Goal: Task Accomplishment & Management: Manage account settings

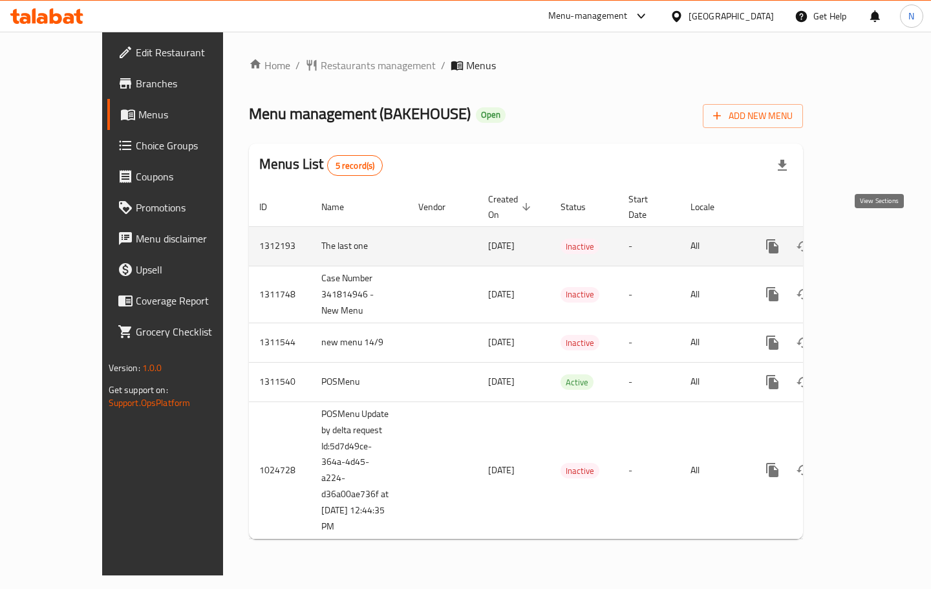
click at [879, 231] on link "enhanced table" at bounding box center [865, 246] width 31 height 31
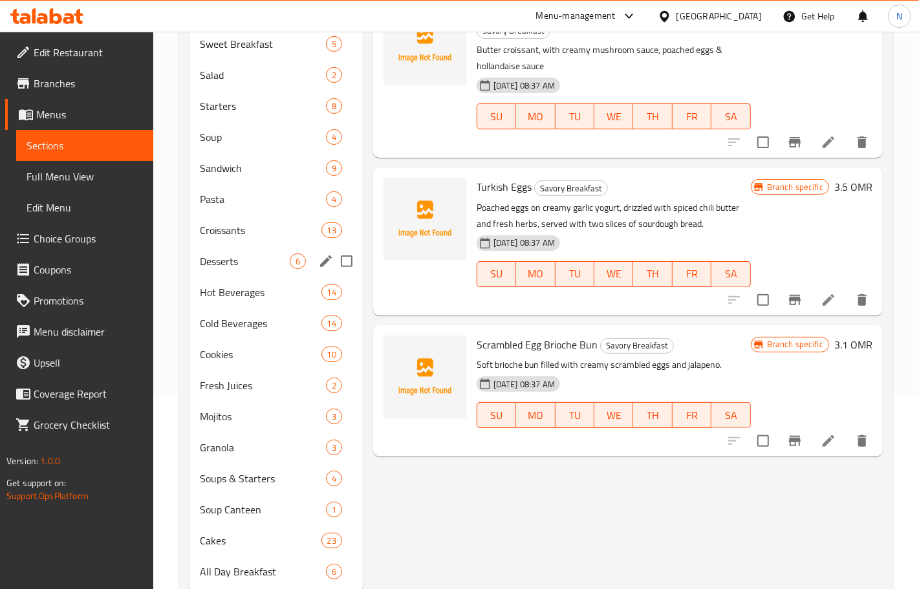
scroll to position [233, 0]
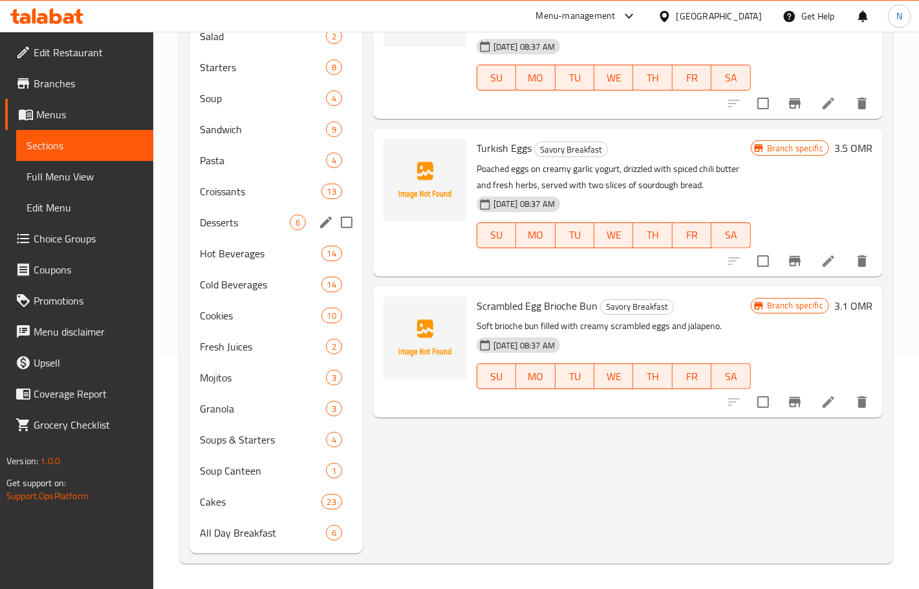
click at [284, 223] on span "Desserts" at bounding box center [245, 223] width 90 height 16
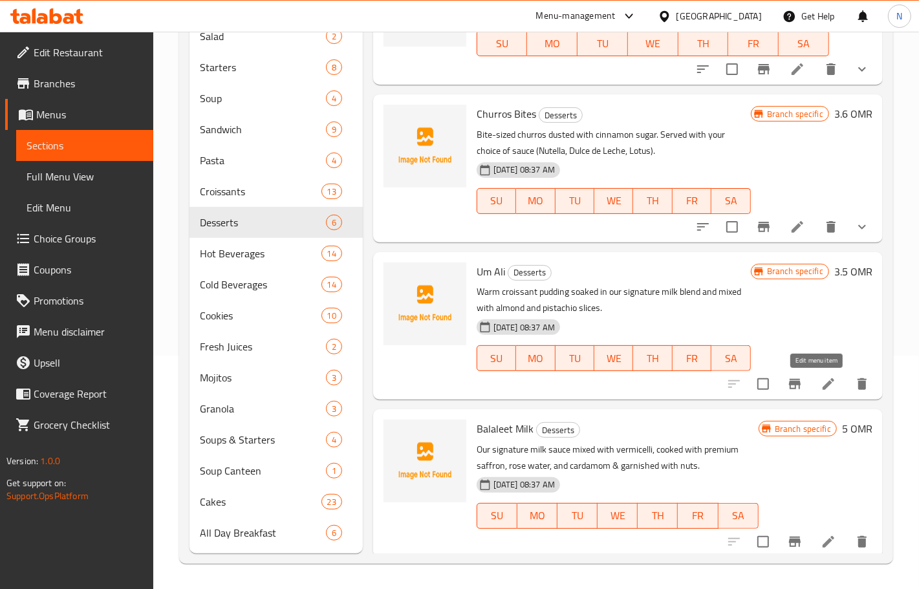
click at [820, 382] on icon at bounding box center [828, 384] width 16 height 16
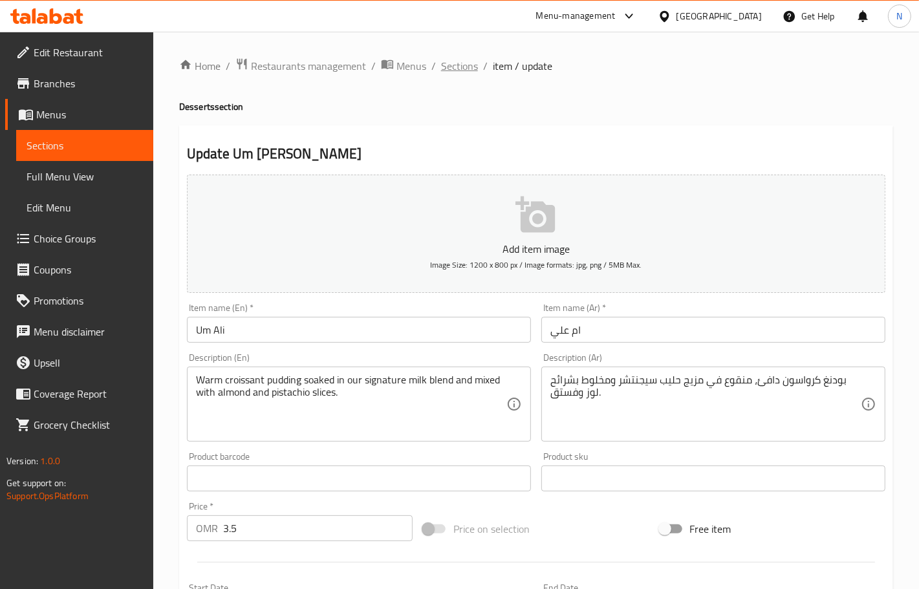
click at [456, 63] on span "Sections" at bounding box center [459, 66] width 37 height 16
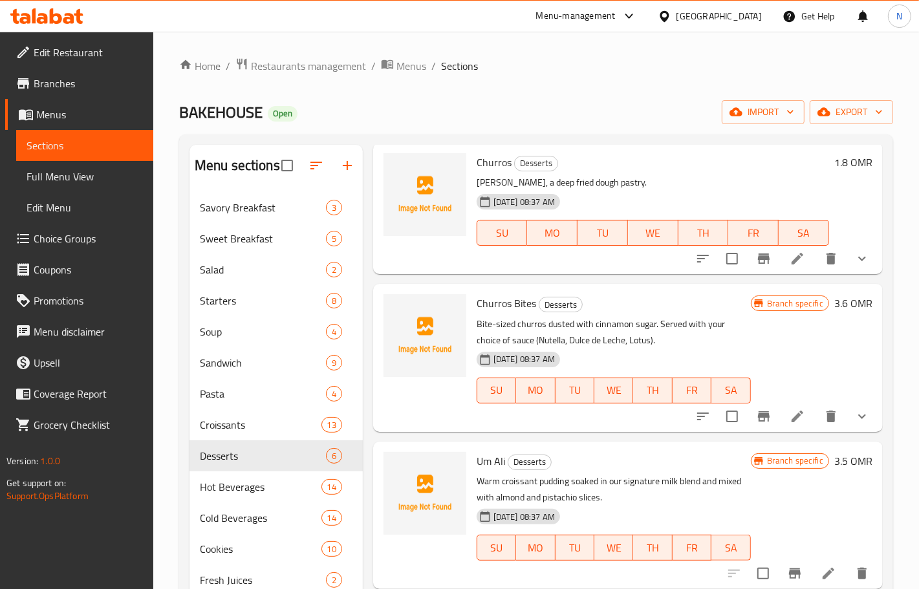
scroll to position [162, 0]
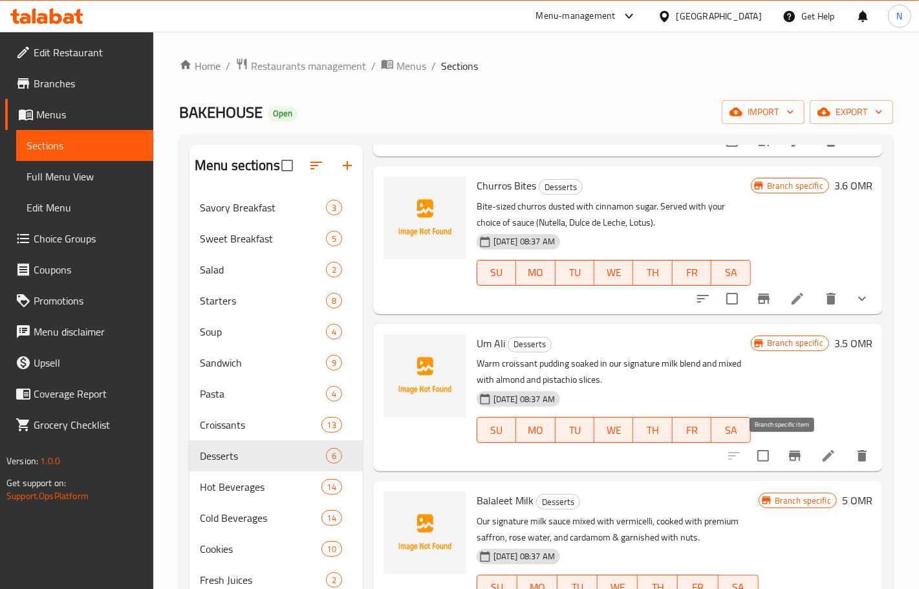
click at [789, 456] on icon "Branch-specific-item" at bounding box center [795, 456] width 12 height 10
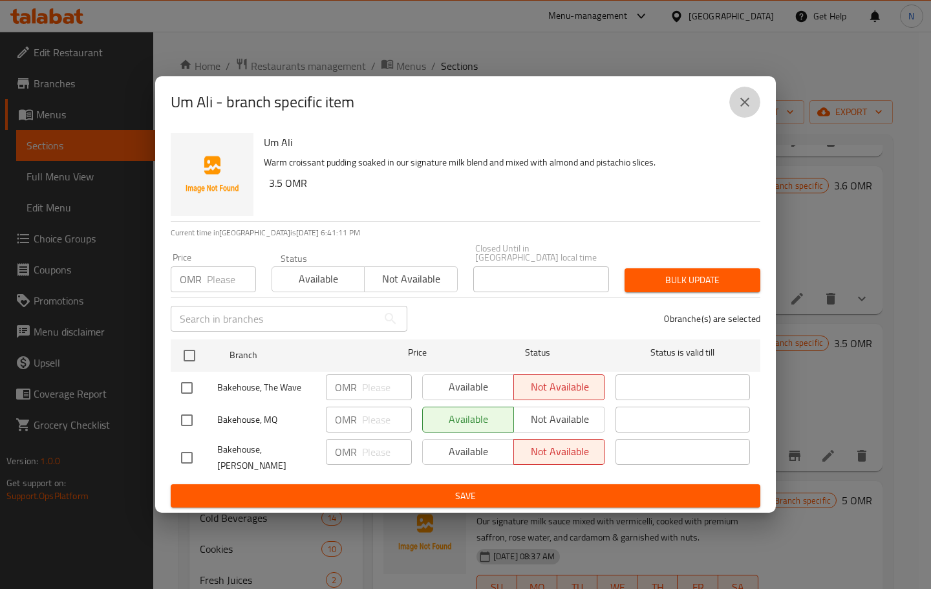
click at [747, 110] on icon "close" at bounding box center [745, 102] width 16 height 16
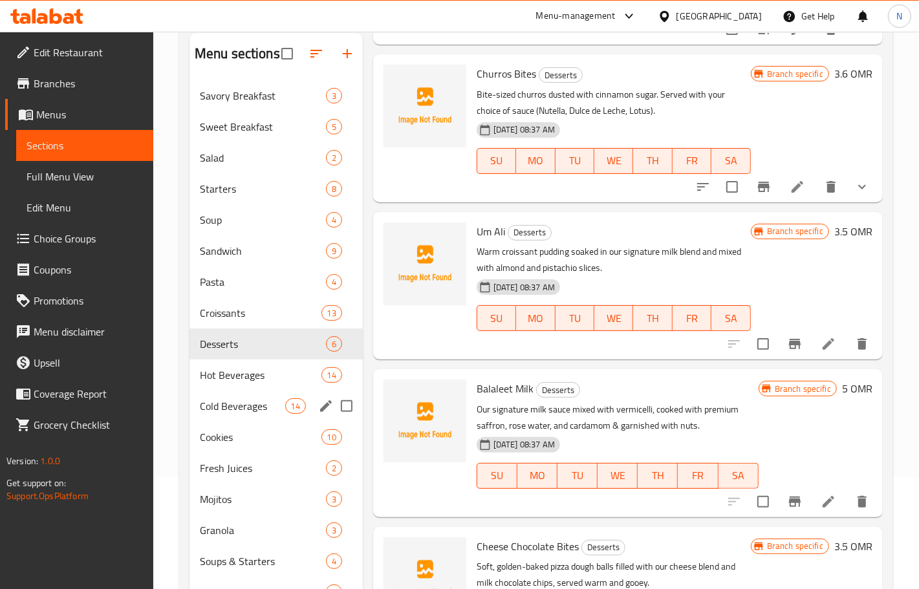
scroll to position [72, 0]
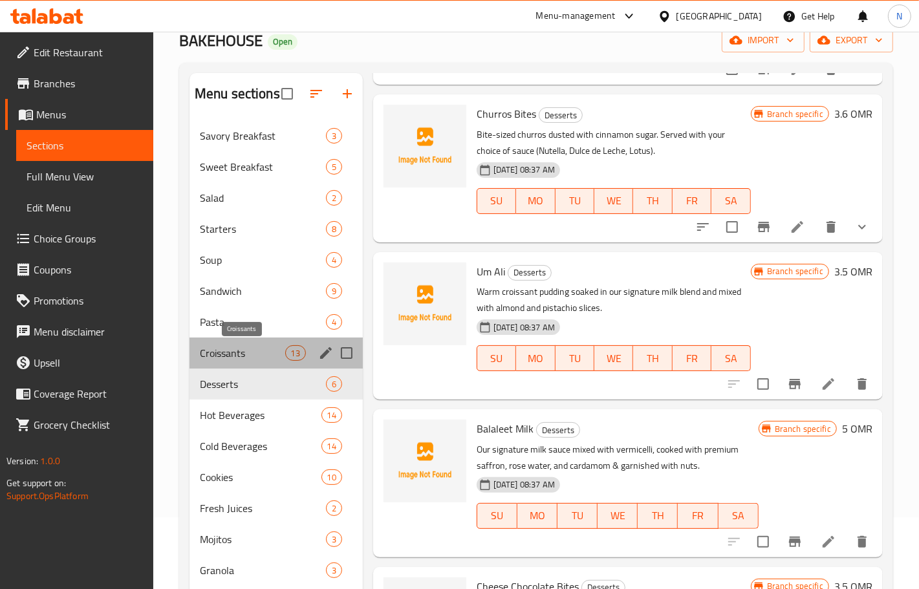
drag, startPoint x: 272, startPoint y: 350, endPoint x: 283, endPoint y: 349, distance: 10.4
click at [273, 349] on span "Croissants" at bounding box center [242, 353] width 85 height 16
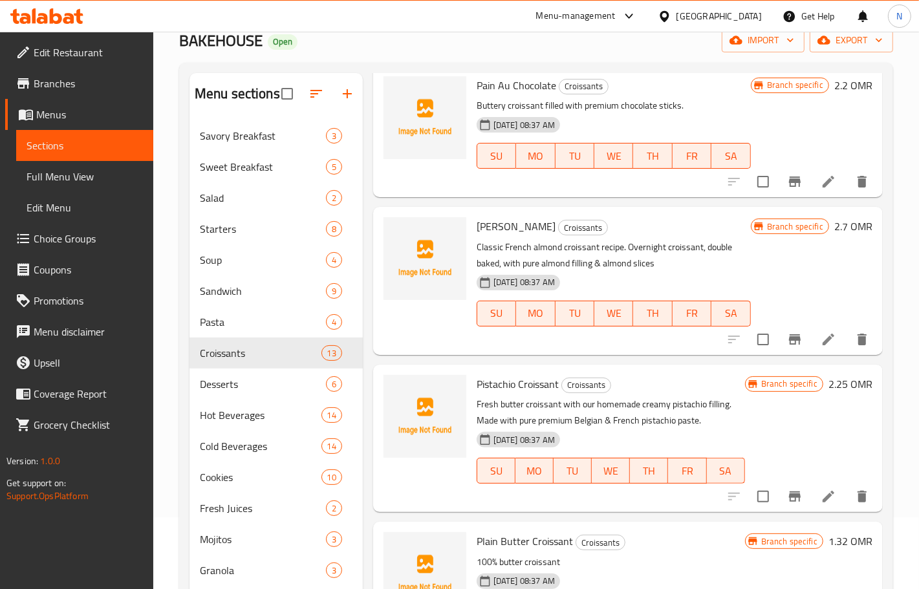
scroll to position [727, 0]
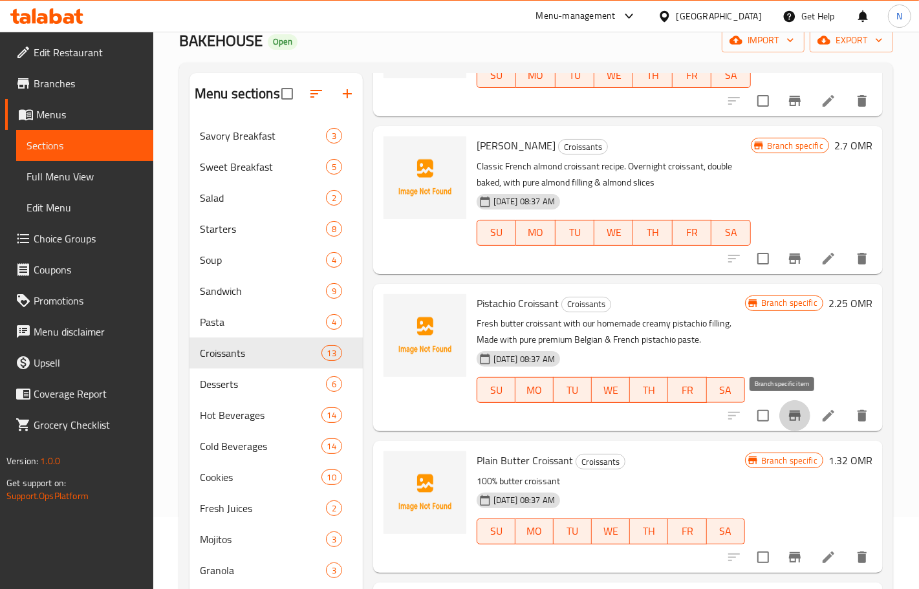
click at [787, 409] on icon "Branch-specific-item" at bounding box center [795, 416] width 16 height 16
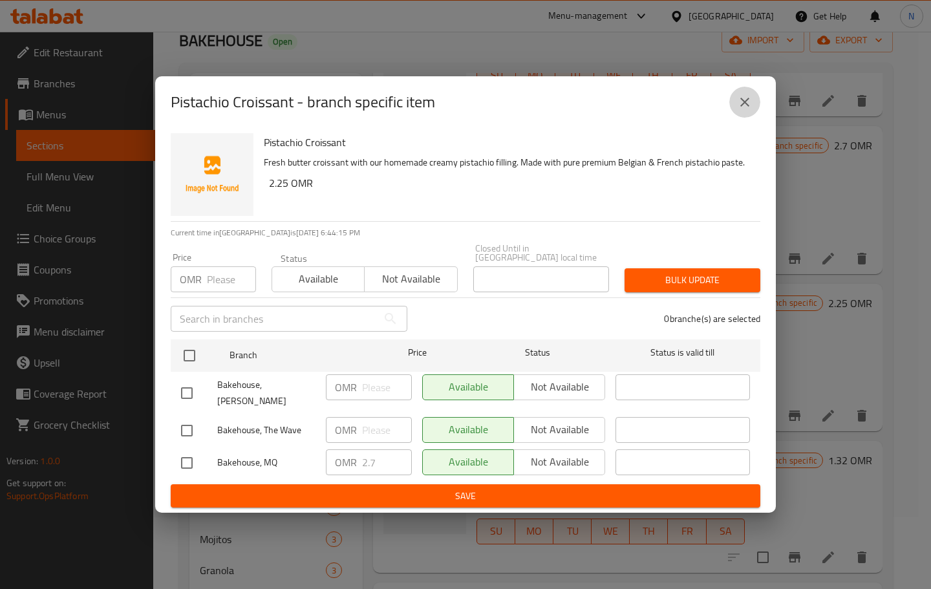
click at [738, 107] on icon "close" at bounding box center [745, 102] width 16 height 16
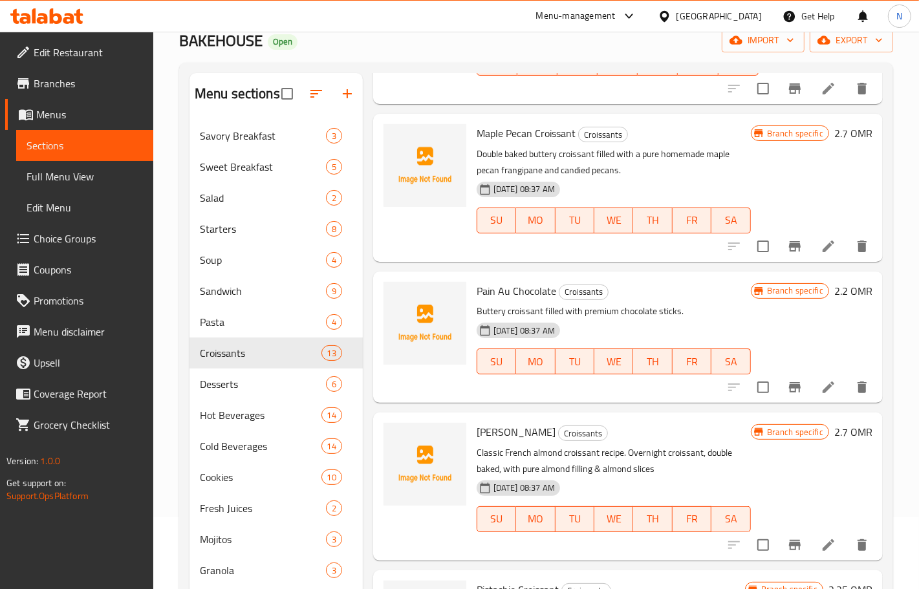
scroll to position [404, 0]
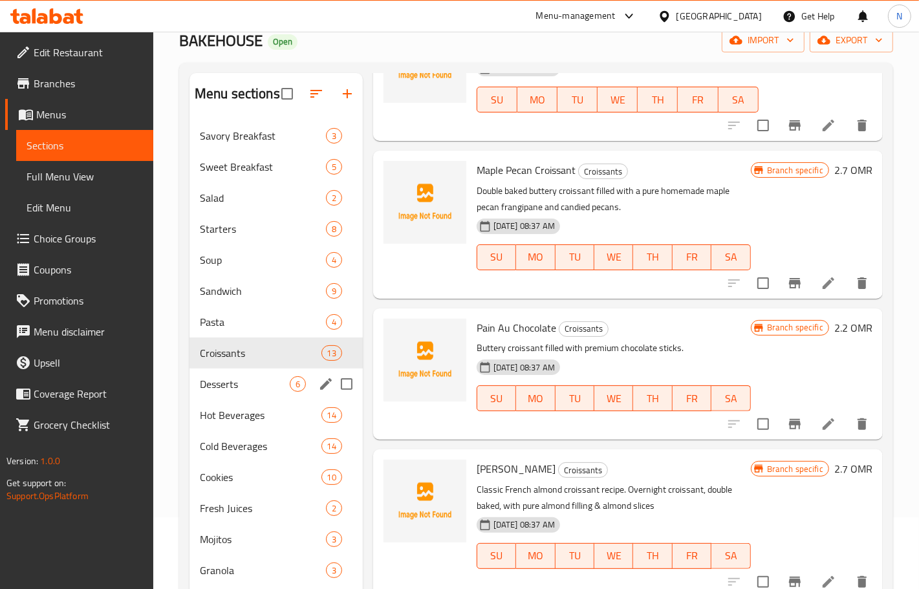
click at [246, 381] on span "Desserts" at bounding box center [245, 384] width 90 height 16
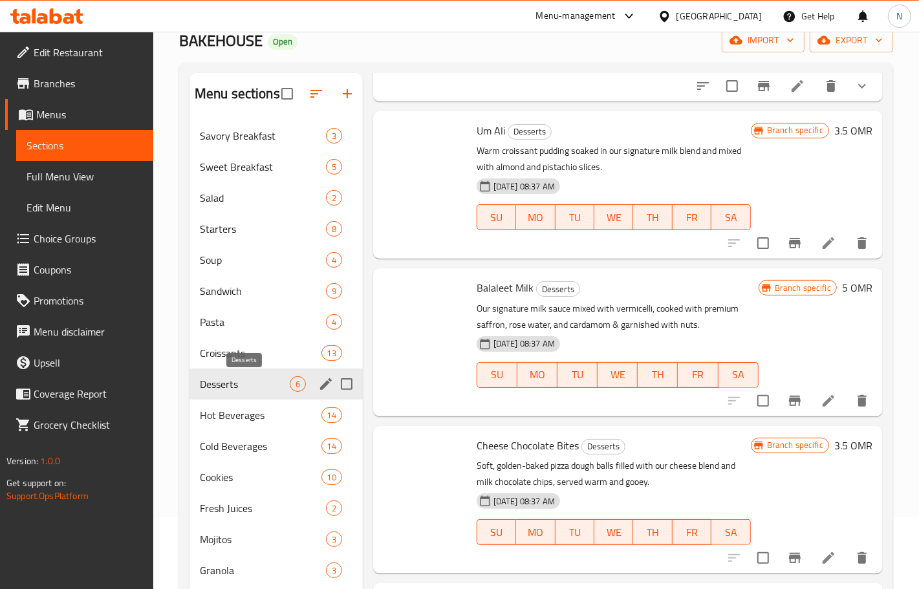
scroll to position [303, 0]
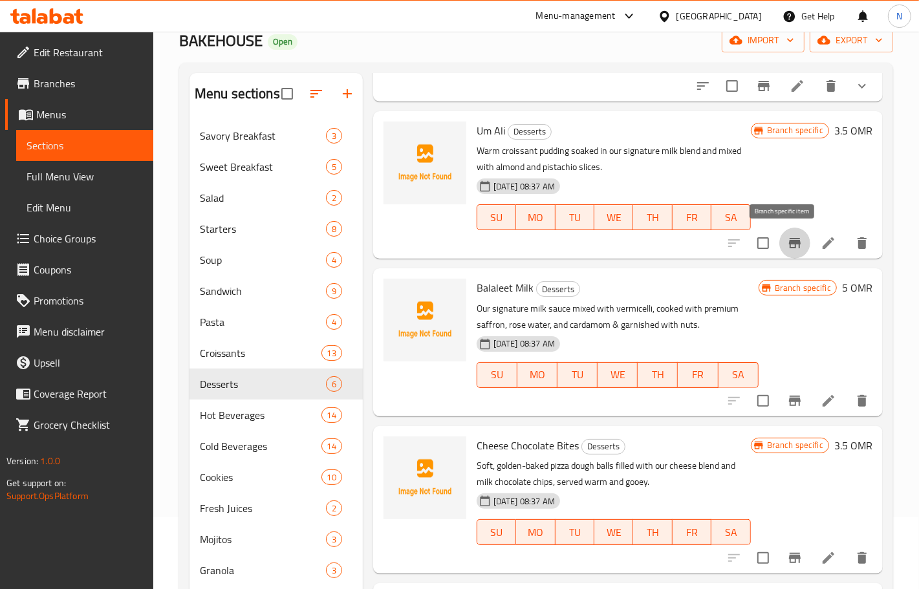
click at [787, 238] on icon "Branch-specific-item" at bounding box center [795, 243] width 16 height 16
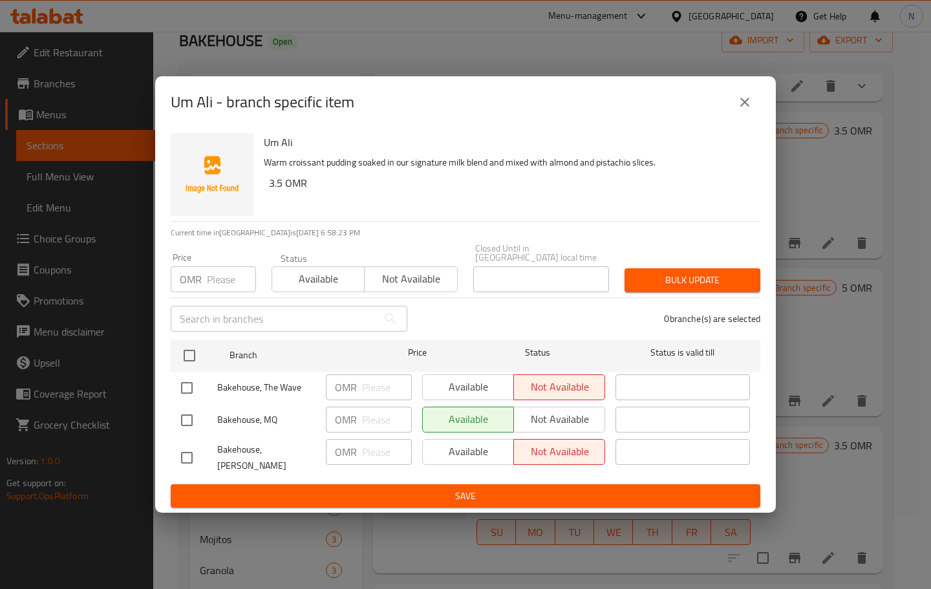
click at [743, 107] on icon "close" at bounding box center [744, 102] width 9 height 9
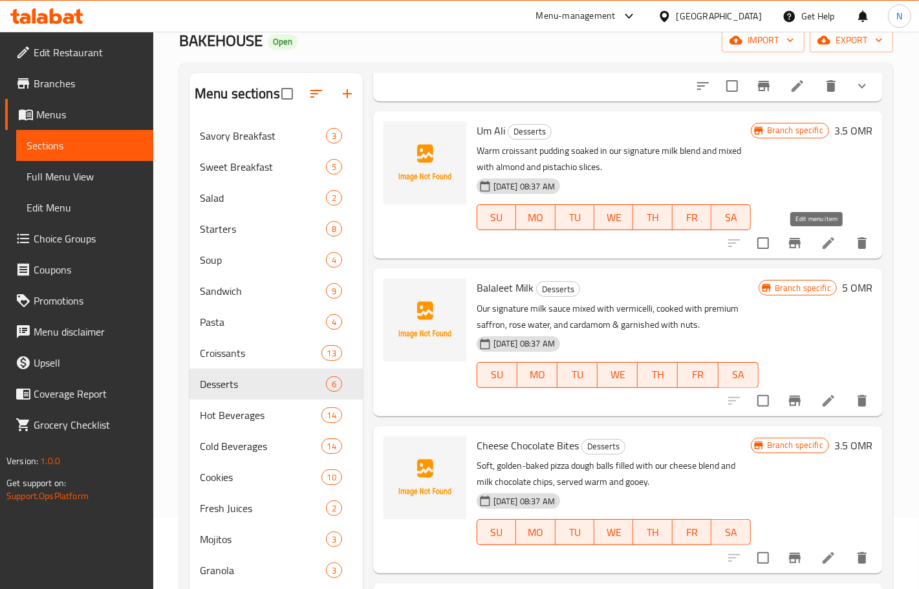
click at [820, 240] on icon at bounding box center [828, 243] width 16 height 16
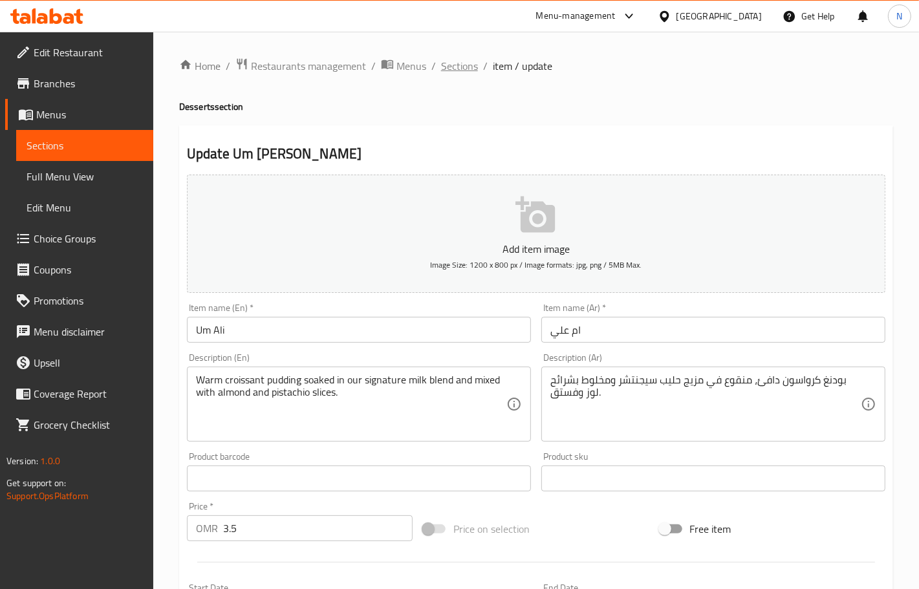
click at [456, 59] on span "Sections" at bounding box center [459, 66] width 37 height 16
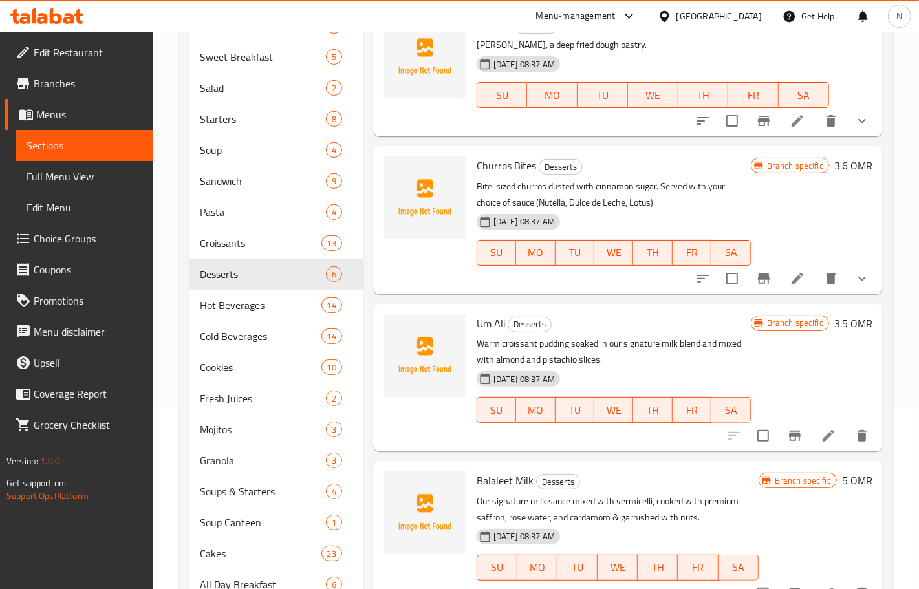
scroll to position [153, 0]
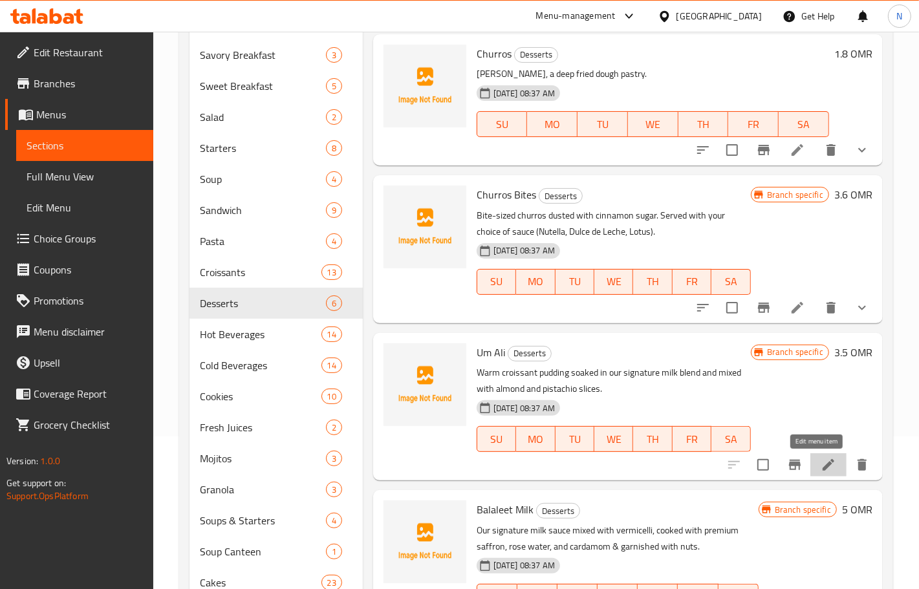
click at [820, 460] on icon at bounding box center [828, 465] width 16 height 16
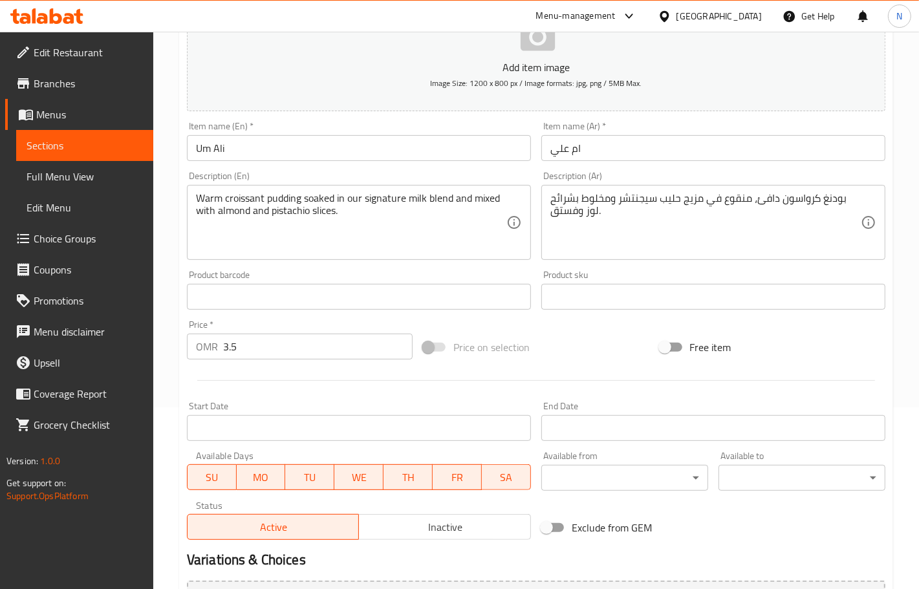
scroll to position [322, 0]
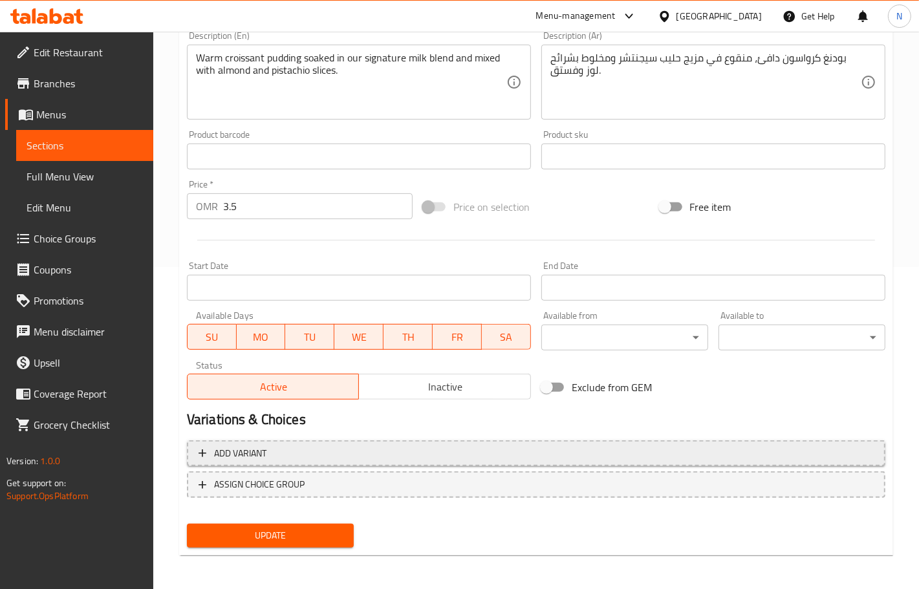
click at [425, 456] on span "Add variant" at bounding box center [535, 453] width 675 height 16
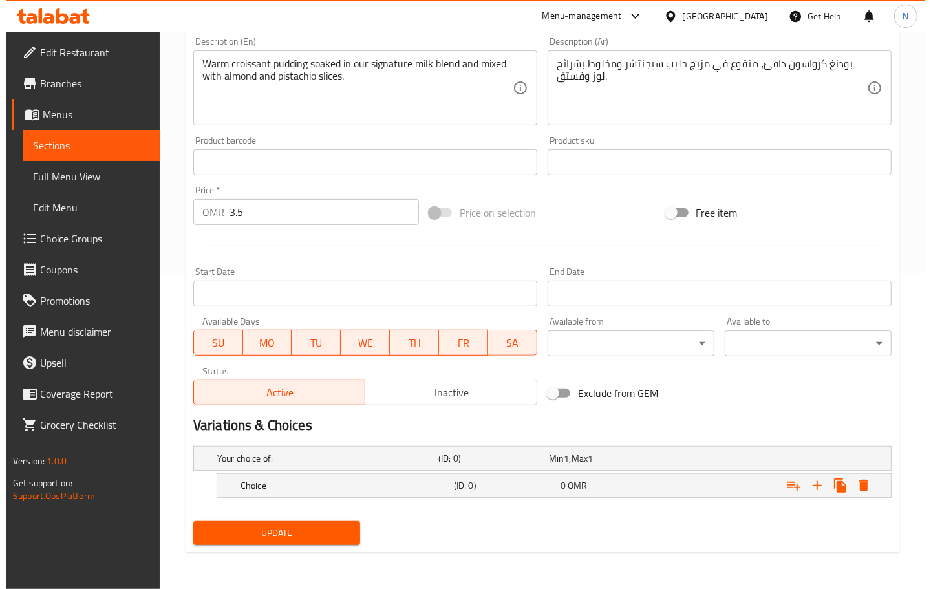
scroll to position [315, 0]
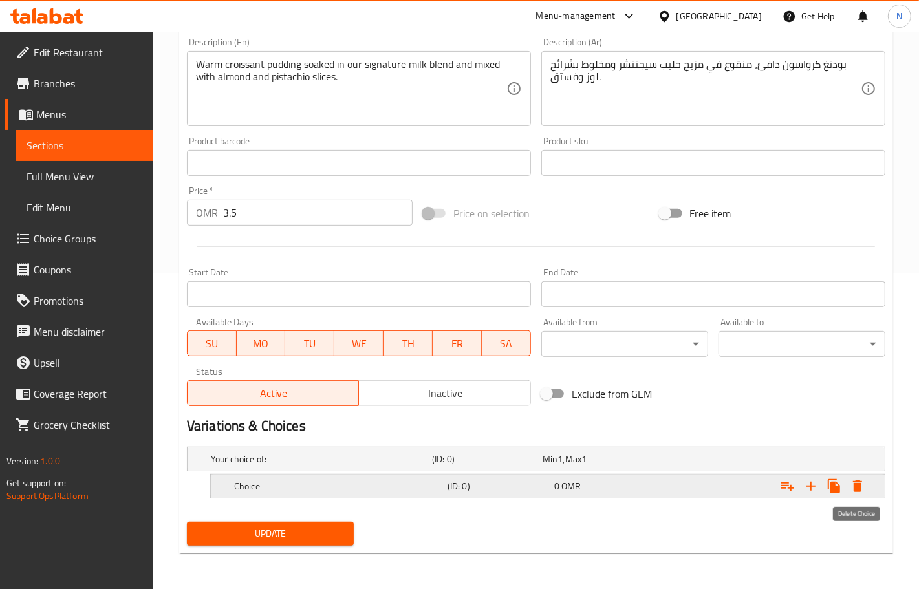
click at [860, 482] on icon "Expand" at bounding box center [857, 486] width 9 height 12
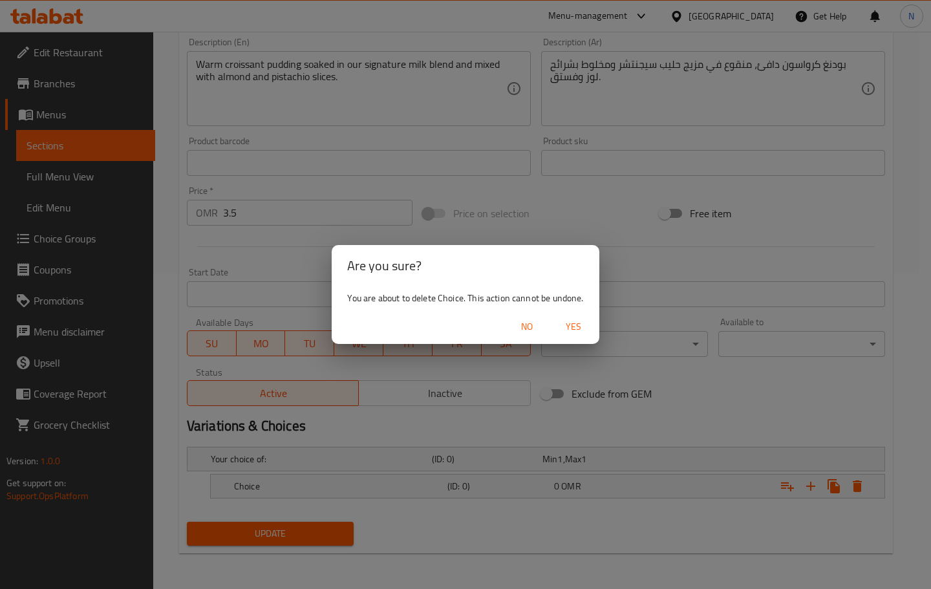
click at [587, 328] on span "Yes" at bounding box center [573, 327] width 31 height 16
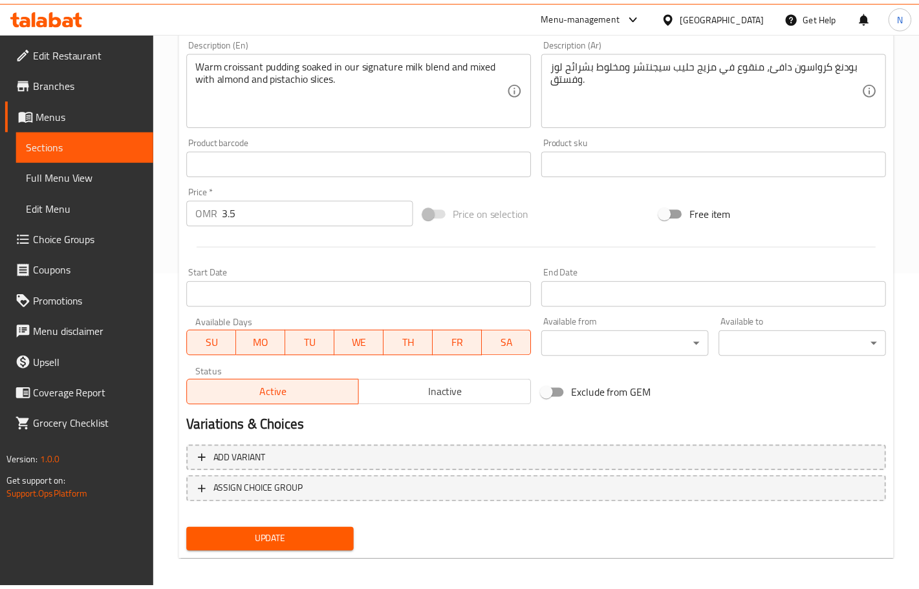
scroll to position [312, 0]
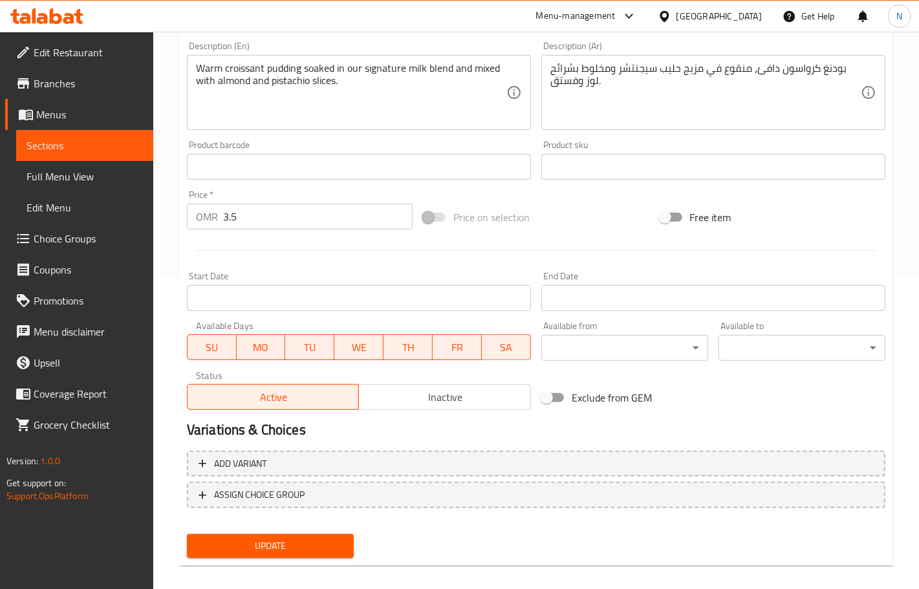
click at [88, 238] on span "Choice Groups" at bounding box center [88, 239] width 109 height 16
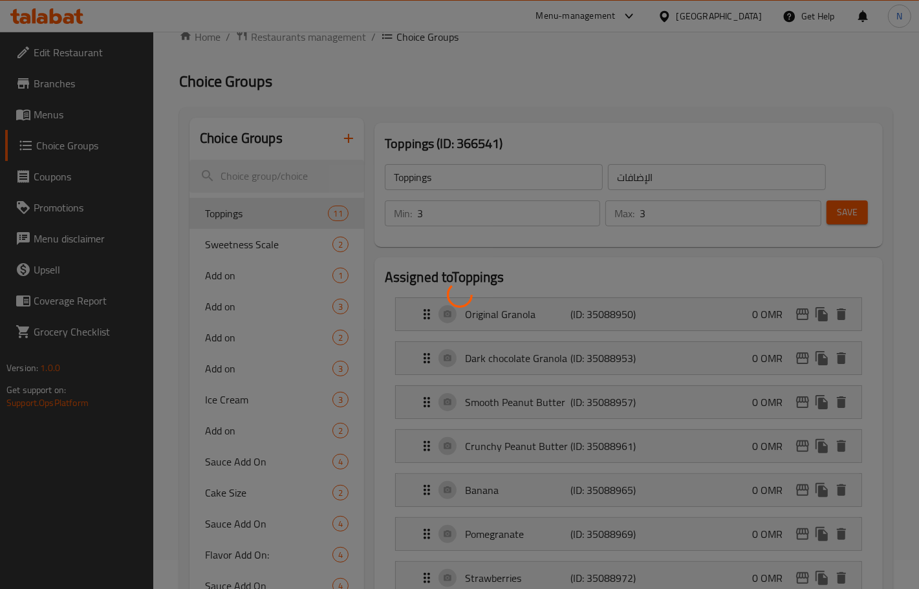
scroll to position [21, 0]
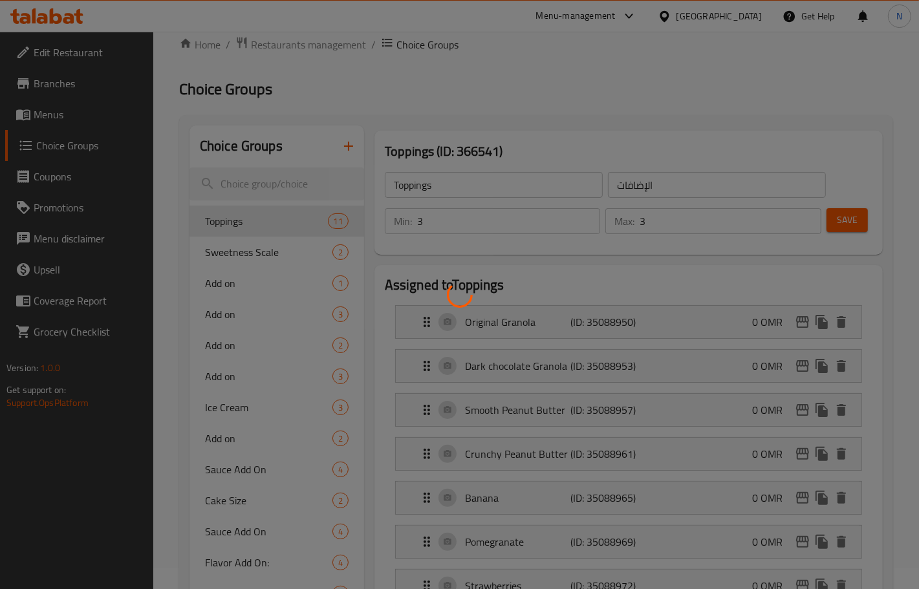
click at [246, 319] on div at bounding box center [459, 294] width 919 height 589
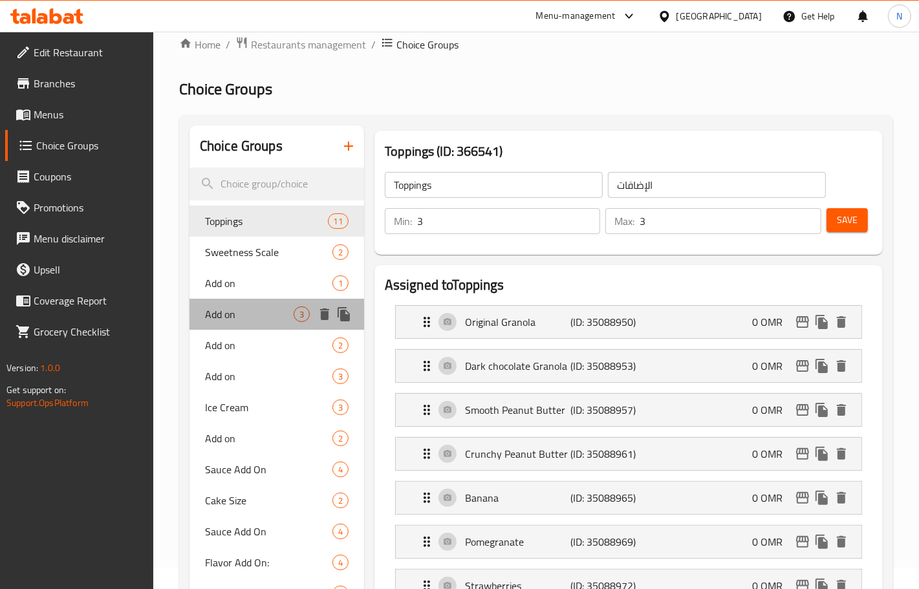
click at [231, 314] on span "Add on" at bounding box center [249, 314] width 89 height 16
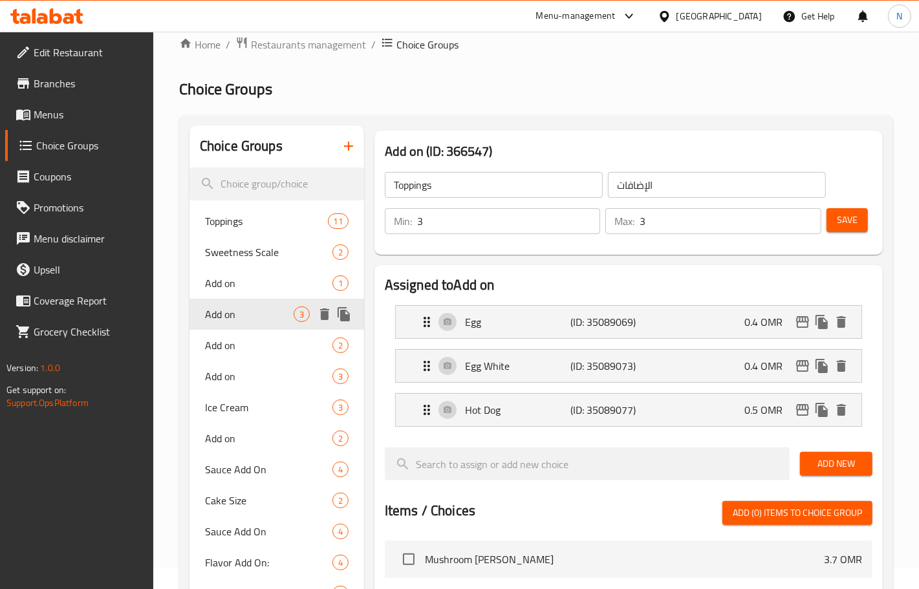
type input "Add on"
type input "0"
type input "1"
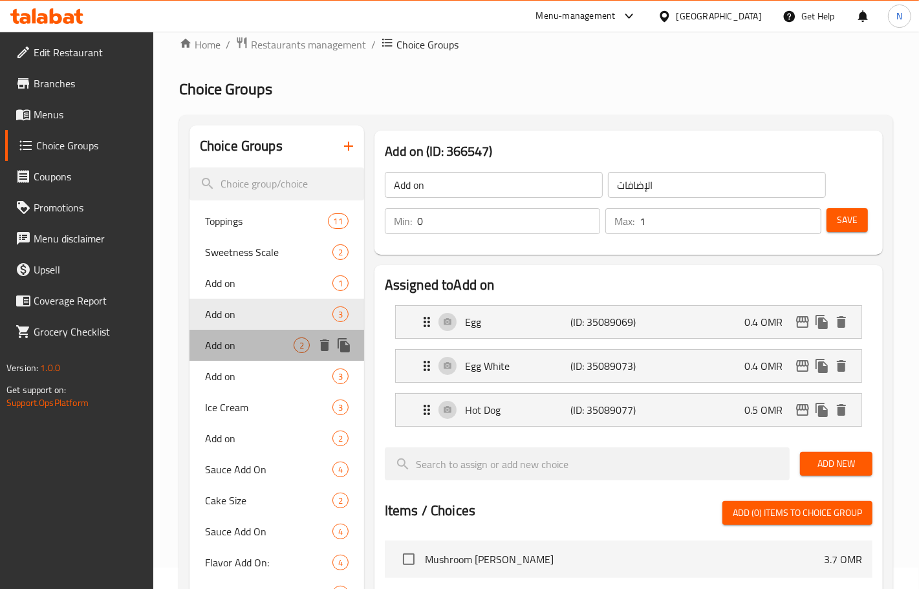
click at [254, 345] on span "Add on" at bounding box center [249, 345] width 89 height 16
click at [256, 378] on span "Add on" at bounding box center [268, 377] width 127 height 16
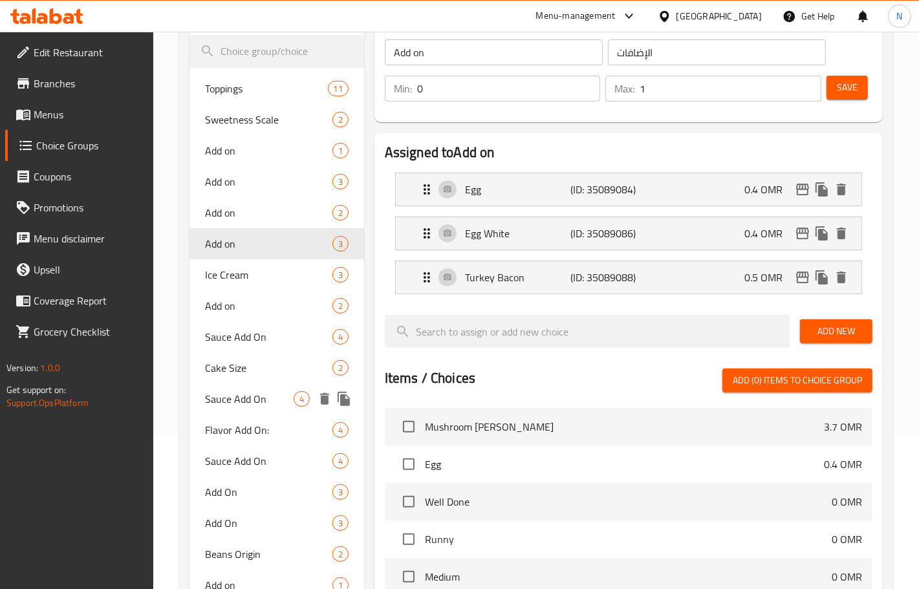
scroll to position [183, 0]
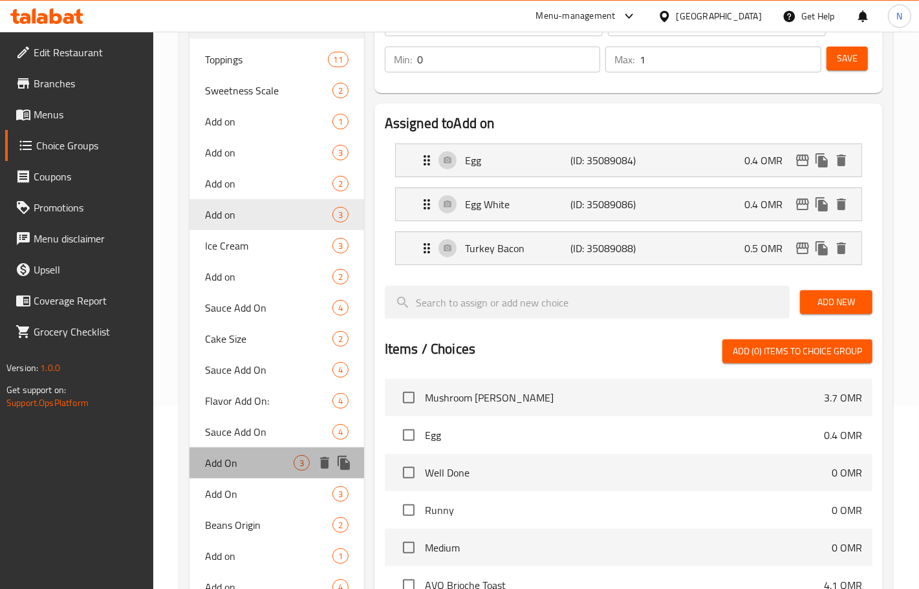
click at [252, 470] on div "Add On 3" at bounding box center [276, 462] width 175 height 31
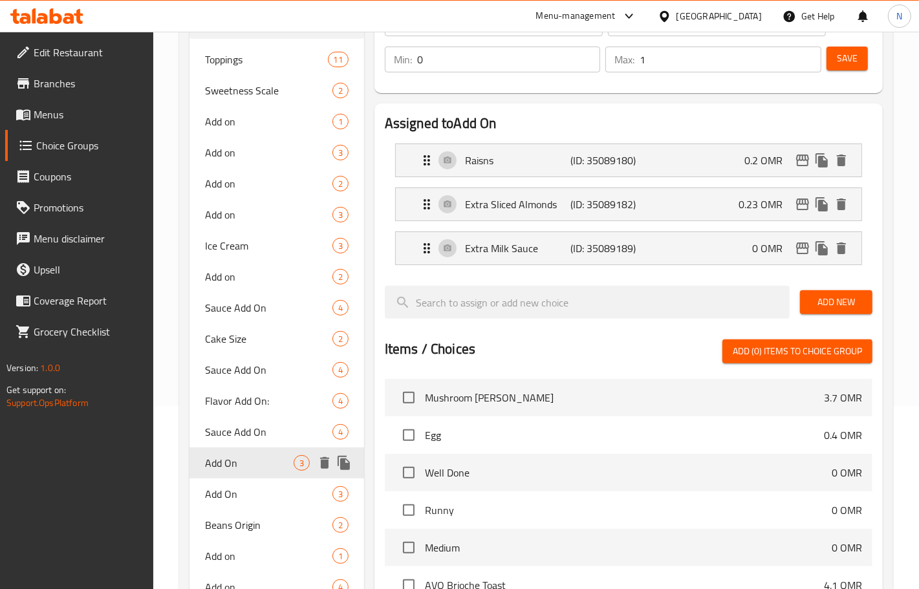
type input "Add On"
type input "6"
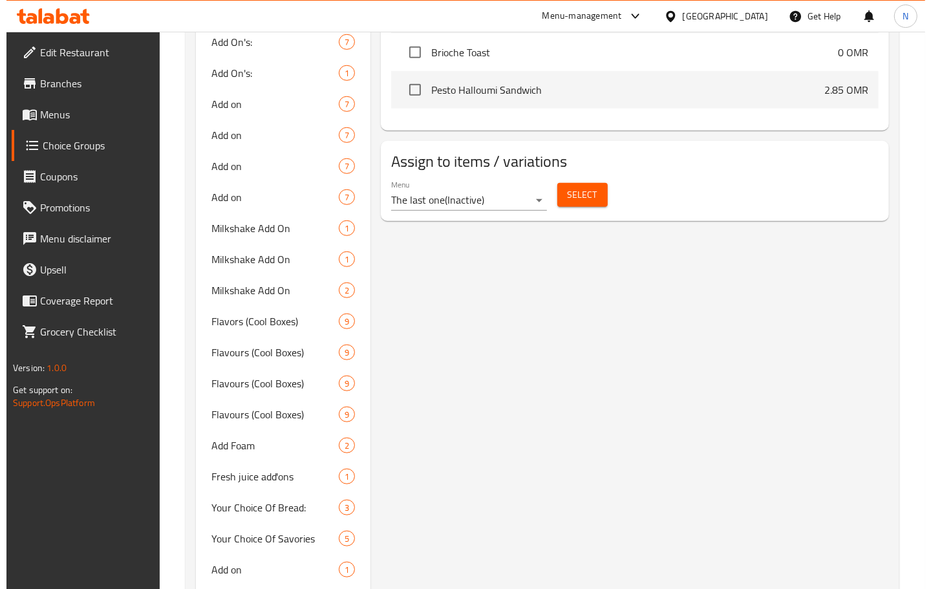
scroll to position [668, 0]
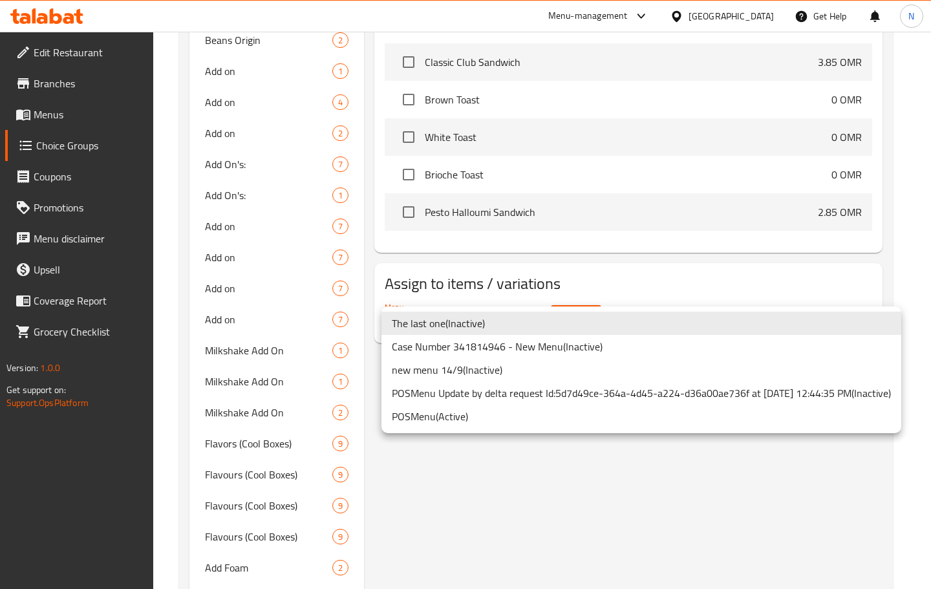
click at [546, 315] on li "The last one ( Inactive )" at bounding box center [641, 323] width 520 height 23
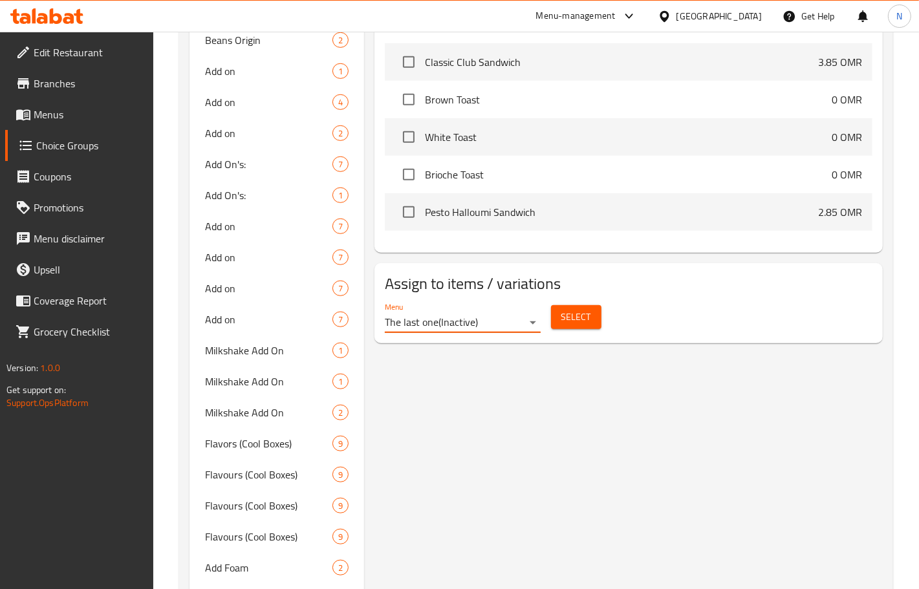
click at [584, 315] on span "Select" at bounding box center [576, 317] width 30 height 16
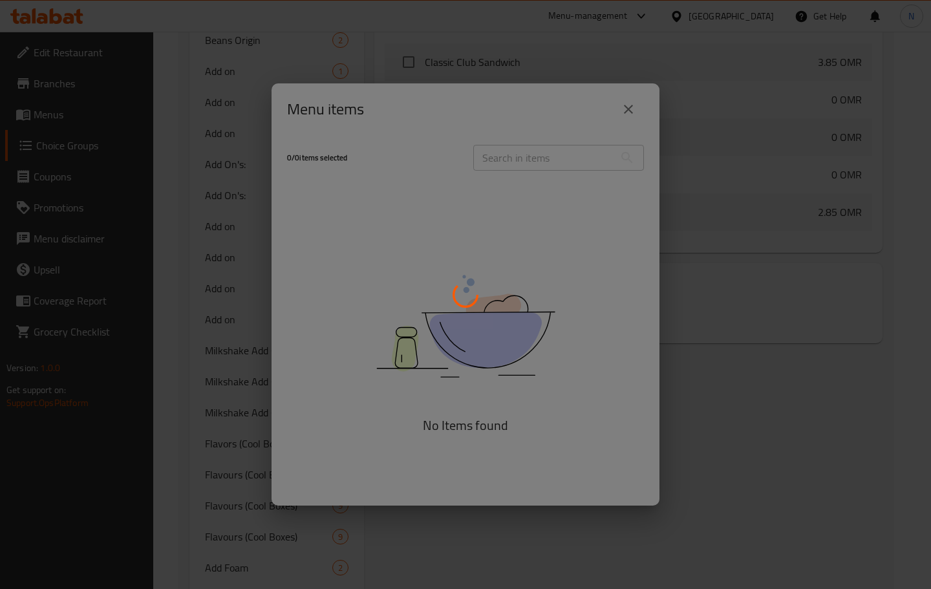
click at [234, 144] on div at bounding box center [465, 294] width 931 height 589
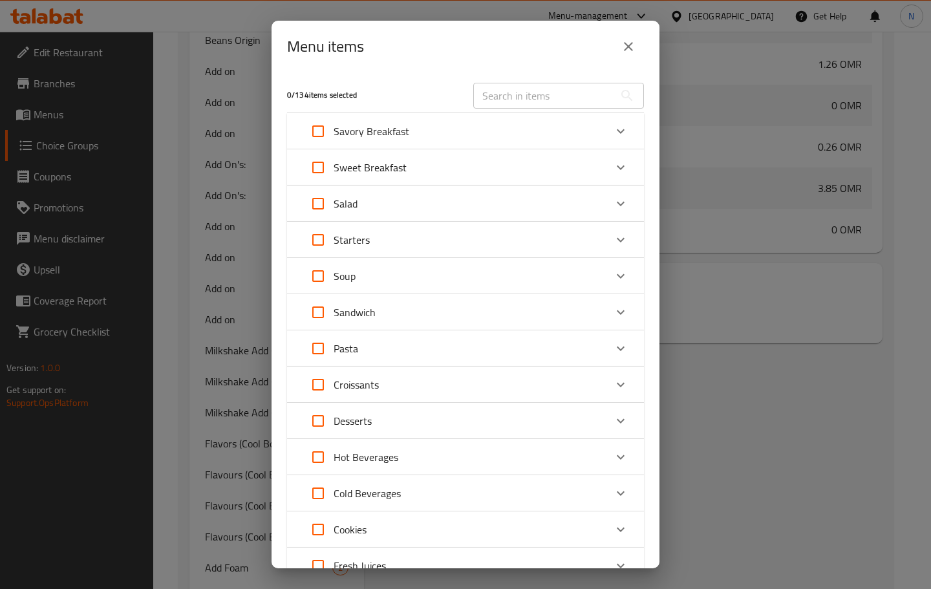
scroll to position [1155, 0]
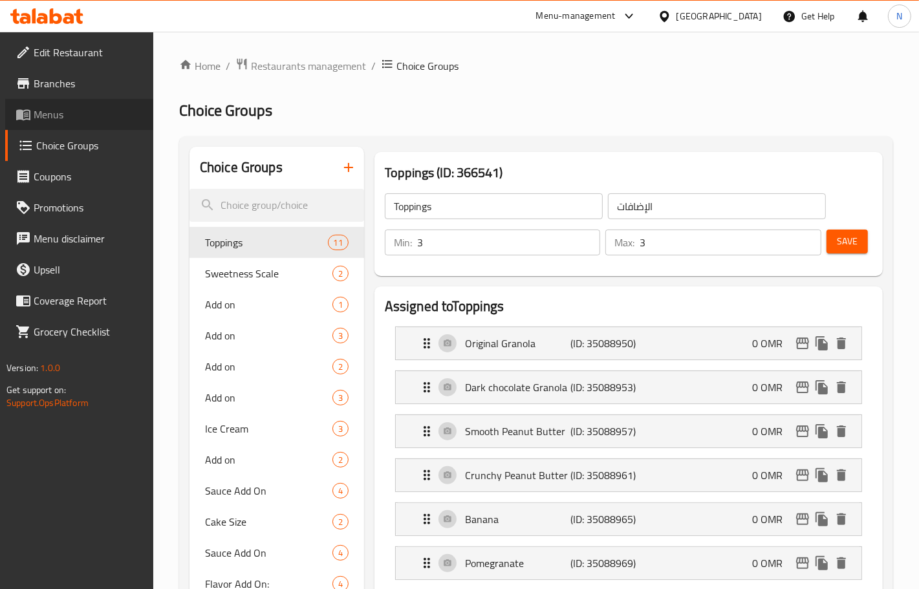
click at [66, 111] on span "Menus" at bounding box center [88, 115] width 109 height 16
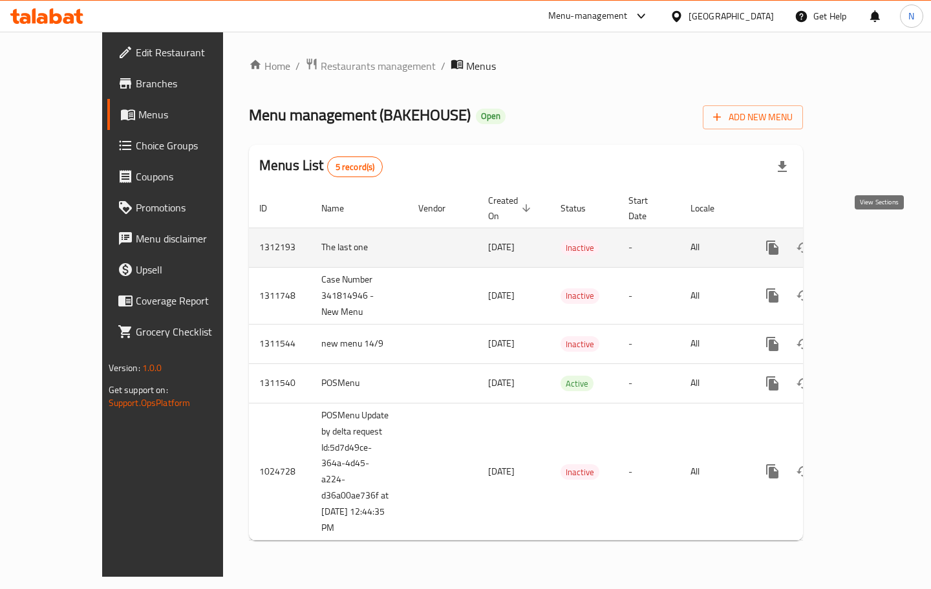
click at [873, 240] on icon "enhanced table" at bounding box center [866, 248] width 16 height 16
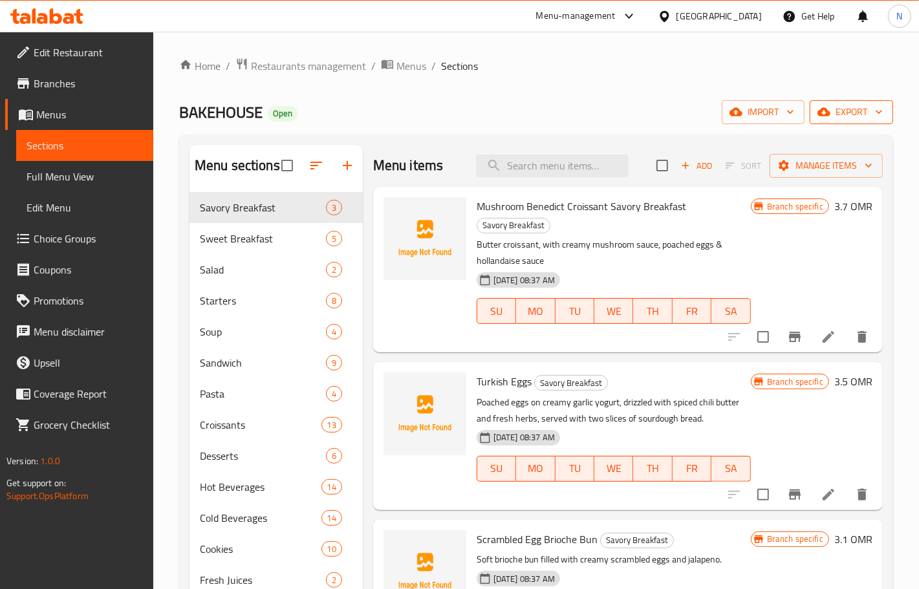
click at [853, 118] on span "export" at bounding box center [851, 112] width 63 height 16
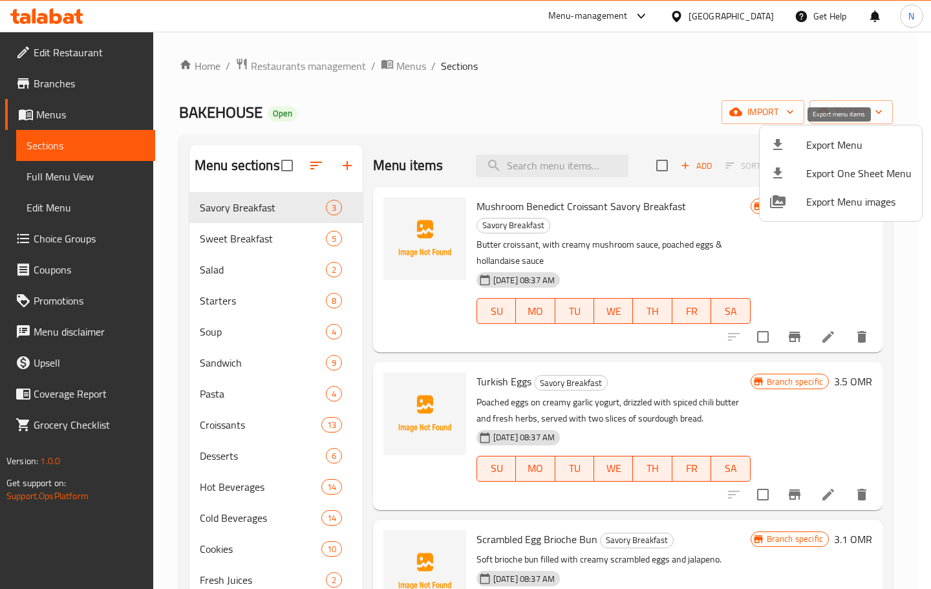
click at [850, 149] on span "Export Menu" at bounding box center [858, 145] width 105 height 16
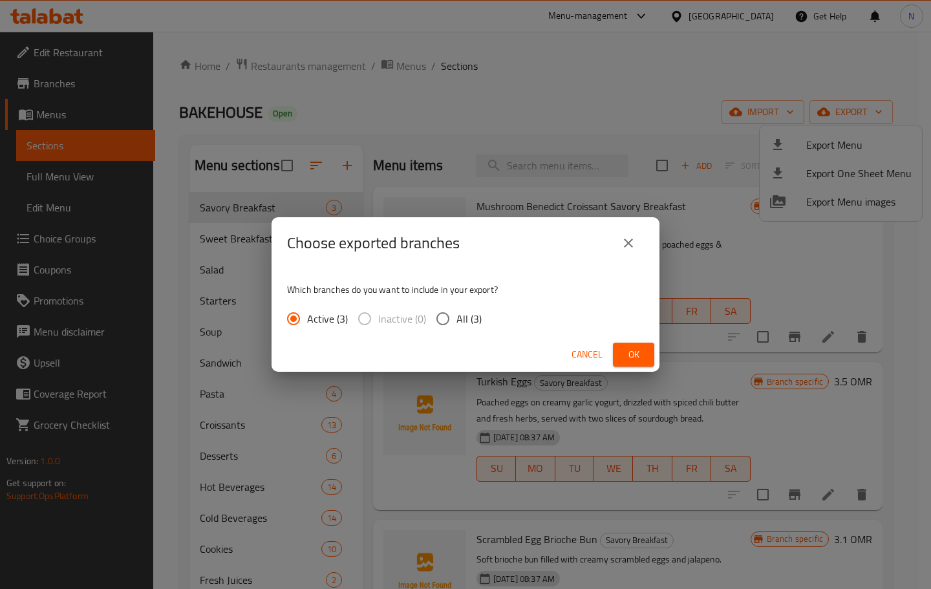
click at [636, 353] on span "Ok" at bounding box center [633, 355] width 21 height 16
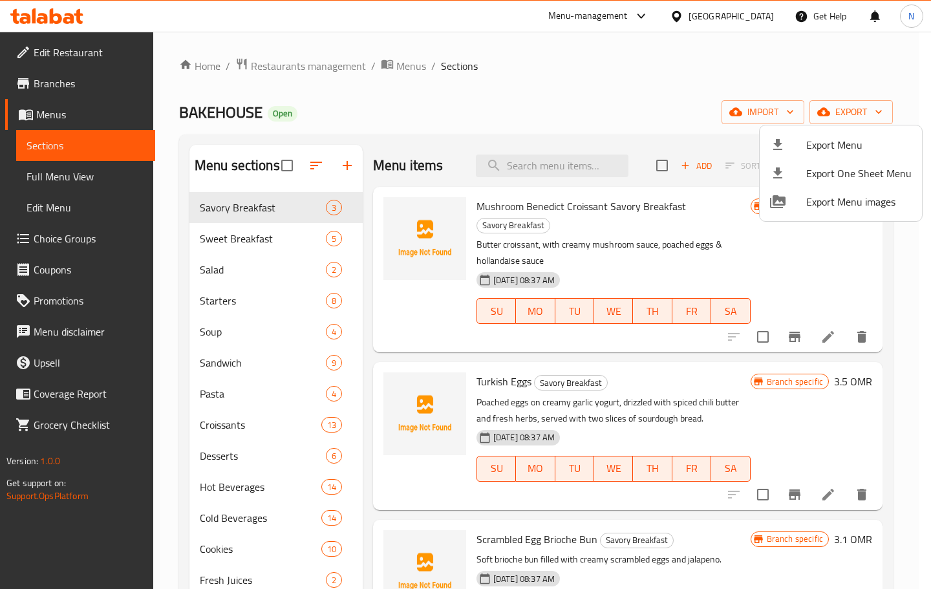
click at [847, 144] on span "Export Menu" at bounding box center [858, 145] width 105 height 16
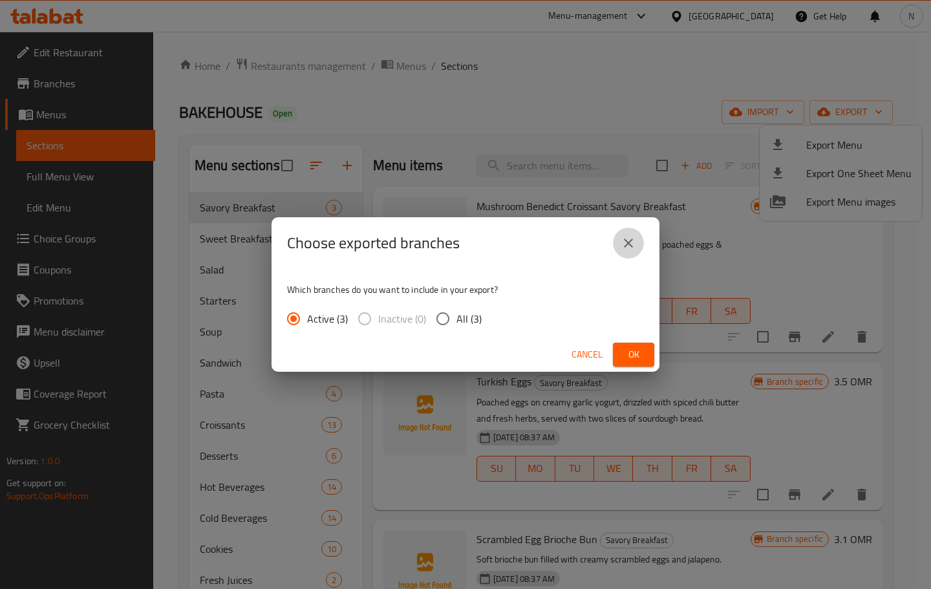
click at [628, 244] on icon "close" at bounding box center [628, 243] width 9 height 9
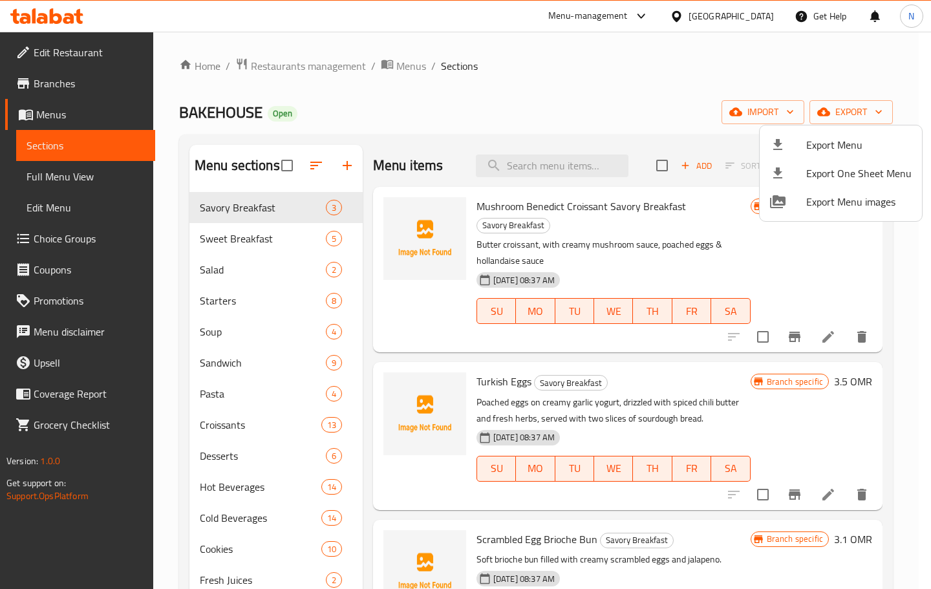
click at [250, 441] on div at bounding box center [465, 294] width 931 height 589
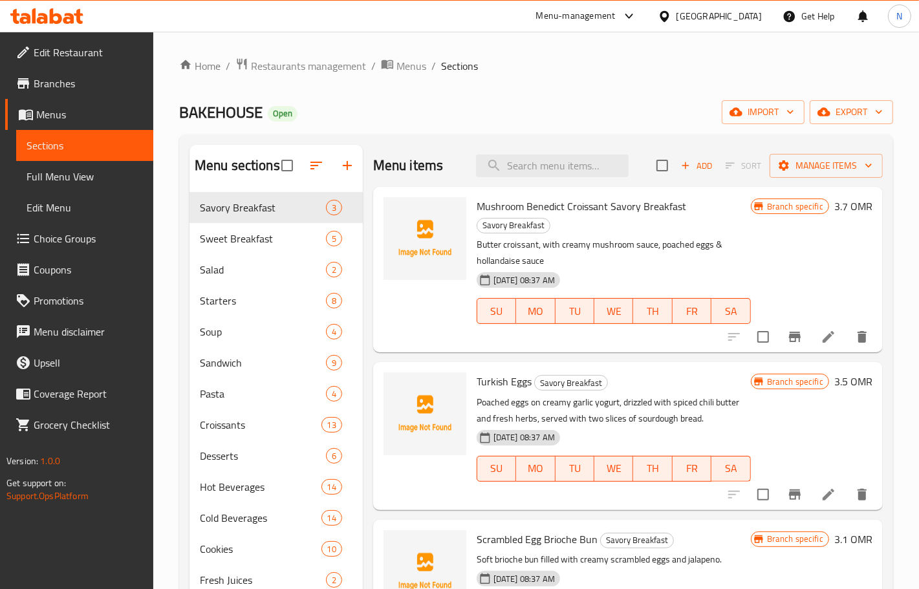
click at [249, 446] on div "Desserts 6" at bounding box center [275, 455] width 173 height 31
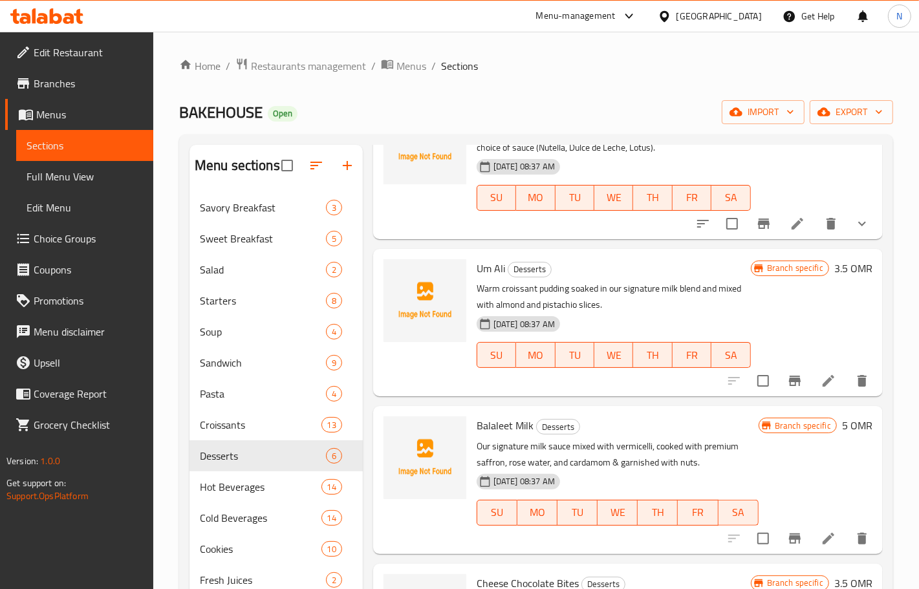
scroll to position [242, 0]
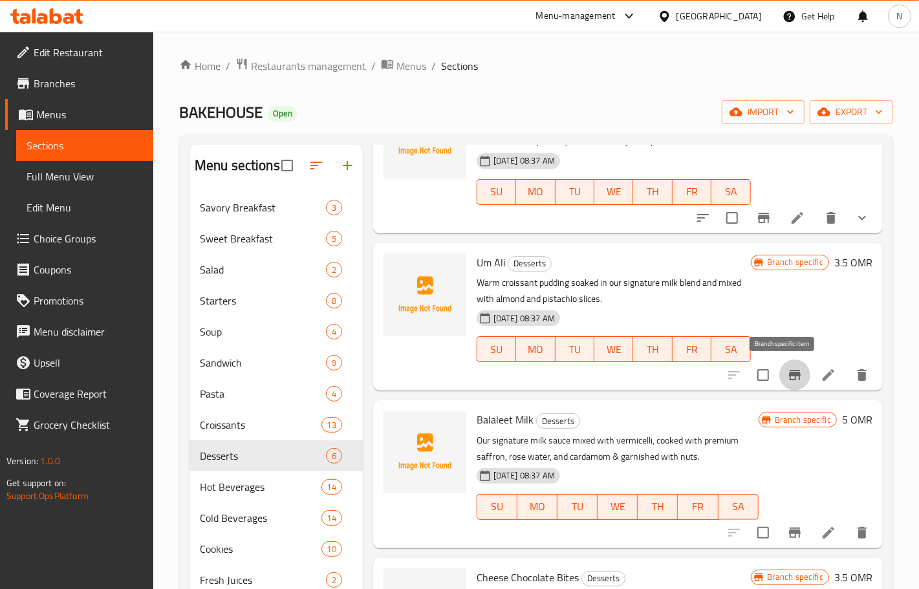
click at [787, 377] on icon "Branch-specific-item" at bounding box center [795, 375] width 16 height 16
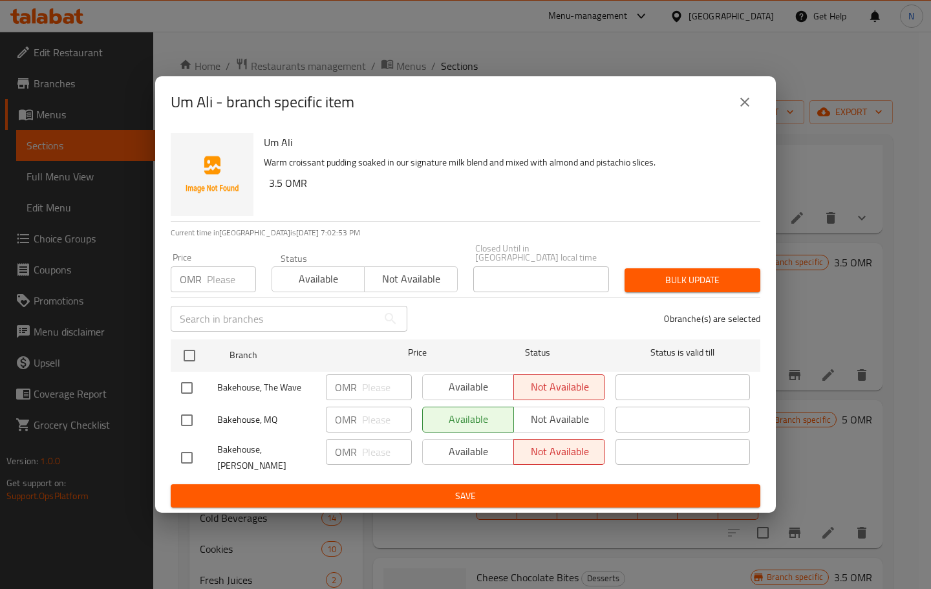
click at [191, 385] on input "checkbox" at bounding box center [186, 387] width 27 height 27
checkbox input "true"
click at [179, 459] on input "checkbox" at bounding box center [186, 457] width 27 height 27
checkbox input "true"
click at [479, 389] on span "Available" at bounding box center [468, 387] width 81 height 19
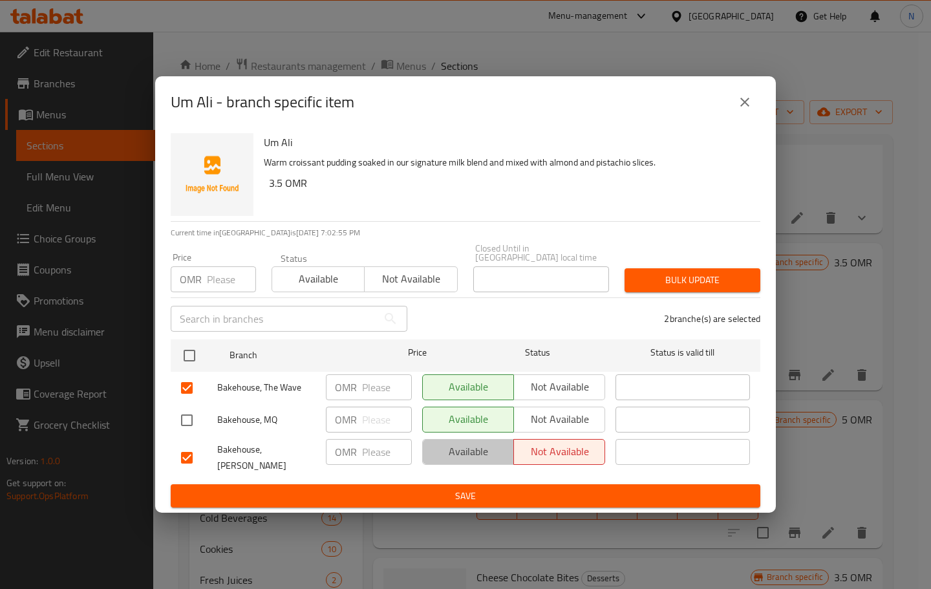
click at [454, 453] on span "Available" at bounding box center [468, 451] width 81 height 19
click at [456, 488] on span "Save" at bounding box center [465, 496] width 569 height 16
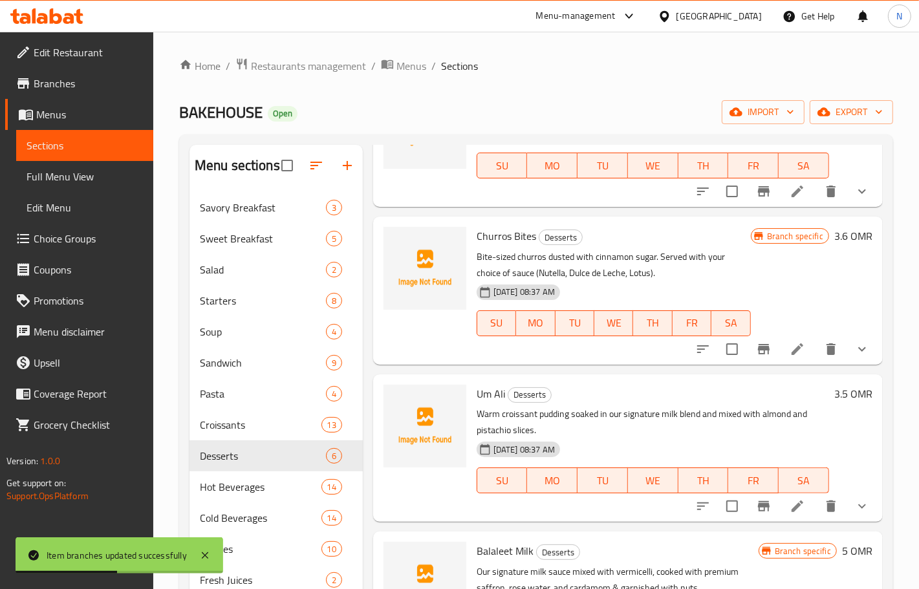
scroll to position [0, 0]
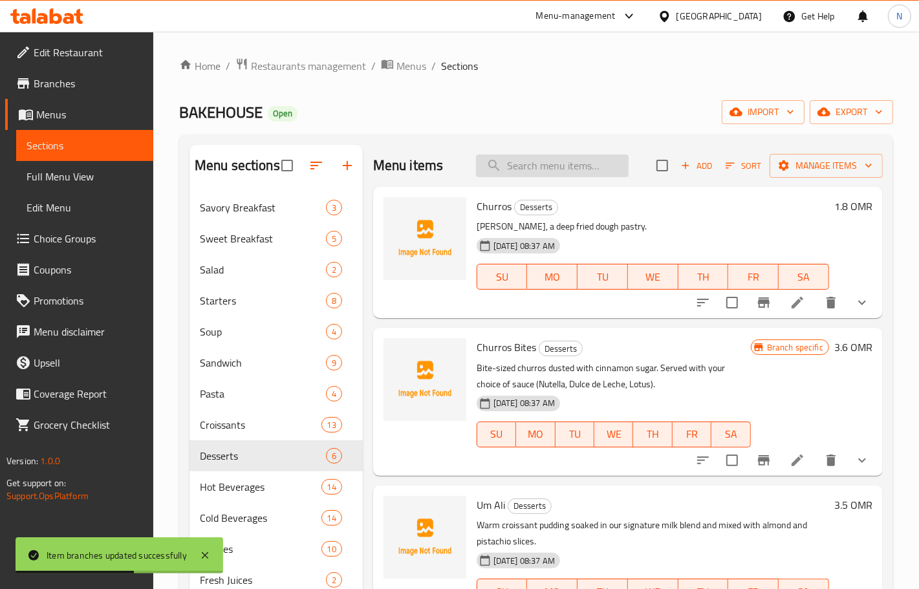
click at [551, 159] on input "search" at bounding box center [552, 166] width 153 height 23
paste input "Um Ali Full Size"
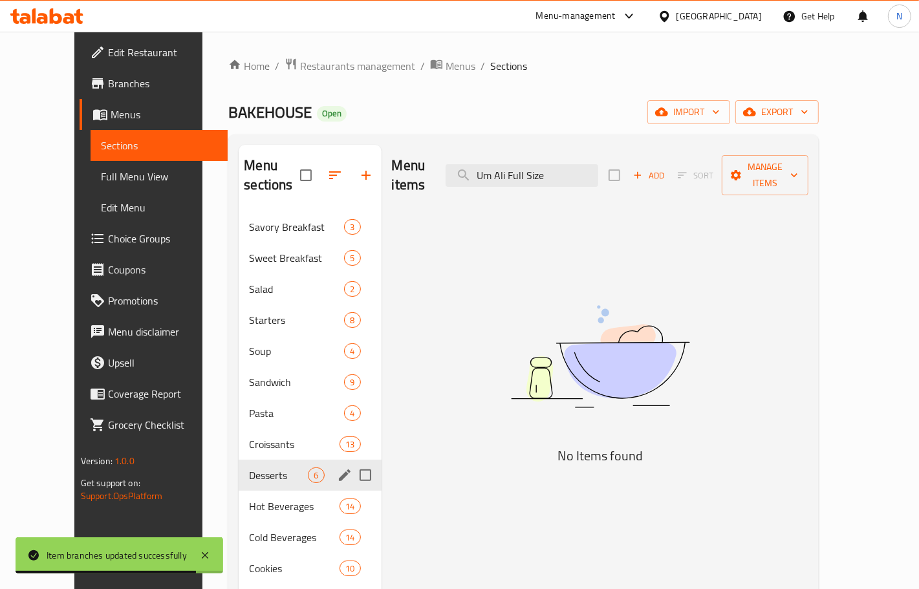
type input "Um Ali Full Size"
click at [252, 467] on span "Desserts" at bounding box center [278, 475] width 59 height 16
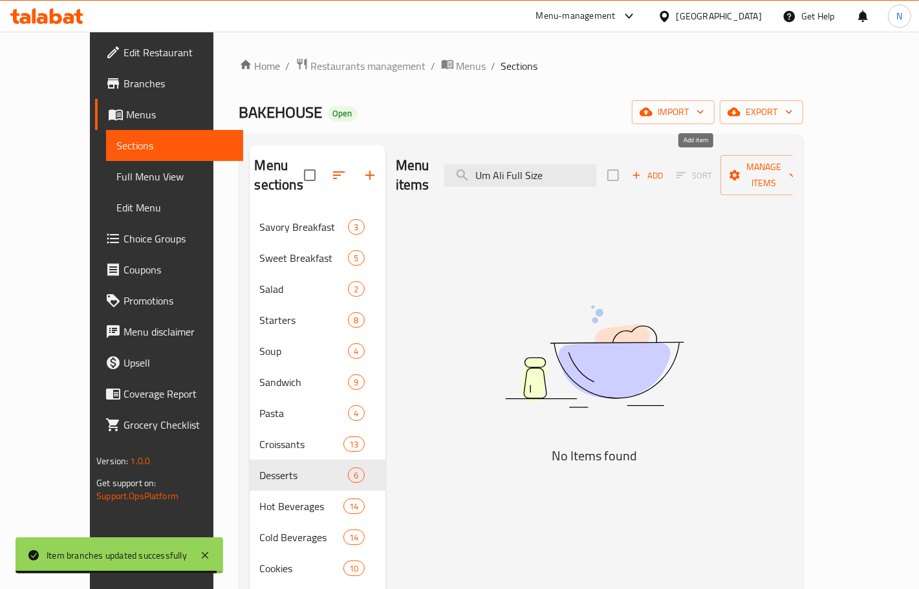
click at [665, 168] on span "Add" at bounding box center [647, 175] width 35 height 15
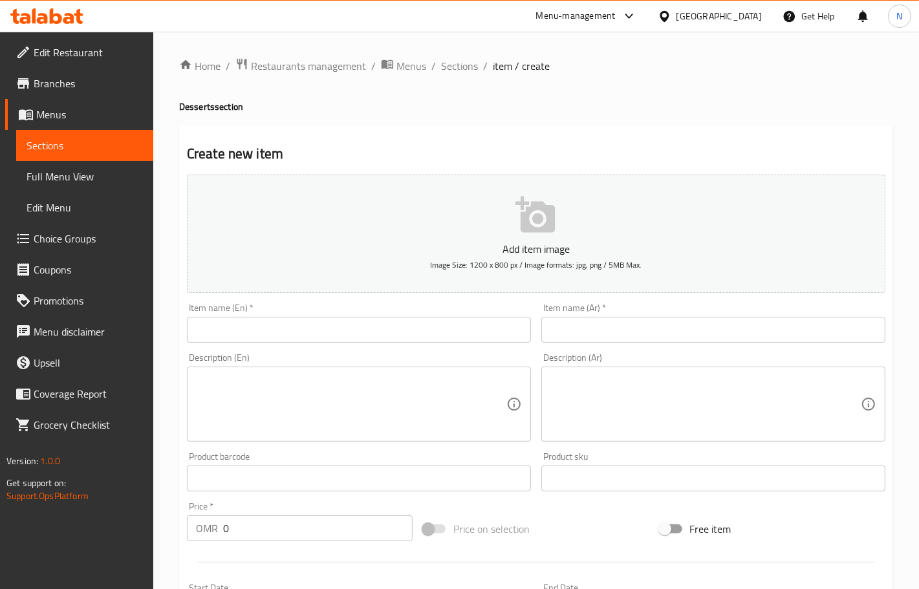
drag, startPoint x: 339, startPoint y: 303, endPoint x: 349, endPoint y: 320, distance: 20.0
click at [344, 312] on div "Item name (En)   * Item name (En) *" at bounding box center [359, 322] width 344 height 39
click at [350, 321] on input "text" at bounding box center [359, 330] width 344 height 26
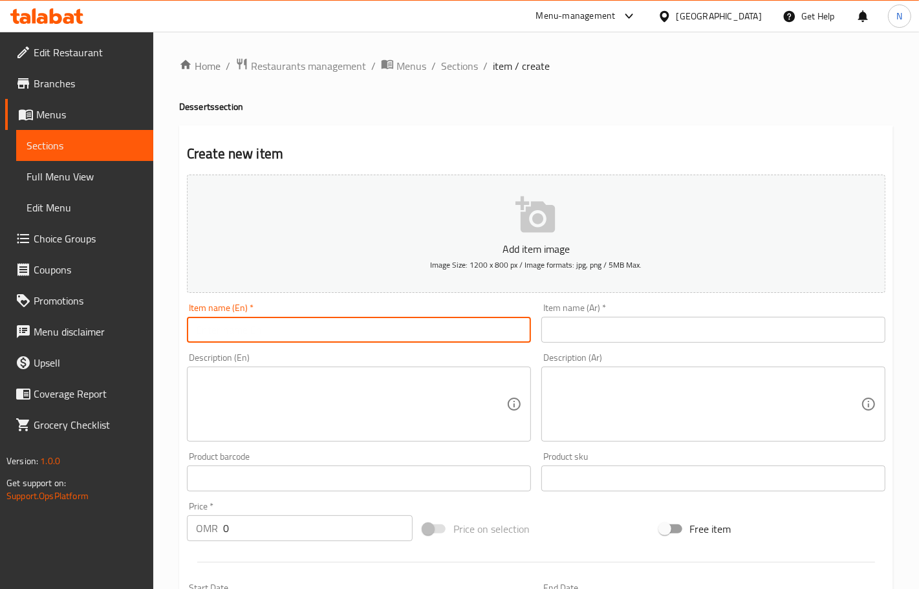
paste input "Um Ali Full Size"
type input "Um Ali Full Size"
click at [572, 322] on input "text" at bounding box center [713, 330] width 344 height 26
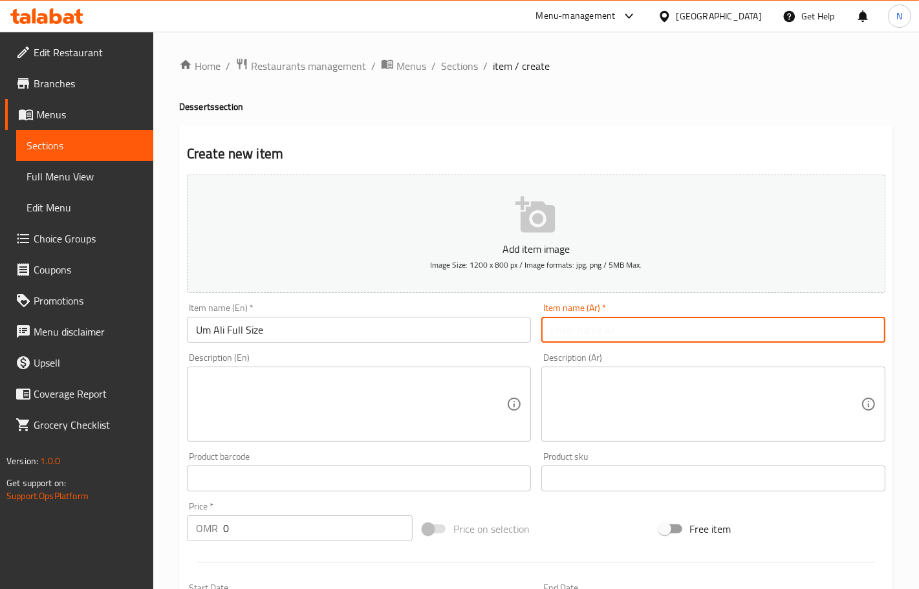
paste input "أم علي بالحجم الكامل"
type input "أم علي بالحجم الكامل"
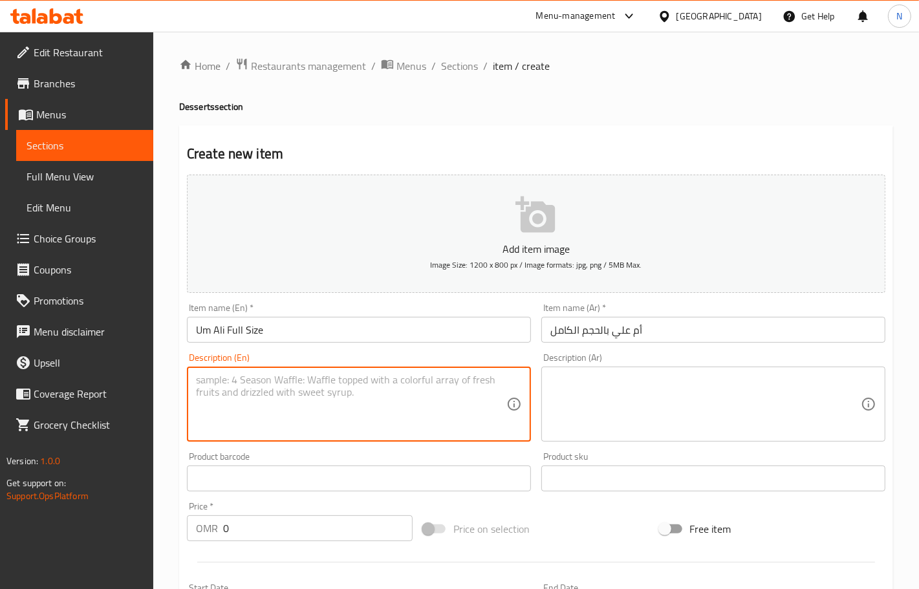
click at [247, 385] on textarea at bounding box center [351, 404] width 310 height 61
paste textarea "Prepared with our homemade butter croissant, mixed with blend of milk, almond &…"
type textarea "Prepared with our homemade butter croissant, mixed with blend of milk, almond &…"
click at [670, 396] on textarea at bounding box center [705, 404] width 310 height 61
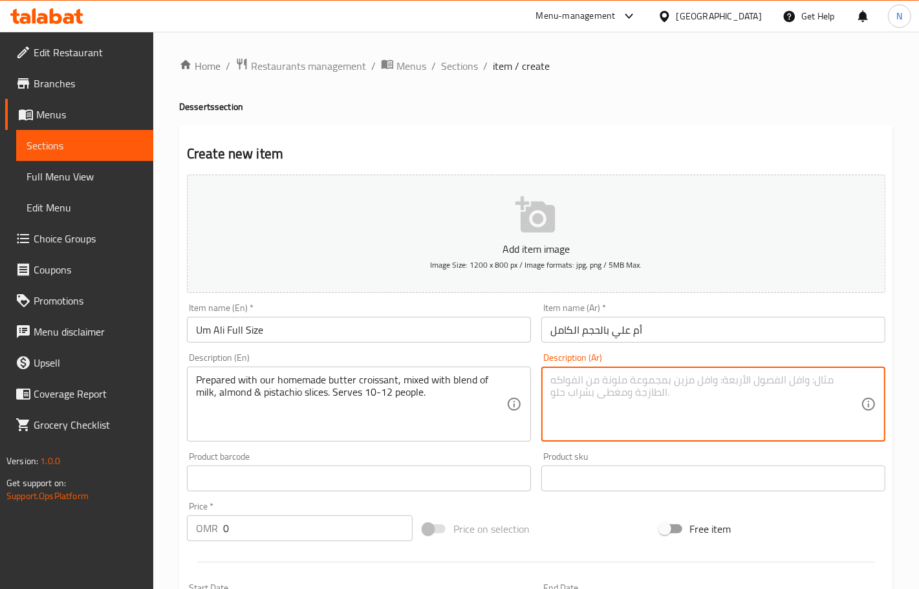
paste textarea "مُحضّر من كرواسون الزبدة المحضّر منزليًا، ممزوج بمزيج من الحليب وشرائح اللوز وا…"
type textarea "مُحضّر من كرواسون الزبدة المحضّر منزليًا، ممزوج بمزيج من الحليب وشرائح اللوز وا…"
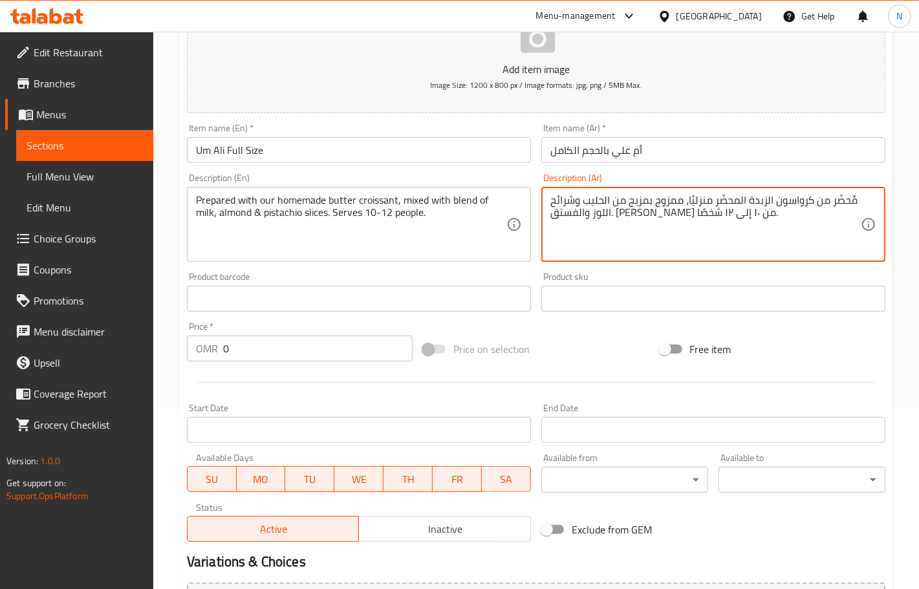
scroll to position [242, 0]
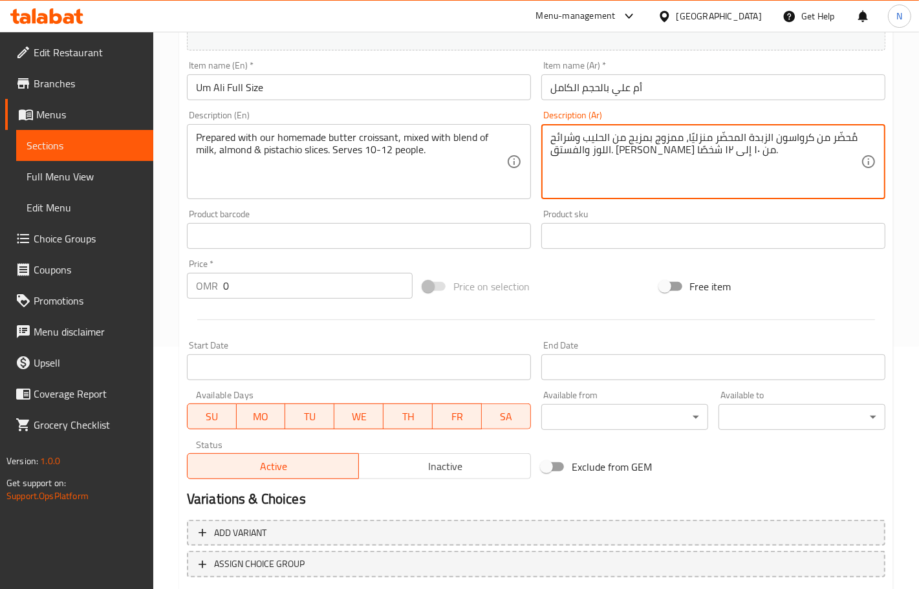
click at [298, 286] on input "0" at bounding box center [317, 286] width 189 height 26
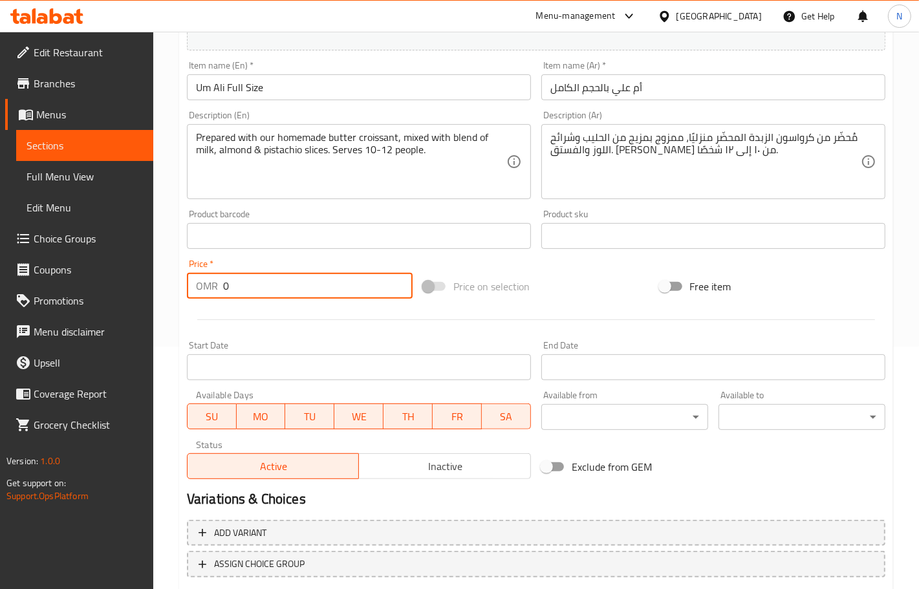
click at [298, 286] on input "0" at bounding box center [317, 286] width 189 height 26
paste input "16.70"
type input "16.700"
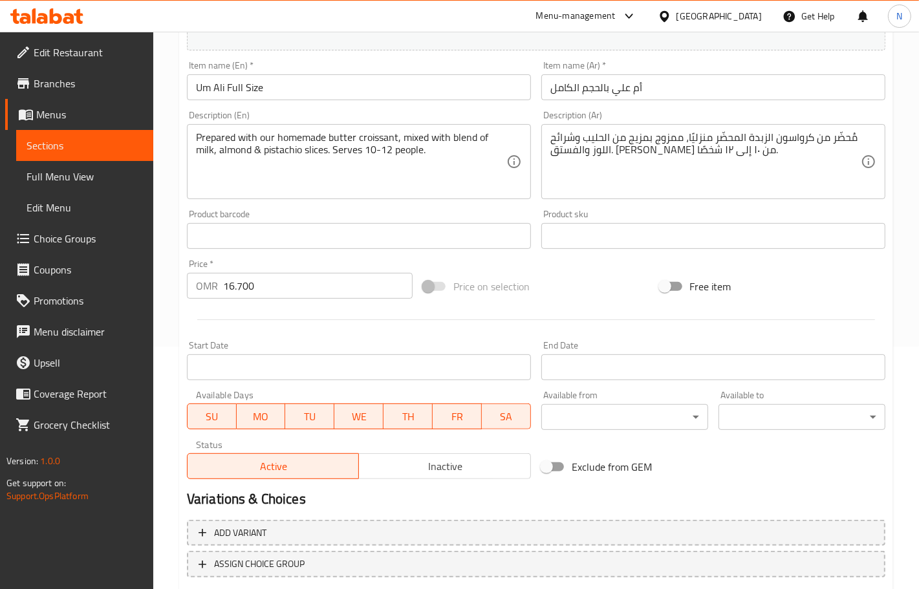
click at [321, 314] on div at bounding box center [536, 320] width 709 height 32
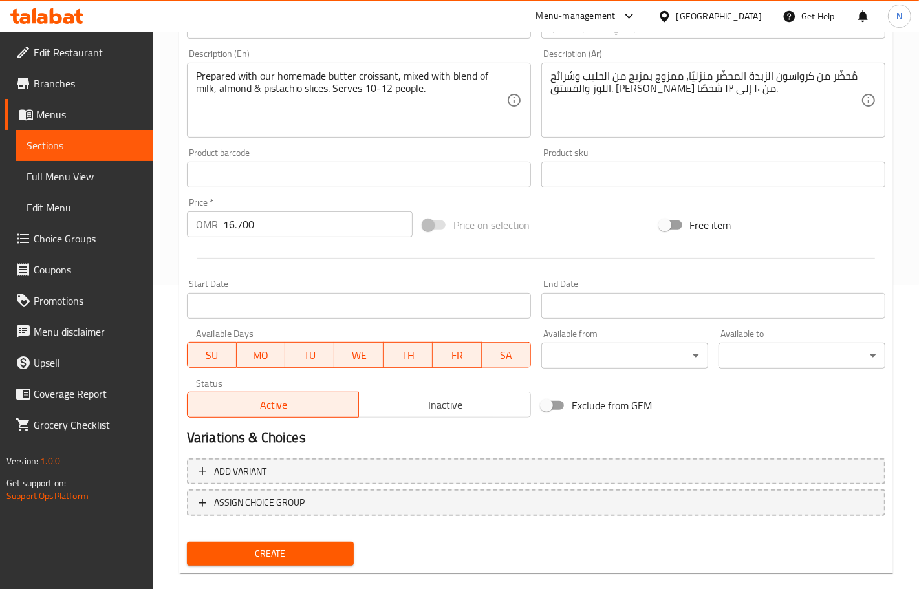
scroll to position [322, 0]
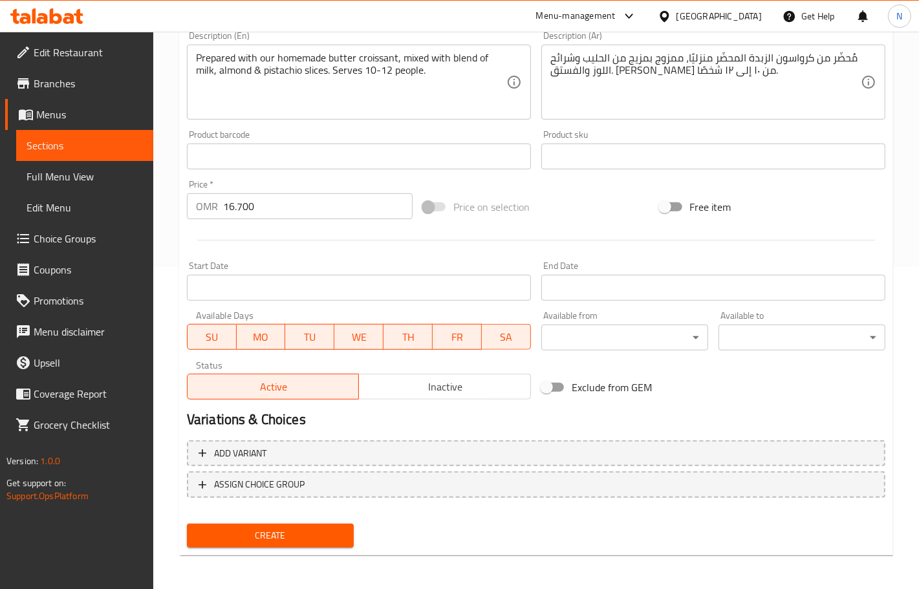
click at [317, 537] on span "Create" at bounding box center [270, 536] width 146 height 16
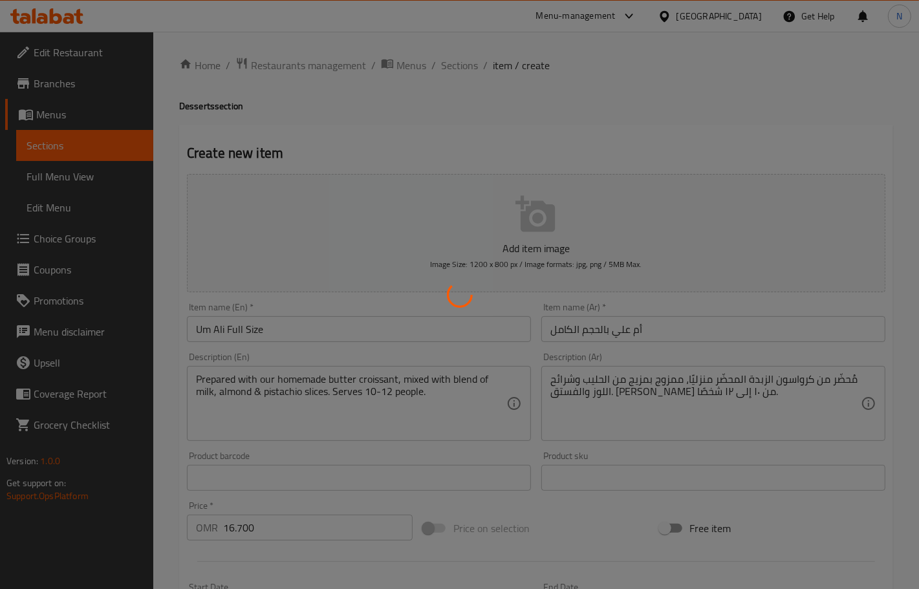
scroll to position [0, 0]
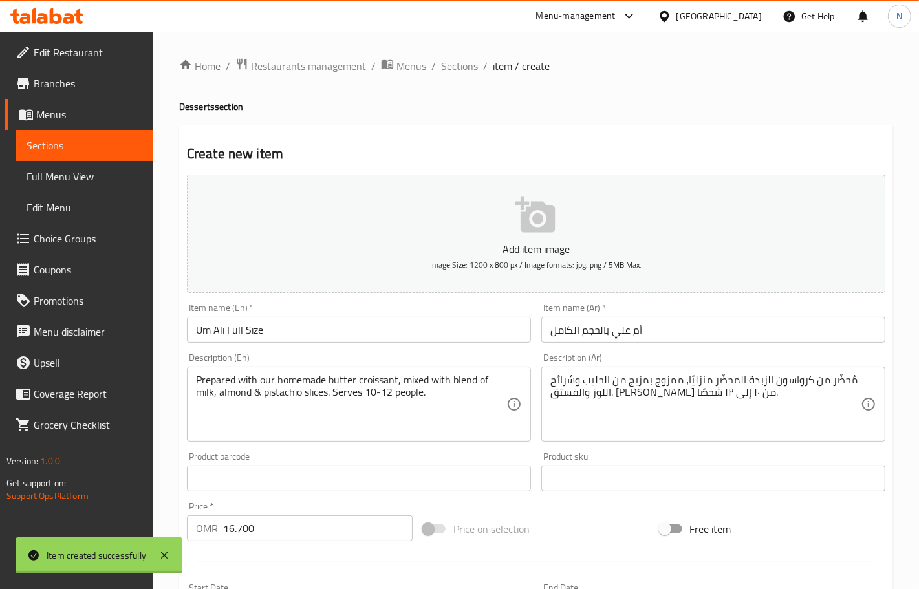
type input "0"
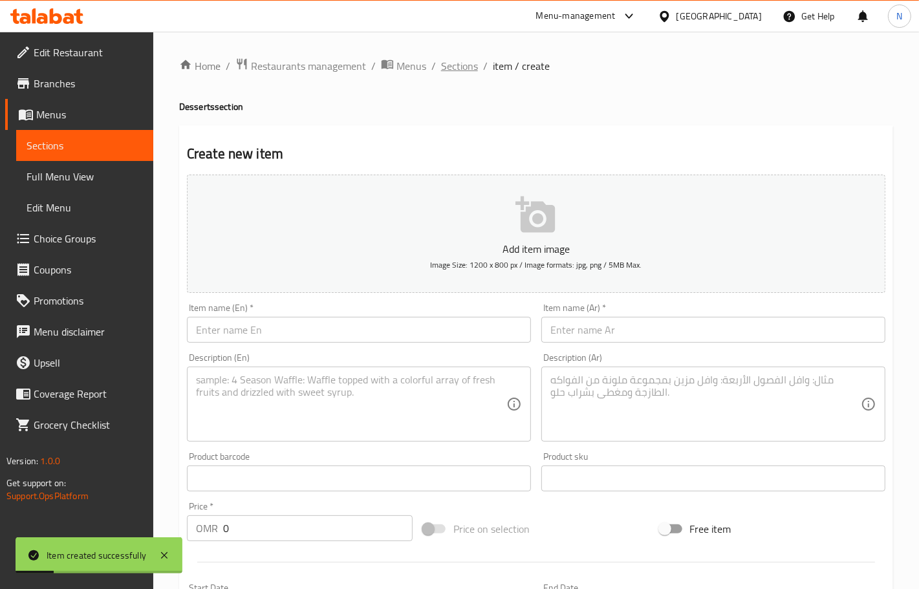
click at [453, 65] on span "Sections" at bounding box center [459, 66] width 37 height 16
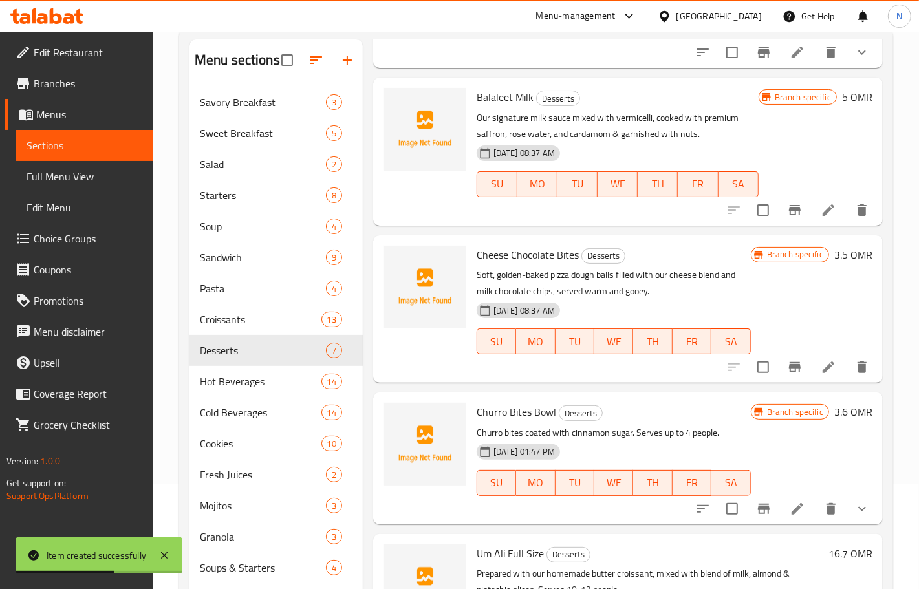
scroll to position [233, 0]
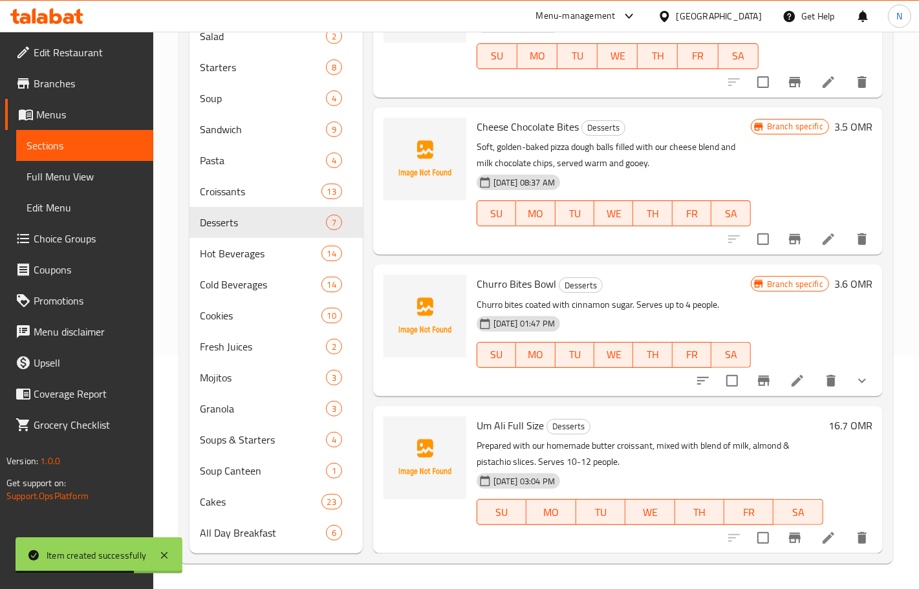
click at [517, 427] on span "Um Ali Full Size" at bounding box center [509, 425] width 67 height 19
click at [526, 430] on span "Um Ali Full Size" at bounding box center [509, 425] width 67 height 19
click at [525, 430] on span "Um Ali Full Size" at bounding box center [509, 425] width 67 height 19
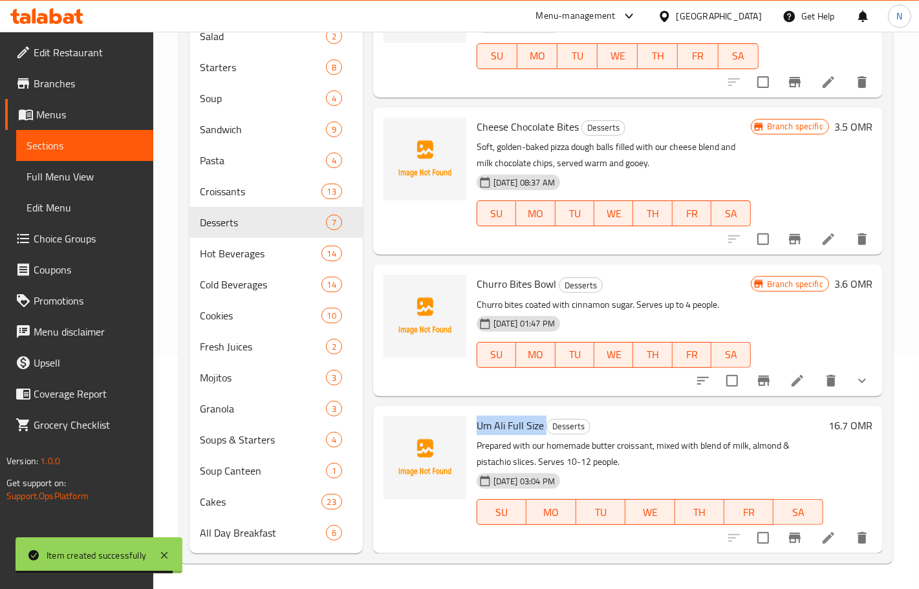
click at [787, 542] on icon "Branch-specific-item" at bounding box center [795, 538] width 16 height 16
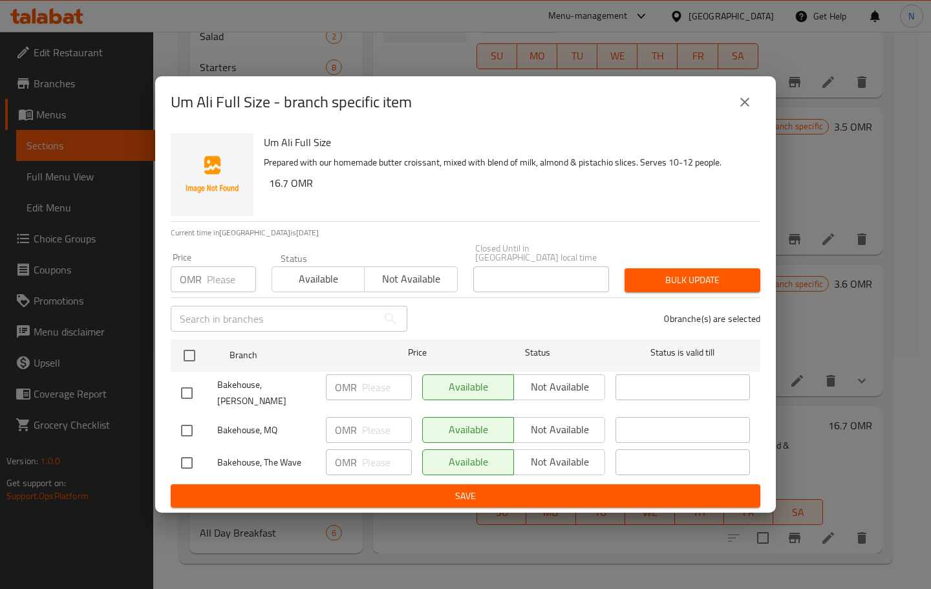
click at [189, 418] on input "checkbox" at bounding box center [186, 430] width 27 height 27
checkbox input "true"
click at [554, 422] on span "Not available" at bounding box center [559, 429] width 81 height 19
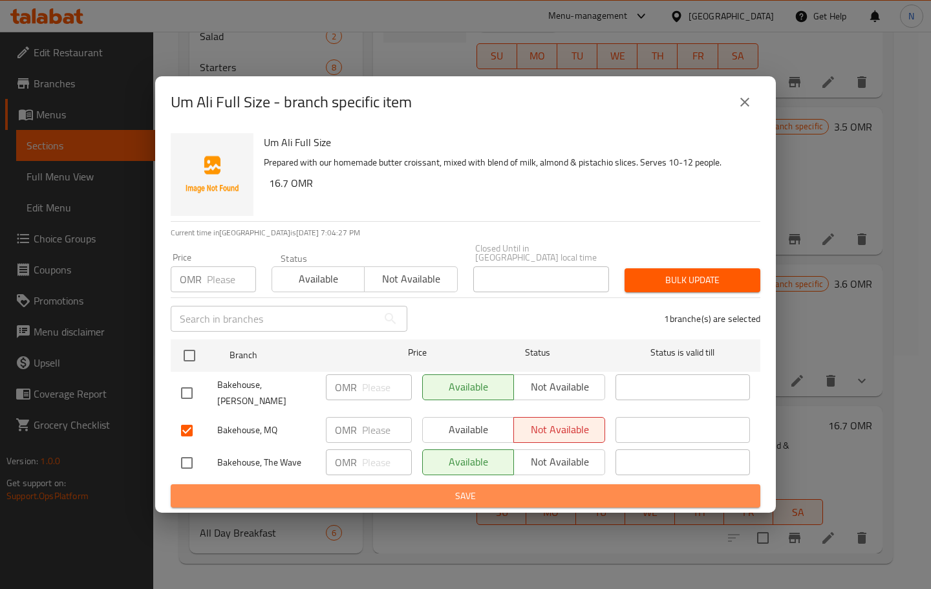
click at [412, 488] on span "Save" at bounding box center [465, 496] width 569 height 16
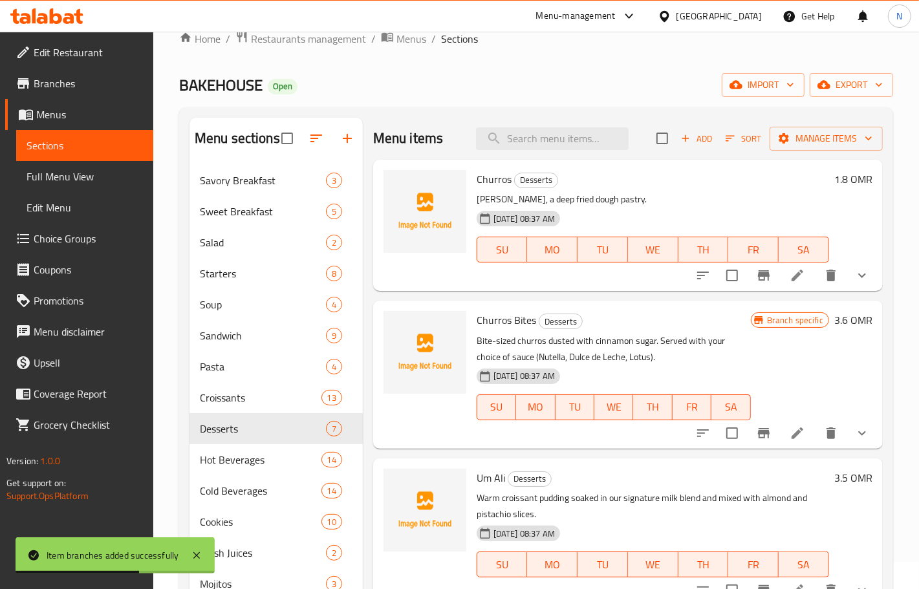
scroll to position [0, 0]
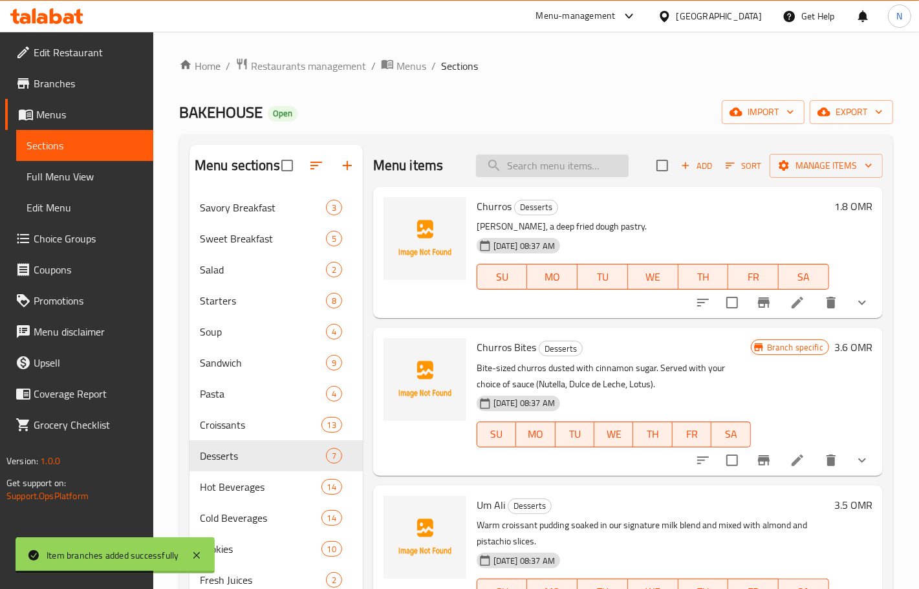
click at [558, 171] on input "search" at bounding box center [552, 166] width 153 height 23
paste input "Mango Pudding"
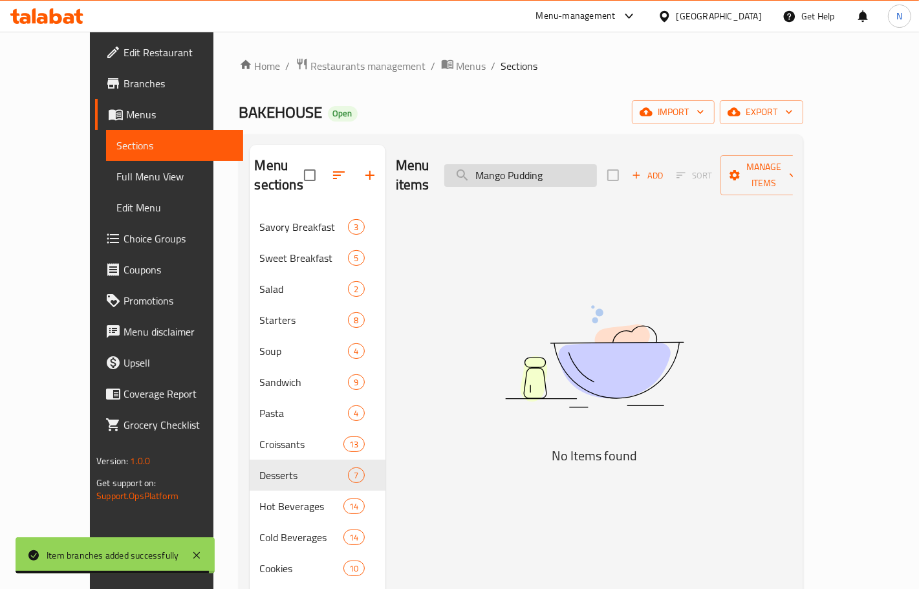
type input "Mango Puddin"
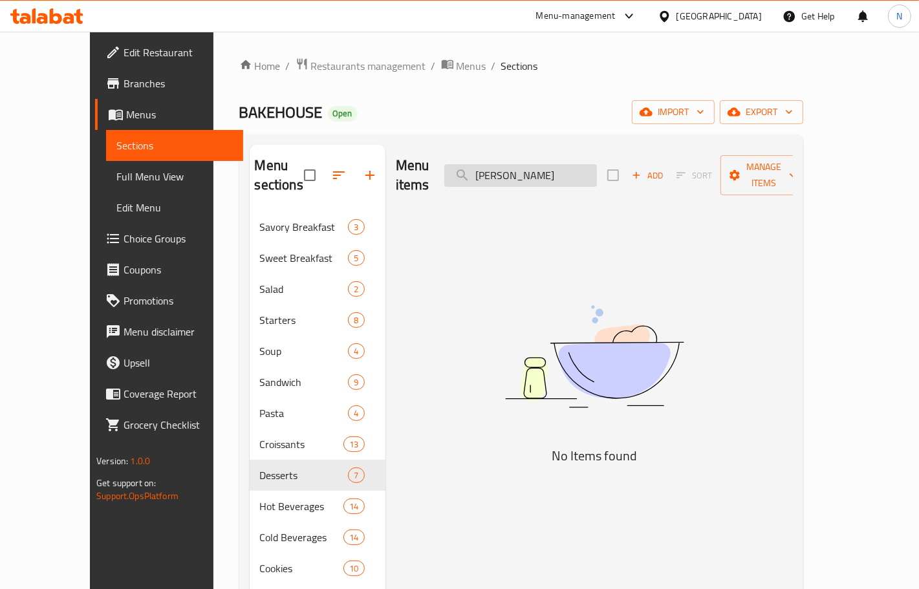
click at [597, 166] on input "Mango Puddin" at bounding box center [520, 175] width 153 height 23
drag, startPoint x: 606, startPoint y: 166, endPoint x: 133, endPoint y: 73, distance: 481.6
click at [597, 165] on input "Mango Puddin" at bounding box center [520, 175] width 153 height 23
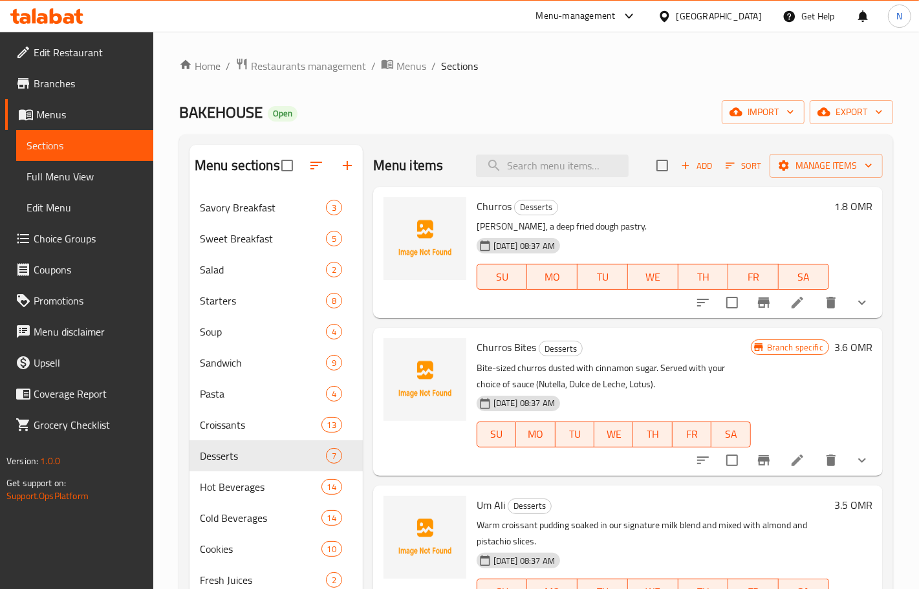
click at [679, 162] on icon "button" at bounding box center [685, 166] width 12 height 12
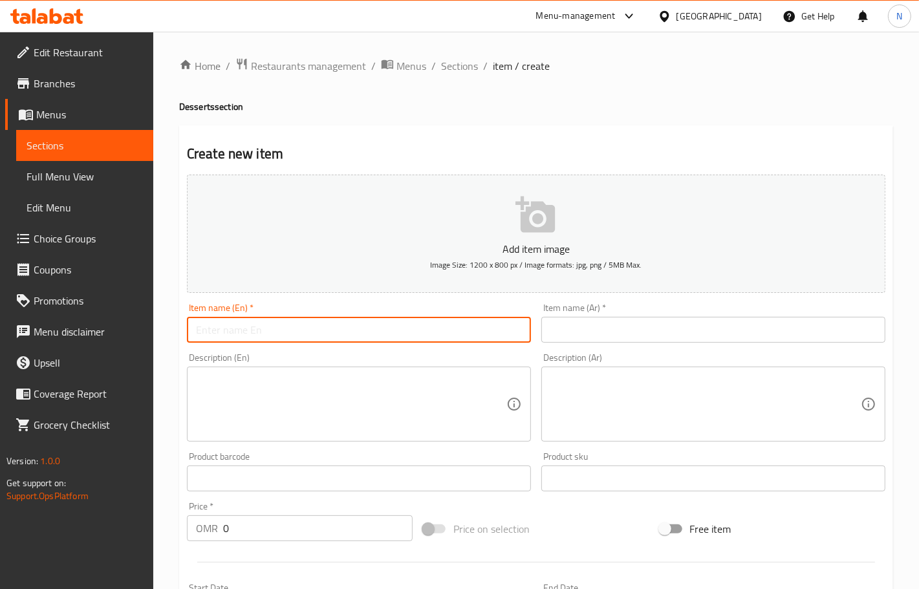
click at [270, 322] on input "text" at bounding box center [359, 330] width 344 height 26
paste input "Mango Pudding"
type input "Mango Pudding"
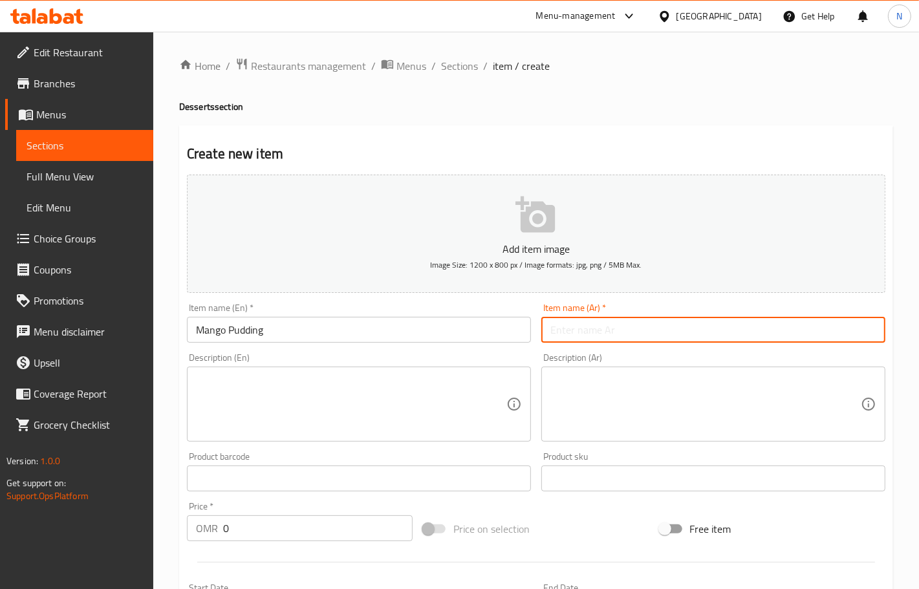
drag, startPoint x: 587, startPoint y: 326, endPoint x: 575, endPoint y: 325, distance: 11.8
click at [587, 326] on input "text" at bounding box center [713, 330] width 344 height 26
paste input "بودينج المانجو"
type input "بودينج المانجو"
click at [277, 380] on textarea at bounding box center [351, 404] width 310 height 61
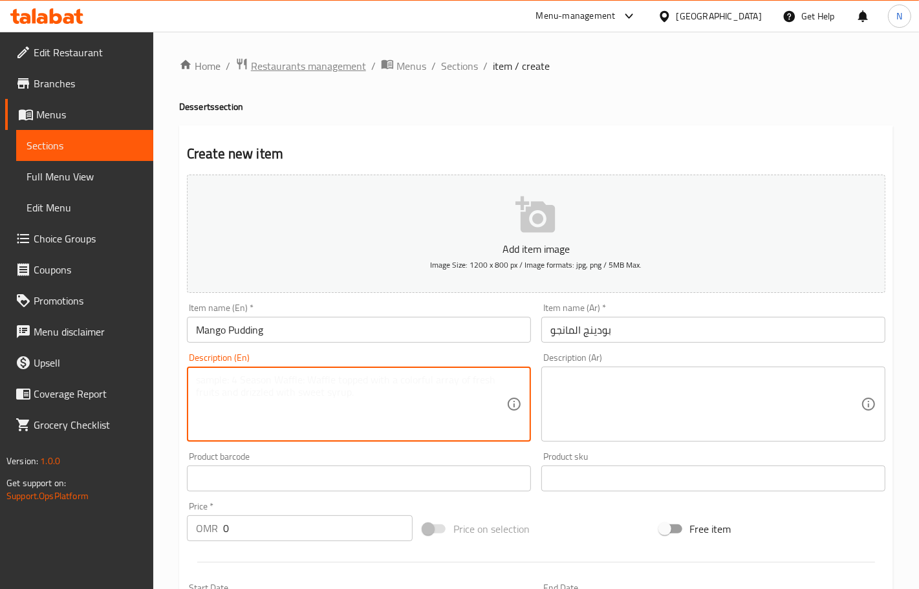
paste textarea "Homemade vanilla custard cream between layers of homemade wafers, fresh cold al…"
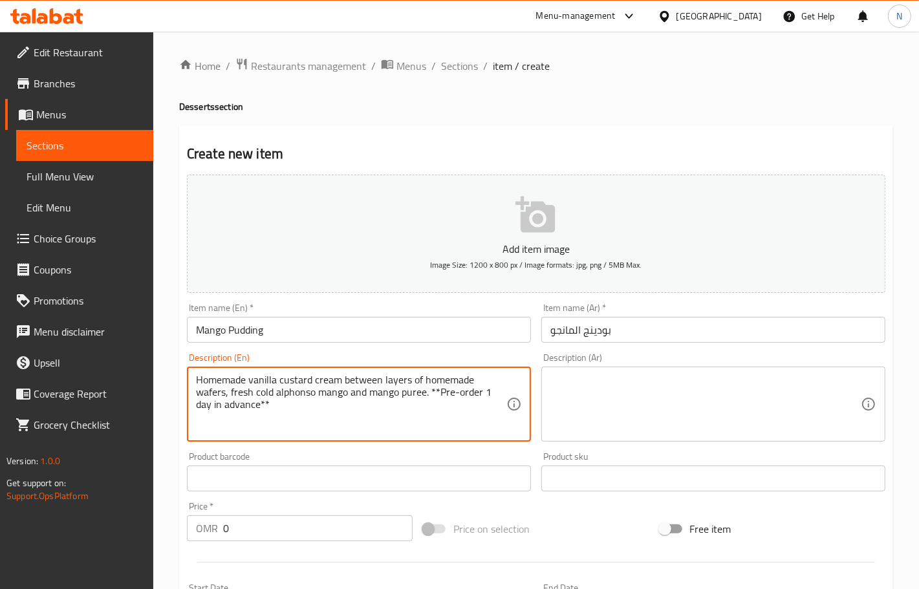
type textarea "Homemade vanilla custard cream between layers of homemade wafers, fresh cold al…"
click at [438, 63] on ol "Home / Restaurants management / Menus / Sections / item / create" at bounding box center [536, 66] width 714 height 17
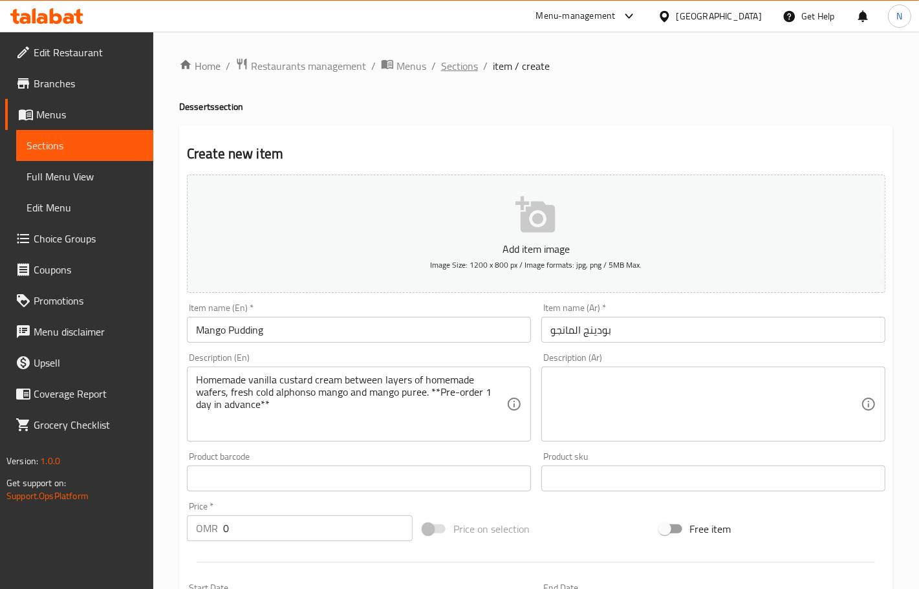
click at [454, 65] on span "Sections" at bounding box center [459, 66] width 37 height 16
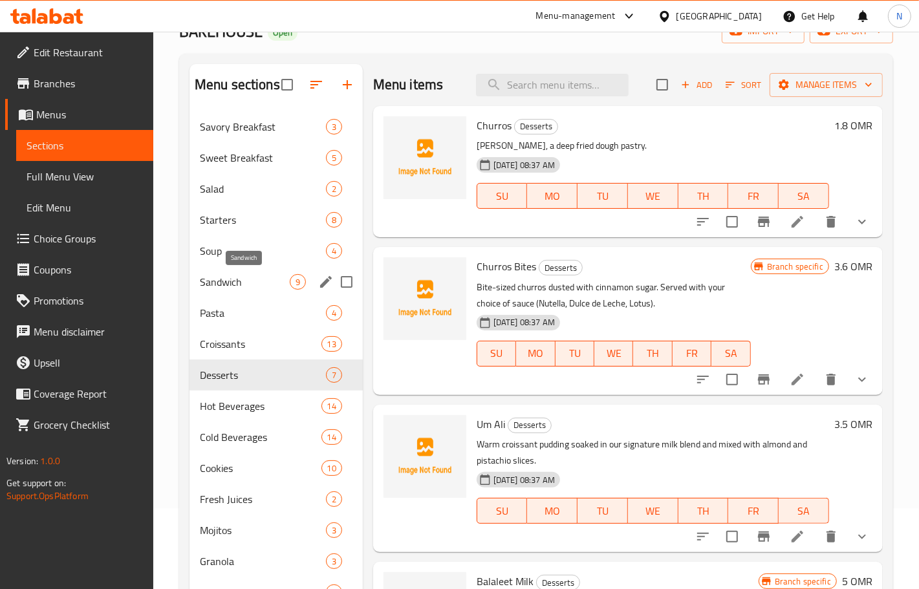
scroll to position [162, 0]
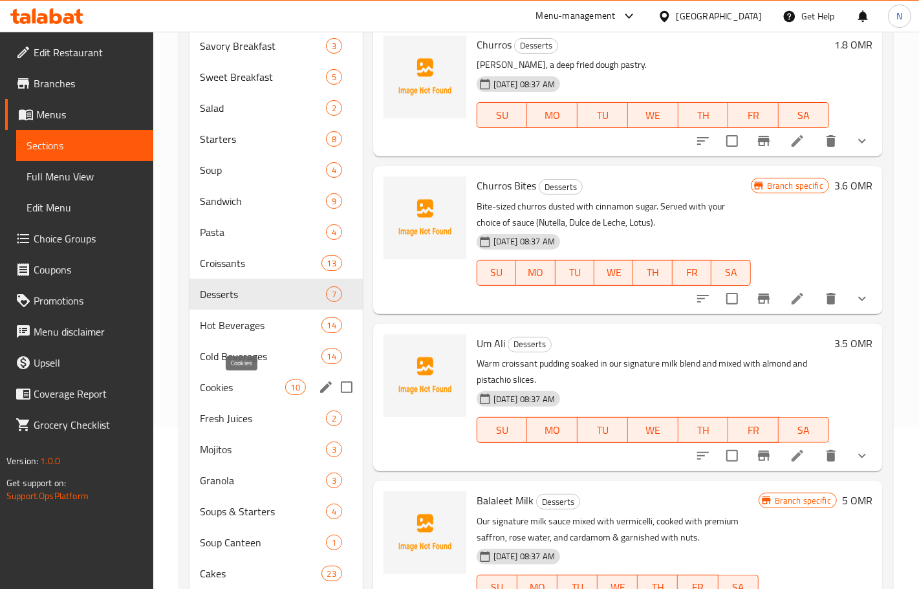
click at [250, 389] on span "Cookies" at bounding box center [242, 388] width 85 height 16
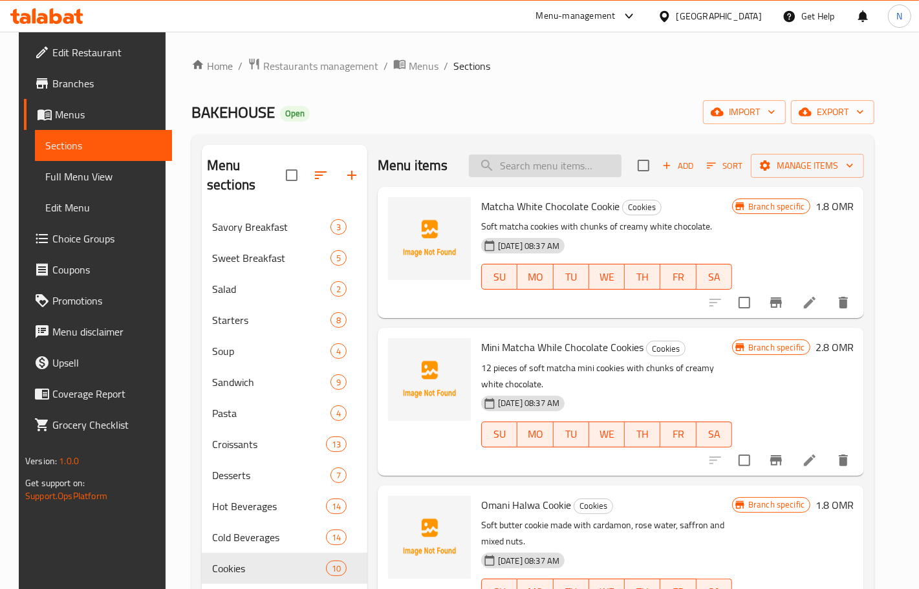
click at [546, 167] on input "search" at bounding box center [545, 166] width 153 height 23
paste input "Milk Chocolate Chunk Cookie"
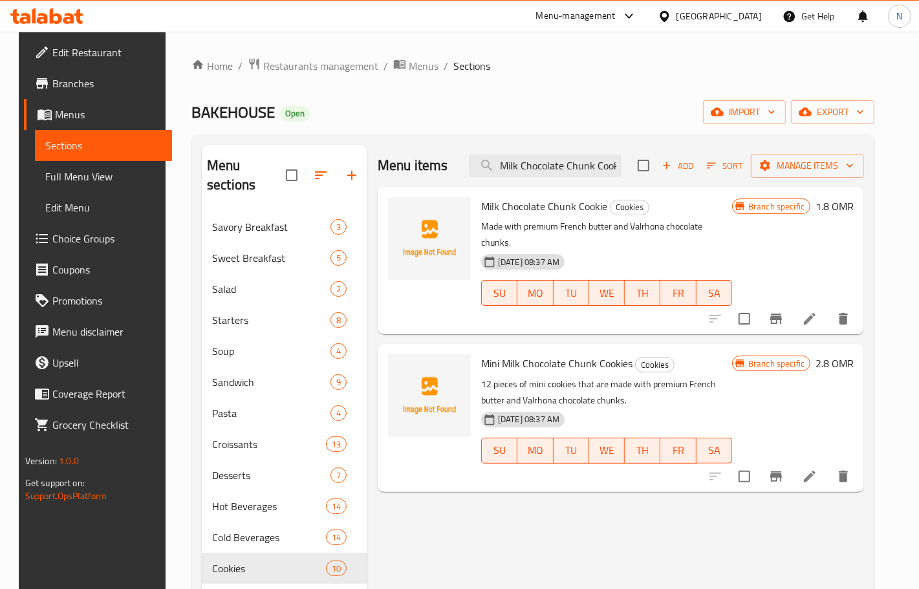
drag, startPoint x: 582, startPoint y: 166, endPoint x: 471, endPoint y: 166, distance: 111.2
click at [467, 166] on div "Menu items Milk Chocolate Chunk Cookie Add Sort Manage items" at bounding box center [621, 166] width 486 height 42
type input "Milk Chocolate Chunk Cookie"
click at [782, 314] on icon "Branch-specific-item" at bounding box center [776, 319] width 12 height 10
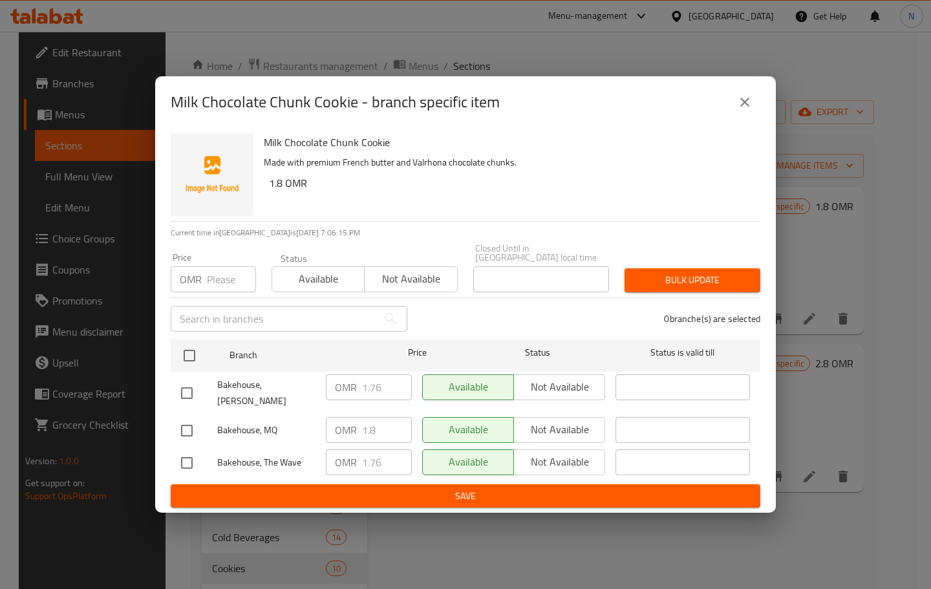
click at [182, 386] on input "checkbox" at bounding box center [186, 393] width 27 height 27
checkbox input "true"
click at [187, 460] on input "checkbox" at bounding box center [186, 462] width 27 height 27
checkbox input "true"
click at [387, 394] on input "1.76" at bounding box center [387, 387] width 50 height 26
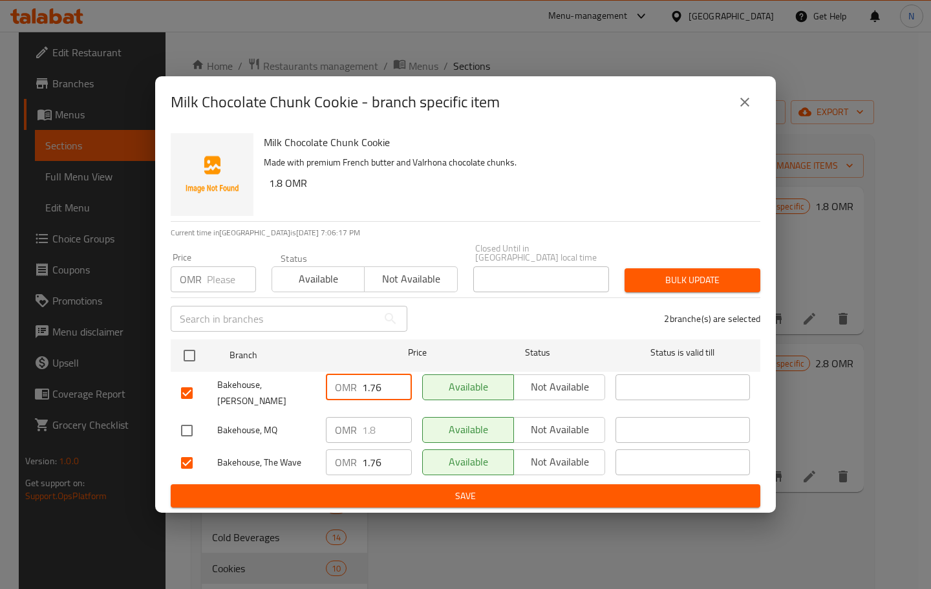
click at [387, 394] on input "1.76" at bounding box center [387, 387] width 50 height 26
paste input "0"
type input "1.760"
click at [389, 456] on input "1.76" at bounding box center [387, 462] width 50 height 26
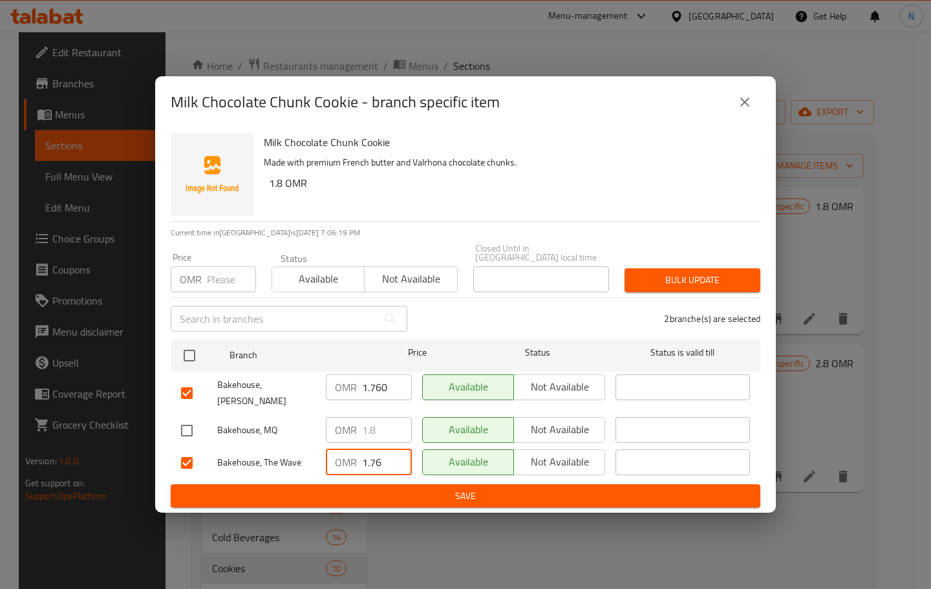
click at [389, 456] on input "1.76" at bounding box center [387, 462] width 50 height 26
paste input "0"
type input "1.760"
click at [441, 488] on span "Save" at bounding box center [465, 496] width 569 height 16
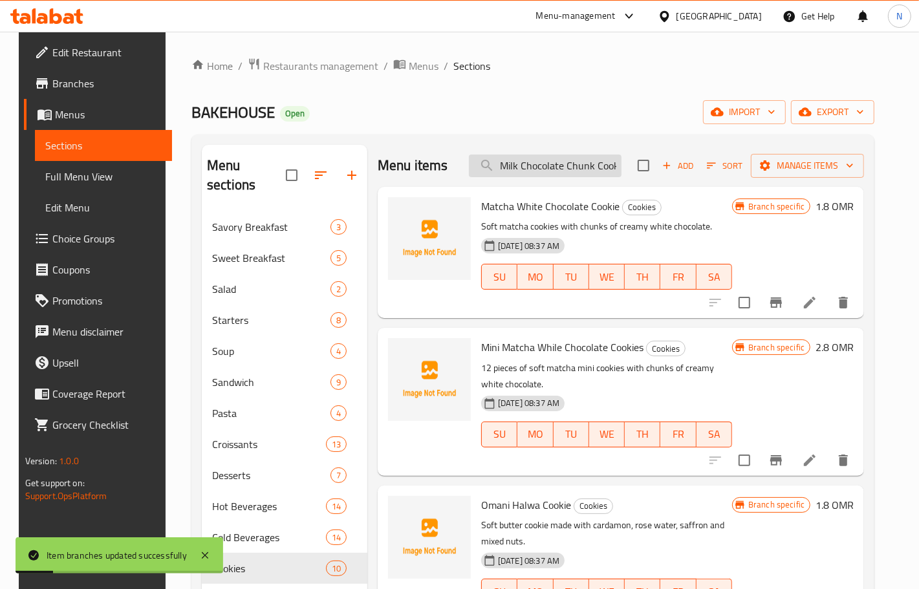
click at [551, 175] on input "Milk Chocolate Chunk Cookie" at bounding box center [545, 166] width 153 height 23
paste input "search"
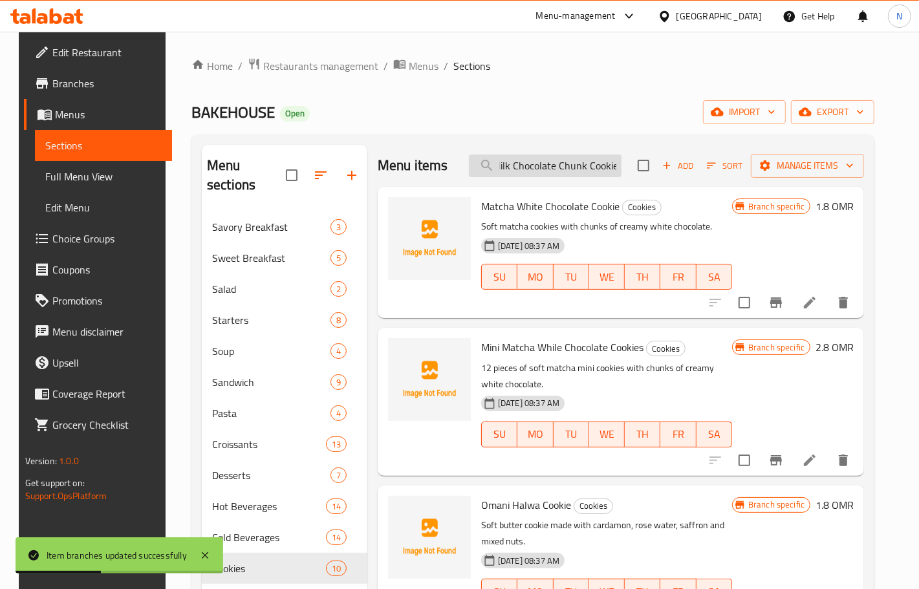
click at [557, 162] on input "Milk Chocolate Chunk Cookie" at bounding box center [545, 166] width 153 height 23
paste input "Milk Chocolate Chunk Cookie"
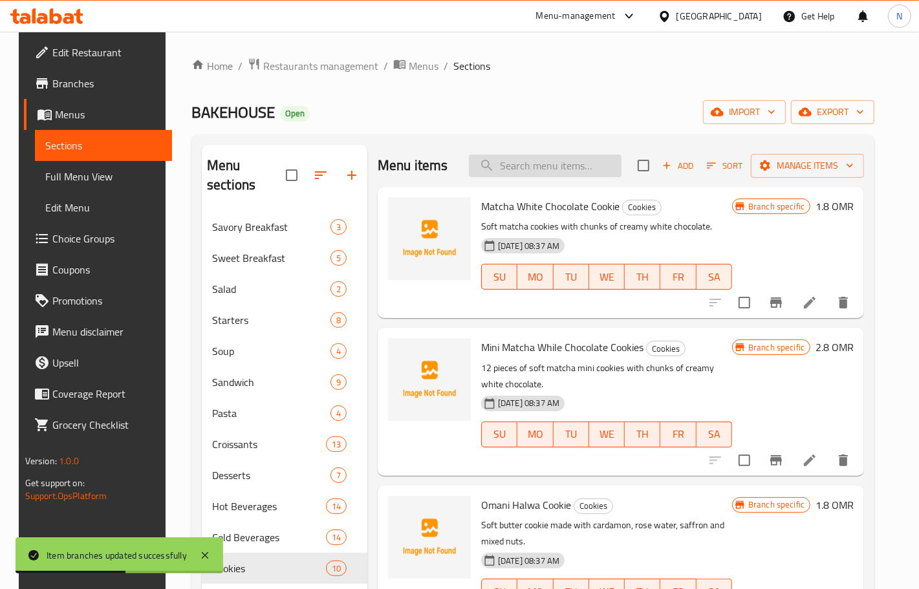
type input "Milk Chocolate Chunk Cookie"
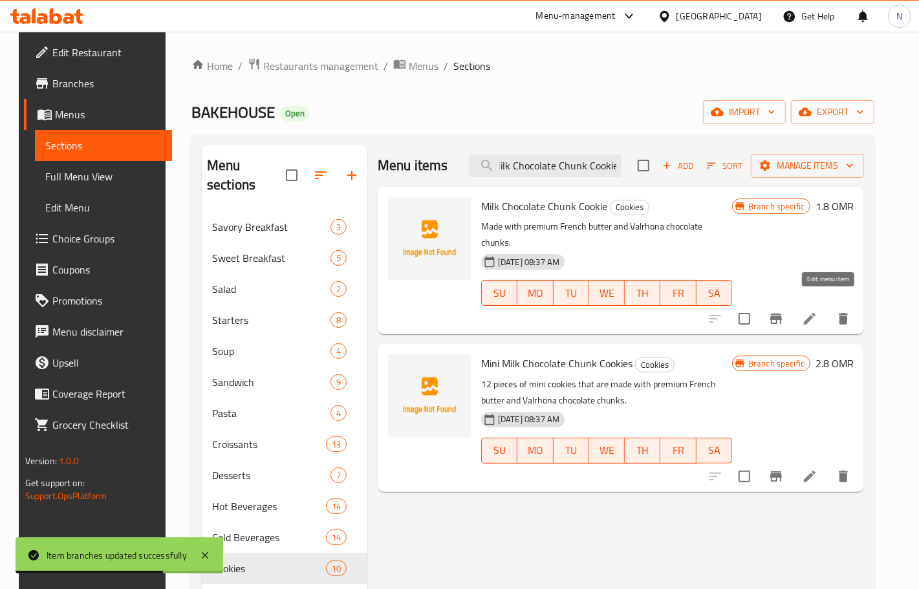
click at [817, 311] on icon at bounding box center [810, 319] width 16 height 16
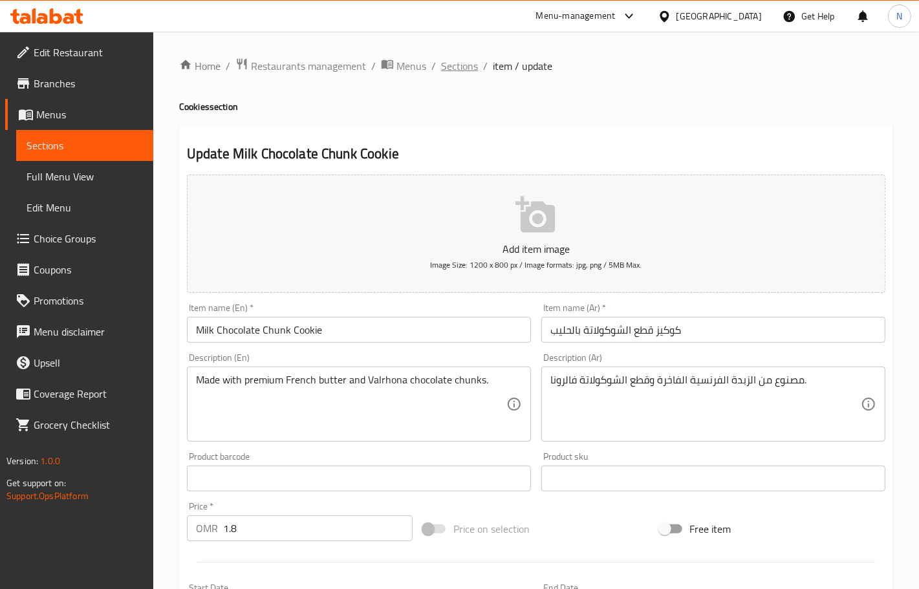
click at [461, 69] on span "Sections" at bounding box center [459, 66] width 37 height 16
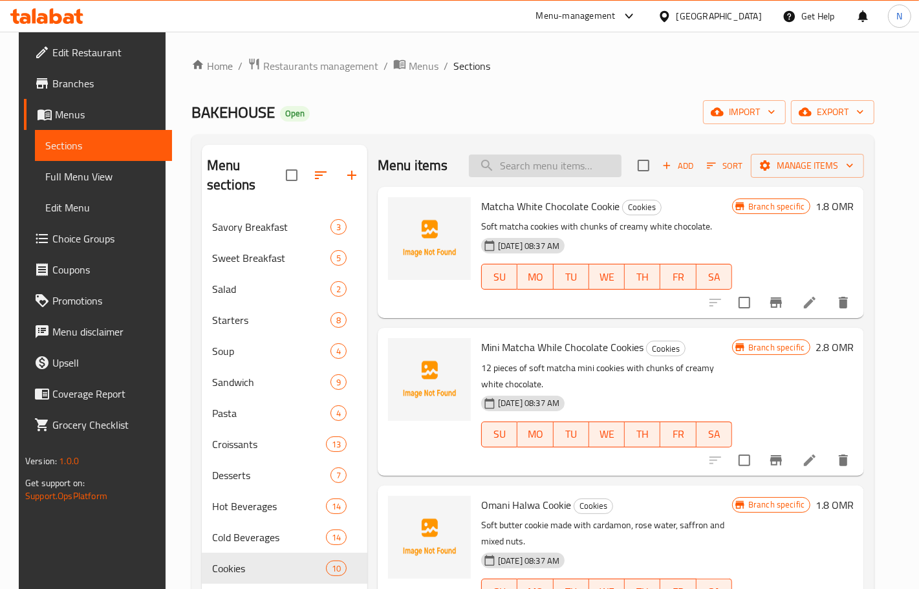
click at [553, 173] on input "search" at bounding box center [545, 166] width 153 height 23
paste input "Original Cookie"
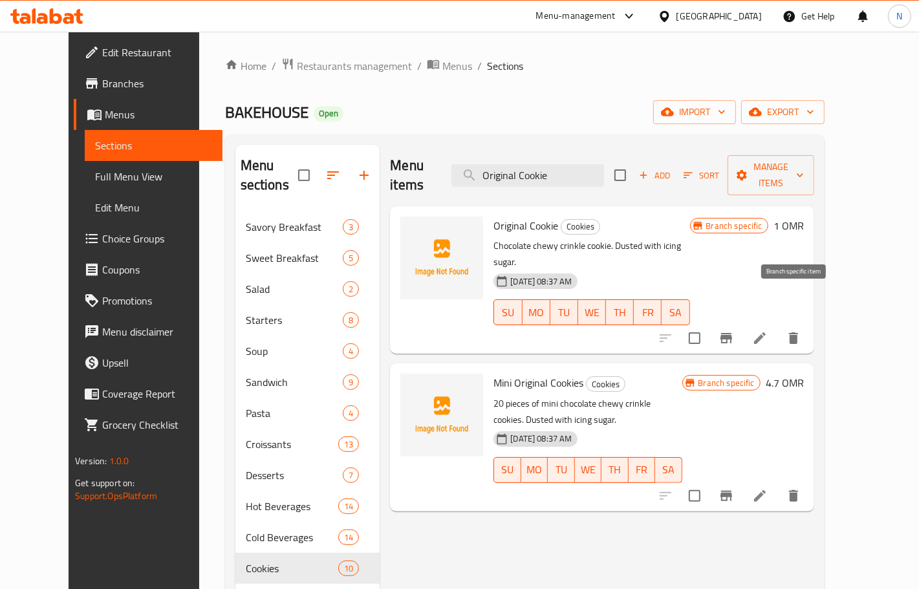
click at [734, 330] on icon "Branch-specific-item" at bounding box center [726, 338] width 16 height 16
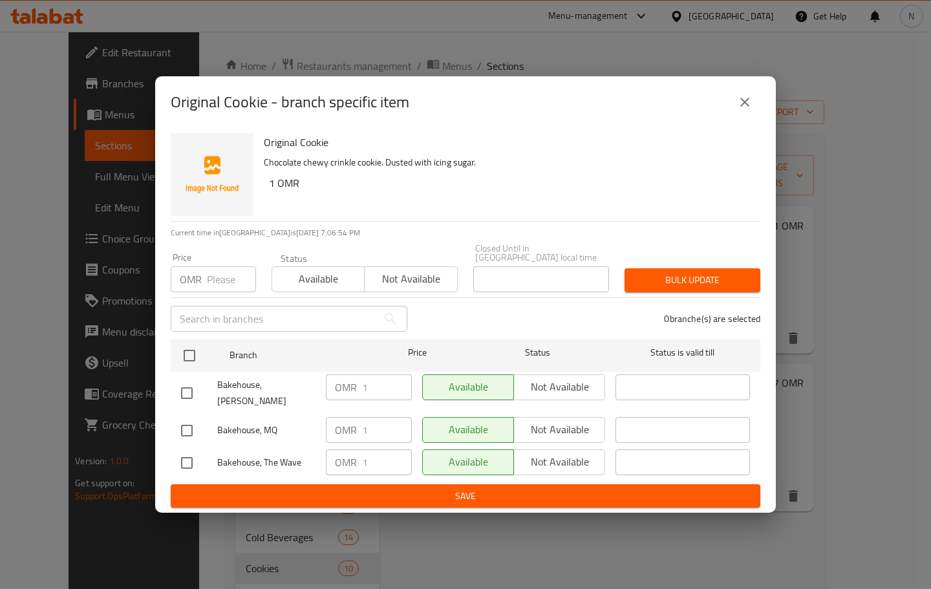
click at [752, 108] on icon "close" at bounding box center [745, 102] width 16 height 16
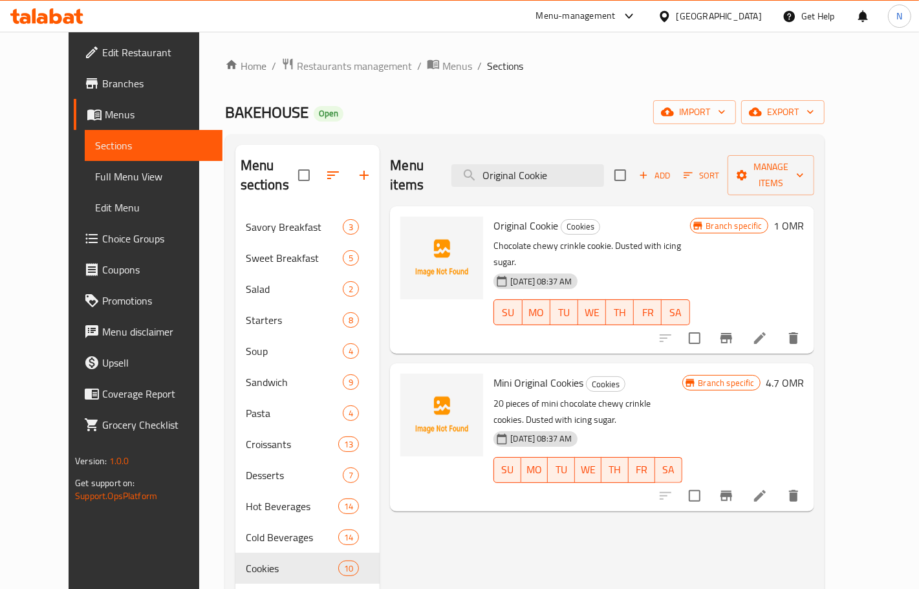
click at [537, 179] on div "Menu items Original Cookie Add Sort Manage items" at bounding box center [601, 175] width 423 height 61
click at [537, 169] on input "Original Cookie" at bounding box center [527, 175] width 153 height 23
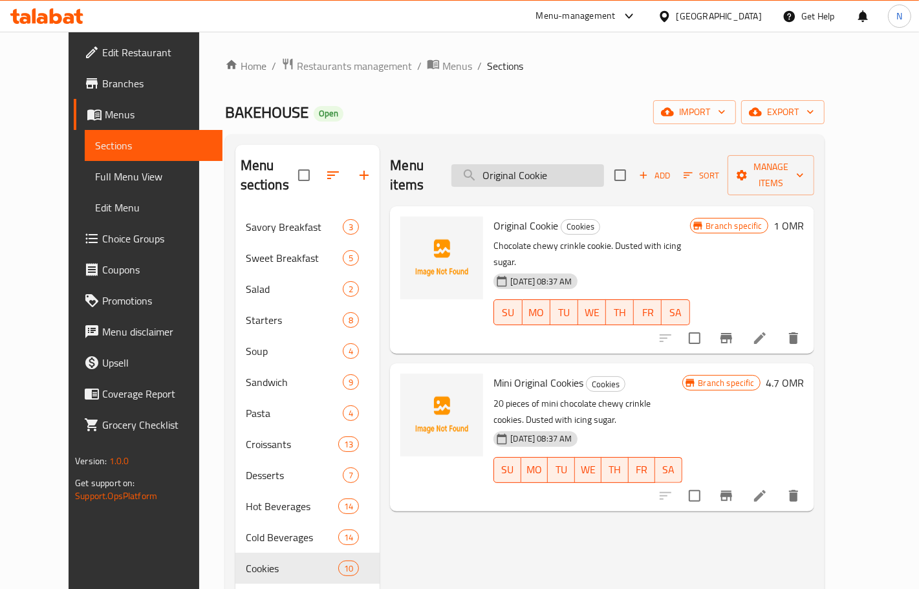
paste input "S'mores"
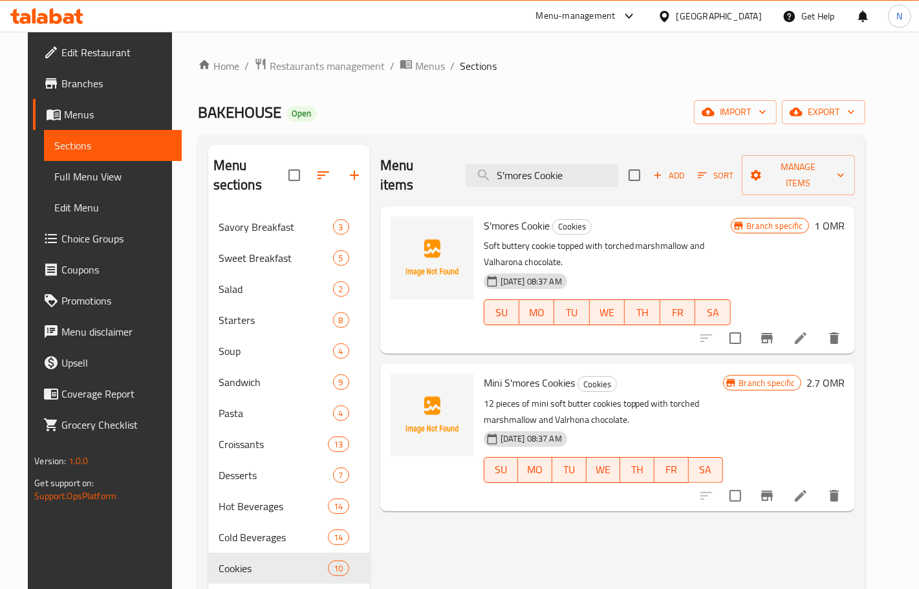
click at [775, 330] on icon "Branch-specific-item" at bounding box center [767, 338] width 16 height 16
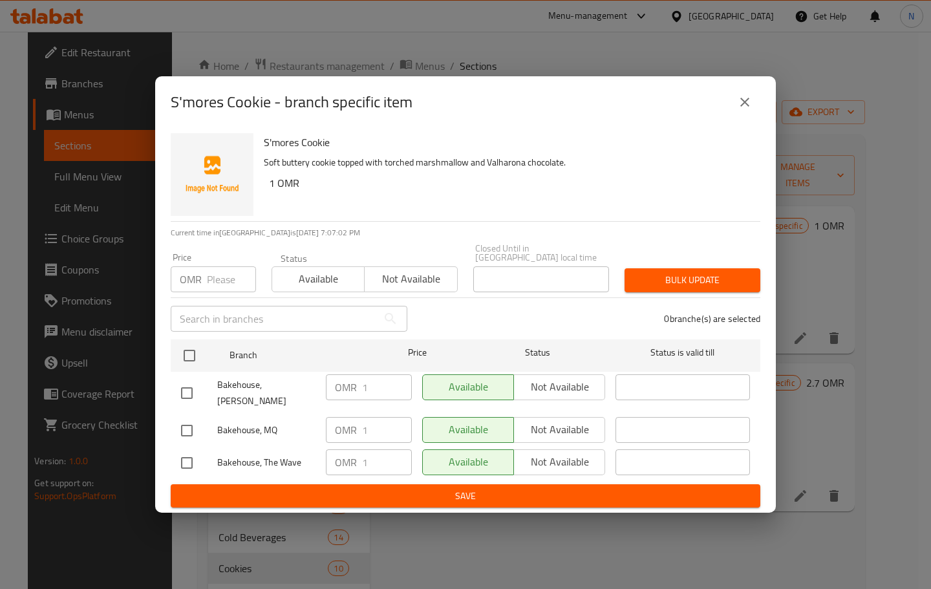
click at [751, 118] on button "close" at bounding box center [744, 102] width 31 height 31
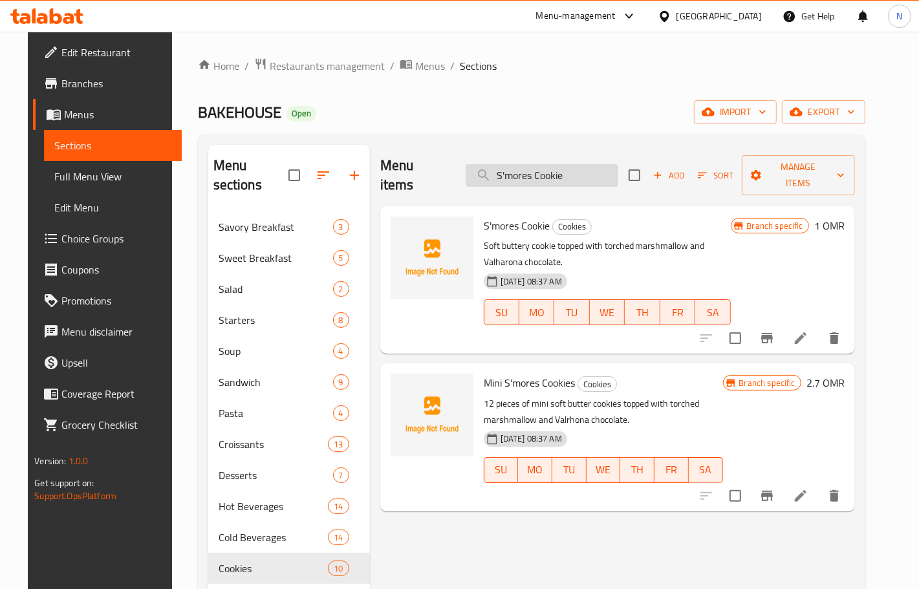
click at [590, 164] on input "S'mores Cookie" at bounding box center [541, 175] width 153 height 23
paste input "Mini Milk Chocolate Chunk Cookies"
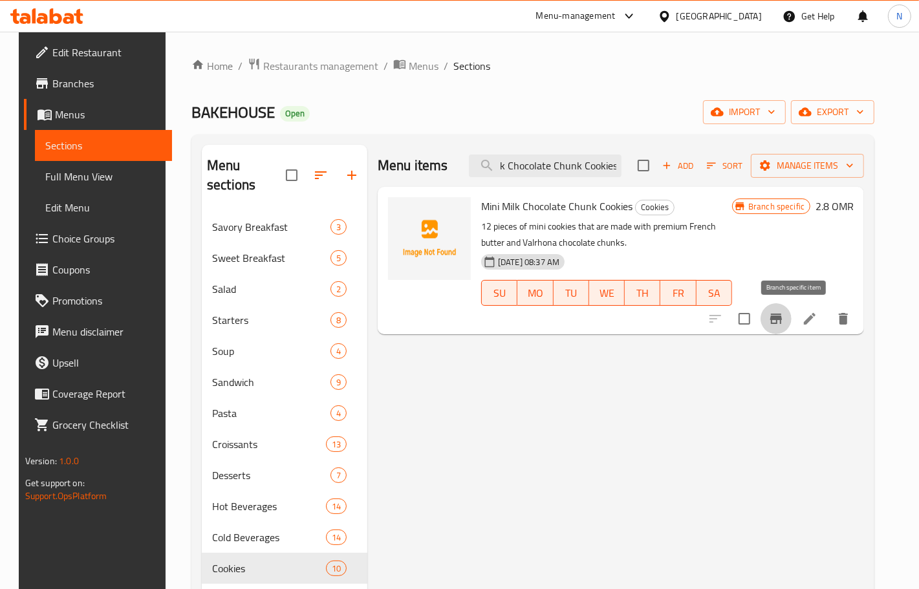
click at [784, 322] on icon "Branch-specific-item" at bounding box center [776, 319] width 16 height 16
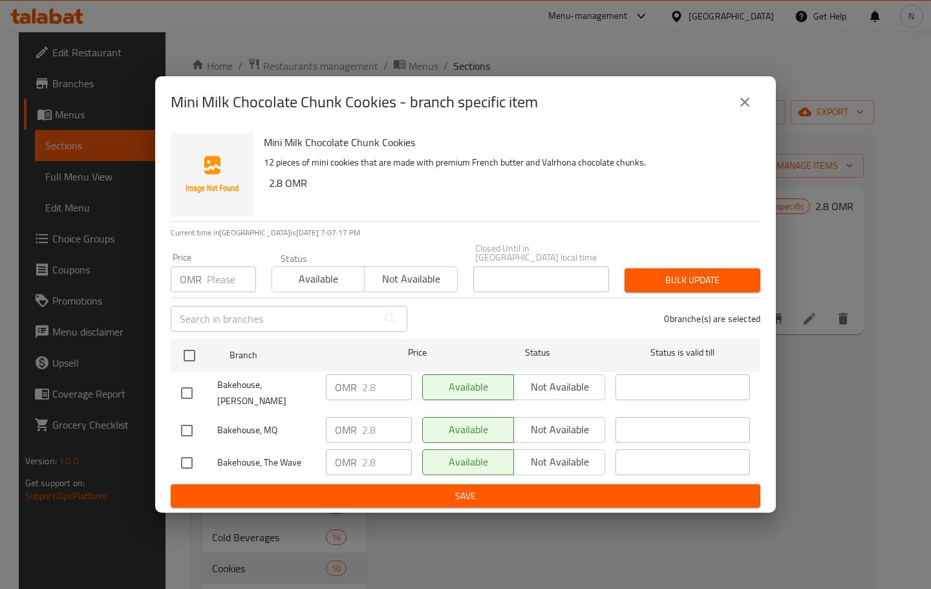
click at [750, 118] on button "close" at bounding box center [744, 102] width 31 height 31
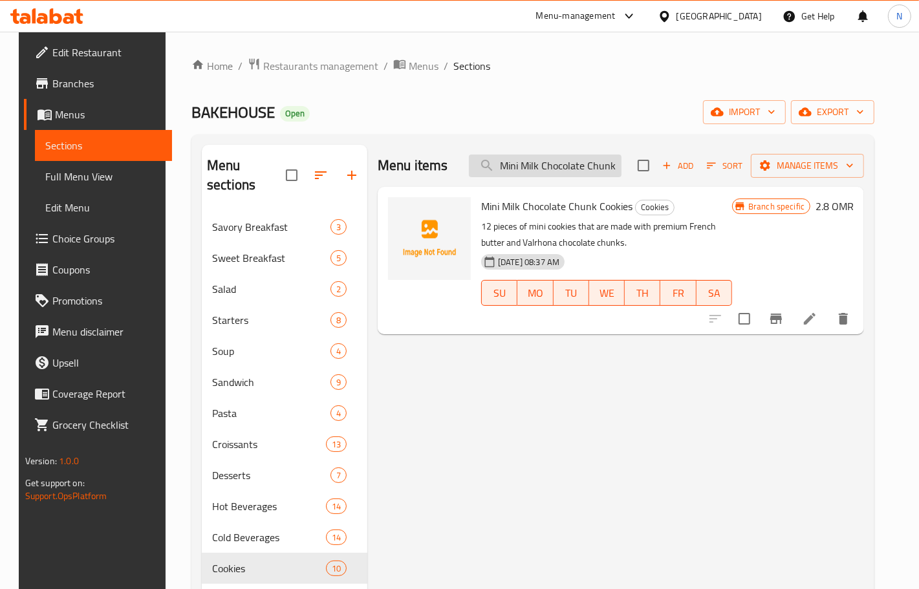
click at [576, 168] on input "Mini Milk Chocolate Chunk Cookies" at bounding box center [545, 166] width 153 height 23
paste input "Original"
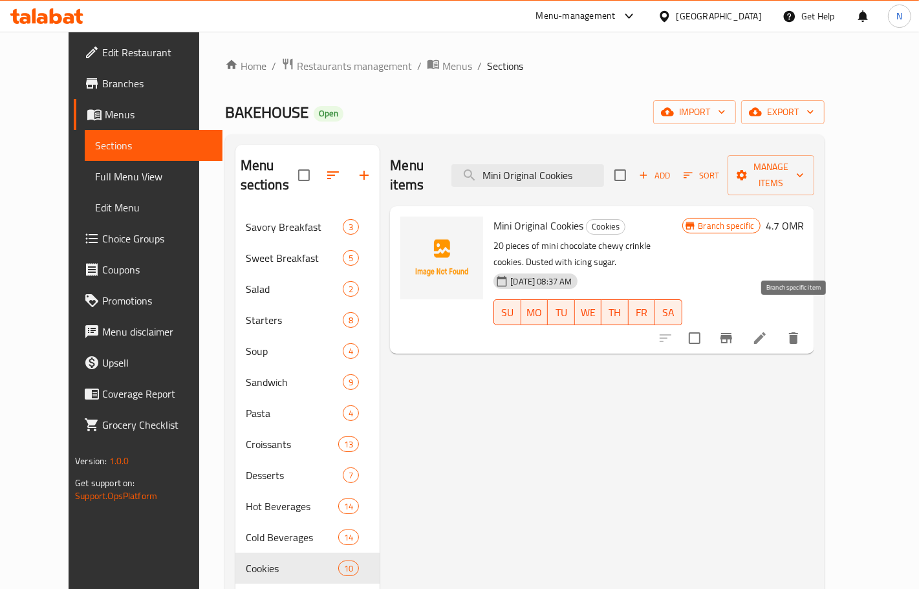
click at [732, 333] on icon "Branch-specific-item" at bounding box center [726, 338] width 12 height 10
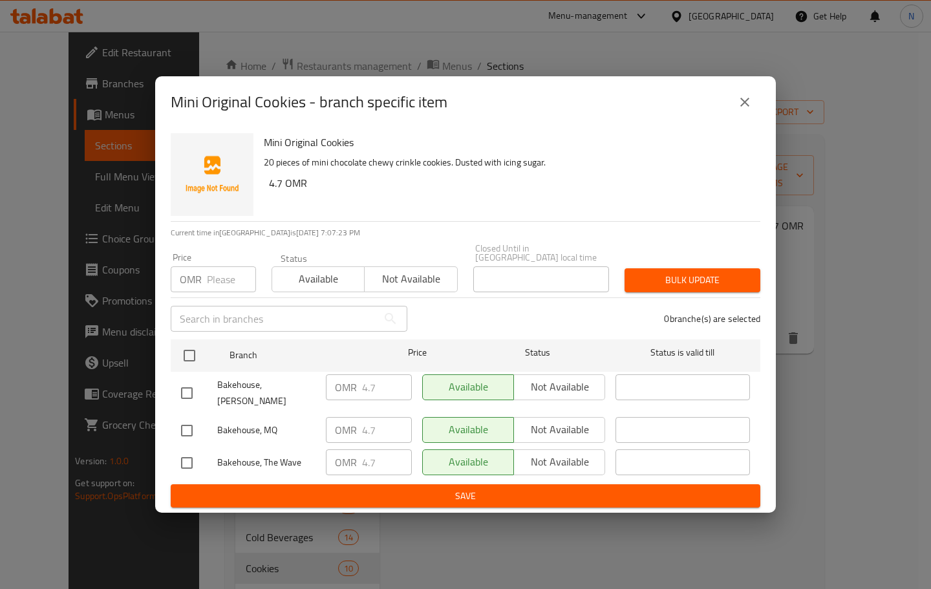
click at [744, 110] on icon "close" at bounding box center [745, 102] width 16 height 16
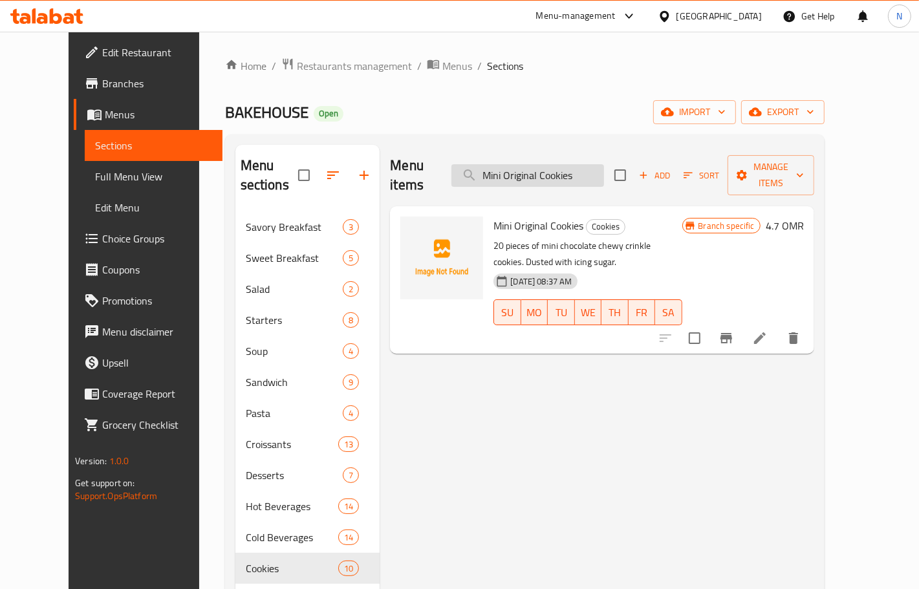
click at [572, 165] on input "Mini Original Cookies" at bounding box center [527, 175] width 153 height 23
paste input "S'mores"
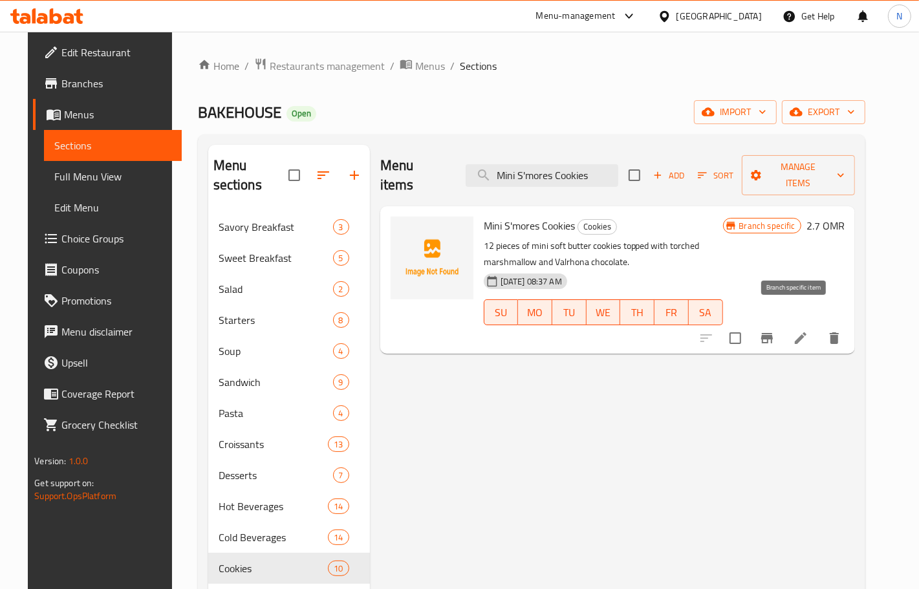
click at [773, 333] on icon "Branch-specific-item" at bounding box center [767, 338] width 12 height 10
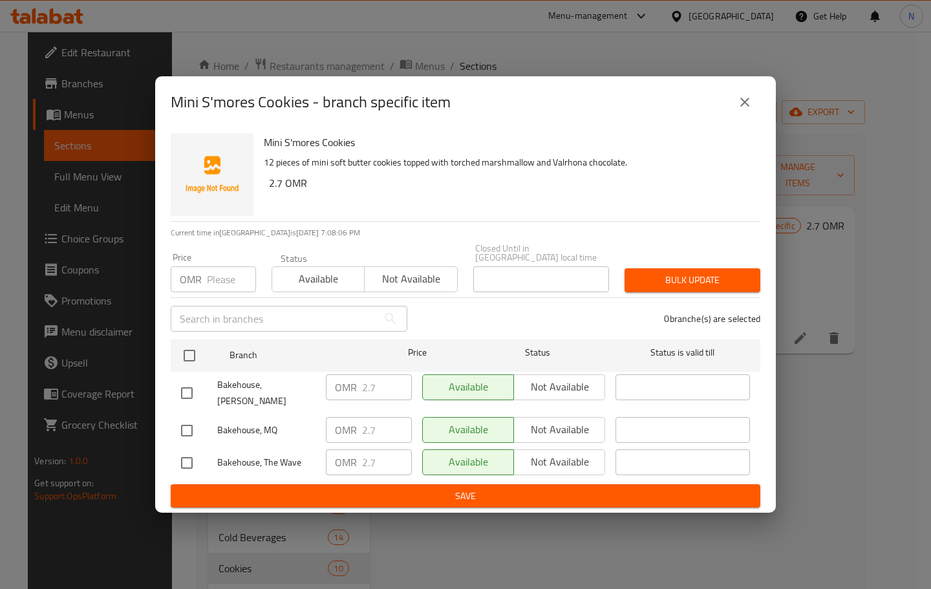
click at [753, 118] on button "close" at bounding box center [744, 102] width 31 height 31
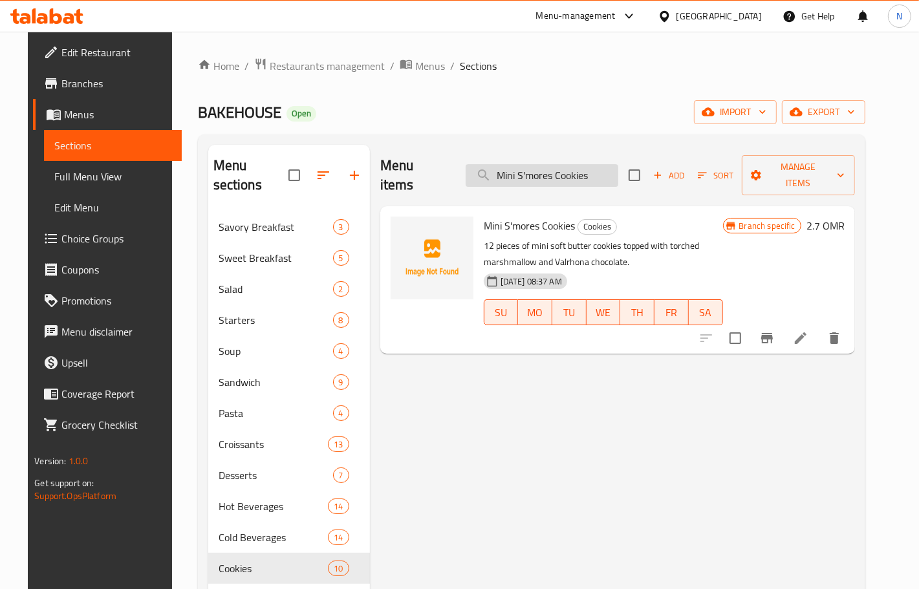
click at [551, 166] on input "Mini S'mores Cookies" at bounding box center [541, 175] width 153 height 23
paste input "Carrot Cake"
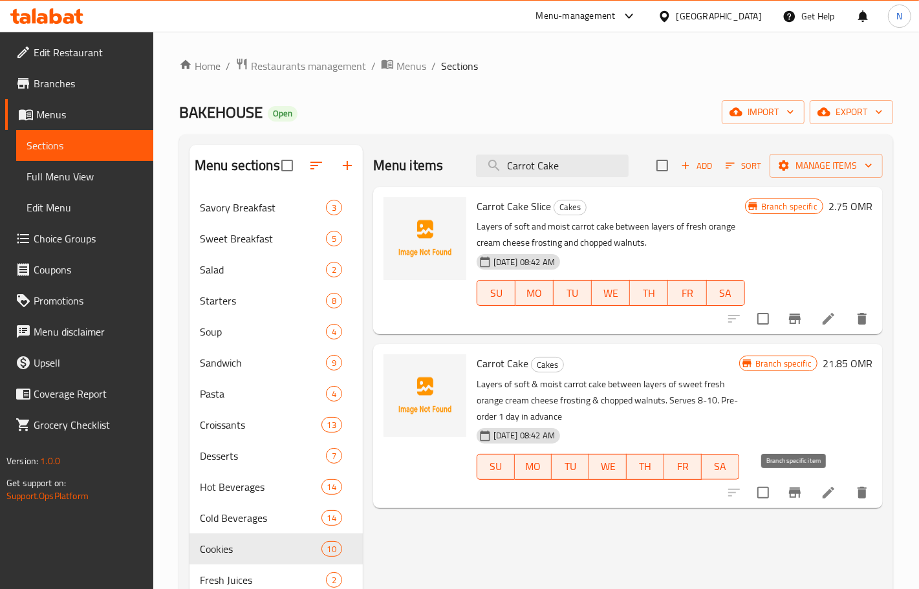
type input "Carrot Cake"
click at [787, 490] on icon "Branch-specific-item" at bounding box center [795, 493] width 16 height 16
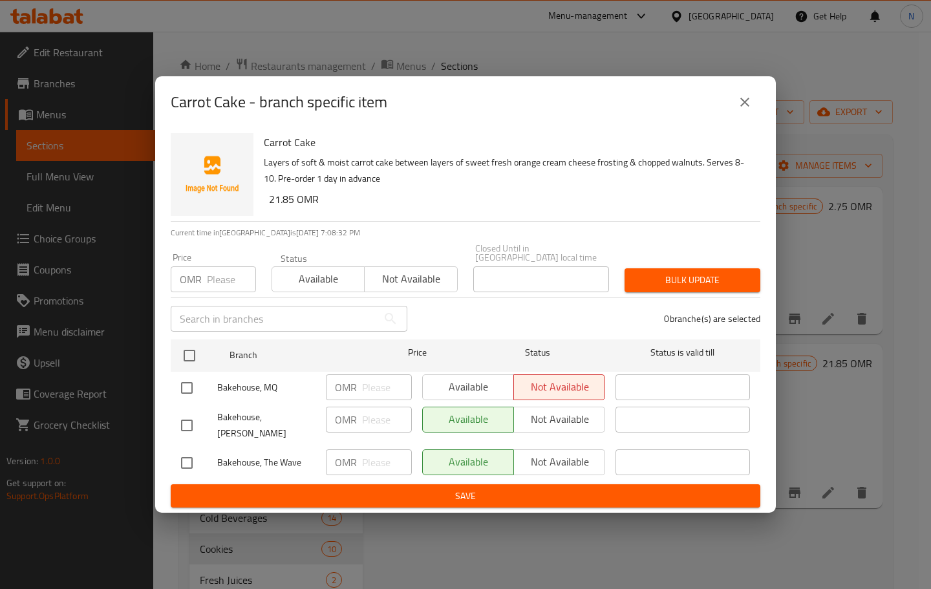
click at [742, 110] on icon "close" at bounding box center [745, 102] width 16 height 16
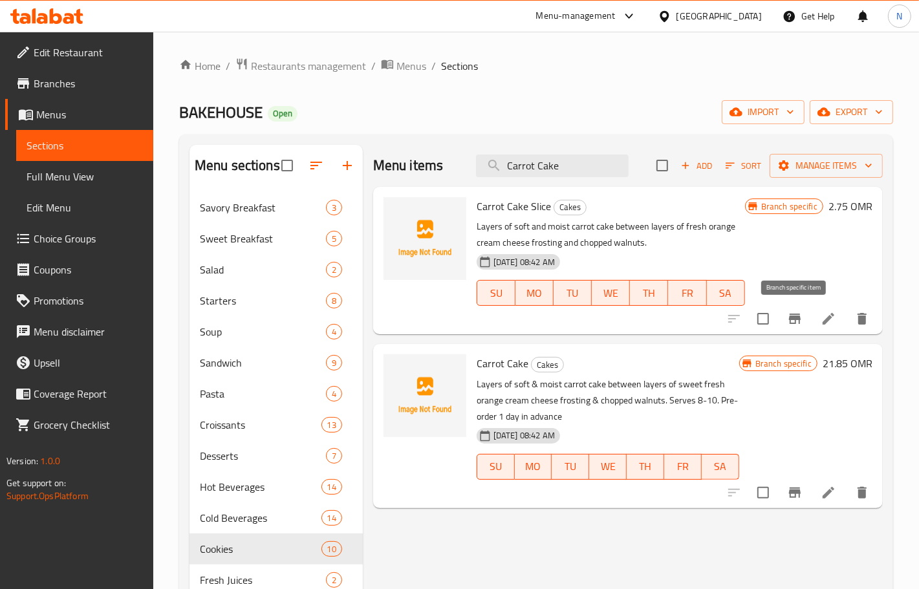
click at [795, 320] on icon "Branch-specific-item" at bounding box center [795, 319] width 12 height 10
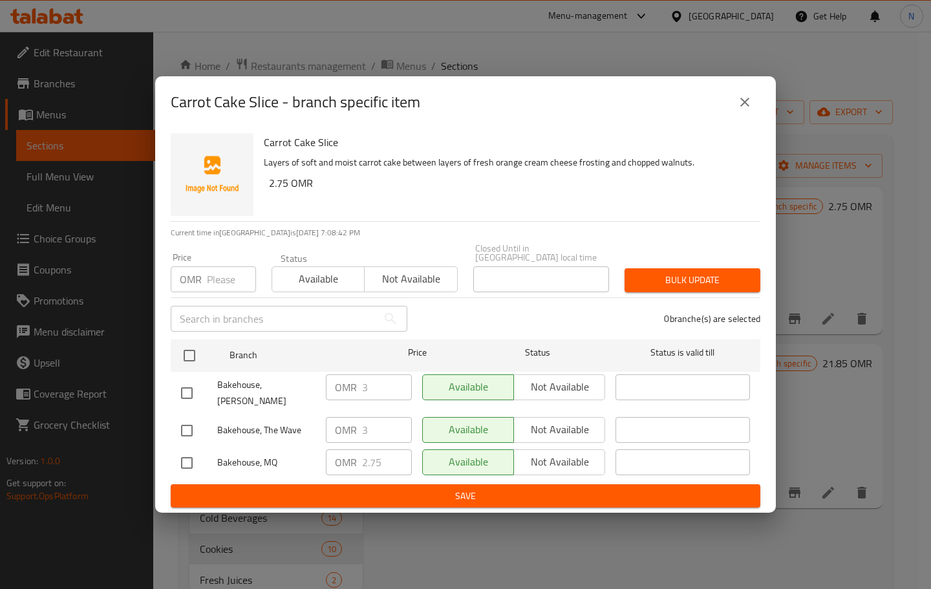
click at [754, 114] on button "close" at bounding box center [744, 102] width 31 height 31
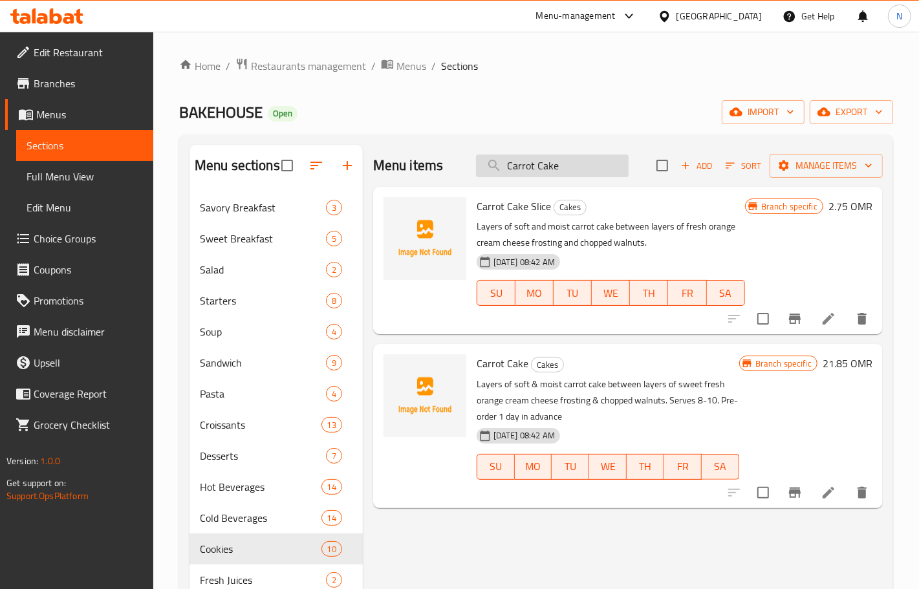
click at [571, 172] on input "Carrot Cake" at bounding box center [552, 166] width 153 height 23
paste input "Strawberry Shortcake Slic"
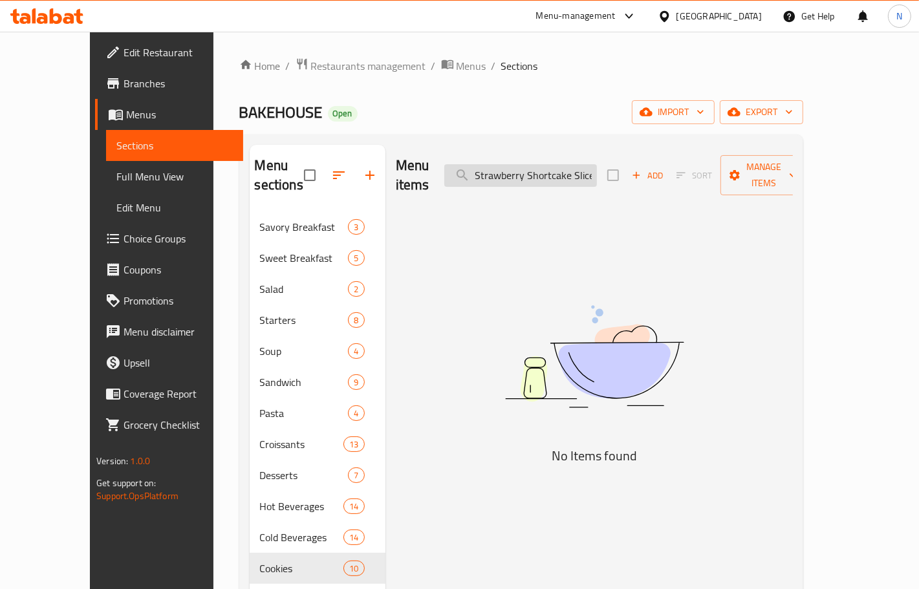
click at [597, 169] on input "Strawberry Shortcake Slice" at bounding box center [520, 175] width 153 height 23
paste input "search"
drag, startPoint x: 558, startPoint y: 170, endPoint x: 665, endPoint y: 166, distance: 106.7
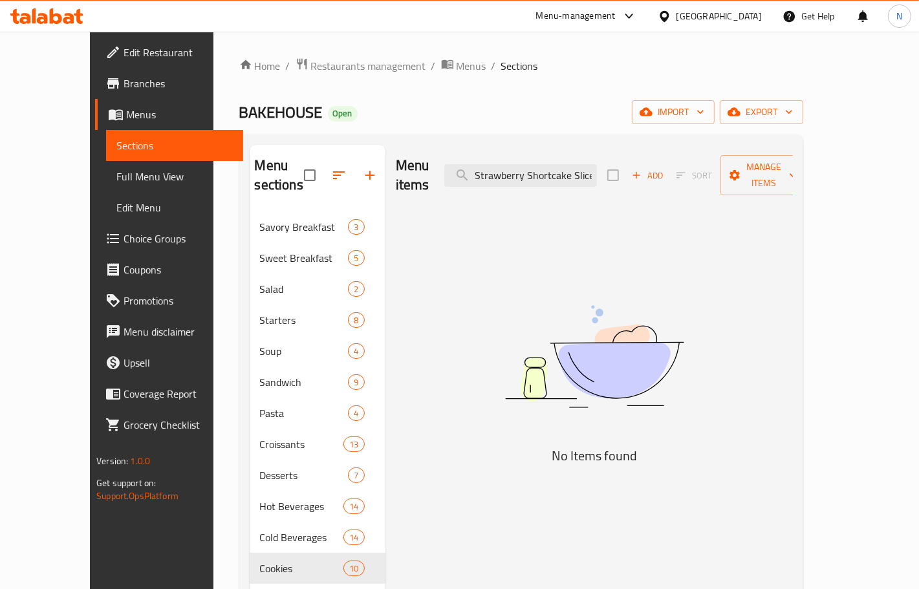
click at [665, 166] on div "Menu items Strawberry Shortcake Slice Add Sort Manage items" at bounding box center [594, 175] width 397 height 61
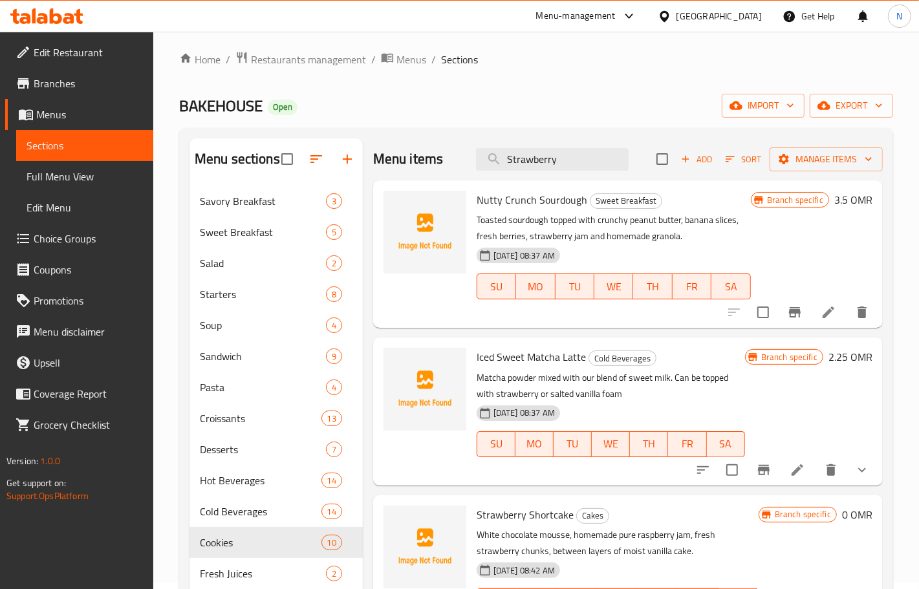
scroll to position [0, 0]
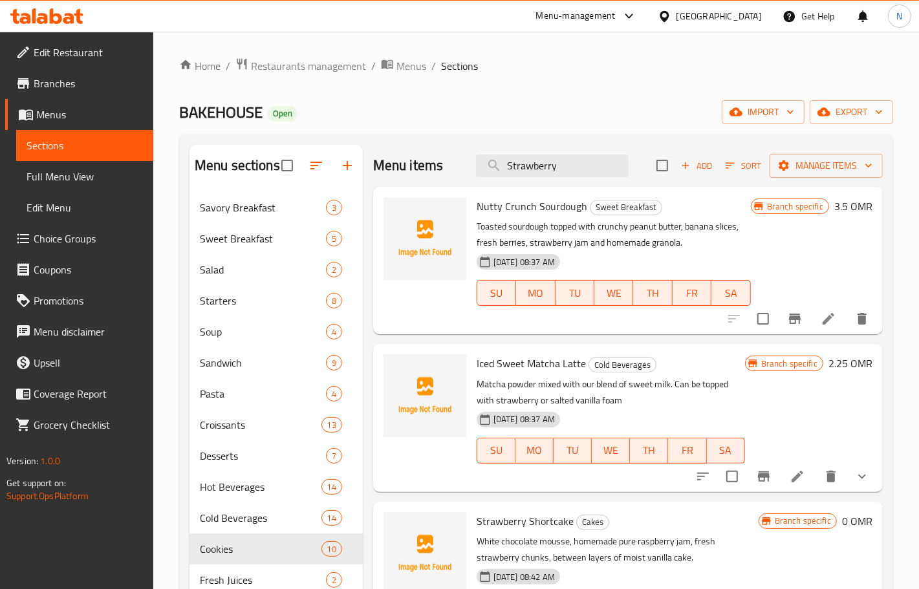
type input "Strawberry"
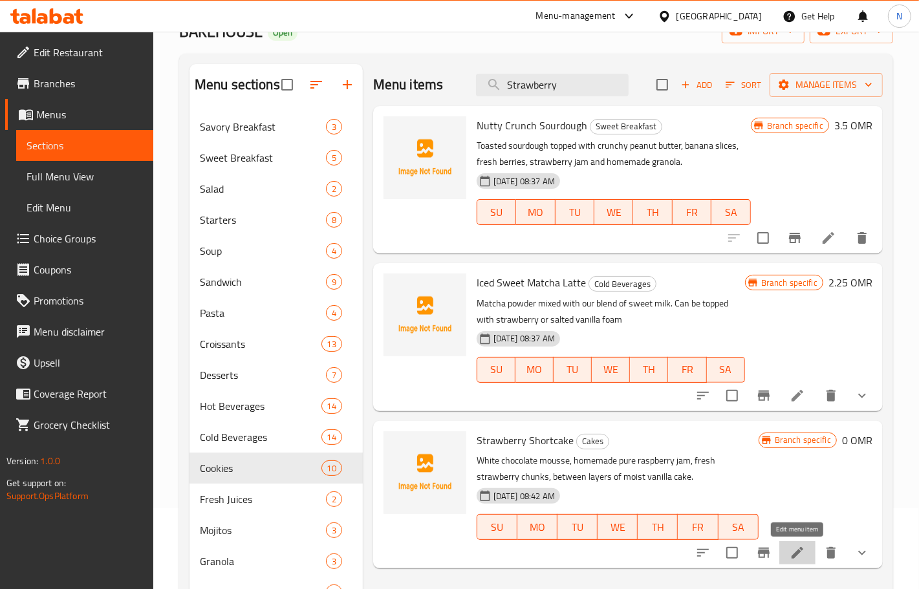
click at [798, 548] on icon at bounding box center [797, 553] width 16 height 16
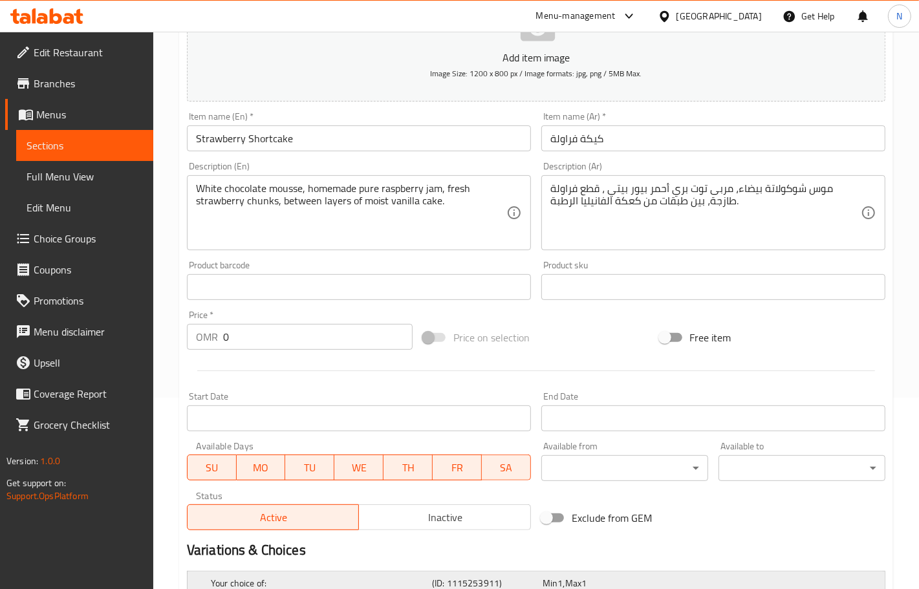
scroll to position [354, 0]
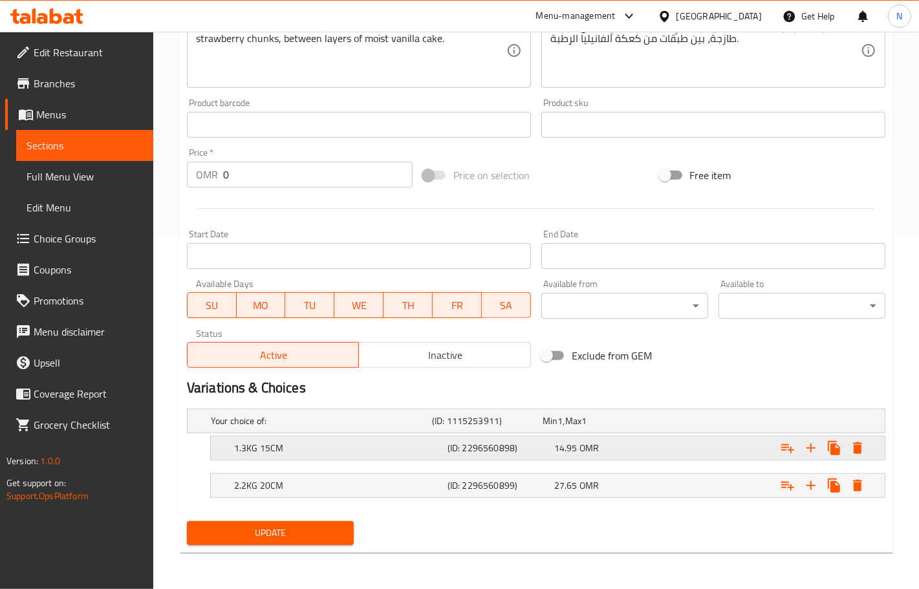
click at [530, 451] on h5 "(ID: 2296560898)" at bounding box center [498, 448] width 102 height 13
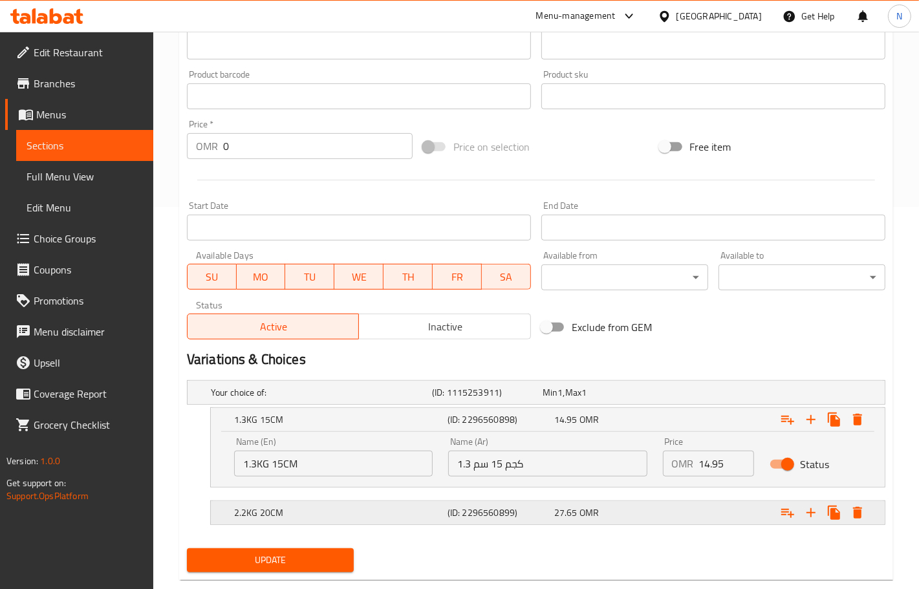
scroll to position [409, 0]
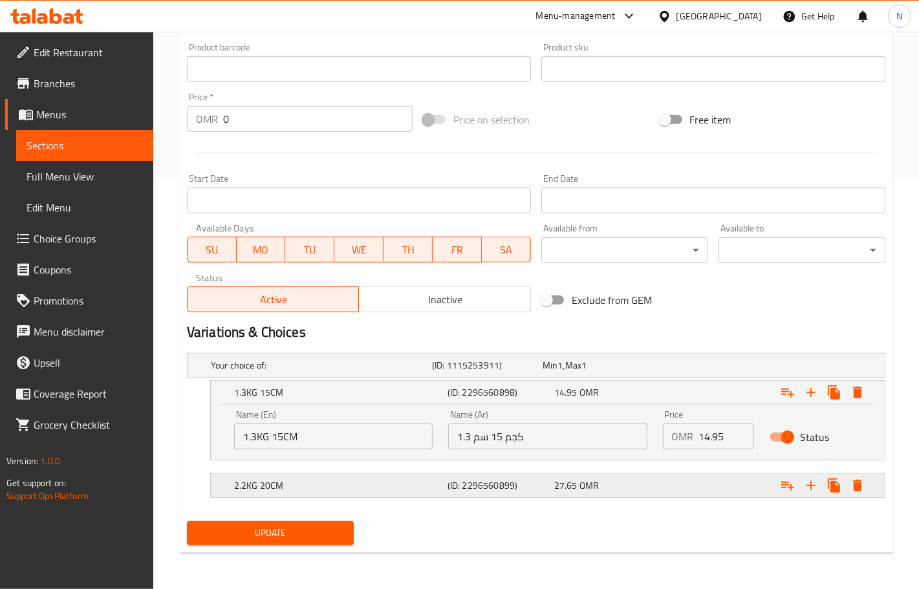
click at [570, 486] on span "27.65" at bounding box center [565, 485] width 23 height 17
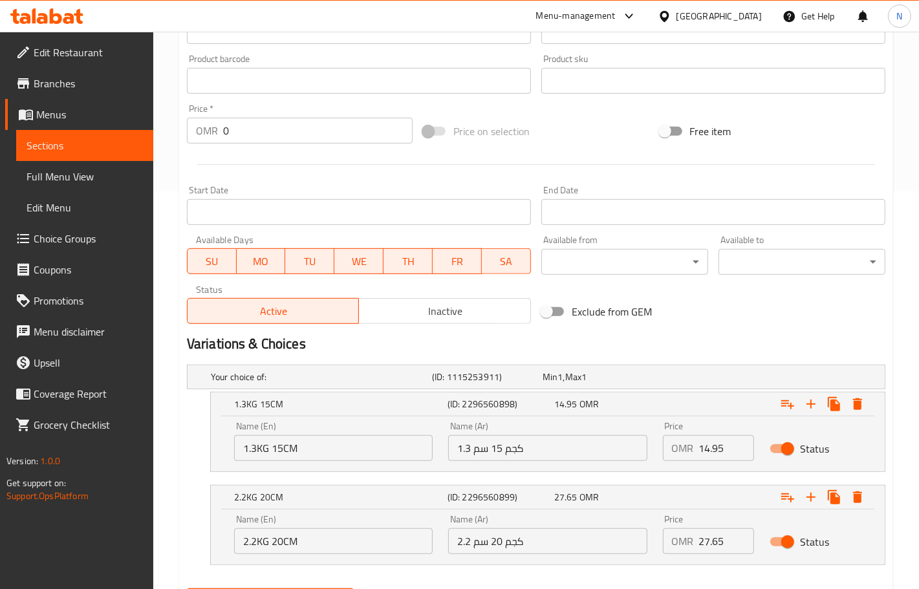
scroll to position [0, 0]
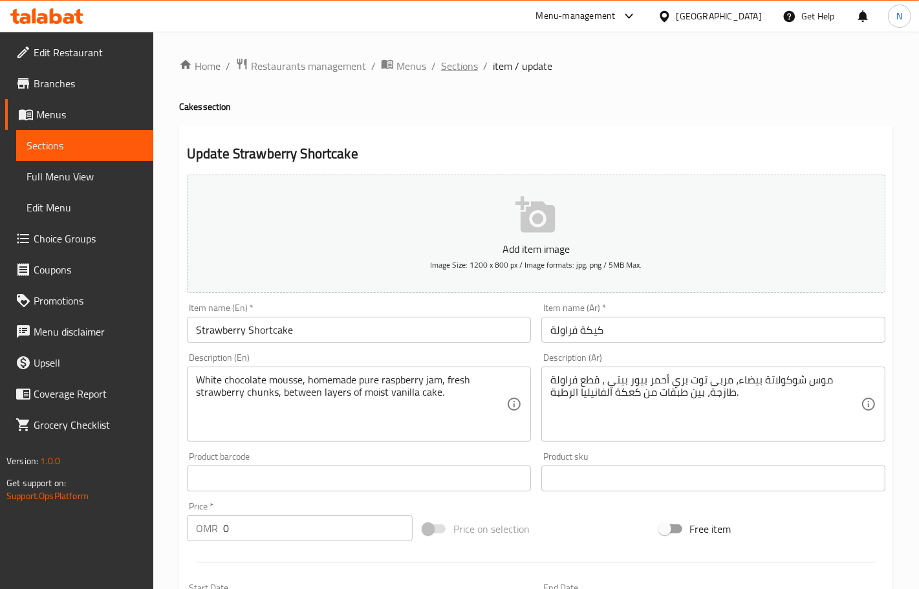
click at [469, 69] on span "Sections" at bounding box center [459, 66] width 37 height 16
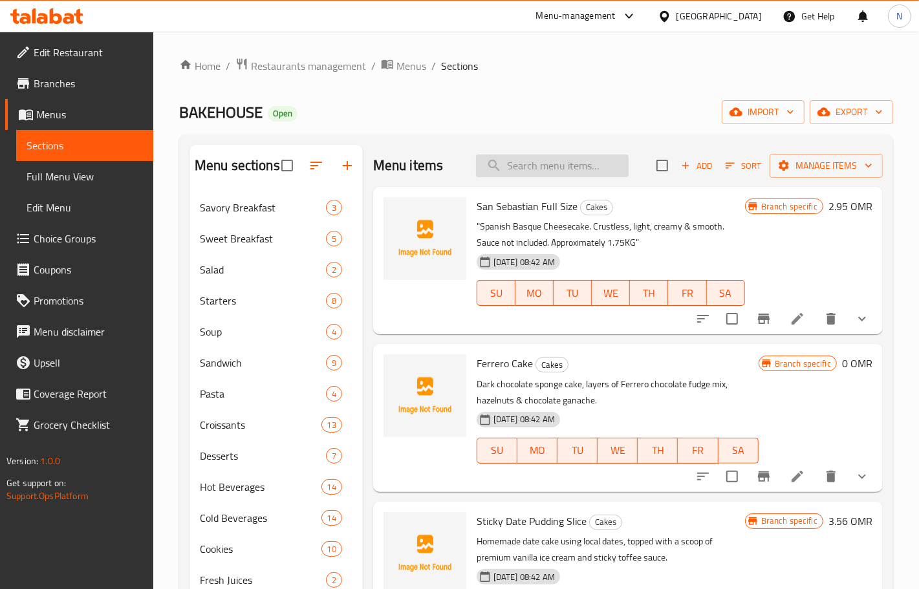
click at [532, 156] on input "search" at bounding box center [552, 166] width 153 height 23
paste input "Strawberry Shortcake Slice"
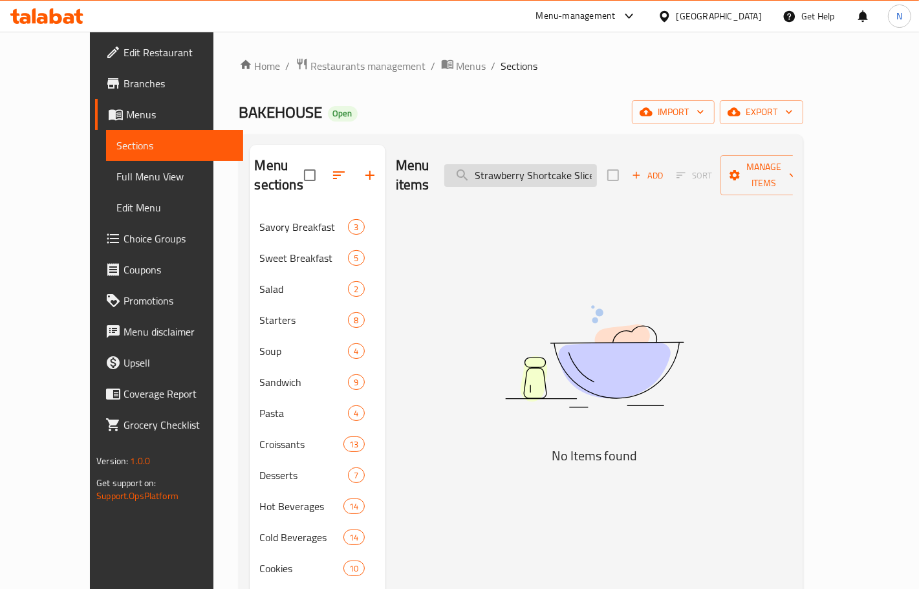
click at [597, 169] on input "Strawberry Shortcake Slice" at bounding box center [520, 175] width 153 height 23
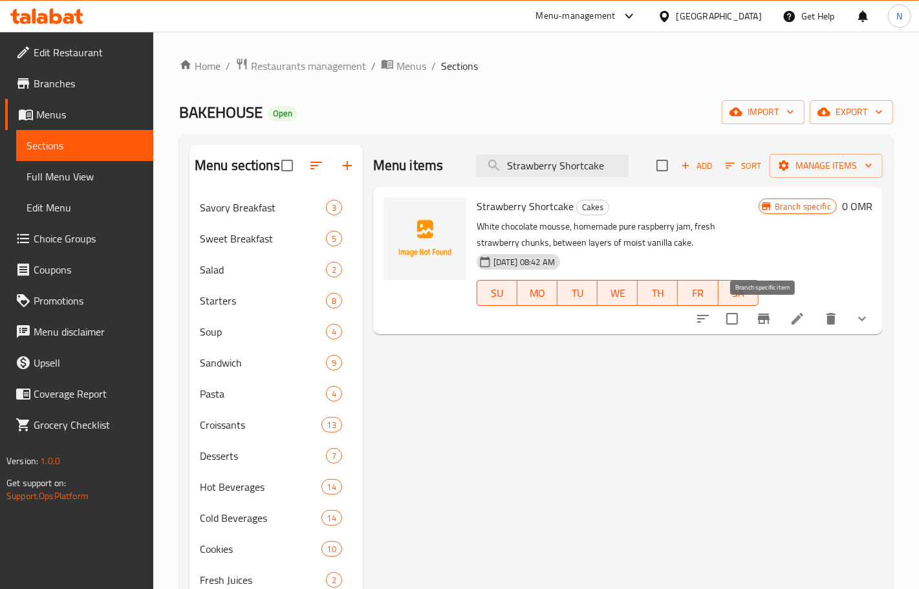
type input "Strawberry Shortcake"
click at [767, 319] on icon "Branch-specific-item" at bounding box center [764, 319] width 12 height 10
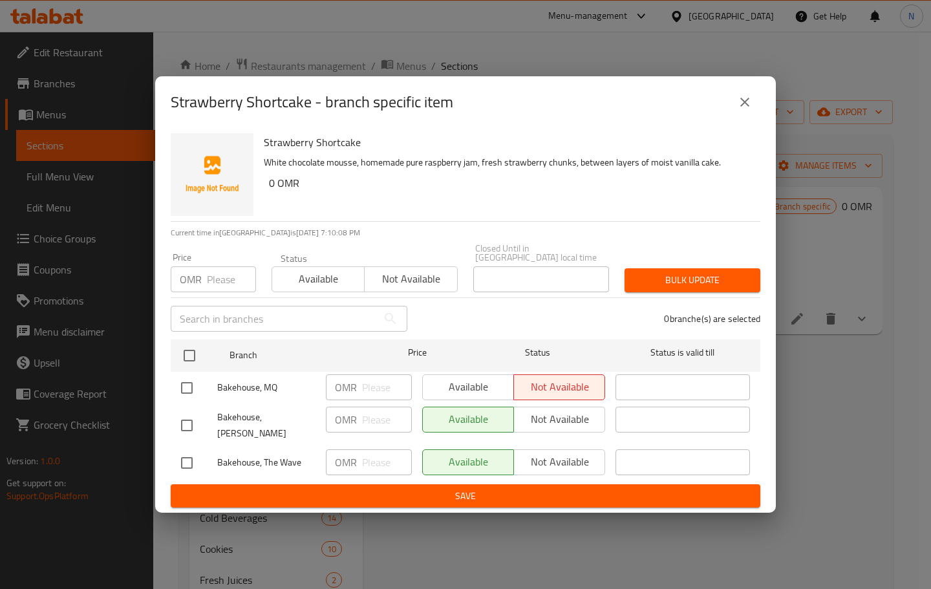
click at [742, 110] on icon "close" at bounding box center [745, 102] width 16 height 16
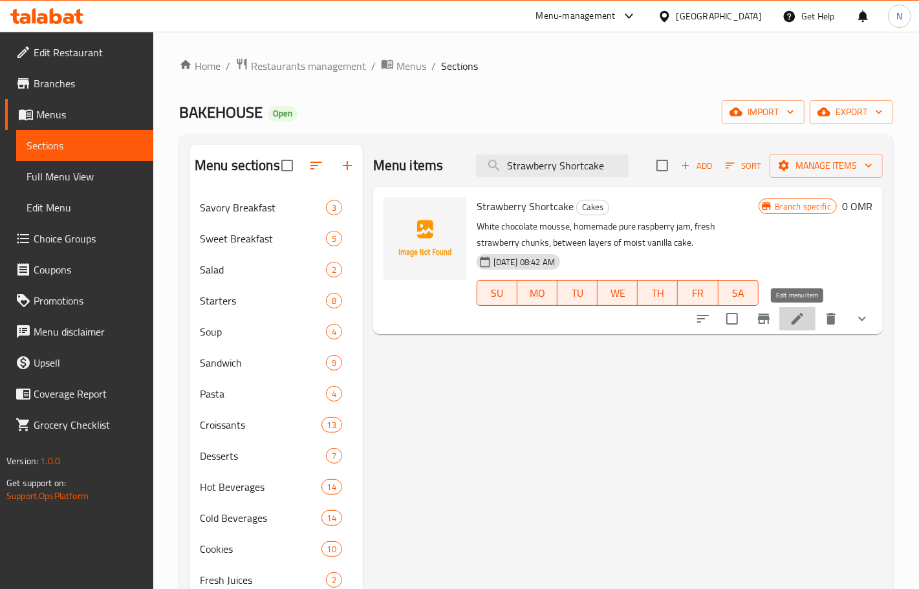
click at [799, 323] on icon at bounding box center [797, 319] width 16 height 16
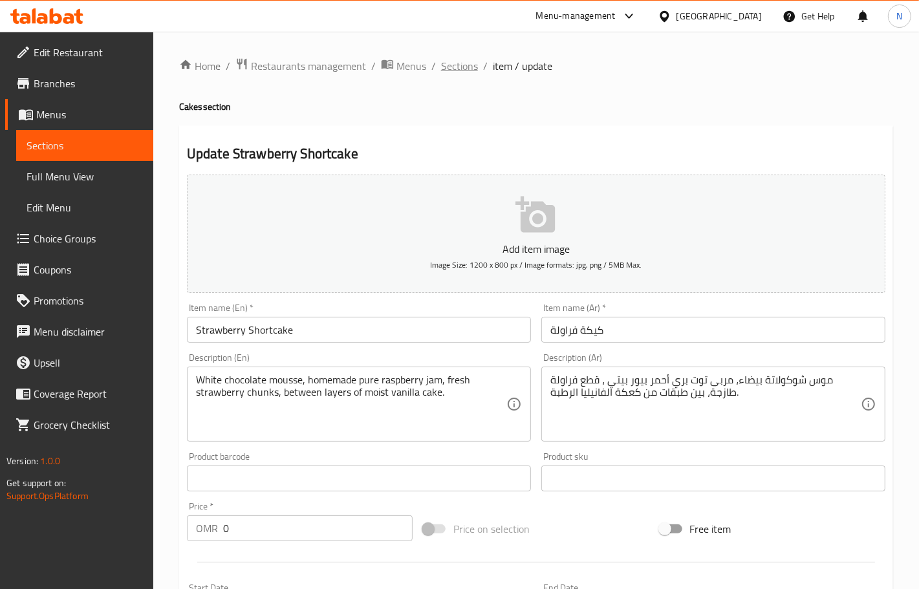
click at [475, 62] on span "Sections" at bounding box center [459, 66] width 37 height 16
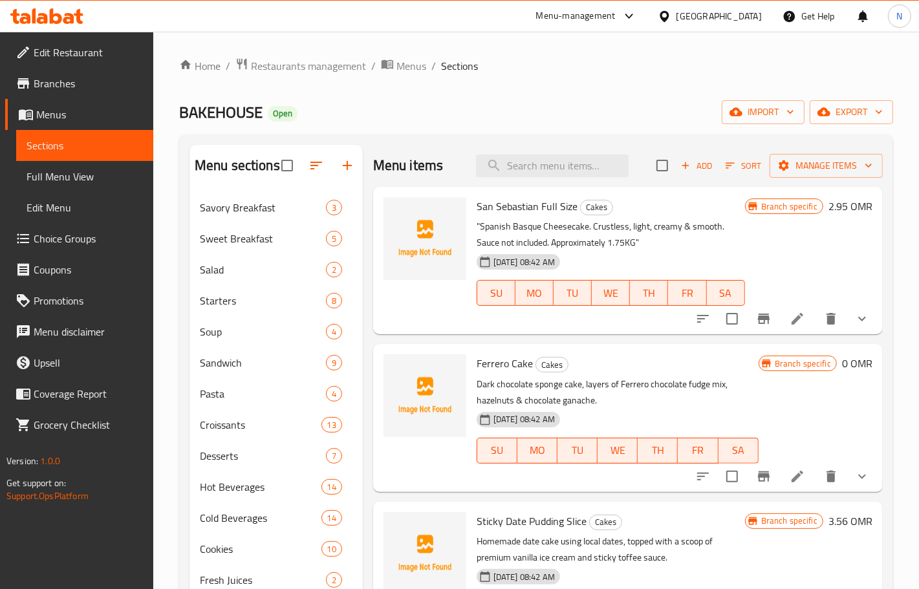
click at [692, 169] on span "Add" at bounding box center [696, 165] width 35 height 15
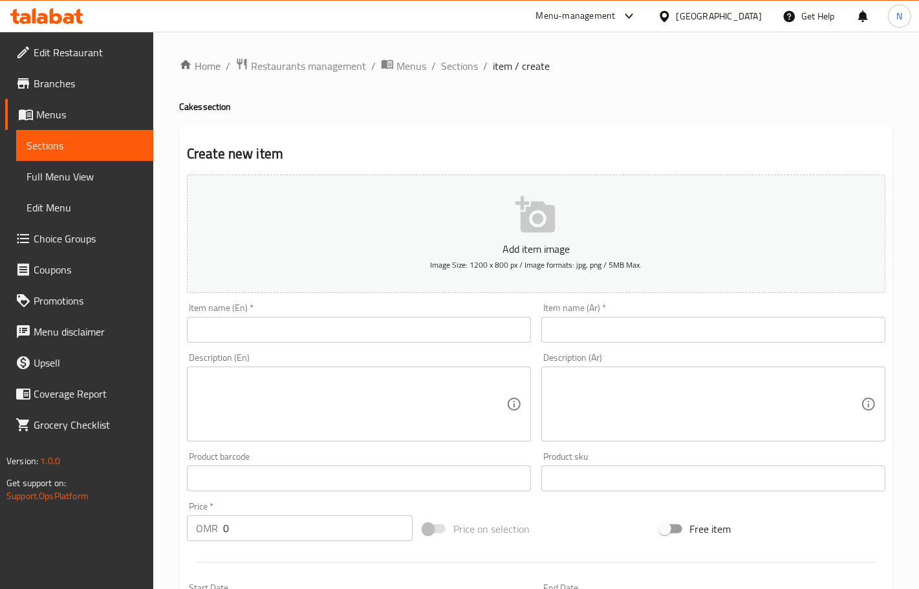
drag, startPoint x: 370, startPoint y: 339, endPoint x: 350, endPoint y: 246, distance: 95.4
click at [370, 339] on input "text" at bounding box center [359, 330] width 344 height 26
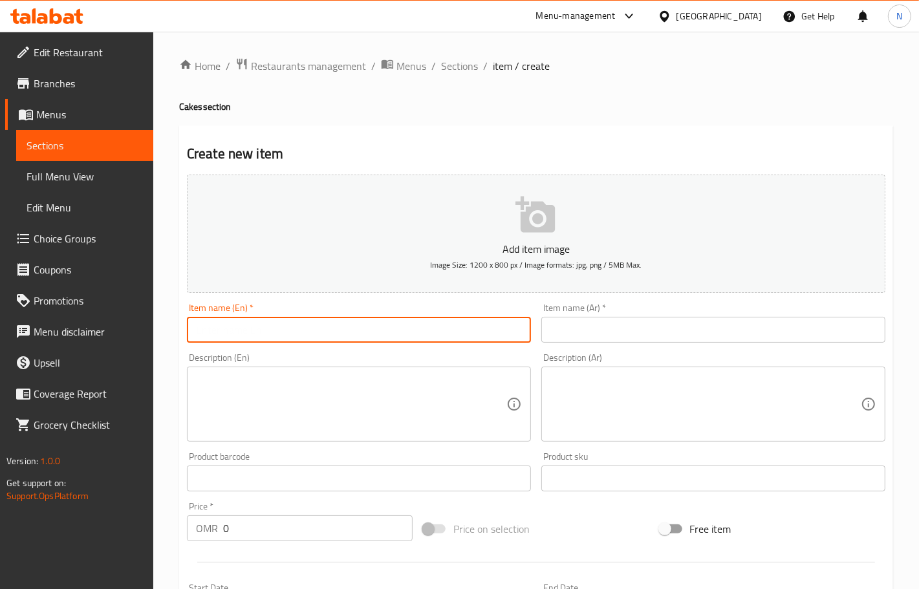
paste input "Strawberry Shortcake Slice"
type input "Strawberry Shortcake Slice"
click at [628, 332] on input "text" at bounding box center [713, 330] width 344 height 26
paste input "شريحة كعكة الفراولة القصيرة"
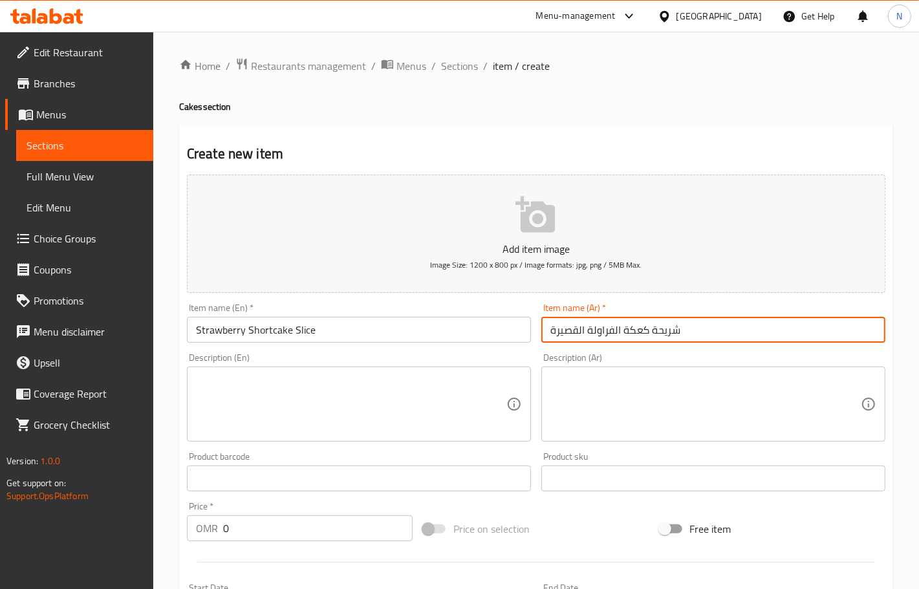
click at [637, 328] on input "شريحة كعكة الفراولة القصيرة" at bounding box center [713, 330] width 344 height 26
click at [566, 327] on input "شريحة الفراولة القصيرة" at bounding box center [713, 330] width 344 height 26
click at [586, 333] on input "شريحة الفراولة" at bounding box center [713, 330] width 344 height 26
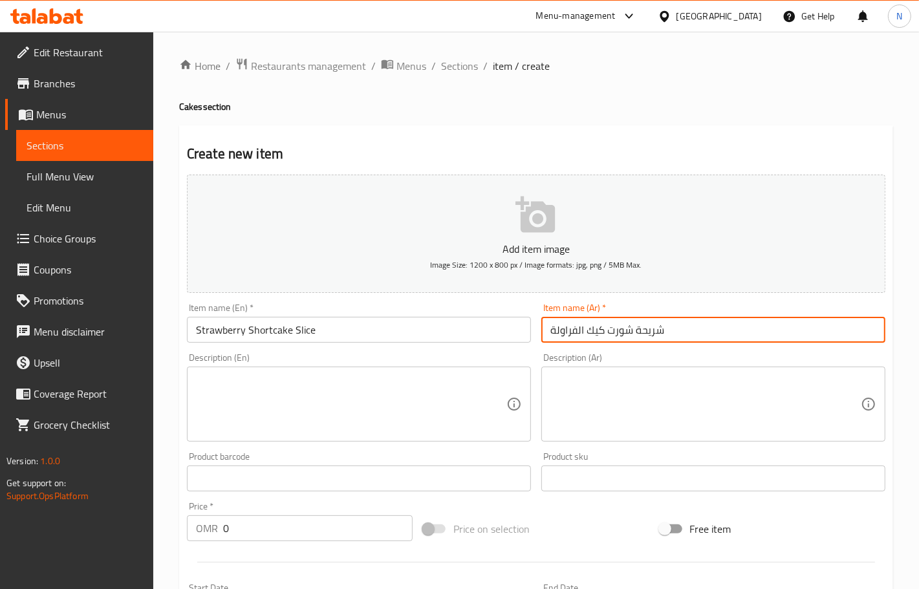
type input "شريحة شورت كيك الفراولة"
click at [362, 428] on textarea at bounding box center [351, 404] width 310 height 61
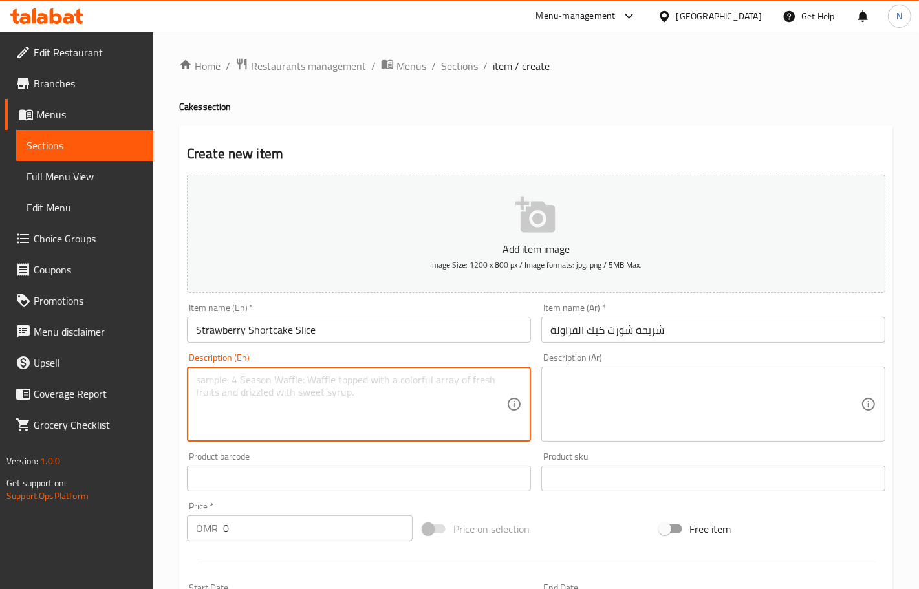
paste textarea "White chocolate mousse, homemade pure raspberry jam, fresh strawberry chunks, b…"
type textarea "White chocolate mousse, homemade pure raspberry jam, fresh strawberry chunks, b…"
click at [640, 380] on textarea at bounding box center [705, 404] width 310 height 61
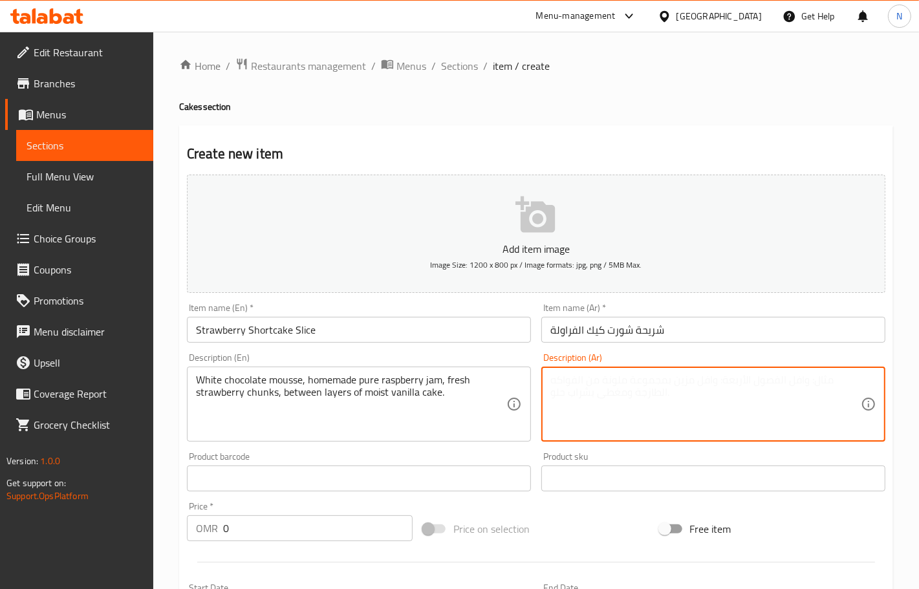
paste textarea "موس الشوكولاتة البيضاء، مربى التوت البري محلي الصنع، قطع الفراولة الطازجة، بين …"
type textarea "موس الشوكولاتة البيضاء، مربى التوت البري محلي الصنع، قطع الفراولة الطازجة، بين …"
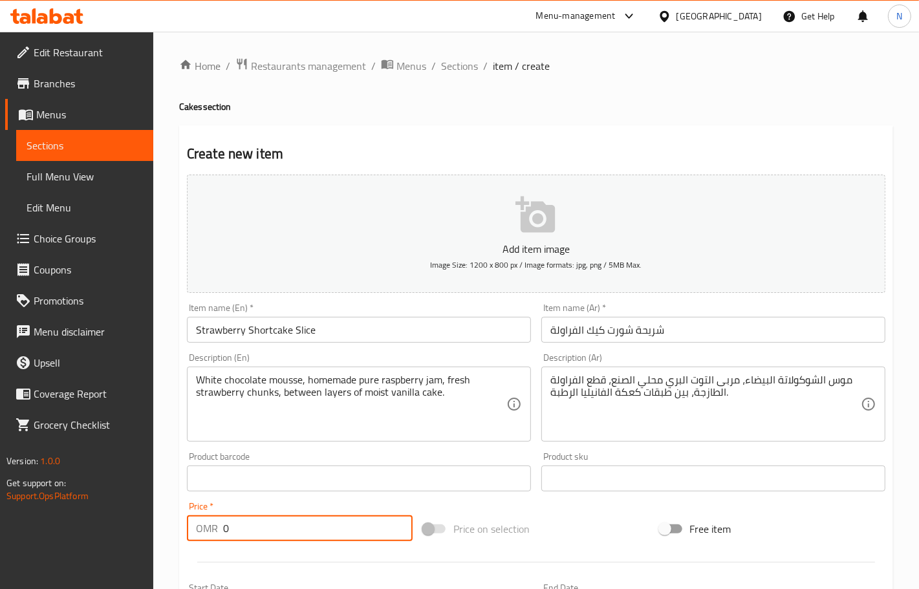
click at [283, 526] on input "0" at bounding box center [317, 528] width 189 height 26
paste input "3.65"
type input "3.650"
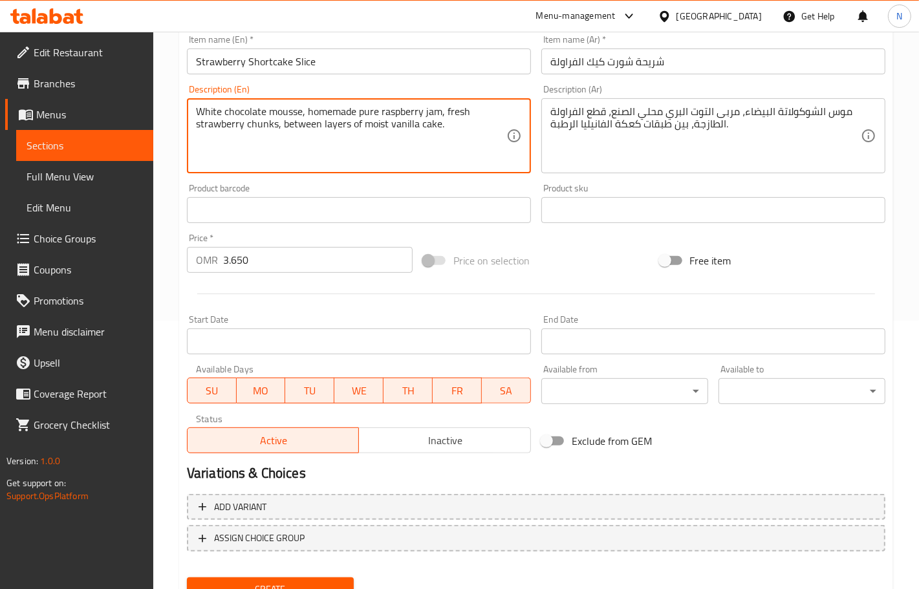
scroll to position [322, 0]
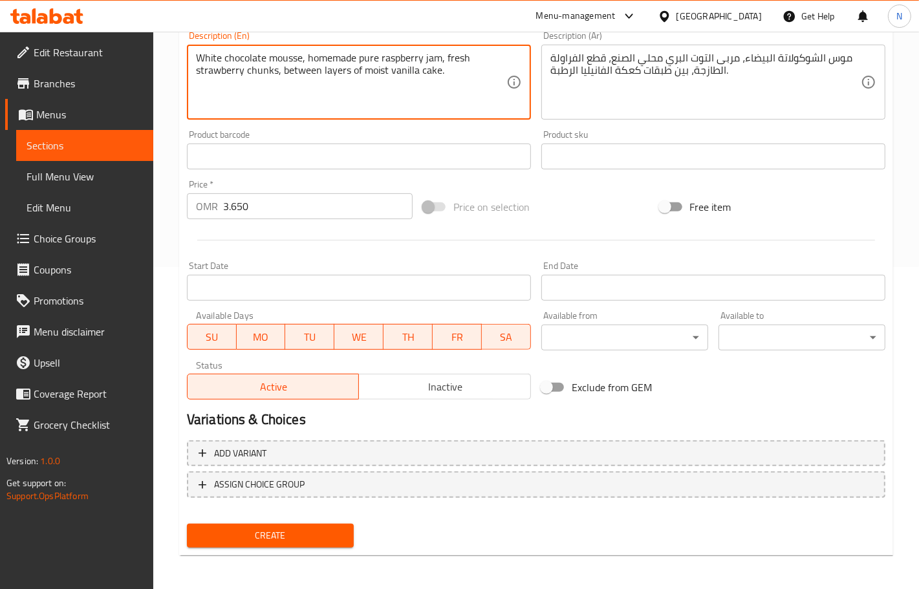
click at [322, 541] on button "Create" at bounding box center [270, 536] width 167 height 24
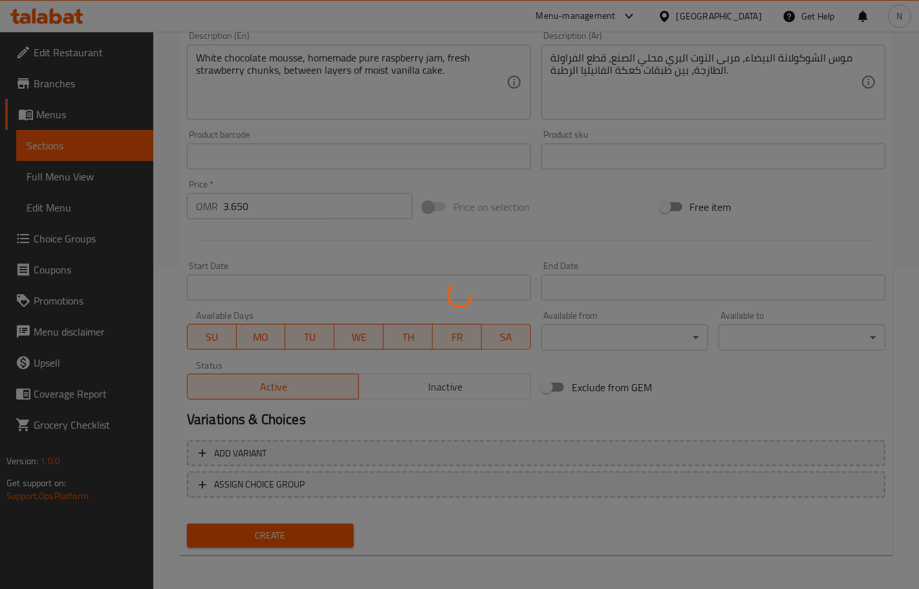
scroll to position [124, 0]
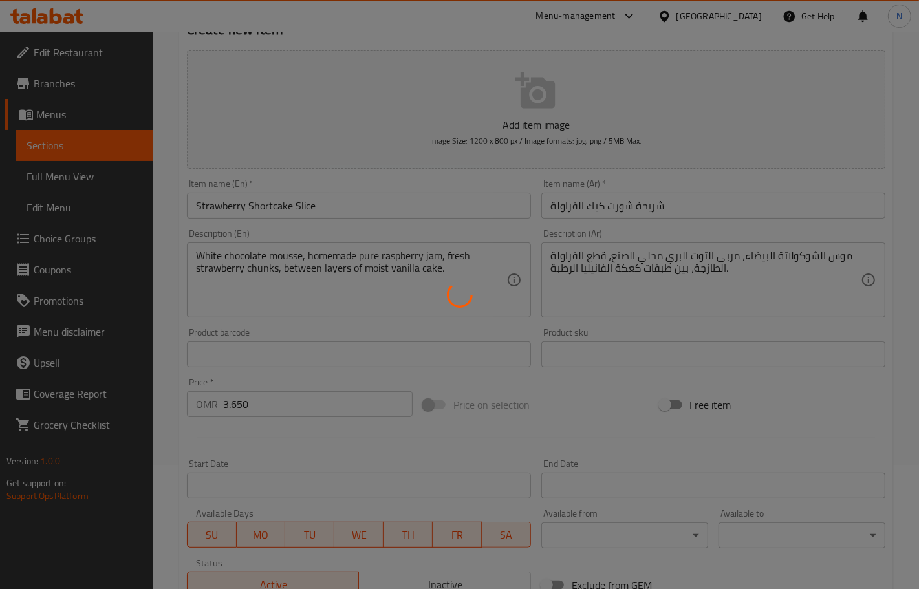
type input "0"
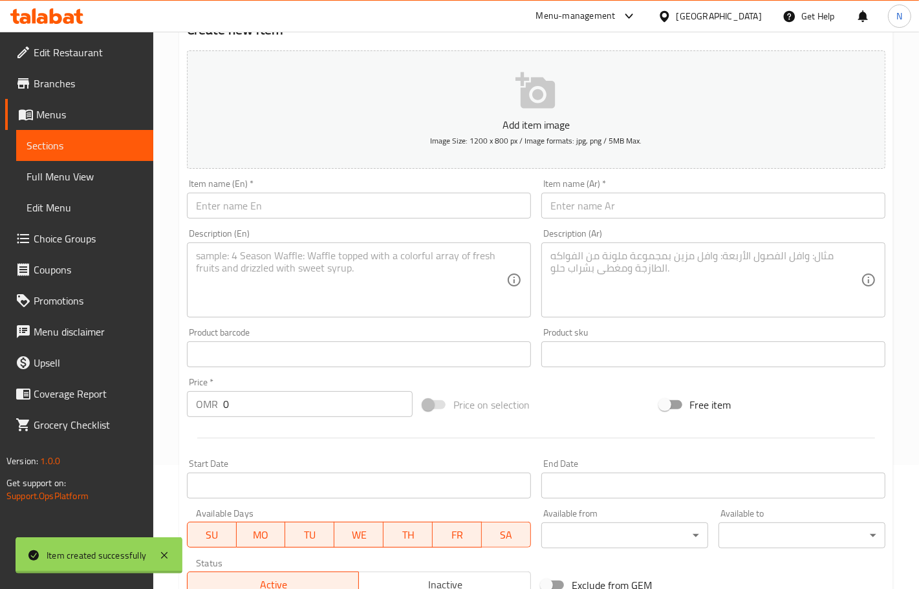
scroll to position [0, 0]
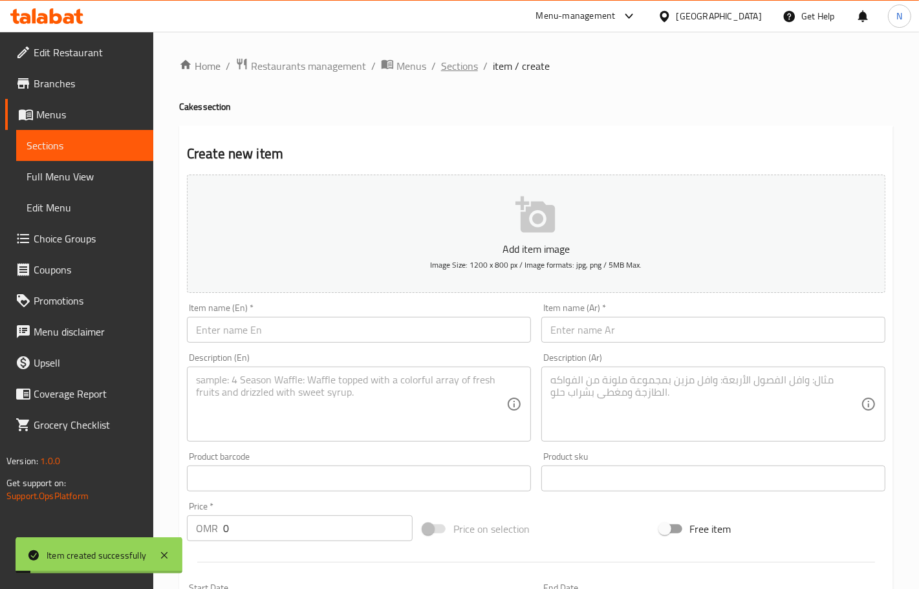
click at [458, 73] on span "Sections" at bounding box center [459, 66] width 37 height 16
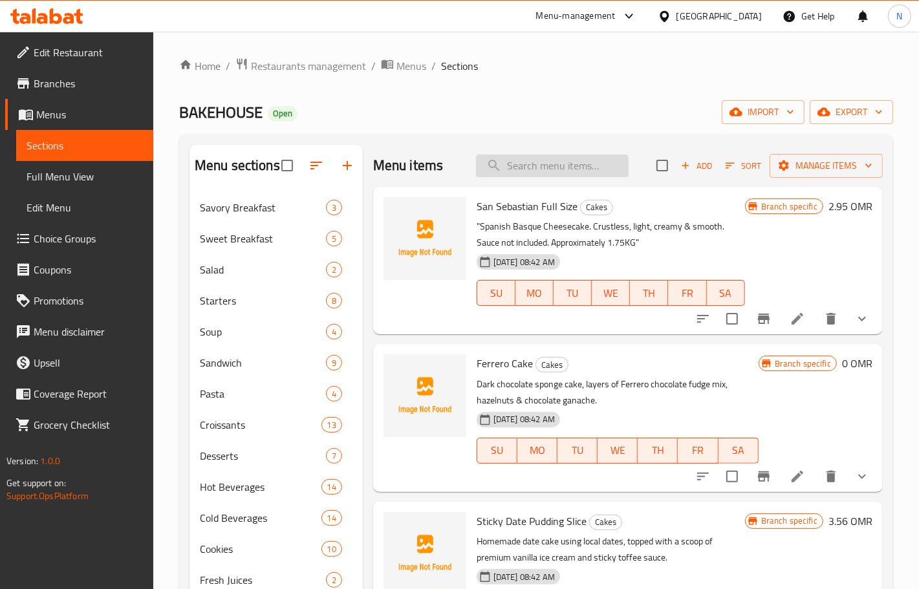
click at [577, 166] on input "search" at bounding box center [552, 166] width 153 height 23
paste input "Strawberry Shortcake Slice"
click at [588, 168] on input "Strawberry Shortcake Slice" at bounding box center [552, 166] width 153 height 23
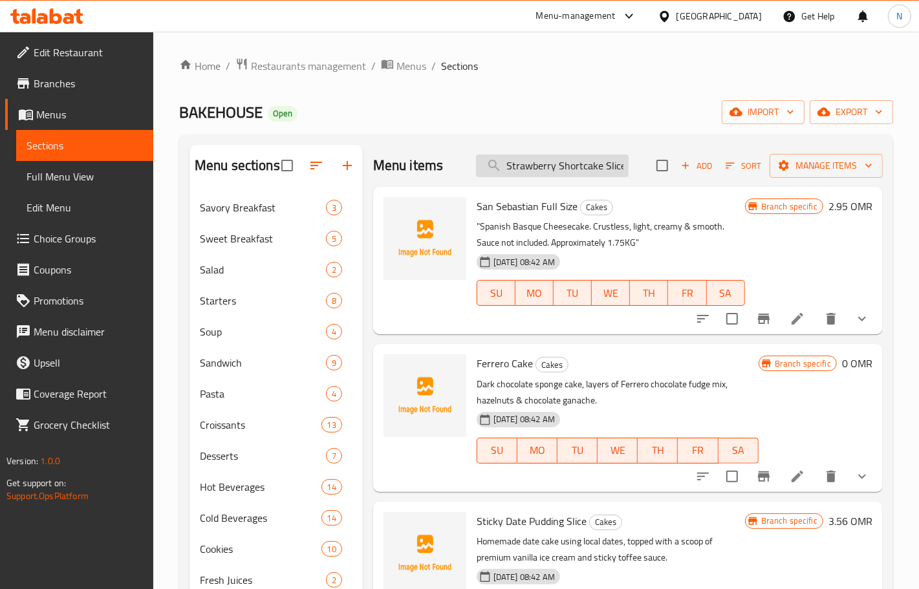
click at [588, 168] on input "Strawberry Shortcake Slice" at bounding box center [552, 166] width 153 height 23
paste input "search"
drag, startPoint x: 550, startPoint y: 168, endPoint x: 712, endPoint y: 168, distance: 162.9
click at [712, 168] on div "Menu items Strawberry Shortcake Slice Add Sort Manage items" at bounding box center [627, 166] width 509 height 42
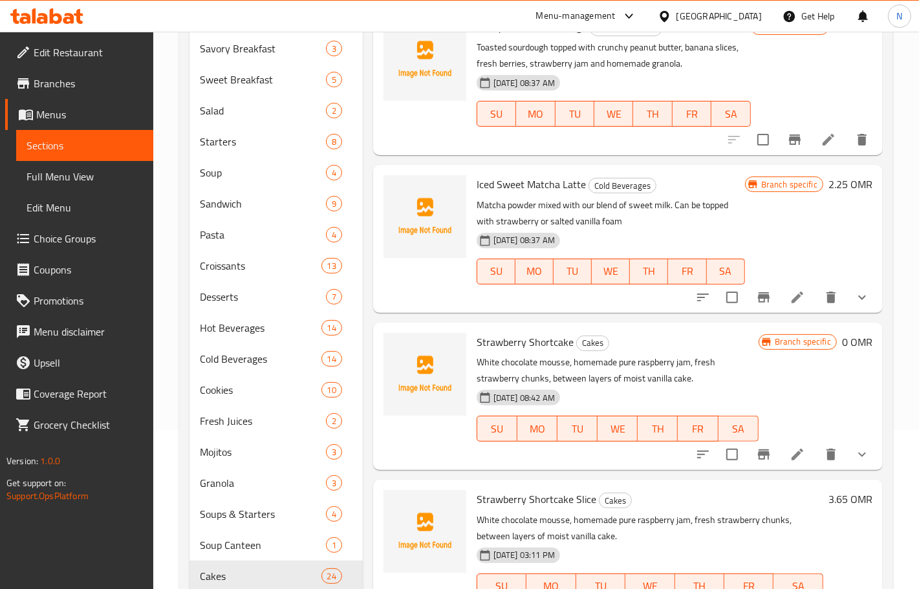
scroll to position [233, 0]
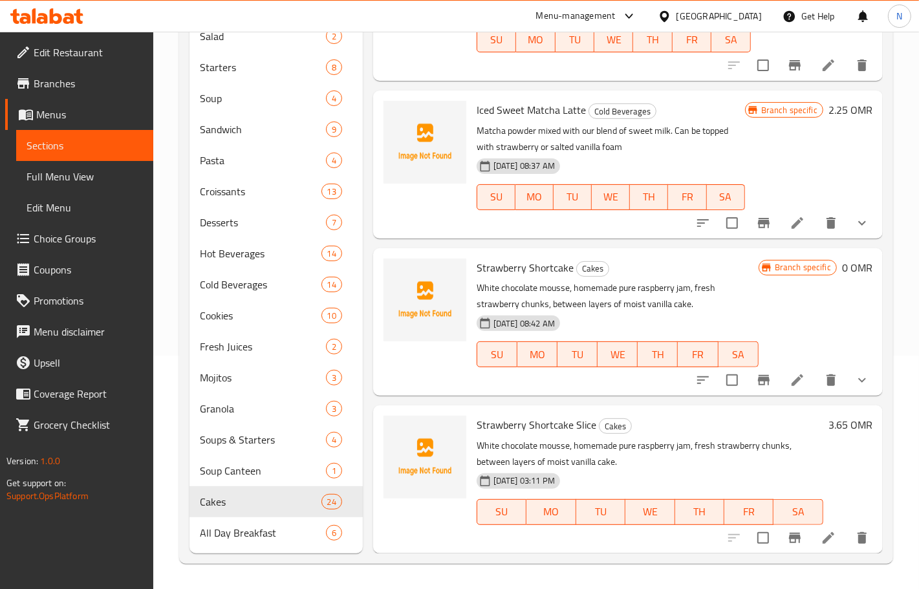
type input "Strawberry"
click at [787, 538] on icon "Branch-specific-item" at bounding box center [795, 538] width 16 height 16
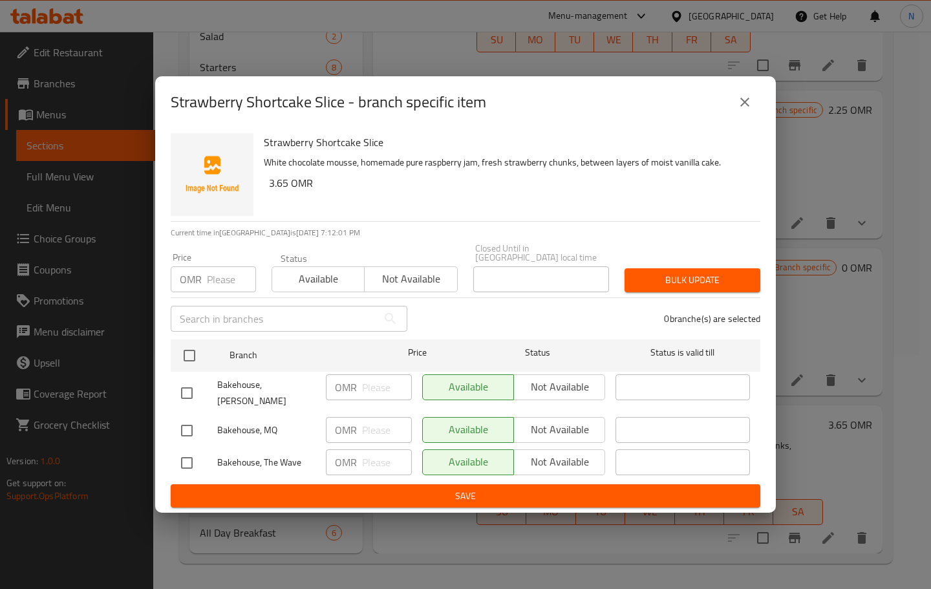
click at [188, 421] on input "checkbox" at bounding box center [186, 430] width 27 height 27
checkbox input "true"
click at [573, 420] on span "Not available" at bounding box center [559, 429] width 81 height 19
click at [504, 488] on span "Save" at bounding box center [465, 496] width 569 height 16
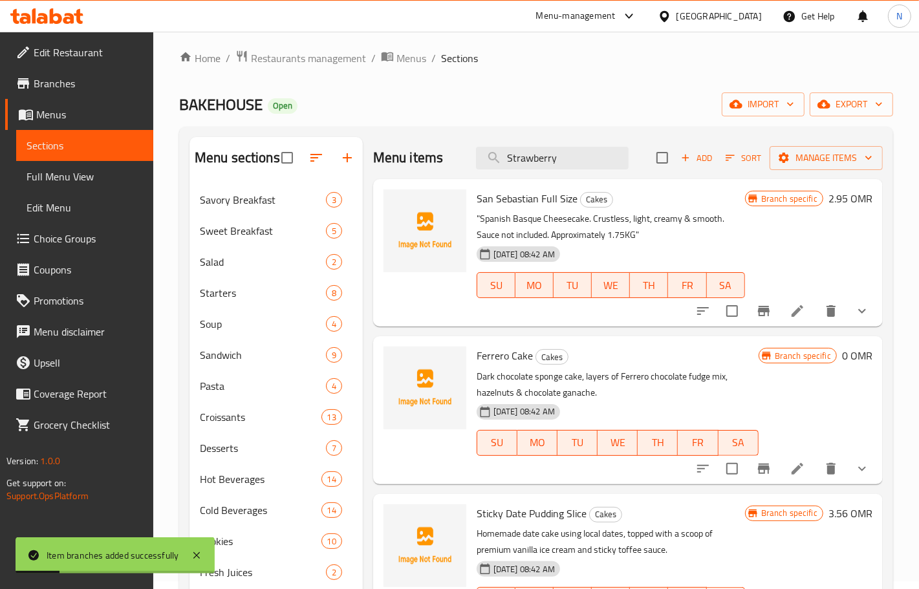
scroll to position [0, 0]
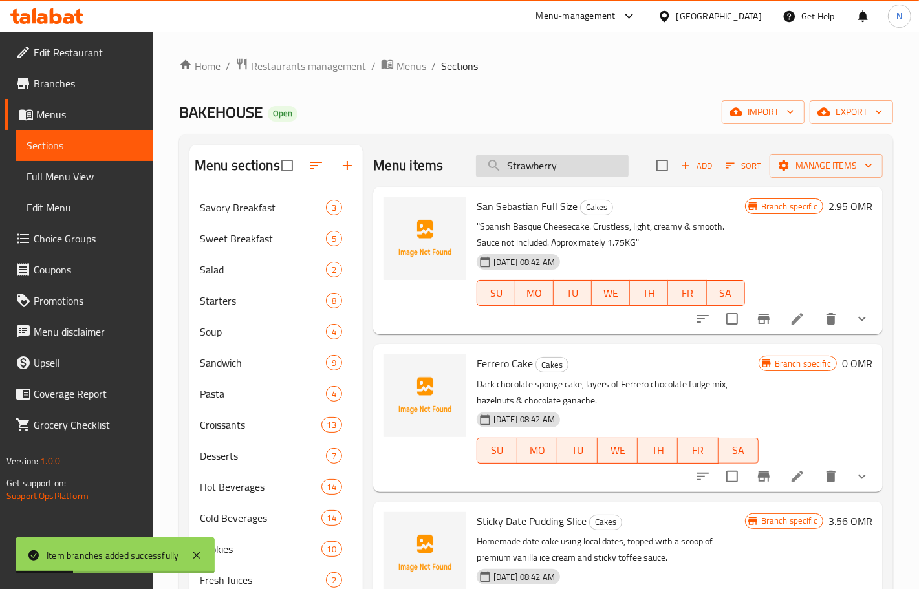
click at [566, 166] on input "Strawberry" at bounding box center [552, 166] width 153 height 23
paste input "an Sebastian Slice"
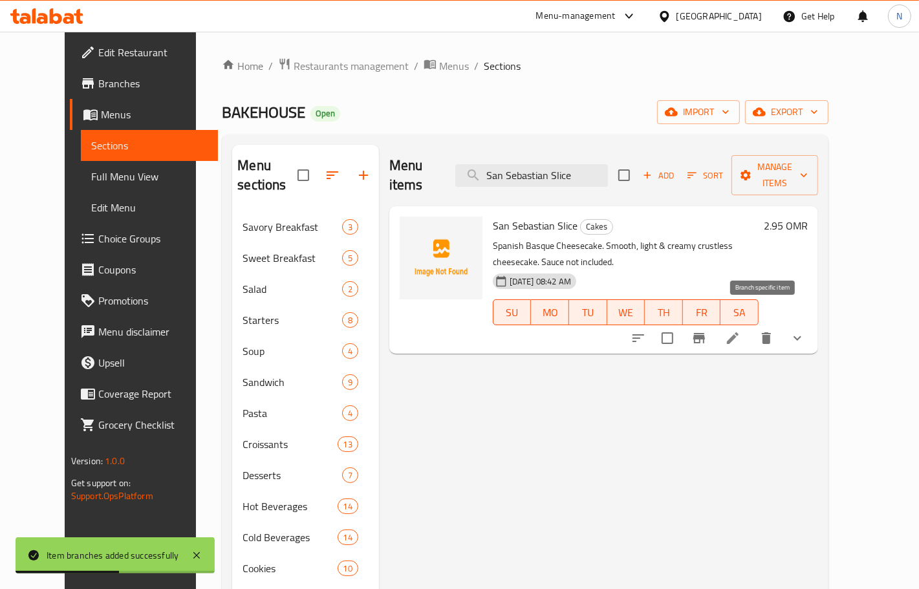
type input "San Sebastian Slice"
click at [707, 330] on icon "Branch-specific-item" at bounding box center [699, 338] width 16 height 16
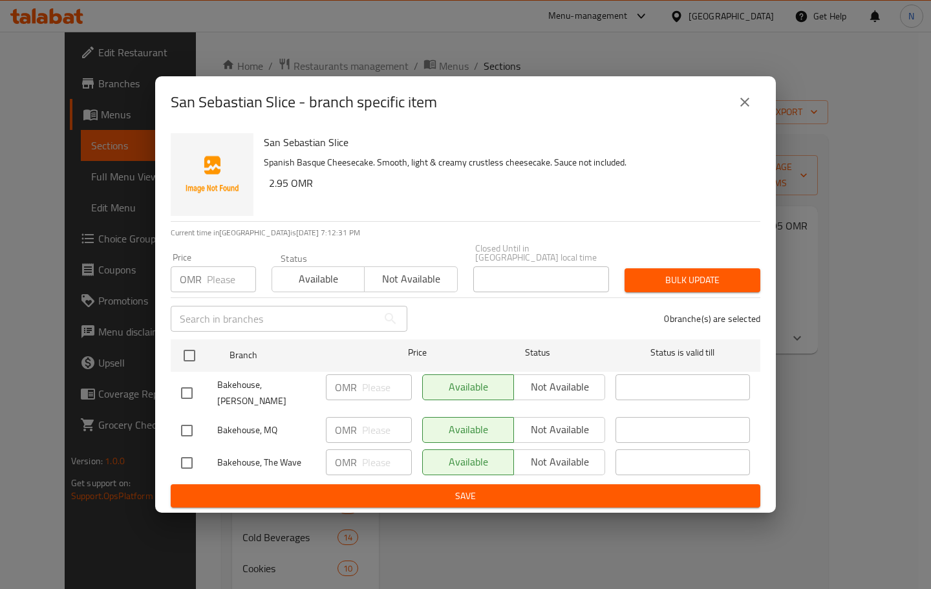
click at [740, 110] on icon "close" at bounding box center [745, 102] width 16 height 16
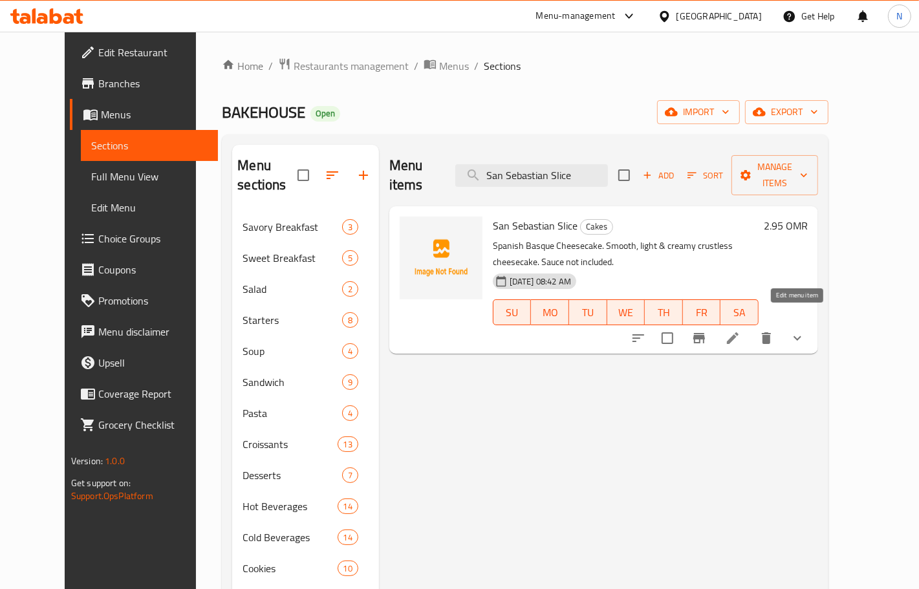
click at [740, 330] on icon at bounding box center [733, 338] width 16 height 16
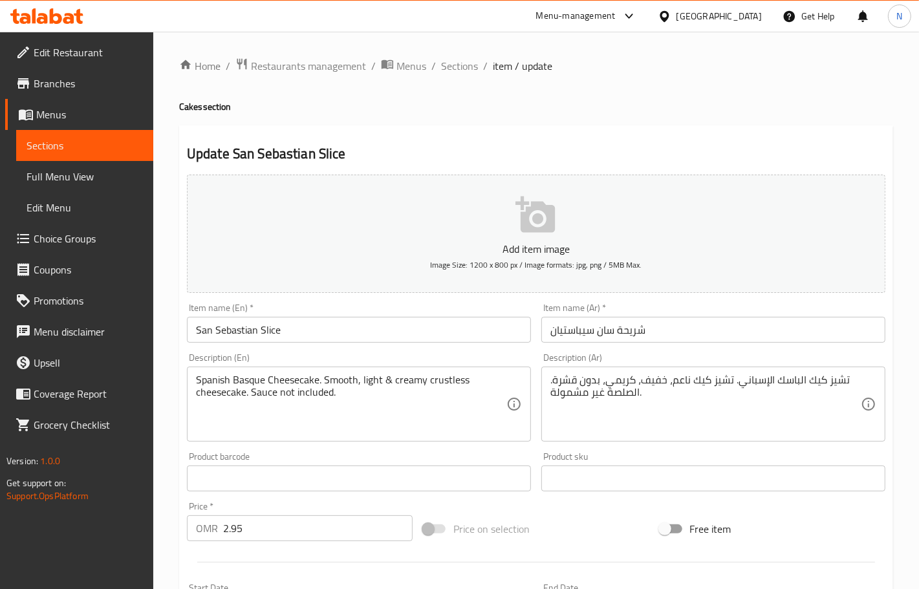
scroll to position [345, 0]
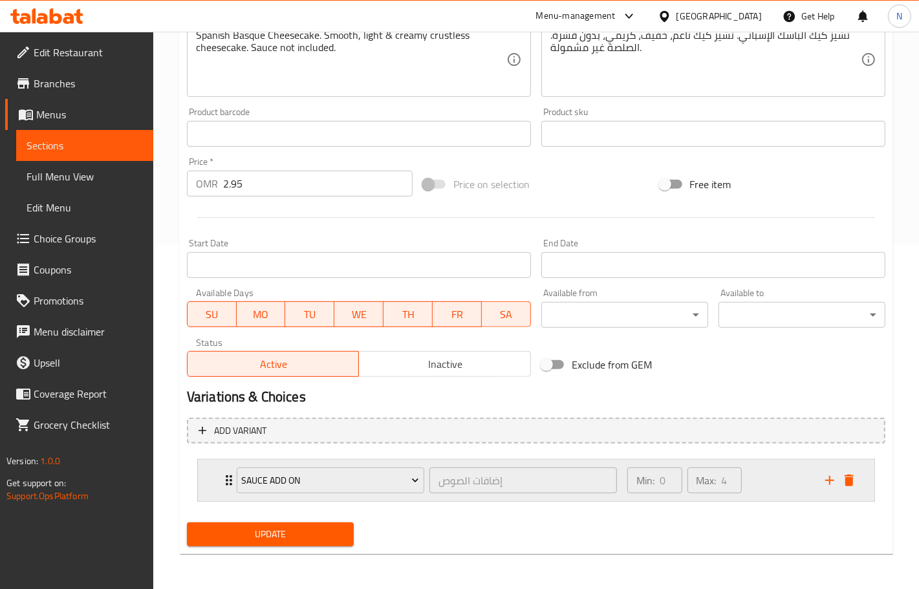
click at [790, 477] on div "Min: 0 ​ Max: 4 ​" at bounding box center [718, 480] width 198 height 41
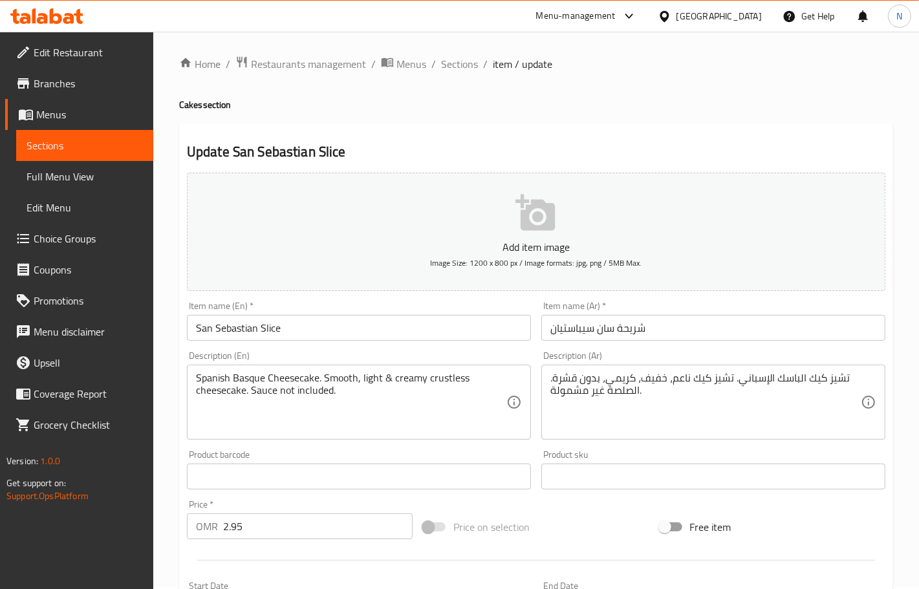
scroll to position [0, 0]
click at [466, 65] on span "Sections" at bounding box center [459, 66] width 37 height 16
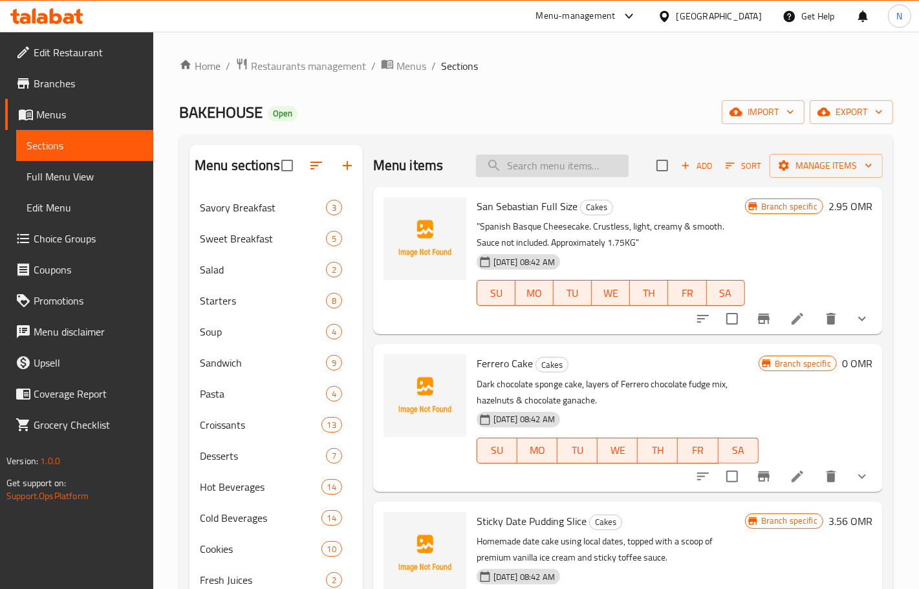
click at [558, 155] on input "search" at bounding box center [552, 166] width 153 height 23
paste input "Ferrero Cake Slice"
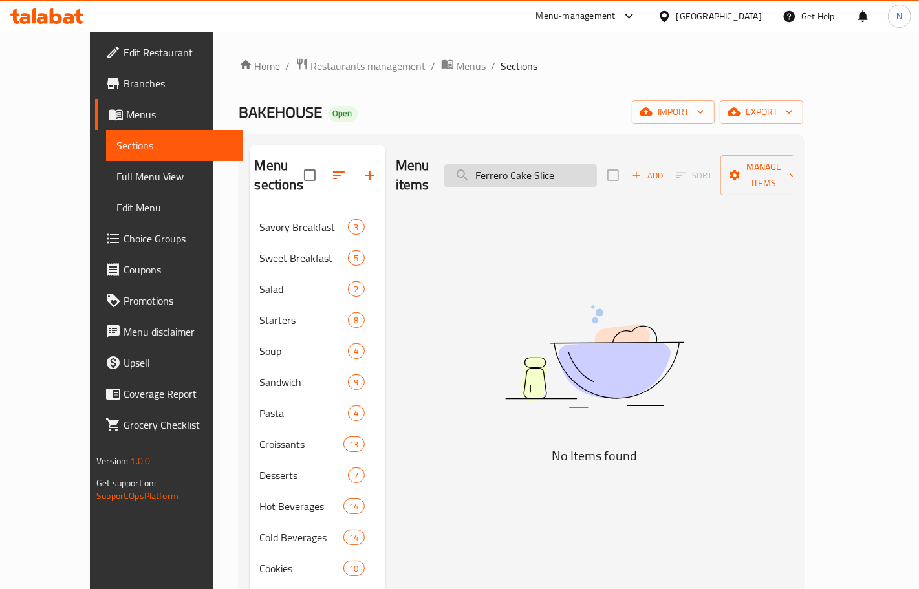
click at [568, 164] on input "Ferrero Cake Slice" at bounding box center [520, 175] width 153 height 23
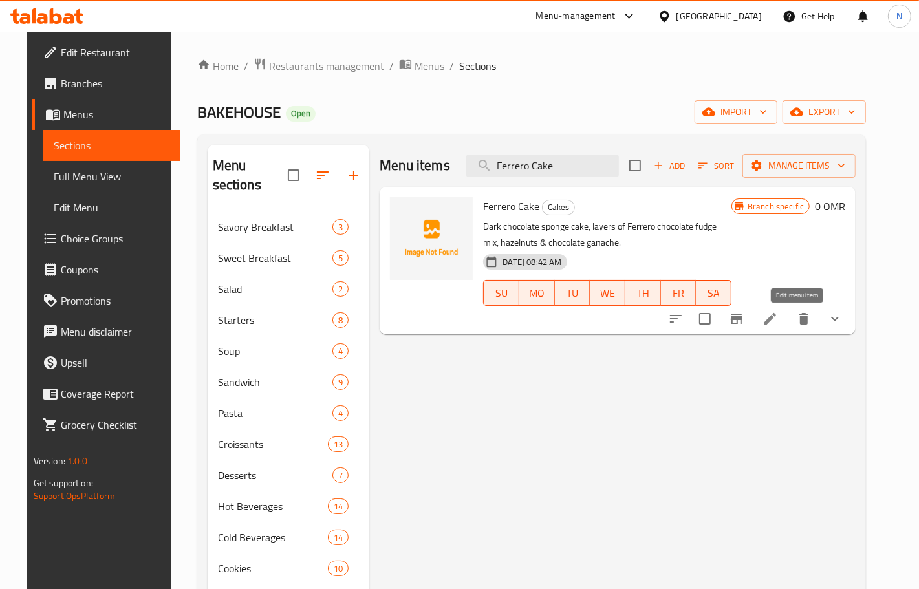
type input "Ferrero Cake"
click at [778, 319] on icon at bounding box center [770, 319] width 16 height 16
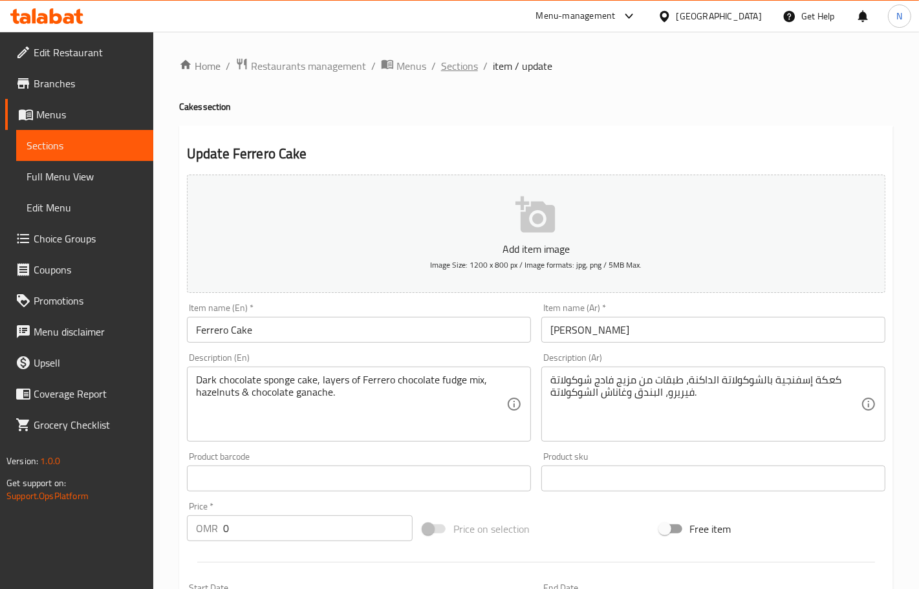
click at [462, 68] on span "Sections" at bounding box center [459, 66] width 37 height 16
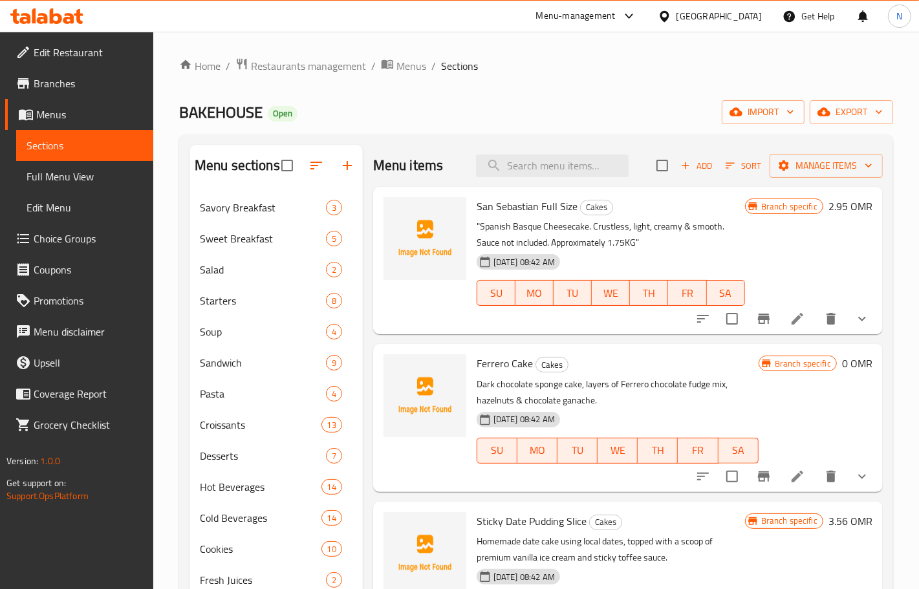
click at [682, 170] on span "Add" at bounding box center [696, 165] width 35 height 15
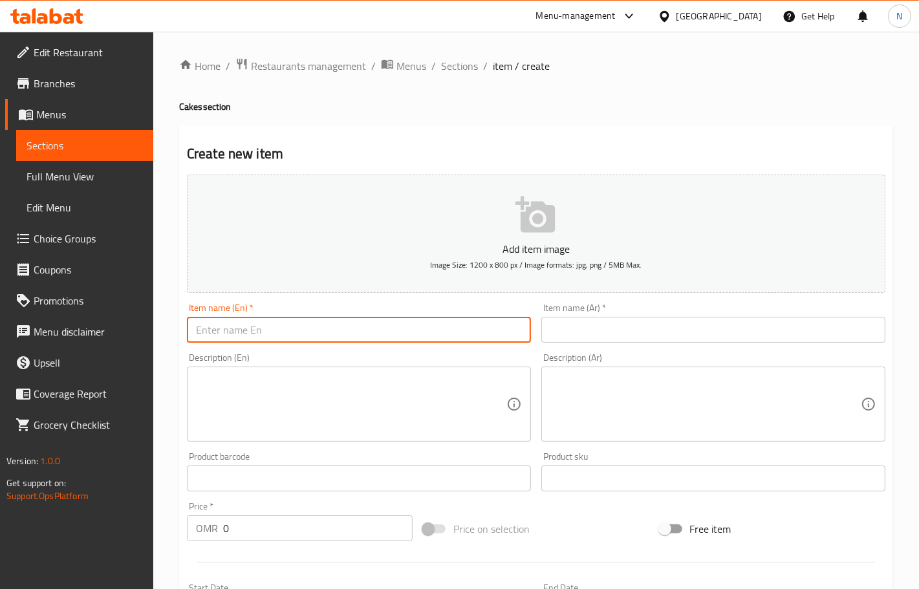
click at [288, 327] on input "text" at bounding box center [359, 330] width 344 height 26
paste input "Ferrero Cake Slice"
type input "Ferrero Cake Slice"
drag, startPoint x: 625, startPoint y: 330, endPoint x: 292, endPoint y: 303, distance: 333.4
click at [624, 330] on input "text" at bounding box center [713, 330] width 344 height 26
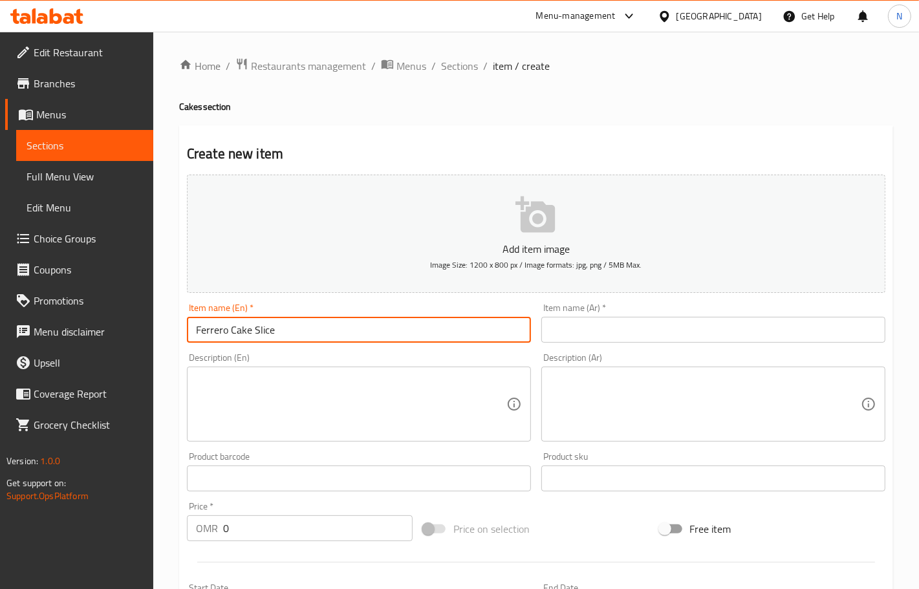
paste input "شريحة كعكة فيريرو"
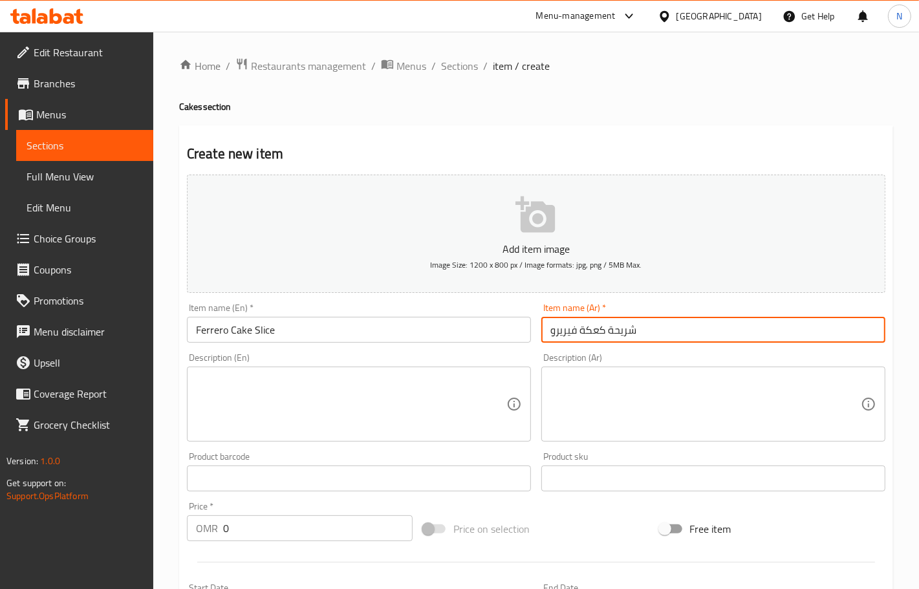
type input "شريحة كعكة فيريرو"
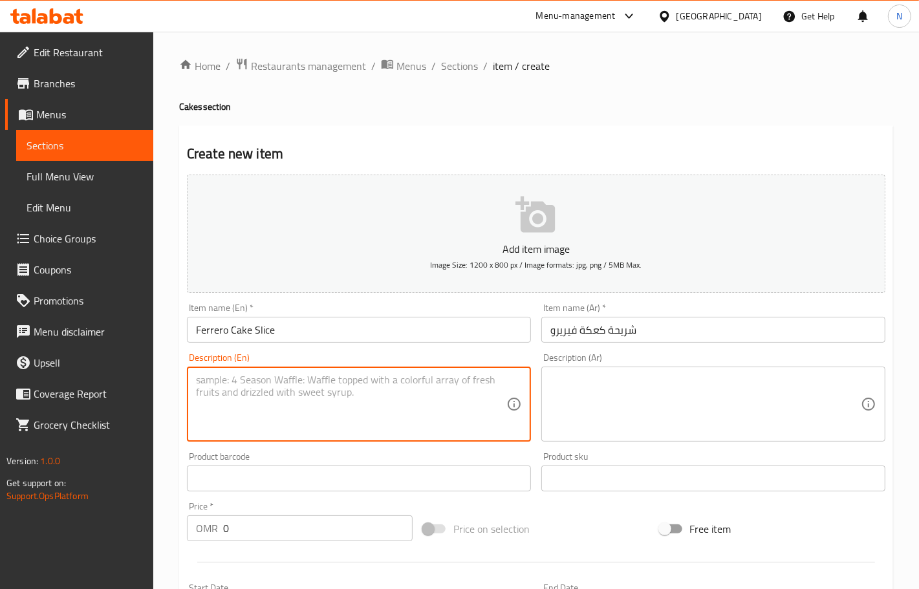
click at [308, 412] on textarea at bounding box center [351, 404] width 310 height 61
paste textarea "Dark chocolate sponge cake, layers of Ferrero chocolate fudge mix, hazelnuts & …"
type textarea "Dark chocolate sponge cake, layers of Ferrero chocolate fudge mix, hazelnuts & …"
click at [605, 401] on textarea at bounding box center [705, 404] width 310 height 61
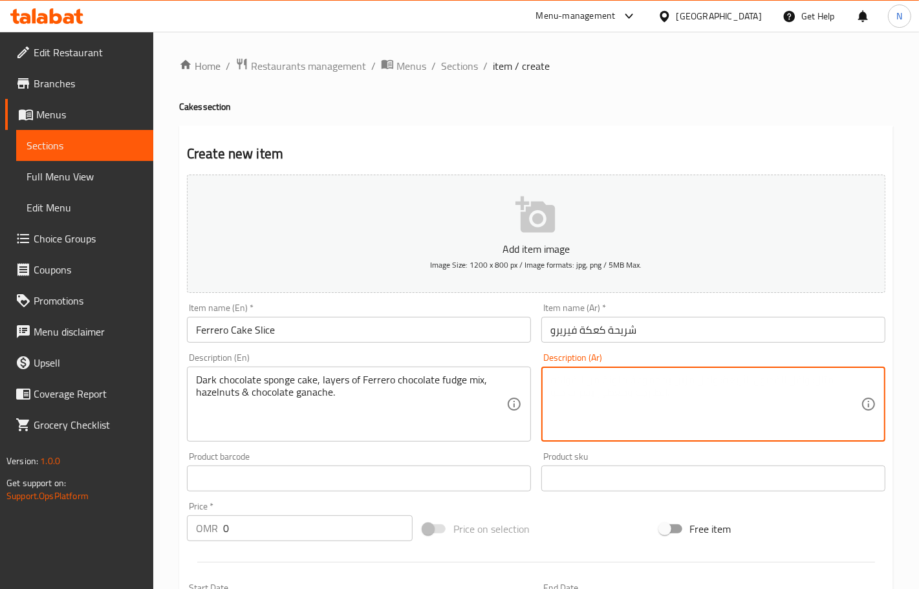
paste textarea "كعكة إسفنجية بالشوكولاتة الداكنة، طبقات من مزيج فادج شوكولاتة فيريرو، البندق وغ…"
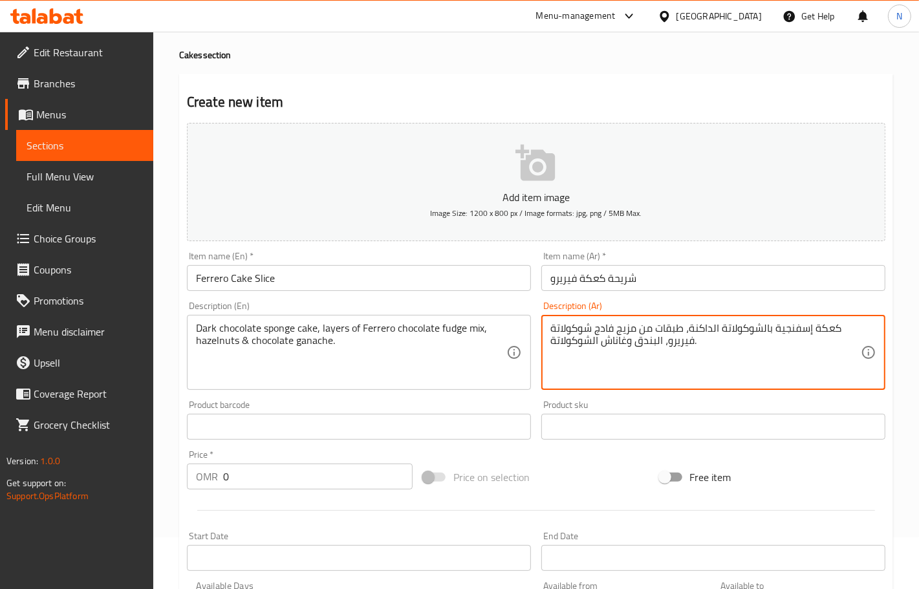
scroll to position [81, 0]
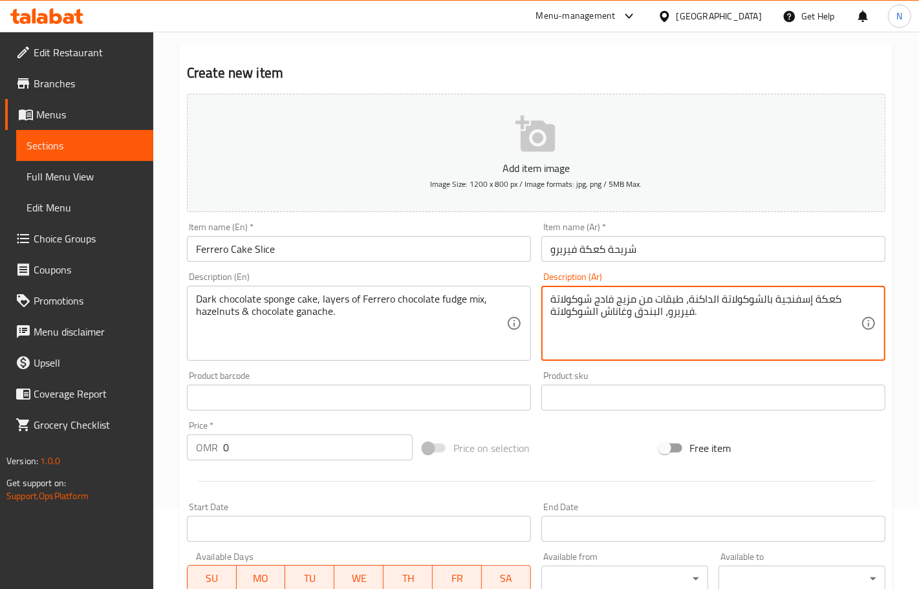
type textarea "كعكة إسفنجية بالشوكولاتة الداكنة، طبقات من مزيج فادج شوكولاتة فيريرو، البندق وغ…"
click at [314, 446] on input "0" at bounding box center [317, 447] width 189 height 26
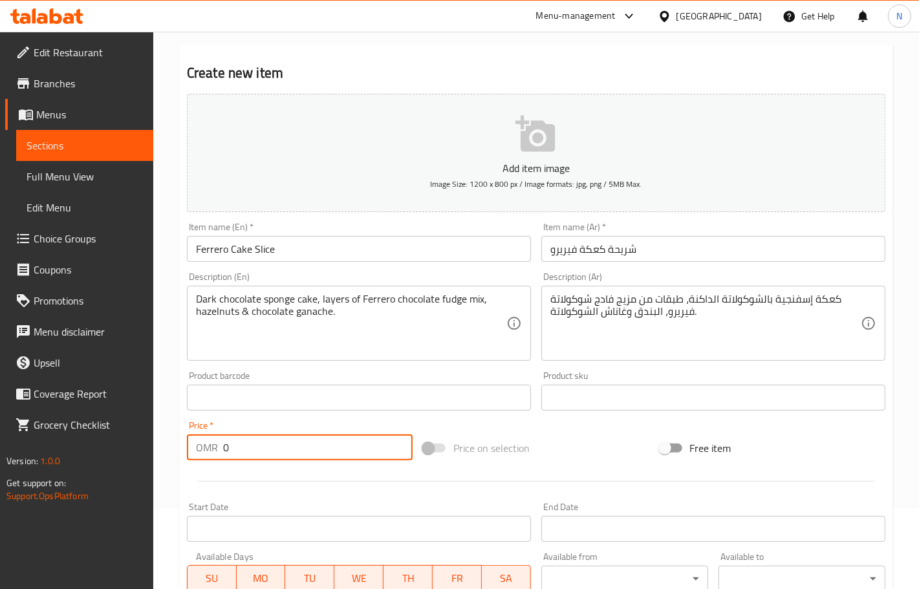
click at [314, 446] on input "0" at bounding box center [317, 447] width 189 height 26
paste input "3.95"
type input "3.950"
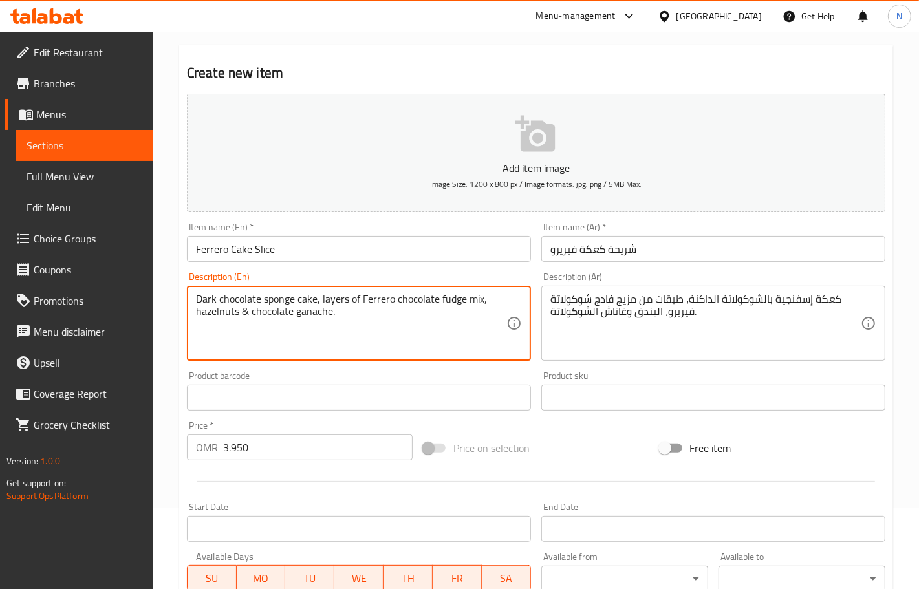
scroll to position [322, 0]
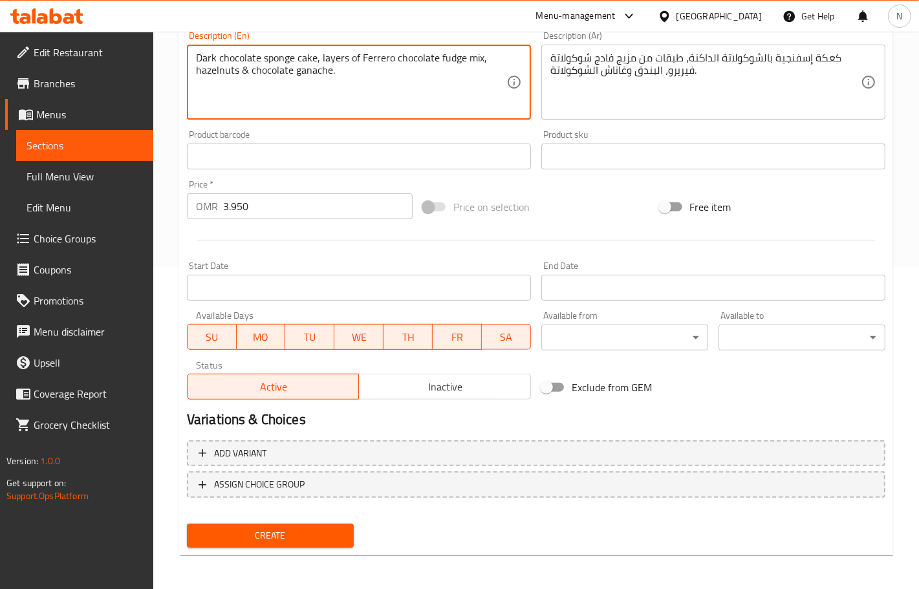
click at [312, 532] on span "Create" at bounding box center [270, 536] width 146 height 16
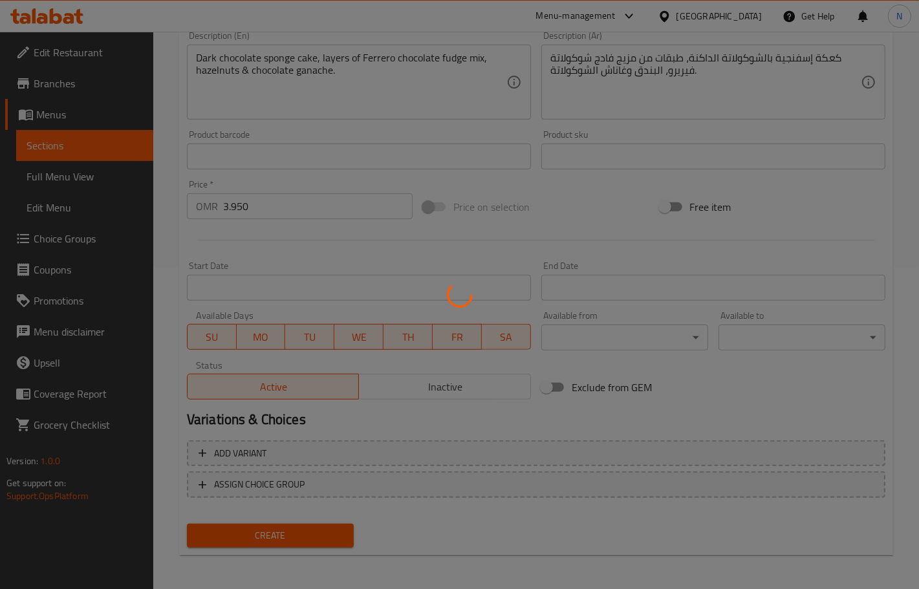
scroll to position [0, 0]
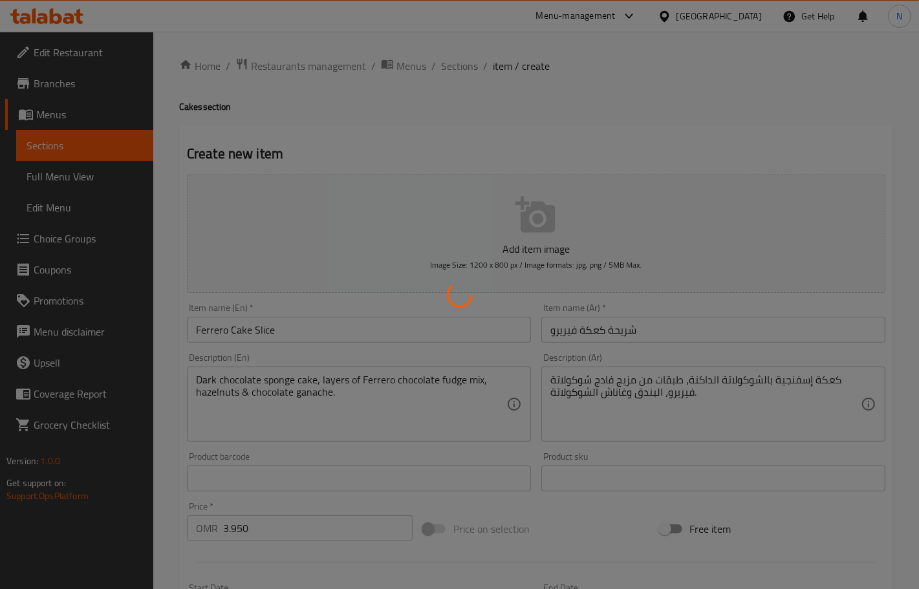
type input "0"
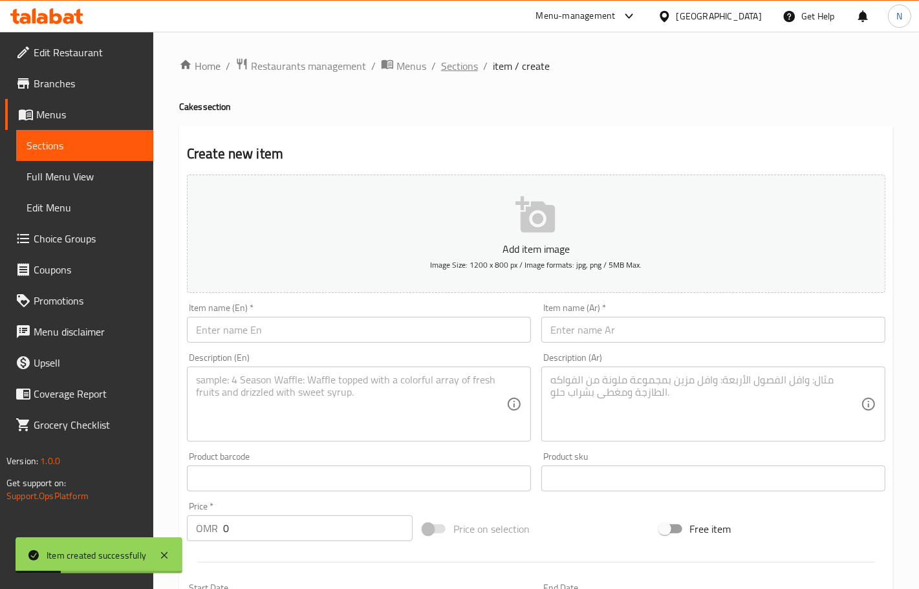
click at [457, 58] on span "Sections" at bounding box center [459, 66] width 37 height 16
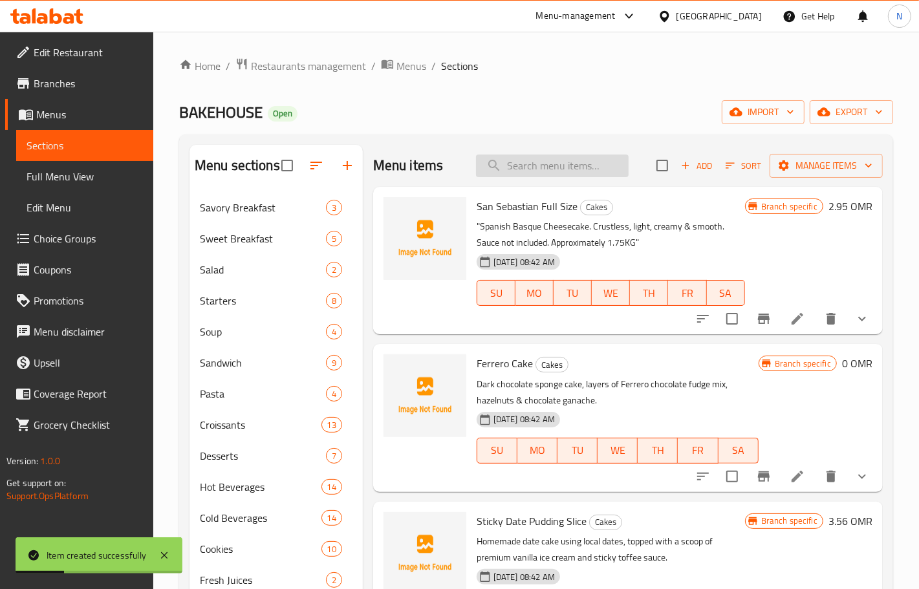
click at [560, 172] on input "search" at bounding box center [552, 166] width 153 height 23
paste input "Tiramisu Slice"
type input "Tiramisu Slice"
click at [589, 165] on input "Tiramisu Slice" at bounding box center [552, 166] width 153 height 23
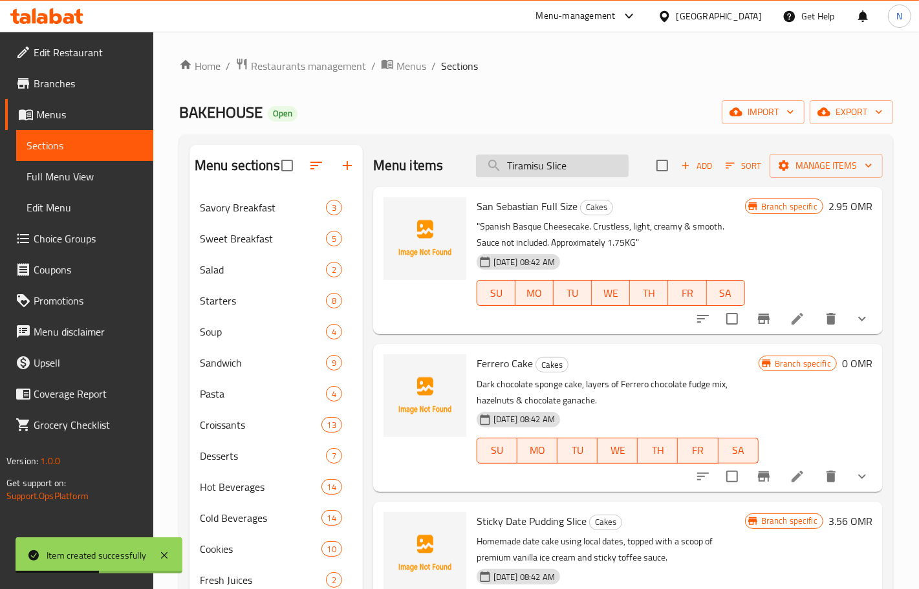
click at [589, 165] on input "Tiramisu Slice" at bounding box center [552, 166] width 153 height 23
paste input "Tiramisu Slice"
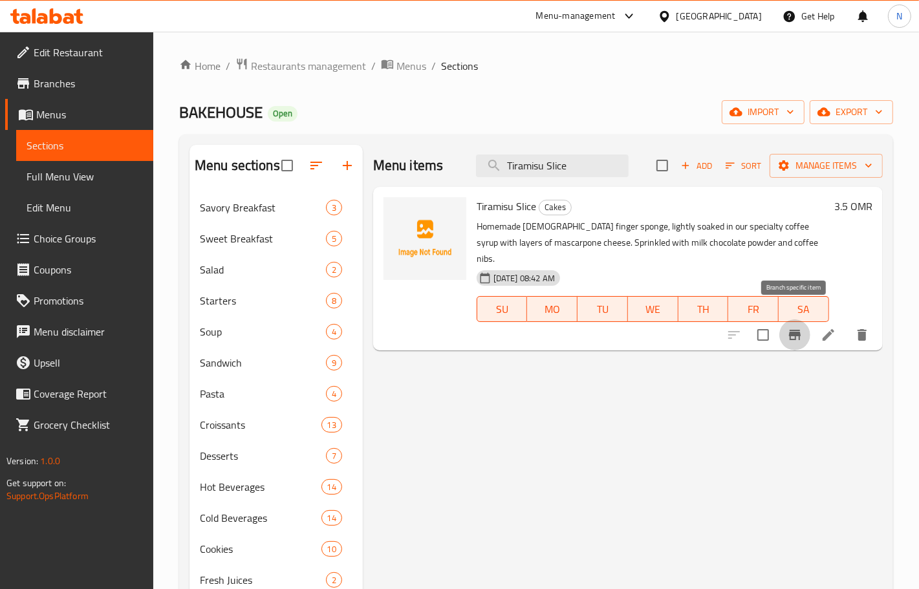
click at [797, 327] on icon "Branch-specific-item" at bounding box center [795, 335] width 16 height 16
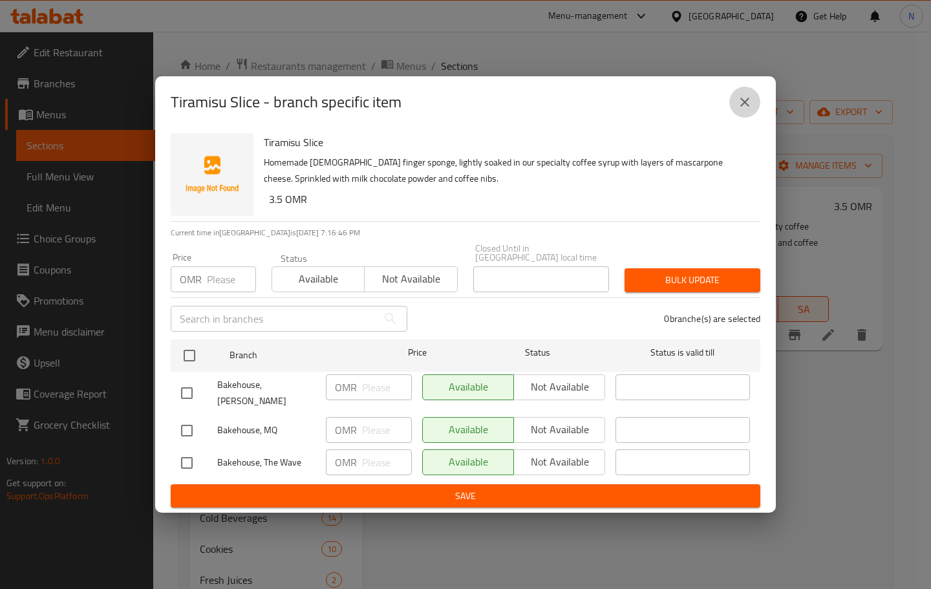
click at [742, 107] on icon "close" at bounding box center [744, 102] width 9 height 9
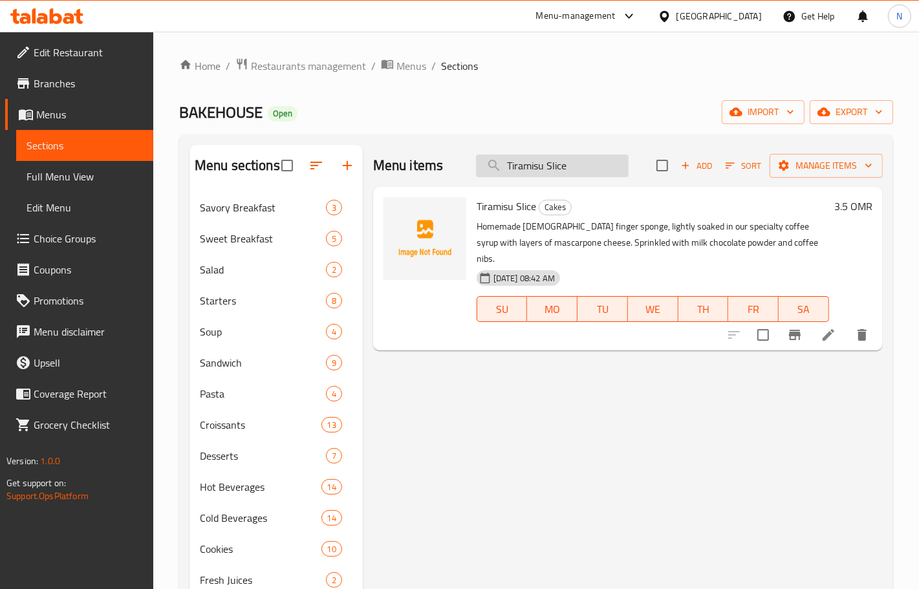
click at [567, 168] on input "Tiramisu Slice" at bounding box center [552, 166] width 153 height 23
paste input "Ferrero Cake"
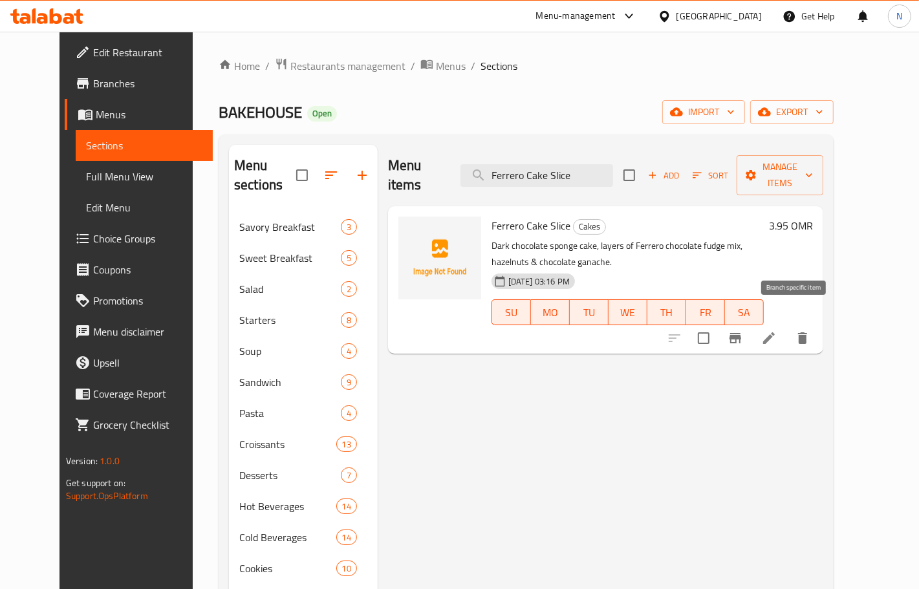
type input "Ferrero Cake Slice"
click at [751, 328] on button "Branch-specific-item" at bounding box center [735, 338] width 31 height 31
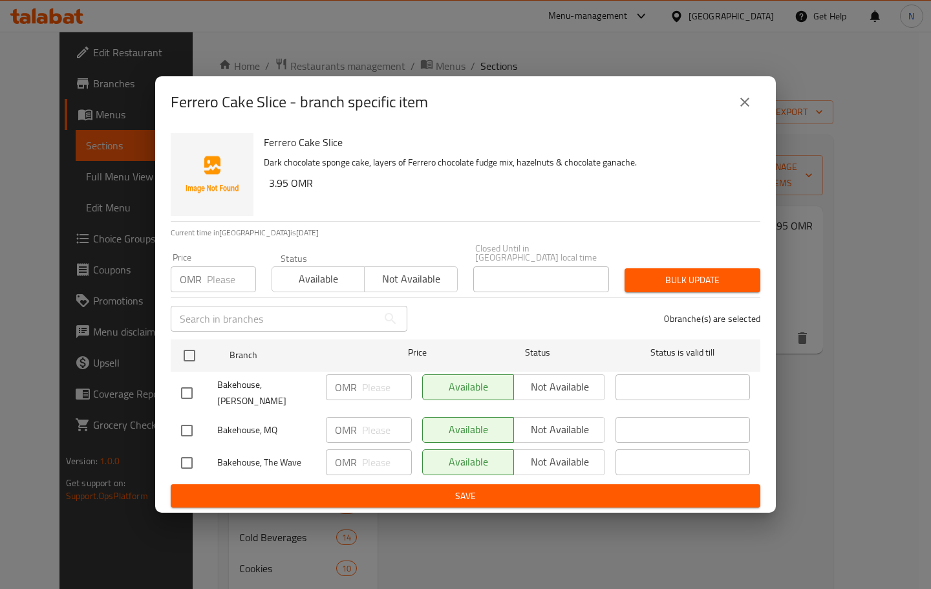
click at [183, 425] on input "checkbox" at bounding box center [186, 430] width 27 height 27
checkbox input "true"
click at [586, 420] on span "Not available" at bounding box center [559, 429] width 81 height 19
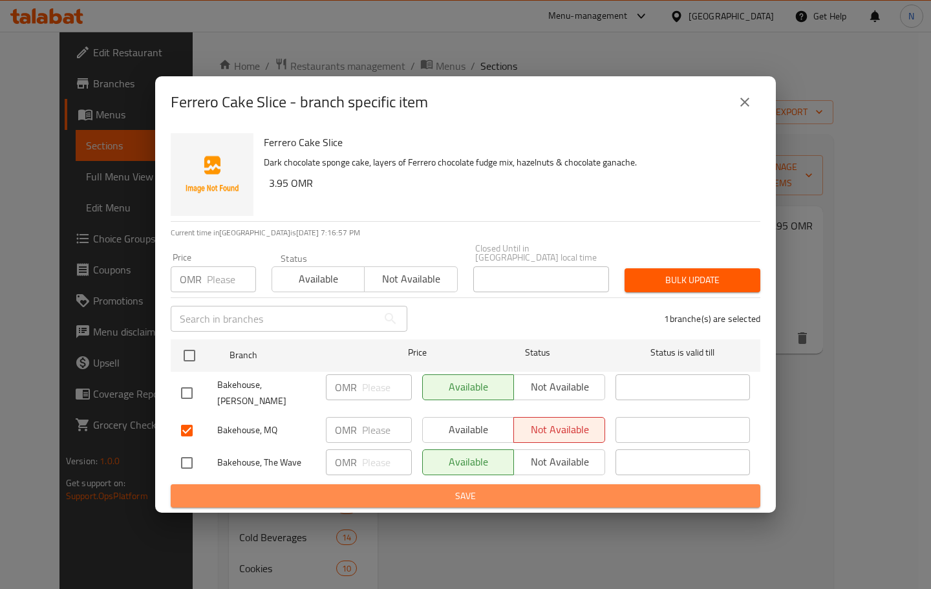
click at [560, 489] on span "Save" at bounding box center [465, 496] width 569 height 16
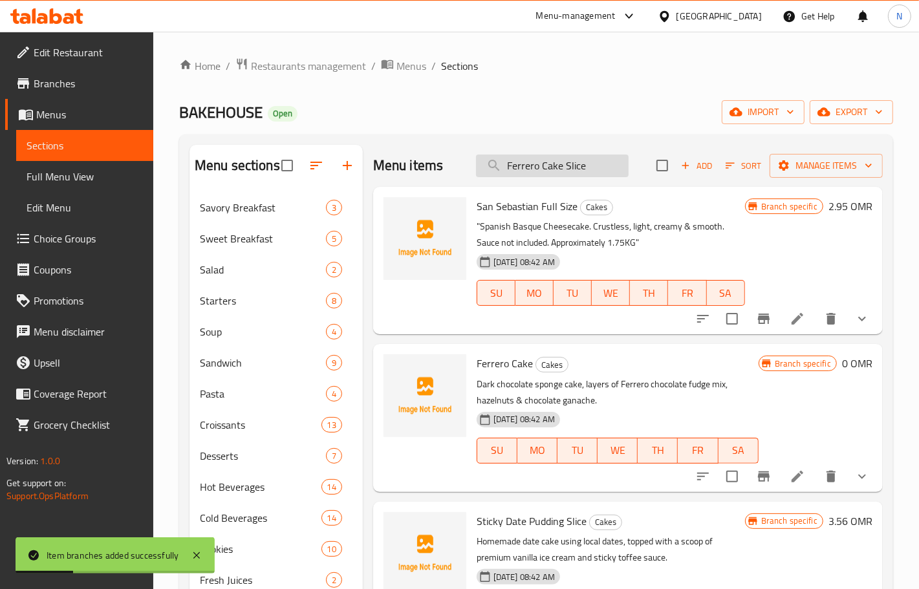
click at [561, 169] on input "Ferrero Cake Slice" at bounding box center [552, 166] width 153 height 23
paste input "Sticky Date Pudding"
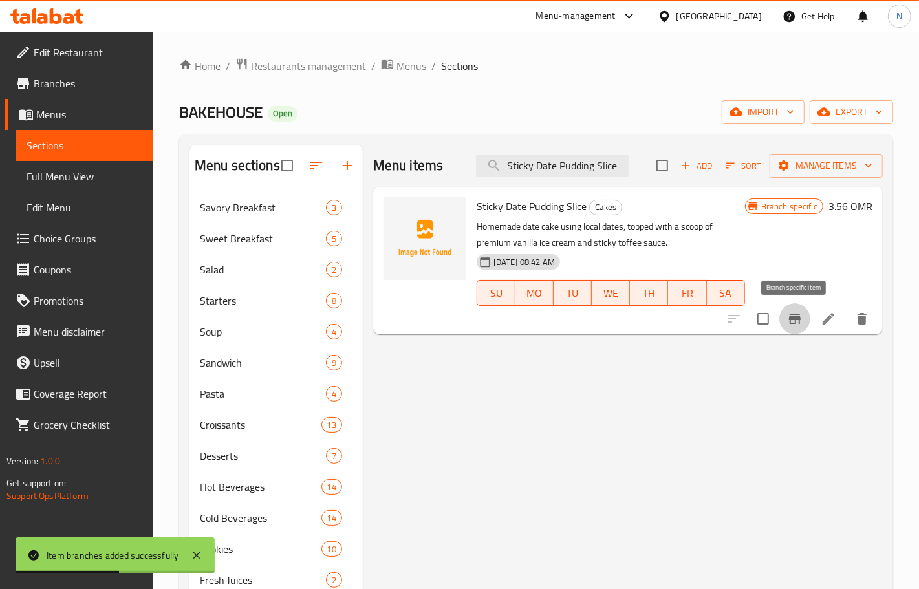
click at [793, 322] on icon "Branch-specific-item" at bounding box center [795, 319] width 16 height 16
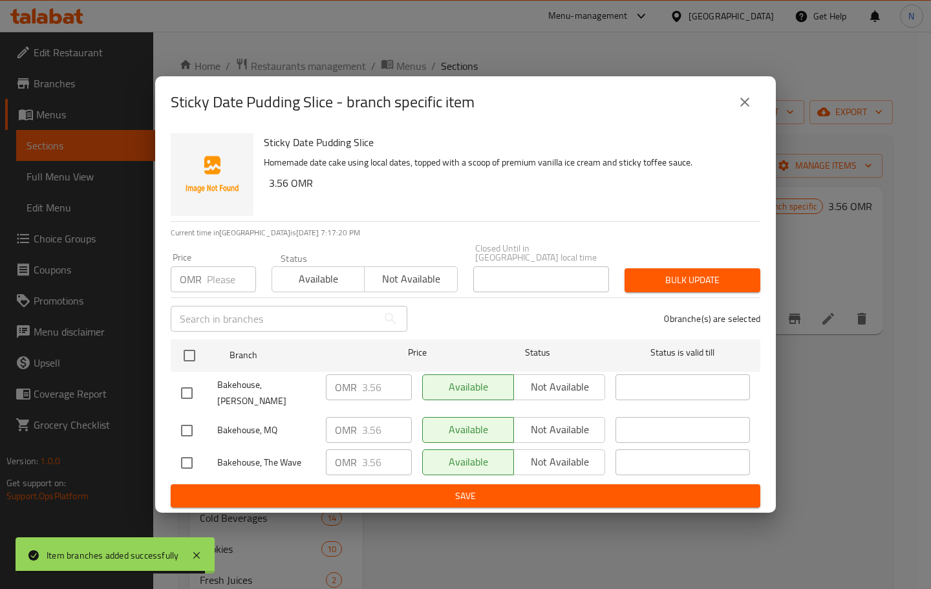
drag, startPoint x: 710, startPoint y: 123, endPoint x: 731, endPoint y: 122, distance: 20.7
click at [712, 118] on div "Sticky Date Pudding Slice - branch specific item" at bounding box center [466, 102] width 590 height 31
drag, startPoint x: 751, startPoint y: 103, endPoint x: 710, endPoint y: 127, distance: 47.2
click at [751, 103] on icon "close" at bounding box center [745, 102] width 16 height 16
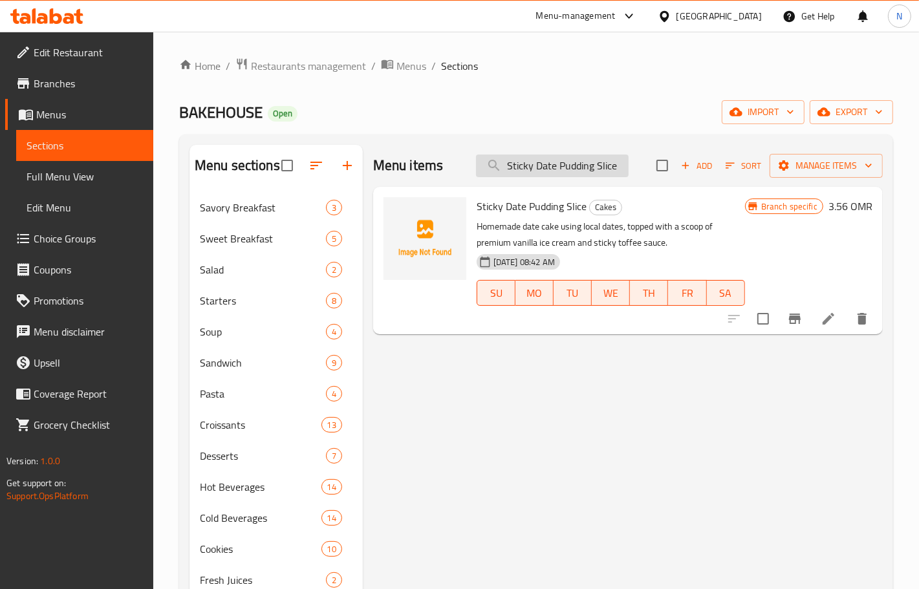
click at [573, 173] on input "Sticky Date Pudding Slice" at bounding box center [552, 166] width 153 height 23
paste input "Banana Coconut Bread"
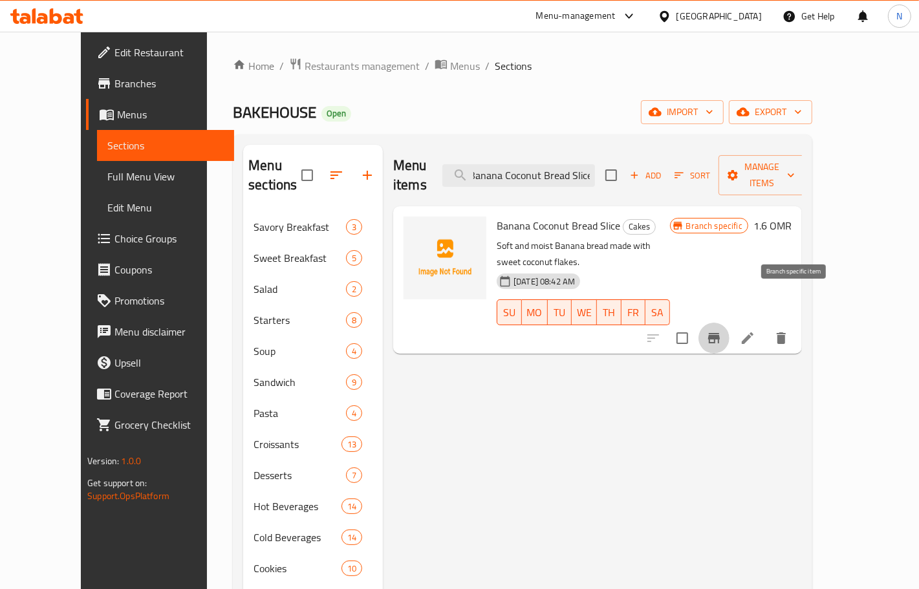
click at [722, 330] on icon "Branch-specific-item" at bounding box center [714, 338] width 16 height 16
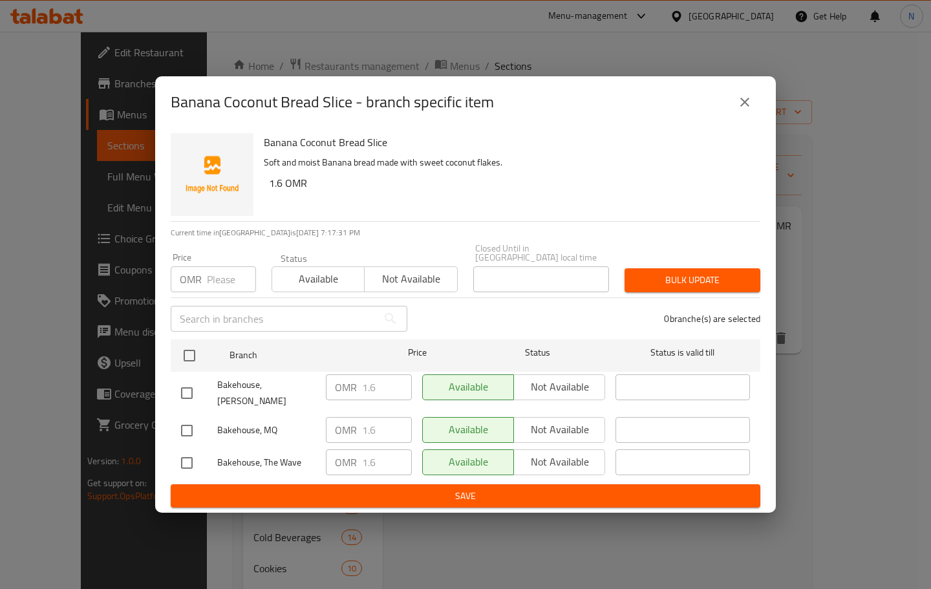
click at [748, 110] on icon "close" at bounding box center [745, 102] width 16 height 16
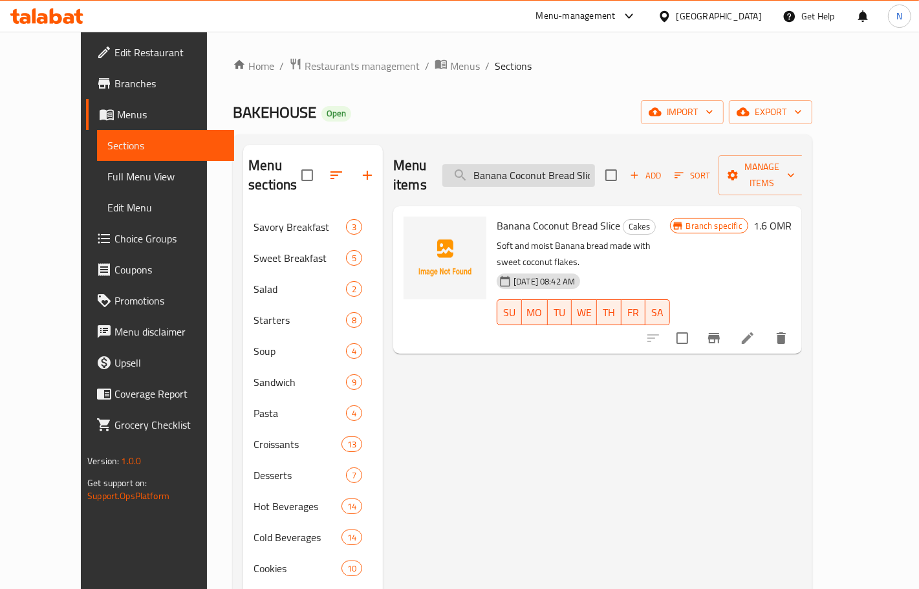
click at [543, 166] on input "Banana Coconut Bread Slice" at bounding box center [518, 175] width 153 height 23
paste input "Original Milk Cake"
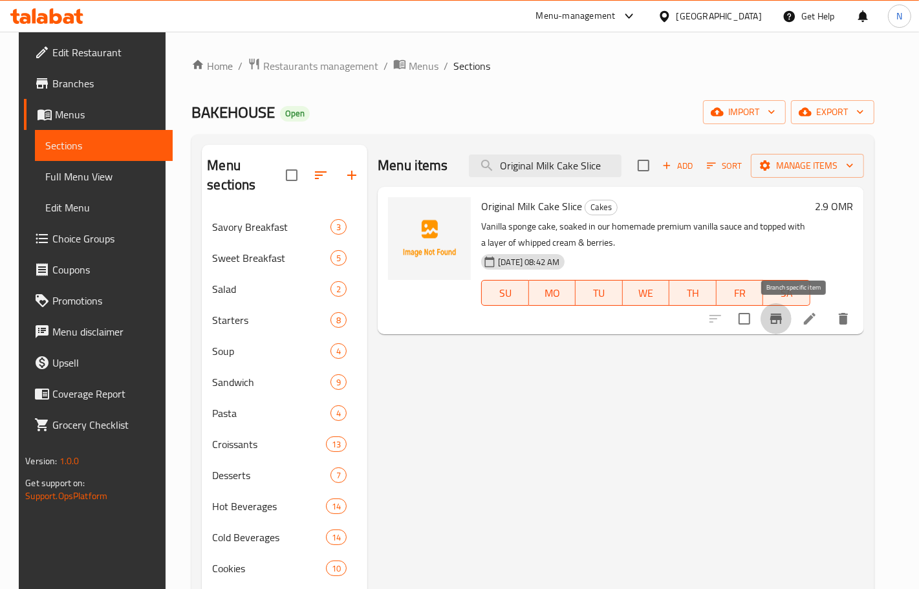
click at [784, 324] on icon "Branch-specific-item" at bounding box center [776, 319] width 16 height 16
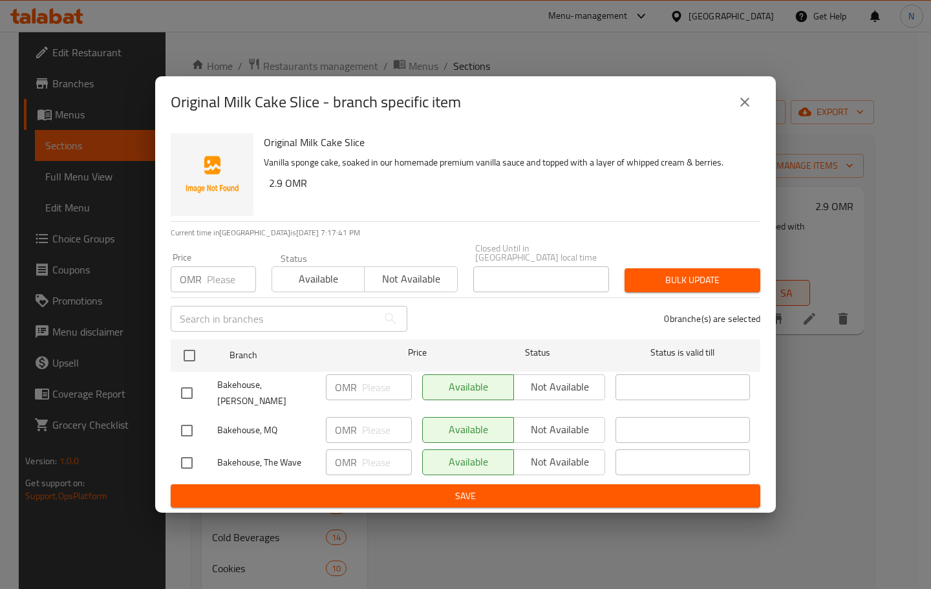
click at [742, 118] on button "close" at bounding box center [744, 102] width 31 height 31
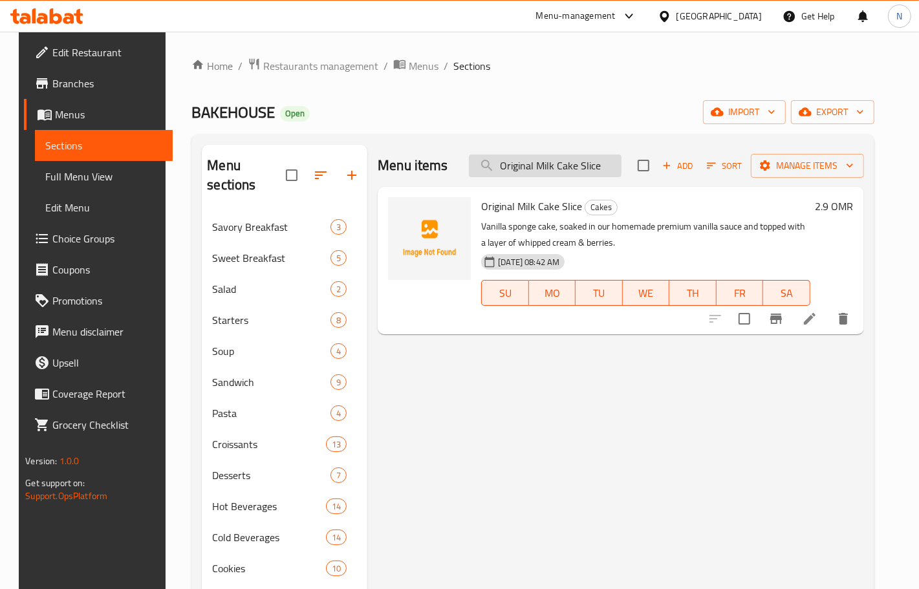
click at [535, 175] on input "Original Milk Cake Slice" at bounding box center [545, 166] width 153 height 23
paste input "Saffron"
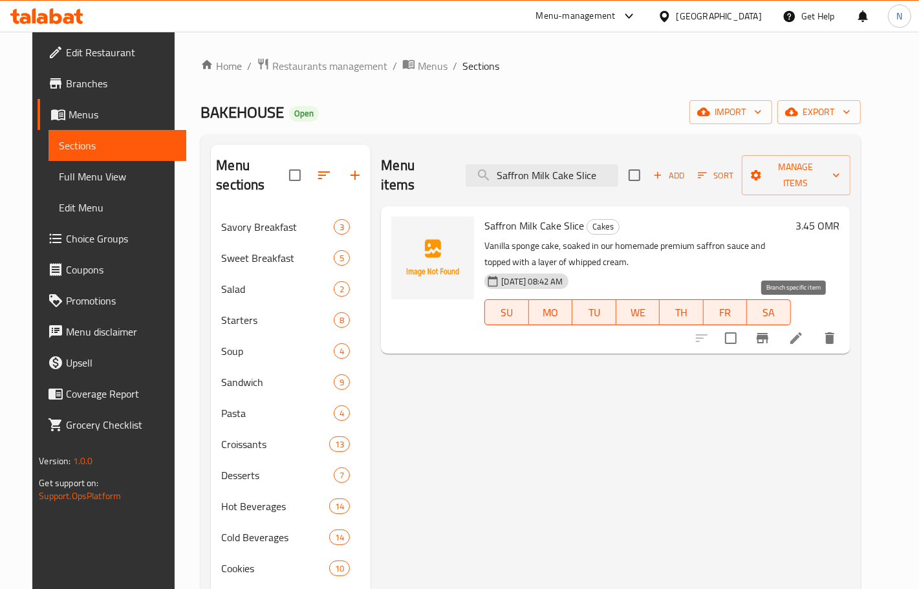
click at [770, 330] on icon "Branch-specific-item" at bounding box center [762, 338] width 16 height 16
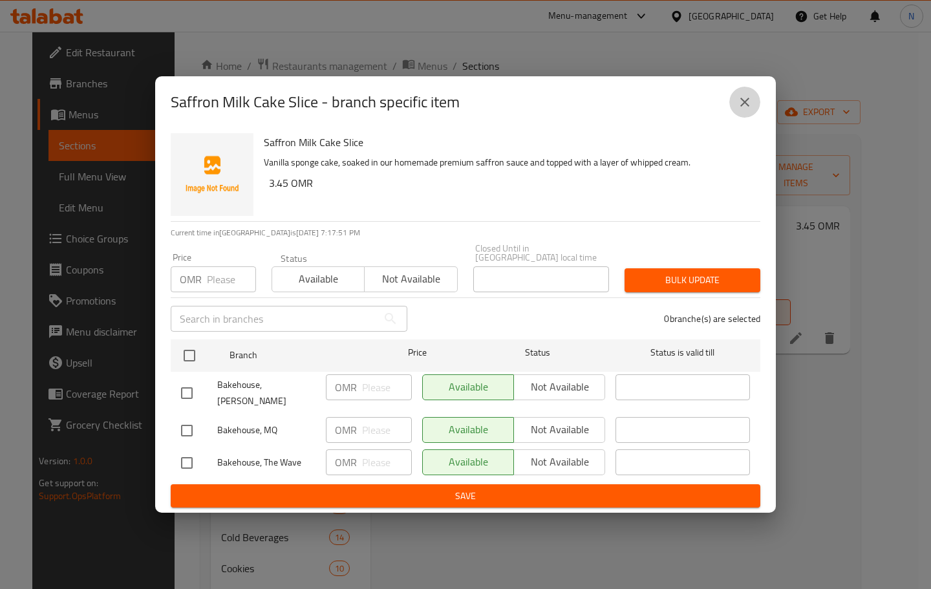
click at [754, 110] on button "close" at bounding box center [744, 102] width 31 height 31
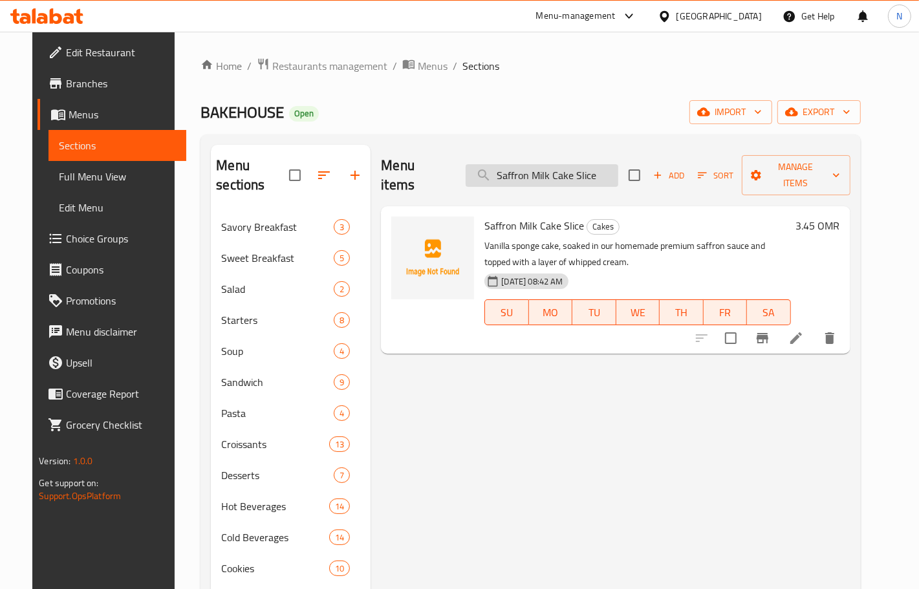
click at [595, 173] on input "Saffron Milk Cake Slice" at bounding box center [541, 175] width 153 height 23
paste input "Pistachio"
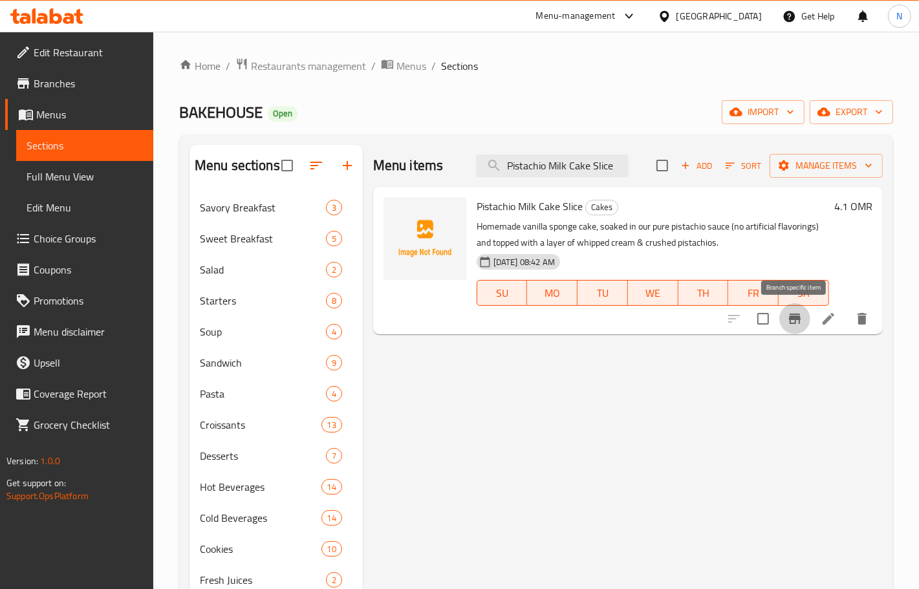
click at [793, 325] on icon "Branch-specific-item" at bounding box center [795, 319] width 16 height 16
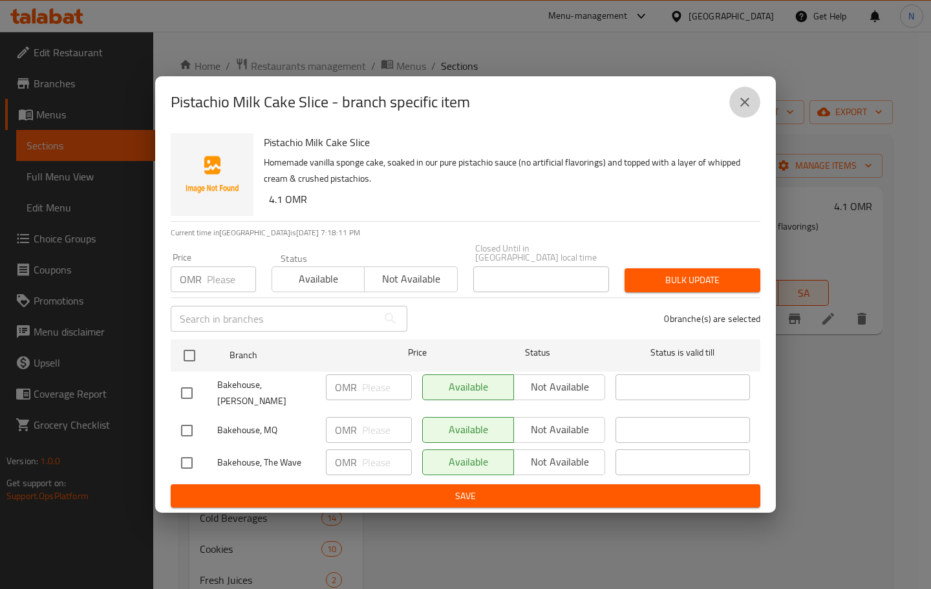
click at [747, 110] on icon "close" at bounding box center [745, 102] width 16 height 16
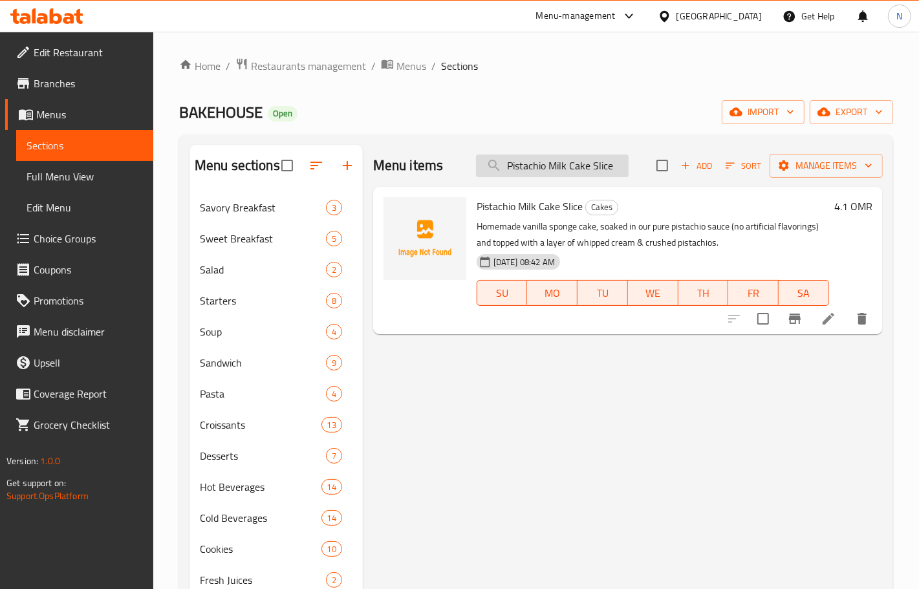
click at [577, 159] on input "Pistachio Milk Cake Slice" at bounding box center [552, 166] width 153 height 23
paste input "Strawberry Shortcak"
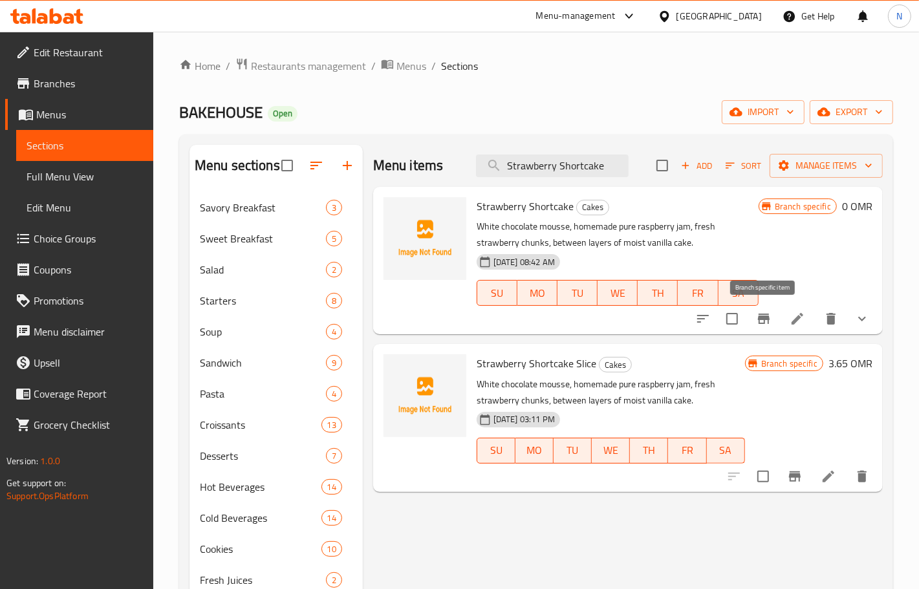
type input "Strawberry Shortcake"
click at [768, 318] on icon "Branch-specific-item" at bounding box center [764, 319] width 12 height 10
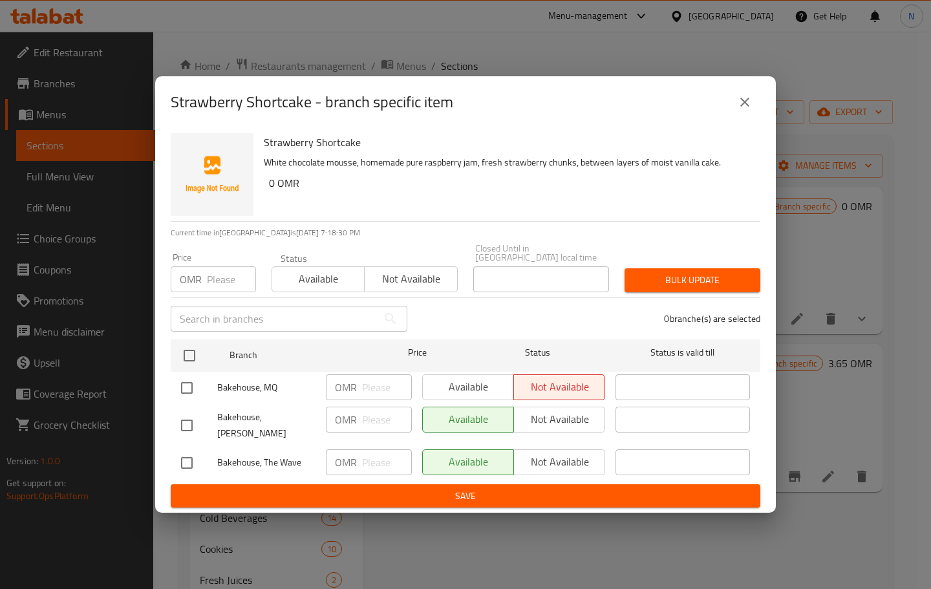
click at [740, 110] on icon "close" at bounding box center [745, 102] width 16 height 16
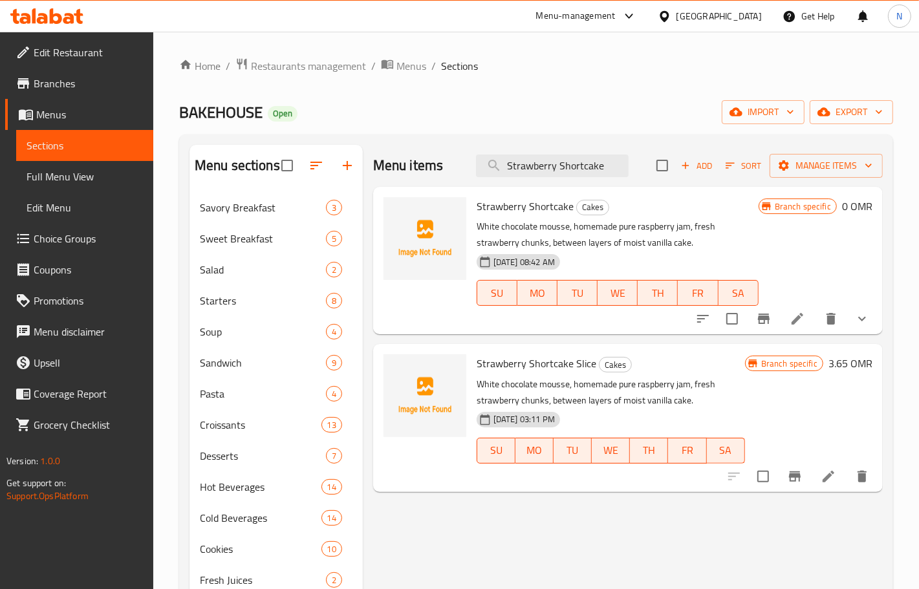
click at [787, 319] on li at bounding box center [797, 318] width 36 height 23
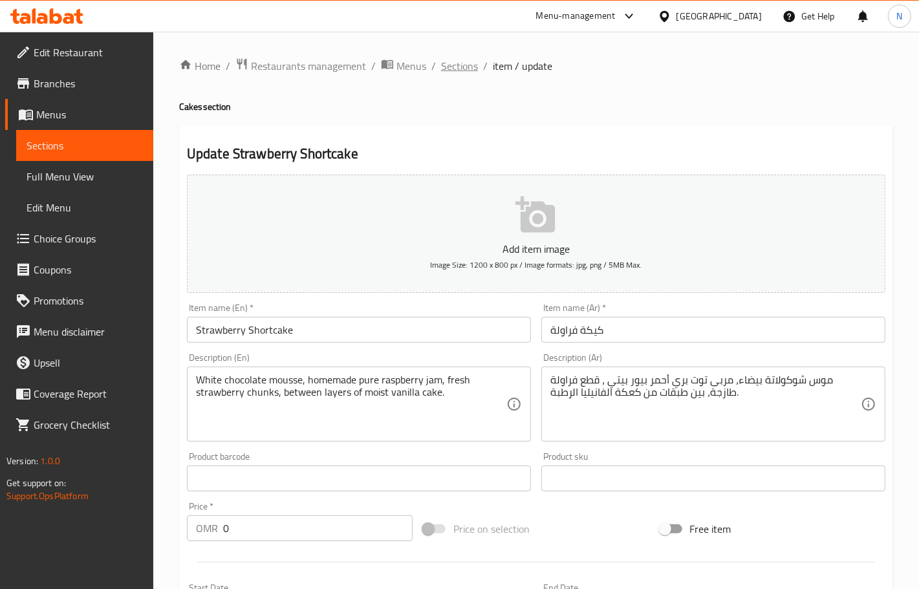
click at [449, 66] on span "Sections" at bounding box center [459, 66] width 37 height 16
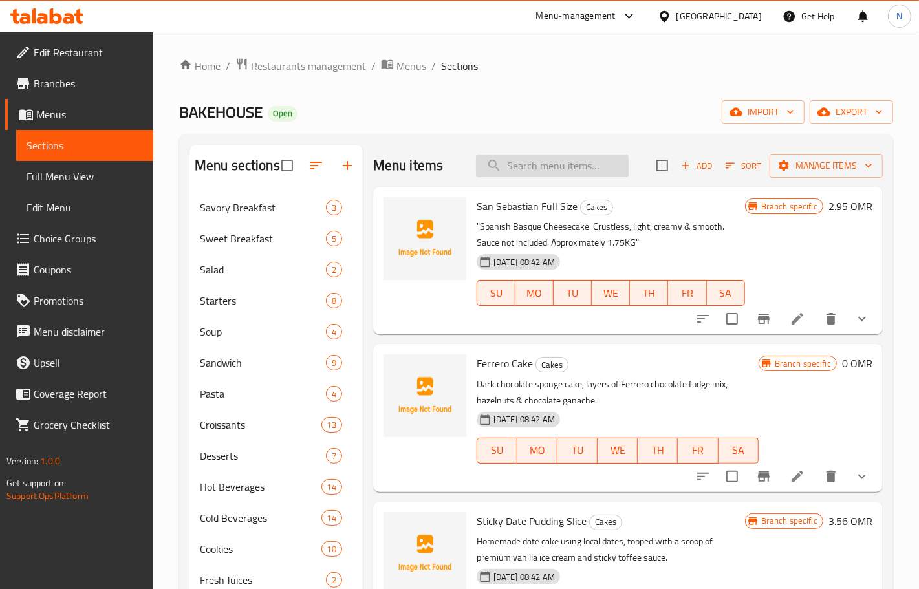
click at [560, 159] on input "search" at bounding box center [552, 166] width 153 height 23
paste input "Ferrero Cake"
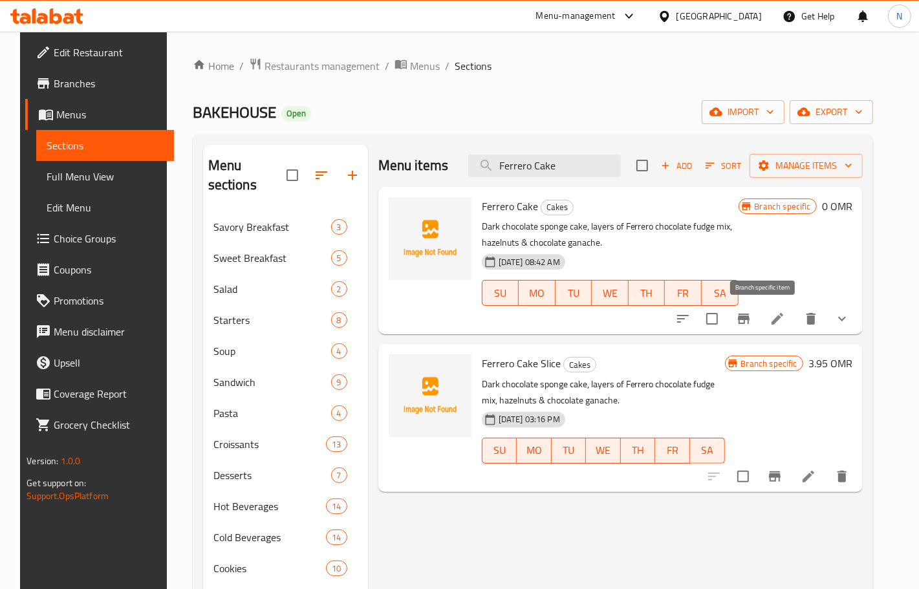
type input "Ferrero Cake"
click at [759, 328] on button "Branch-specific-item" at bounding box center [743, 318] width 31 height 31
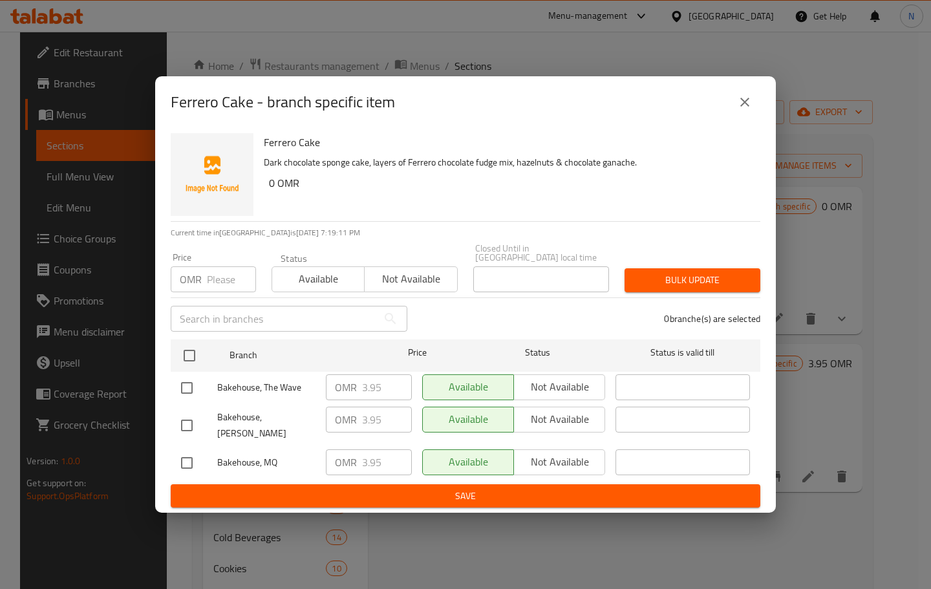
click at [748, 107] on icon "close" at bounding box center [744, 102] width 9 height 9
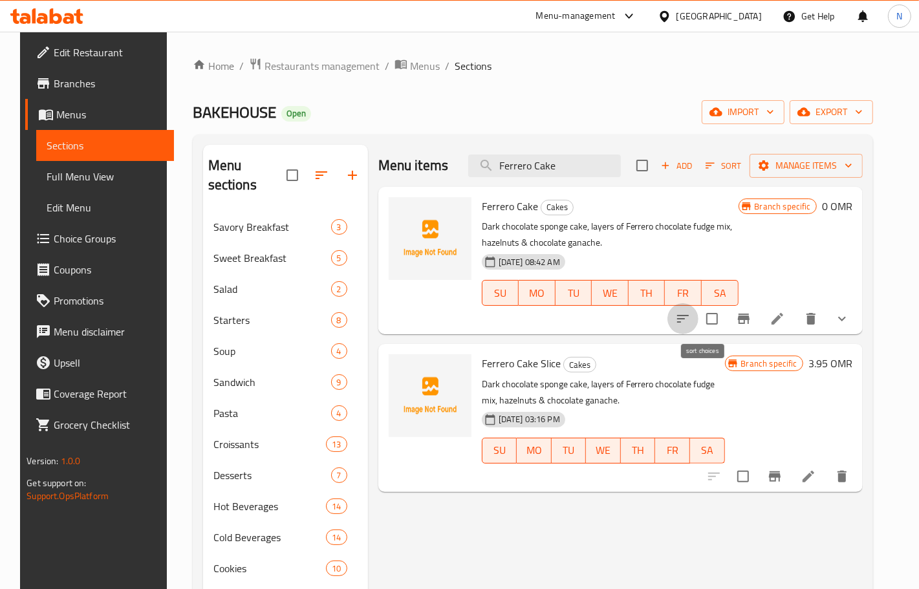
click at [690, 326] on icon "sort-choices" at bounding box center [683, 319] width 16 height 16
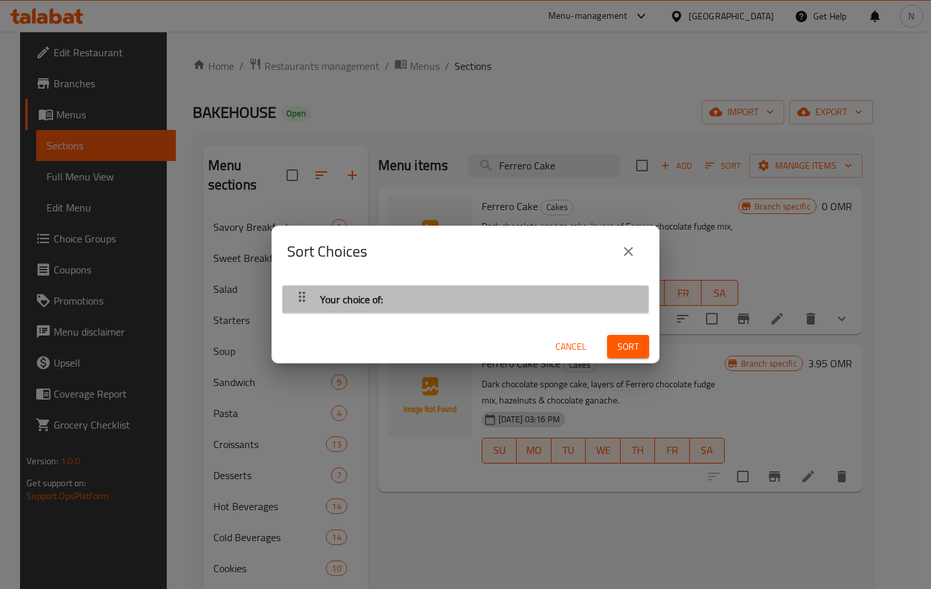
click at [528, 306] on div "Your choice of:" at bounding box center [465, 299] width 353 height 31
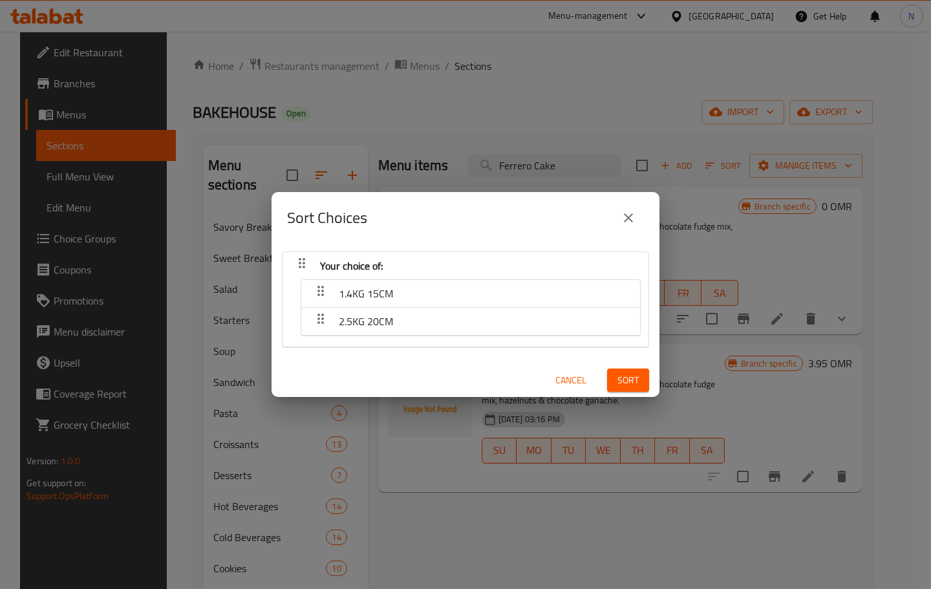
click at [482, 289] on div "1.4KG 15CM" at bounding box center [471, 293] width 326 height 31
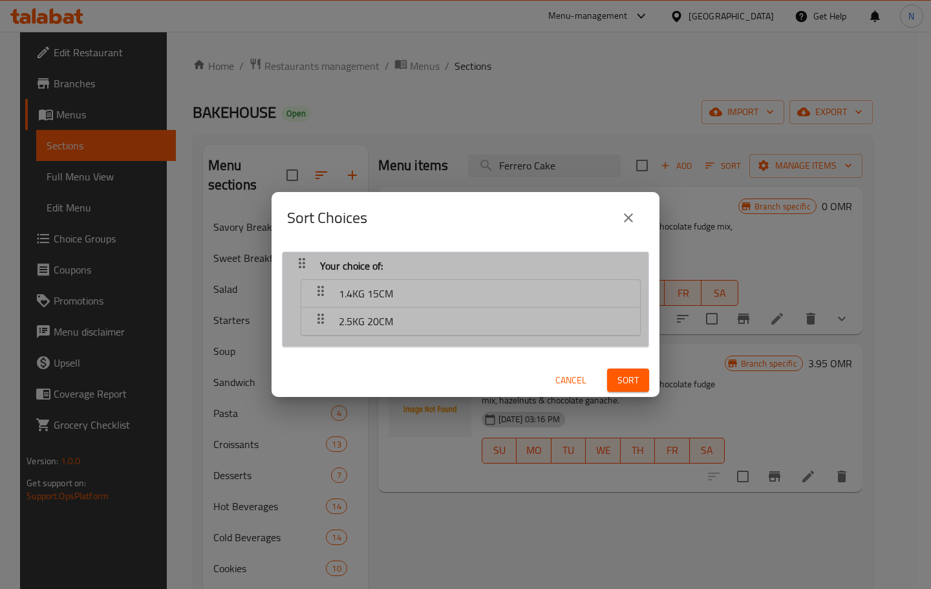
click at [485, 338] on div "1.4KG 15CM 2.5KG 20CM" at bounding box center [465, 310] width 350 height 67
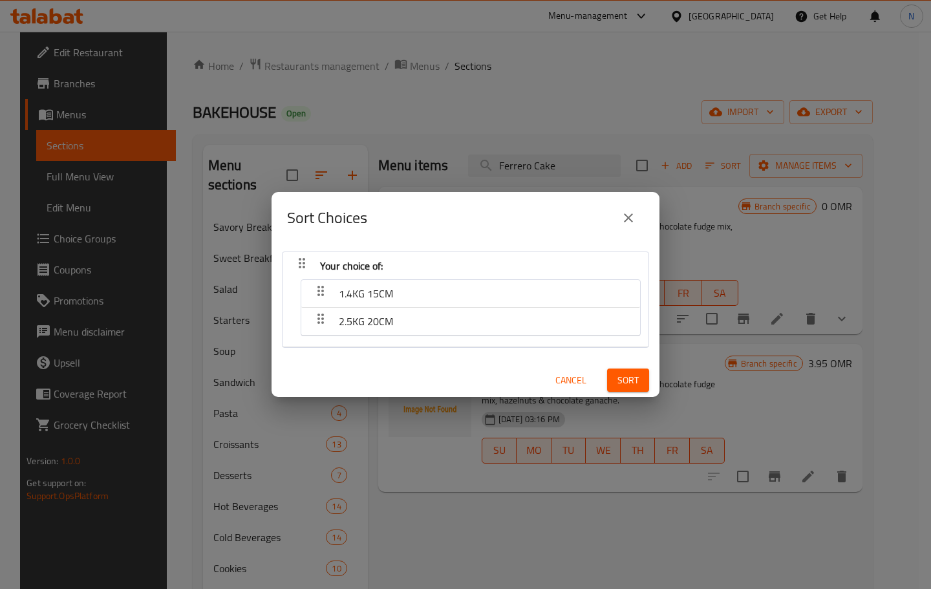
click at [558, 382] on span "Cancel" at bounding box center [570, 380] width 31 height 16
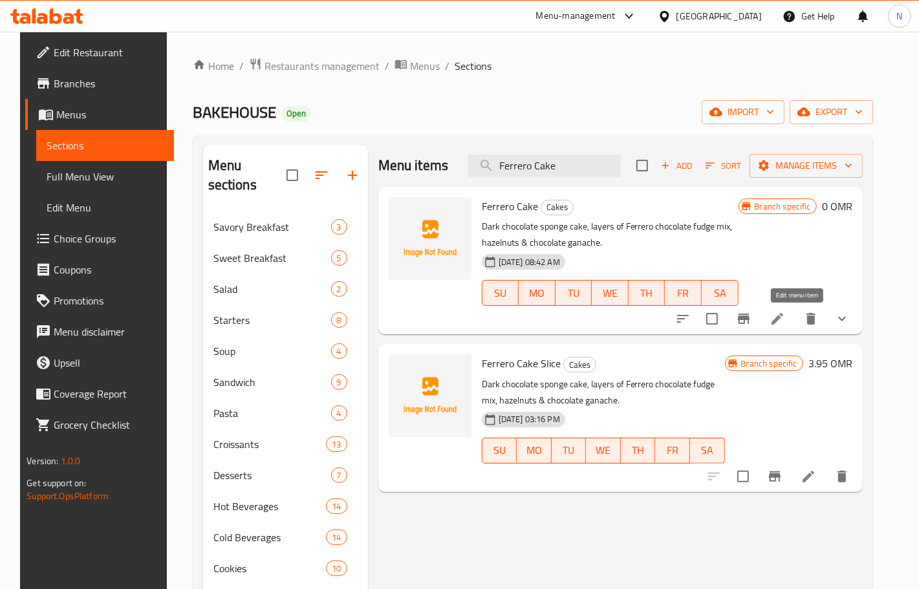
click at [783, 321] on icon at bounding box center [777, 319] width 12 height 12
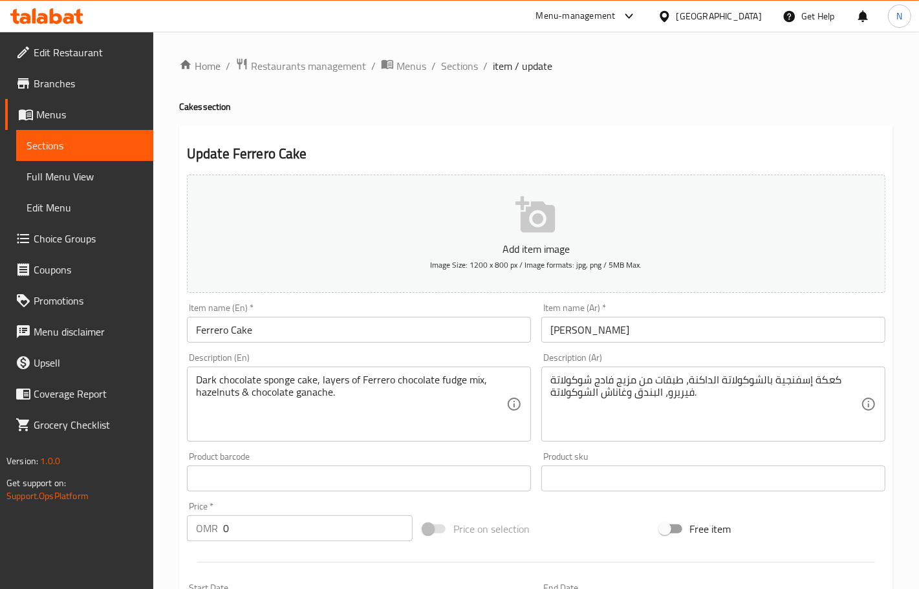
scroll to position [354, 0]
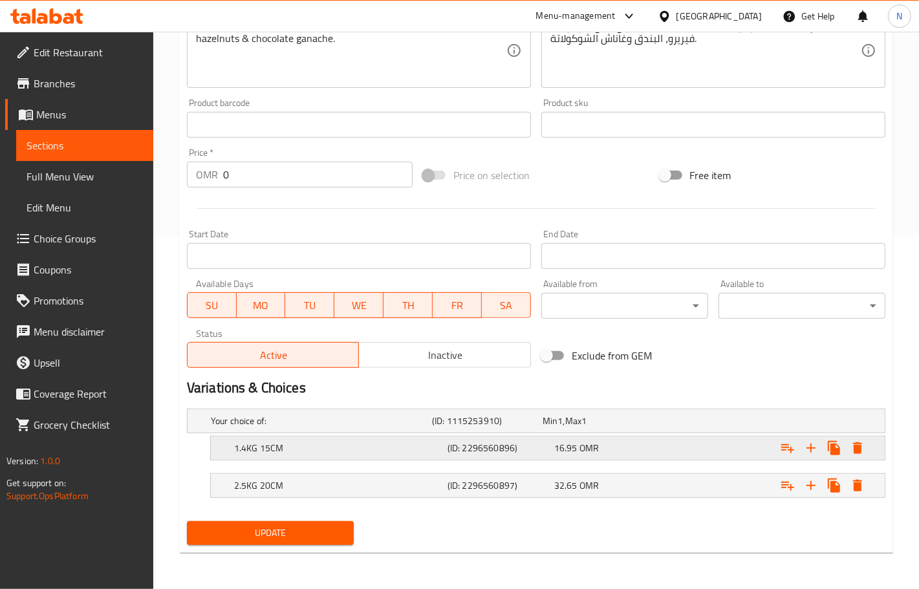
click at [518, 454] on h5 "(ID: 2296560896)" at bounding box center [498, 448] width 102 height 13
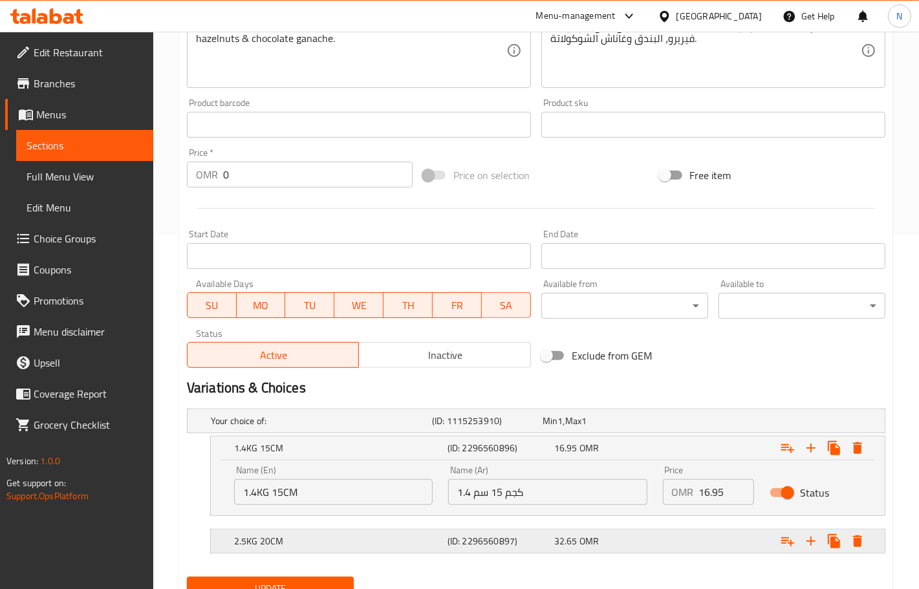
click at [469, 540] on h5 "(ID: 2296560897)" at bounding box center [498, 541] width 102 height 13
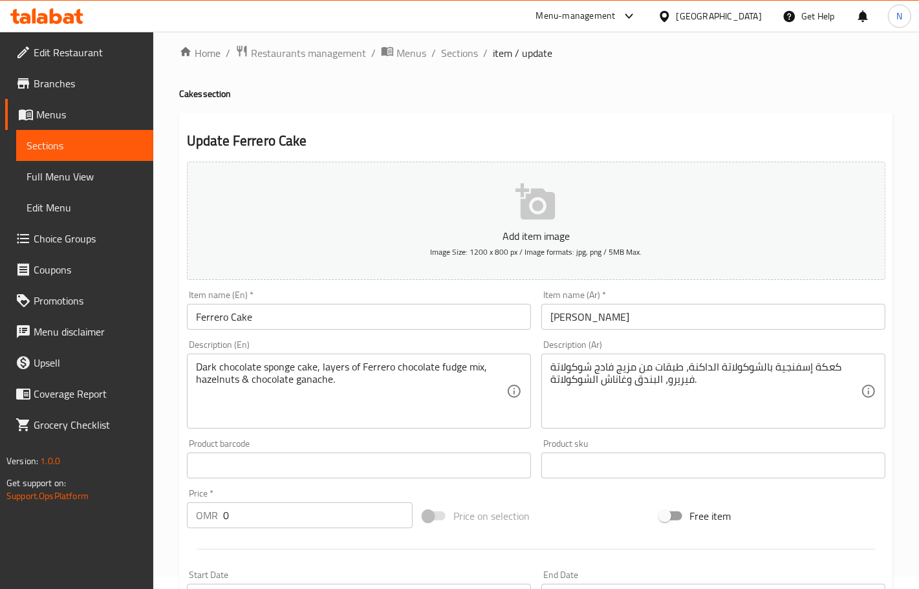
scroll to position [0, 0]
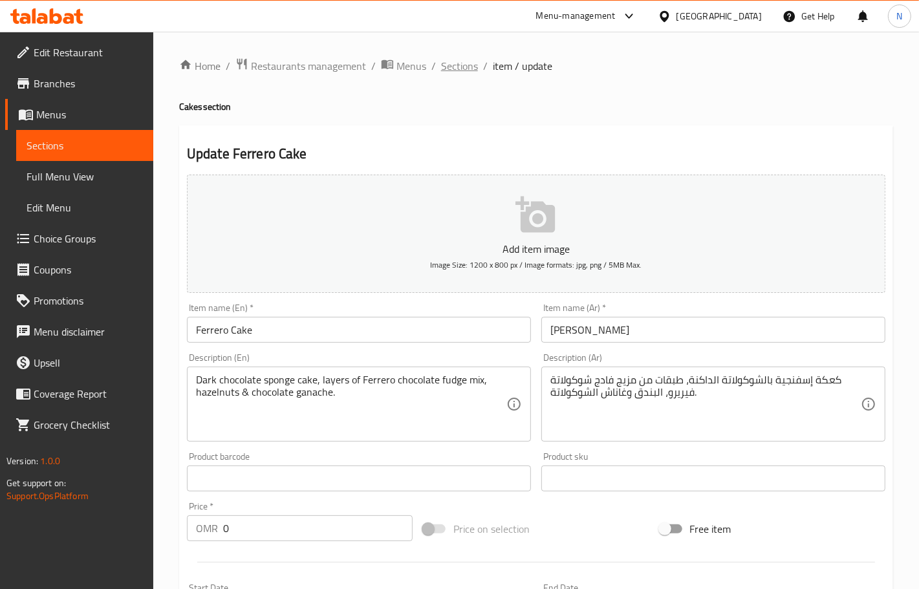
click at [461, 60] on span "Sections" at bounding box center [459, 66] width 37 height 16
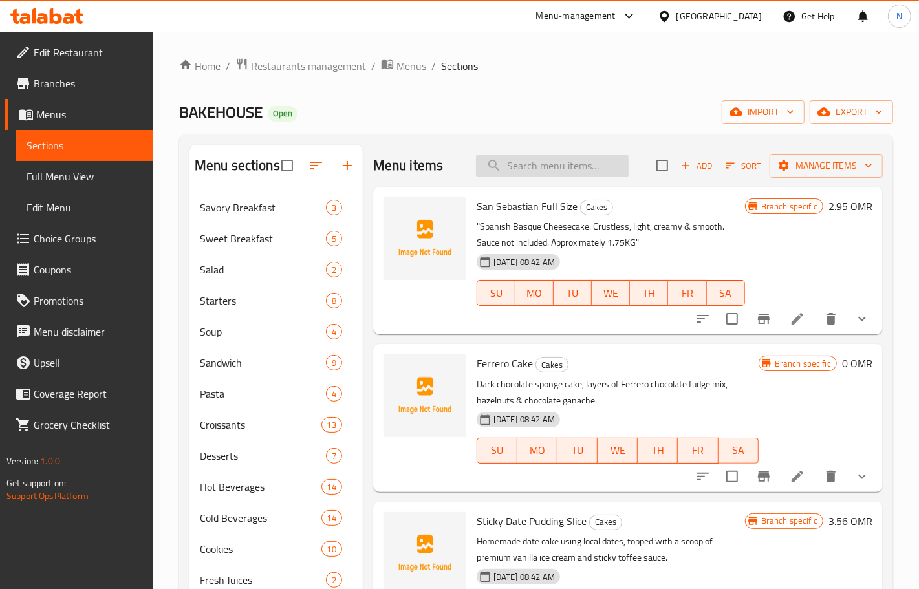
click at [570, 173] on input "search" at bounding box center [552, 166] width 153 height 23
paste input "Ferrero Cake"
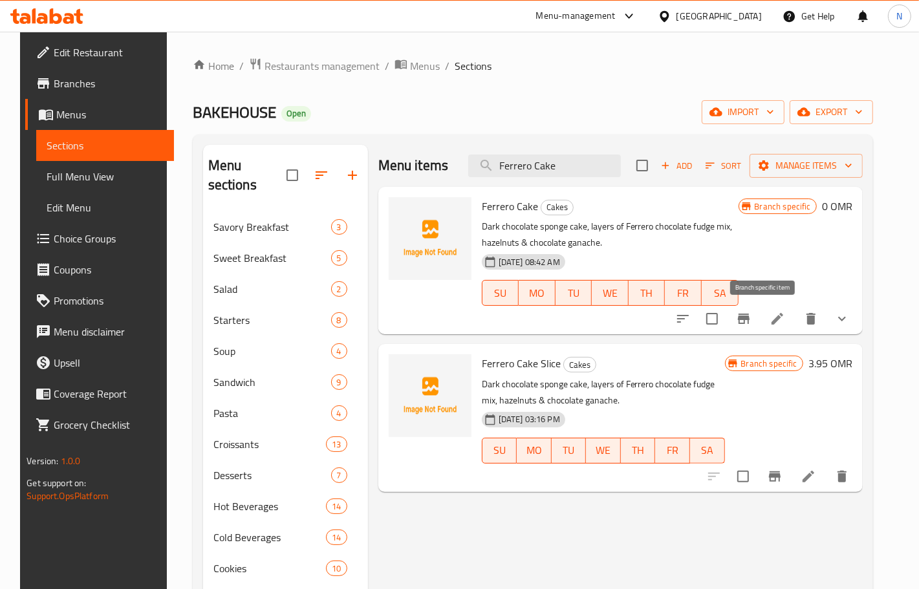
type input "Ferrero Cake"
click at [749, 321] on icon "Branch-specific-item" at bounding box center [744, 319] width 12 height 10
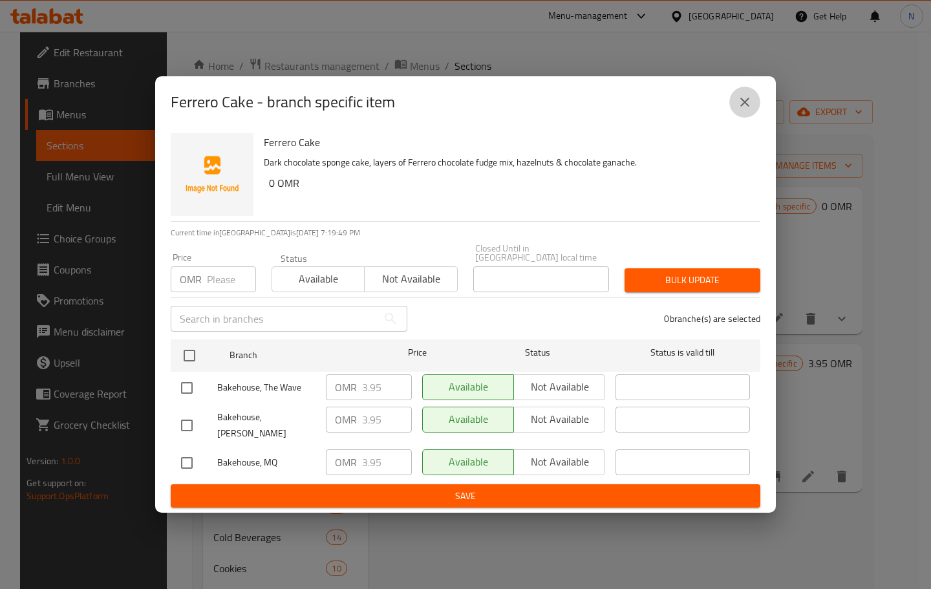
click at [744, 110] on icon "close" at bounding box center [745, 102] width 16 height 16
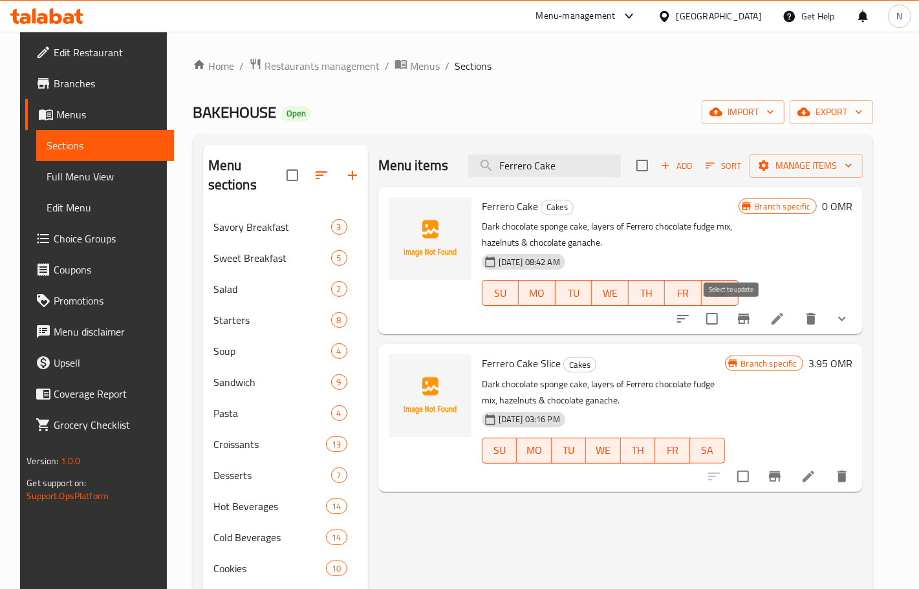
click at [725, 315] on input "checkbox" at bounding box center [711, 318] width 27 height 27
checkbox input "false"
click at [689, 315] on icon "sort-choices" at bounding box center [683, 319] width 12 height 8
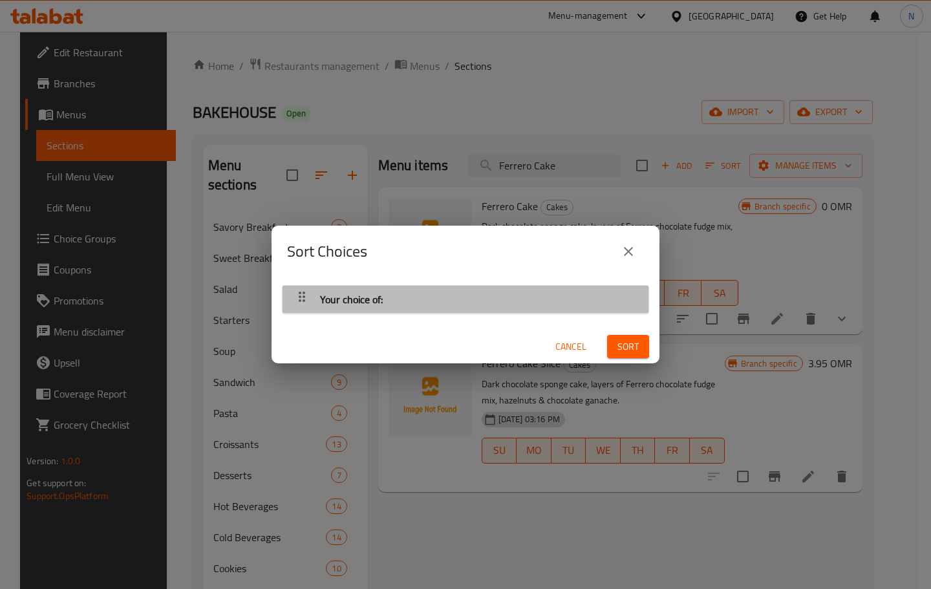
click at [581, 289] on div "Your choice of:" at bounding box center [465, 299] width 353 height 31
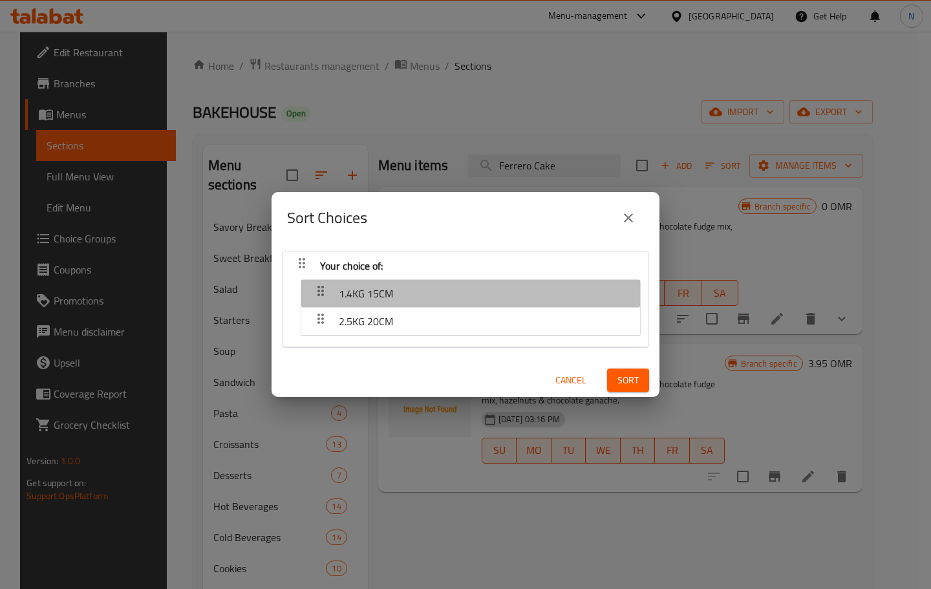
click at [581, 289] on div "1.4KG 15CM" at bounding box center [471, 293] width 326 height 31
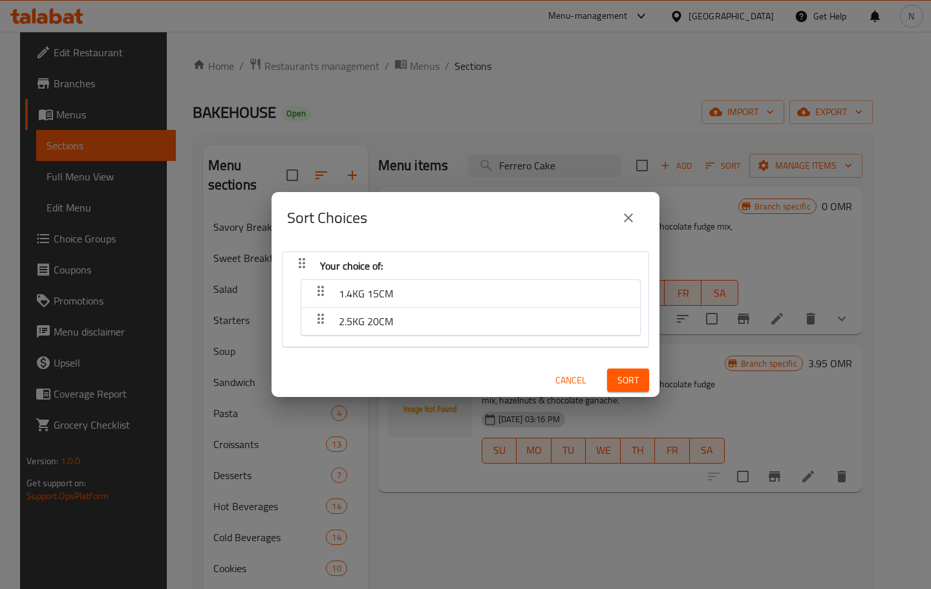
click at [572, 378] on span "Cancel" at bounding box center [570, 380] width 31 height 16
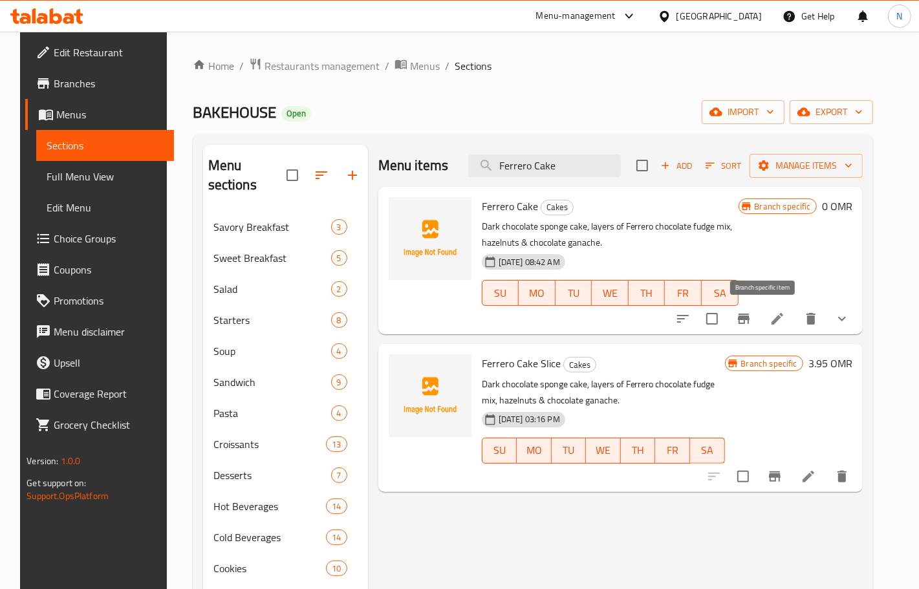
click at [749, 323] on icon "Branch-specific-item" at bounding box center [744, 319] width 12 height 10
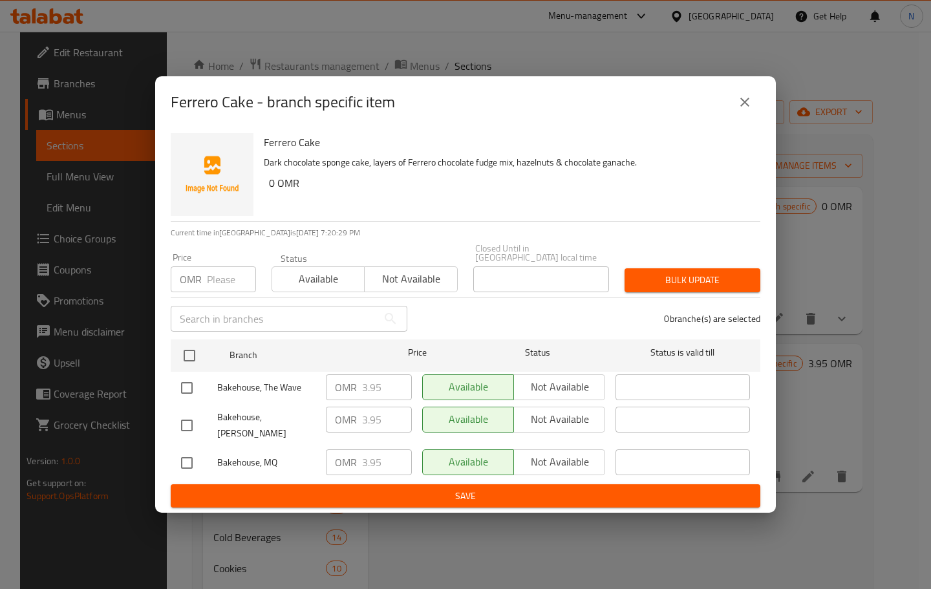
click at [191, 389] on input "checkbox" at bounding box center [186, 387] width 27 height 27
checkbox input "true"
click at [186, 412] on input "checkbox" at bounding box center [186, 425] width 27 height 27
checkbox input "true"
drag, startPoint x: 383, startPoint y: 390, endPoint x: 343, endPoint y: 391, distance: 40.1
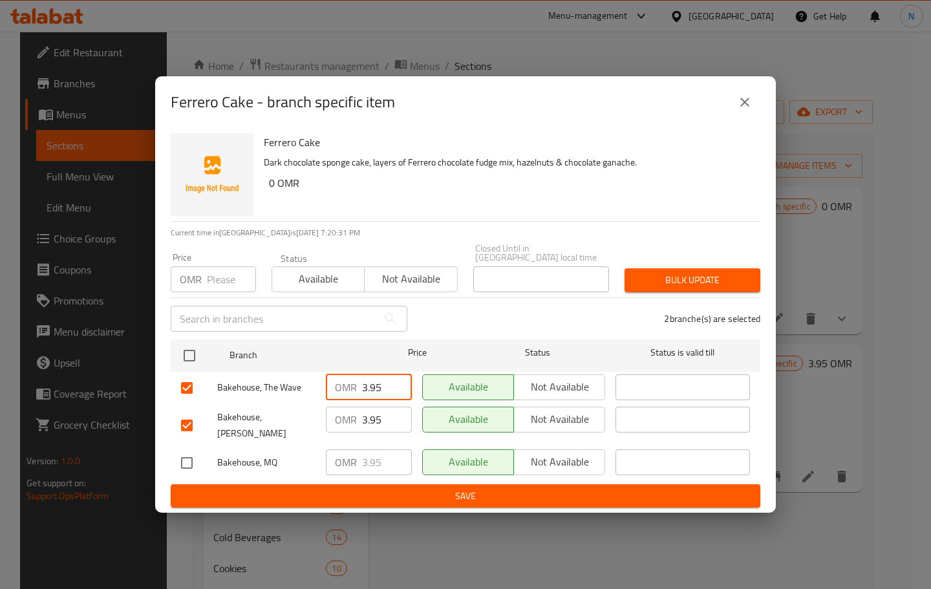
click at [343, 391] on div "OMR 3.95 ​" at bounding box center [369, 387] width 86 height 26
click at [742, 110] on icon "close" at bounding box center [745, 102] width 16 height 16
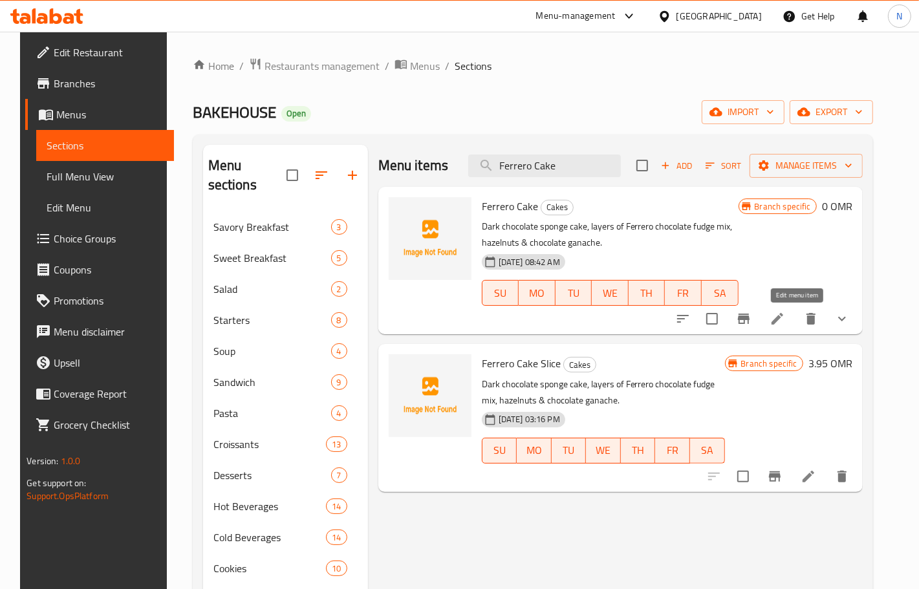
click at [783, 318] on icon at bounding box center [777, 319] width 12 height 12
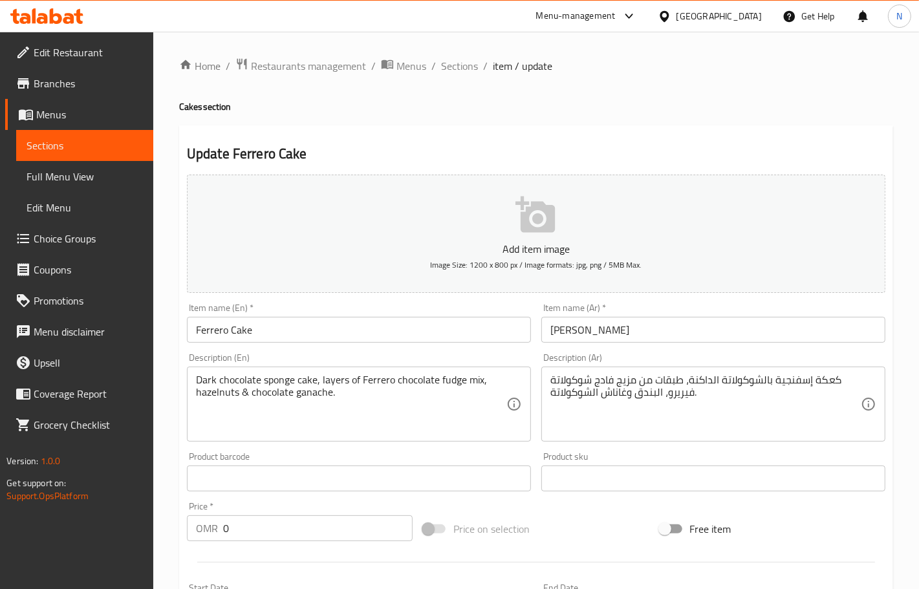
scroll to position [354, 0]
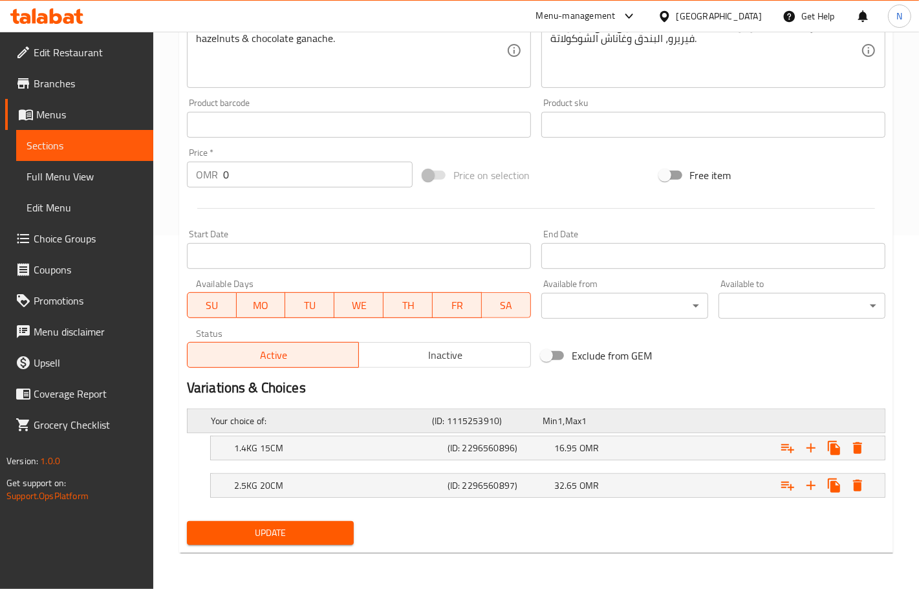
click at [558, 420] on span "1" at bounding box center [559, 420] width 5 height 17
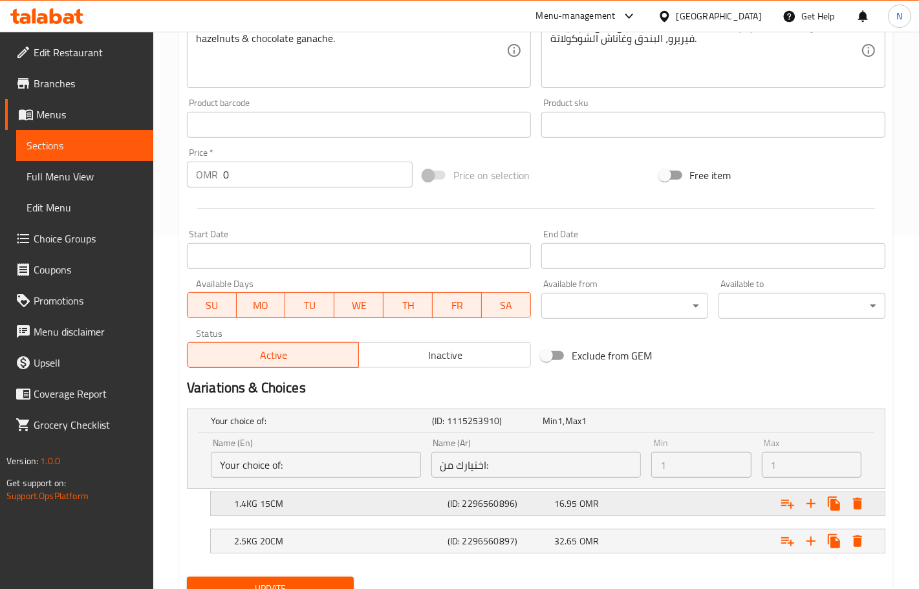
click at [729, 512] on div "Expand" at bounding box center [764, 503] width 213 height 28
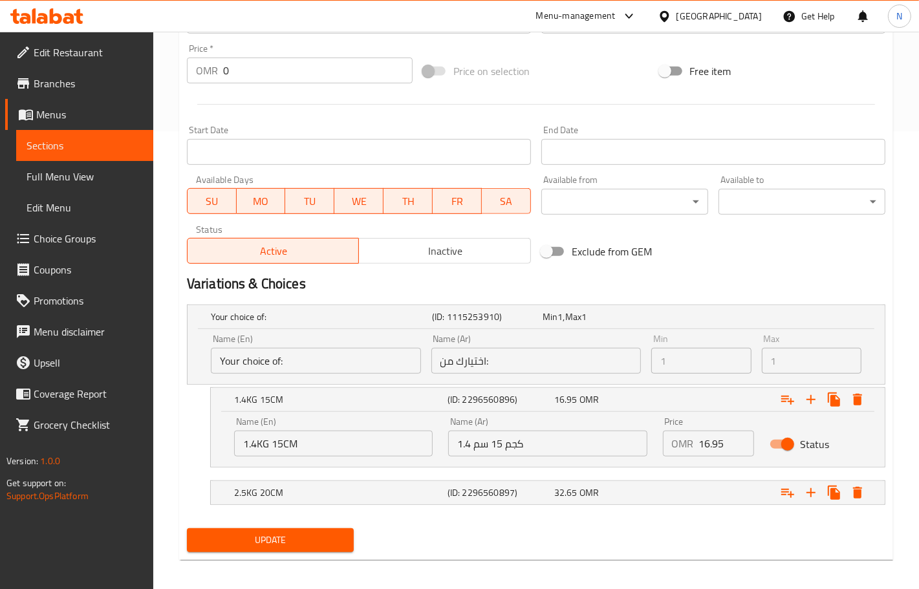
scroll to position [464, 0]
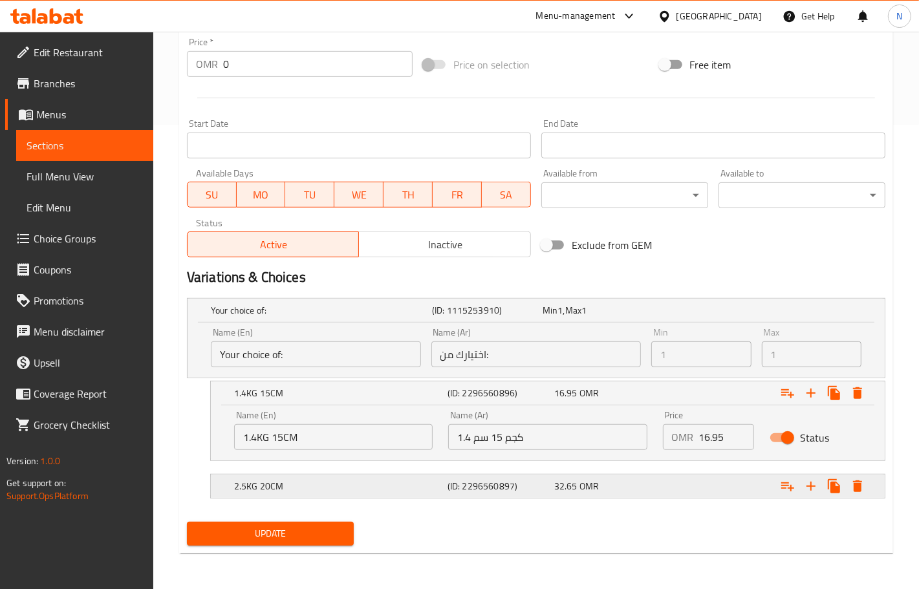
click at [741, 498] on div "Expand" at bounding box center [764, 486] width 213 height 28
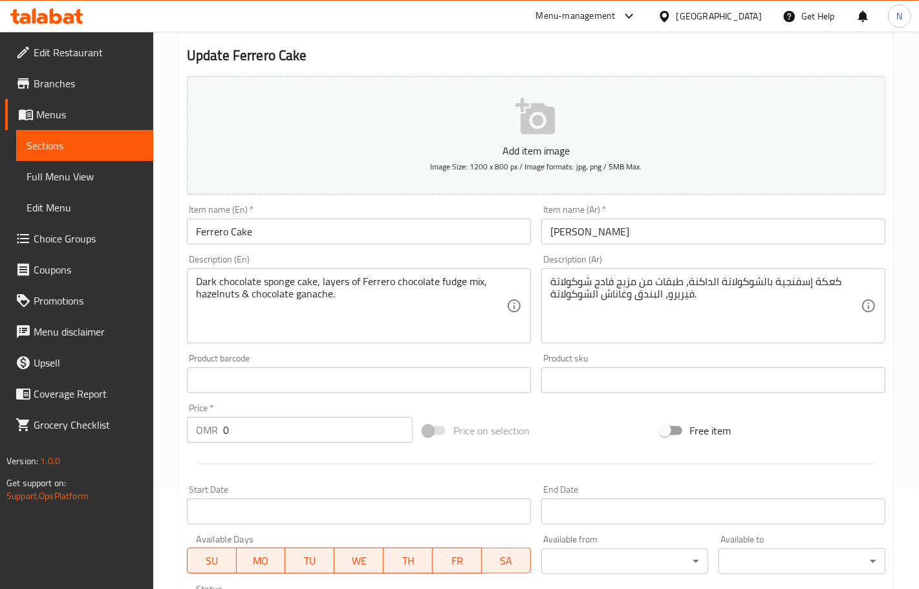
scroll to position [0, 0]
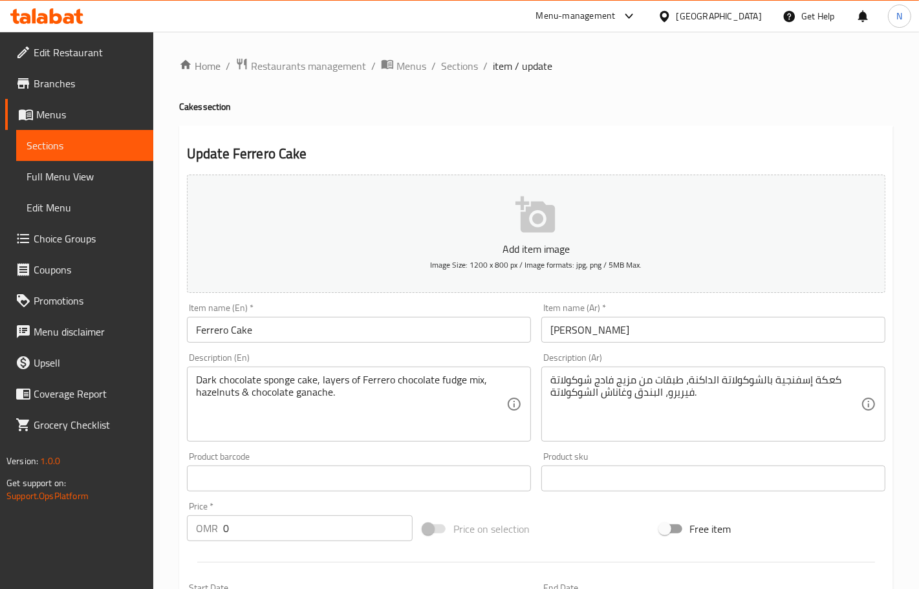
drag, startPoint x: 457, startPoint y: 67, endPoint x: 487, endPoint y: 126, distance: 66.5
click at [457, 67] on span "Sections" at bounding box center [459, 66] width 37 height 16
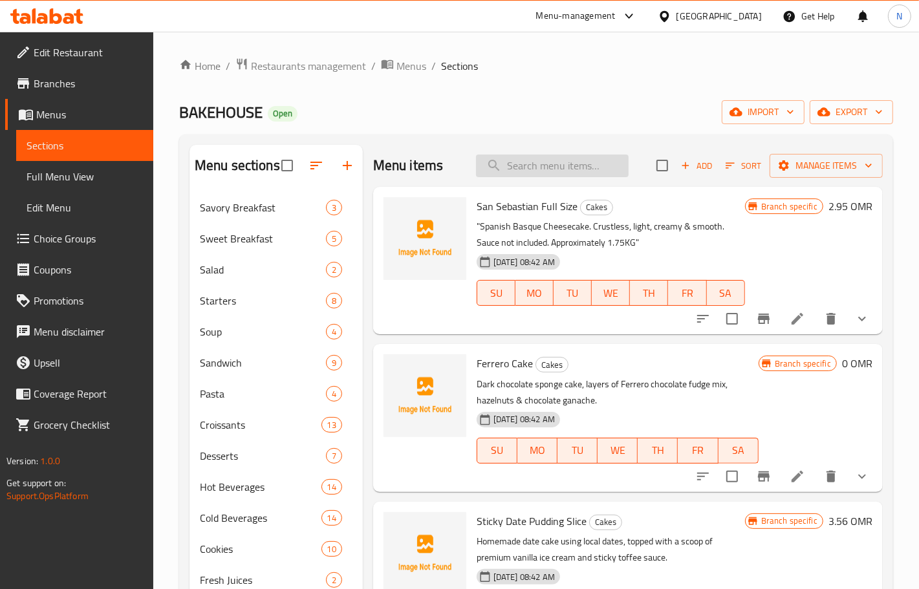
click at [531, 168] on input "search" at bounding box center [552, 166] width 153 height 23
paste input "Ferrero Cake"
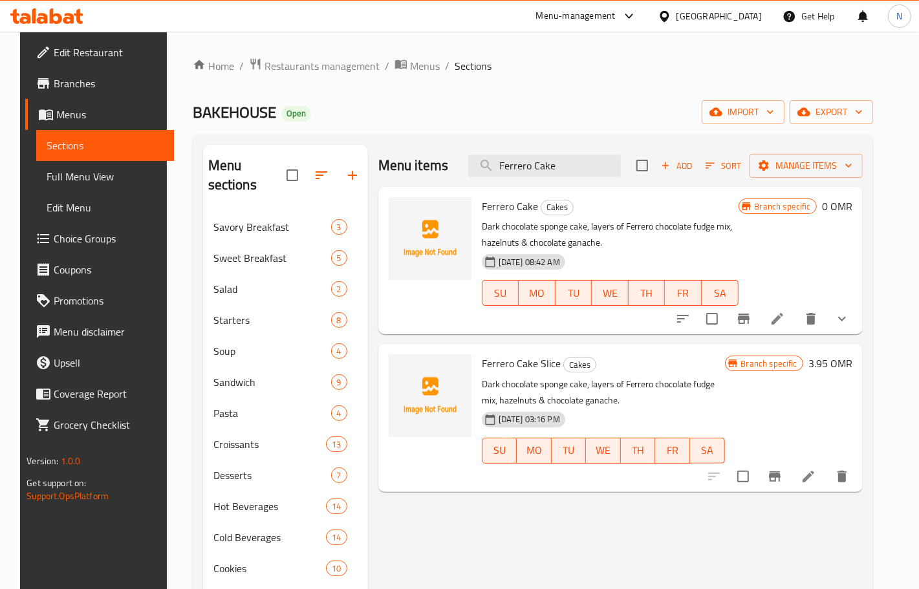
type input "Ferrero Cake"
click at [749, 320] on icon "Branch-specific-item" at bounding box center [744, 319] width 12 height 10
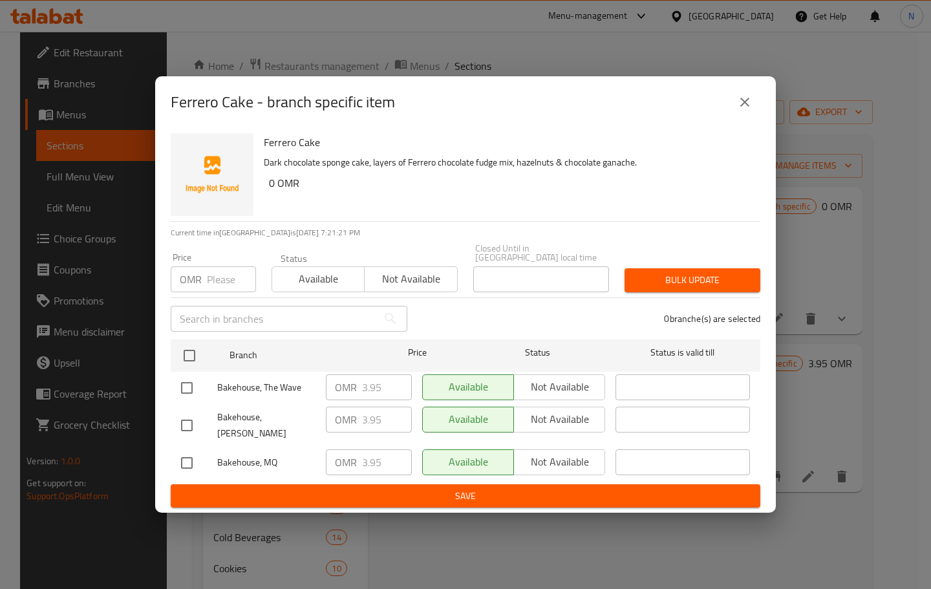
click at [740, 110] on icon "close" at bounding box center [745, 102] width 16 height 16
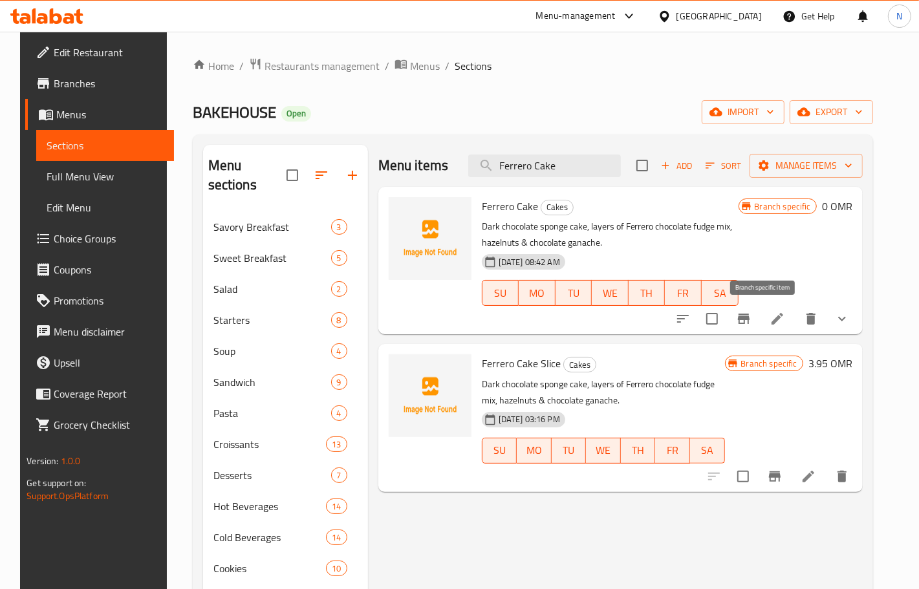
click at [751, 312] on icon "Branch-specific-item" at bounding box center [744, 319] width 16 height 16
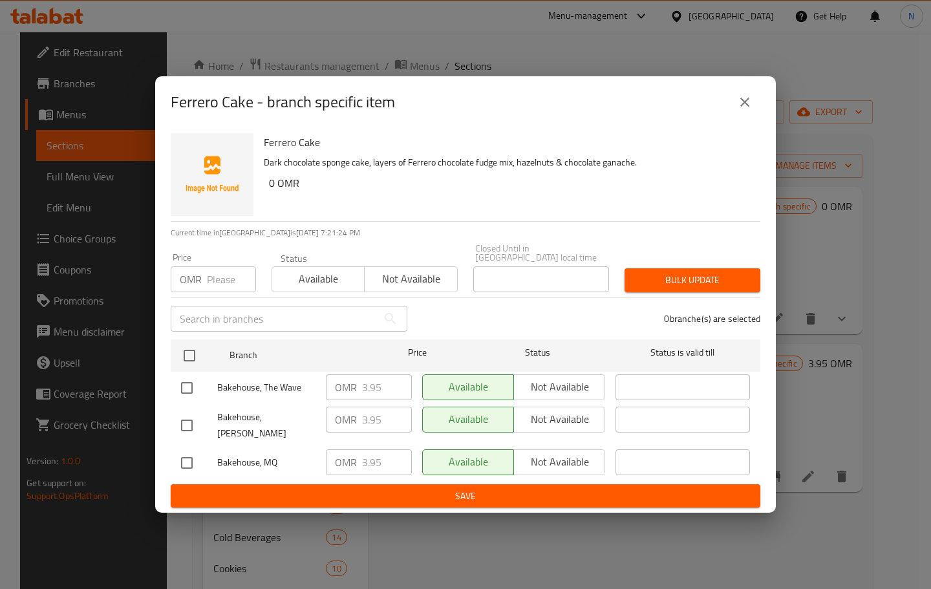
click at [750, 110] on icon "close" at bounding box center [745, 102] width 16 height 16
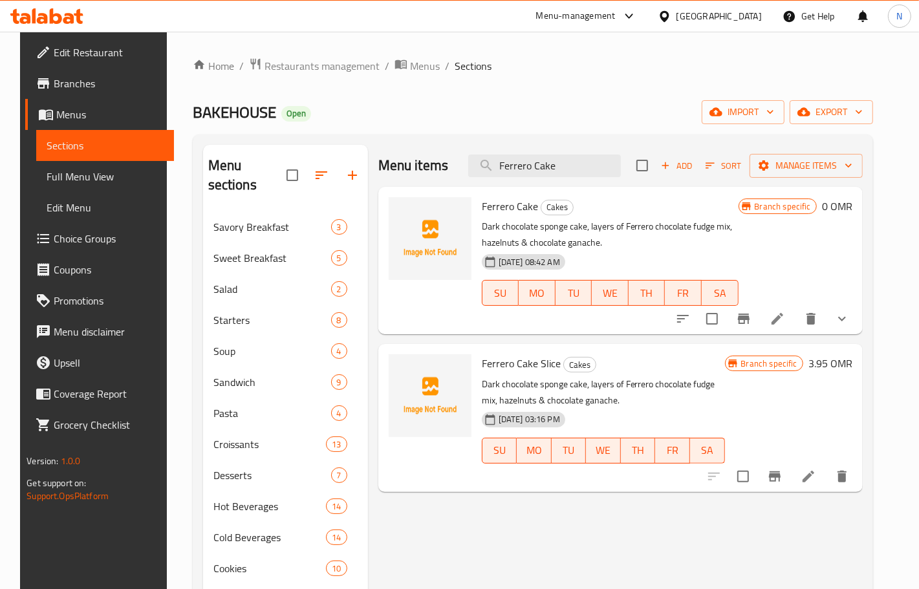
click at [785, 314] on icon at bounding box center [777, 319] width 16 height 16
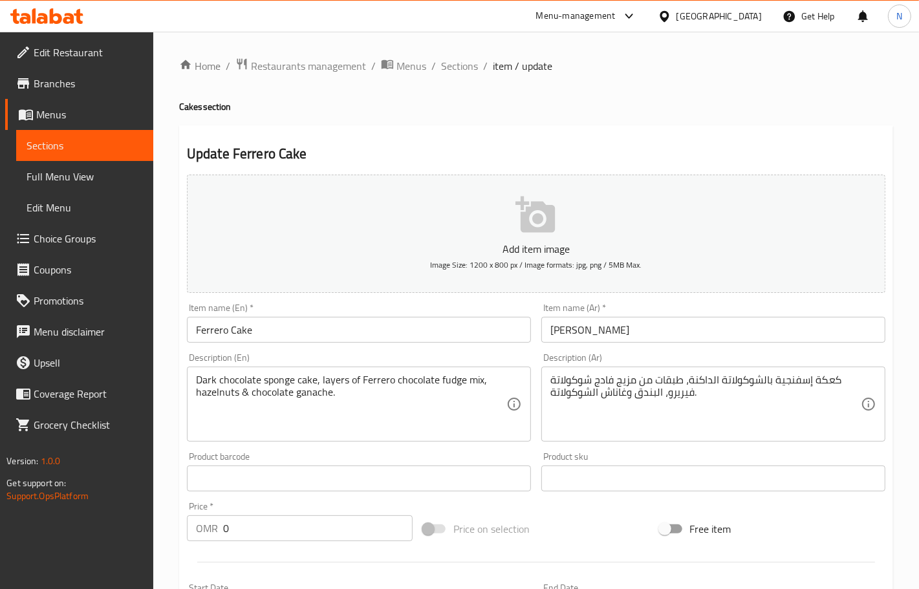
scroll to position [354, 0]
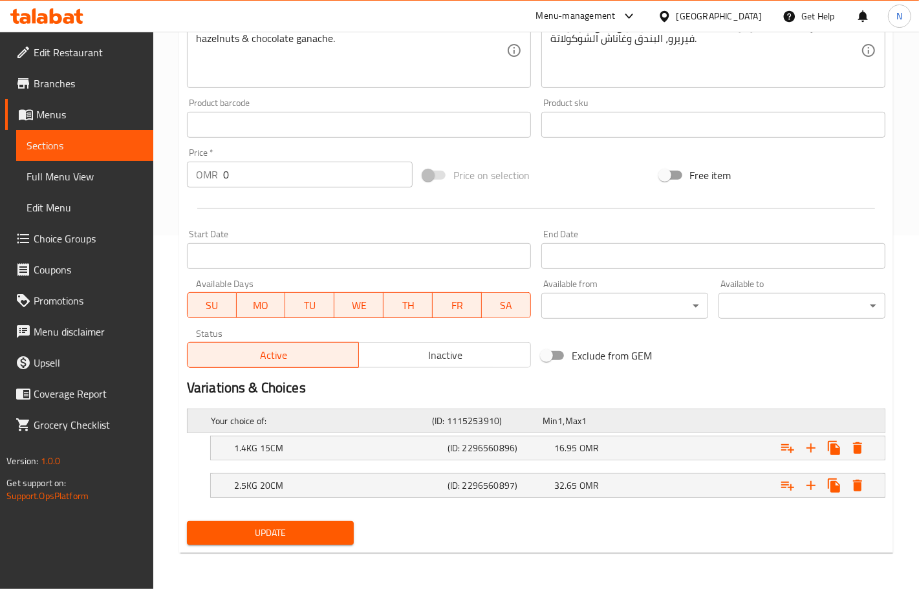
click at [731, 409] on div "Your choice of: (ID: 1115253910) Min 1 , Max 1" at bounding box center [539, 421] width 663 height 28
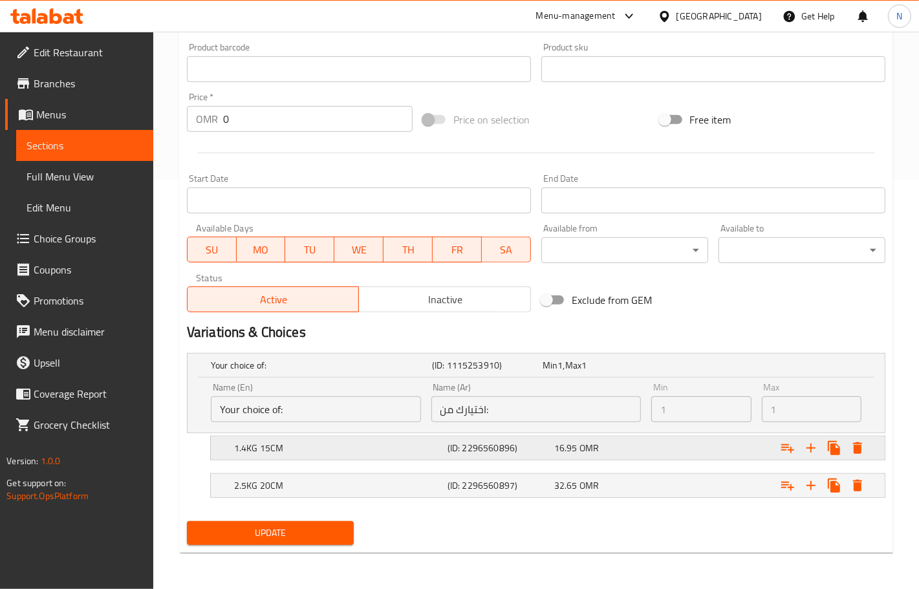
click at [718, 442] on div "Expand" at bounding box center [764, 448] width 213 height 28
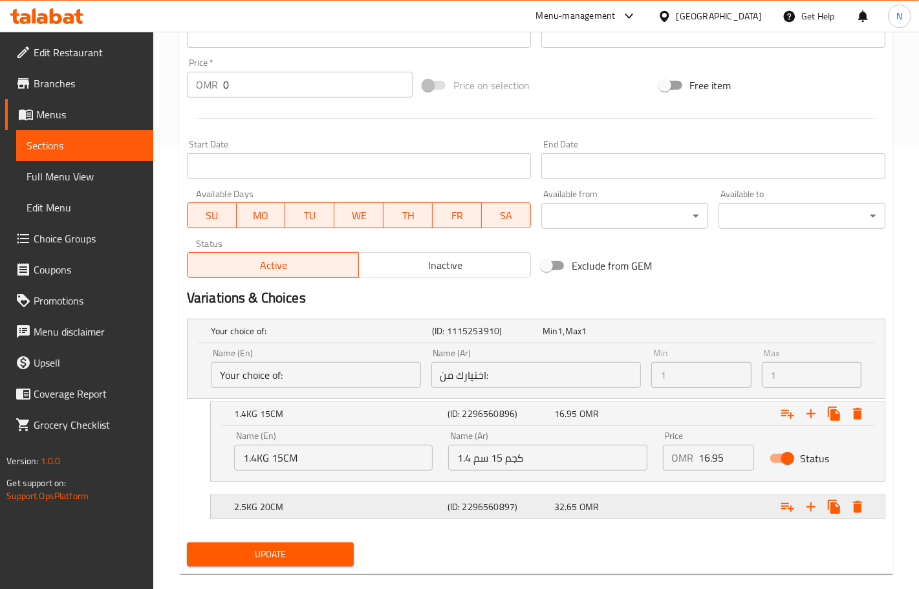
scroll to position [464, 0]
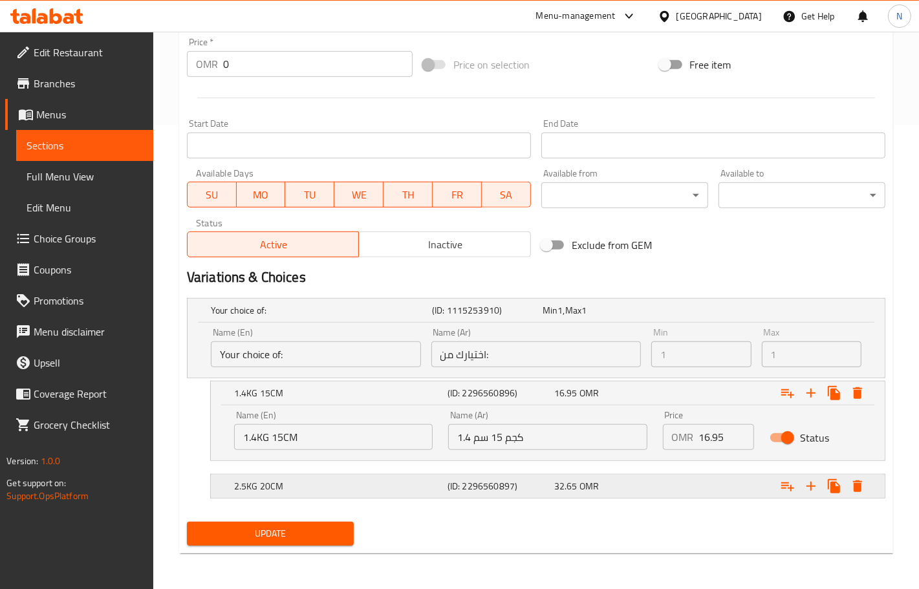
click at [707, 486] on div "Expand" at bounding box center [764, 486] width 213 height 28
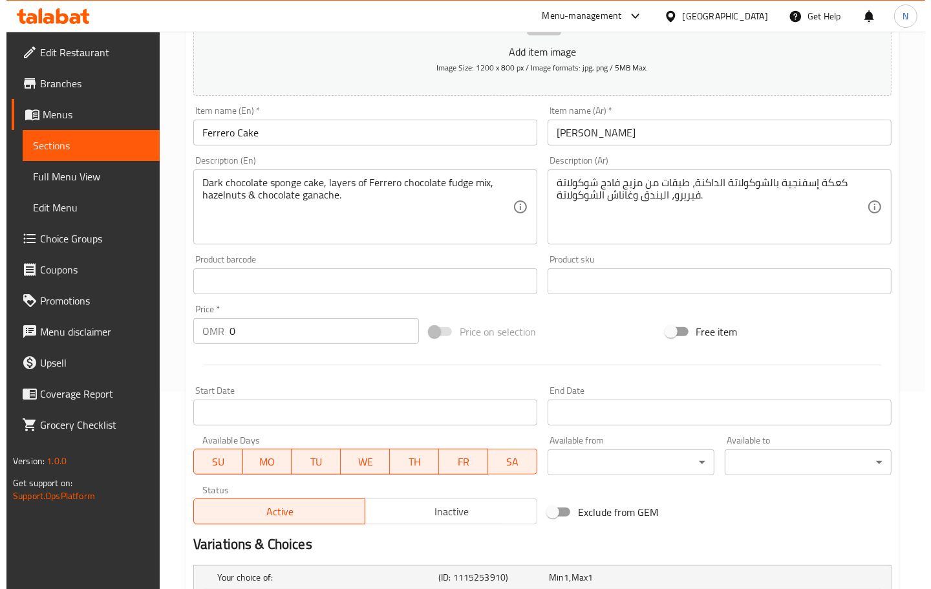
scroll to position [0, 0]
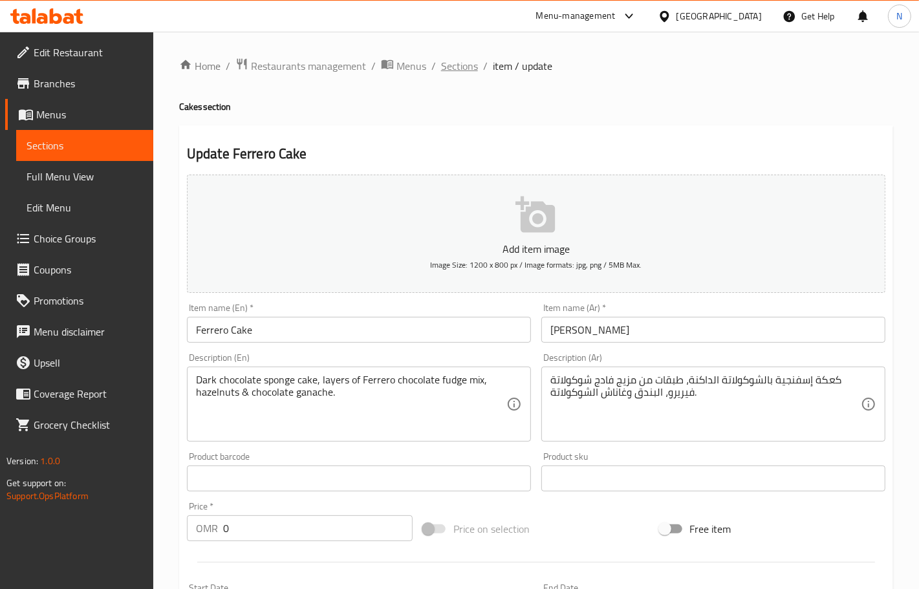
click at [467, 63] on span "Sections" at bounding box center [459, 66] width 37 height 16
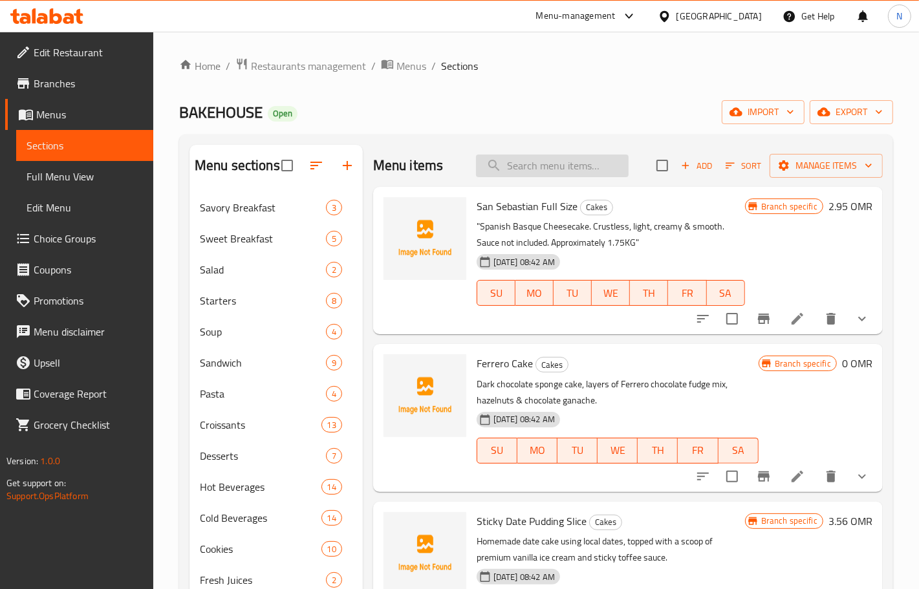
paste input "Ferrero Cake"
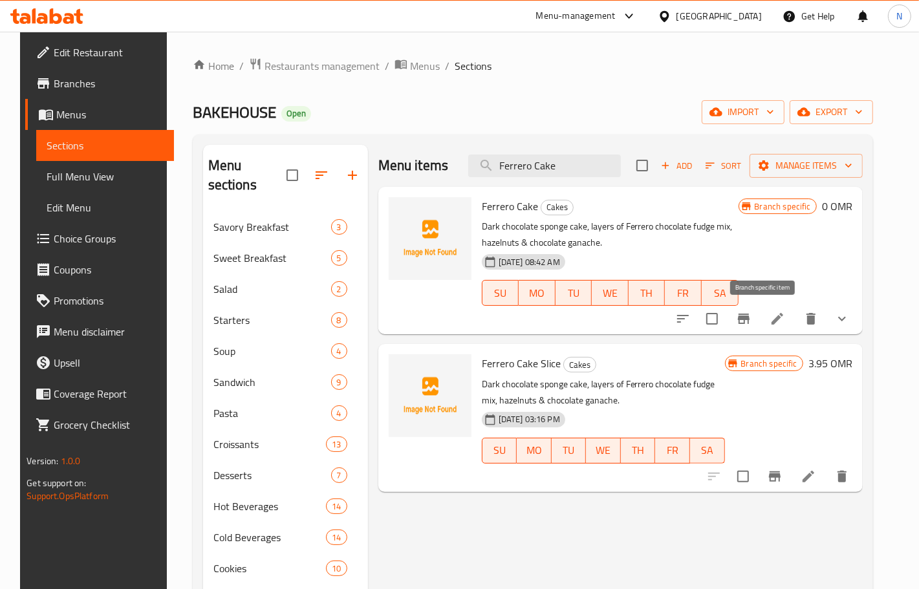
type input "Ferrero Cake"
click at [751, 322] on icon "Branch-specific-item" at bounding box center [744, 319] width 16 height 16
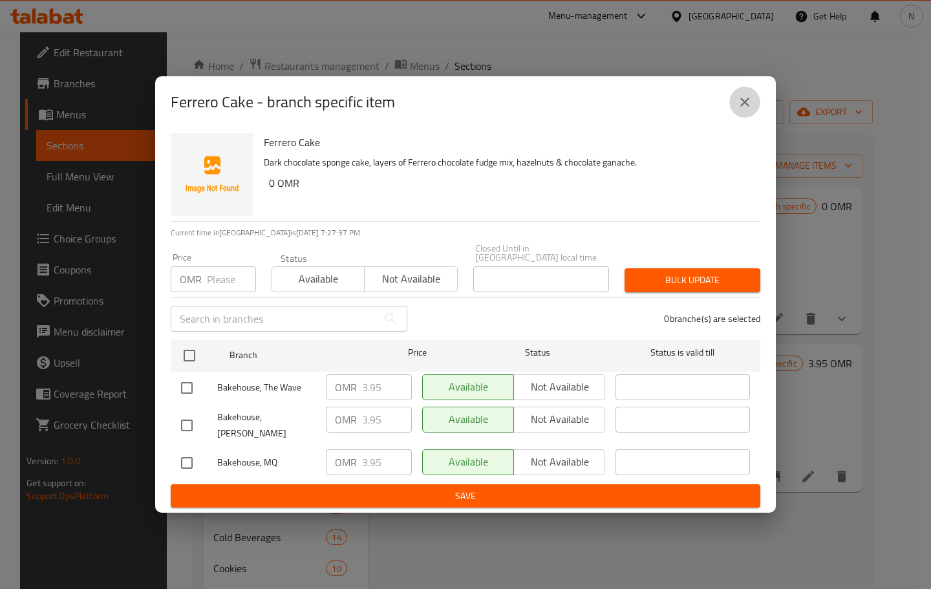
click at [743, 110] on icon "close" at bounding box center [745, 102] width 16 height 16
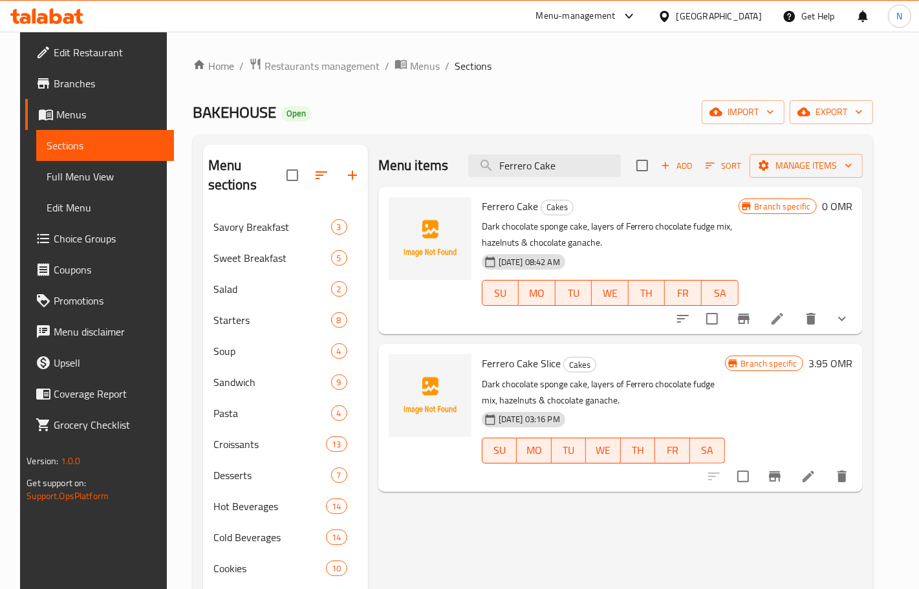
click at [506, 214] on span "Ferrero Cake" at bounding box center [510, 206] width 56 height 19
copy h6 "Ferrero Cake"
click at [818, 325] on icon "delete" at bounding box center [811, 319] width 16 height 16
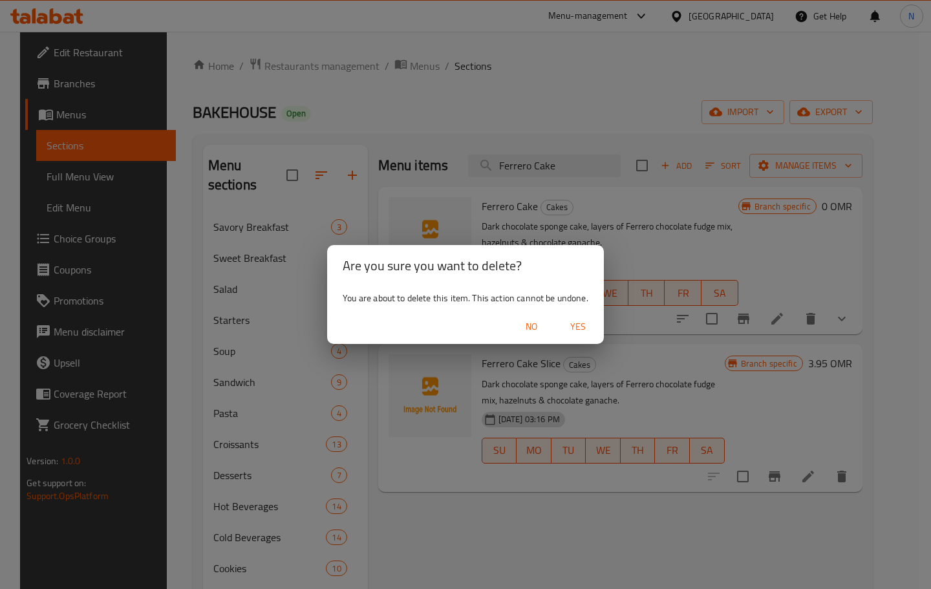
click at [640, 241] on div "Are you sure you want to delete? You are about to delete this item. This action…" at bounding box center [465, 294] width 931 height 589
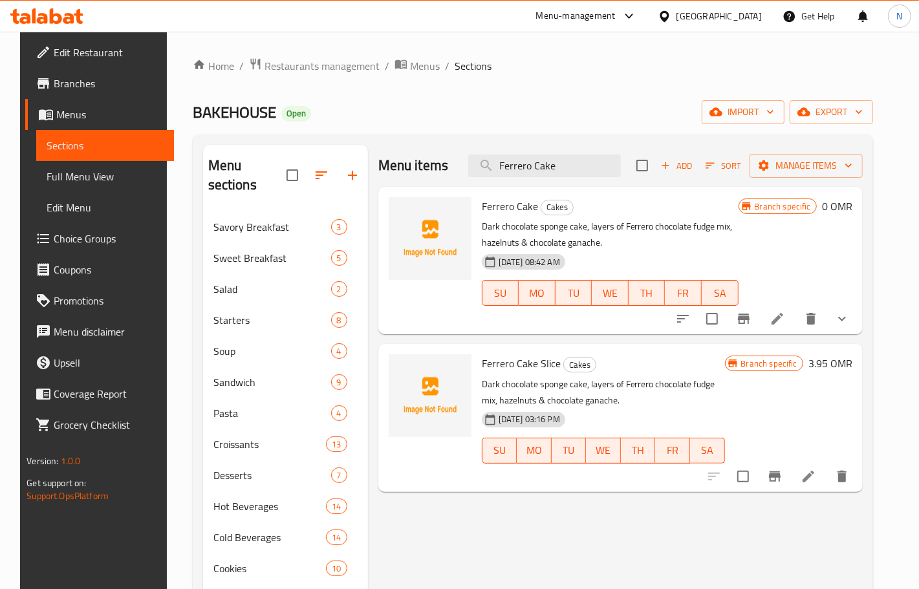
click at [604, 230] on p "Dark chocolate sponge cake, layers of Ferrero chocolate fudge mix, hazelnuts & …" at bounding box center [610, 235] width 257 height 32
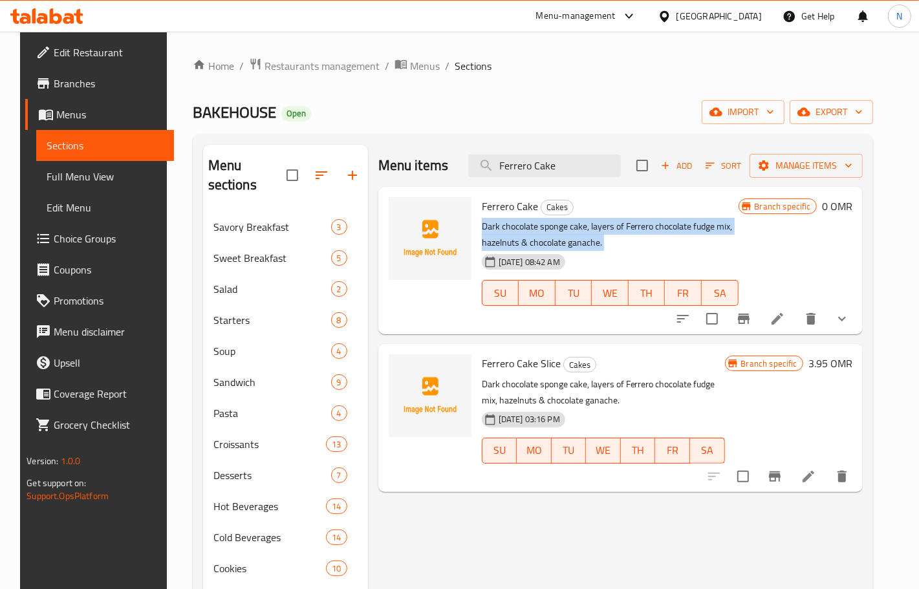
click at [604, 230] on p "Dark chocolate sponge cake, layers of Ferrero chocolate fudge mix, hazelnuts & …" at bounding box center [610, 235] width 257 height 32
copy div "Dark chocolate sponge cake, layers of Ferrero chocolate fudge mix, hazelnuts & …"
click at [783, 320] on icon at bounding box center [777, 319] width 12 height 12
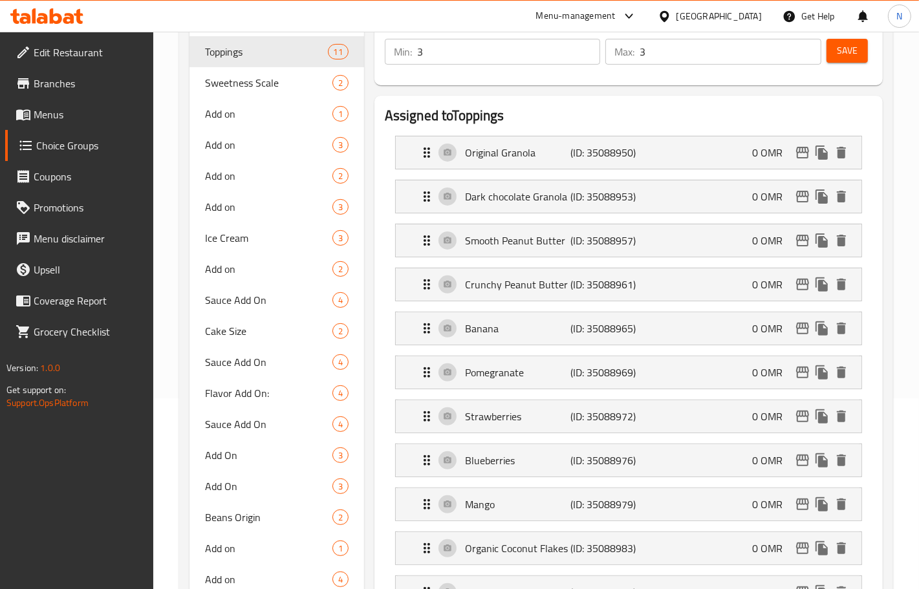
scroll to position [242, 0]
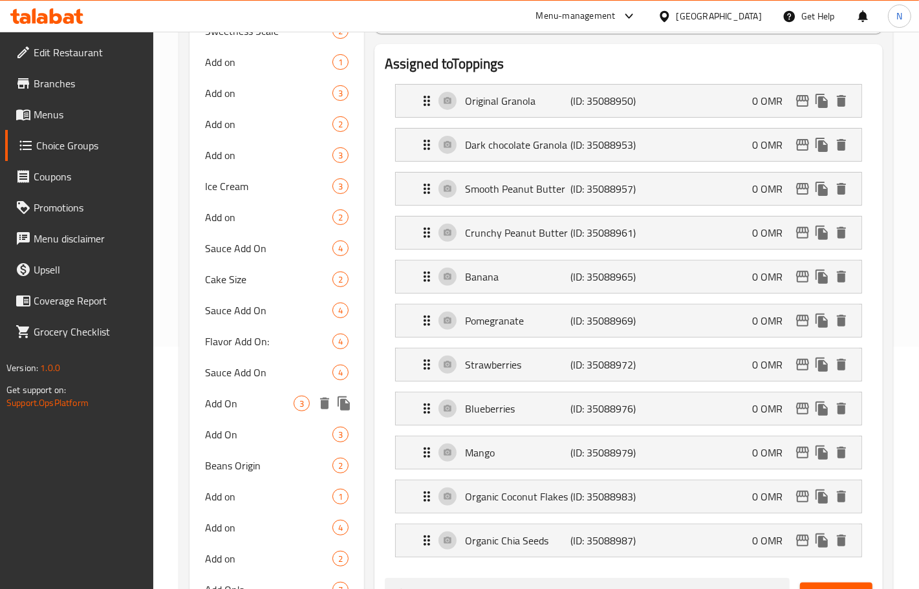
drag, startPoint x: 272, startPoint y: 398, endPoint x: 535, endPoint y: 412, distance: 263.5
click at [270, 399] on span "Add On" at bounding box center [249, 404] width 89 height 16
type input "Add On"
type input "0"
type input "6"
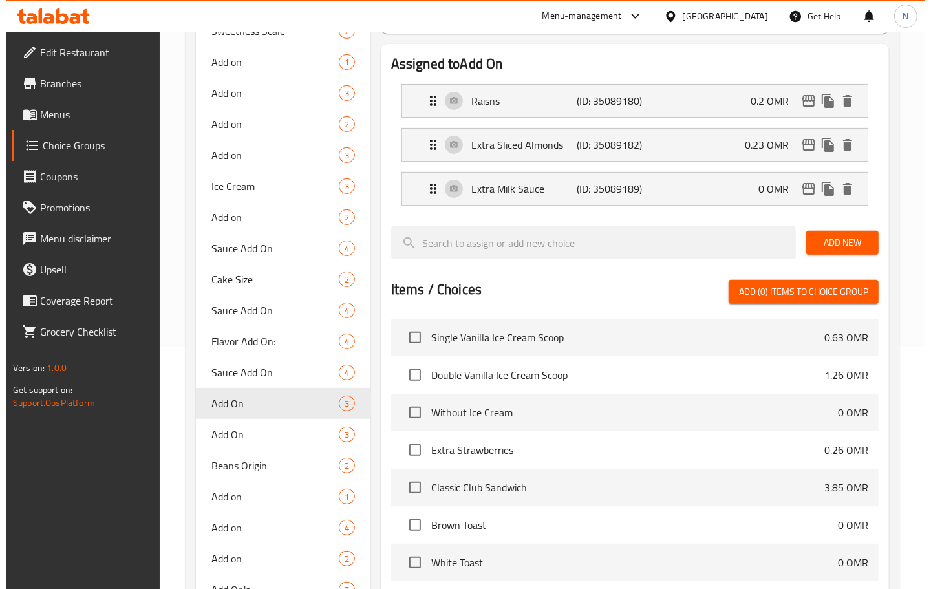
scroll to position [808, 0]
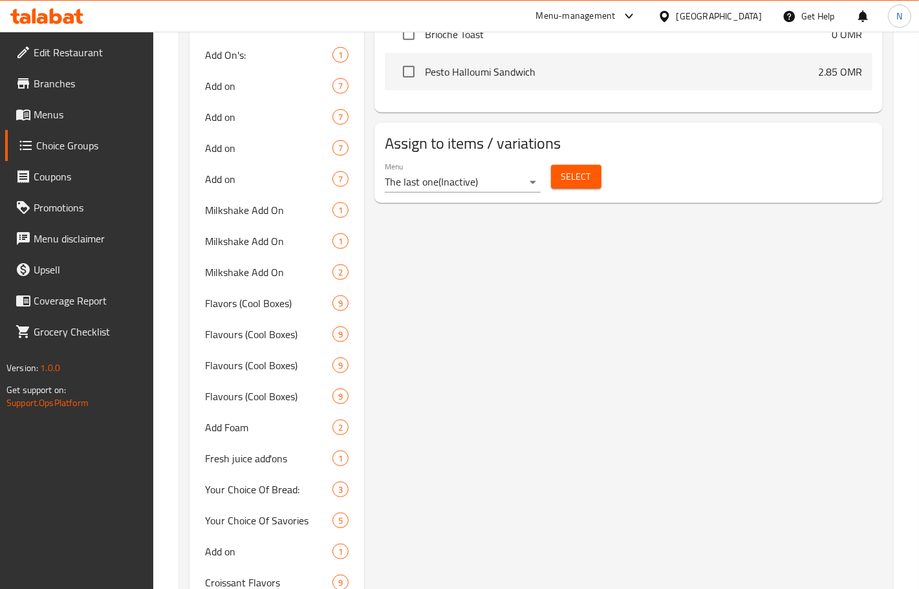
click at [570, 169] on span "Select" at bounding box center [576, 177] width 30 height 16
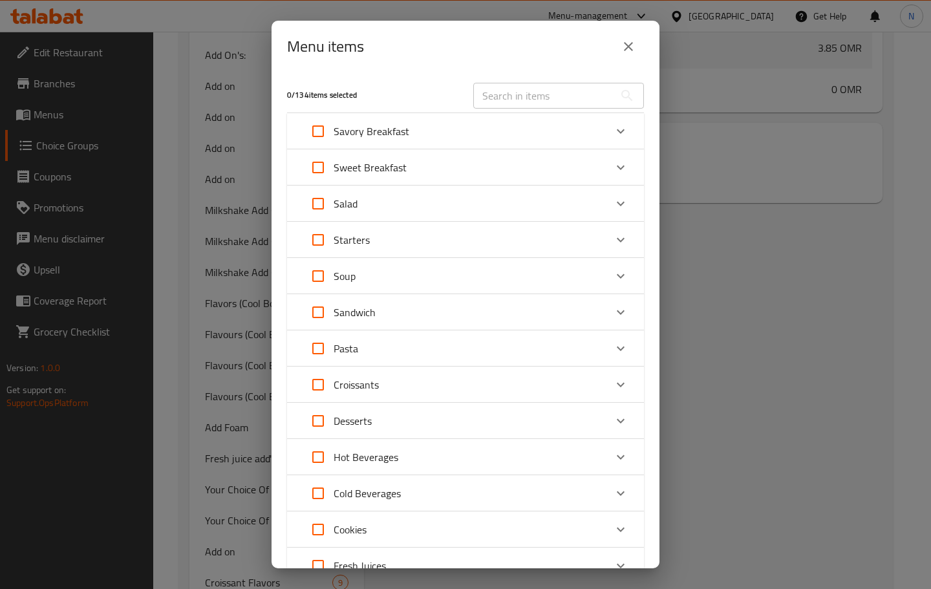
scroll to position [1155, 0]
click at [618, 419] on div "Expand" at bounding box center [620, 420] width 31 height 31
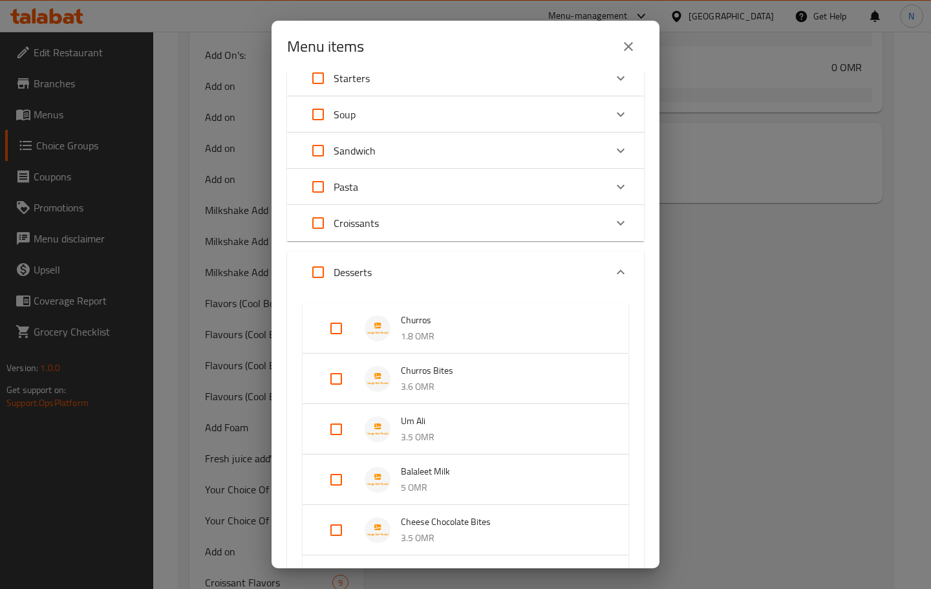
scroll to position [242, 0]
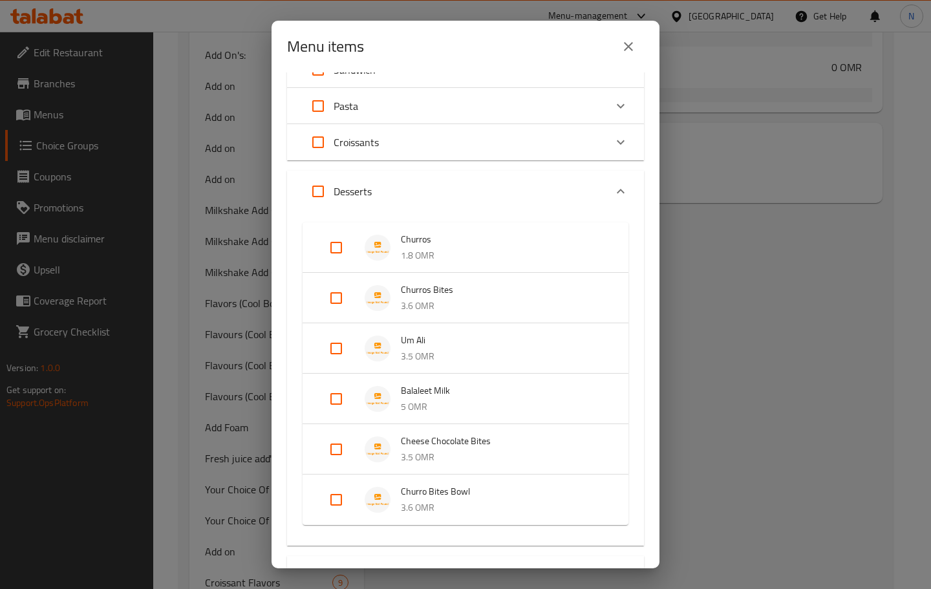
click at [341, 343] on input "Expand" at bounding box center [336, 348] width 31 height 31
checkbox input "true"
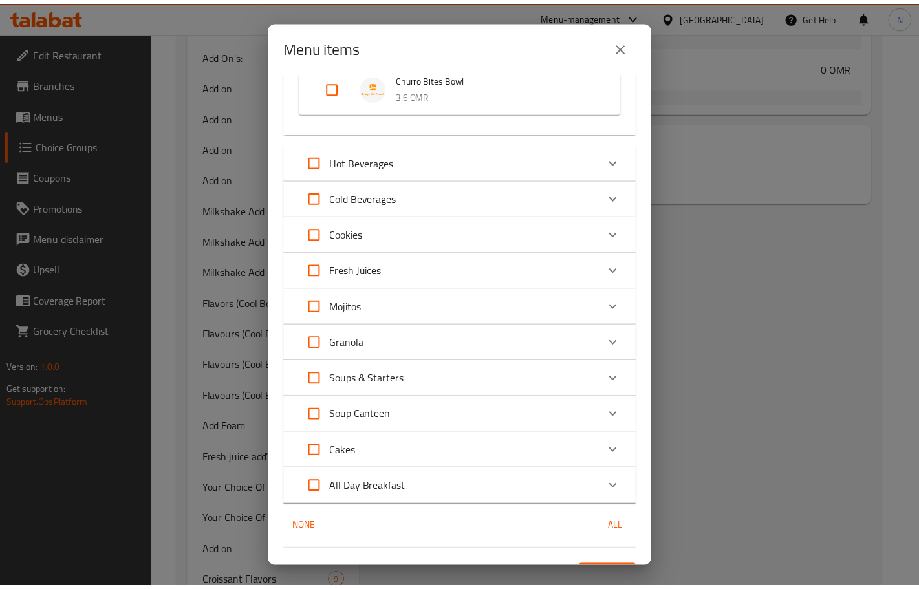
scroll to position [701, 0]
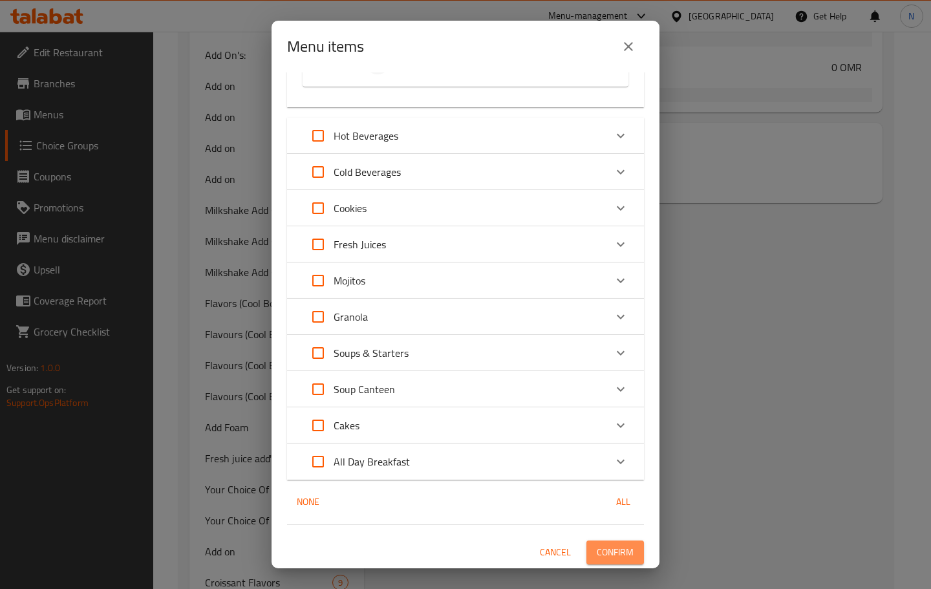
click at [602, 550] on span "Confirm" at bounding box center [615, 552] width 37 height 16
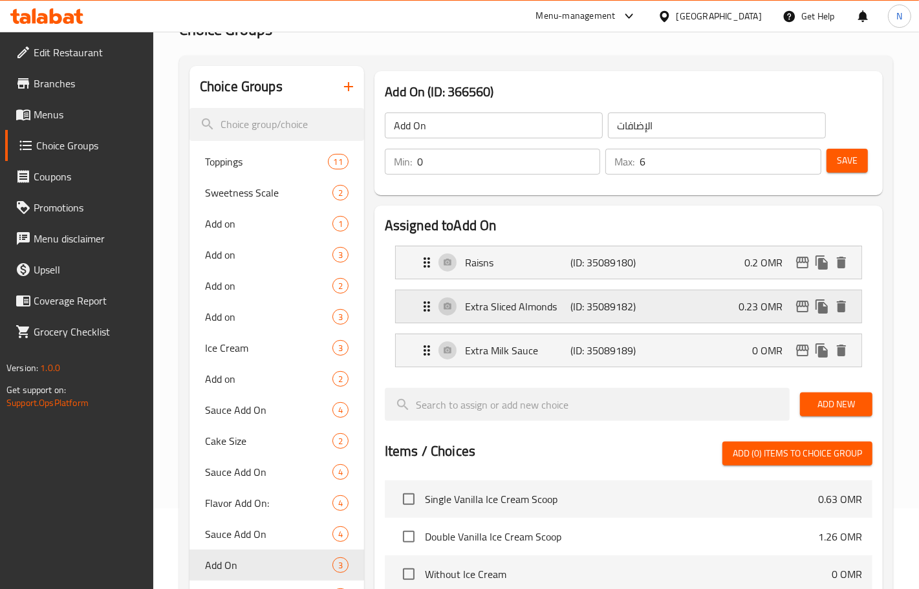
scroll to position [162, 0]
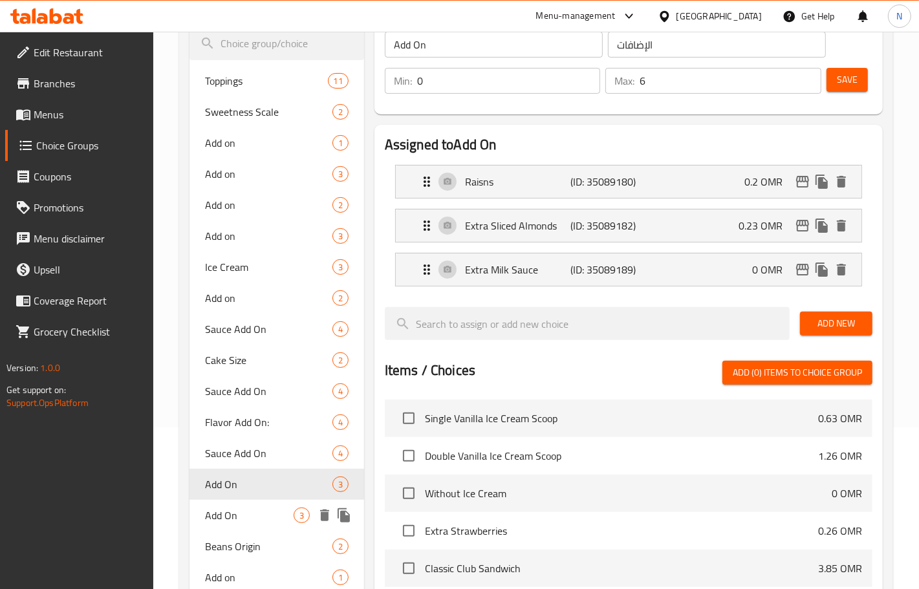
click at [253, 515] on span "Add On" at bounding box center [249, 516] width 89 height 16
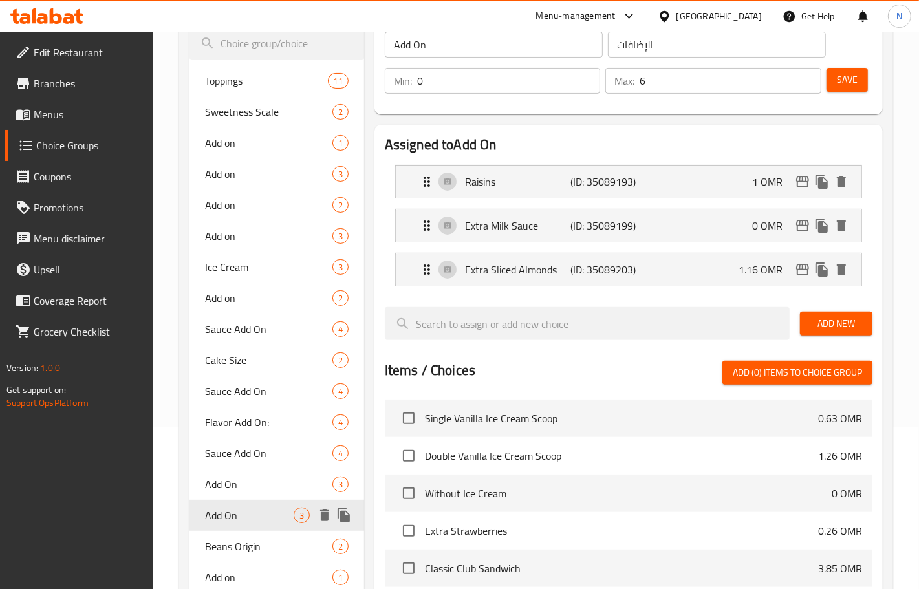
type input "3"
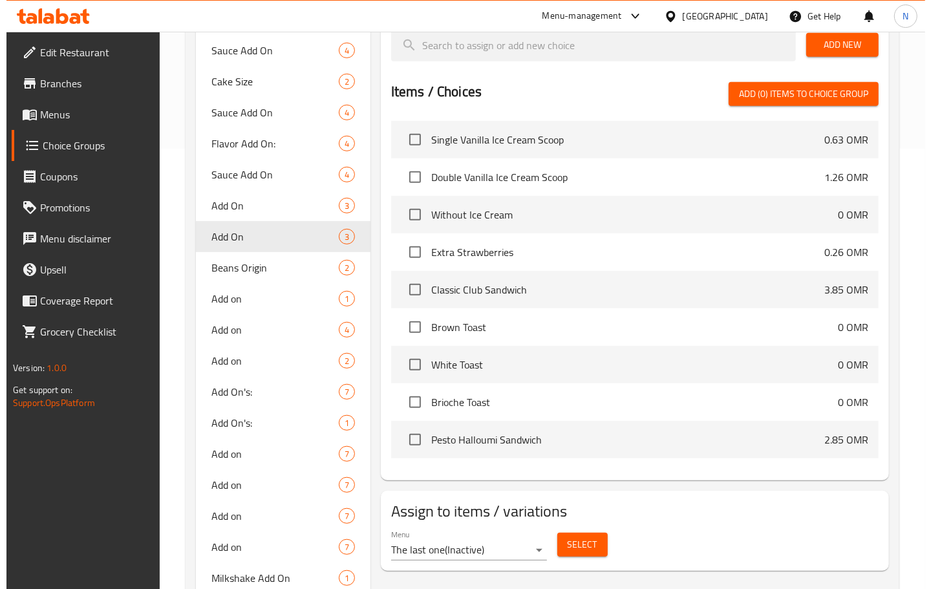
scroll to position [808, 0]
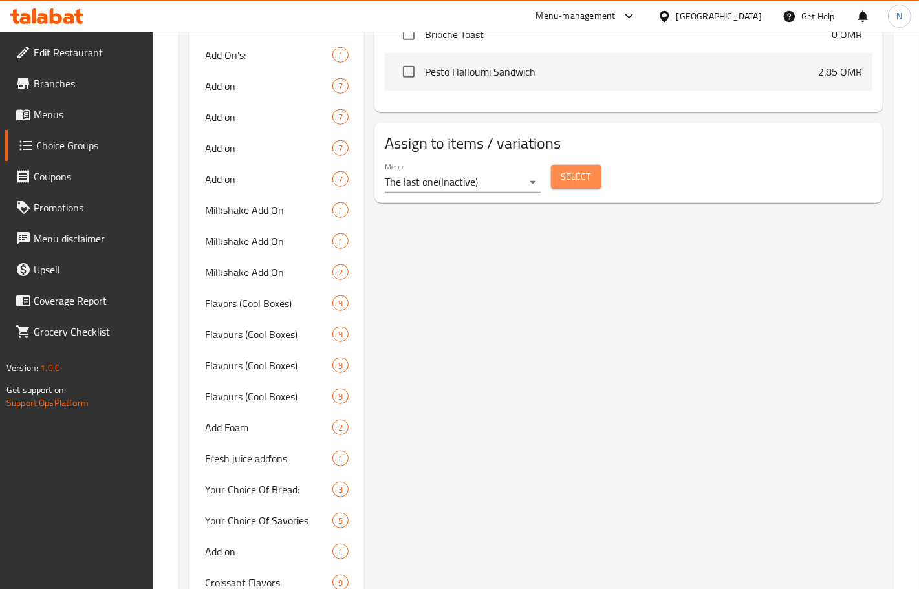
click at [584, 180] on span "Select" at bounding box center [576, 177] width 30 height 16
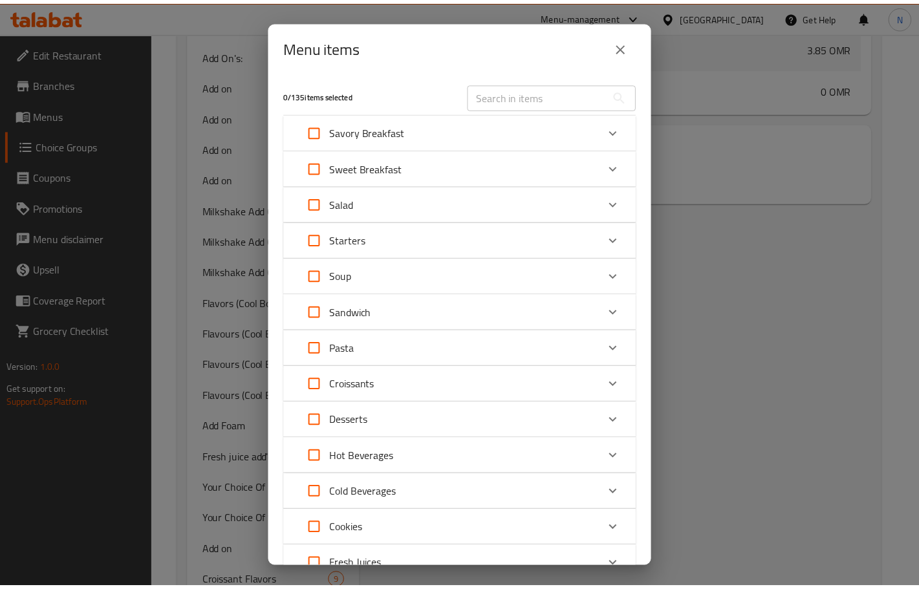
scroll to position [1155, 0]
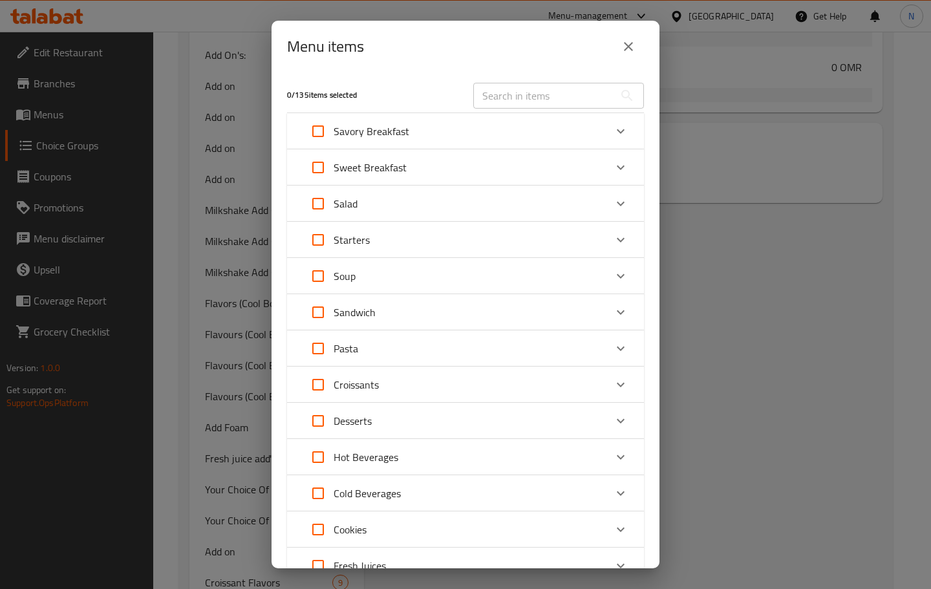
click at [535, 92] on input "text" at bounding box center [543, 96] width 141 height 26
paste input "Um Ali Full Size"
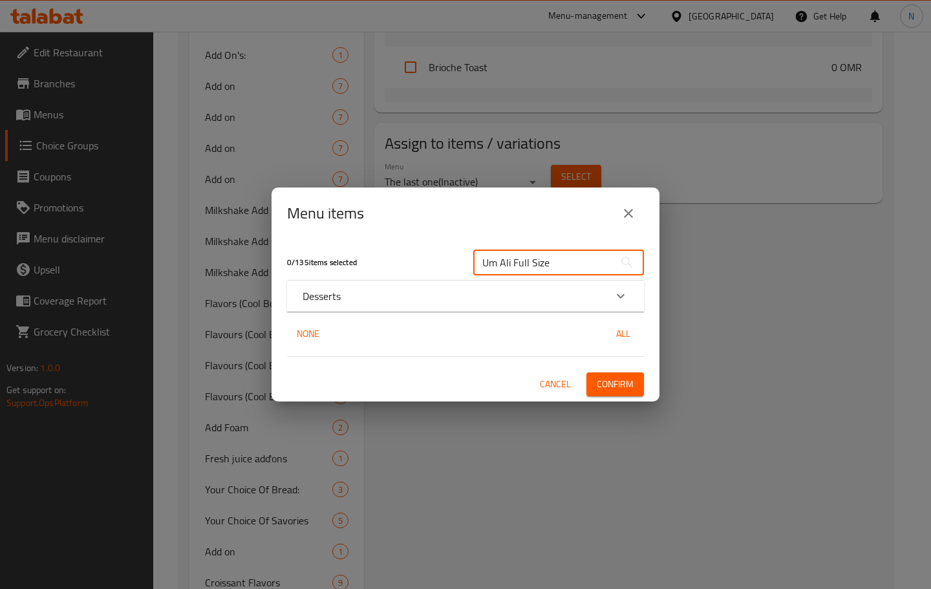
type input "Um Ali Full Size"
click at [540, 299] on div "Desserts" at bounding box center [454, 296] width 303 height 16
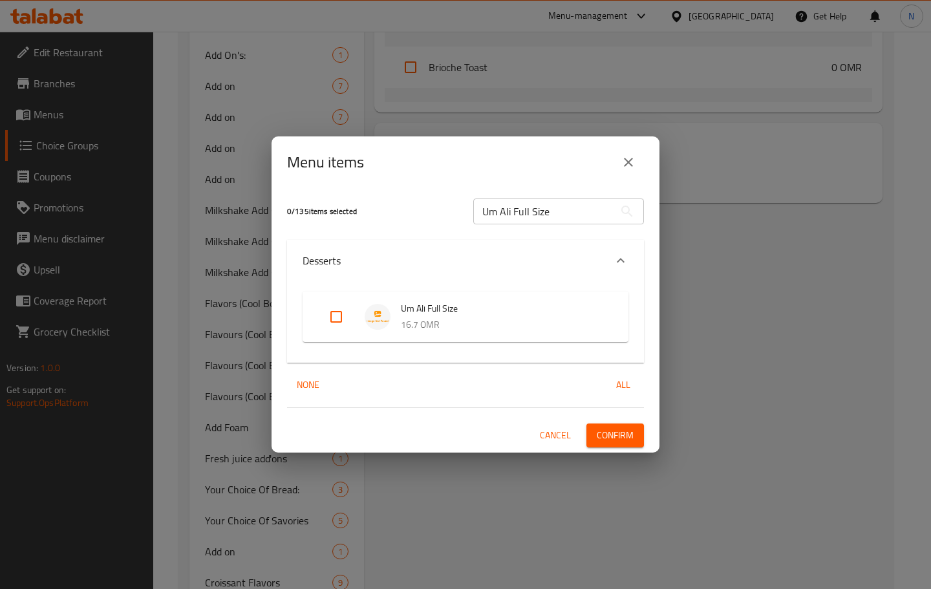
click at [332, 314] on input "Expand" at bounding box center [336, 316] width 31 height 31
checkbox input "true"
click at [609, 437] on span "Confirm" at bounding box center [615, 435] width 37 height 16
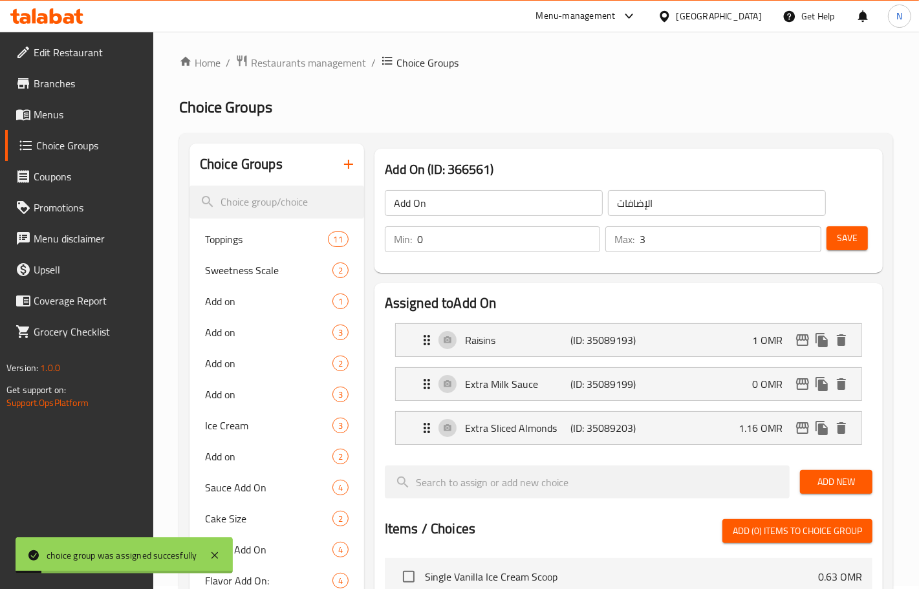
scroll to position [0, 0]
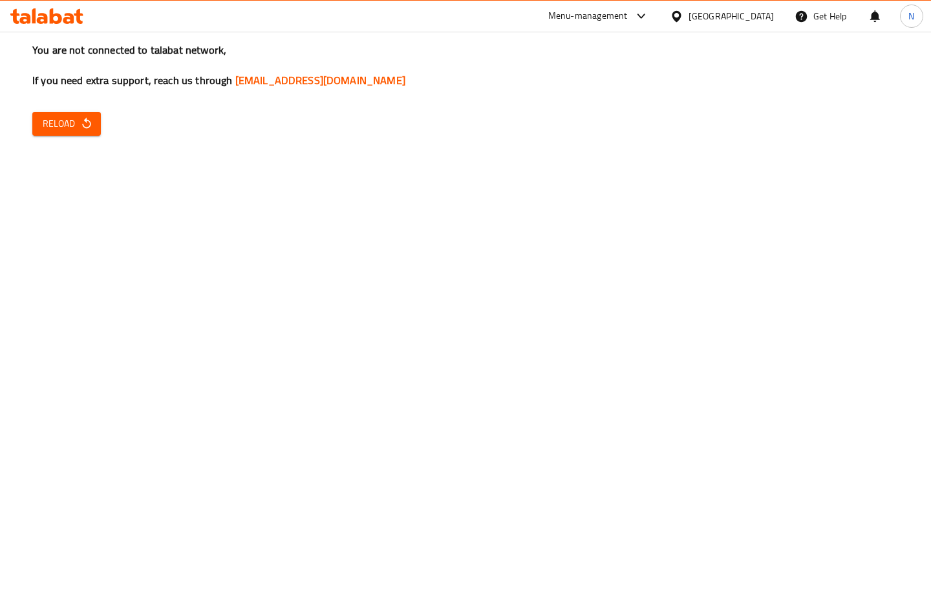
click at [94, 127] on button "Reload" at bounding box center [66, 124] width 69 height 24
click at [80, 114] on button "Reload" at bounding box center [66, 124] width 69 height 24
drag, startPoint x: 78, startPoint y: 120, endPoint x: 114, endPoint y: 127, distance: 36.3
click at [78, 120] on span "Reload" at bounding box center [67, 124] width 48 height 16
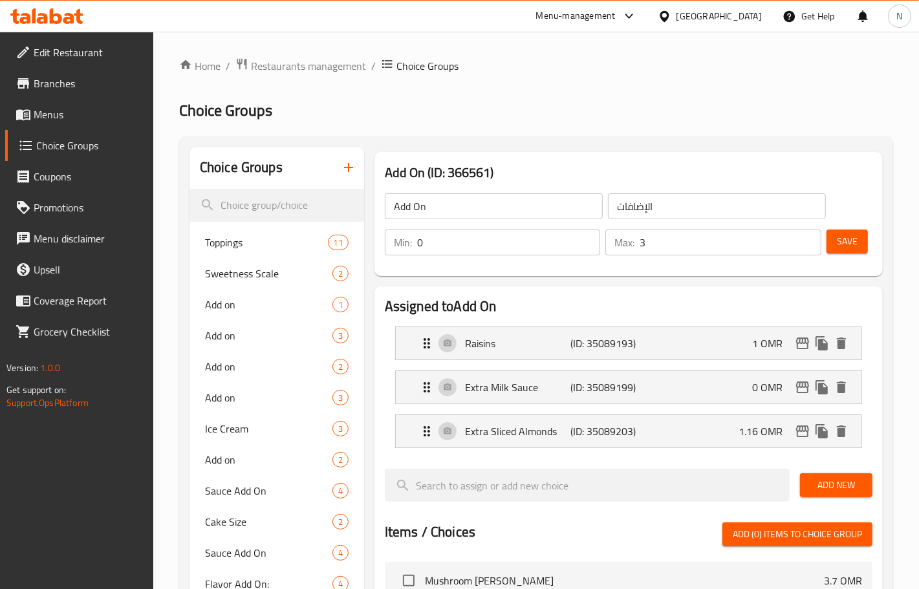
scroll to position [1051, 0]
click at [75, 115] on span "Menus" at bounding box center [88, 115] width 109 height 16
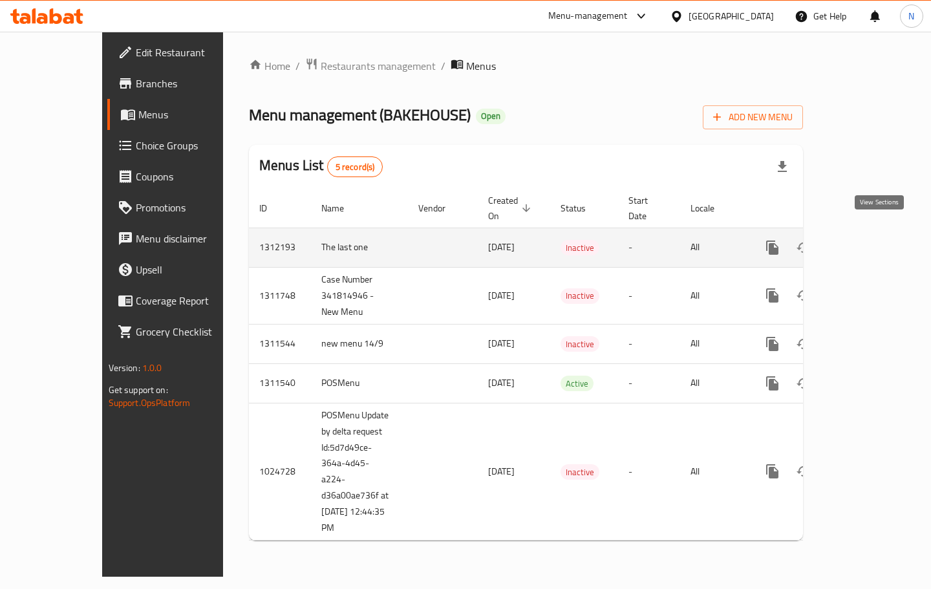
click at [871, 242] on icon "enhanced table" at bounding box center [866, 248] width 12 height 12
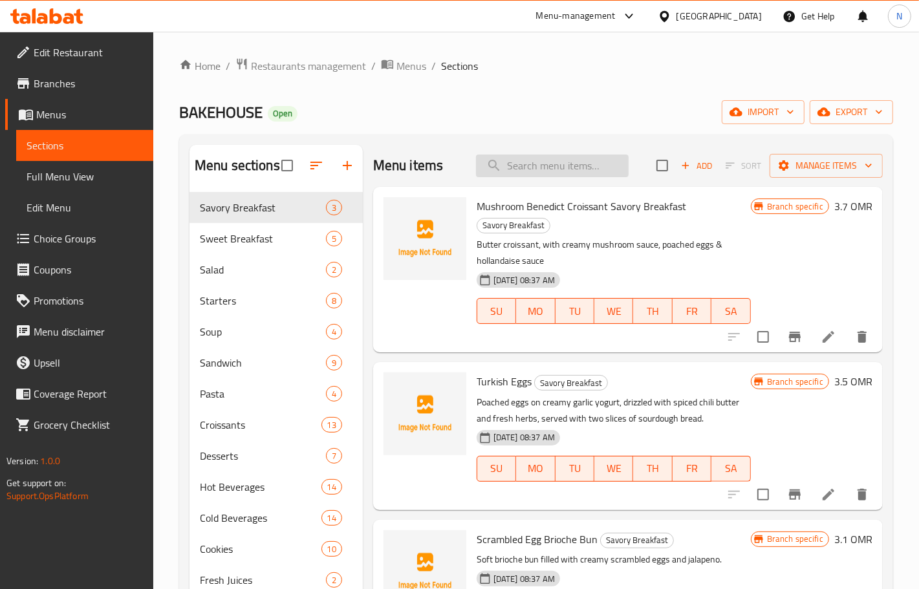
click at [563, 167] on input "search" at bounding box center [552, 166] width 153 height 23
paste input "Ferrero Cake"
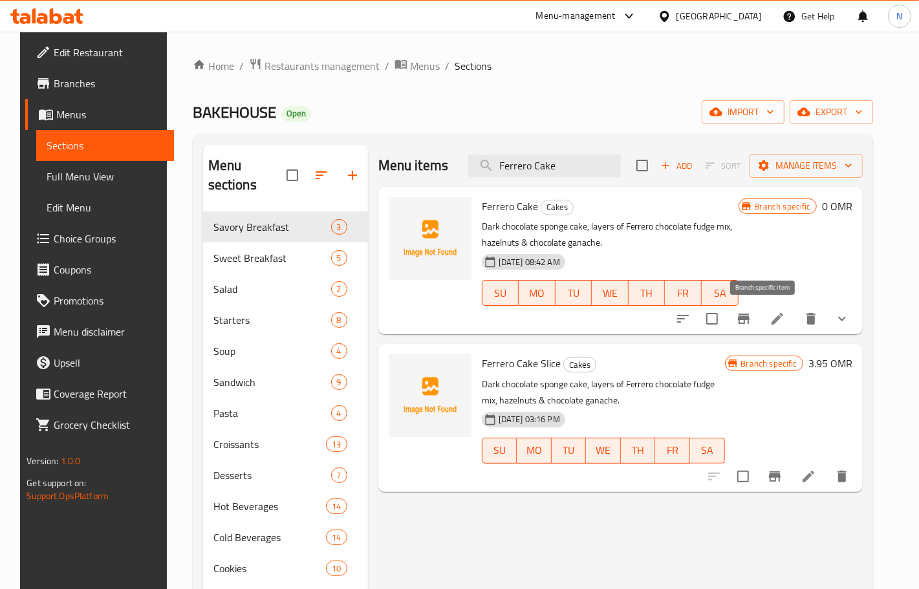
type input "Ferrero Cake"
click at [749, 319] on icon "Branch-specific-item" at bounding box center [744, 319] width 12 height 10
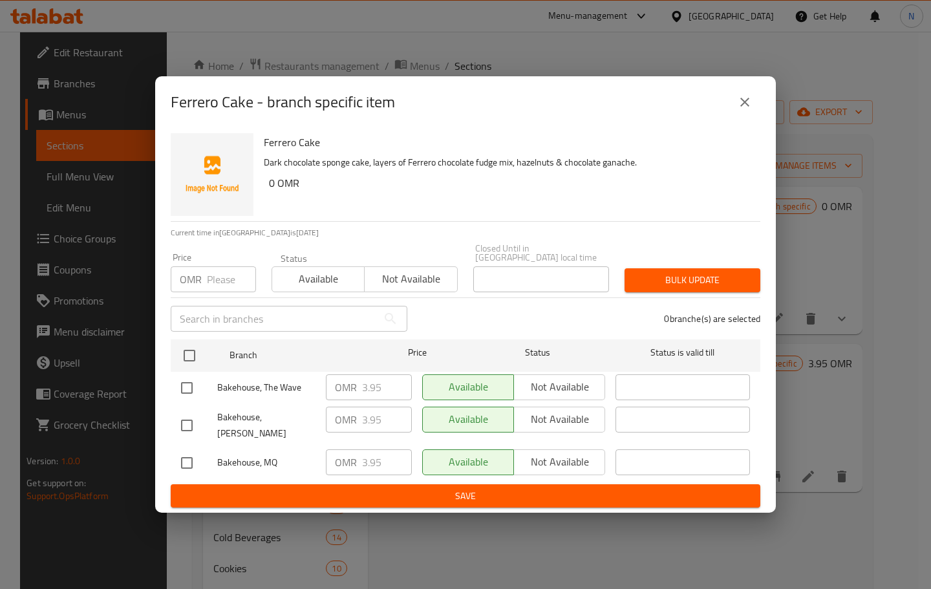
drag, startPoint x: 184, startPoint y: 454, endPoint x: 270, endPoint y: 454, distance: 85.3
click at [184, 454] on input "checkbox" at bounding box center [186, 462] width 27 height 27
checkbox input "true"
click at [575, 456] on span "Not available" at bounding box center [559, 462] width 81 height 19
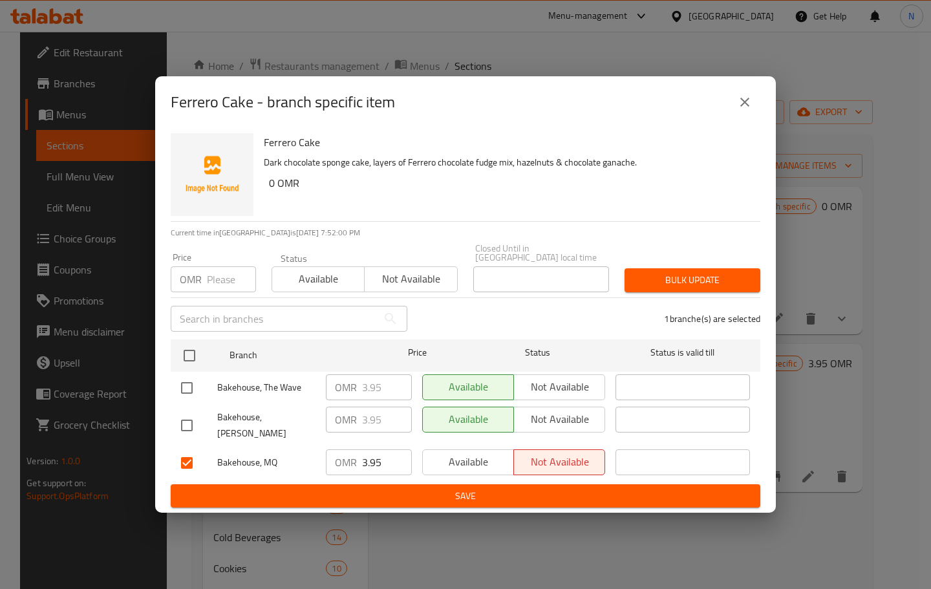
click at [189, 414] on input "checkbox" at bounding box center [186, 425] width 27 height 27
checkbox input "true"
click at [191, 389] on input "checkbox" at bounding box center [186, 387] width 27 height 27
checkbox input "true"
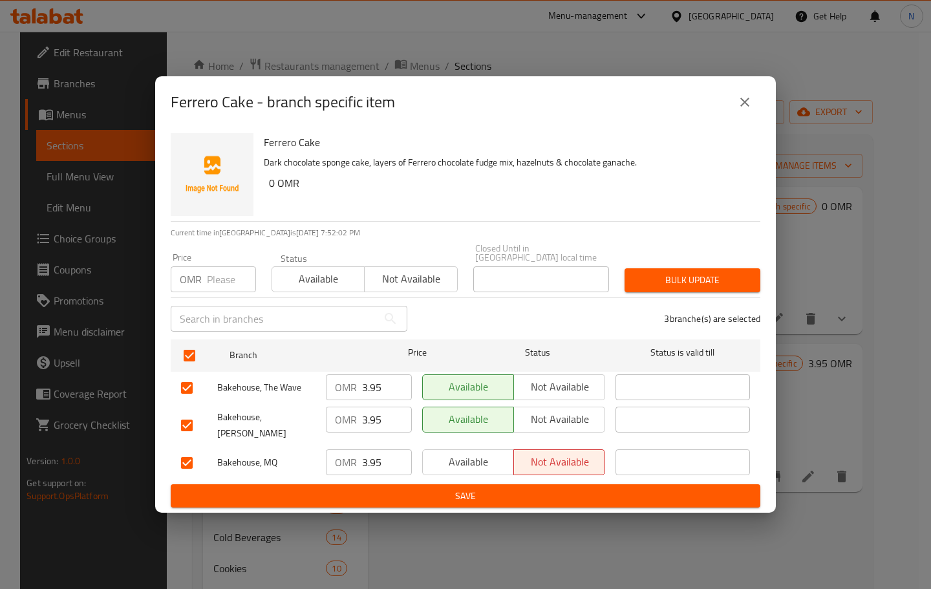
click at [383, 385] on input "3.95" at bounding box center [387, 387] width 50 height 26
click at [382, 385] on input "3.95" at bounding box center [387, 387] width 50 height 26
type input "0"
click at [372, 422] on input "3.95" at bounding box center [387, 420] width 50 height 26
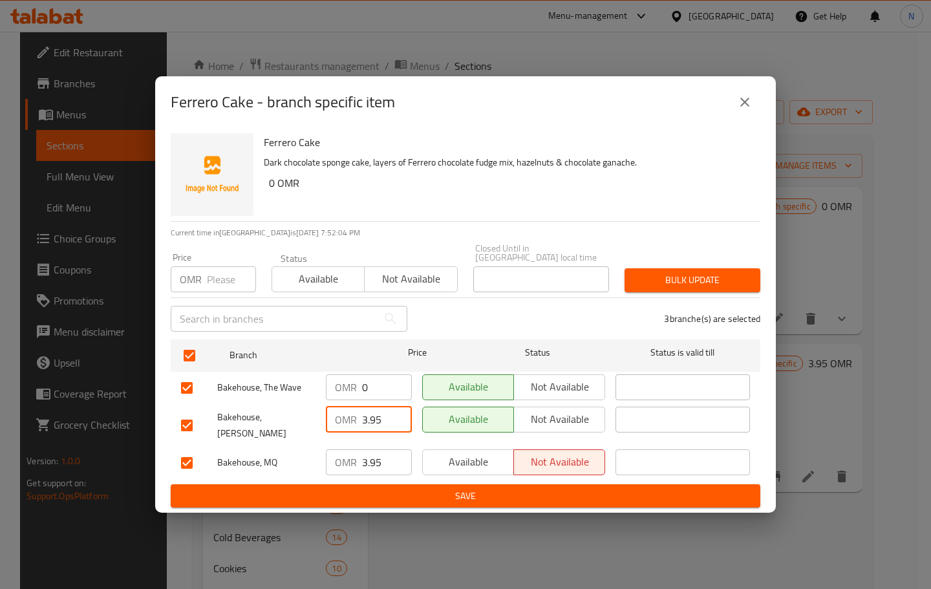
click at [372, 422] on input "3.95" at bounding box center [387, 420] width 50 height 26
click at [372, 422] on input "0" at bounding box center [387, 420] width 50 height 26
type input "0"
click at [434, 488] on span "Save" at bounding box center [465, 496] width 569 height 16
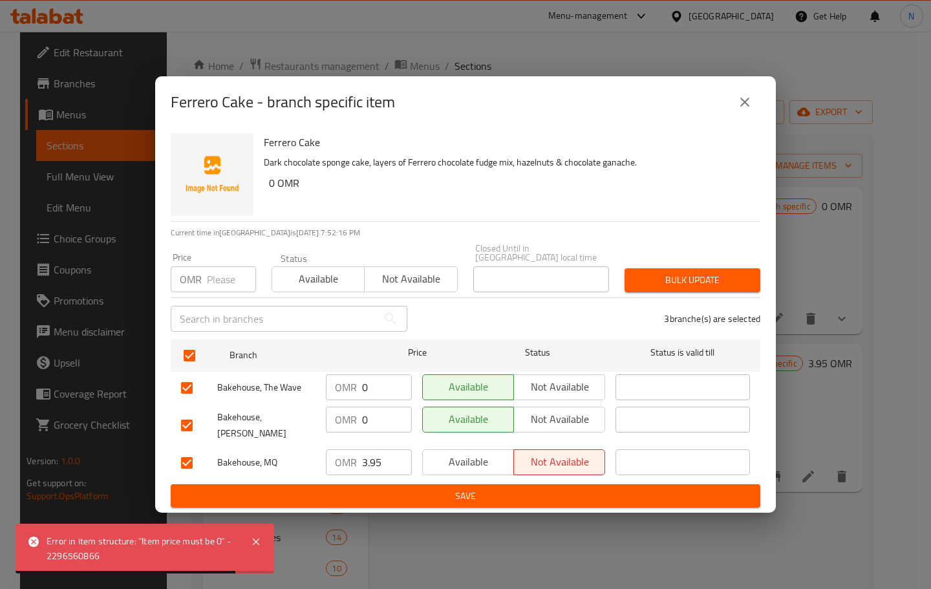
click at [741, 107] on icon "close" at bounding box center [745, 102] width 16 height 16
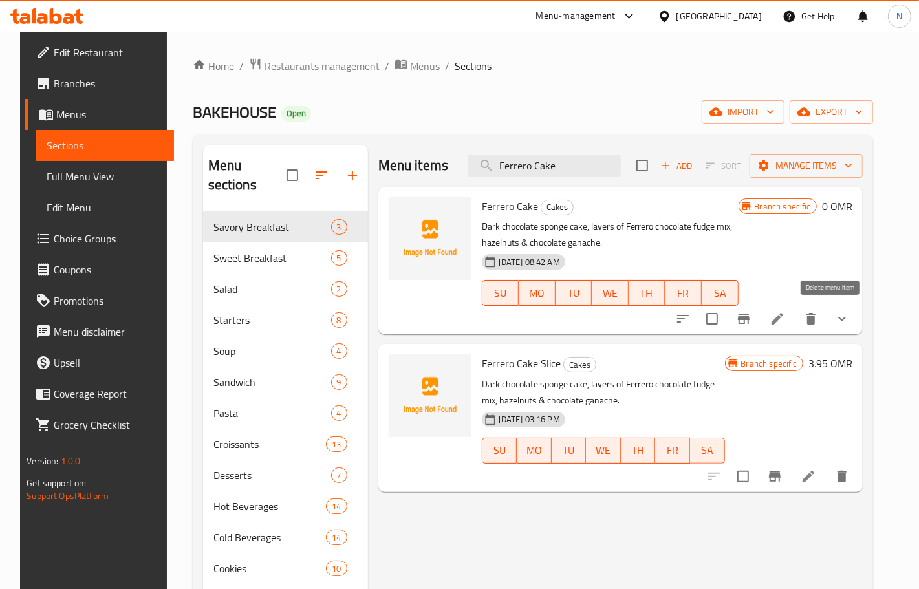
click at [815, 319] on icon "delete" at bounding box center [810, 319] width 9 height 12
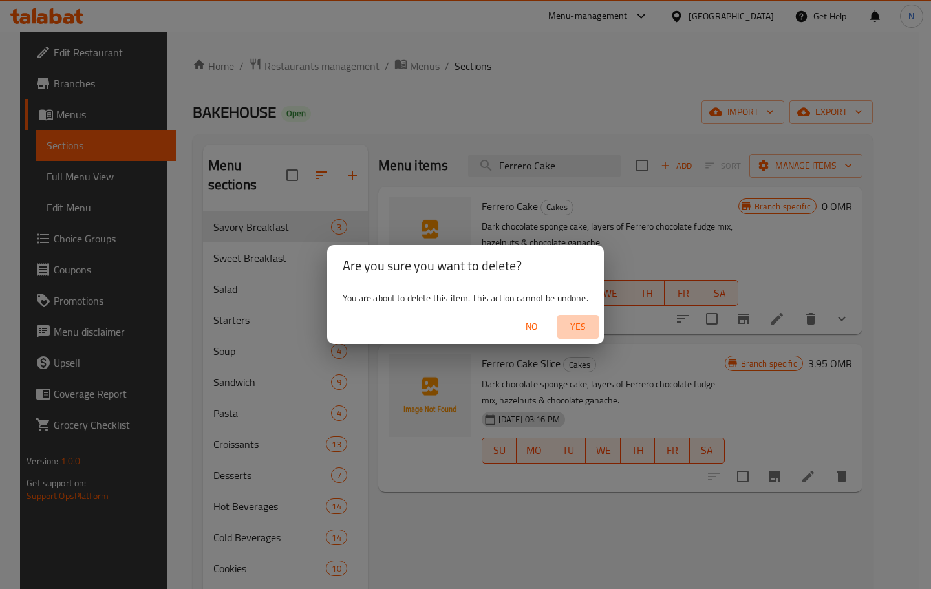
click at [577, 321] on span "Yes" at bounding box center [577, 327] width 31 height 16
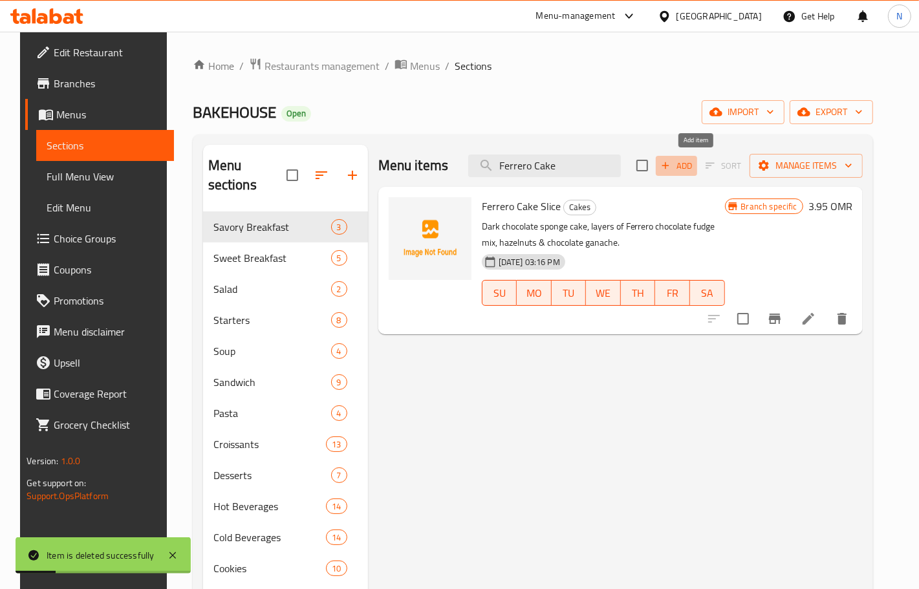
click at [694, 169] on span "Add" at bounding box center [676, 165] width 35 height 15
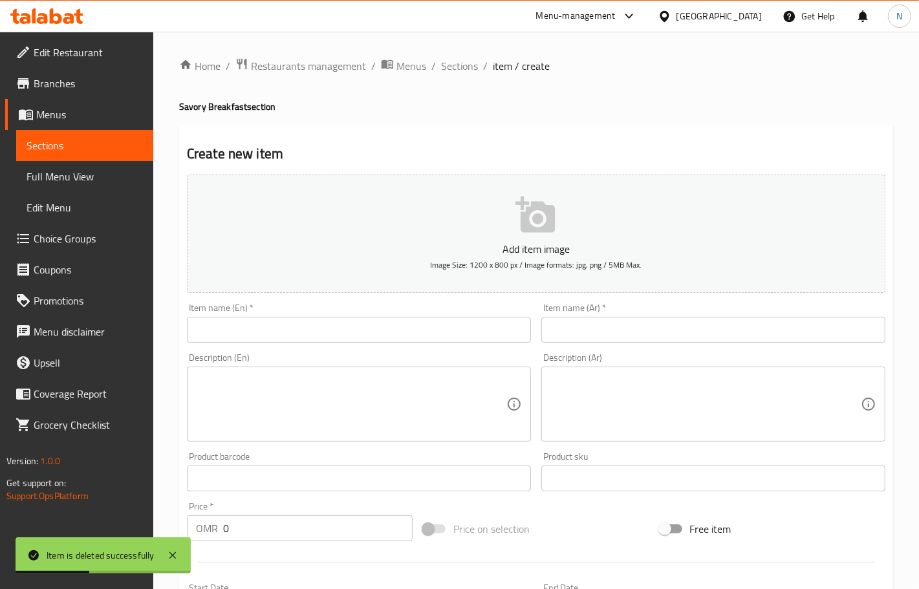
click at [331, 334] on input "text" at bounding box center [359, 330] width 344 height 26
paste input "Ferrero Cake"
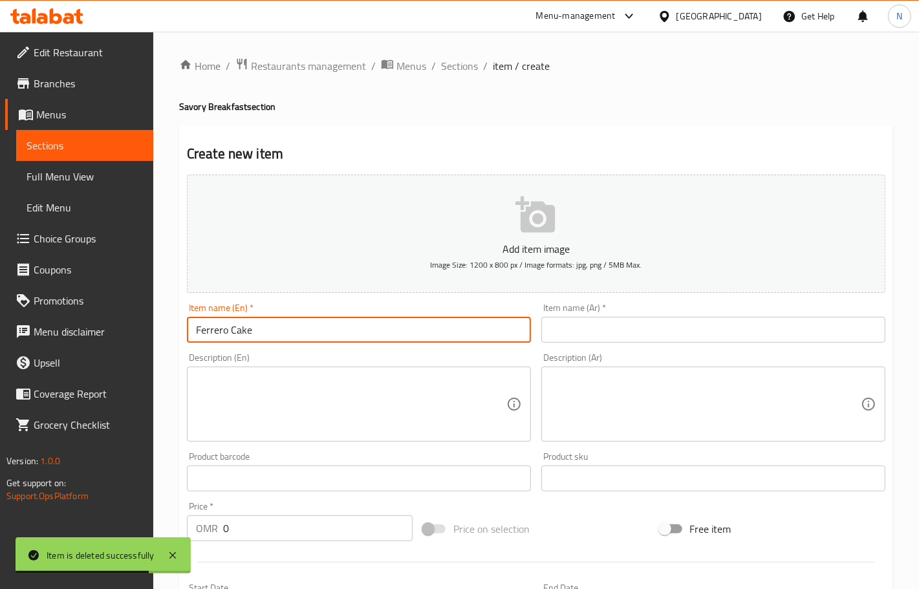
type input "Ferrero Cake"
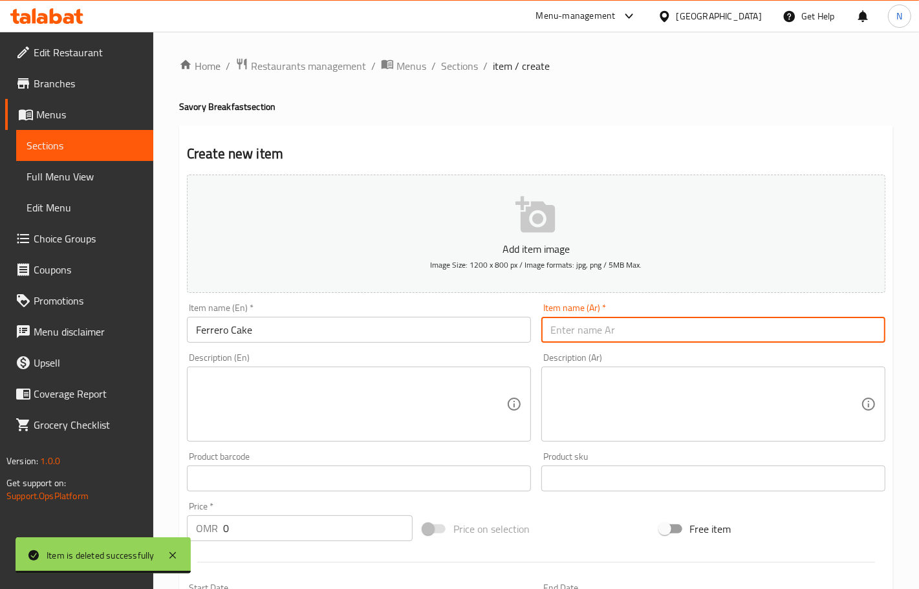
click at [615, 322] on input "text" at bounding box center [713, 330] width 344 height 26
paste input "كعكة فيريرو"
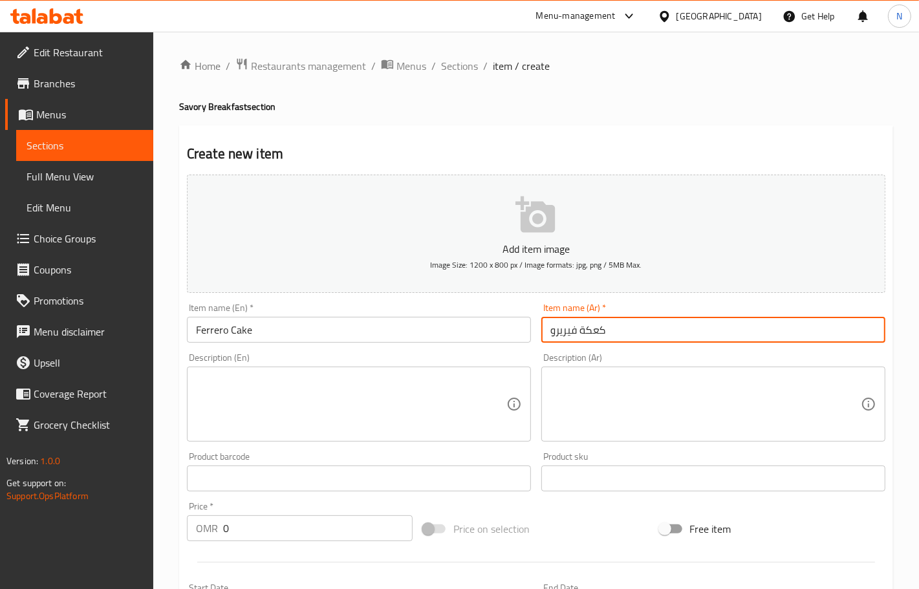
type input "كعكة فيريرو"
click at [359, 399] on textarea at bounding box center [351, 404] width 310 height 61
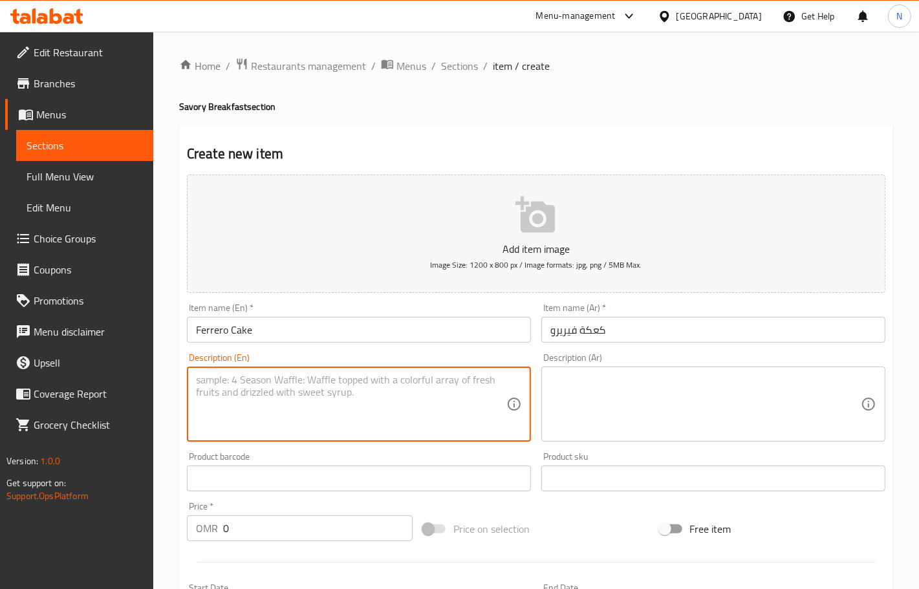
paste textarea "Layers of our homemade chocolate sponge layered between fudgy homemade Ferrero …"
type textarea "Layers of our homemade chocolate sponge layered between fudgy homemade Ferrero …"
click at [654, 409] on textarea at bounding box center [705, 404] width 310 height 61
paste textarea "طبقات من كعكة الشوكولاتة الإسفنجية محلية الصنع بين معجون فيريرو محلي الصنع وكرا…"
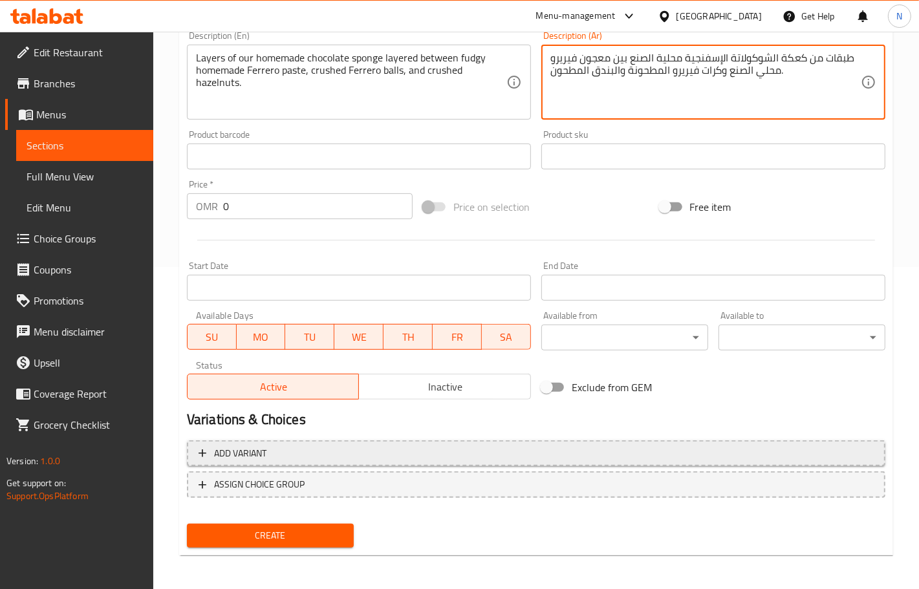
type textarea "طبقات من كعكة الشوكولاتة الإسفنجية محلية الصنع بين معجون فيريرو محلي الصنع وكرا…"
click at [689, 464] on button "Add variant" at bounding box center [536, 453] width 698 height 27
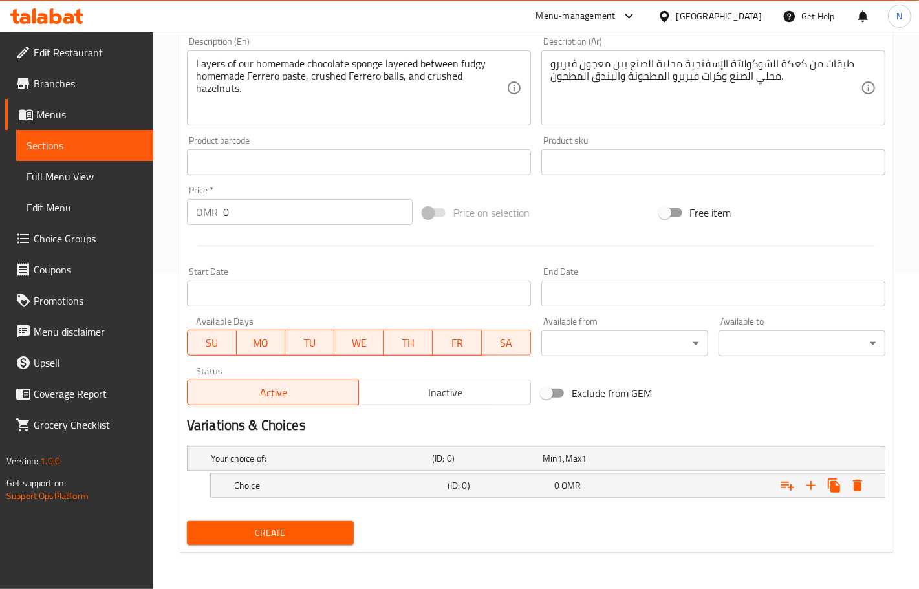
scroll to position [315, 0]
click at [815, 488] on icon "Expand" at bounding box center [811, 486] width 16 height 16
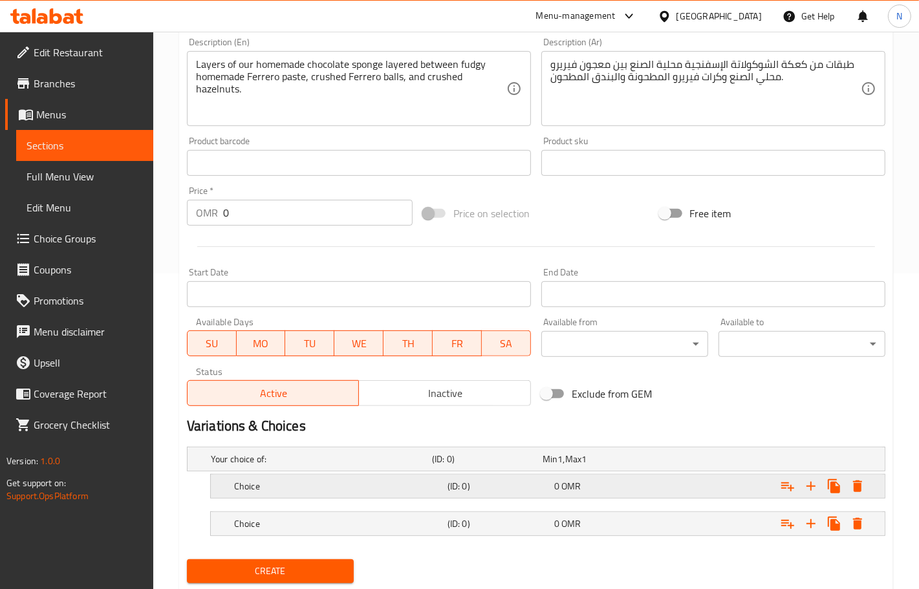
click at [529, 483] on h5 "(ID: 0)" at bounding box center [498, 486] width 102 height 13
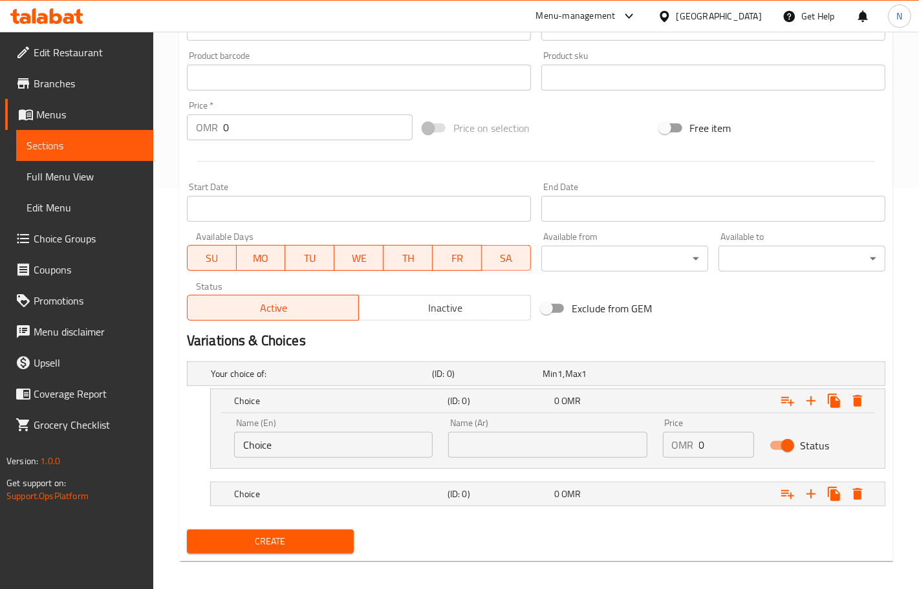
scroll to position [409, 0]
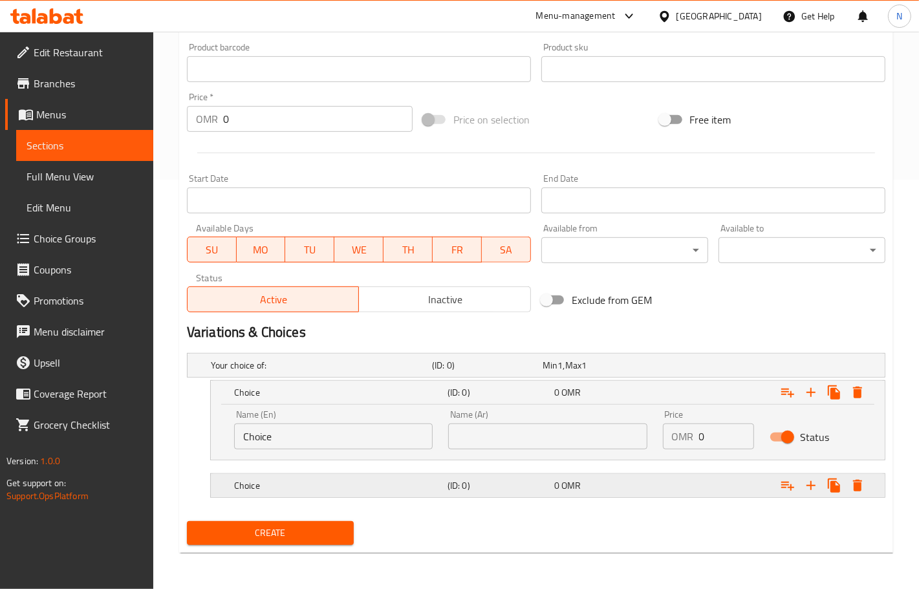
click at [509, 496] on div "Choice (ID: 0) 0 OMR" at bounding box center [551, 485] width 640 height 28
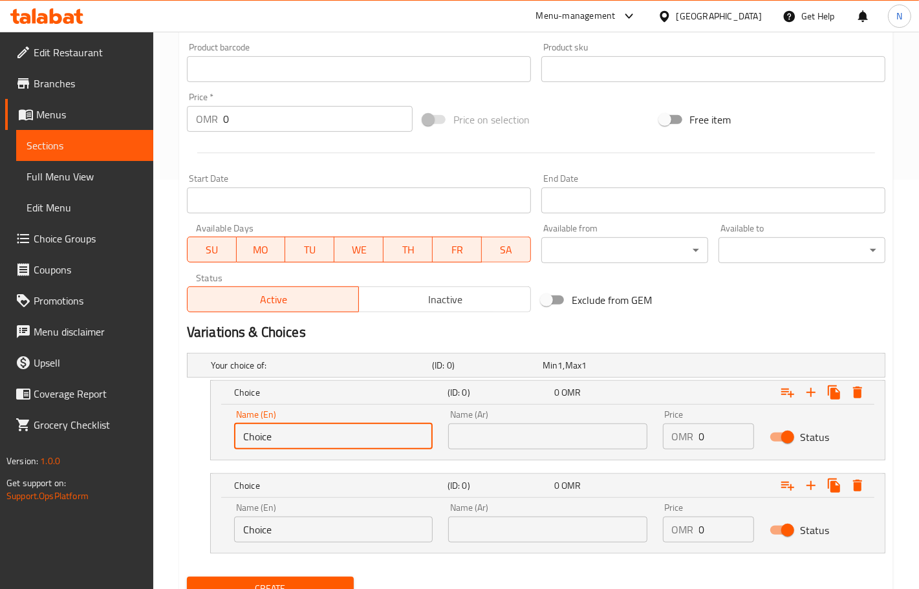
click at [306, 434] on input "Choice" at bounding box center [333, 436] width 198 height 26
paste input "1.4KG 15CM"
type input "1.4KG 15CM"
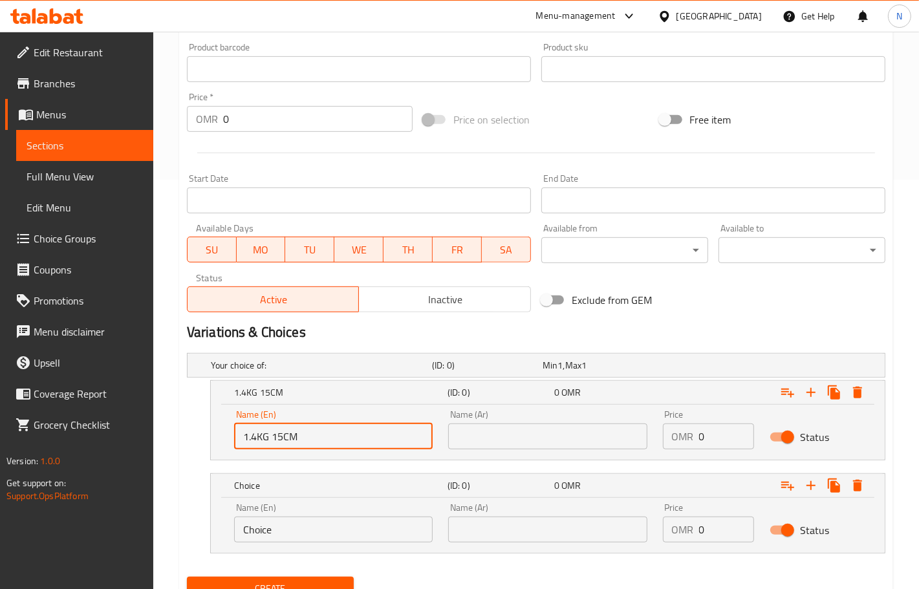
click at [726, 438] on input "0" at bounding box center [727, 436] width 56 height 26
paste input "16.95"
type input "16.950"
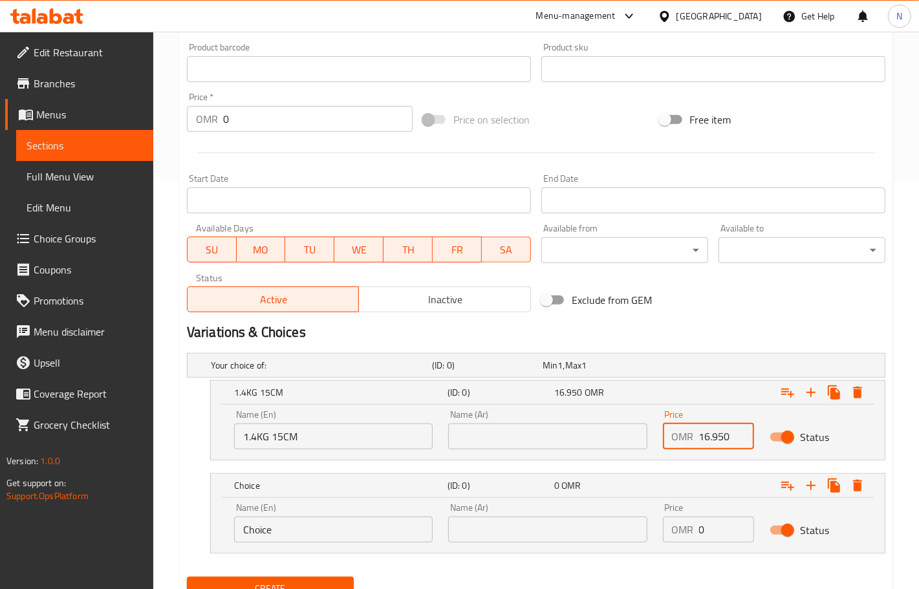
click at [334, 533] on input "Choice" at bounding box center [333, 530] width 198 height 26
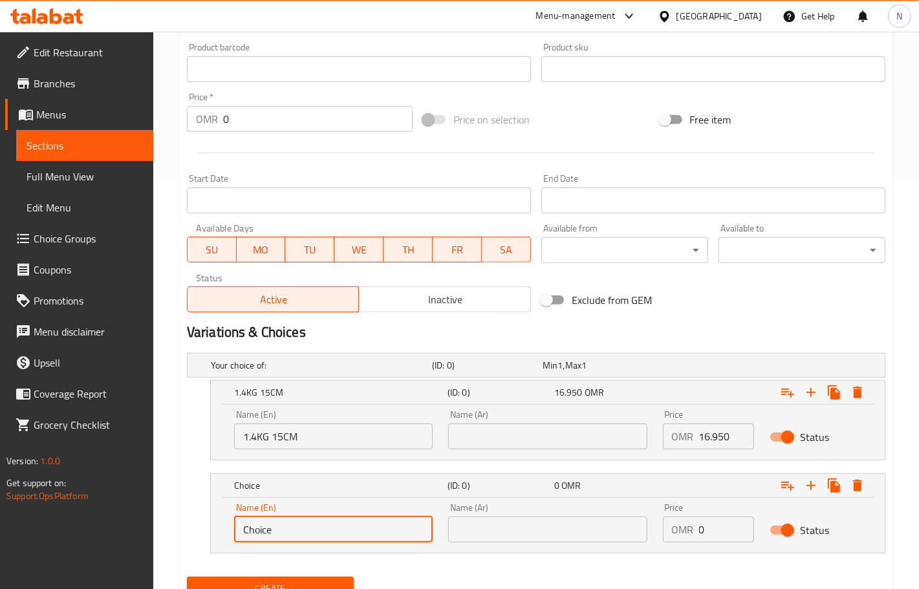
click at [334, 533] on input "Choice" at bounding box center [333, 530] width 198 height 26
paste input "2.5KG 20CM"
type input "2.5KG 20CM"
click at [723, 528] on input "0" at bounding box center [727, 530] width 56 height 26
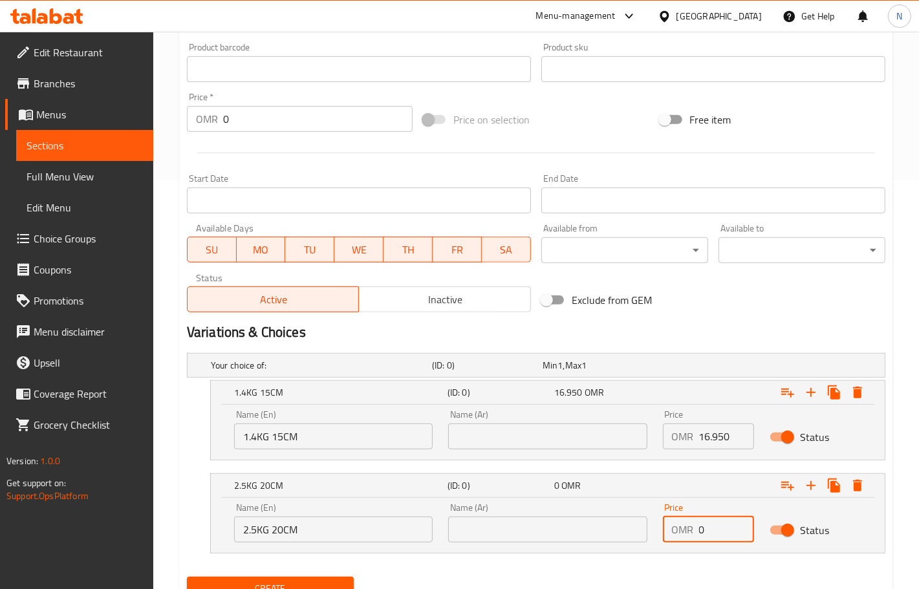
click at [723, 528] on input "0" at bounding box center [727, 530] width 56 height 26
paste input "32.65"
type input "32.650"
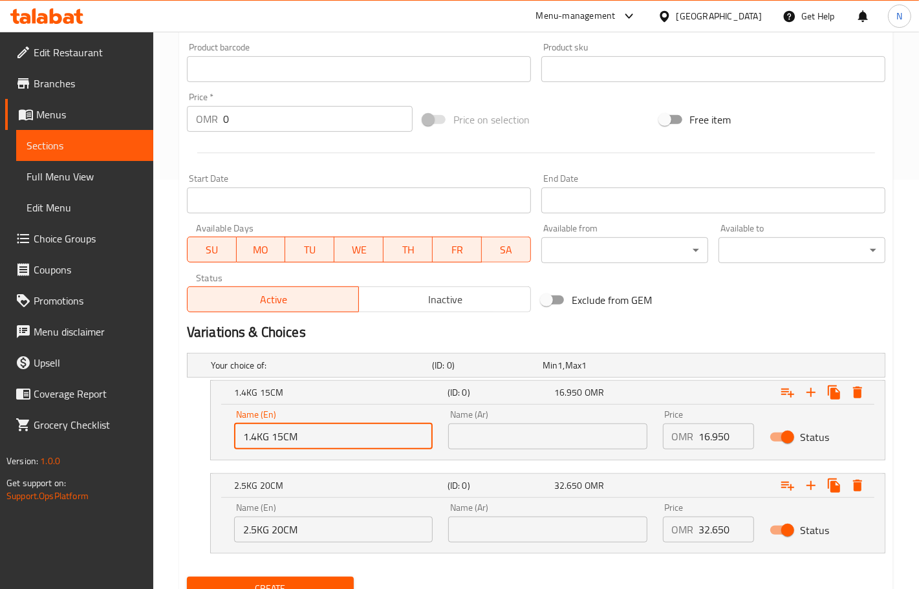
click at [380, 425] on input "1.4KG 15CM" at bounding box center [333, 436] width 198 height 26
click at [526, 441] on input "text" at bounding box center [547, 436] width 198 height 26
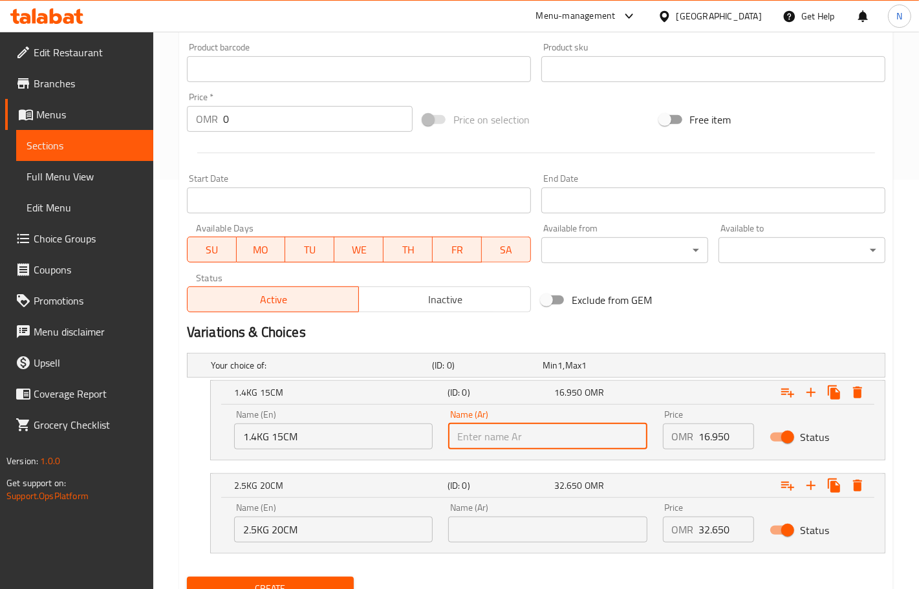
paste input "1.4 كجم 15 سم"
type input "1.4 كجم 15 سم"
click at [382, 533] on input "2.5KG 20CM" at bounding box center [333, 530] width 198 height 26
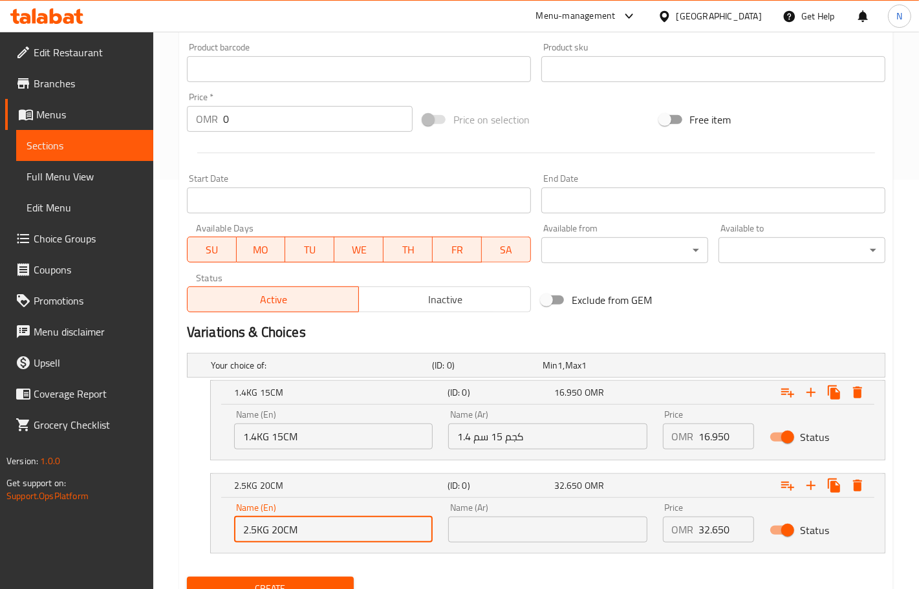
click at [382, 533] on input "2.5KG 20CM" at bounding box center [333, 530] width 198 height 26
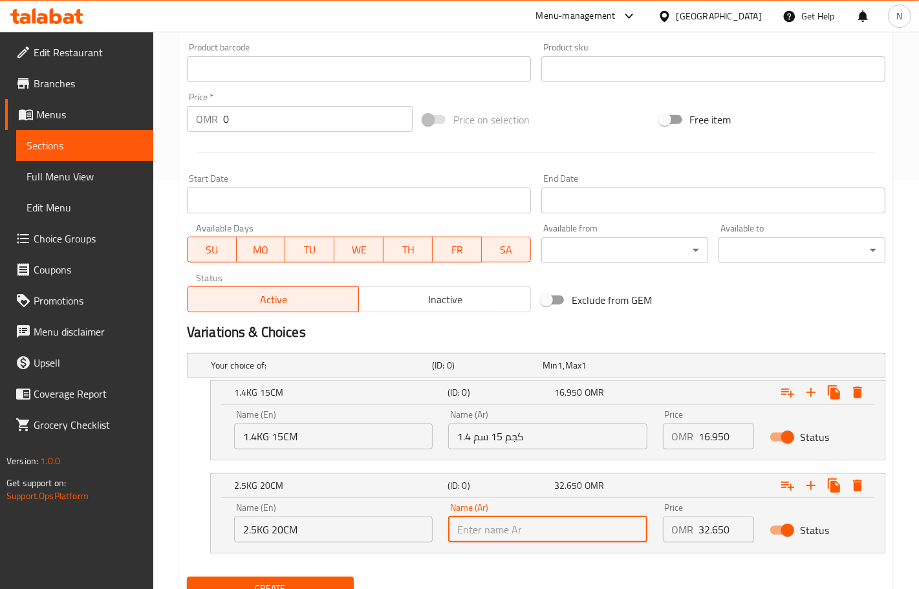
click at [592, 537] on input "text" at bounding box center [547, 530] width 198 height 26
paste input "2.5 كجم 20 سم"
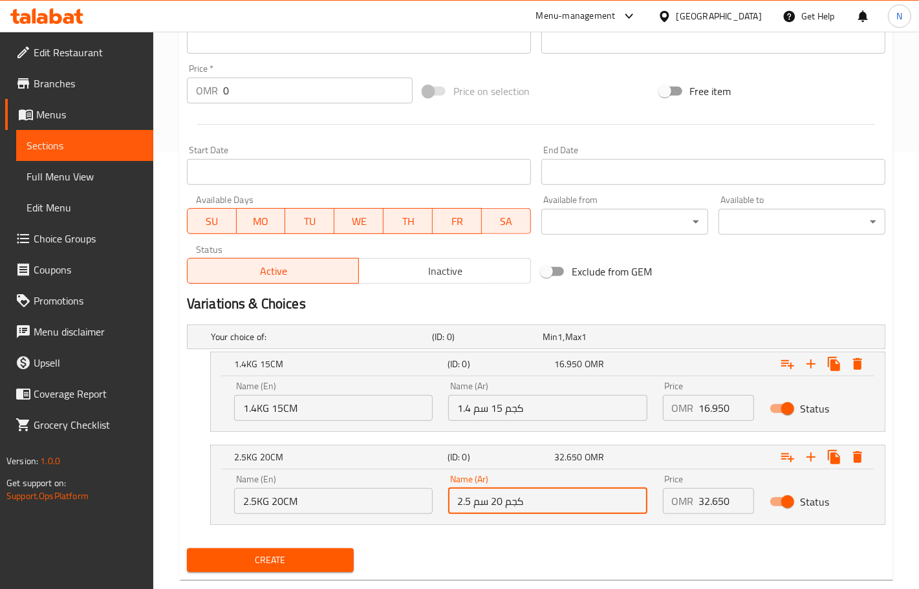
scroll to position [464, 0]
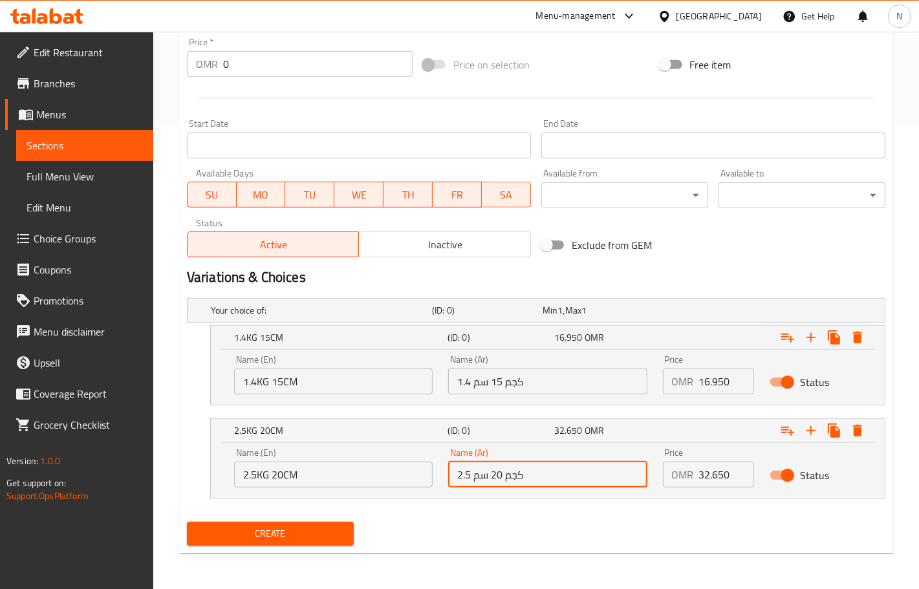
type input "2.5 كجم 20 سم"
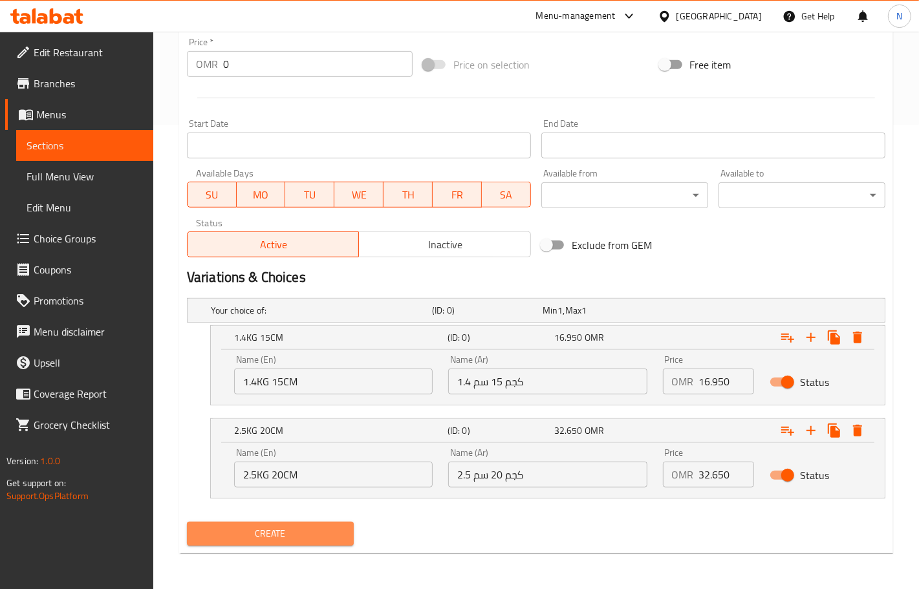
click at [275, 532] on span "Create" at bounding box center [270, 534] width 146 height 16
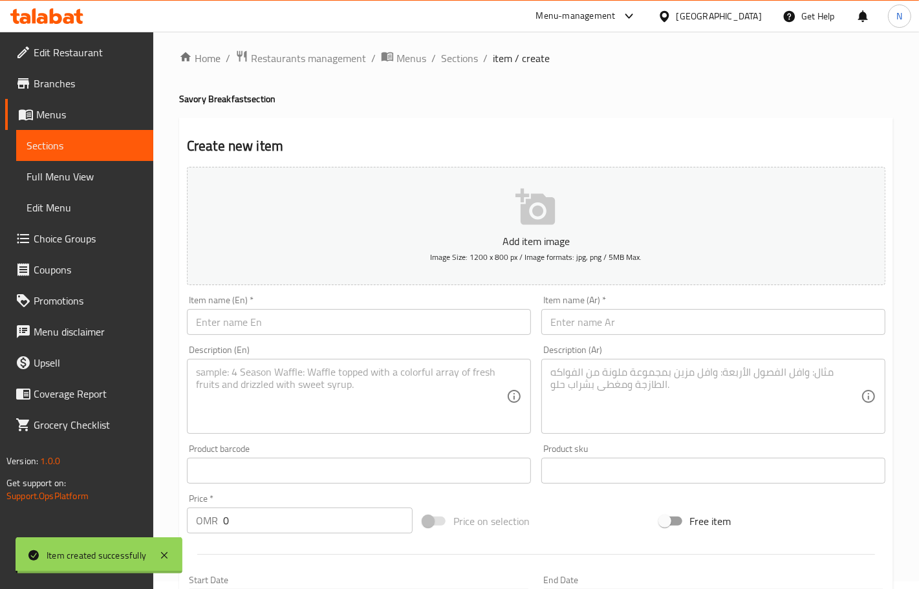
scroll to position [0, 0]
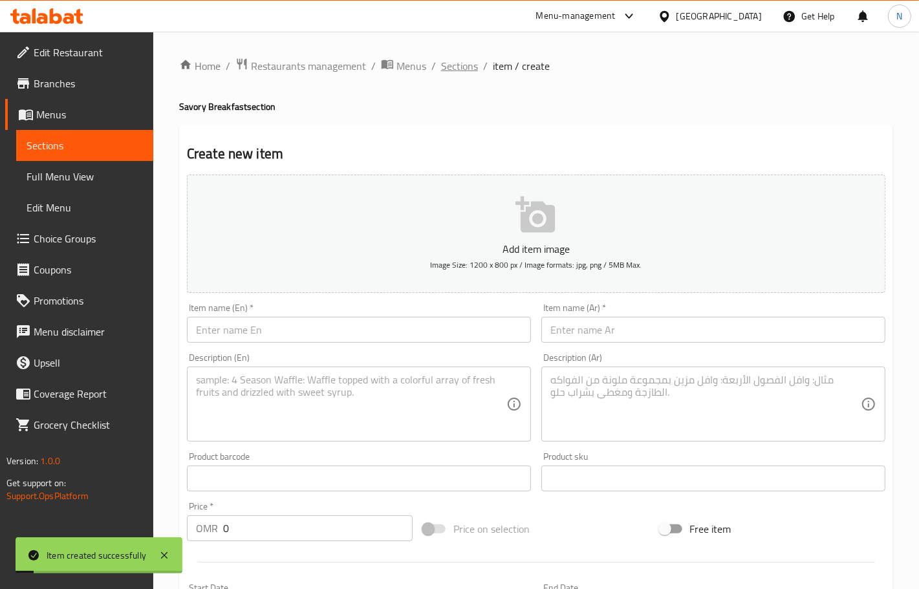
click at [467, 62] on span "Sections" at bounding box center [459, 66] width 37 height 16
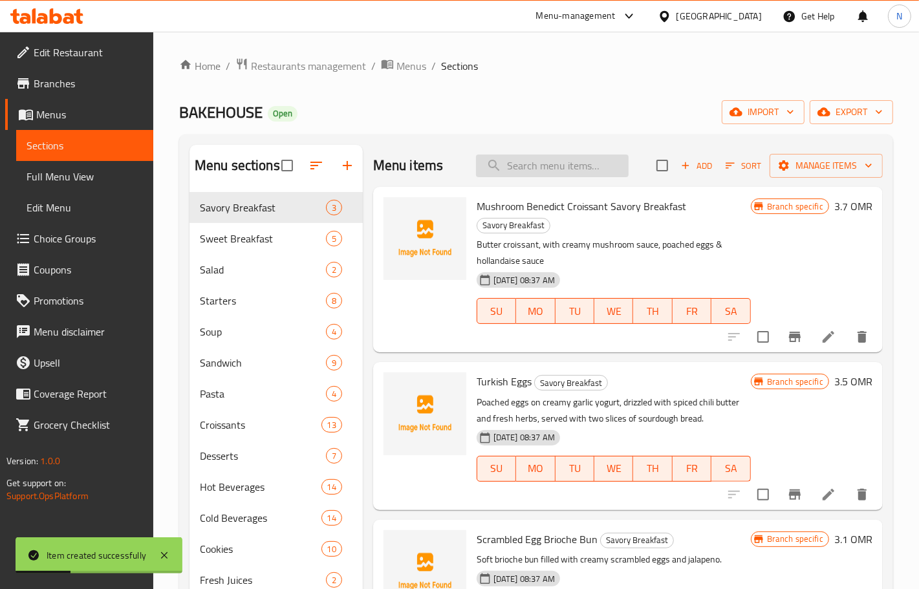
click at [566, 172] on input "search" at bounding box center [552, 166] width 153 height 23
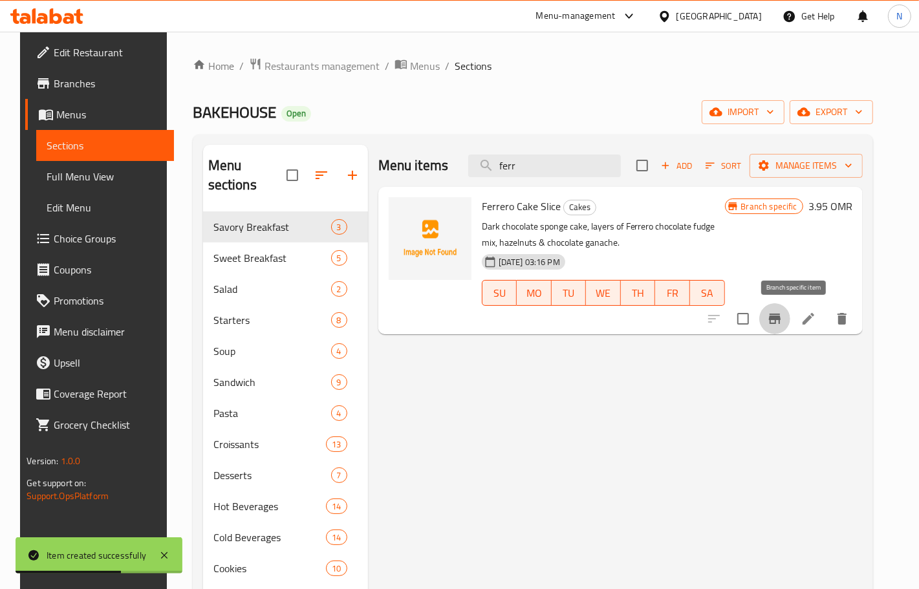
click at [790, 317] on button "Branch-specific-item" at bounding box center [774, 318] width 31 height 31
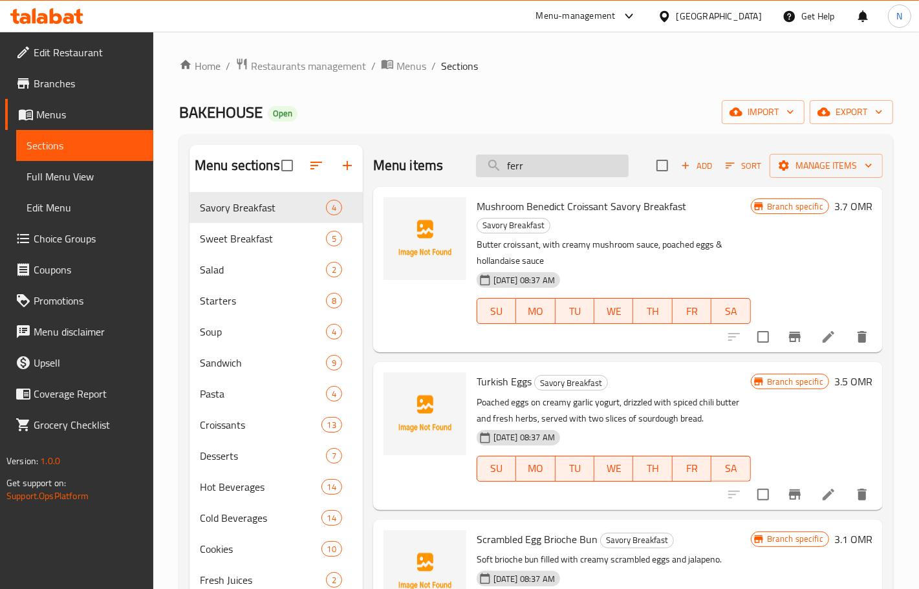
click at [577, 169] on input "ferr" at bounding box center [552, 166] width 153 height 23
click at [576, 169] on input "ferr" at bounding box center [552, 166] width 153 height 23
click at [575, 169] on input "ferr" at bounding box center [552, 166] width 153 height 23
click at [574, 168] on input "ferrfr" at bounding box center [552, 166] width 153 height 23
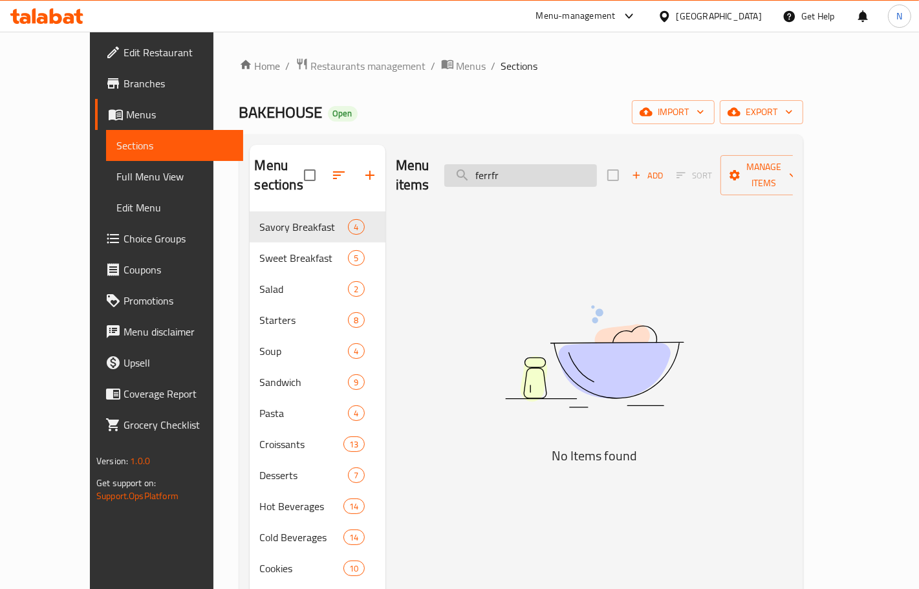
click at [574, 168] on input "ferrfr" at bounding box center [520, 175] width 153 height 23
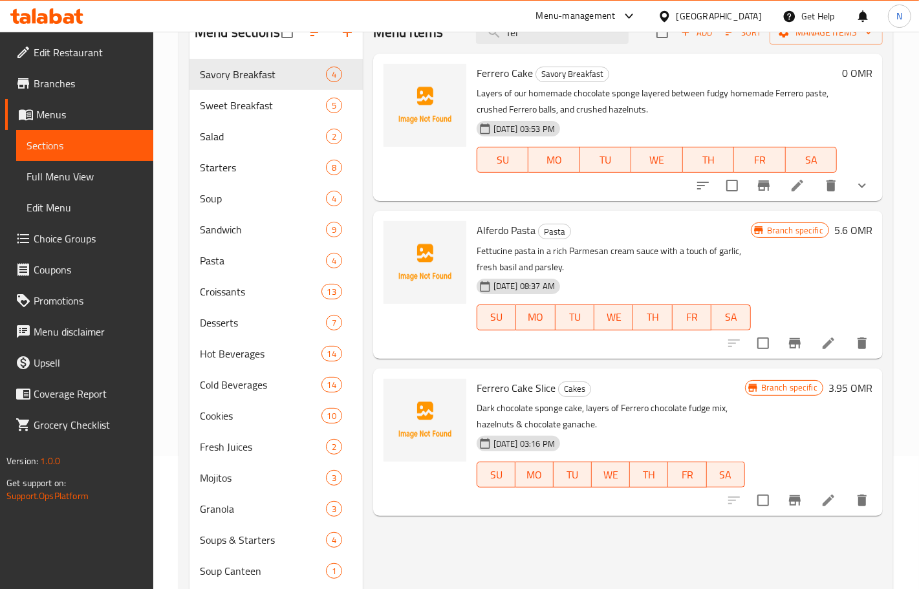
scroll to position [162, 0]
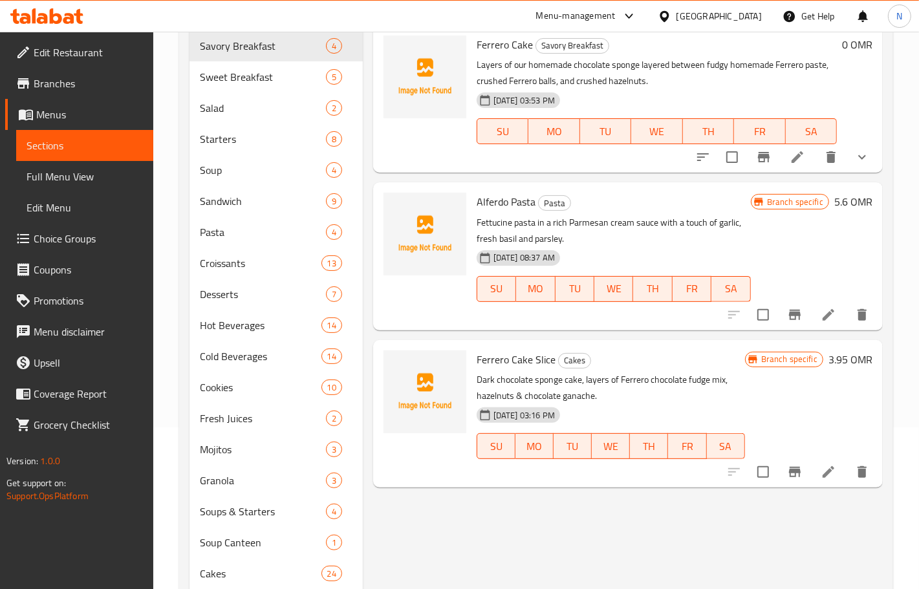
type input "fer"
click at [627, 387] on p "Dark chocolate sponge cake, layers of Ferrero chocolate fudge mix, hazelnuts & …" at bounding box center [610, 388] width 268 height 32
copy div "Dark chocolate sponge cake, layers of Ferrero chocolate fudge mix, hazelnuts & …"
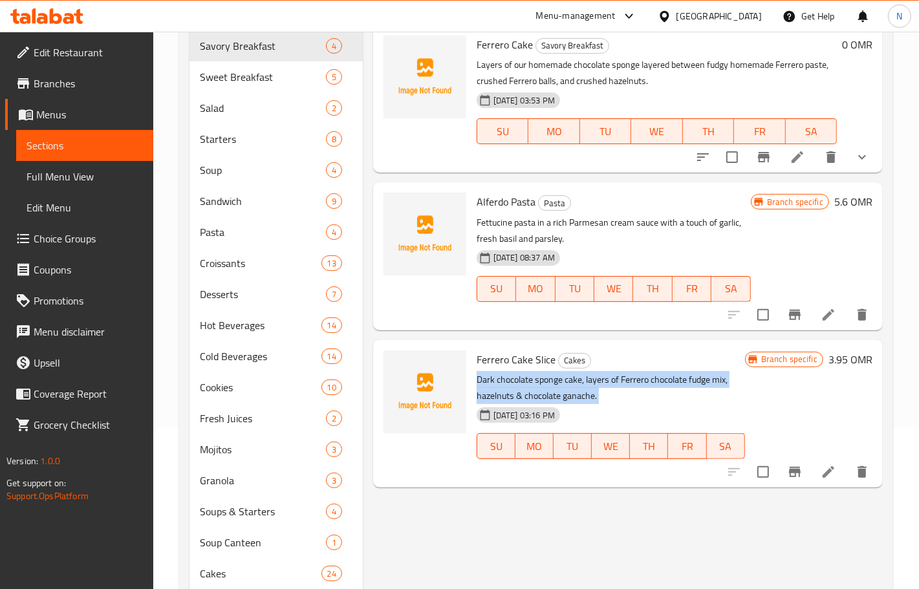
scroll to position [0, 0]
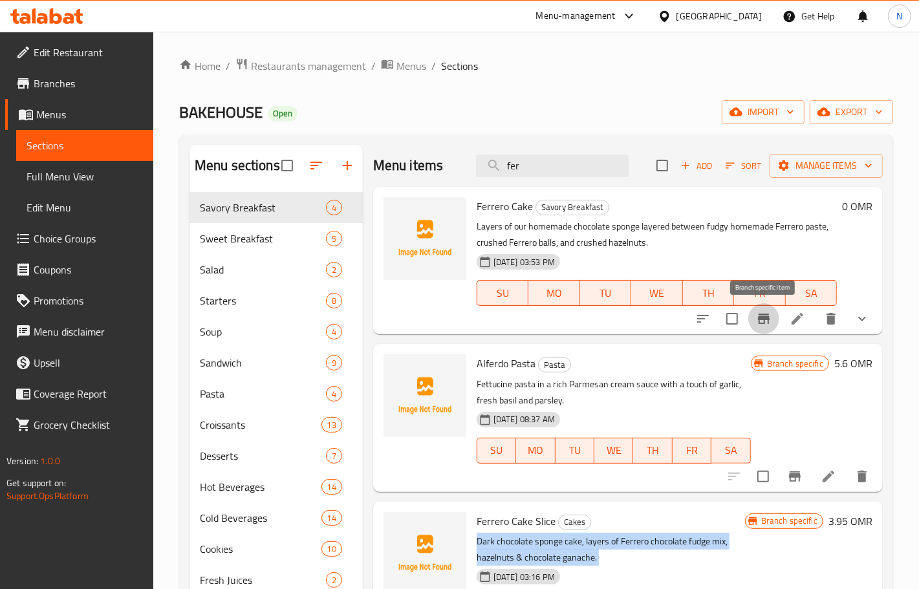
click at [766, 324] on icon "Branch-specific-item" at bounding box center [764, 319] width 16 height 16
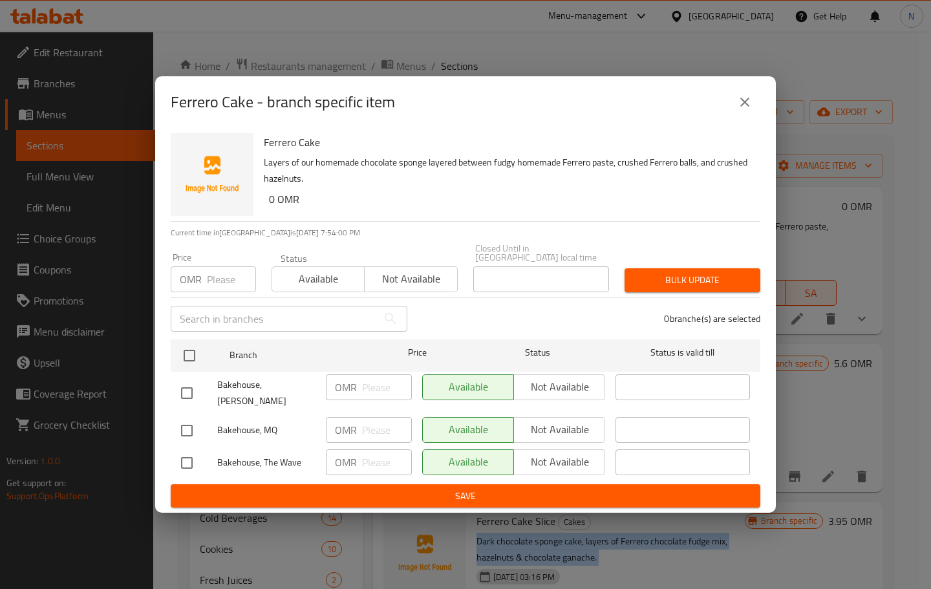
click at [189, 423] on input "checkbox" at bounding box center [186, 430] width 27 height 27
checkbox input "true"
click at [557, 423] on span "Not available" at bounding box center [559, 429] width 81 height 19
click at [506, 488] on span "Save" at bounding box center [465, 496] width 569 height 16
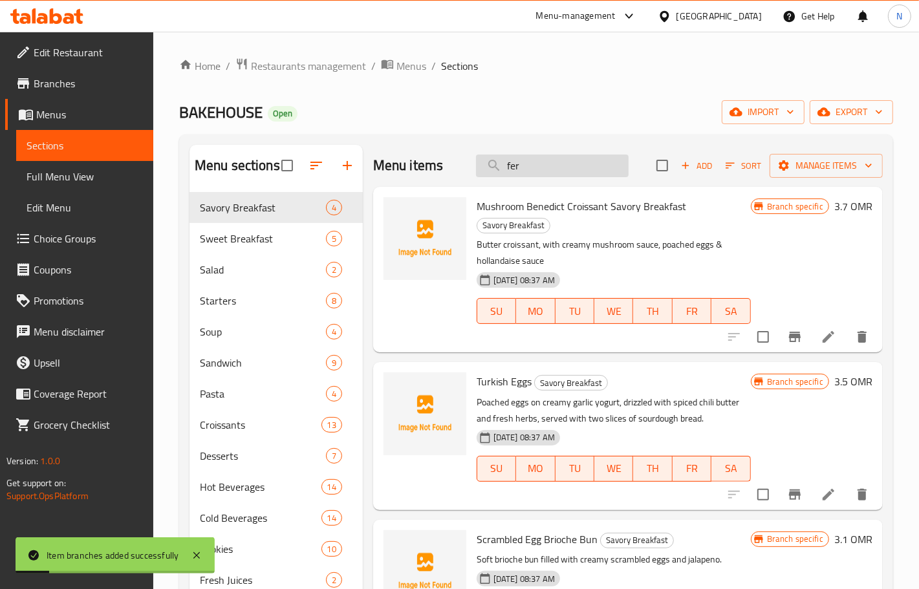
click at [566, 176] on input "fer" at bounding box center [552, 166] width 153 height 23
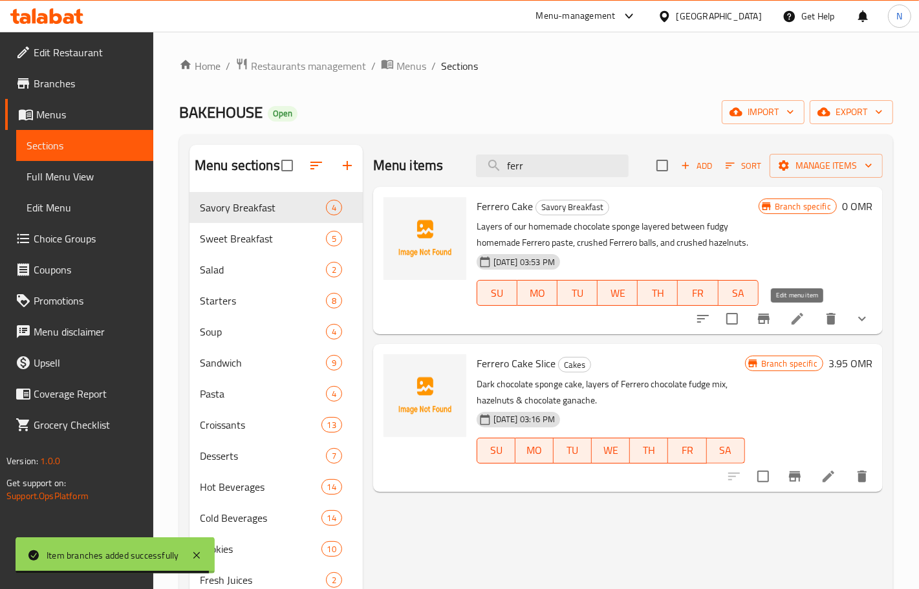
type input "ferr"
click at [802, 318] on icon at bounding box center [797, 319] width 16 height 16
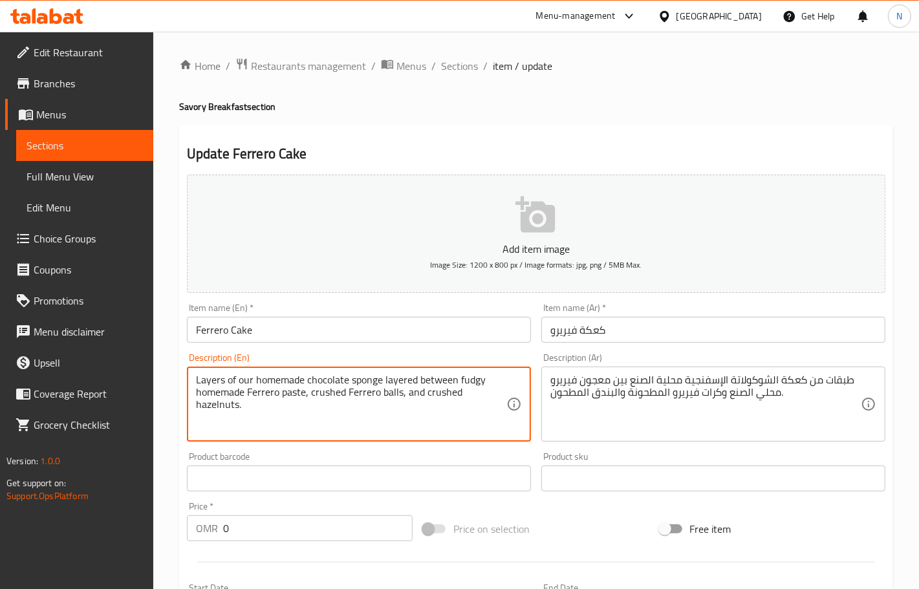
click at [363, 411] on textarea "Layers of our homemade chocolate sponge layered between fudgy homemade Ferrero …" at bounding box center [351, 404] width 310 height 61
paste textarea "Dark chocolate sponge cake, layers of Ferrero chocolate fudge mix, hazelnuts & …"
type textarea "Dark chocolate sponge cake, layers of Ferrero chocolate fudge mix, hazelnuts & …"
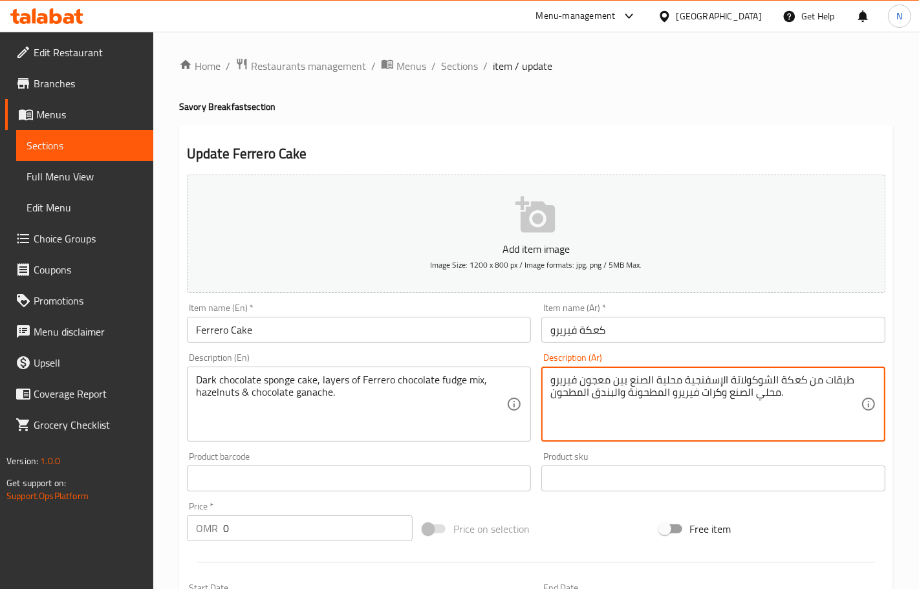
click at [641, 383] on textarea "طبقات من كعكة الشوكولاتة الإسفنجية محلية الصنع بين معجون فيريرو محلي الصنع وكرا…" at bounding box center [705, 404] width 310 height 61
paste textarea "كعكة إسفنجية بالشوكولاتة الداكنة، طبقات من مزيج فادج شوكولاتة فيريرو، البندق وغ…"
type textarea "كعكة إسفنجية بالشوكولاتة الداكنة، طبقات من مزيج فادج شوكولاتة فيريرو، البندق وغ…"
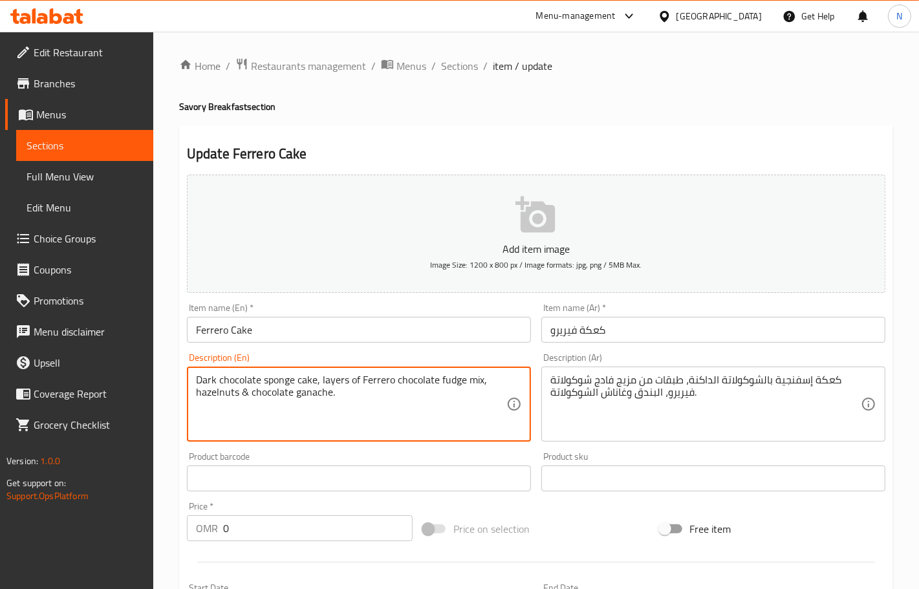
scroll to position [354, 0]
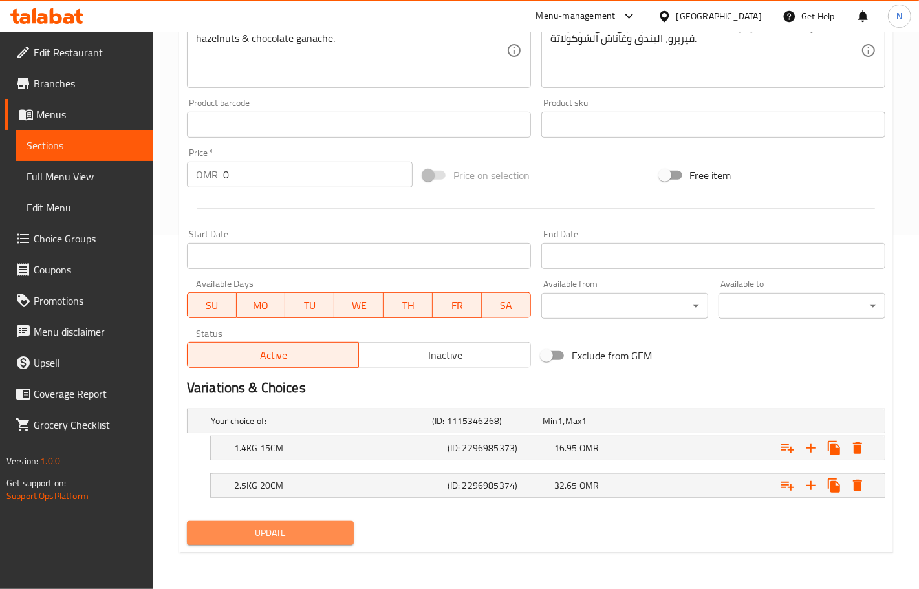
drag, startPoint x: 295, startPoint y: 527, endPoint x: 320, endPoint y: 376, distance: 152.7
click at [295, 527] on span "Update" at bounding box center [270, 533] width 146 height 16
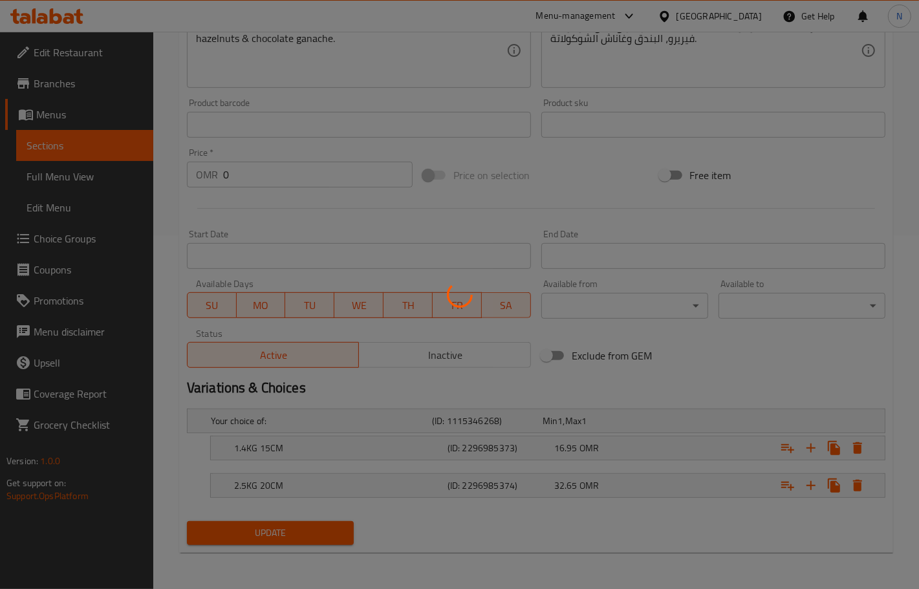
scroll to position [0, 0]
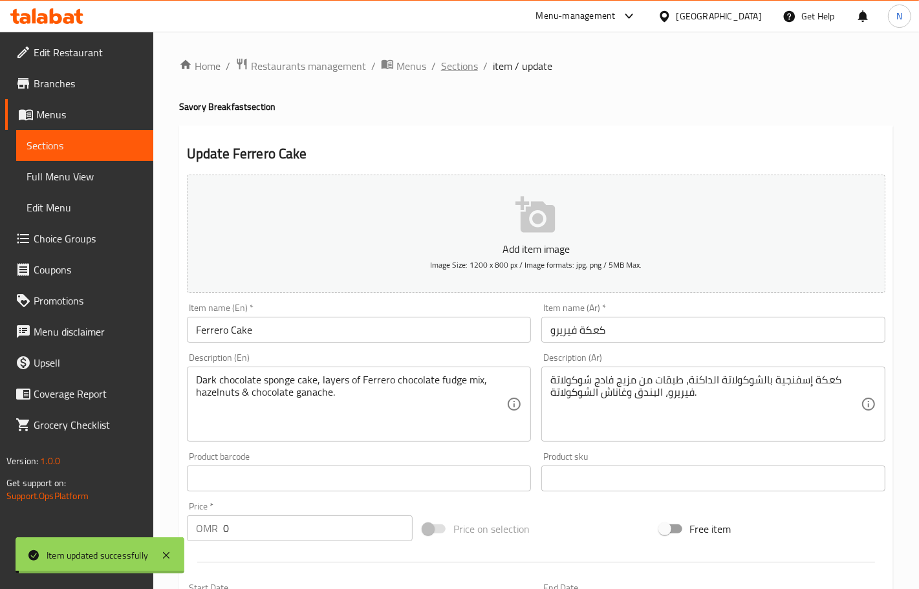
click at [459, 66] on span "Sections" at bounding box center [459, 66] width 37 height 16
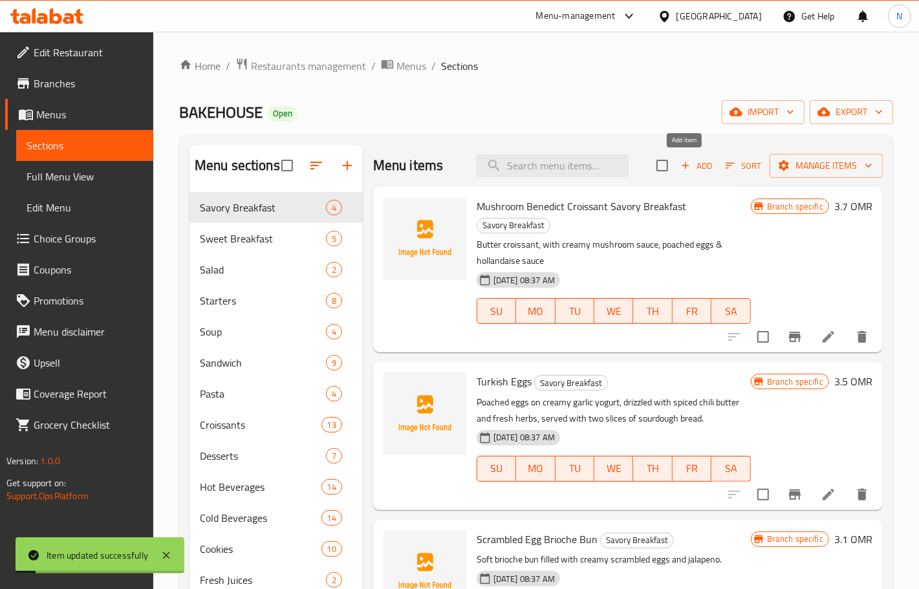
click at [689, 170] on span "Add" at bounding box center [696, 165] width 35 height 15
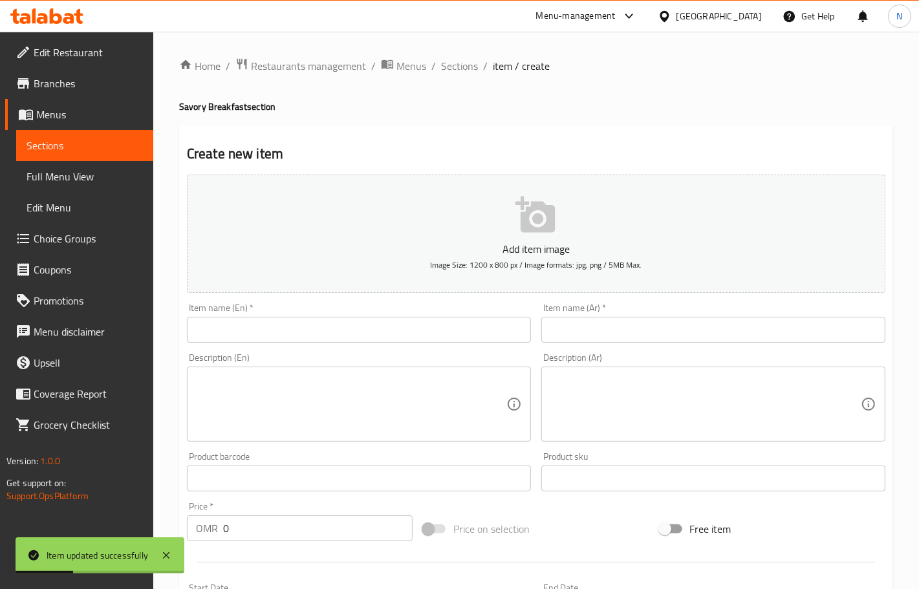
click at [385, 330] on input "text" at bounding box center [359, 330] width 344 height 26
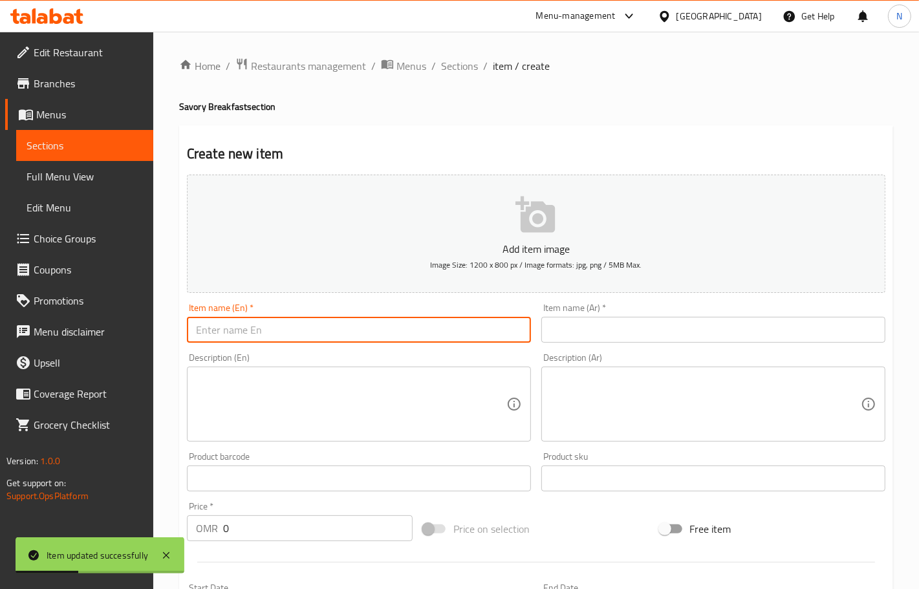
paste input "Ferrero Cake"
type input "Ferrero Cake"
click at [585, 347] on div "Item name (Ar)   * Item name (Ar) *" at bounding box center [713, 323] width 354 height 50
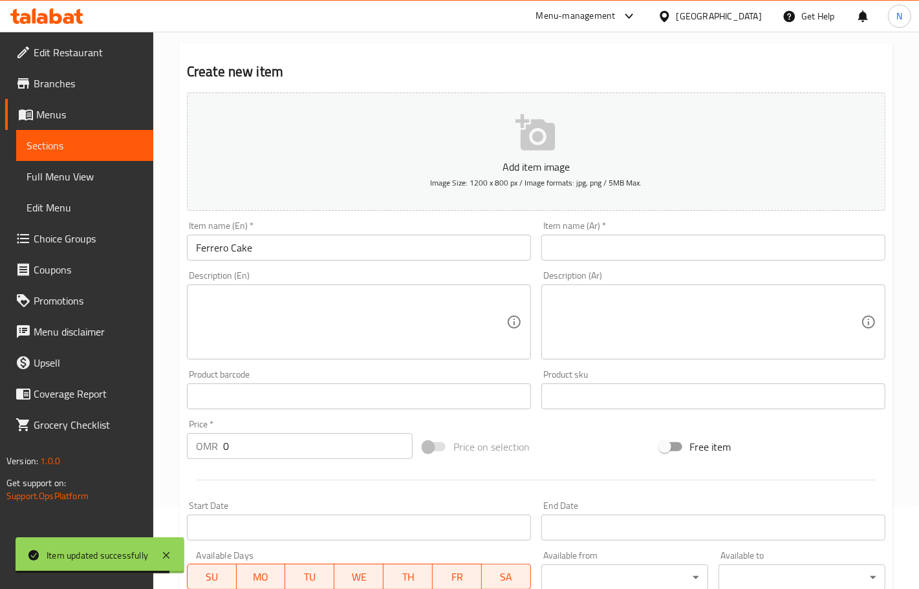
scroll to position [162, 0]
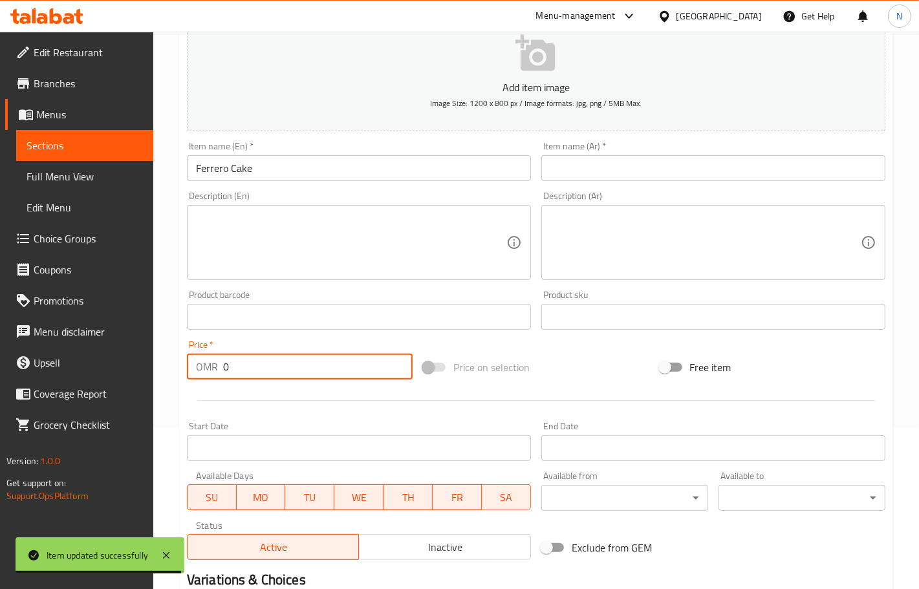
click at [279, 370] on input "0" at bounding box center [317, 367] width 189 height 26
click at [278, 370] on input "0" at bounding box center [317, 367] width 189 height 26
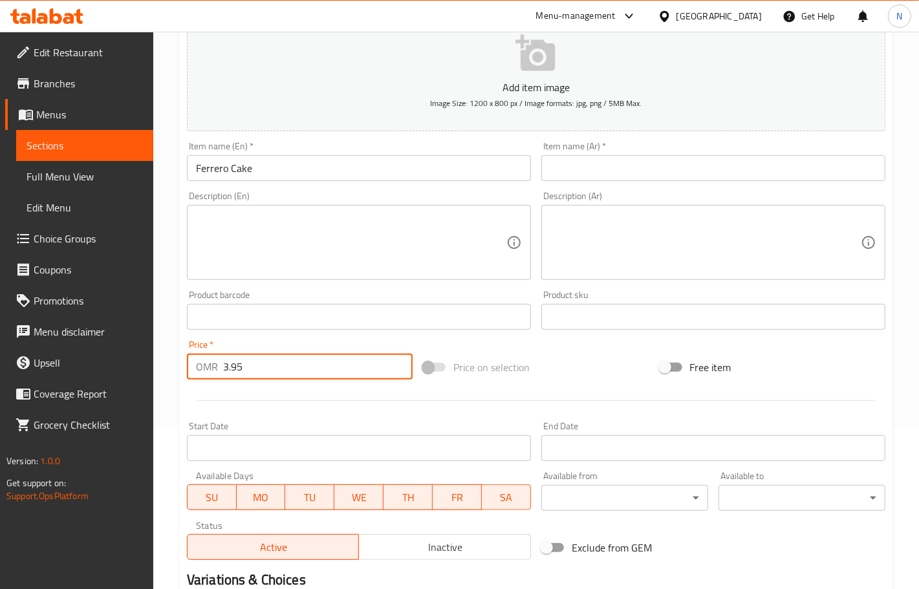
type input "3.95"
click at [267, 270] on textarea at bounding box center [351, 242] width 310 height 61
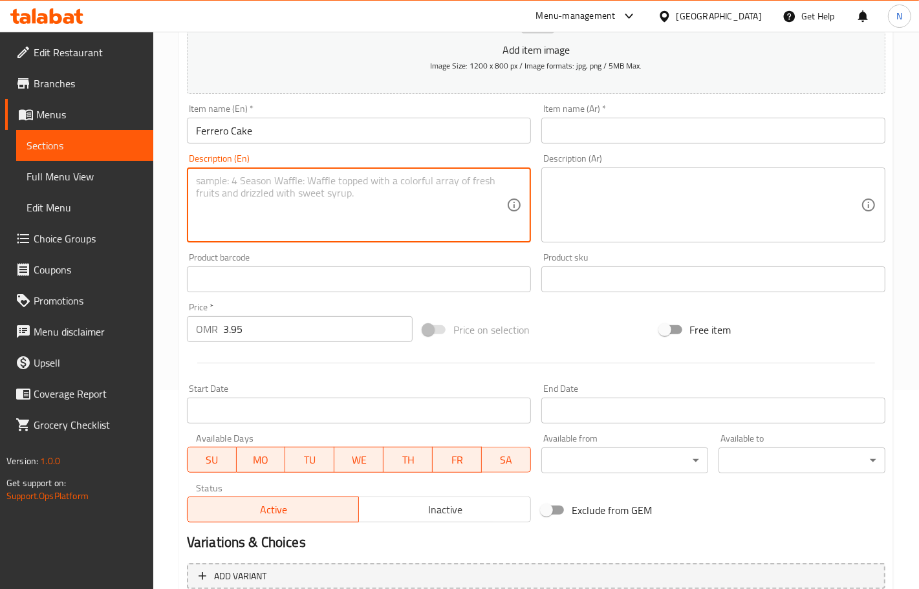
scroll to position [80, 0]
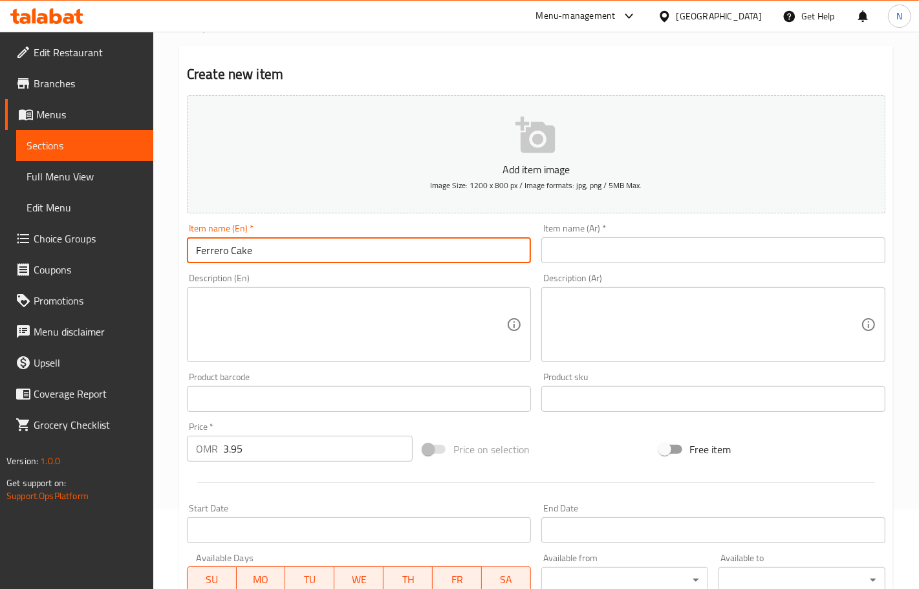
click at [333, 250] on input "Ferrero Cake" at bounding box center [359, 250] width 344 height 26
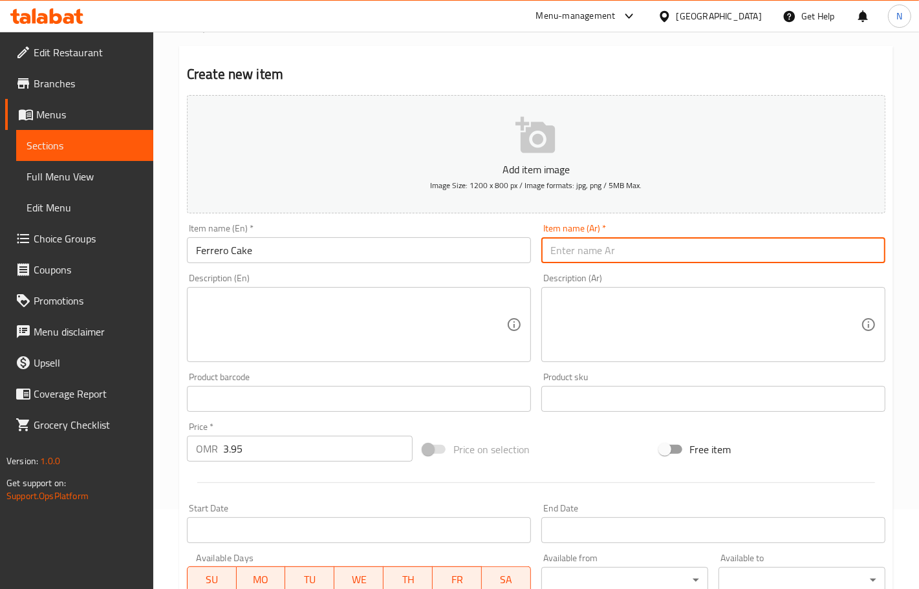
click at [606, 262] on input "text" at bounding box center [713, 250] width 344 height 26
paste input "كعكة فيريرو"
type input "كعكة فيريرو"
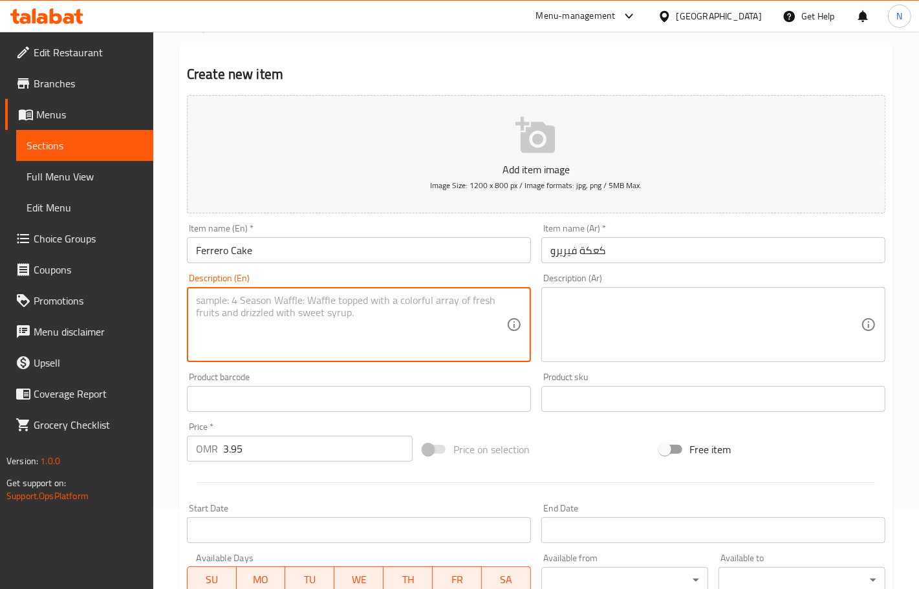
click at [346, 319] on textarea at bounding box center [351, 324] width 310 height 61
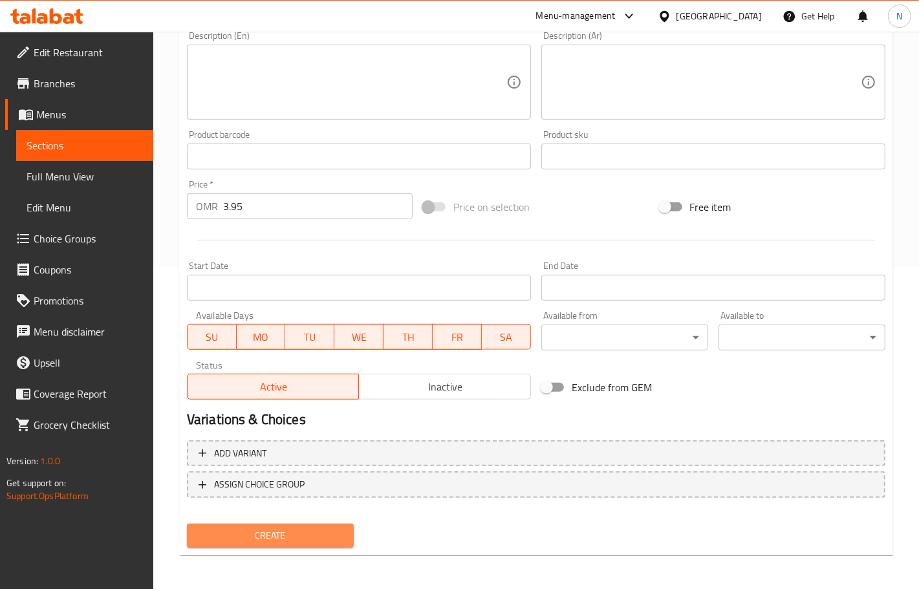
click at [275, 529] on span "Create" at bounding box center [270, 536] width 146 height 16
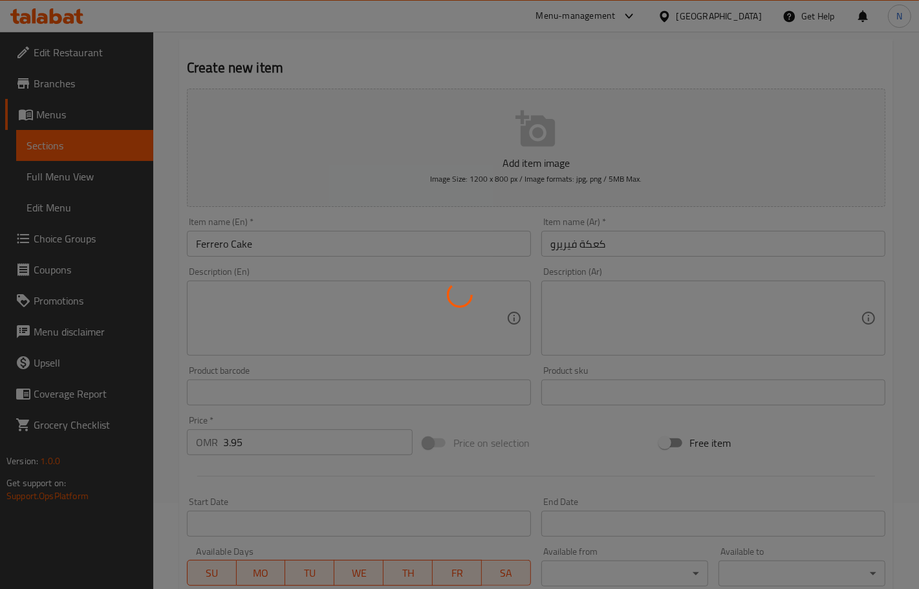
scroll to position [0, 0]
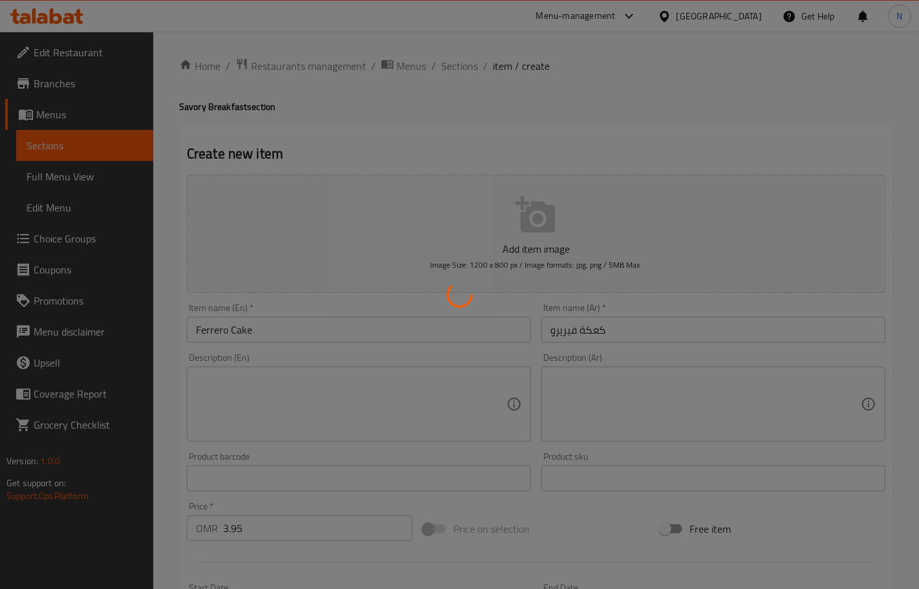
type input "0"
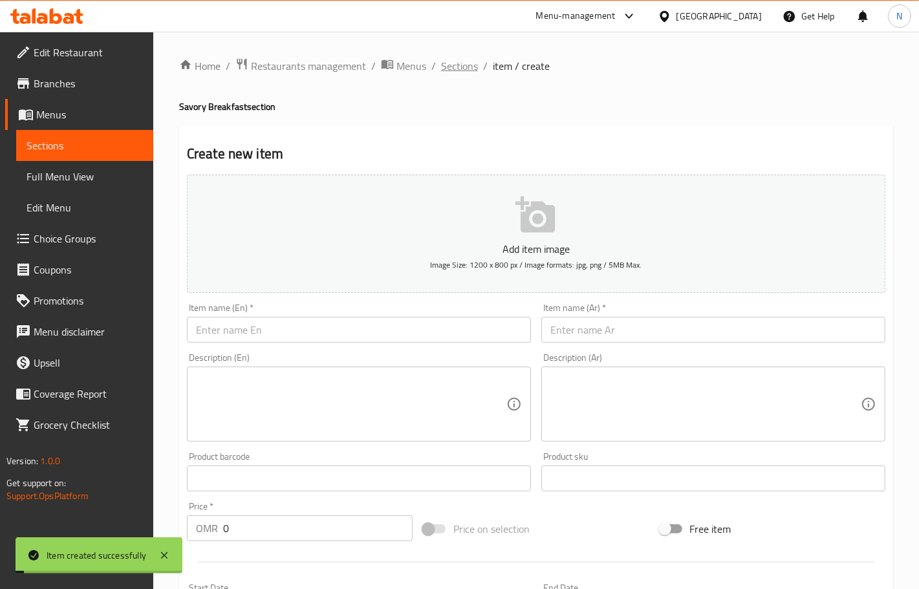
click at [456, 69] on span "Sections" at bounding box center [459, 66] width 37 height 16
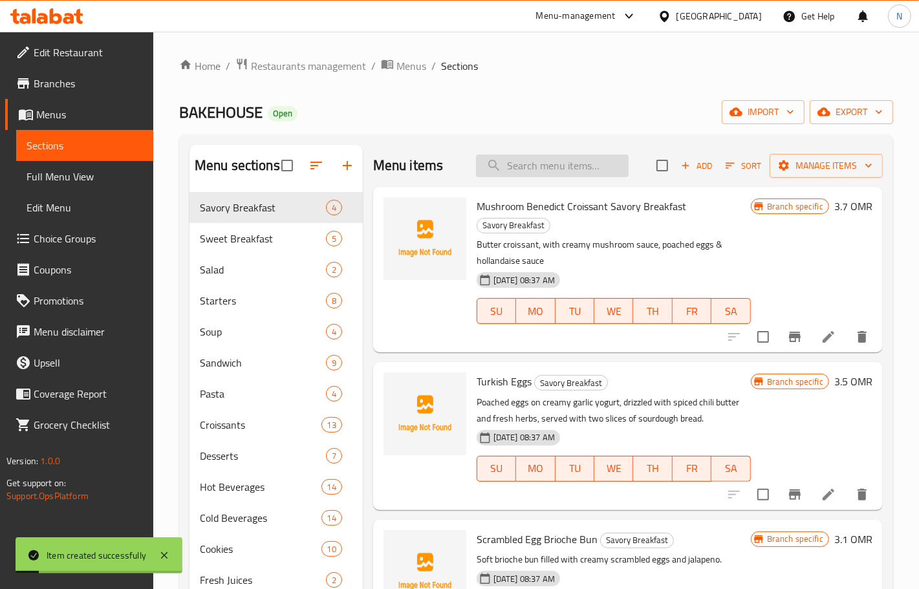
click at [540, 169] on input "search" at bounding box center [552, 166] width 153 height 23
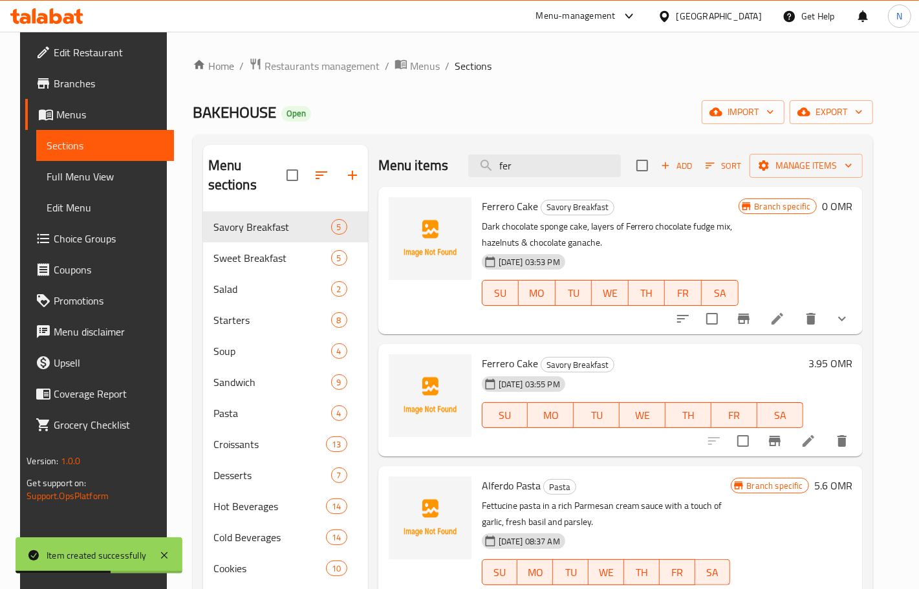
type input "fer"
click at [550, 231] on p "Dark chocolate sponge cake, layers of Ferrero chocolate fudge mix, hazelnuts & …" at bounding box center [610, 235] width 257 height 32
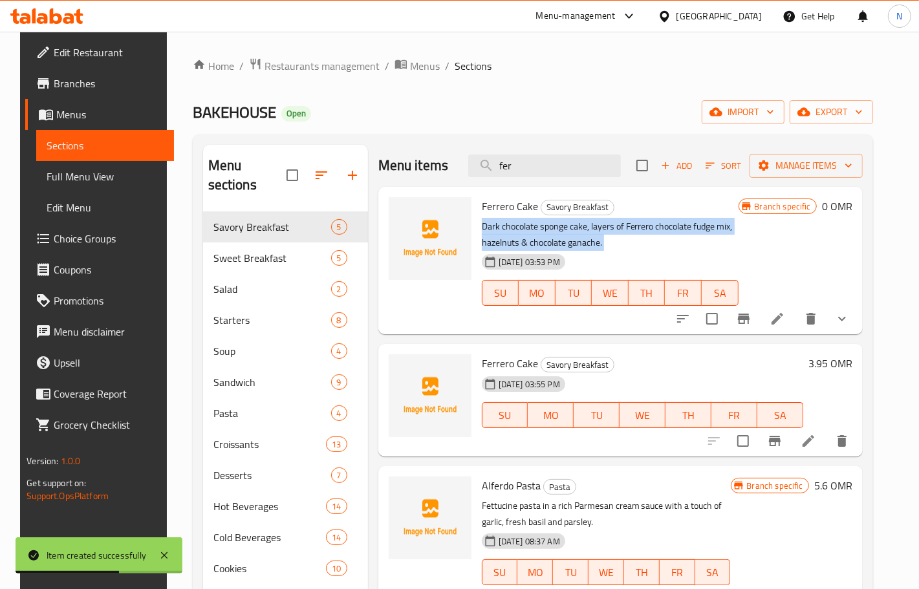
click at [550, 231] on p "Dark chocolate sponge cake, layers of Ferrero chocolate fudge mix, hazelnuts & …" at bounding box center [610, 235] width 257 height 32
copy div "Dark chocolate sponge cake, layers of Ferrero chocolate fudge mix, hazelnuts & …"
click at [782, 448] on icon "Branch-specific-item" at bounding box center [775, 441] width 16 height 16
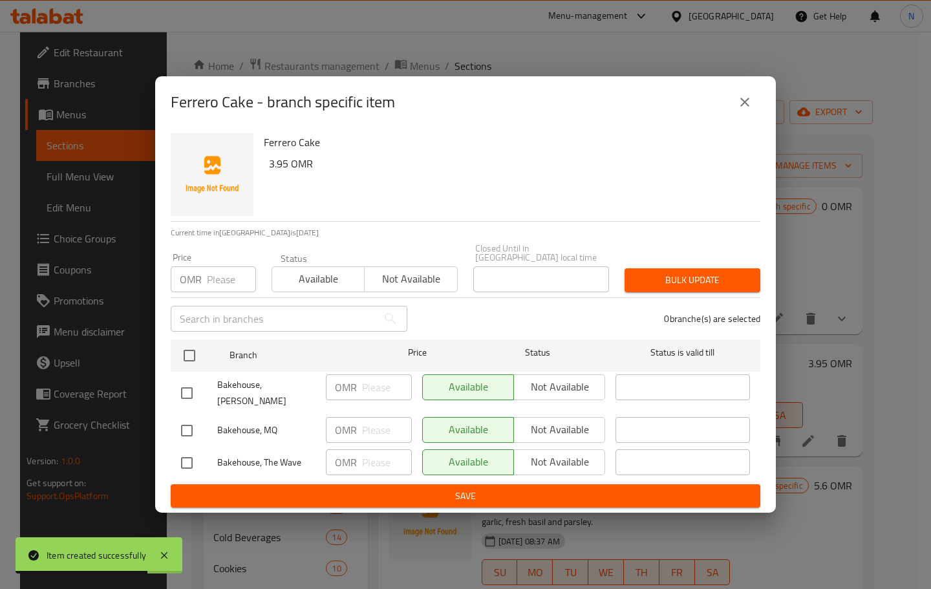
click at [178, 392] on input "checkbox" at bounding box center [186, 393] width 27 height 27
checkbox input "true"
click at [189, 459] on input "checkbox" at bounding box center [186, 462] width 27 height 27
checkbox input "true"
click at [566, 393] on span "Not available" at bounding box center [559, 387] width 81 height 19
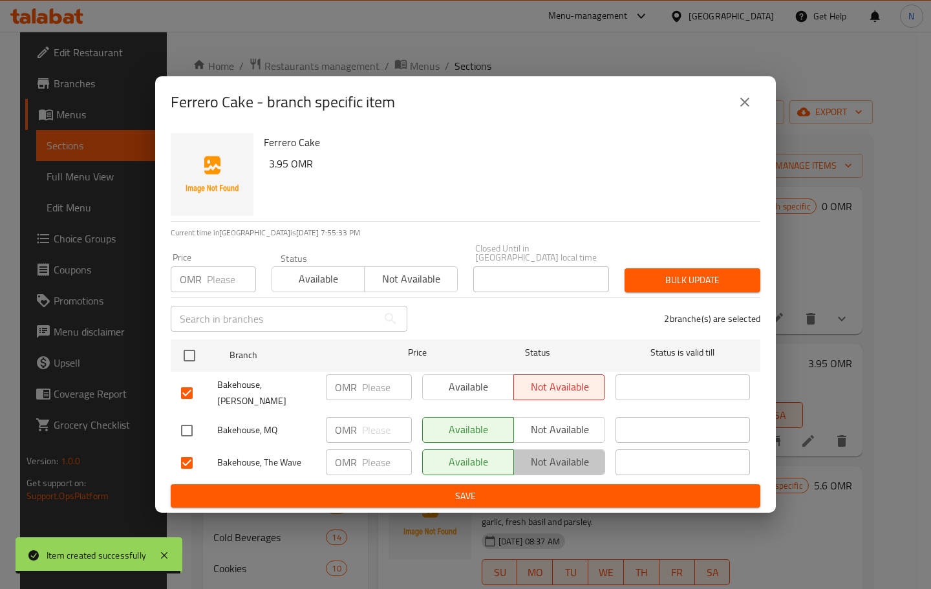
click at [569, 453] on span "Not available" at bounding box center [559, 462] width 81 height 19
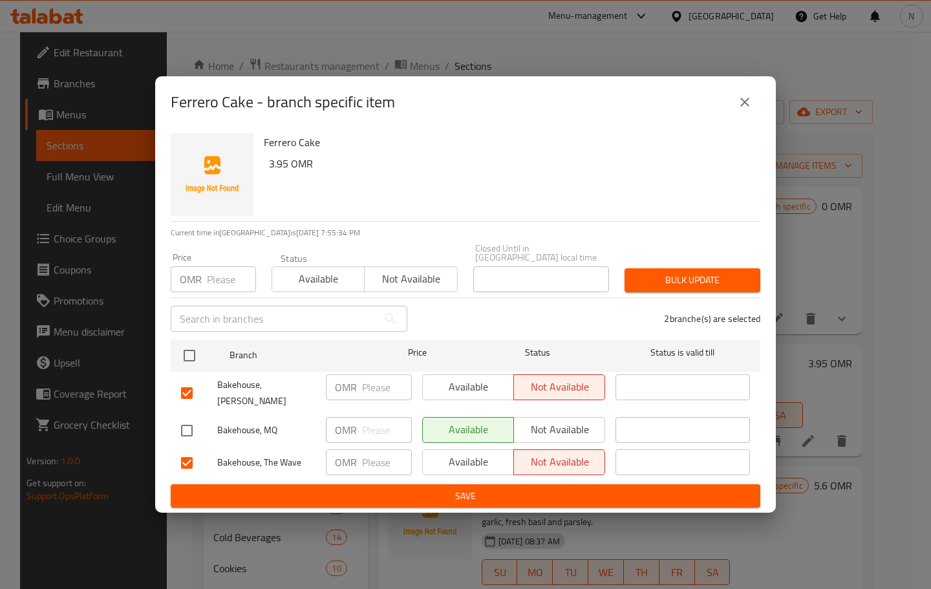
click at [560, 488] on span "Save" at bounding box center [465, 496] width 569 height 16
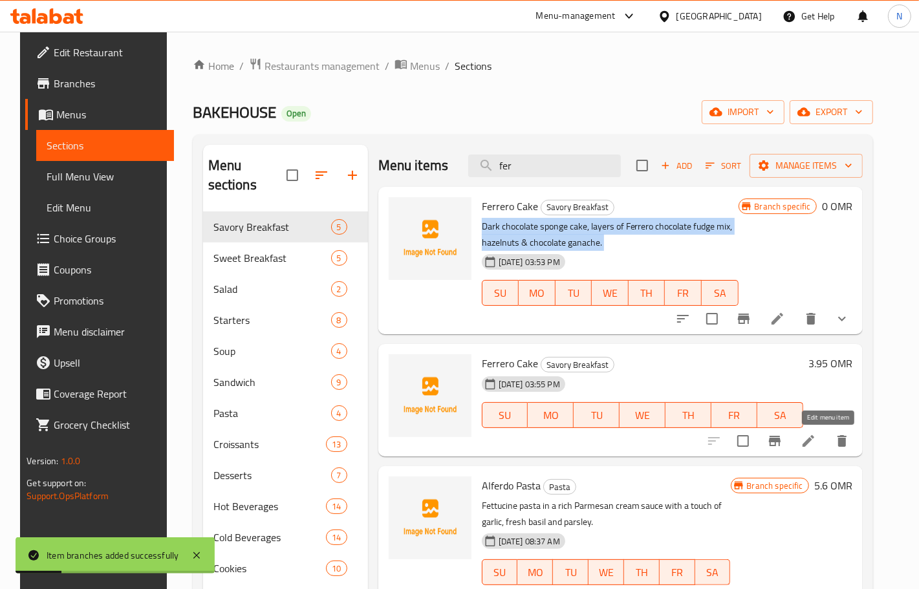
click at [816, 447] on icon at bounding box center [808, 441] width 16 height 16
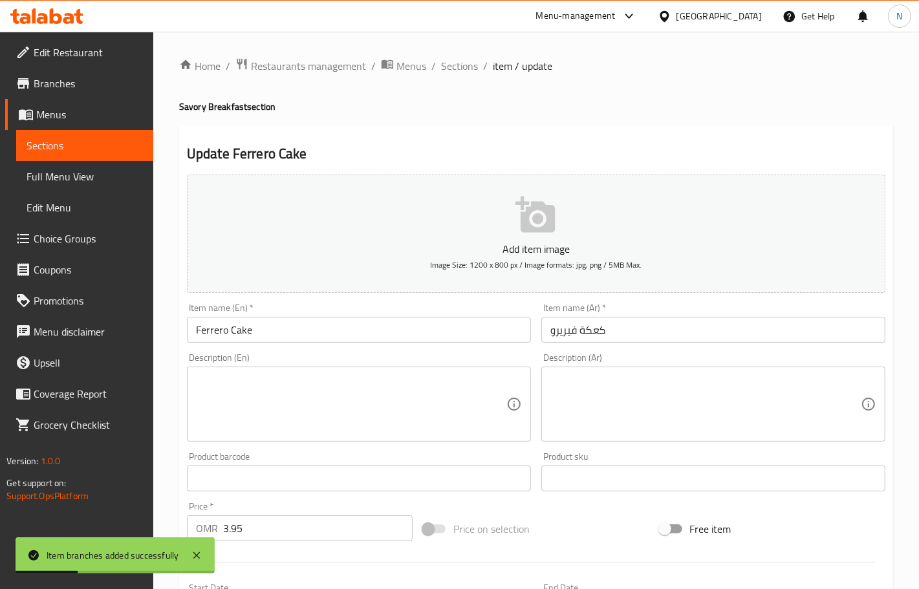
click at [328, 398] on textarea at bounding box center [351, 404] width 310 height 61
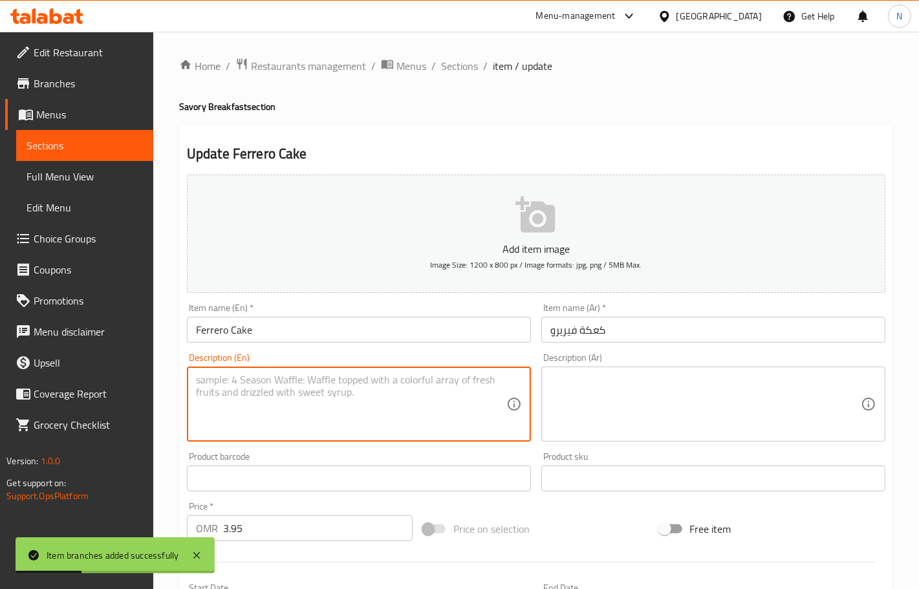
paste textarea "Dark chocolate sponge cake, layers of Ferrero chocolate fudge mix, hazelnuts & …"
type textarea "Dark chocolate sponge cake, layers of Ferrero chocolate fudge mix, hazelnuts & …"
click at [628, 380] on textarea at bounding box center [705, 404] width 310 height 61
paste textarea "كعكة إسفنجية بالشوكولاتة الداكنة، طبقات من مزيج فادج شوكولاتة فيريرو، البندق وغ…"
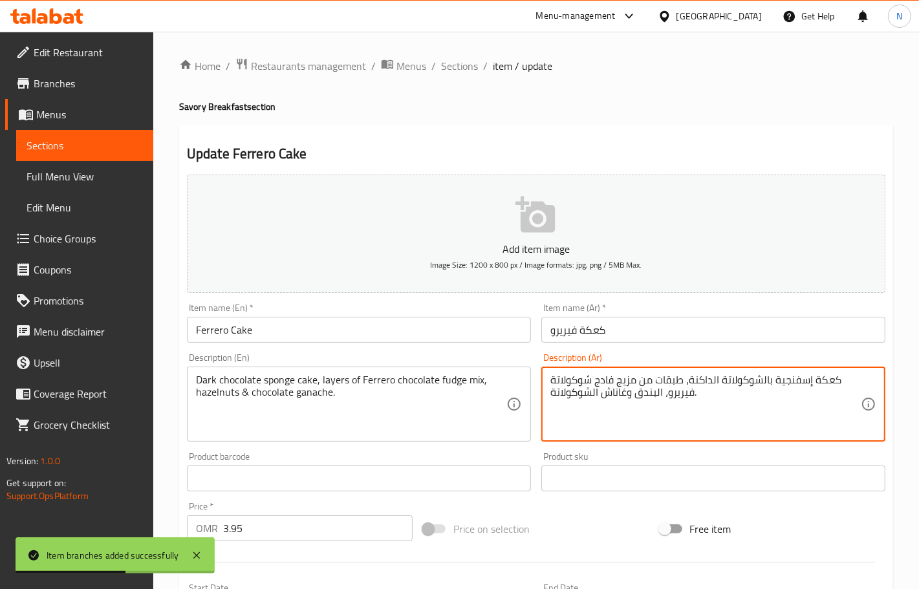
type textarea "كعكة إسفنجية بالشوكولاتة الداكنة، طبقات من مزيج فادج شوكولاتة فيريرو، البندق وغ…"
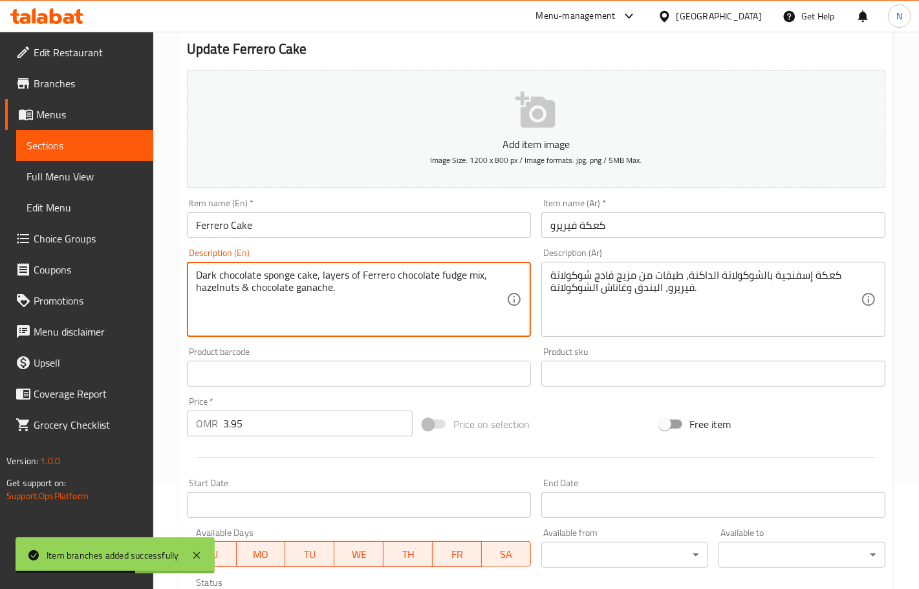
scroll to position [322, 0]
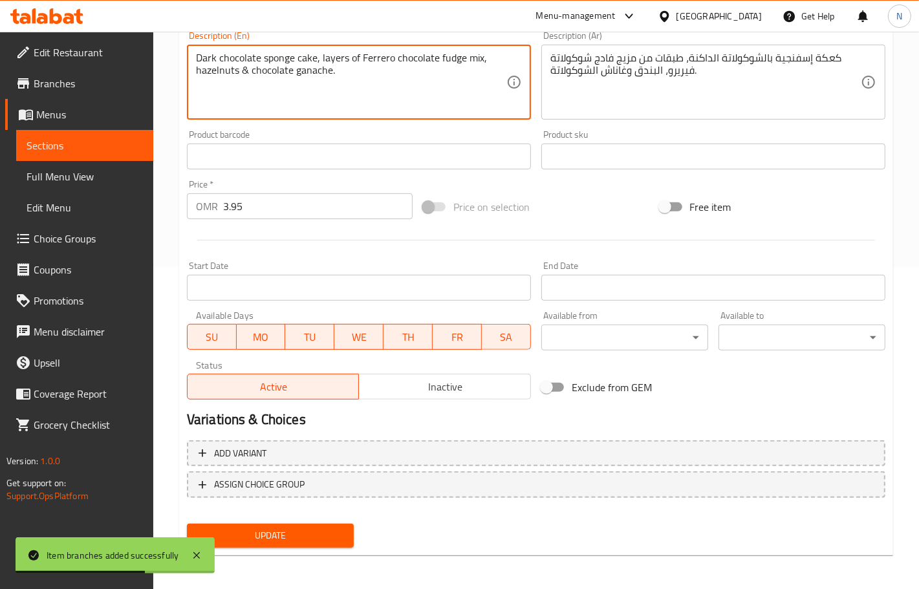
click at [275, 547] on div "Update" at bounding box center [270, 536] width 177 height 34
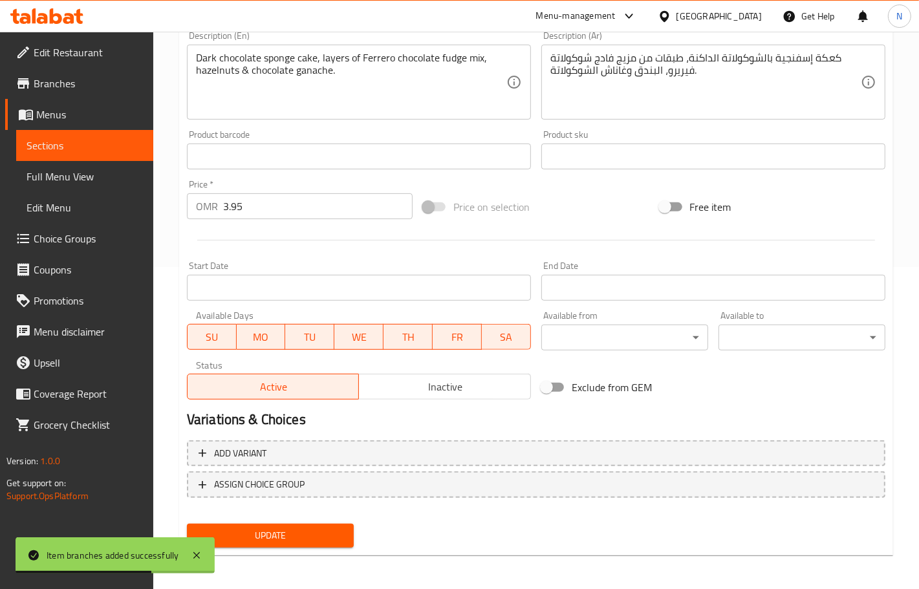
click at [286, 538] on span "Update" at bounding box center [270, 536] width 146 height 16
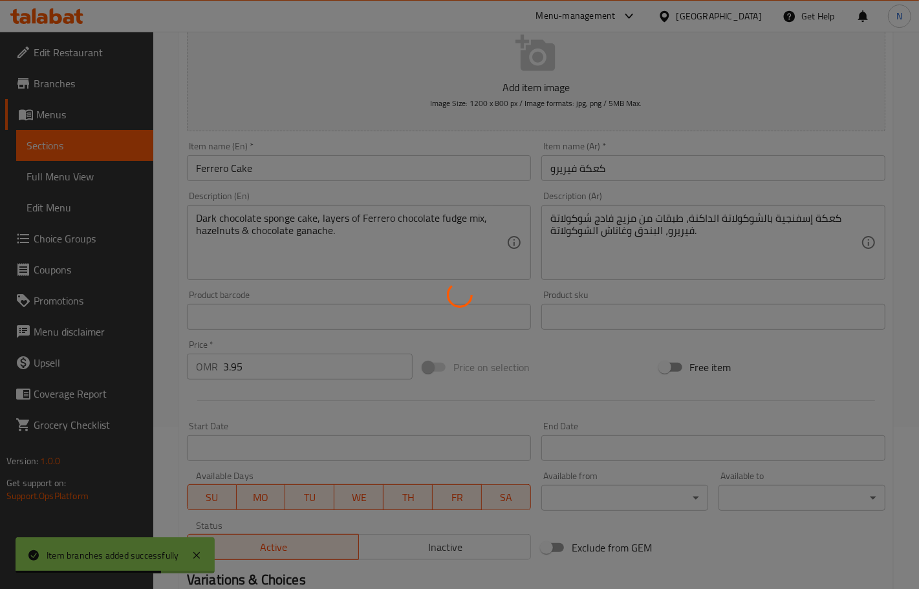
scroll to position [0, 0]
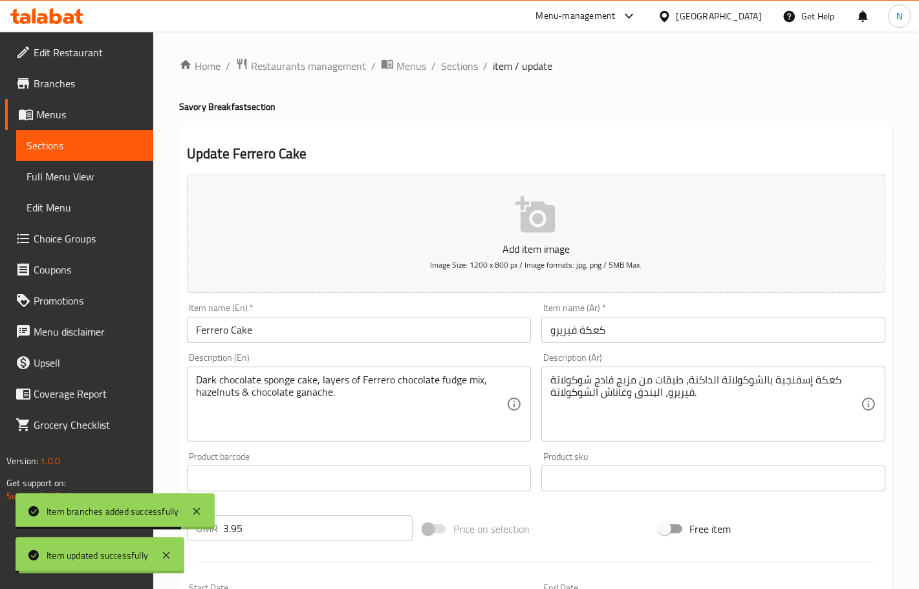
drag, startPoint x: 457, startPoint y: 59, endPoint x: 470, endPoint y: 95, distance: 37.8
click at [457, 59] on span "Sections" at bounding box center [459, 66] width 37 height 16
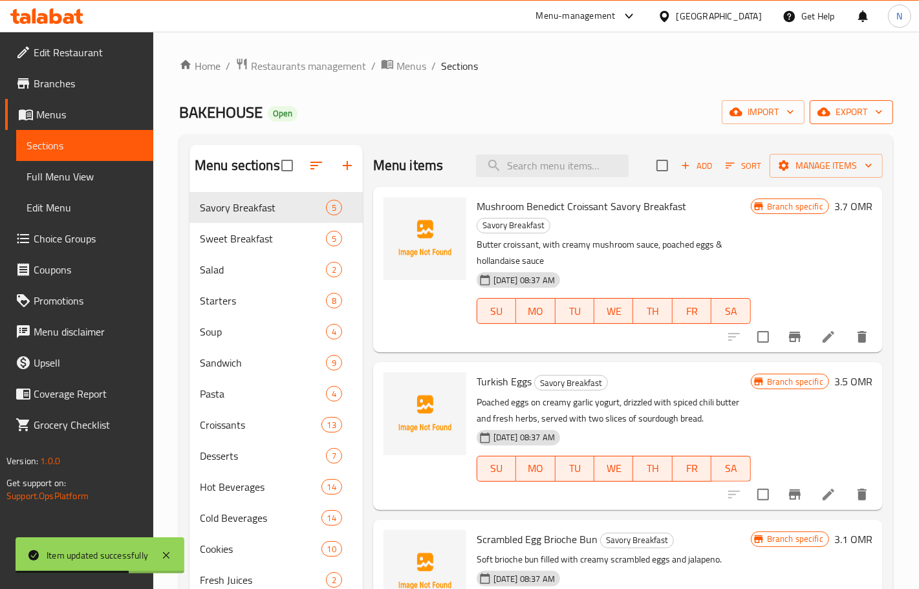
click at [850, 109] on span "export" at bounding box center [851, 112] width 63 height 16
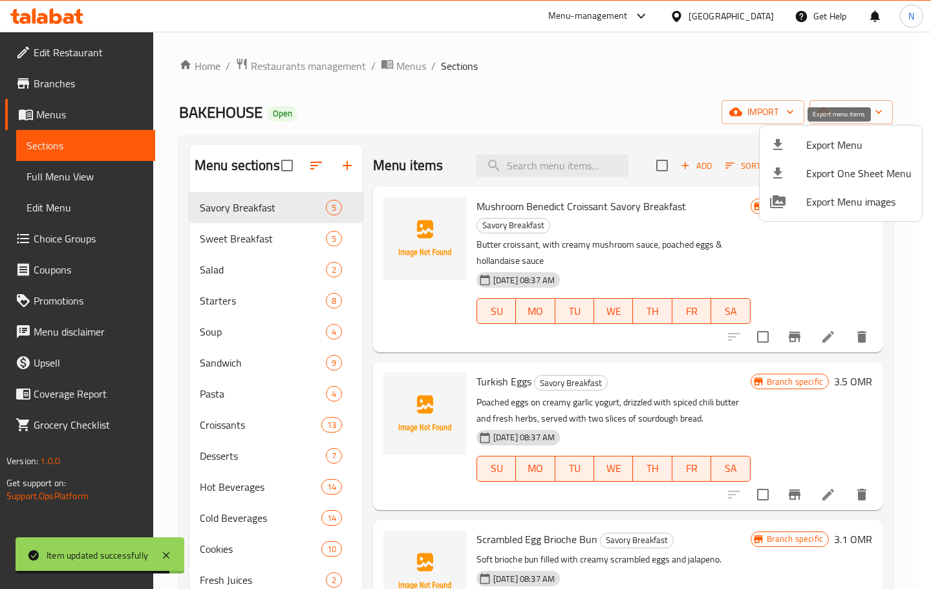
click at [844, 145] on span "Export Menu" at bounding box center [858, 145] width 105 height 16
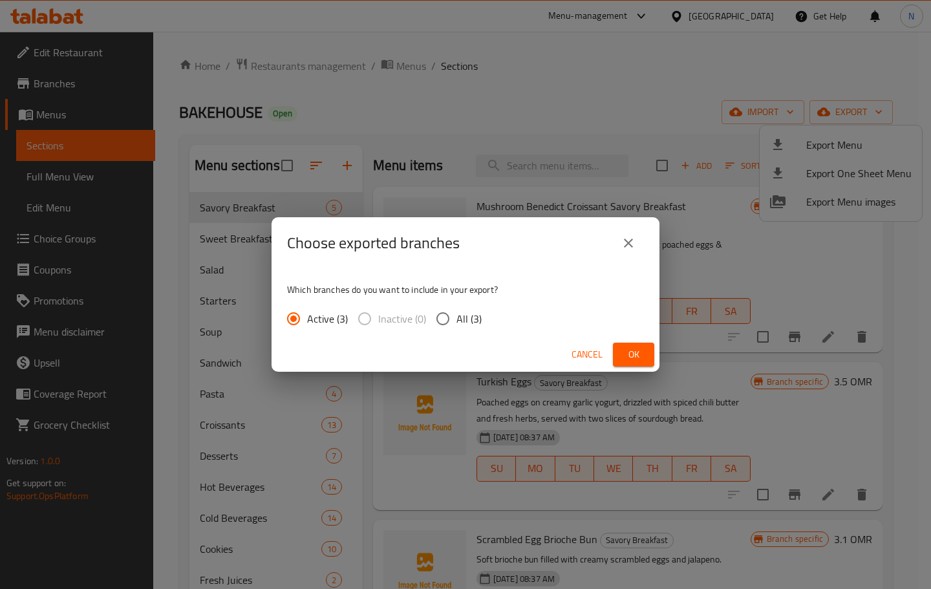
click at [623, 349] on span "Ok" at bounding box center [633, 355] width 21 height 16
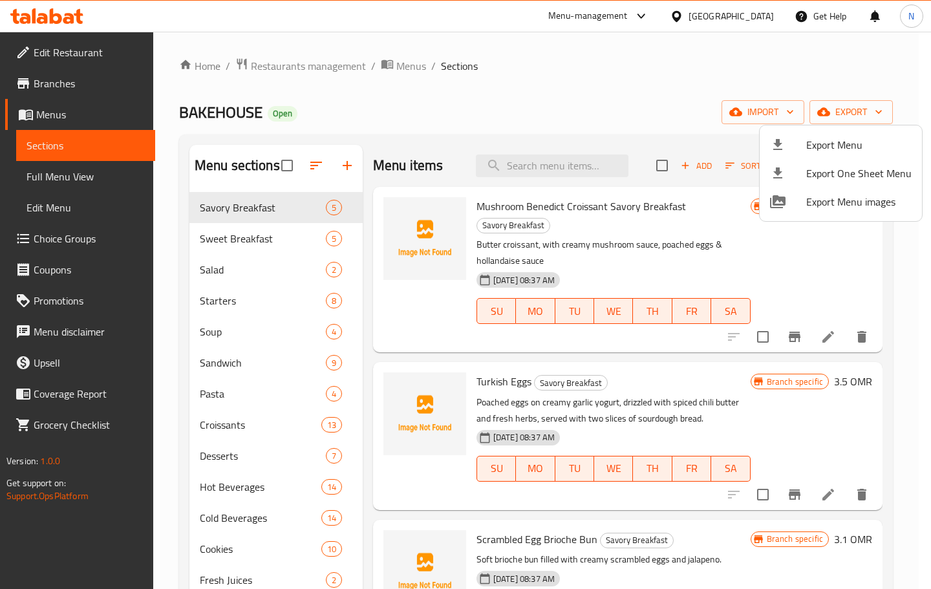
click at [612, 91] on div at bounding box center [465, 294] width 931 height 589
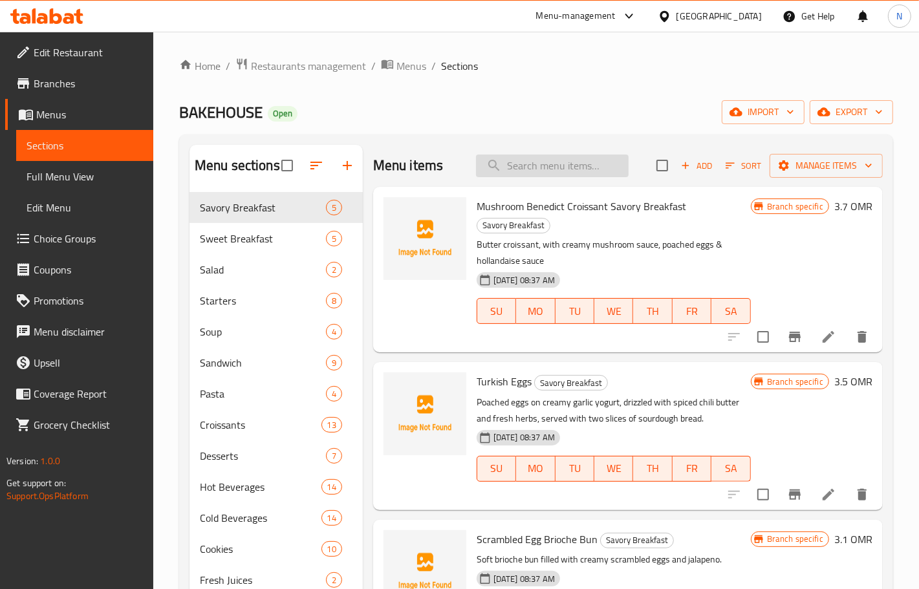
click at [557, 166] on input "search" at bounding box center [552, 166] width 153 height 23
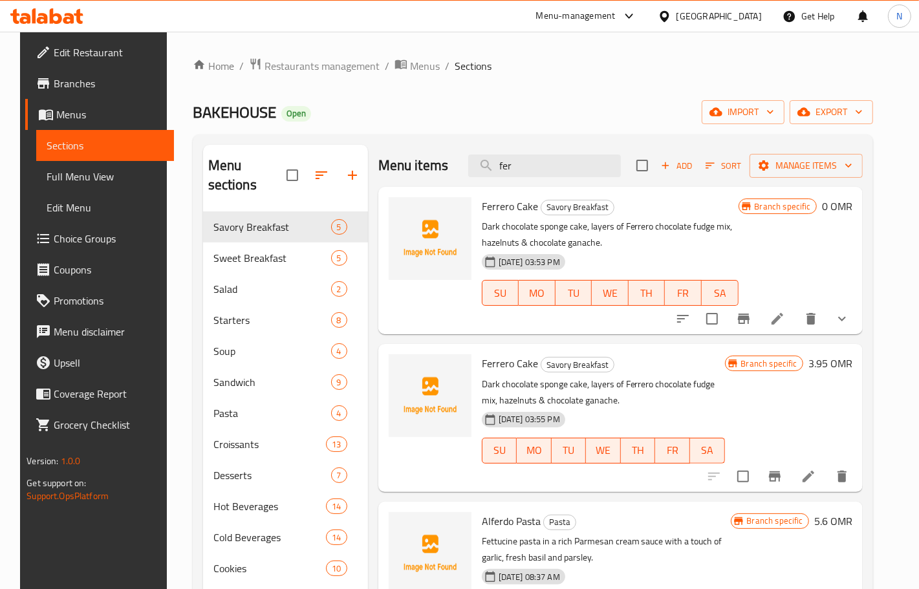
type input "fer"
click at [725, 314] on input "checkbox" at bounding box center [711, 318] width 27 height 27
checkbox input "true"
click at [749, 314] on icon "Branch-specific-item" at bounding box center [744, 319] width 16 height 16
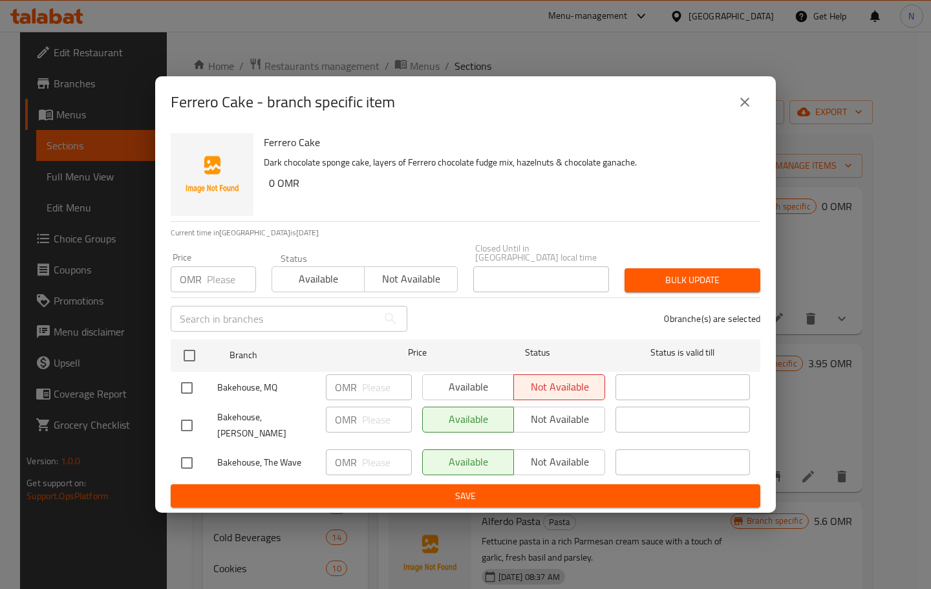
click at [744, 110] on icon "close" at bounding box center [745, 102] width 16 height 16
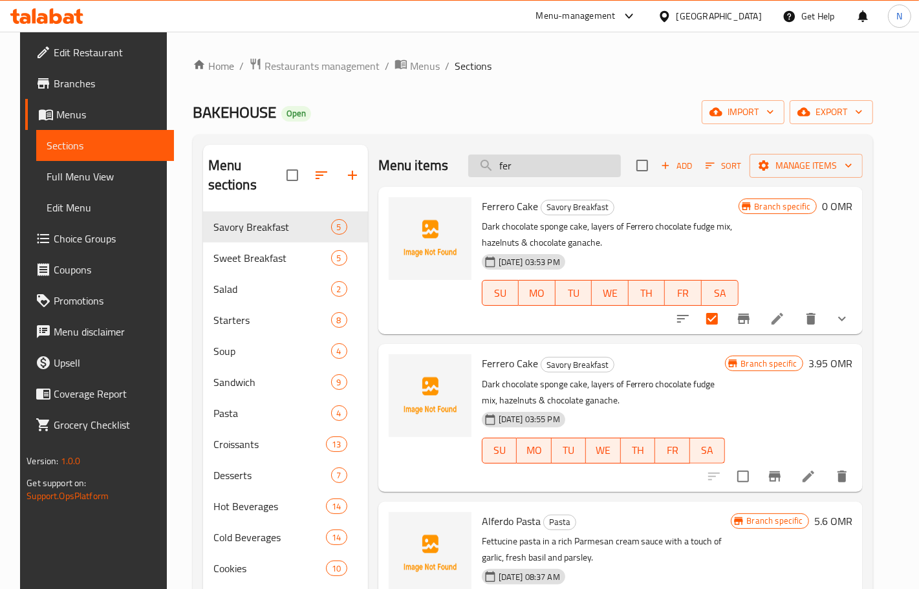
click at [574, 160] on input "fer" at bounding box center [544, 166] width 153 height 23
paste input "San Sebastian Full Size"
type input "San Sebastian Full Size"
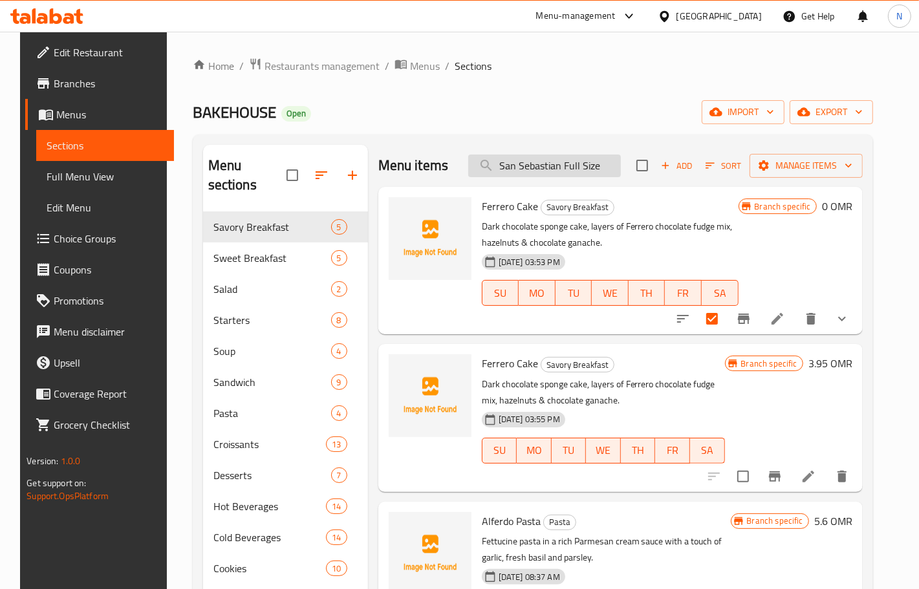
checkbox input "true"
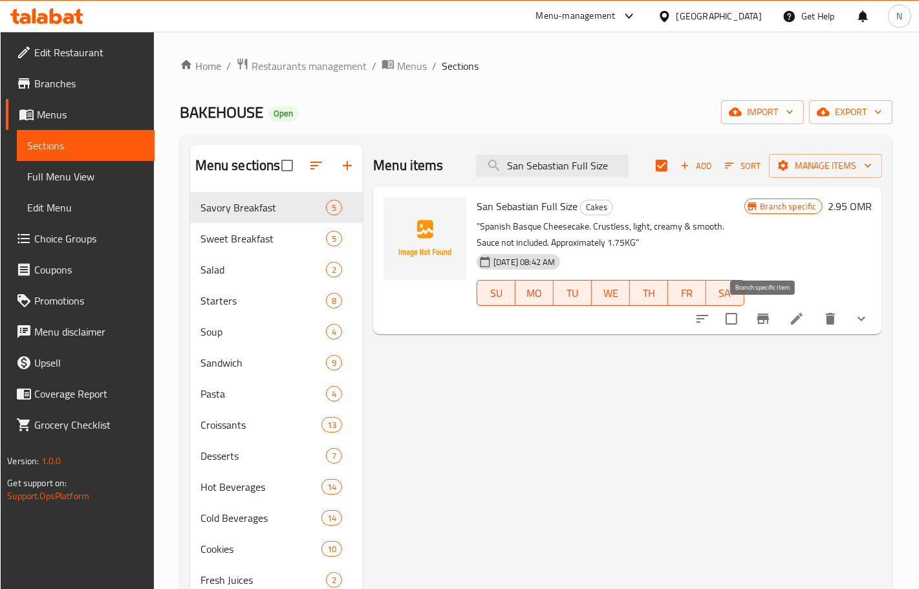
type input "San Sebastian Full Size"
click at [754, 320] on button "Branch-specific-item" at bounding box center [762, 318] width 31 height 31
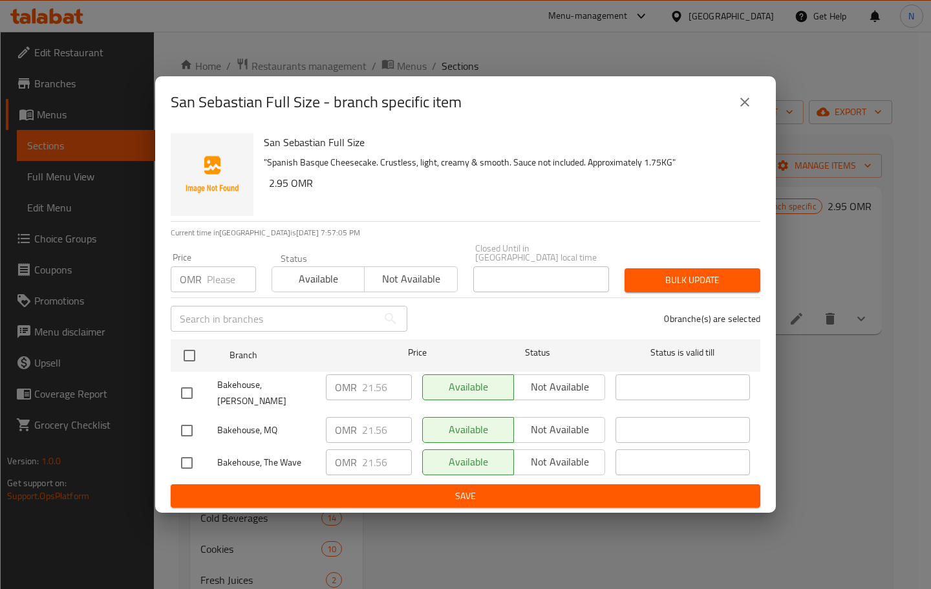
click at [745, 110] on icon "close" at bounding box center [745, 102] width 16 height 16
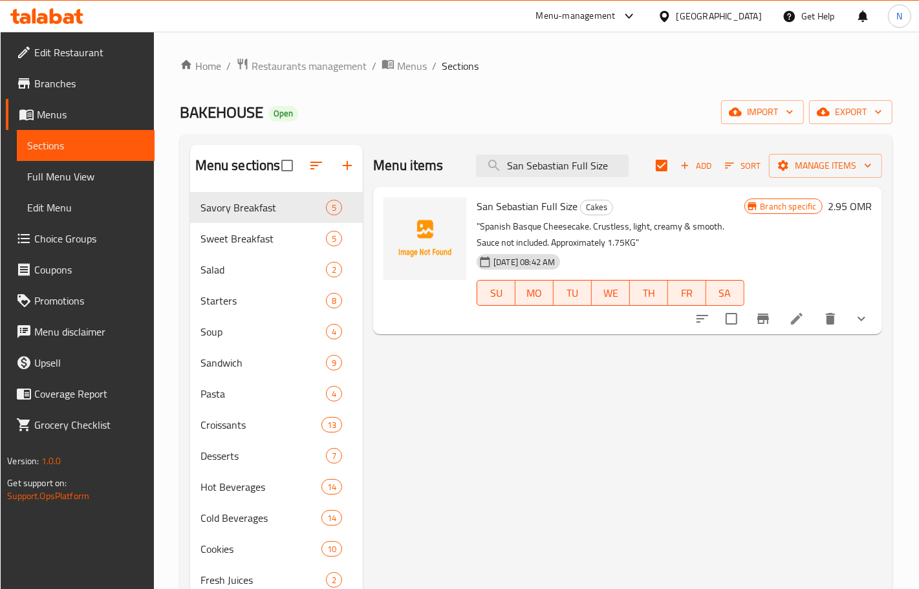
click at [804, 321] on icon at bounding box center [797, 319] width 16 height 16
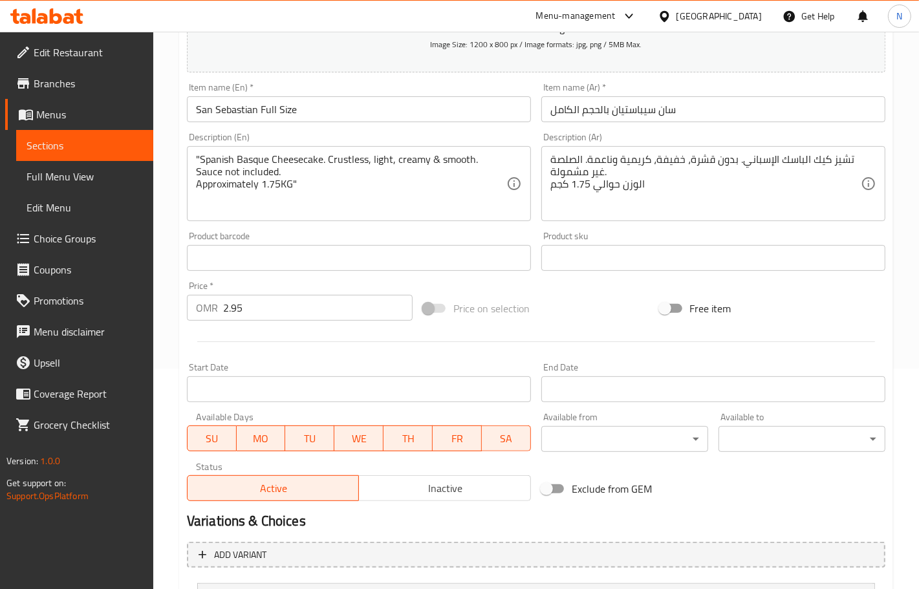
scroll to position [345, 0]
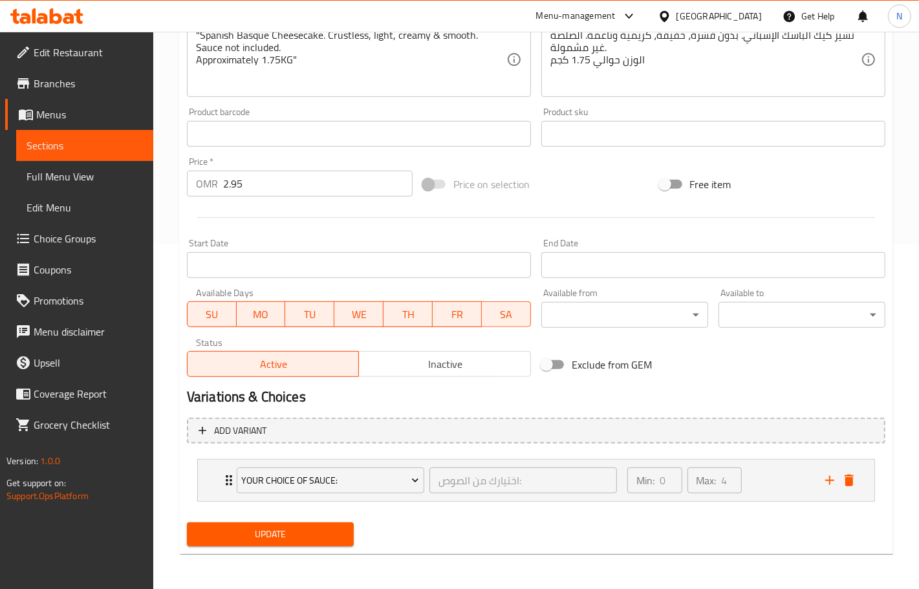
click at [275, 188] on input "2.95" at bounding box center [317, 184] width 189 height 26
paste input "1.560"
click at [770, 488] on div "Min: 0 ​ Max: 4 ​" at bounding box center [718, 480] width 198 height 41
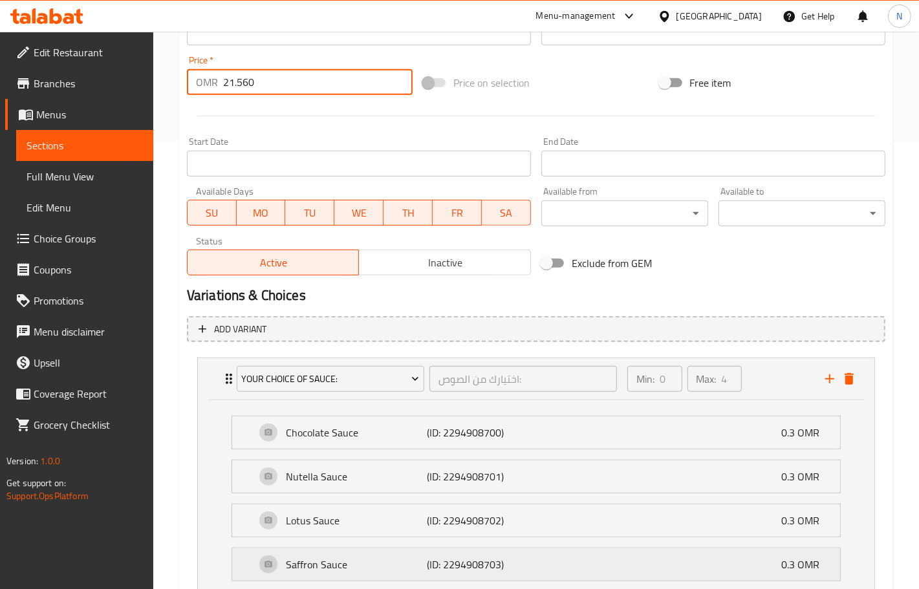
scroll to position [548, 0]
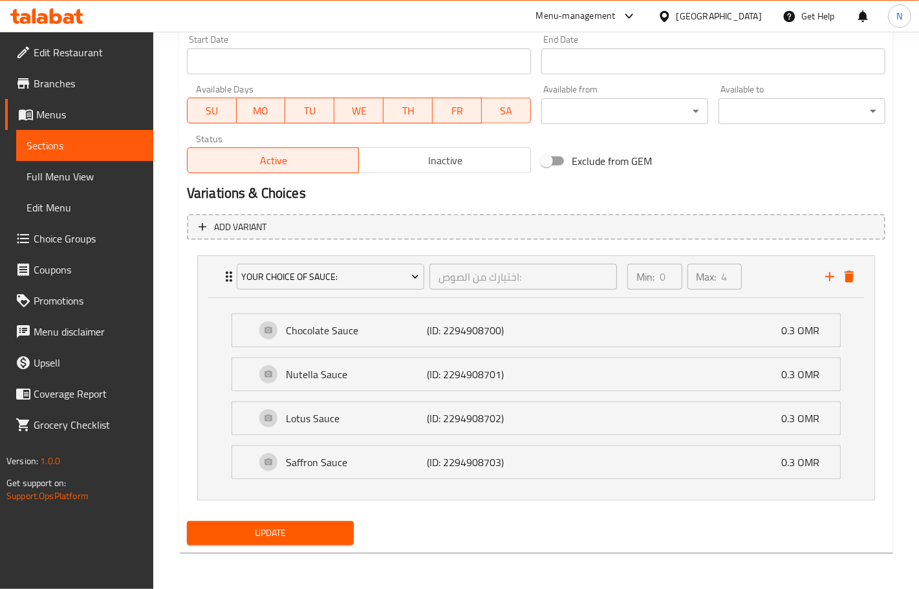
type input "21.560"
click at [320, 525] on span "Update" at bounding box center [270, 533] width 146 height 16
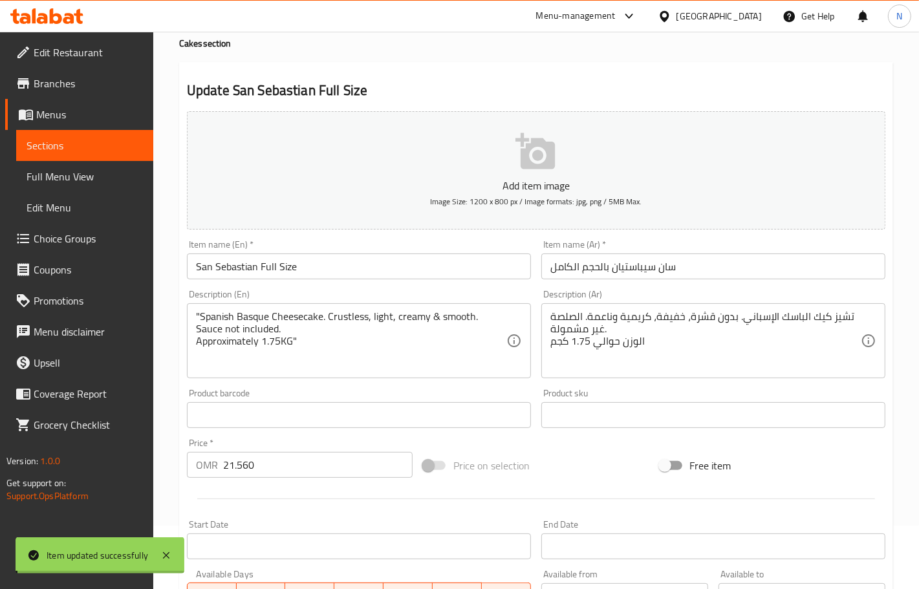
scroll to position [0, 0]
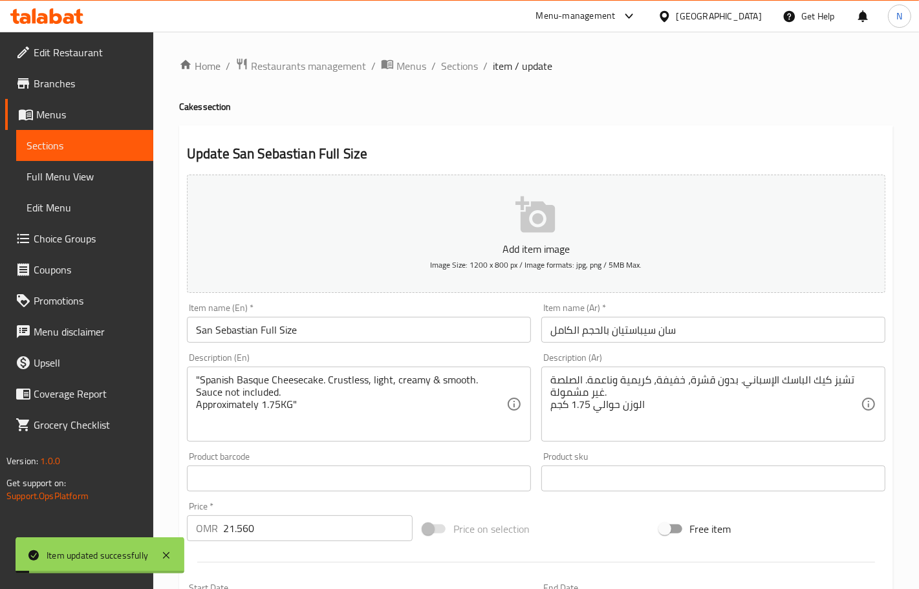
drag, startPoint x: 454, startPoint y: 70, endPoint x: 123, endPoint y: 1, distance: 338.0
click at [454, 70] on span "Sections" at bounding box center [459, 66] width 37 height 16
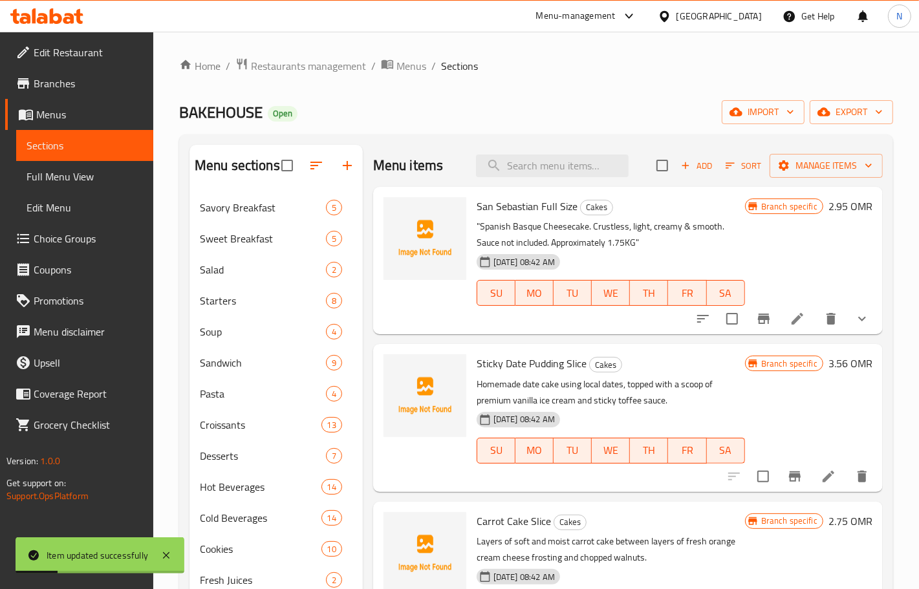
click at [582, 153] on div "Menu items Add Sort Manage items" at bounding box center [627, 166] width 509 height 42
click at [586, 162] on input "search" at bounding box center [552, 166] width 153 height 23
paste input "Tiramisu"
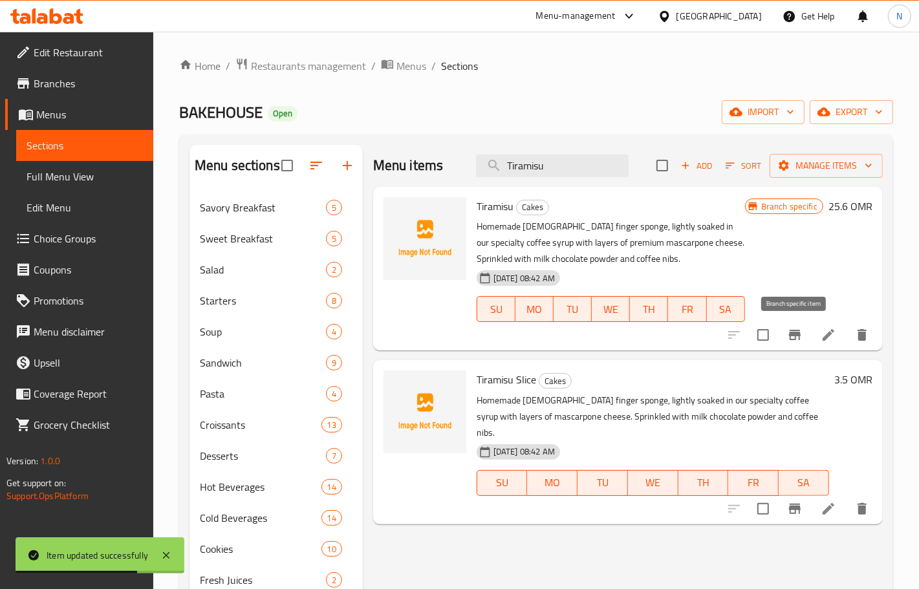
click at [794, 337] on icon "Branch-specific-item" at bounding box center [795, 335] width 16 height 16
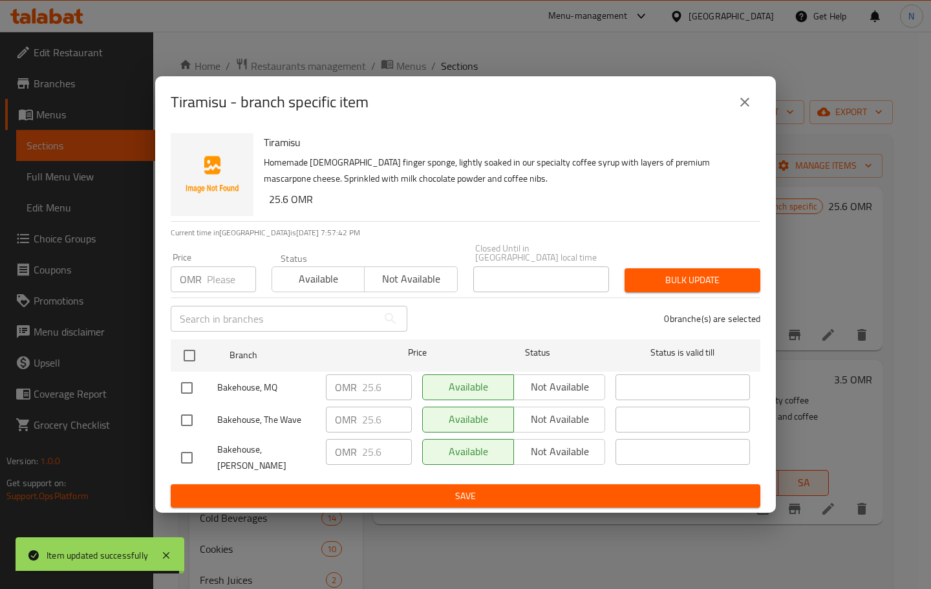
click at [742, 110] on icon "close" at bounding box center [745, 102] width 16 height 16
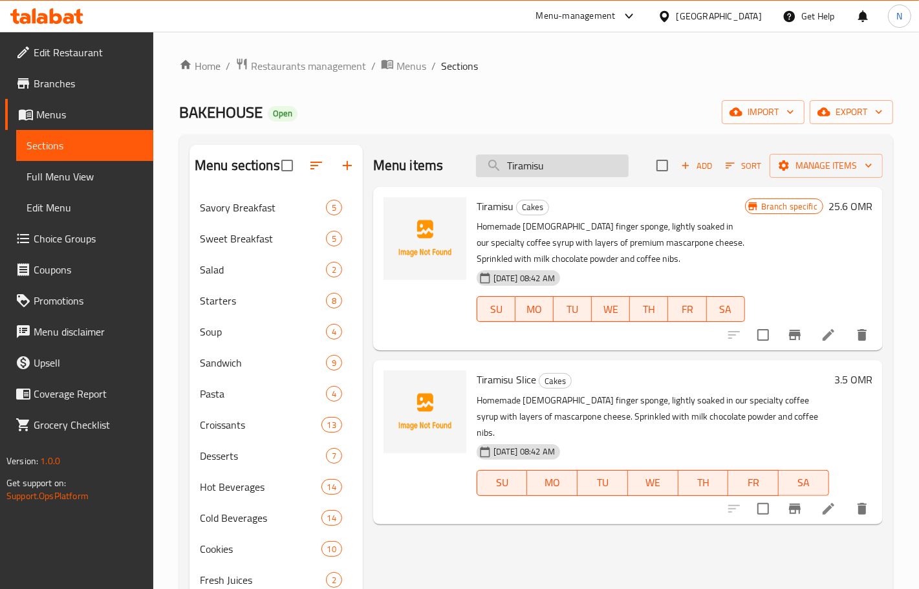
click at [566, 167] on input "Tiramisu" at bounding box center [552, 166] width 153 height 23
paste input "Sticky Date Pudding"
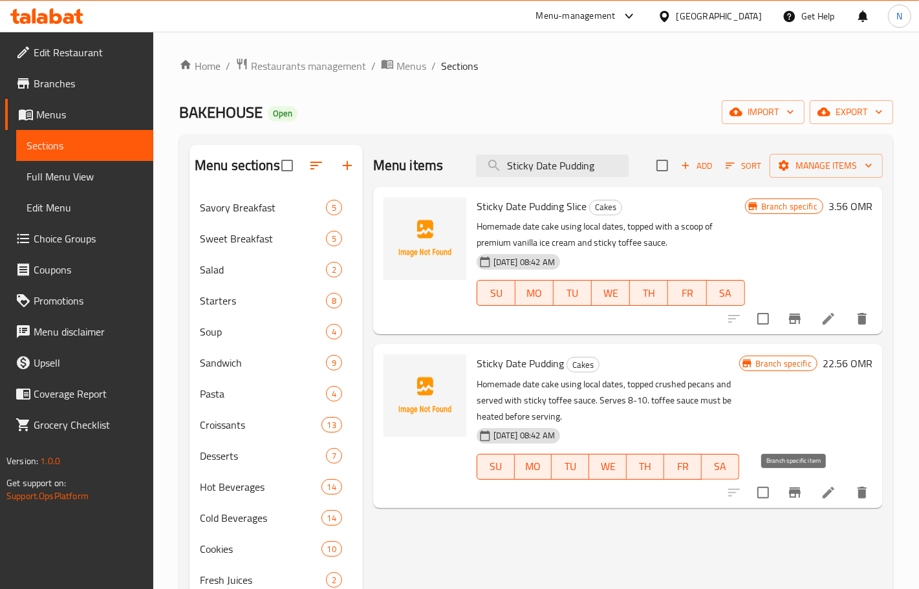
click at [786, 486] on button "Branch-specific-item" at bounding box center [794, 492] width 31 height 31
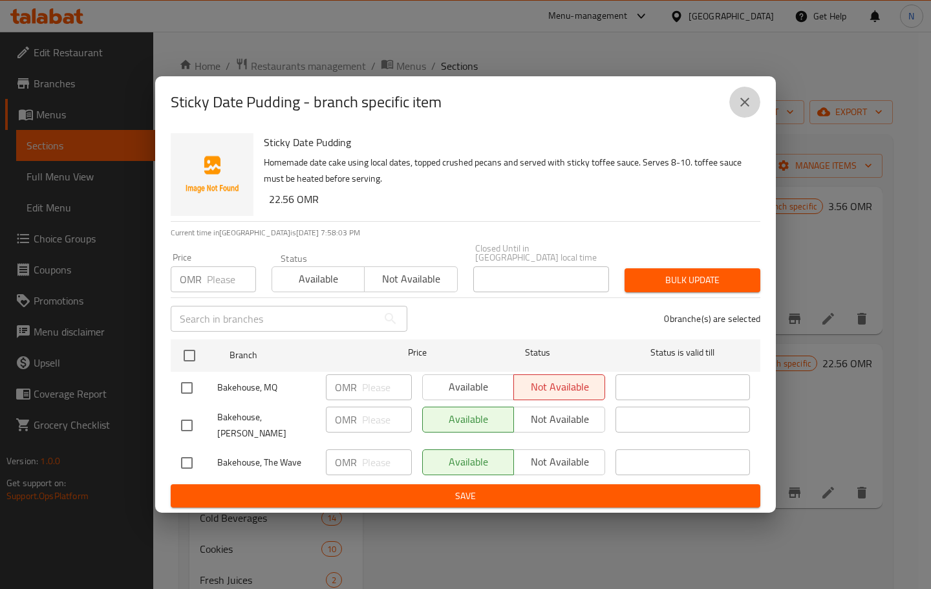
click at [745, 107] on icon "close" at bounding box center [744, 102] width 9 height 9
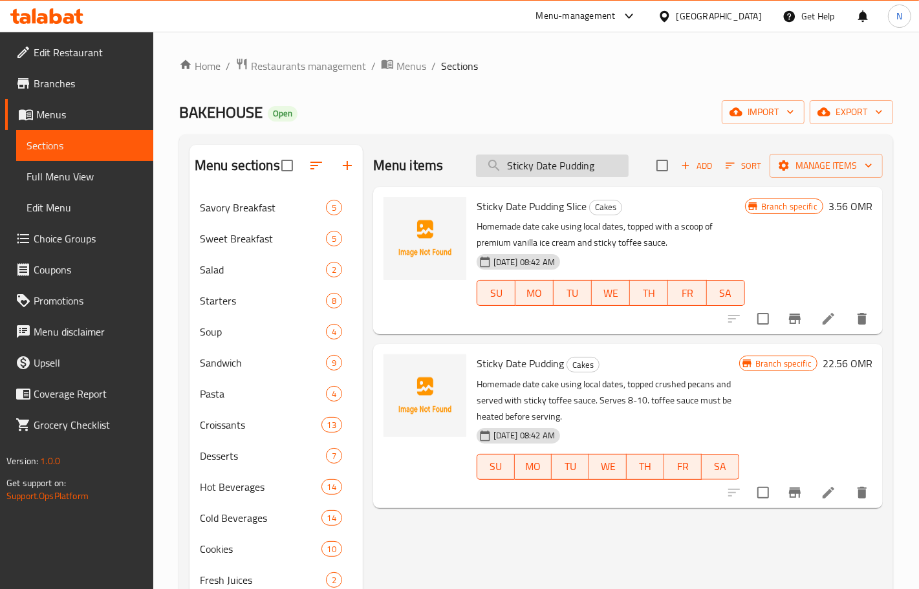
click at [579, 167] on input "Sticky Date Pudding" at bounding box center [552, 166] width 153 height 23
paste input "Banana Coconut Bread"
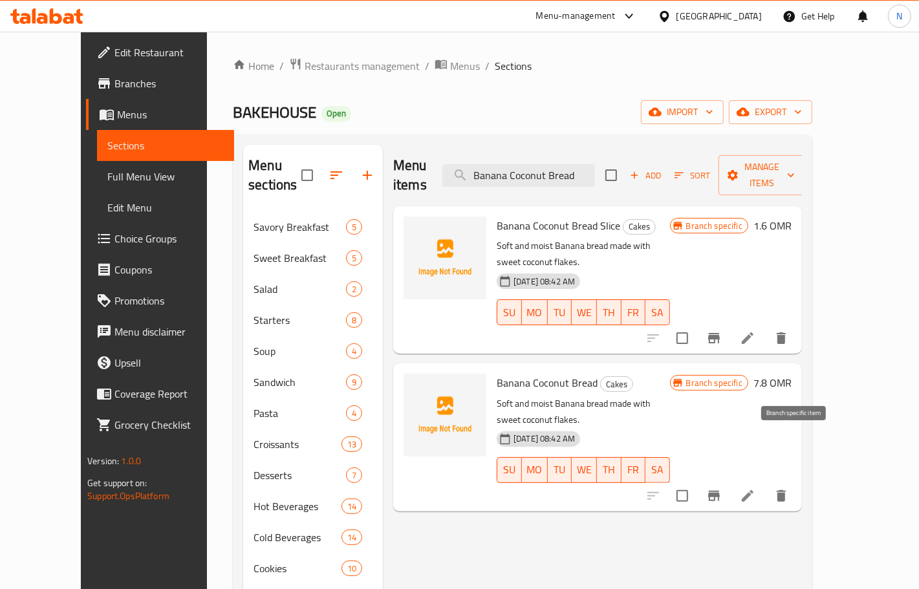
click at [729, 480] on button "Branch-specific-item" at bounding box center [713, 495] width 31 height 31
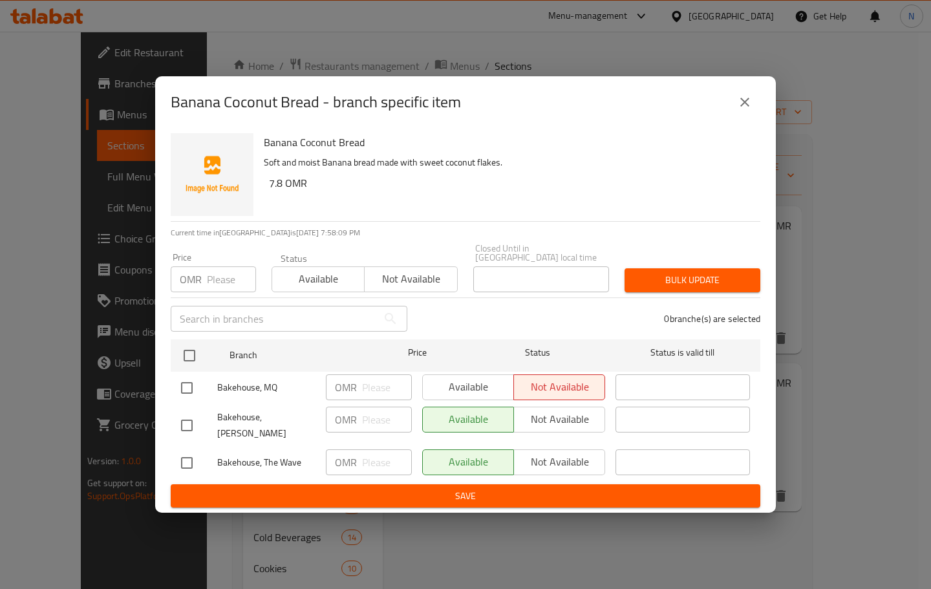
click at [742, 118] on button "close" at bounding box center [744, 102] width 31 height 31
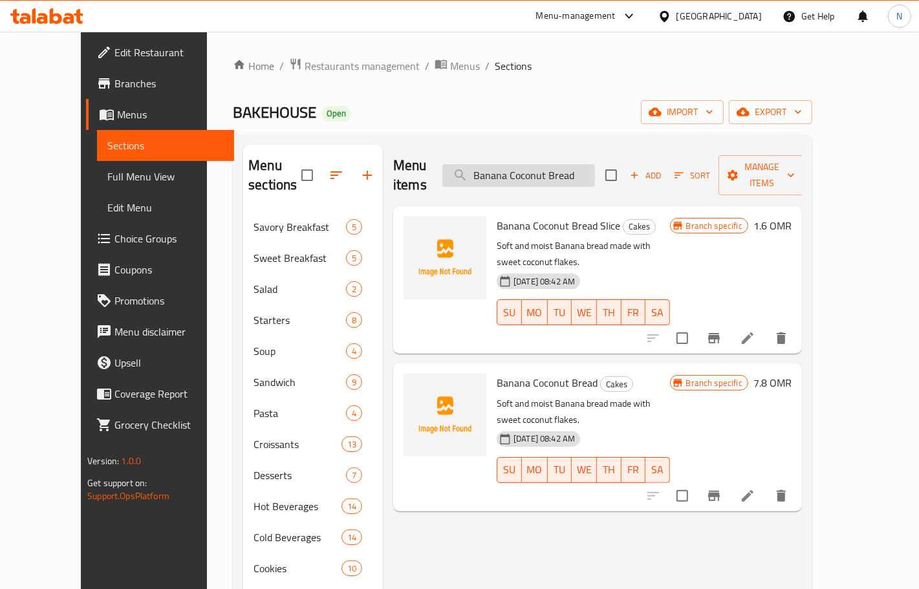
click at [595, 166] on input "Banana Coconut Bread" at bounding box center [518, 175] width 153 height 23
paste input "Original Milk Cake"
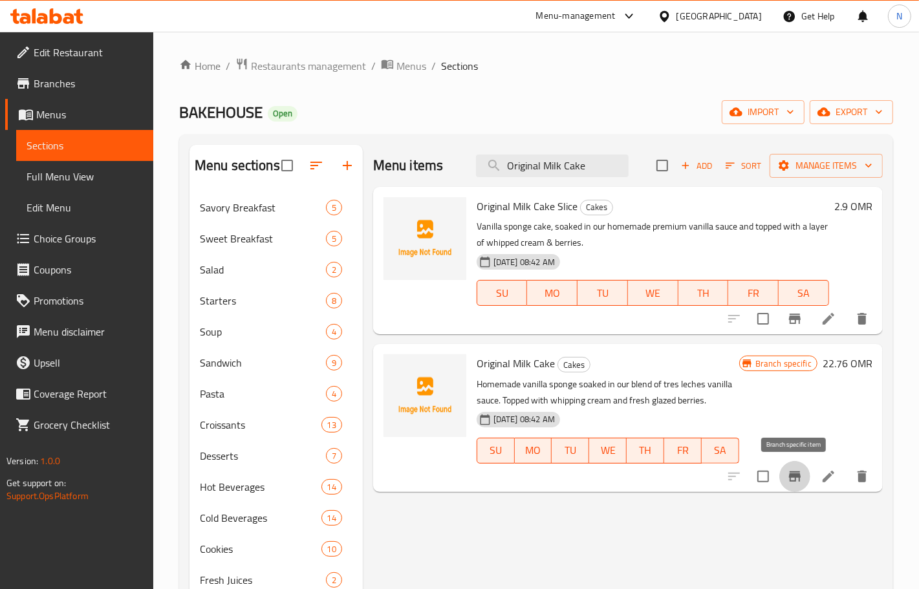
click at [795, 475] on icon "Branch-specific-item" at bounding box center [795, 476] width 12 height 10
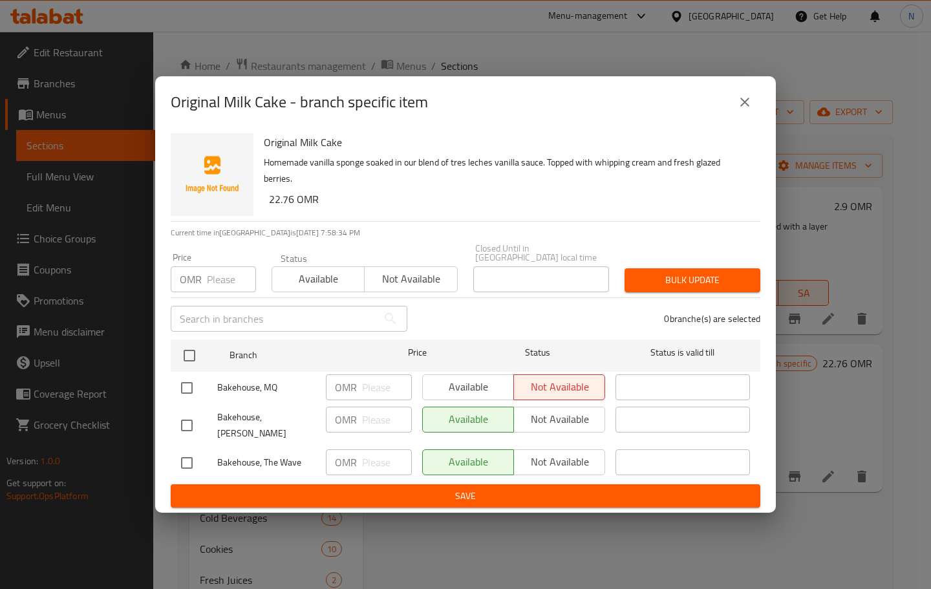
click at [749, 110] on icon "close" at bounding box center [745, 102] width 16 height 16
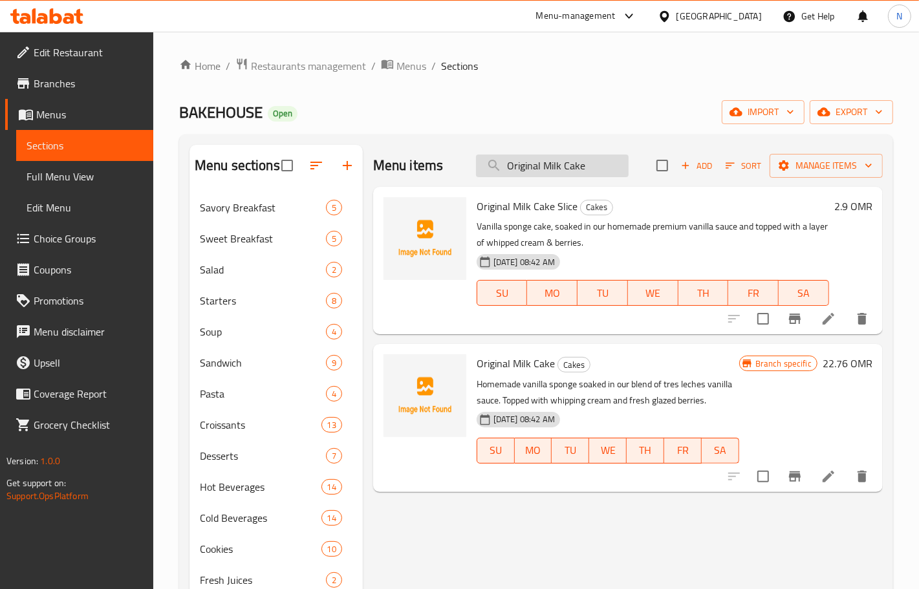
click at [585, 167] on input "Original Milk Cake" at bounding box center [552, 166] width 153 height 23
paste input "Pistachio"
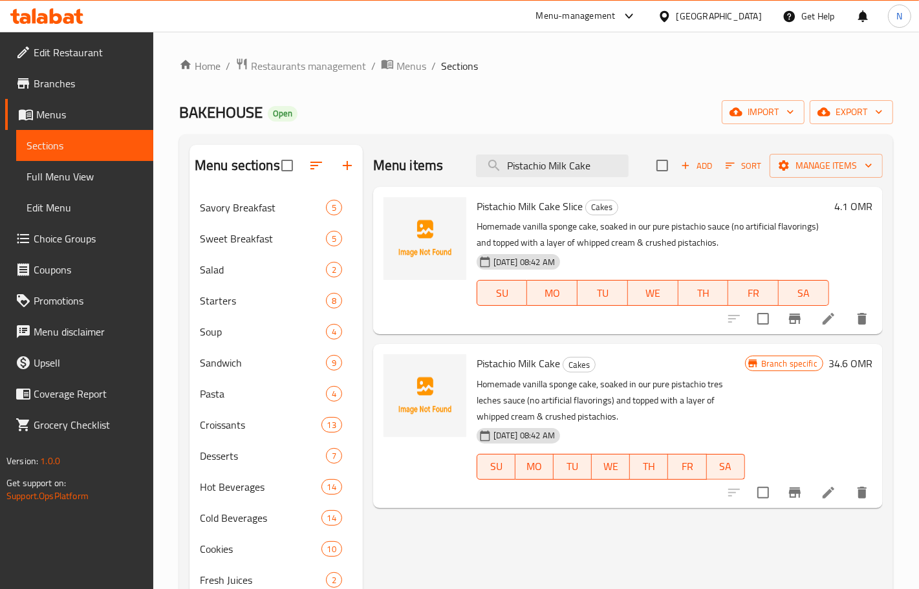
click at [799, 491] on icon "Branch-specific-item" at bounding box center [795, 492] width 12 height 10
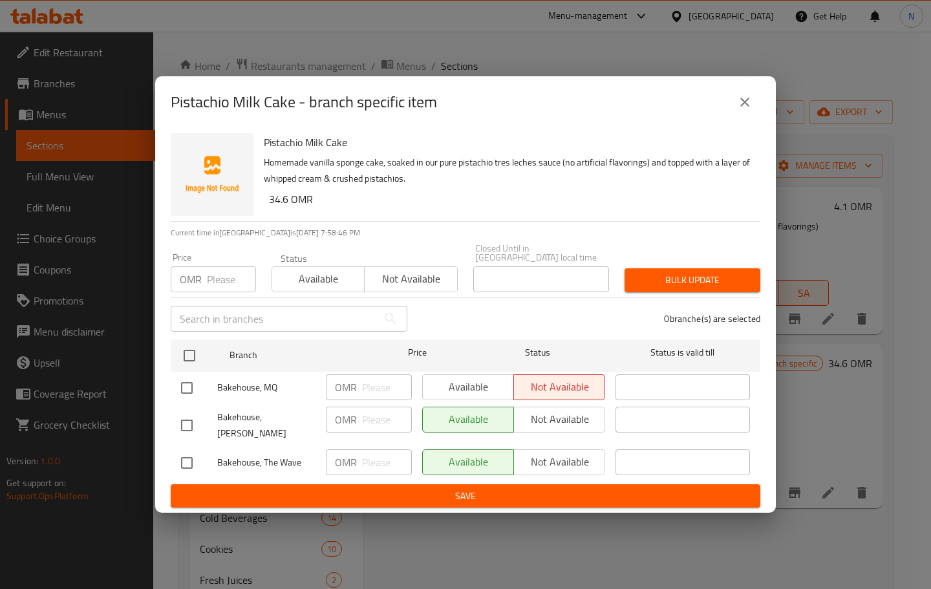
click at [745, 107] on icon "close" at bounding box center [745, 102] width 16 height 16
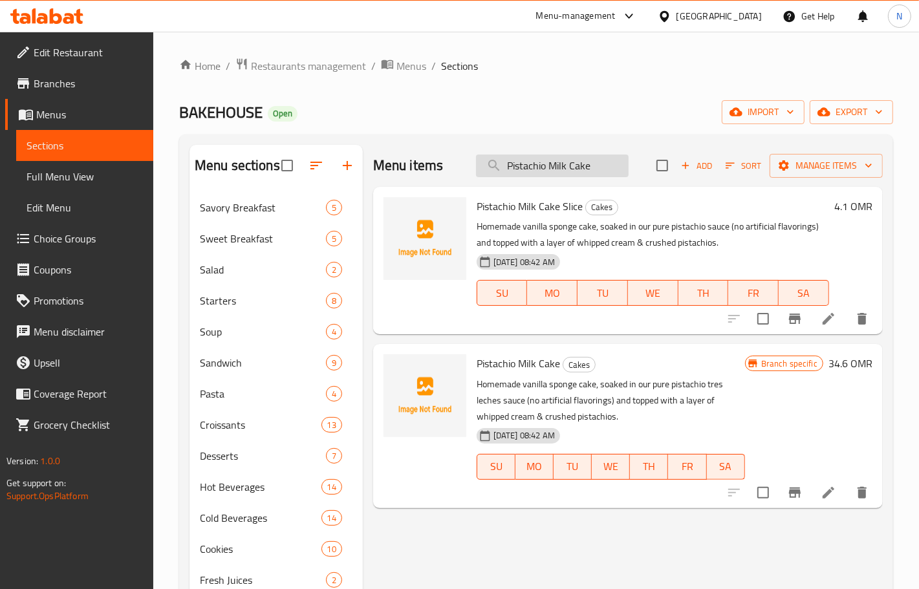
click at [551, 173] on input "Pistachio Milk Cake" at bounding box center [552, 166] width 153 height 23
paste input "Saffron"
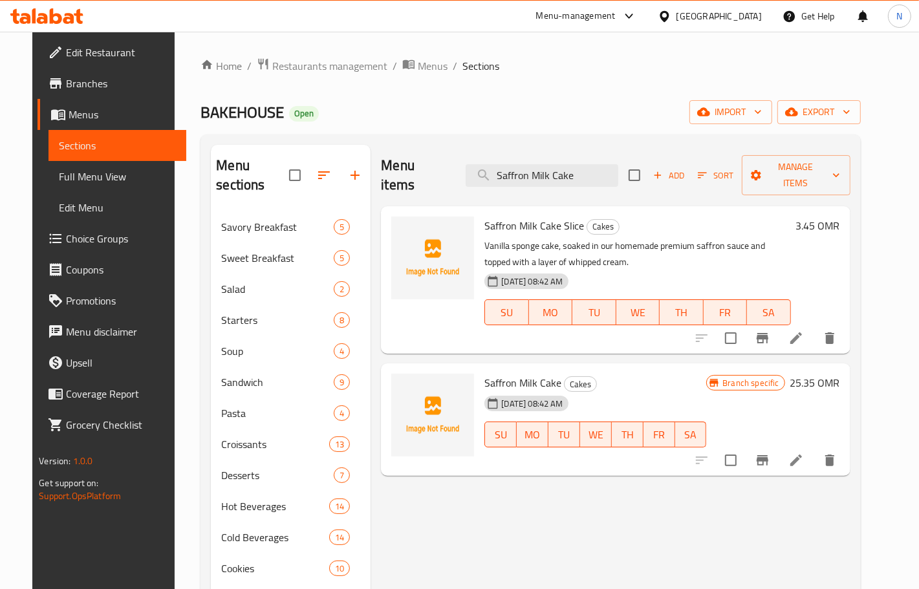
type input "Saffron Milk Cake"
click at [814, 450] on li at bounding box center [796, 460] width 36 height 23
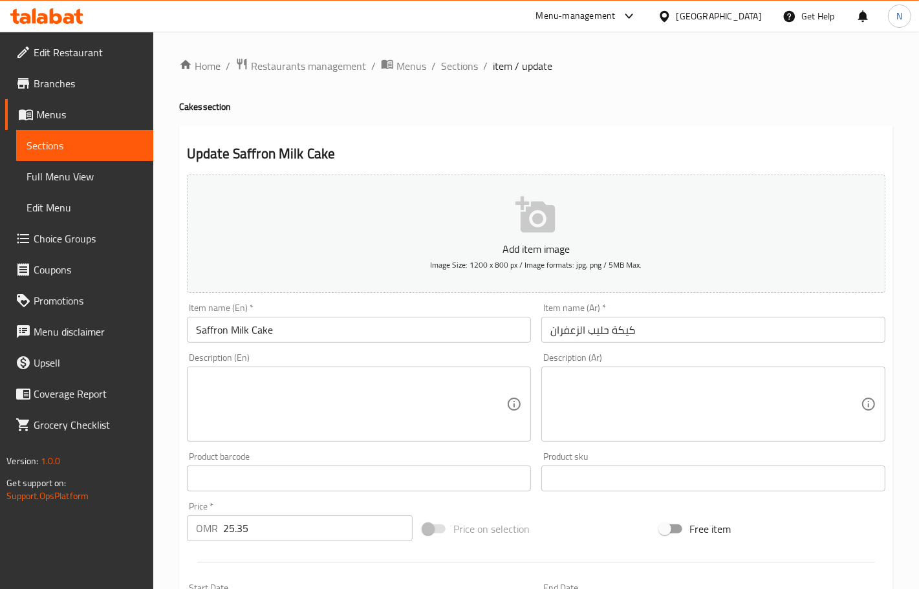
click at [299, 420] on textarea at bounding box center [351, 404] width 310 height 61
paste textarea "Homemade vanilla sponge cake, soaked in our premium saffron tres leches sauce b…"
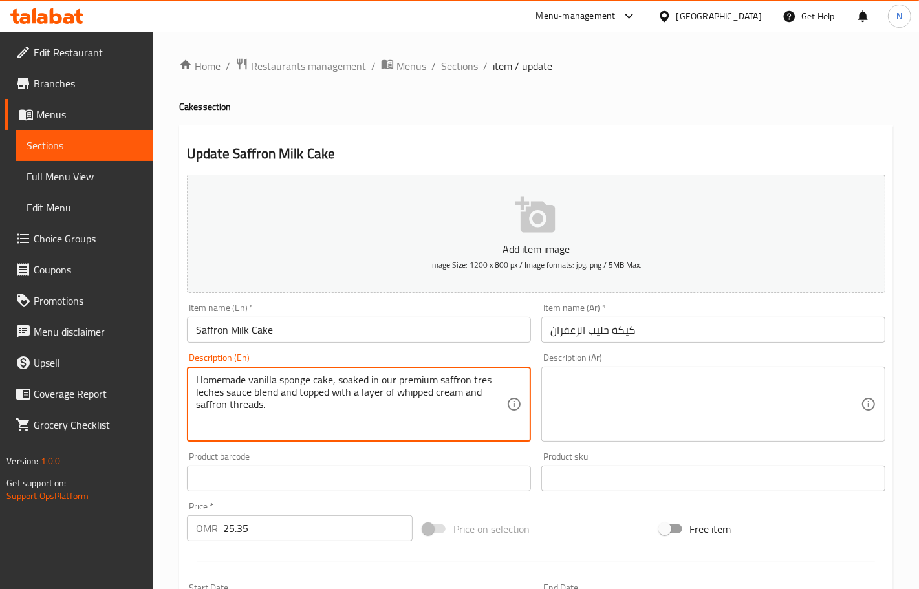
type textarea "Homemade vanilla sponge cake, soaked in our premium saffron tres leches sauce b…"
drag, startPoint x: 663, startPoint y: 396, endPoint x: 628, endPoint y: 388, distance: 36.5
click at [663, 396] on textarea at bounding box center [705, 404] width 310 height 61
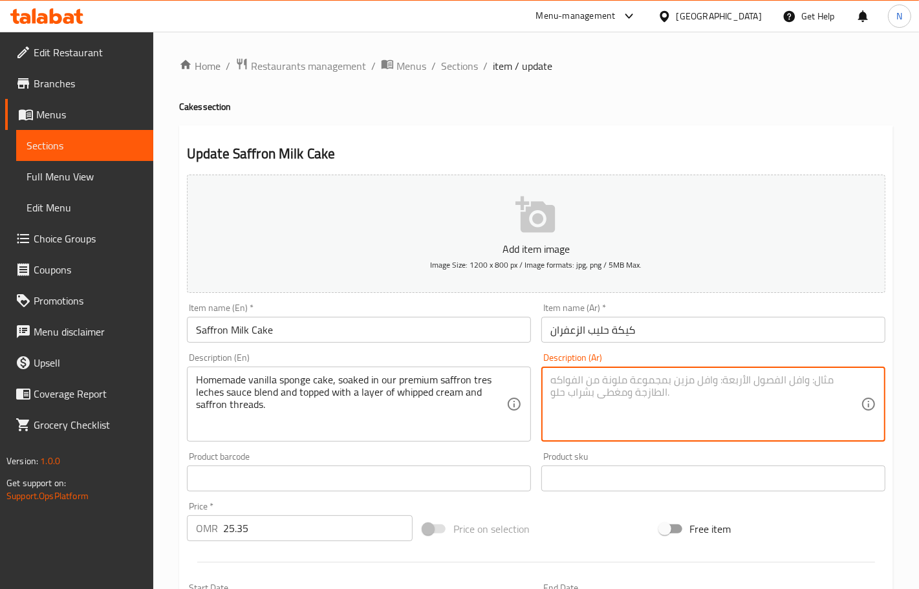
paste textarea "كعكة إسفنجية بالفانيليا محلية الصنع، منقوعة في مزيج صلصة تريس ليتشيس بالزعفران …"
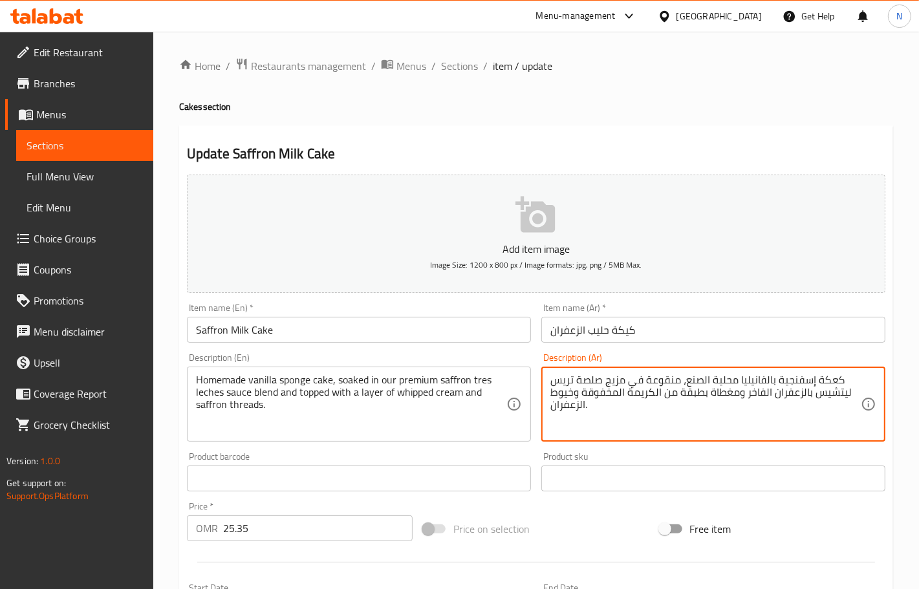
type textarea "كعكة إسفنجية بالفانيليا محلية الصنع، منقوعة في مزيج صلصة تريس ليتشيس بالزعفران …"
click at [308, 537] on input "25.35" at bounding box center [317, 528] width 189 height 26
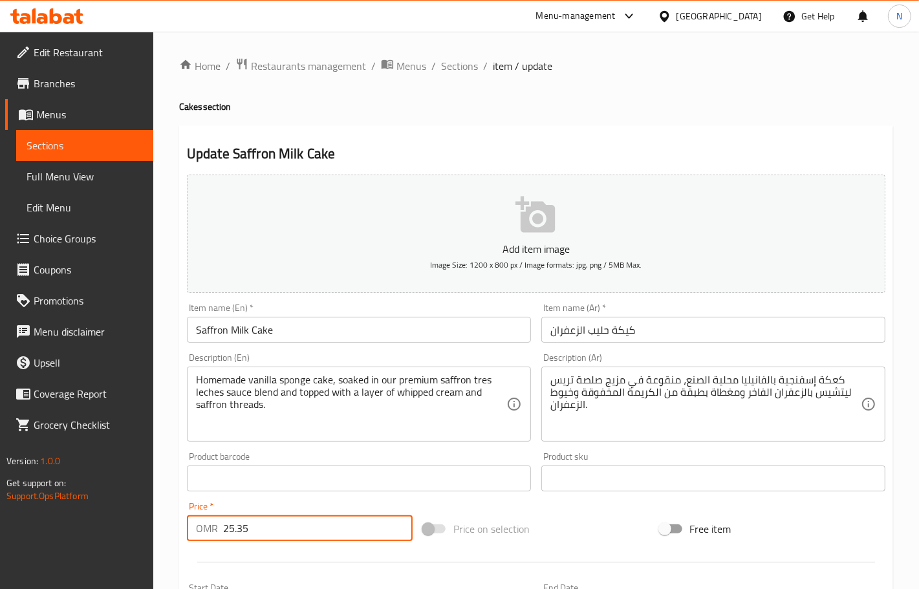
click at [308, 537] on input "25.35" at bounding box center [317, 528] width 189 height 26
drag, startPoint x: 308, startPoint y: 537, endPoint x: 353, endPoint y: 387, distance: 156.7
click at [307, 537] on input "25.35" at bounding box center [317, 528] width 189 height 26
paste input "0"
type input "25.350"
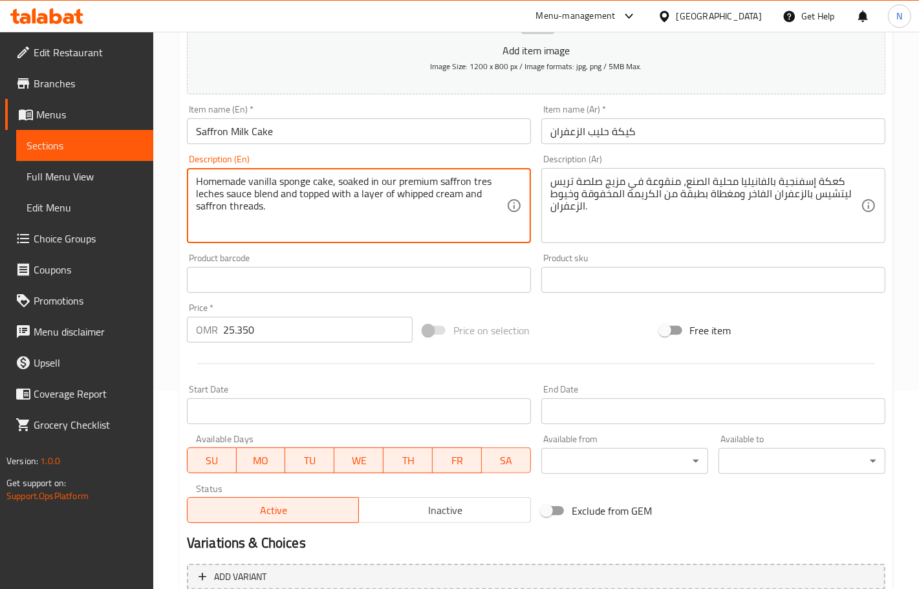
scroll to position [322, 0]
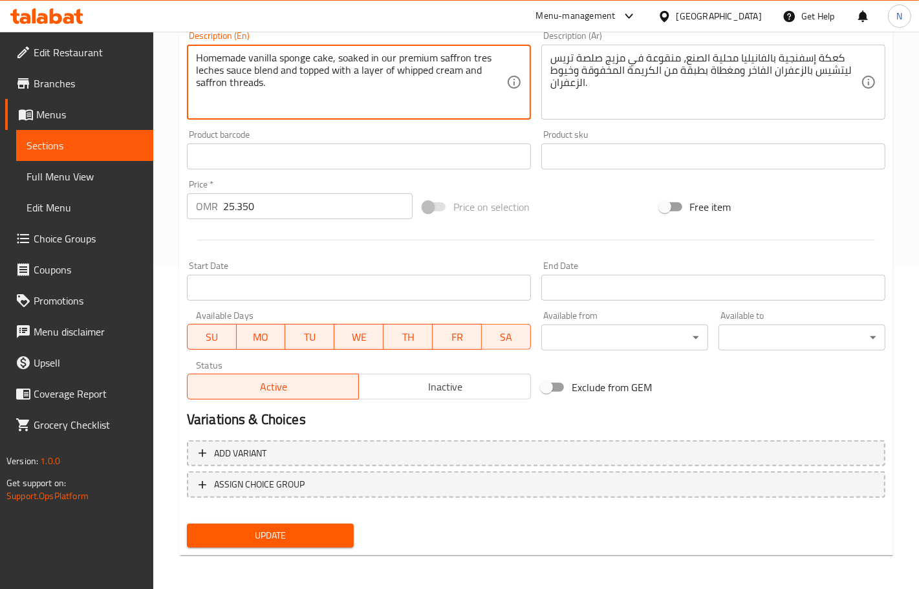
click at [233, 548] on div "Update" at bounding box center [270, 536] width 177 height 34
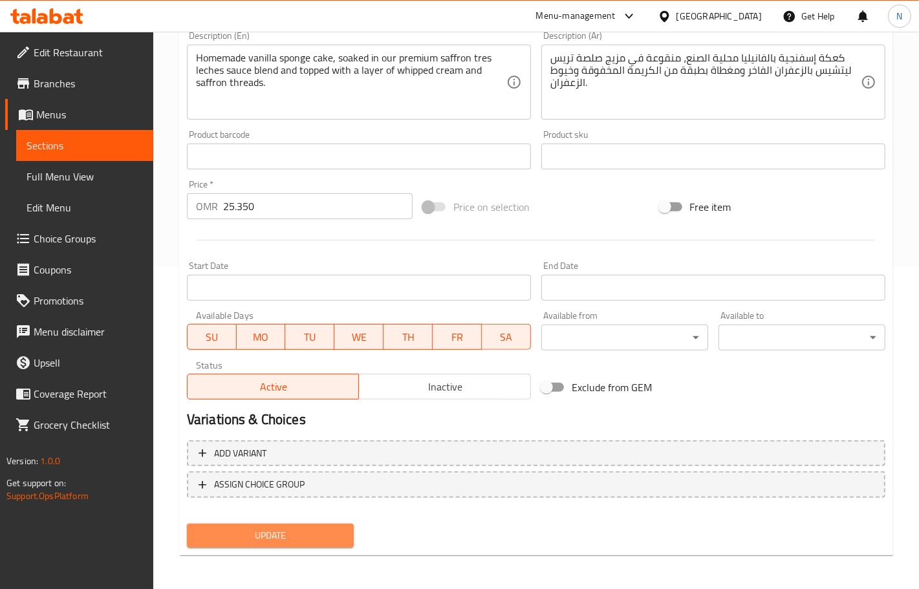
click at [233, 539] on span "Update" at bounding box center [270, 536] width 146 height 16
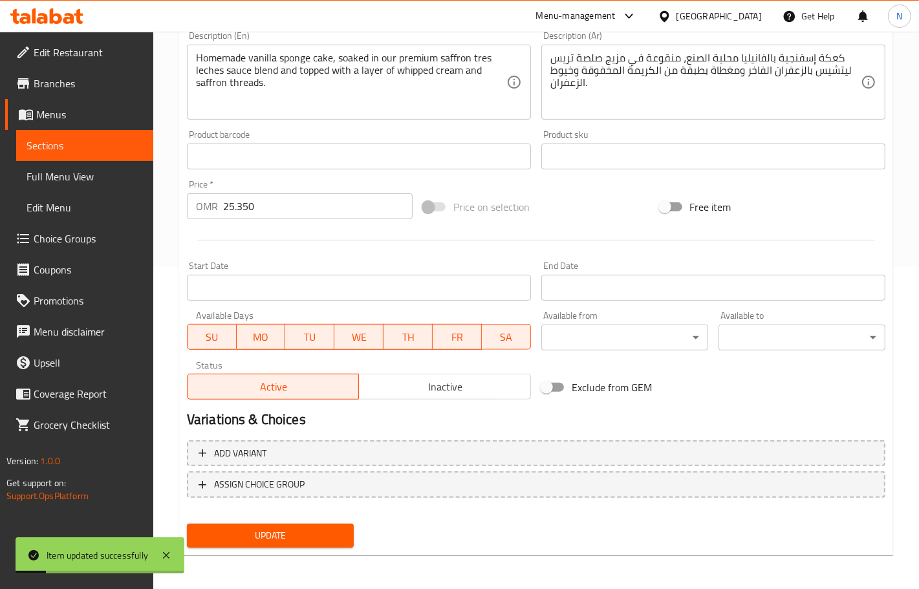
scroll to position [0, 0]
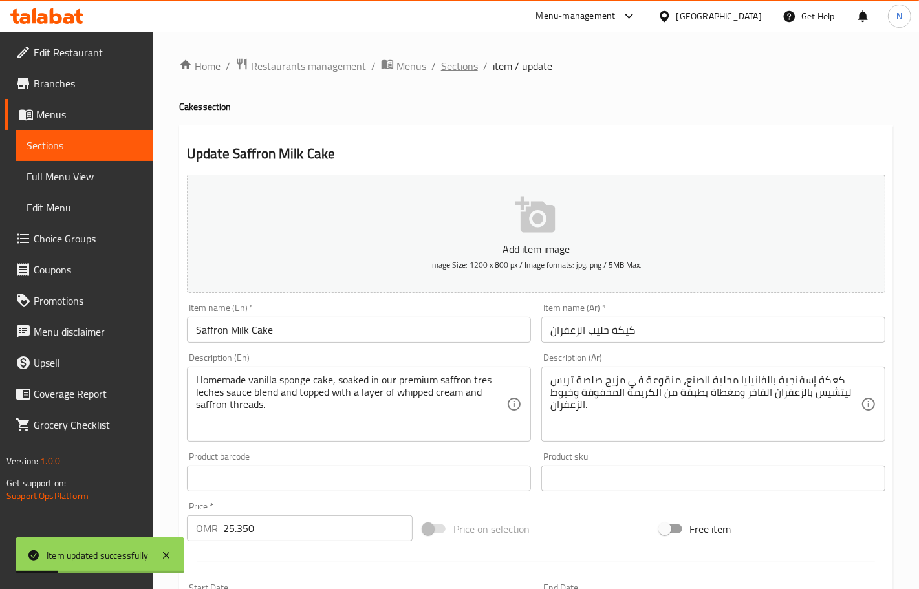
click at [465, 58] on span "Sections" at bounding box center [459, 66] width 37 height 16
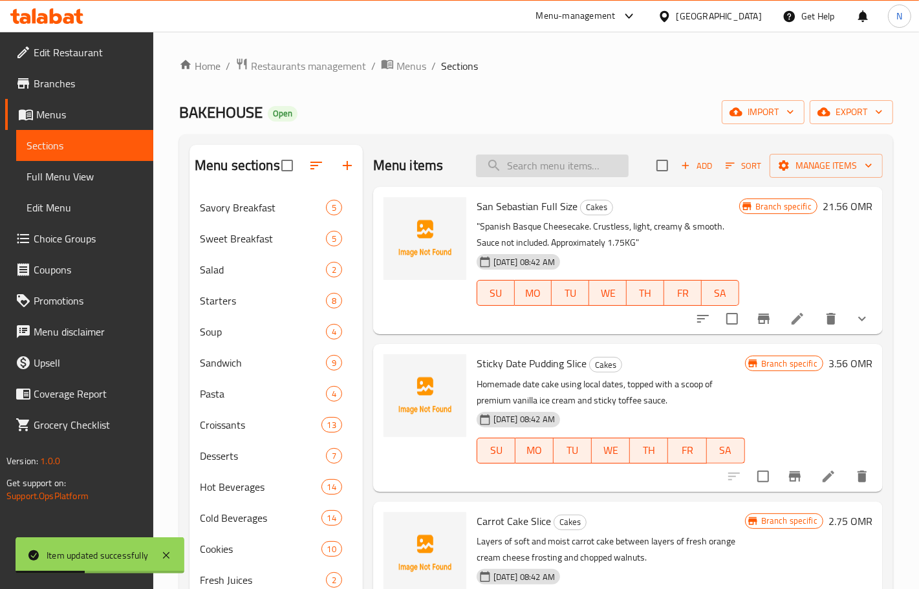
click at [551, 158] on input "search" at bounding box center [552, 166] width 153 height 23
paste input "Rose Milk Cake"
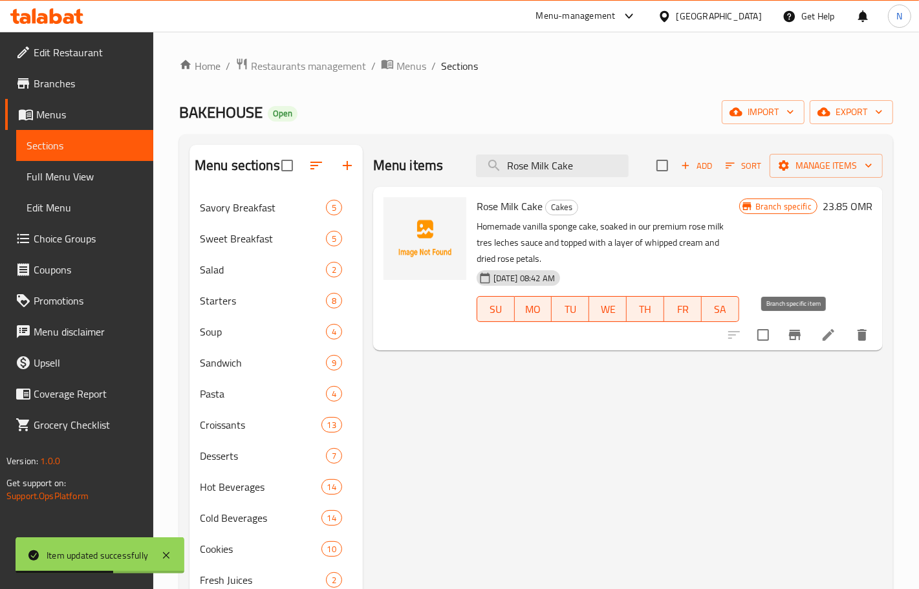
type input "Rose Milk Cake"
click at [796, 340] on icon "Branch-specific-item" at bounding box center [795, 335] width 12 height 10
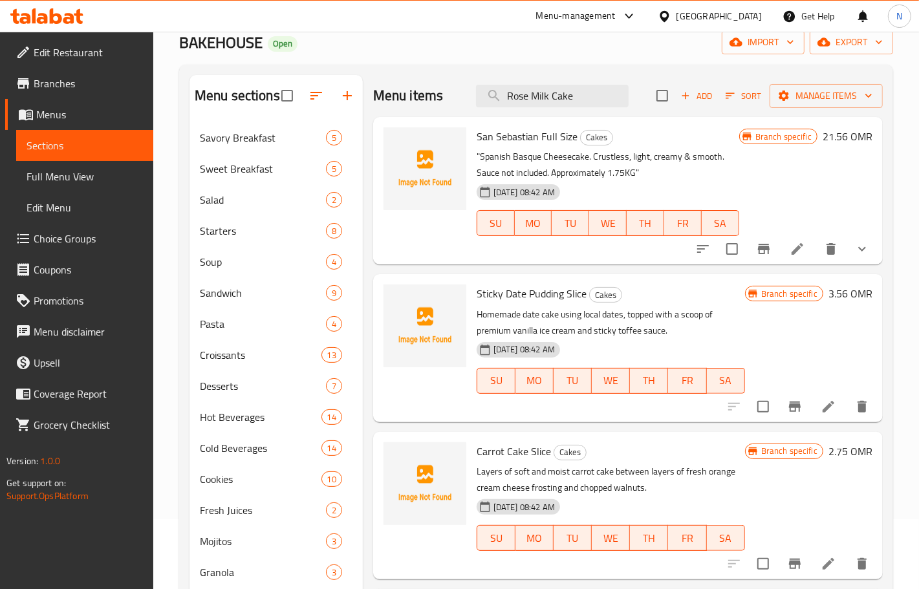
scroll to position [81, 0]
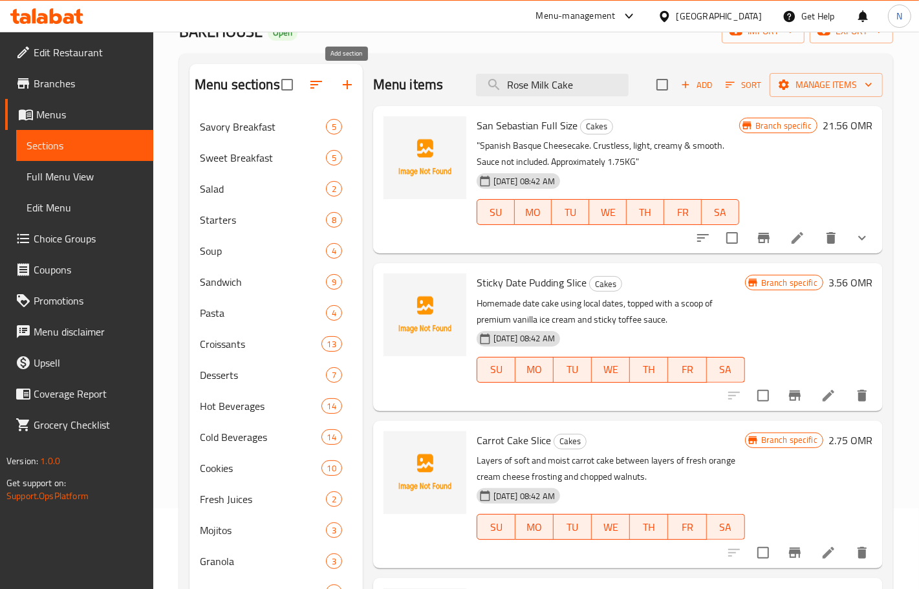
click at [339, 78] on icon "button" at bounding box center [347, 85] width 16 height 16
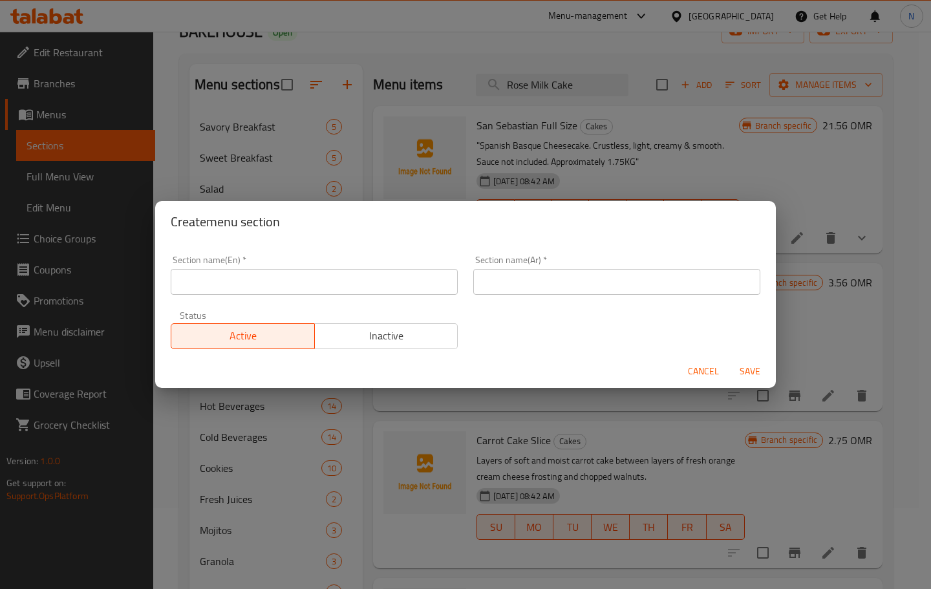
click at [325, 295] on div "Section name(En)   * Section name(En) *" at bounding box center [314, 275] width 303 height 55
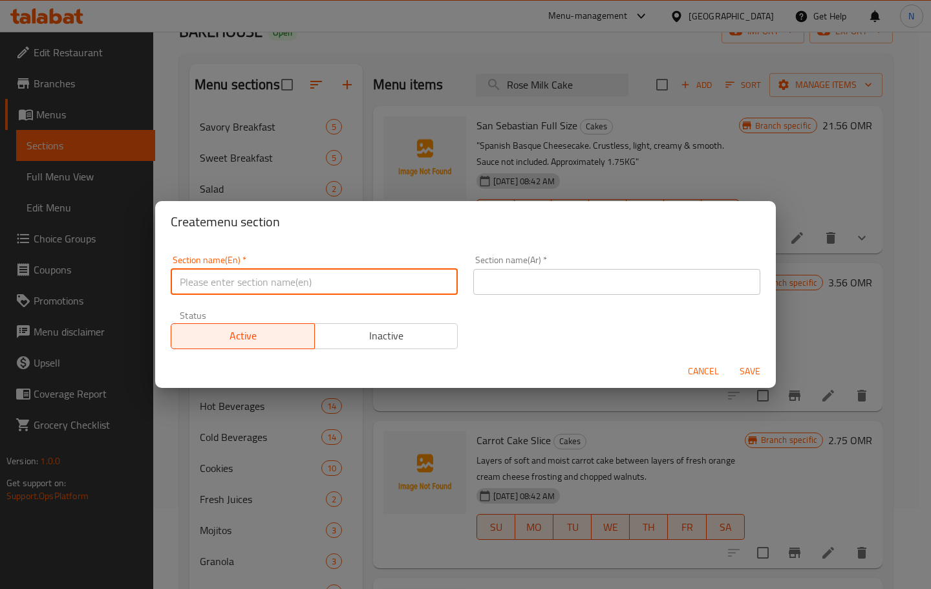
drag, startPoint x: 323, startPoint y: 288, endPoint x: 324, endPoint y: 194, distance: 93.7
click at [323, 286] on input "text" at bounding box center [314, 282] width 287 height 26
paste input "Healthy Treats"
type input "Healthy Treats"
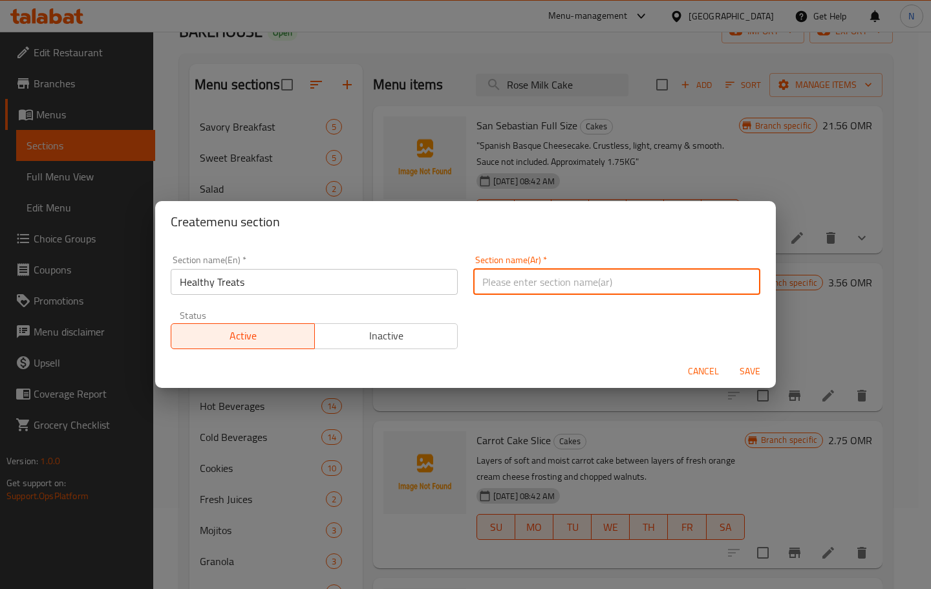
click at [603, 272] on input "text" at bounding box center [616, 282] width 287 height 26
type input "هيلثي تريتس"
click at [749, 364] on span "Save" at bounding box center [749, 371] width 31 height 16
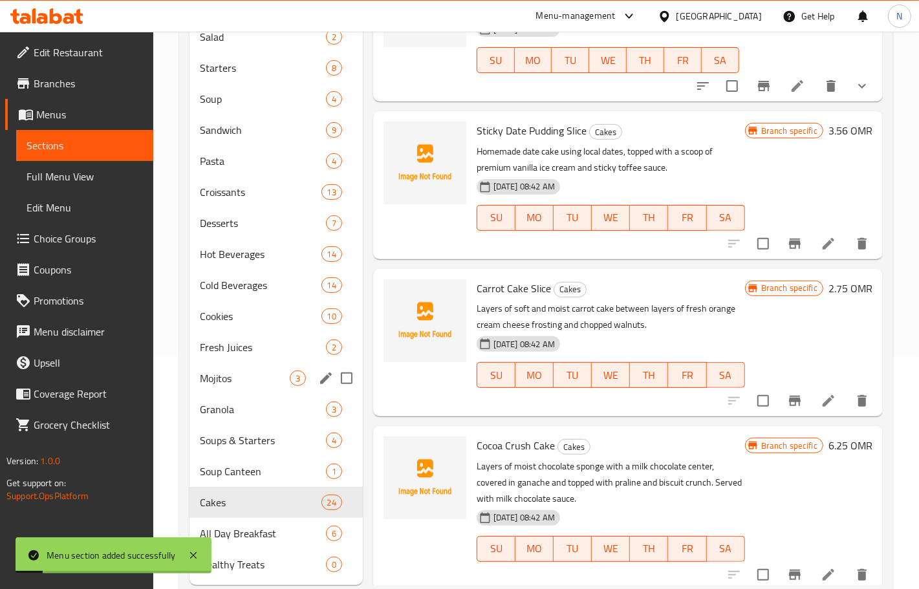
scroll to position [264, 0]
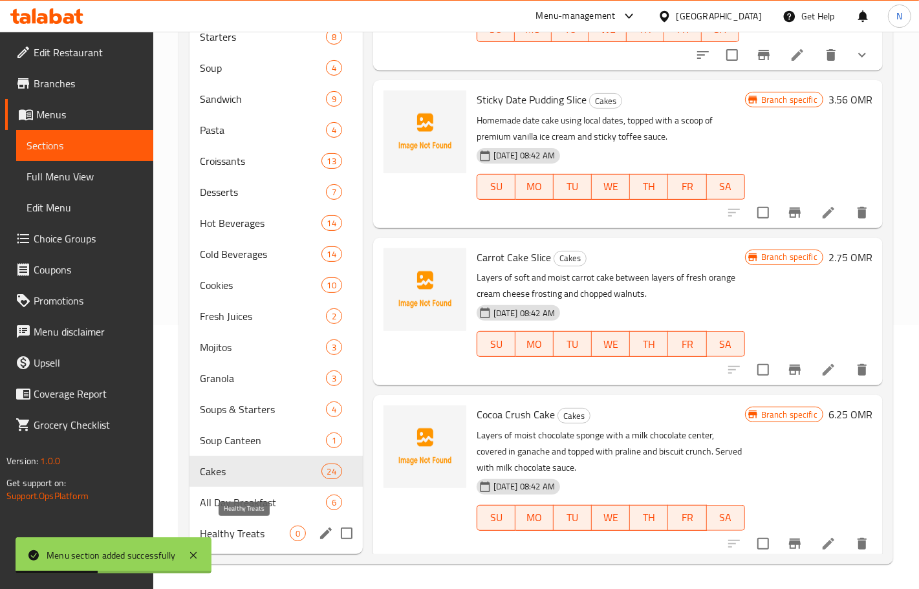
click at [270, 531] on span "Healthy Treats" at bounding box center [245, 534] width 90 height 16
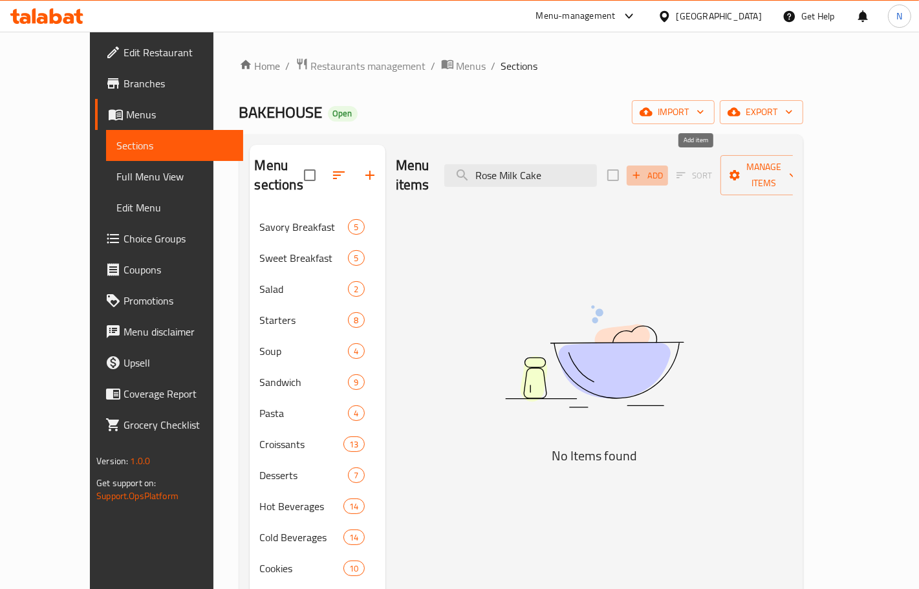
click at [665, 168] on span "Add" at bounding box center [647, 175] width 35 height 15
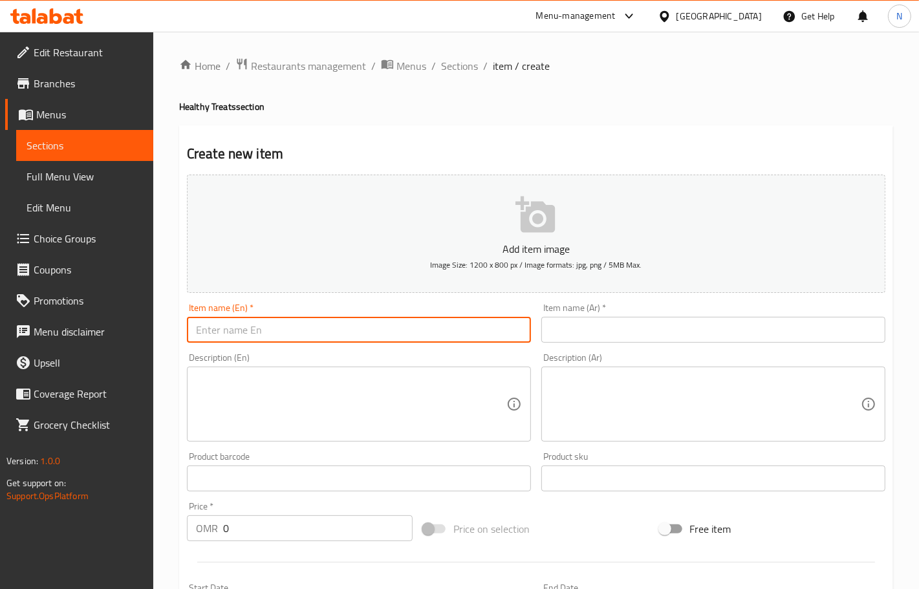
click at [290, 336] on input "text" at bounding box center [359, 330] width 344 height 26
paste input "Acai"
type input "Acai"
drag, startPoint x: 615, startPoint y: 330, endPoint x: 469, endPoint y: 322, distance: 145.7
click at [615, 330] on input "text" at bounding box center [713, 330] width 344 height 26
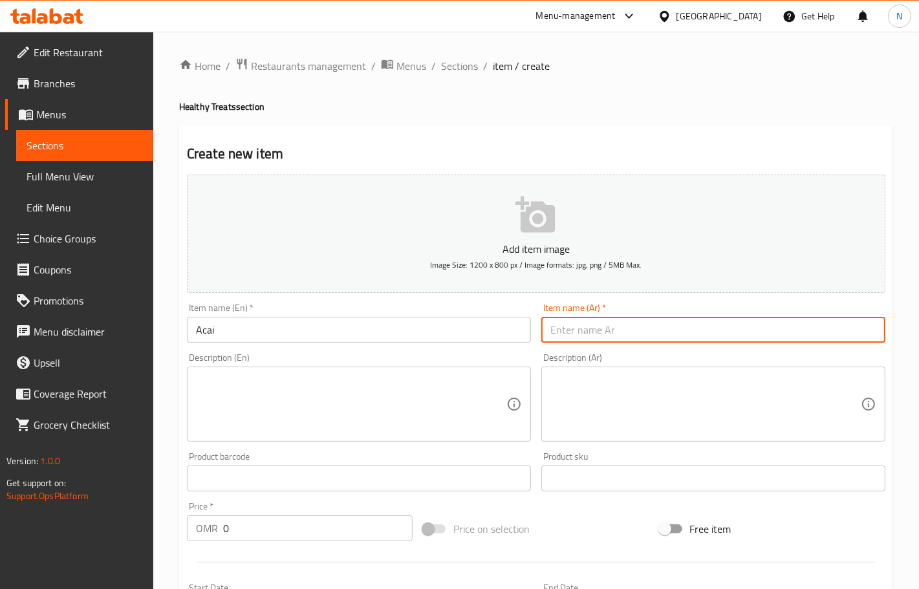
paste input "أكاي"
type input "أكاي"
click at [275, 377] on textarea at bounding box center [351, 404] width 310 height 61
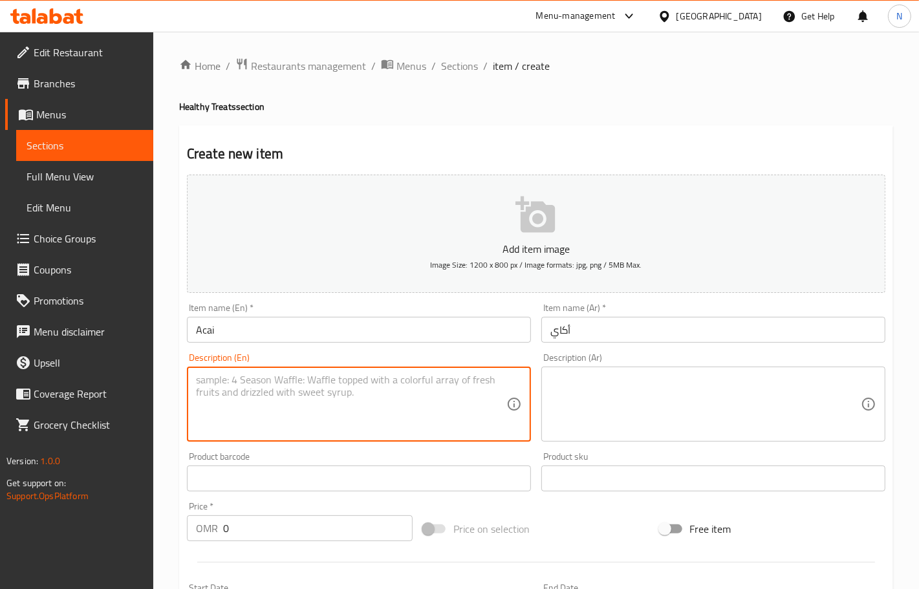
paste textarea "Frozen Acai puree topped with your favorite choice of fruits and other healthy …"
type textarea "Frozen Acai puree topped with your favorite choice of fruits and other healthy …"
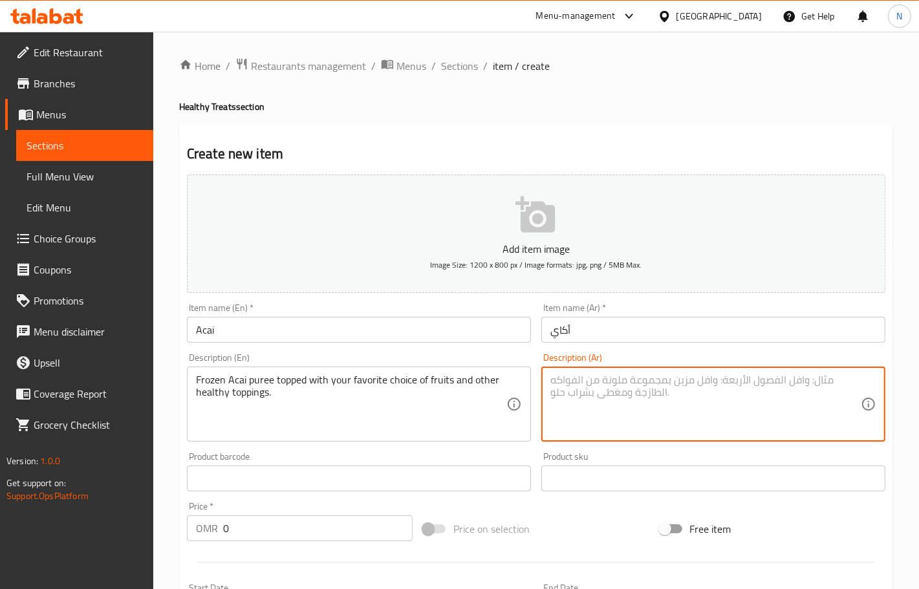
click at [621, 417] on textarea at bounding box center [705, 404] width 310 height 61
paste textarea "هريس أساي مجمد مغطى بالفواكه المفضلة لديك وإضافات صحية أخرى."
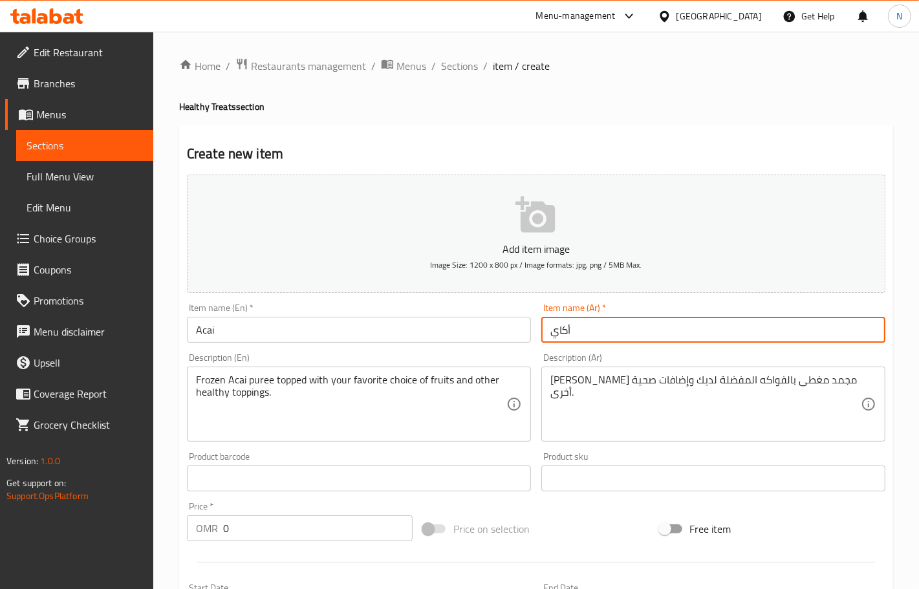
click at [564, 330] on input "أكاي" at bounding box center [713, 330] width 344 height 26
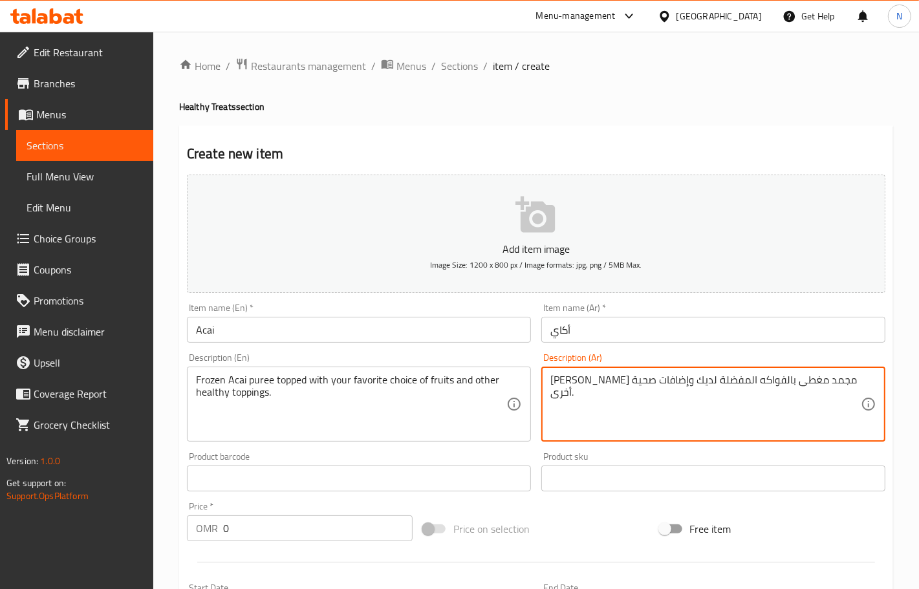
click at [811, 383] on textarea "هريس أساي مجمد مغطى بالفواكه المفضلة لديك وإضافات صحية أخرى." at bounding box center [705, 404] width 310 height 61
paste textarea "كاي"
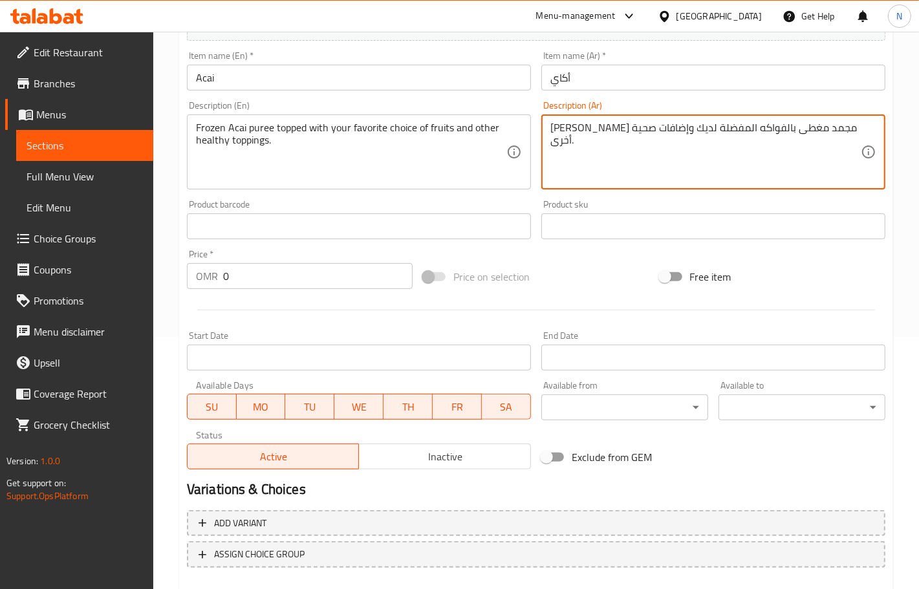
scroll to position [160, 0]
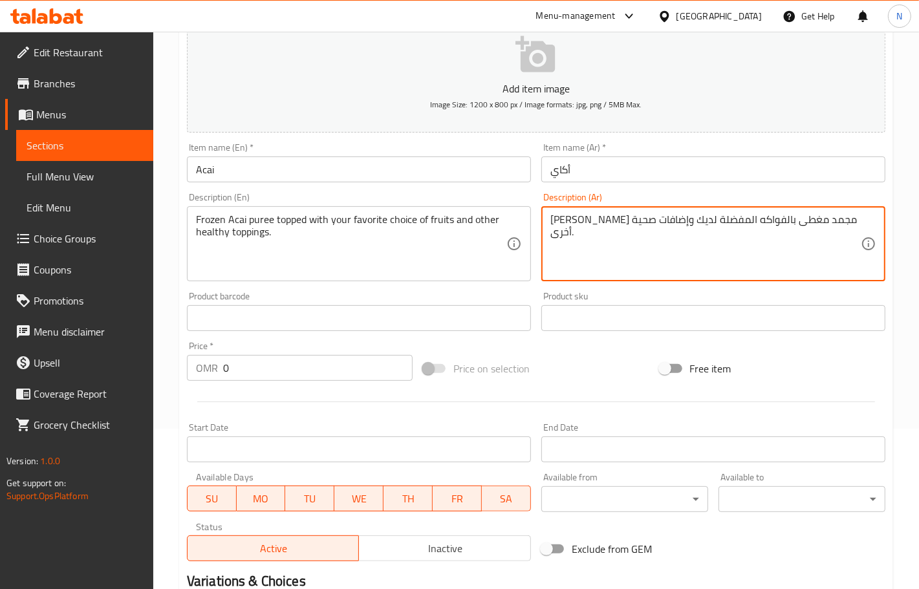
type textarea "هريس أكاي مجمد مغطى بالفواكه المفضلة لديك وإضافات صحية أخرى."
click at [301, 367] on input "0" at bounding box center [317, 368] width 189 height 26
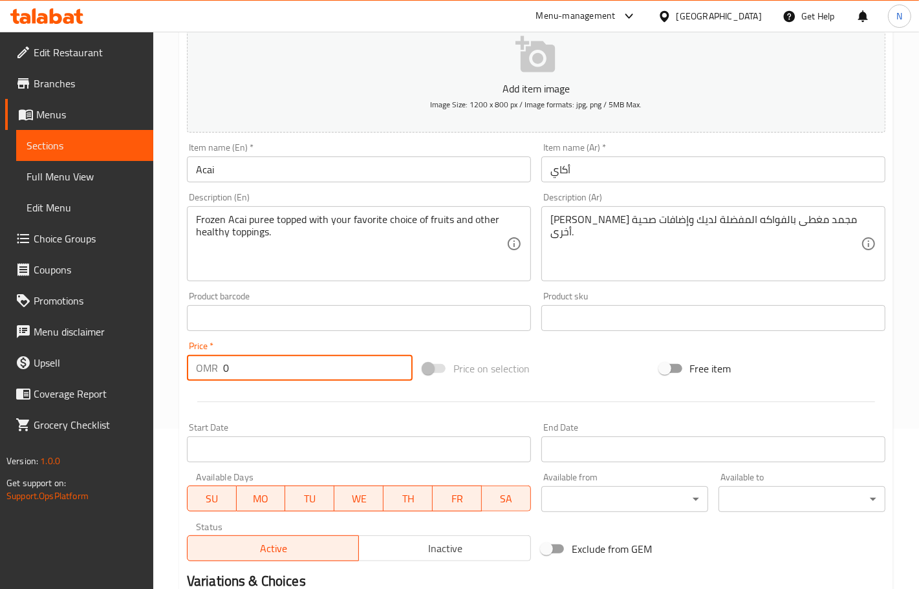
click at [301, 367] on input "0" at bounding box center [317, 368] width 189 height 26
paste input "4.30"
type input "4.300"
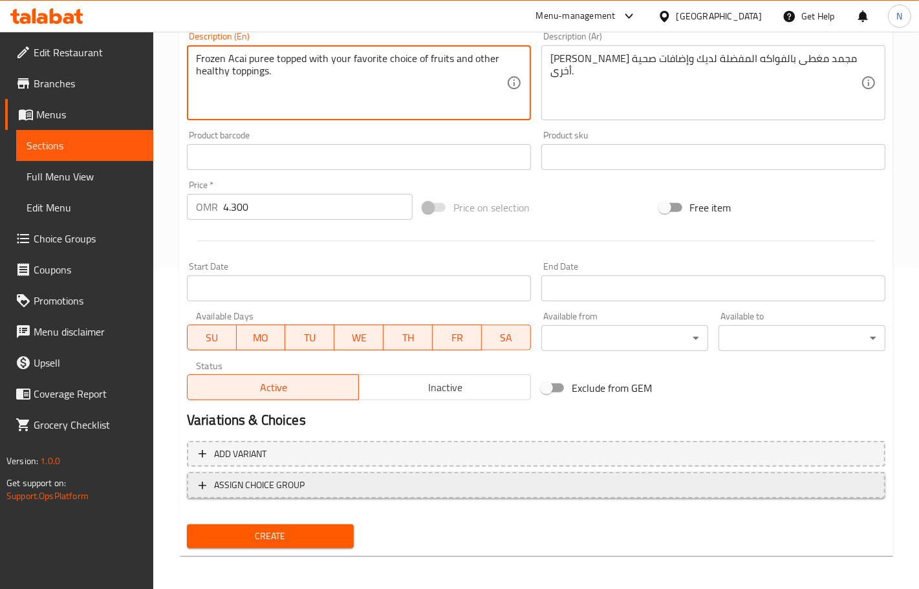
scroll to position [322, 0]
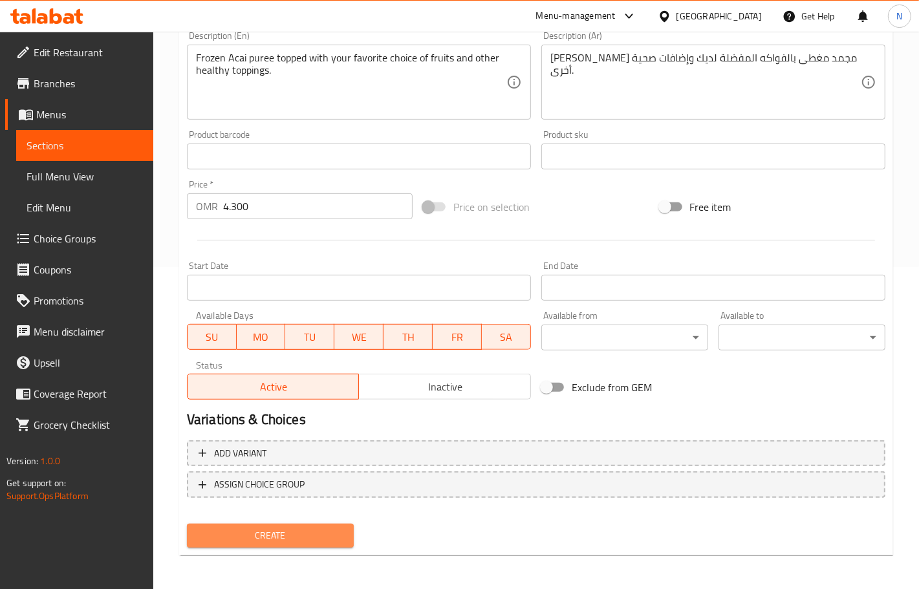
click at [314, 528] on span "Create" at bounding box center [270, 536] width 146 height 16
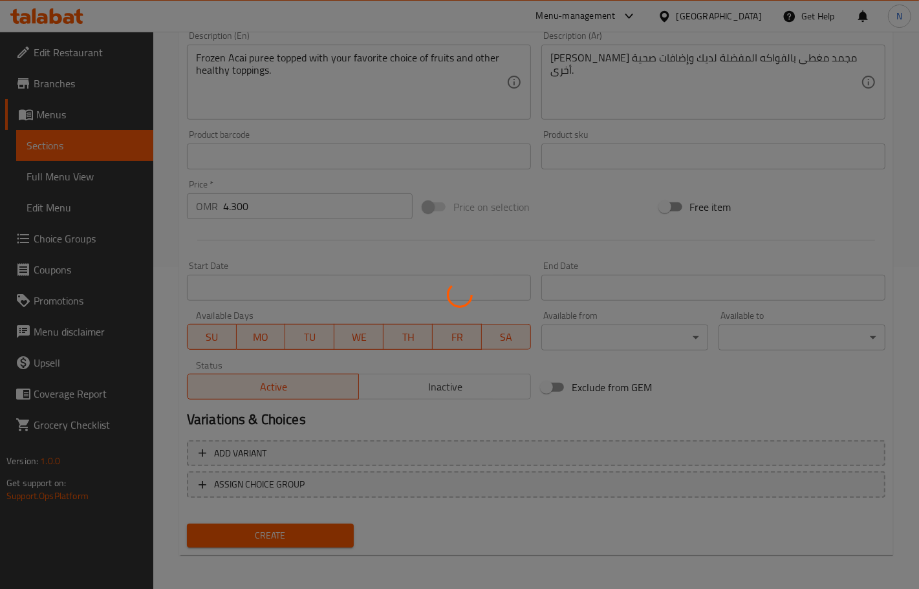
scroll to position [311, 0]
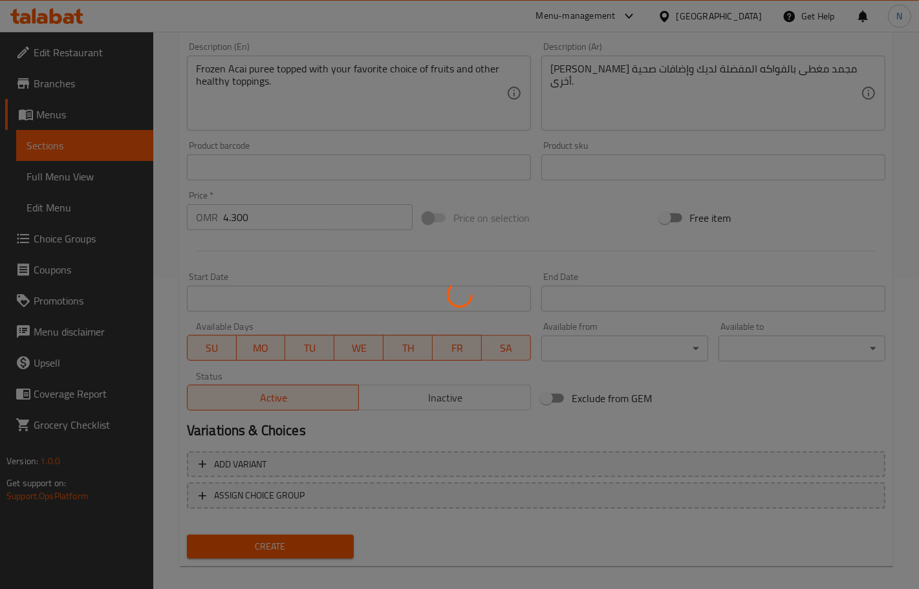
type input "0"
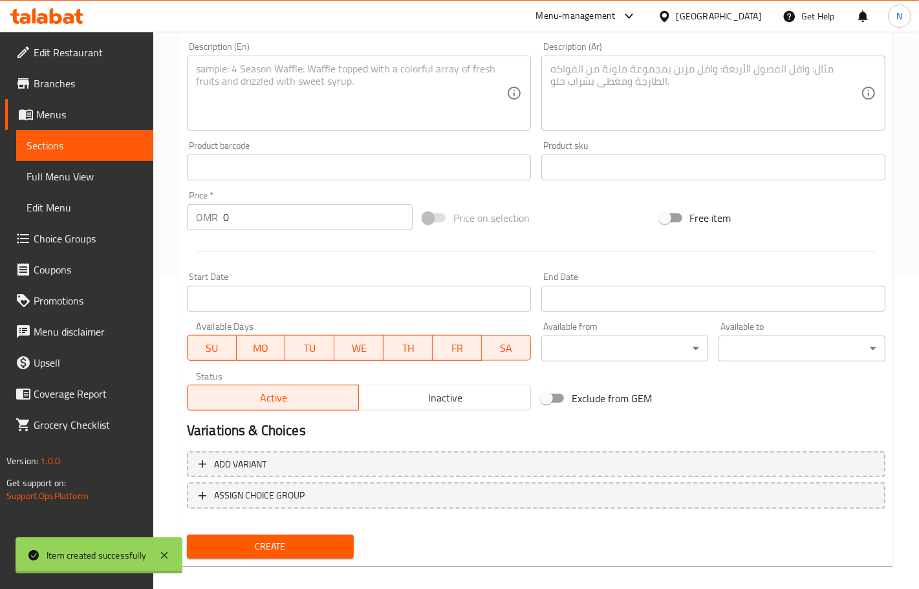
scroll to position [0, 0]
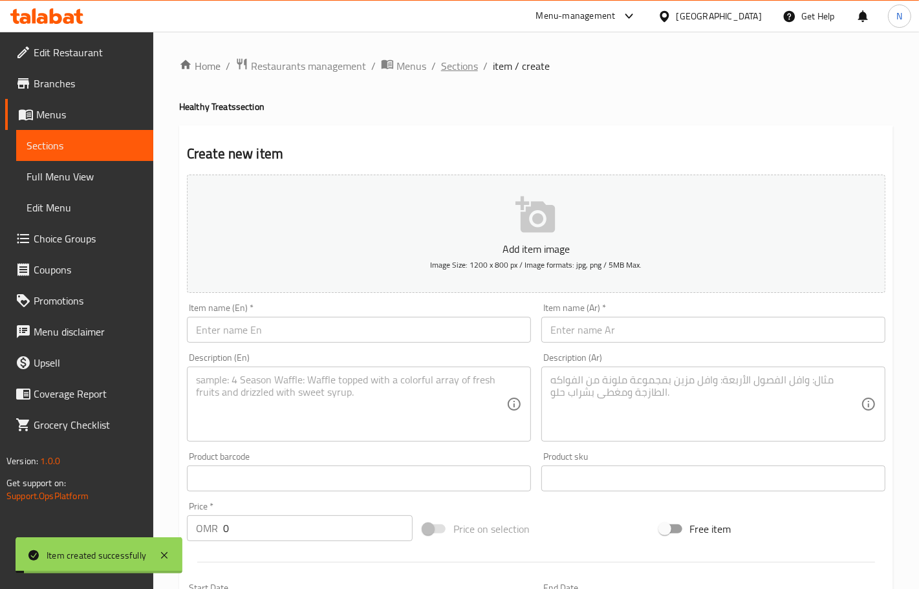
click at [456, 61] on span "Sections" at bounding box center [459, 66] width 37 height 16
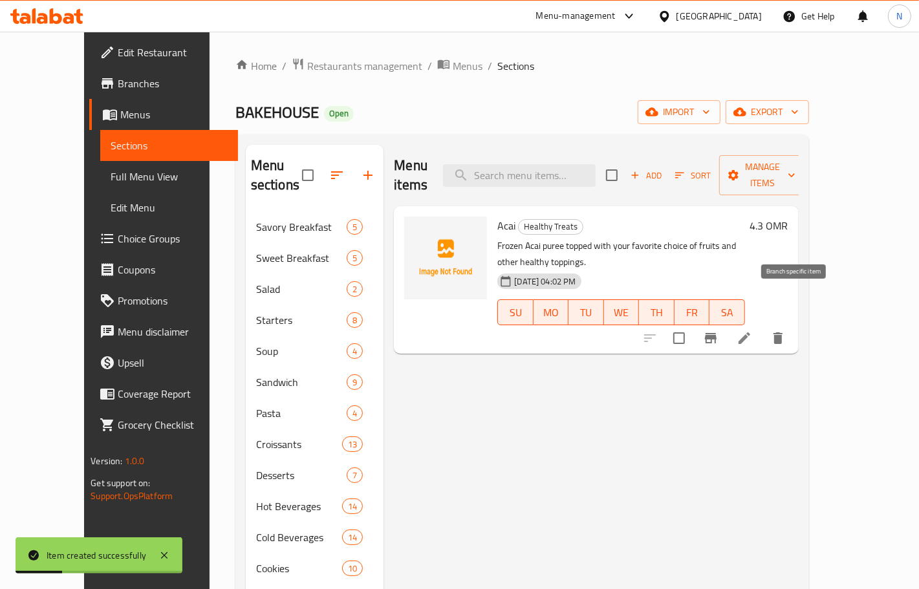
click at [716, 333] on icon "Branch-specific-item" at bounding box center [711, 338] width 12 height 10
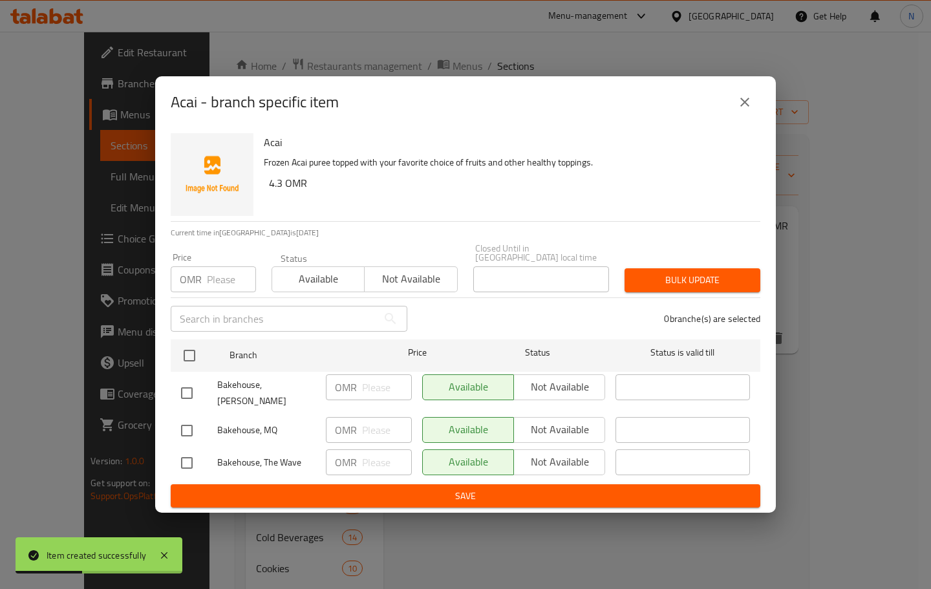
click at [185, 427] on input "checkbox" at bounding box center [186, 430] width 27 height 27
checkbox input "true"
click at [544, 424] on span "Not available" at bounding box center [559, 429] width 81 height 19
click at [522, 488] on span "Save" at bounding box center [465, 496] width 569 height 16
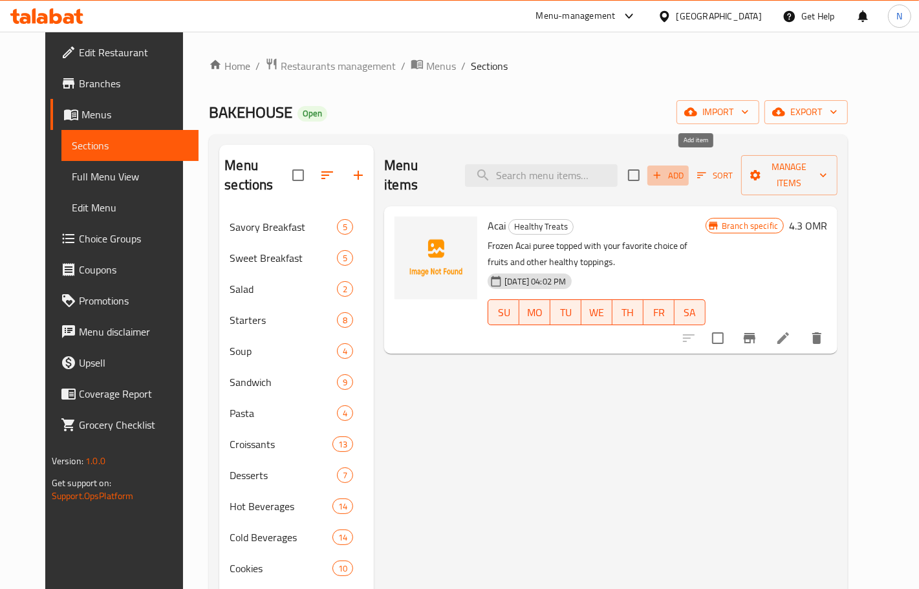
click at [685, 168] on span "Add" at bounding box center [667, 175] width 35 height 15
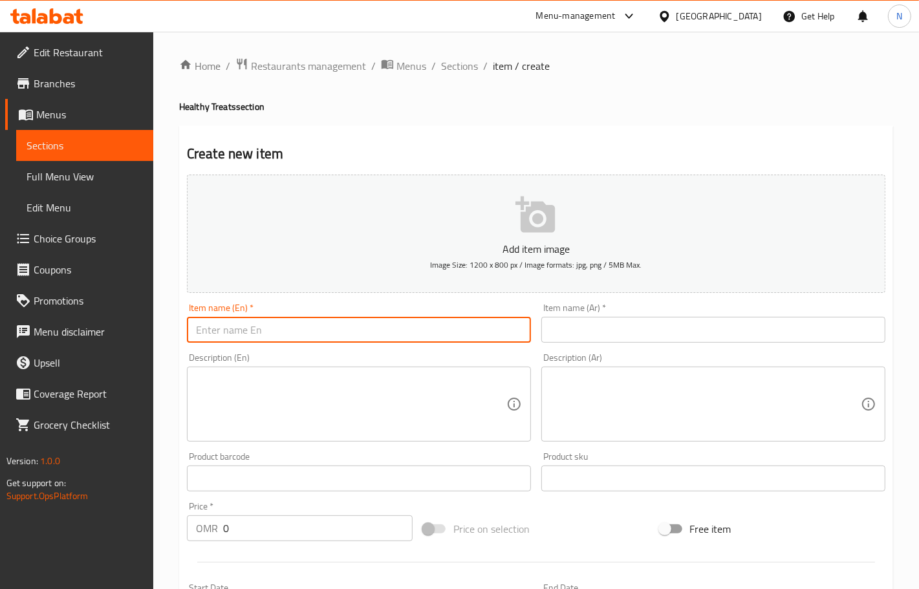
click at [295, 339] on input "text" at bounding box center [359, 330] width 344 height 26
paste input "Granola Parfait"
type input "Granola Parfait"
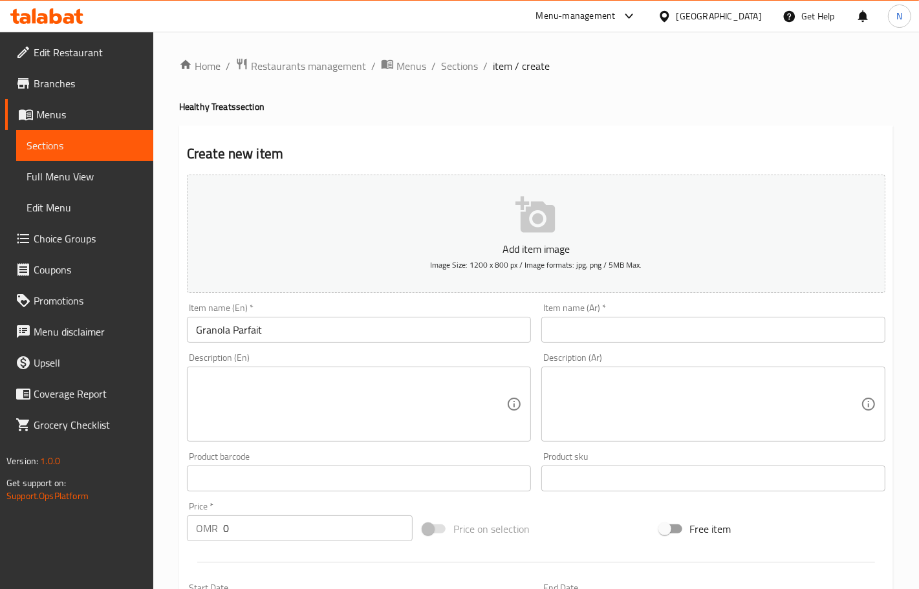
click at [595, 349] on div "Description (Ar) Description (Ar)" at bounding box center [713, 397] width 354 height 99
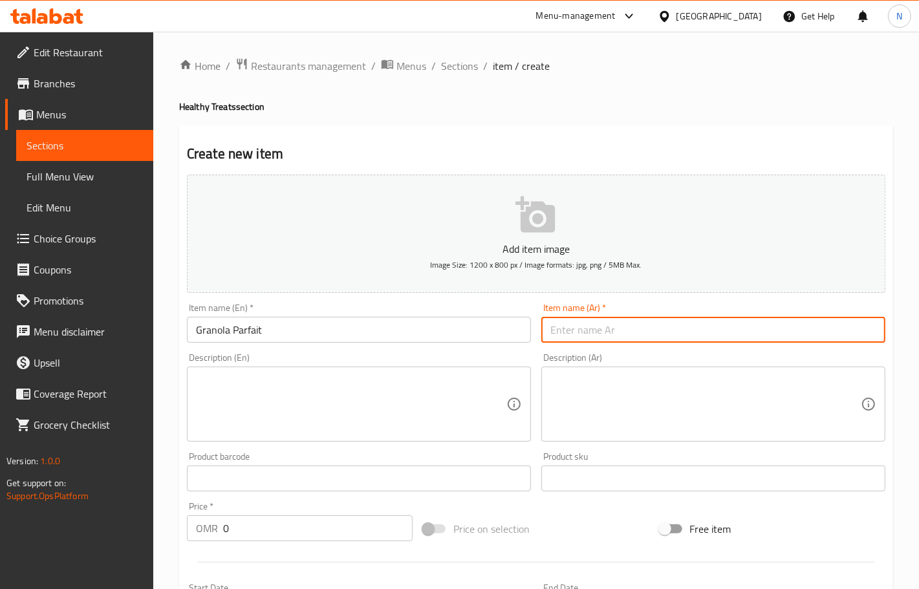
drag, startPoint x: 590, startPoint y: 332, endPoint x: 392, endPoint y: 188, distance: 244.4
click at [588, 331] on input "text" at bounding box center [713, 330] width 344 height 26
paste input "جرانولا بارفيه"
type input "جرانولا بارفيه"
click at [311, 398] on textarea at bounding box center [351, 404] width 310 height 61
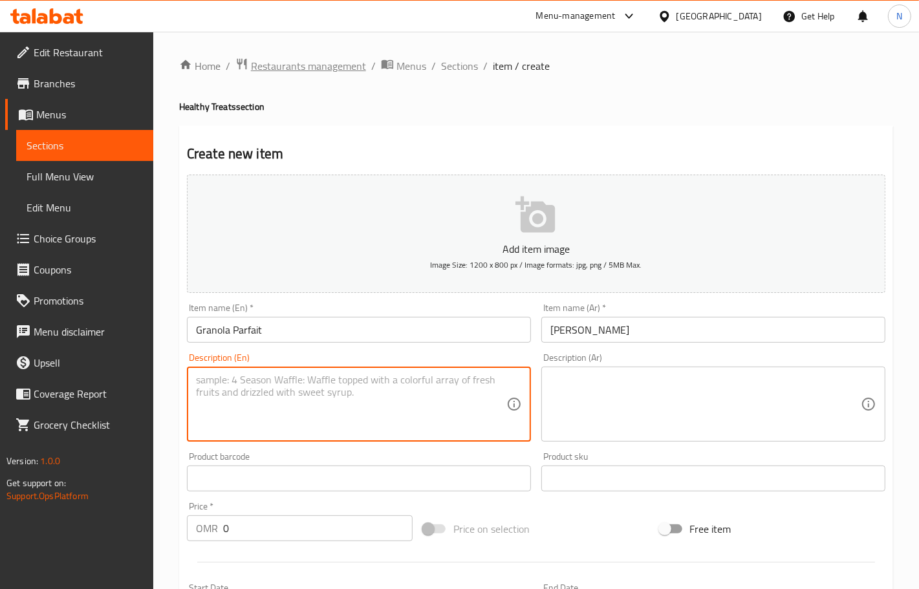
paste textarea "Dark chocolate granola, greek yogurt, fresh berries & pomegranate, topped with …"
type textarea "Dark chocolate granola, greek yogurt, fresh berries & pomegranate, topped with …"
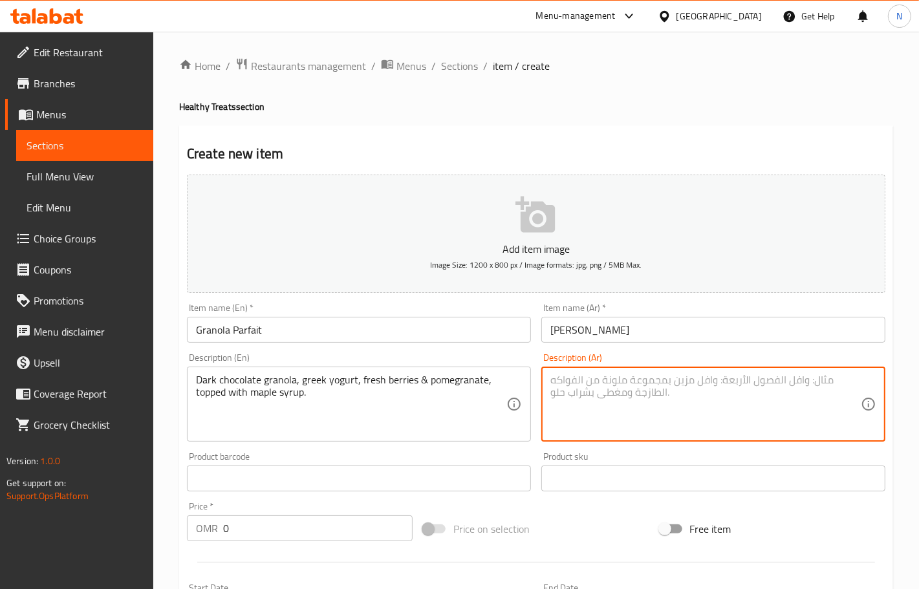
drag, startPoint x: 599, startPoint y: 409, endPoint x: 417, endPoint y: 362, distance: 188.2
click at [600, 409] on textarea at bounding box center [705, 404] width 310 height 61
paste textarea "جرانولا الشوكولاتة الداكنة، الزبادي اليوناني، التوت الطازج والرمان، مغطاة بشراب…"
type textarea "جرانولا الشوكولاتة الداكنة، الزبادي اليوناني، التوت الطازج والرمان، مغطاة بشراب…"
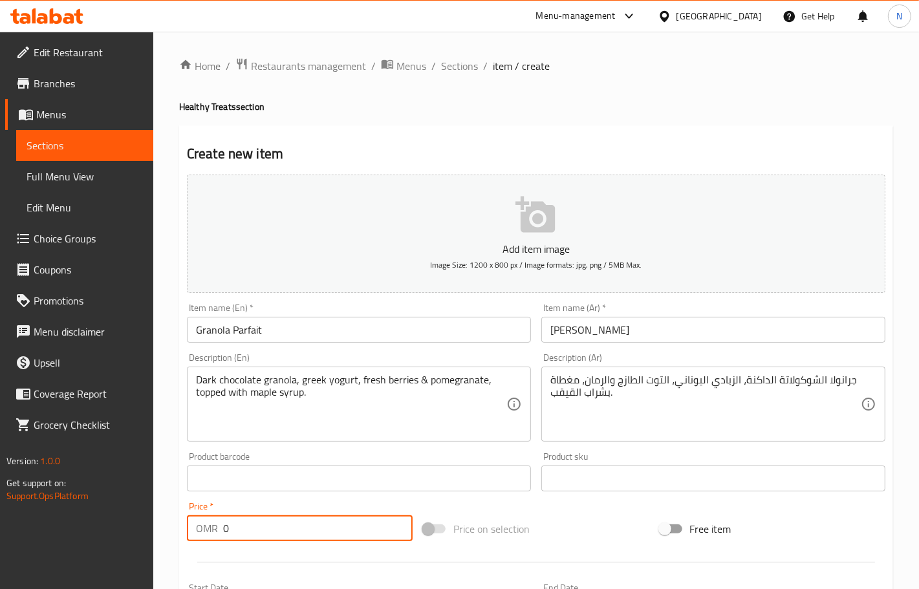
click at [314, 537] on input "0" at bounding box center [317, 528] width 189 height 26
paste input "3.50"
type input "3.500"
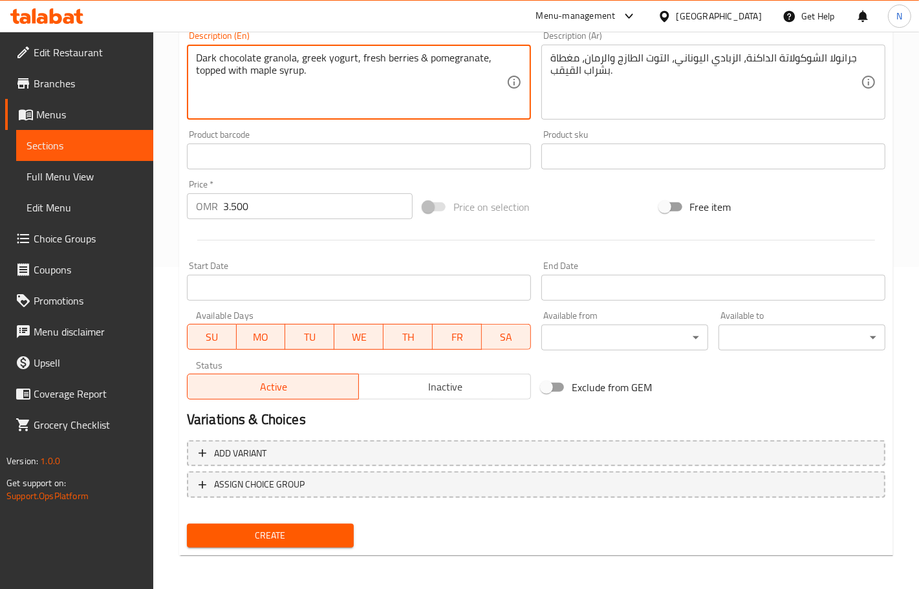
click at [317, 529] on span "Create" at bounding box center [270, 536] width 146 height 16
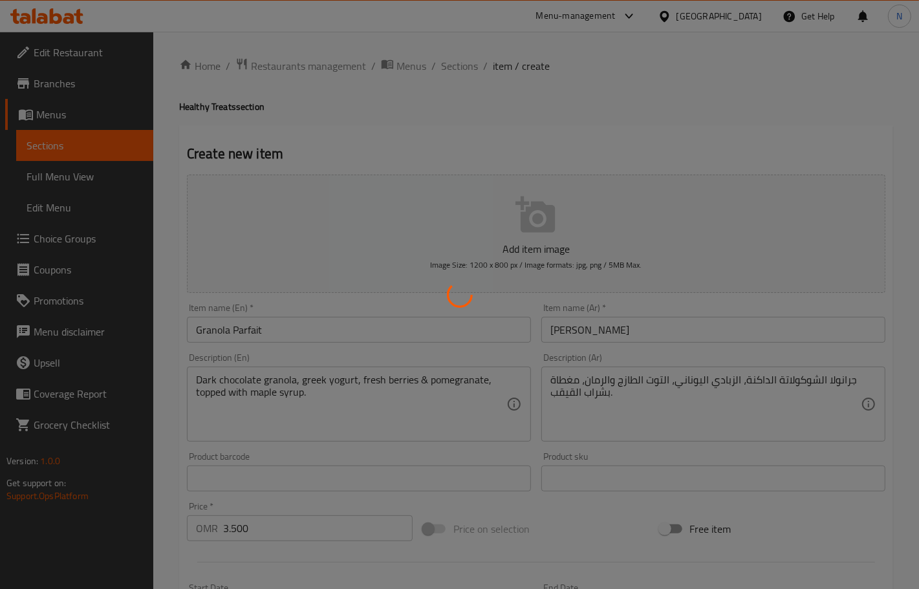
type input "0"
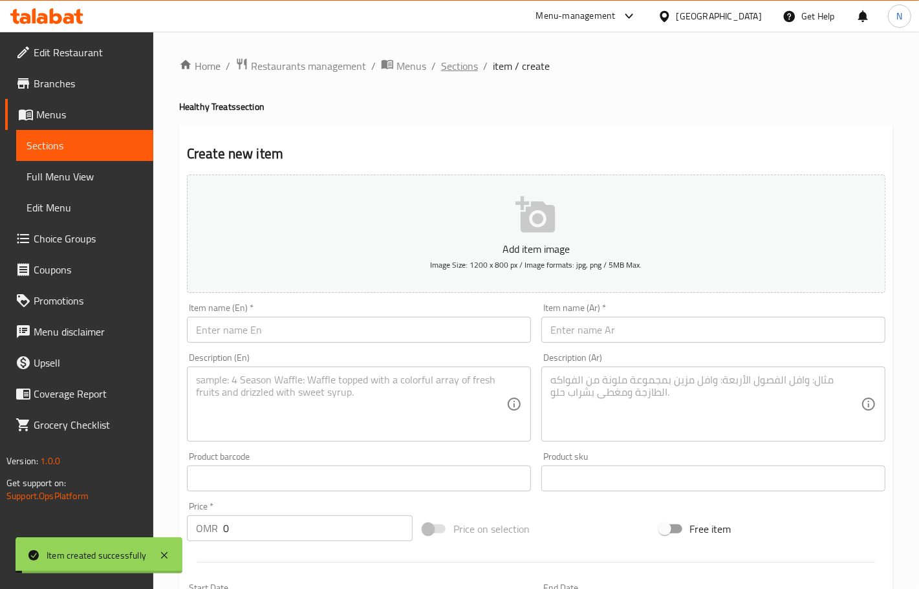
click at [471, 61] on span "Sections" at bounding box center [459, 66] width 37 height 16
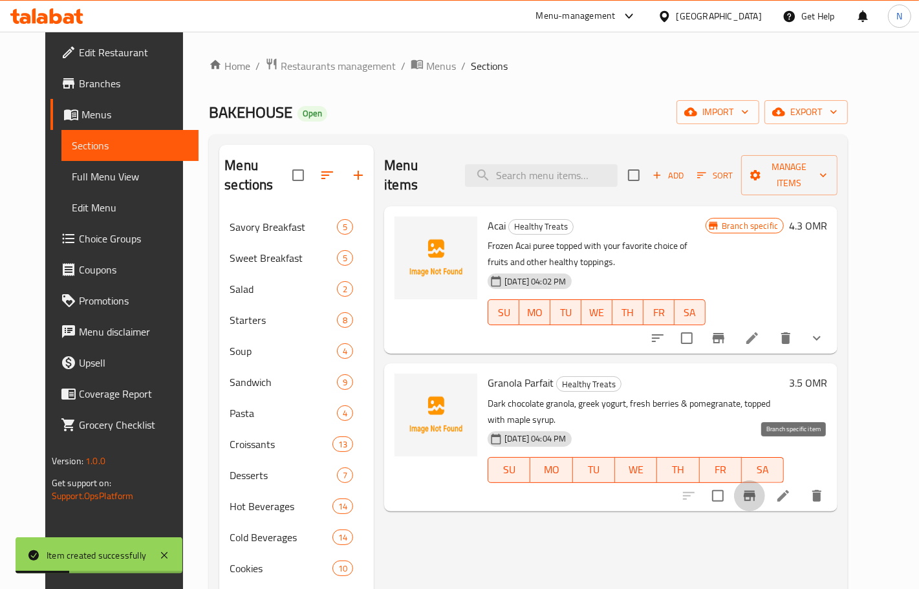
click at [755, 491] on icon "Branch-specific-item" at bounding box center [749, 496] width 12 height 10
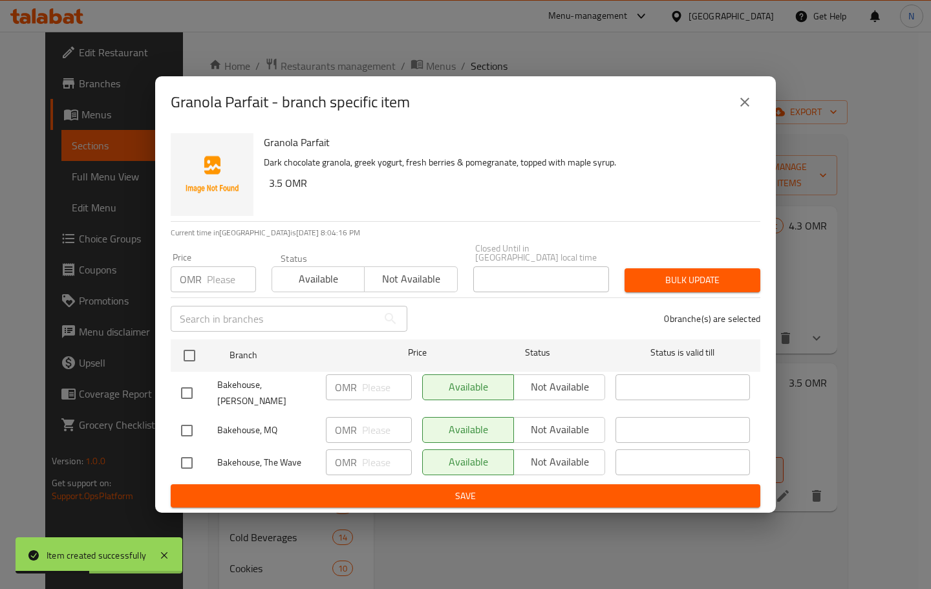
click at [189, 422] on input "checkbox" at bounding box center [186, 430] width 27 height 27
checkbox input "true"
click at [570, 421] on span "Not available" at bounding box center [559, 429] width 81 height 19
click at [527, 488] on span "Save" at bounding box center [465, 496] width 569 height 16
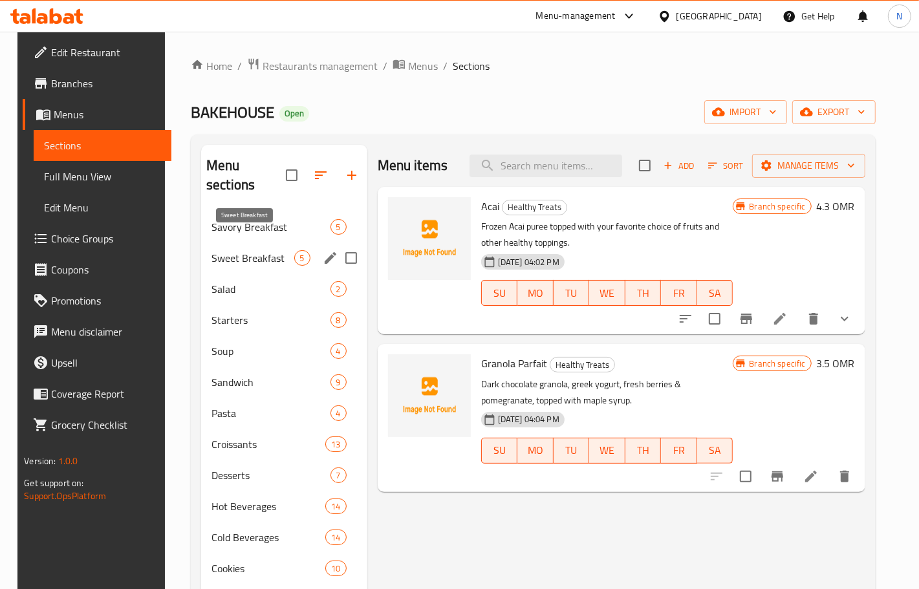
click at [265, 250] on span "Sweet Breakfast" at bounding box center [252, 258] width 83 height 16
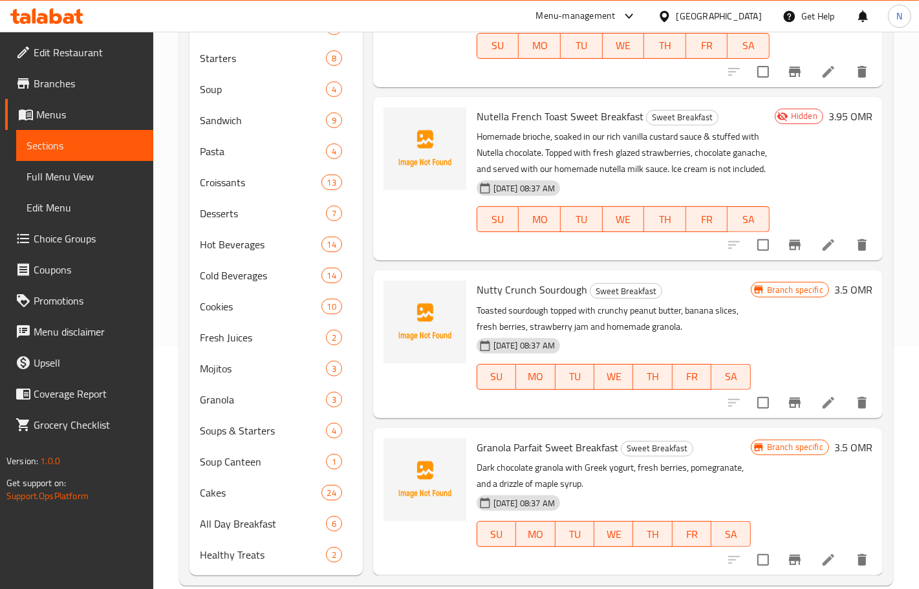
scroll to position [264, 0]
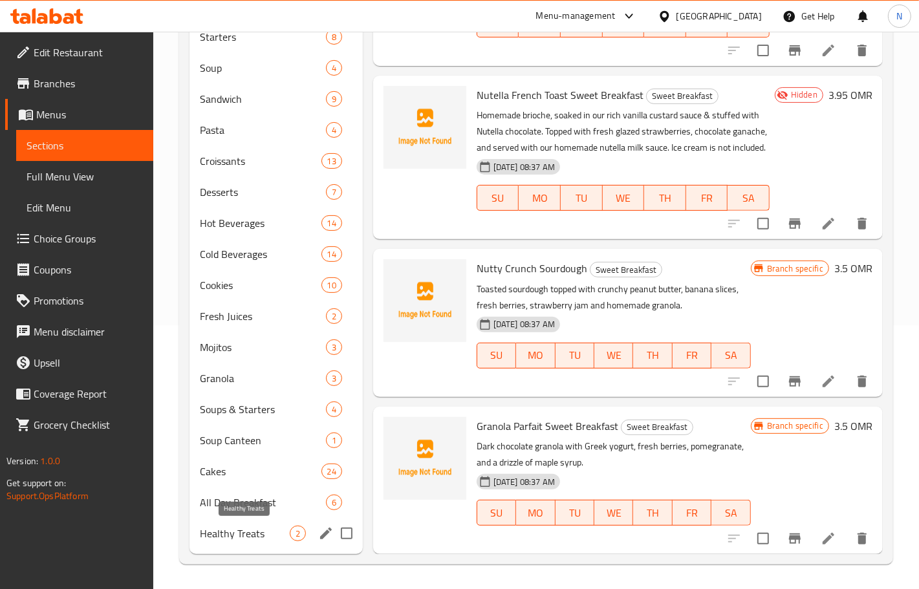
click at [262, 526] on span "Healthy Treats" at bounding box center [245, 534] width 90 height 16
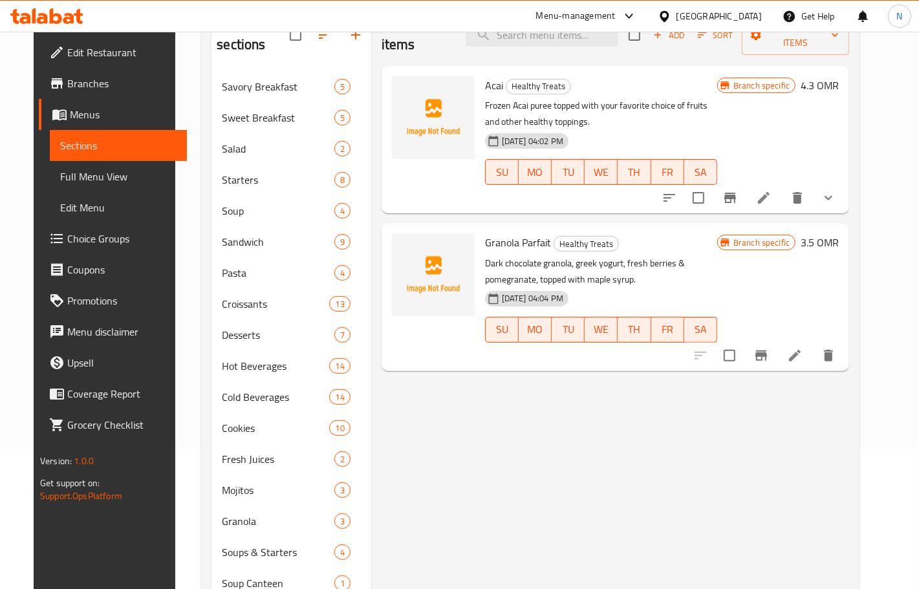
scroll to position [102, 0]
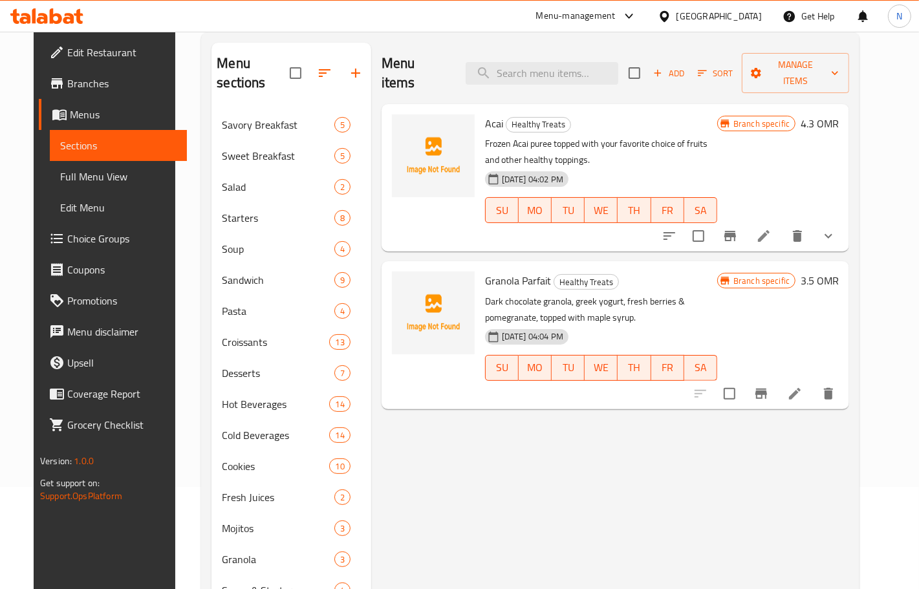
click at [836, 386] on icon "delete" at bounding box center [828, 394] width 16 height 16
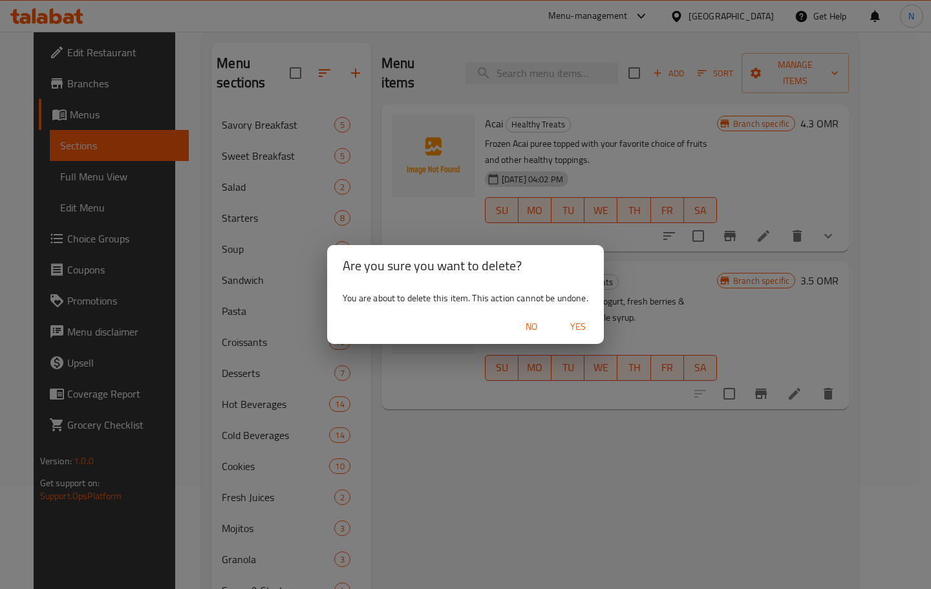
click at [583, 332] on span "Yes" at bounding box center [577, 327] width 31 height 16
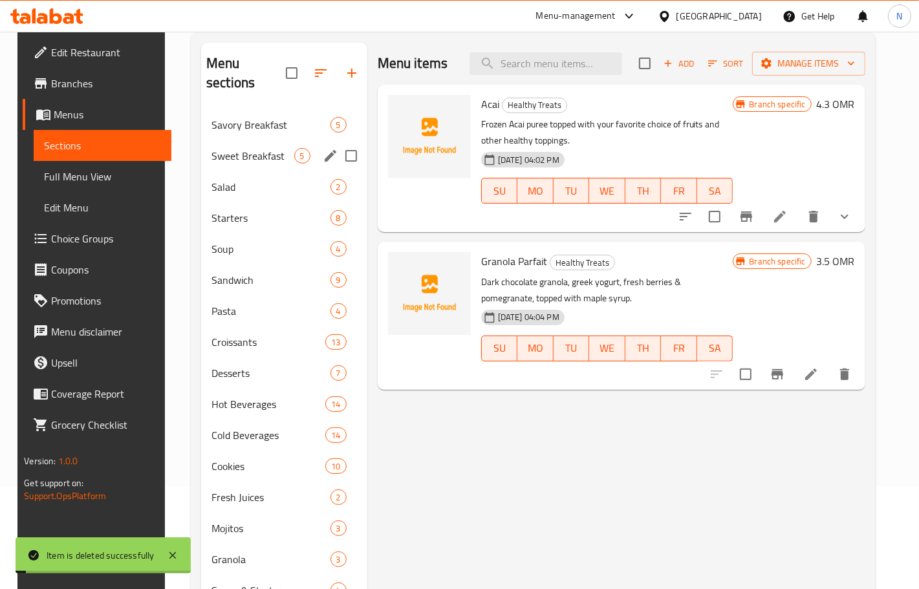
click at [253, 140] on div "Sweet Breakfast 5" at bounding box center [284, 155] width 166 height 31
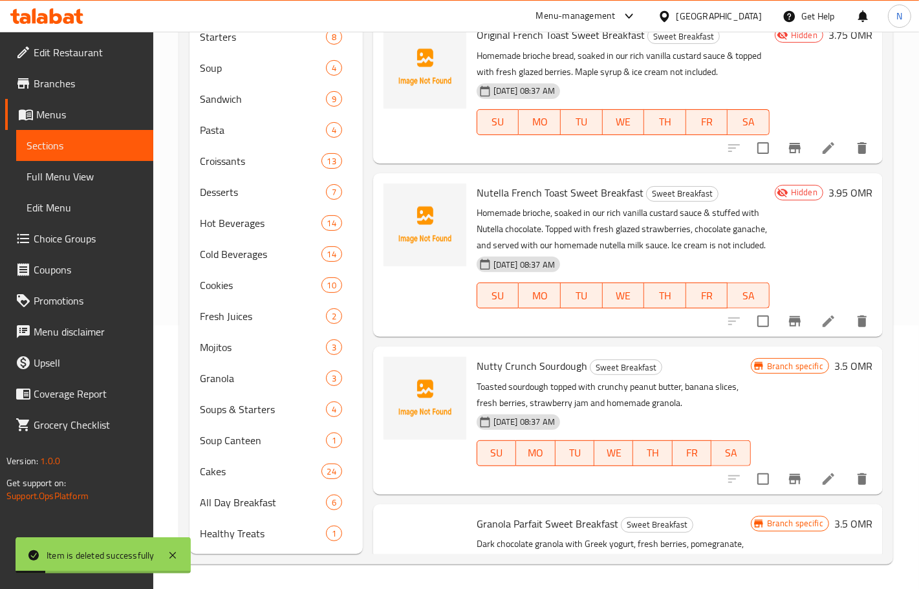
scroll to position [195, 0]
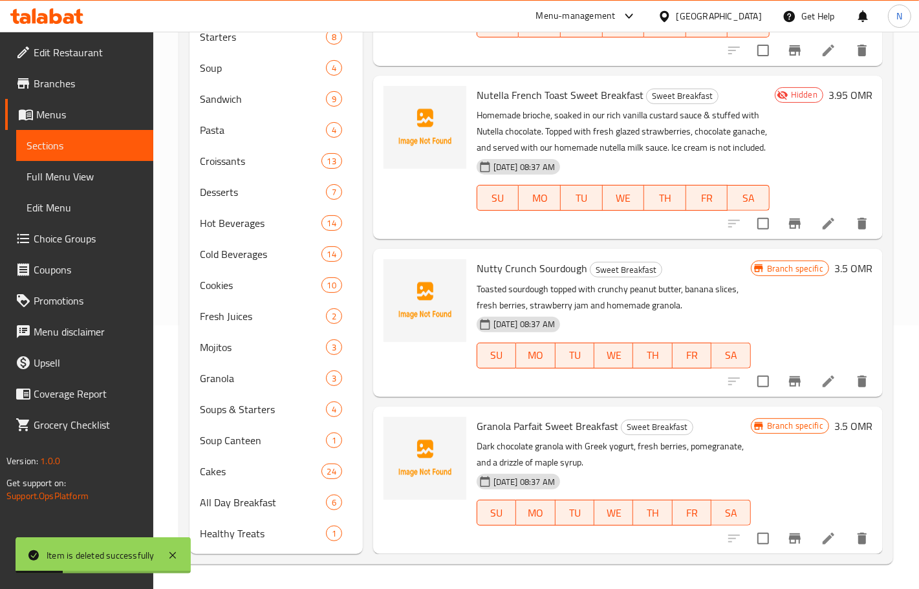
click at [789, 539] on icon "Branch-specific-item" at bounding box center [795, 538] width 12 height 10
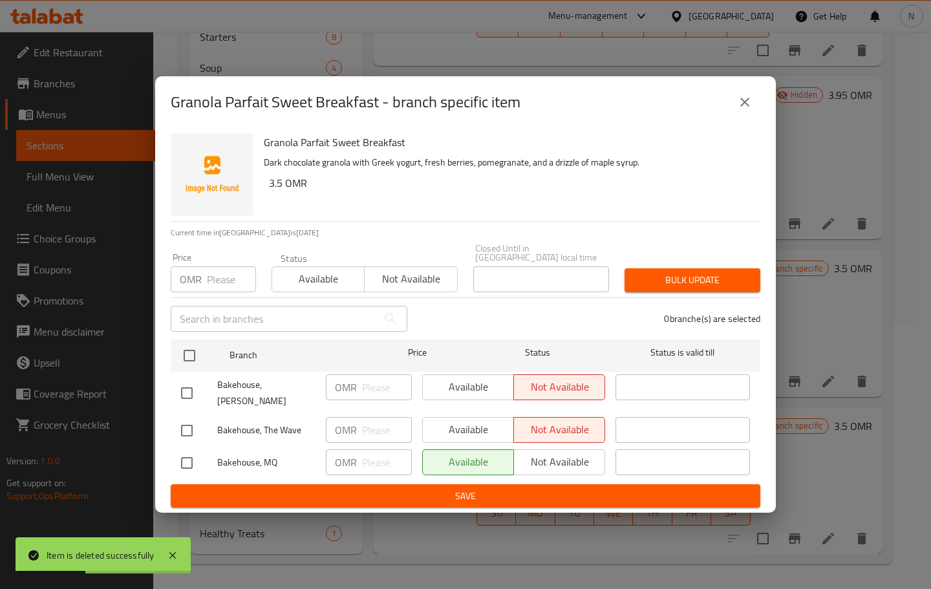
click at [181, 389] on input "checkbox" at bounding box center [186, 393] width 27 height 27
checkbox input "true"
click at [189, 417] on input "checkbox" at bounding box center [186, 430] width 27 height 27
checkbox input "true"
click at [464, 385] on span "Available" at bounding box center [468, 387] width 81 height 19
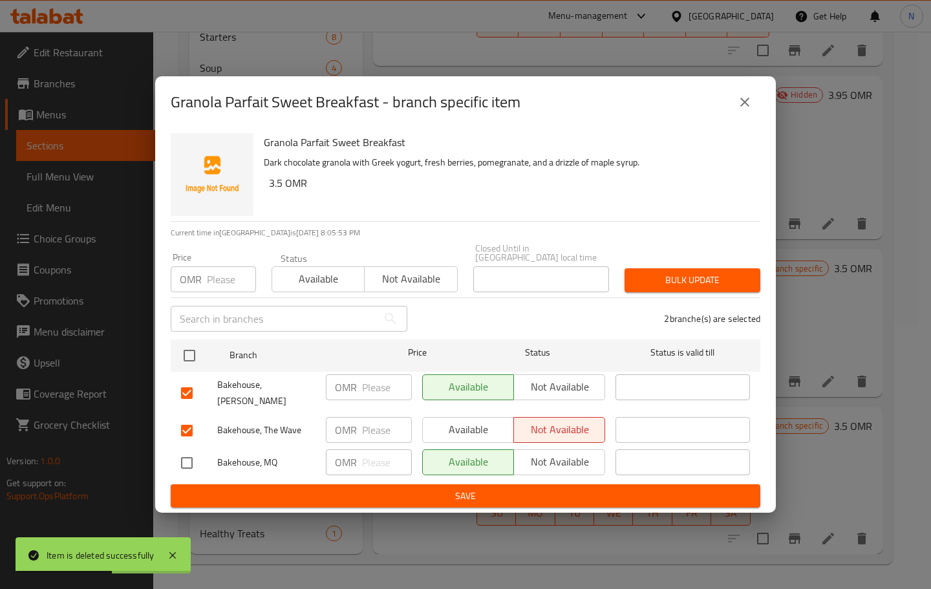
drag, startPoint x: 464, startPoint y: 405, endPoint x: 471, endPoint y: 414, distance: 10.6
click at [471, 414] on div "Available Not available" at bounding box center [513, 430] width 193 height 37
click at [471, 420] on span "Available" at bounding box center [468, 429] width 81 height 19
click at [478, 488] on span "Save" at bounding box center [465, 496] width 569 height 16
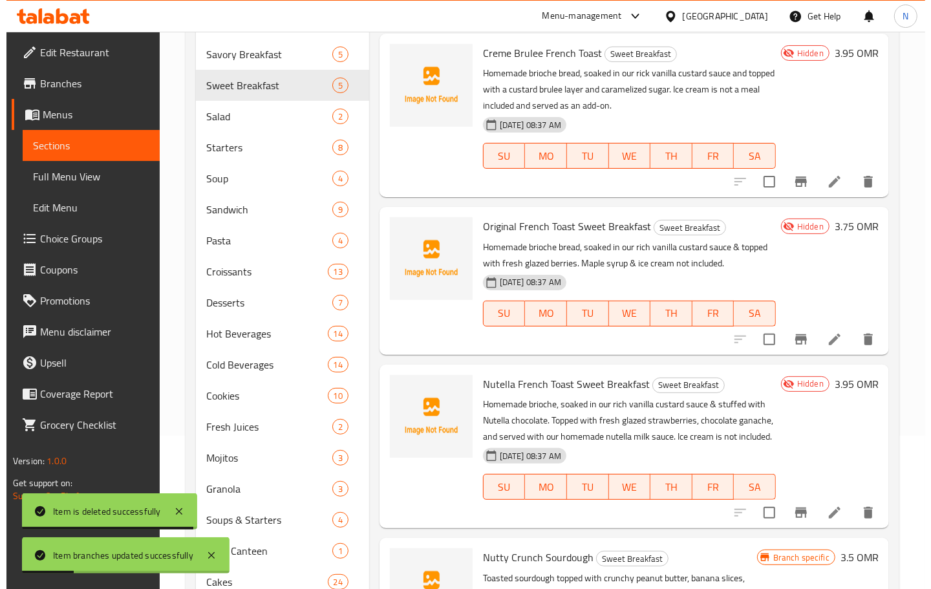
scroll to position [0, 0]
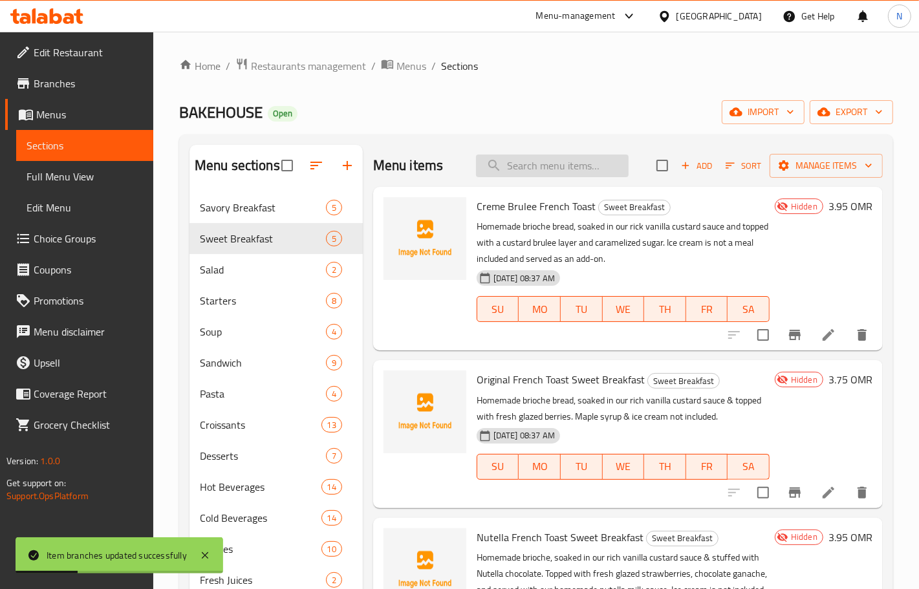
click at [538, 168] on input "search" at bounding box center [552, 166] width 153 height 23
paste input "Acai Bowl"
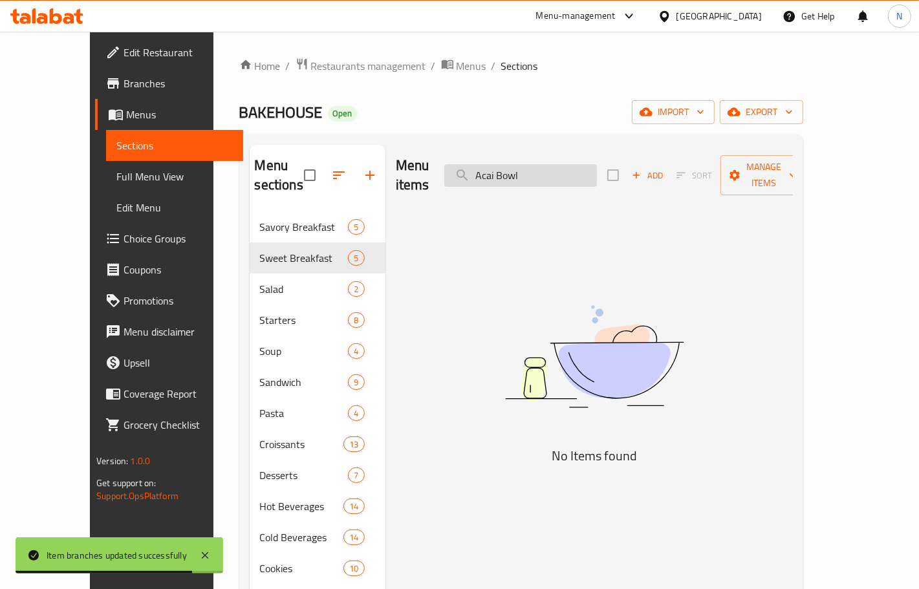
click at [538, 173] on input "Acai Bowl" at bounding box center [520, 175] width 153 height 23
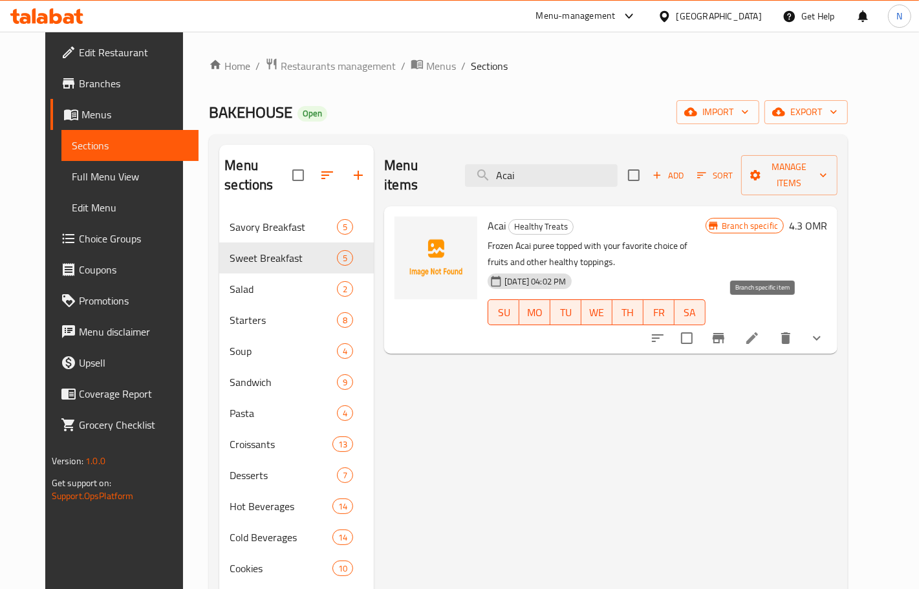
type input "Acai"
click at [726, 330] on icon "Branch-specific-item" at bounding box center [719, 338] width 16 height 16
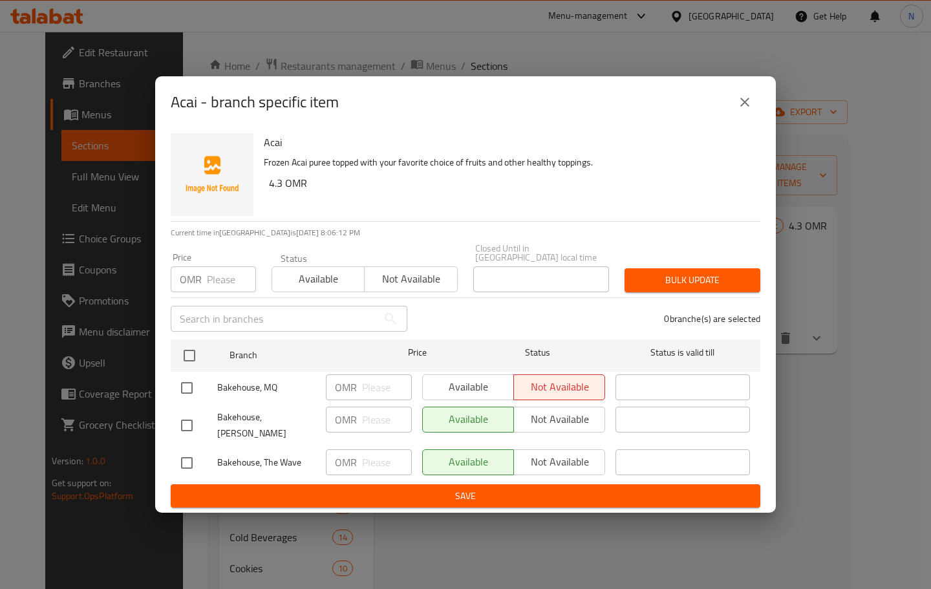
click at [184, 390] on input "checkbox" at bounding box center [186, 387] width 27 height 27
checkbox input "true"
click at [454, 383] on span "Available" at bounding box center [468, 387] width 81 height 19
click at [435, 495] on button "Save" at bounding box center [466, 496] width 590 height 24
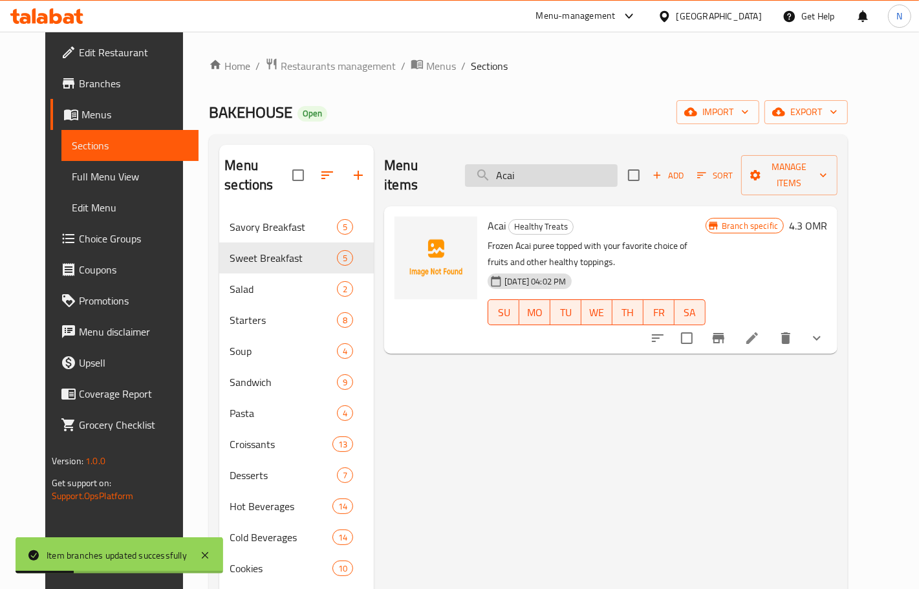
click at [569, 170] on input "Acai" at bounding box center [541, 175] width 153 height 23
paste input "Original Granola"
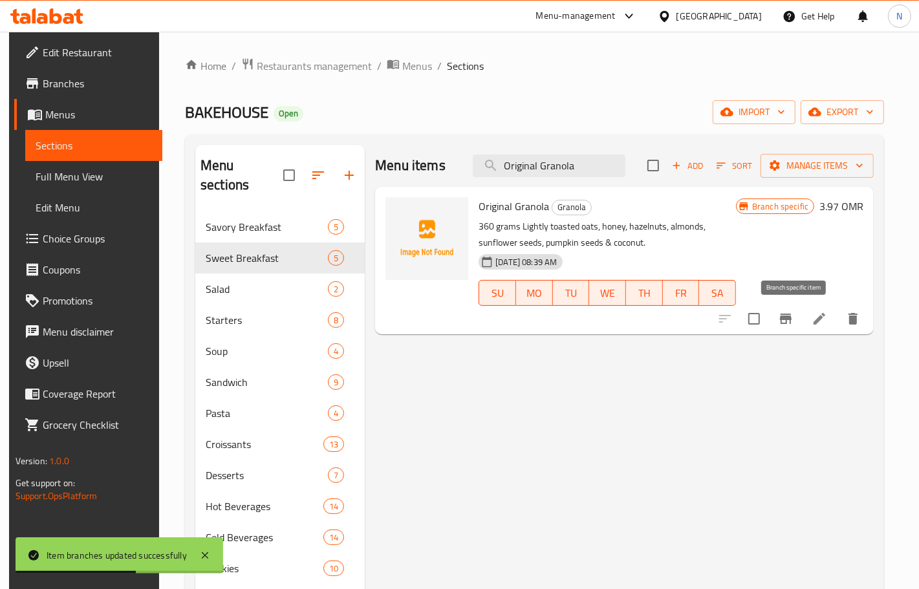
click at [801, 319] on button "Branch-specific-item" at bounding box center [785, 318] width 31 height 31
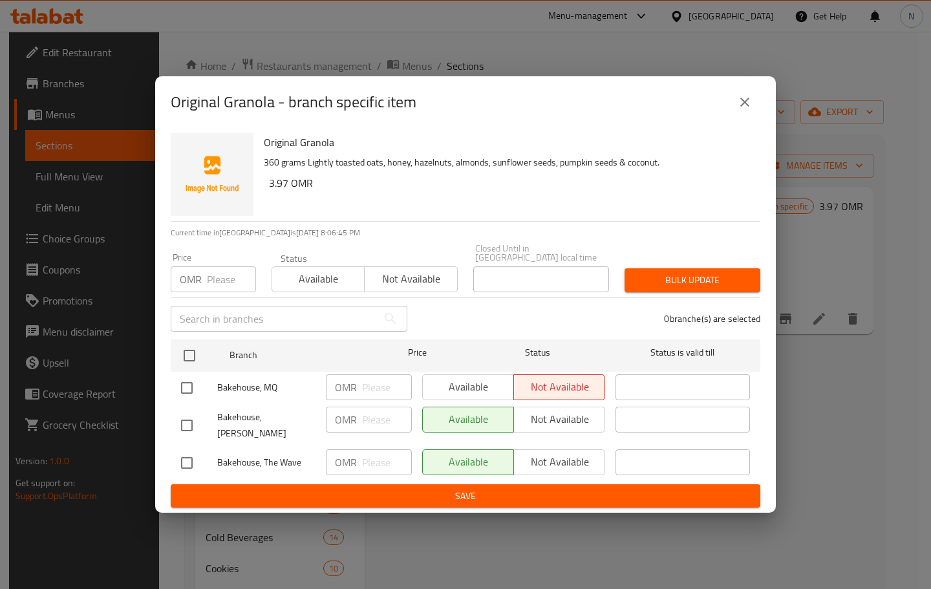
click at [745, 107] on icon "close" at bounding box center [744, 102] width 9 height 9
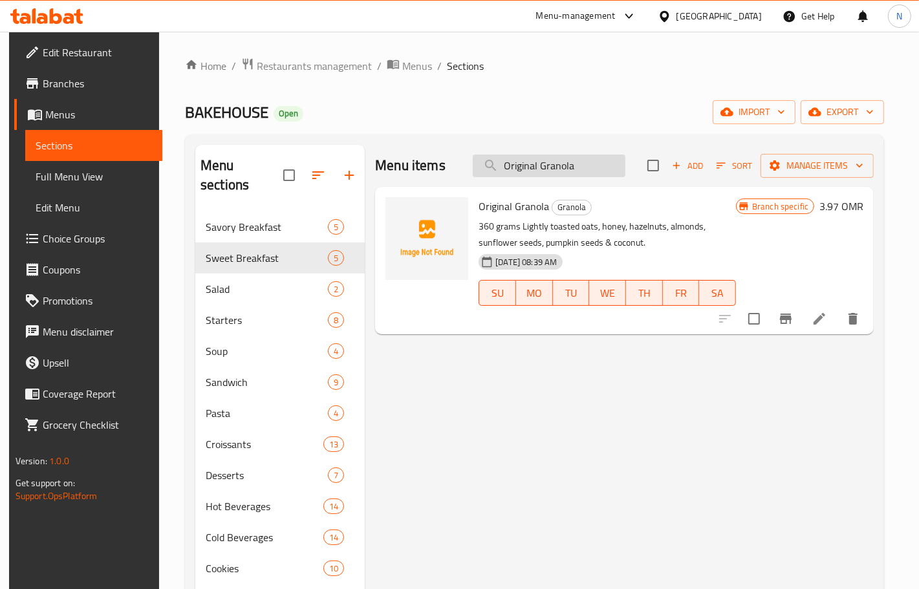
click at [569, 158] on input "Original Granola" at bounding box center [549, 166] width 153 height 23
paste input "Dark Chocolate"
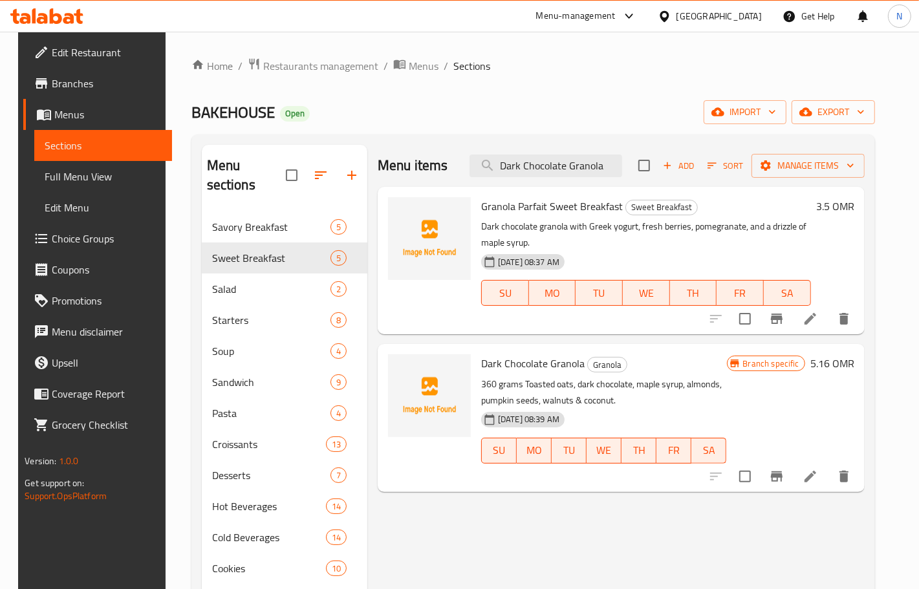
click at [782, 476] on icon "Branch-specific-item" at bounding box center [777, 476] width 12 height 10
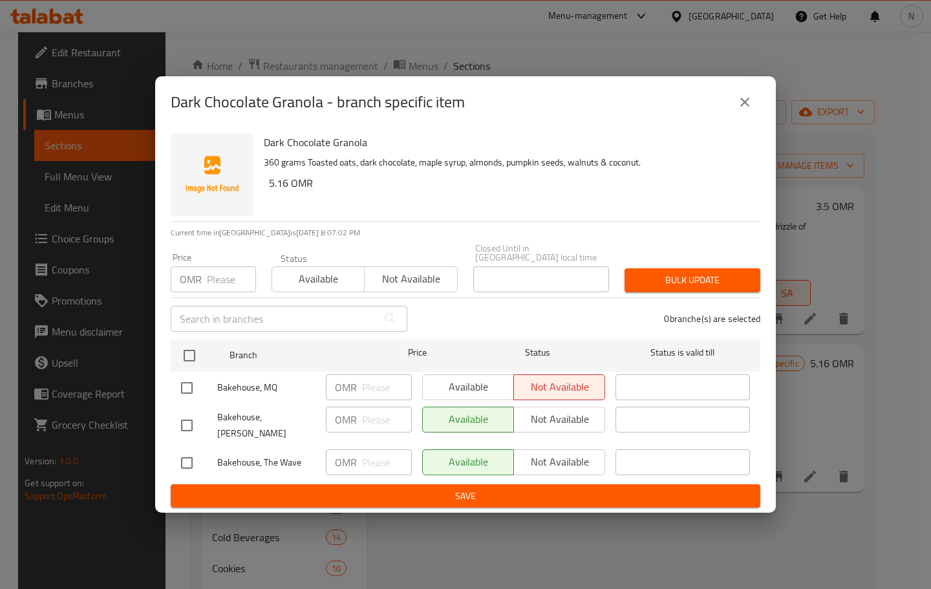
click at [744, 110] on icon "close" at bounding box center [745, 102] width 16 height 16
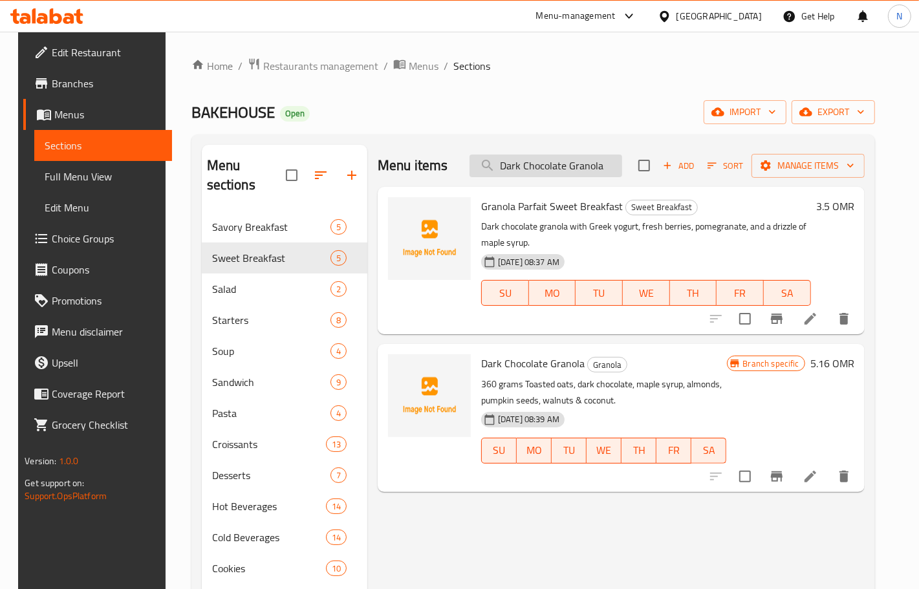
click at [567, 169] on input "Dark Chocolate Granola" at bounding box center [545, 166] width 153 height 23
paste input "Caramelized"
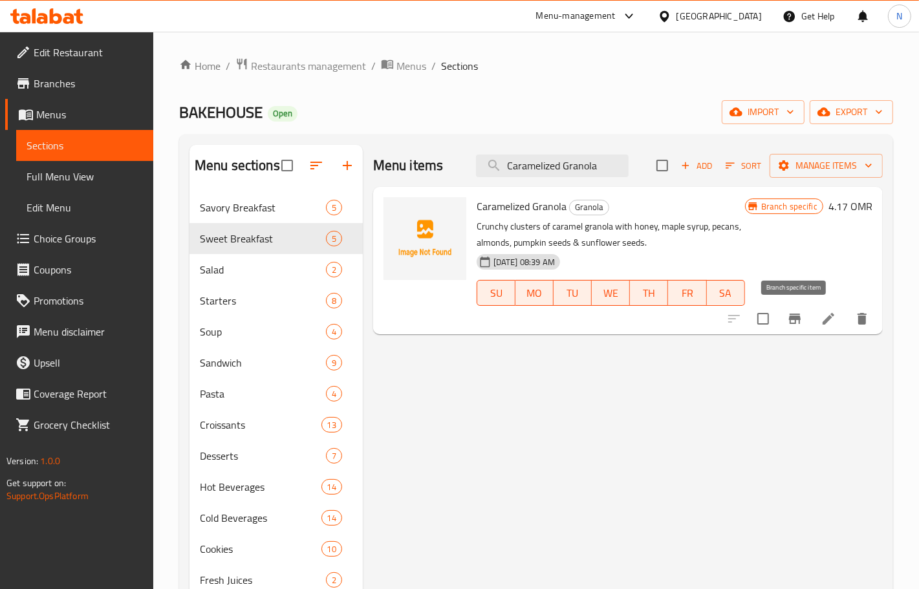
type input "Caramelized Granola"
click at [802, 325] on icon "Branch-specific-item" at bounding box center [795, 319] width 16 height 16
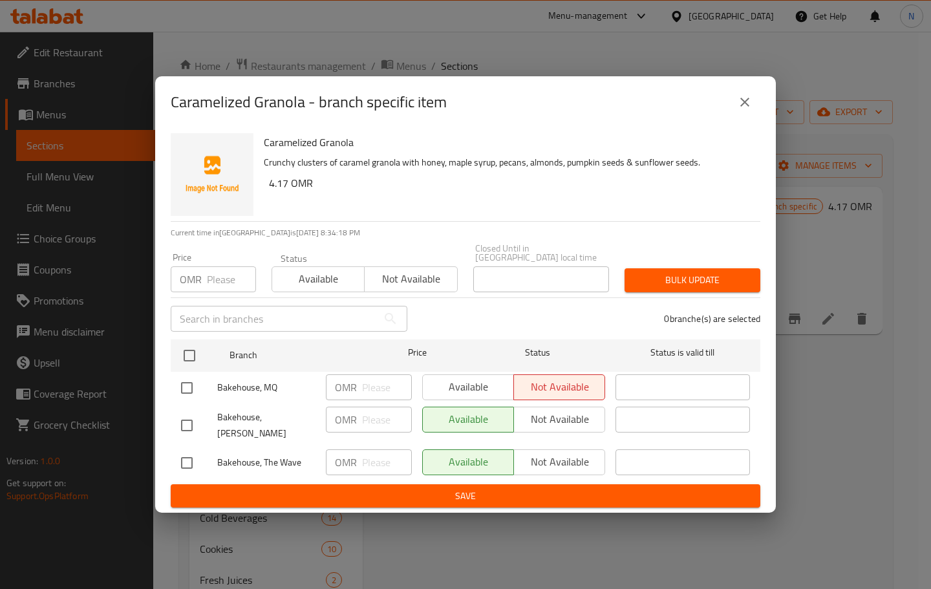
click at [747, 110] on icon "close" at bounding box center [745, 102] width 16 height 16
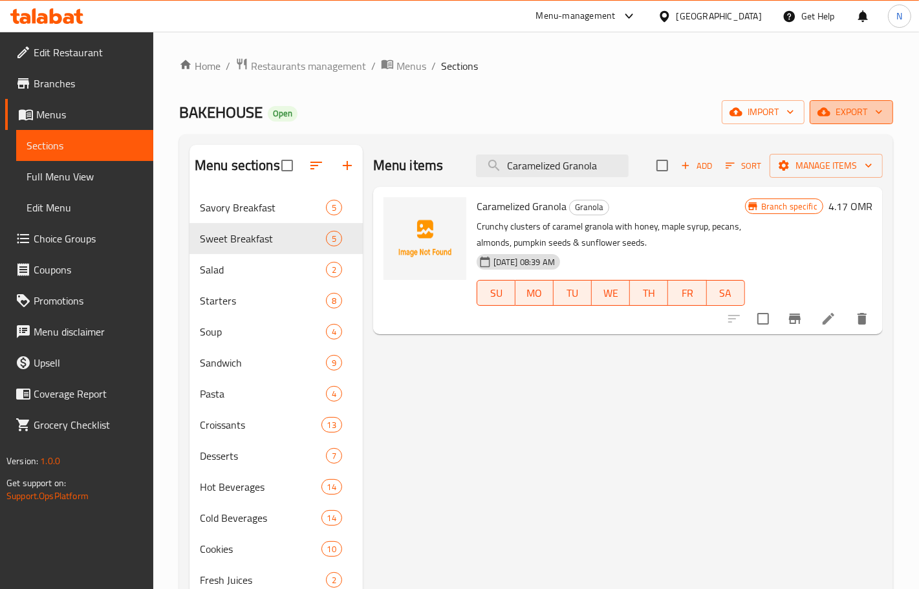
click at [853, 118] on span "export" at bounding box center [851, 112] width 63 height 16
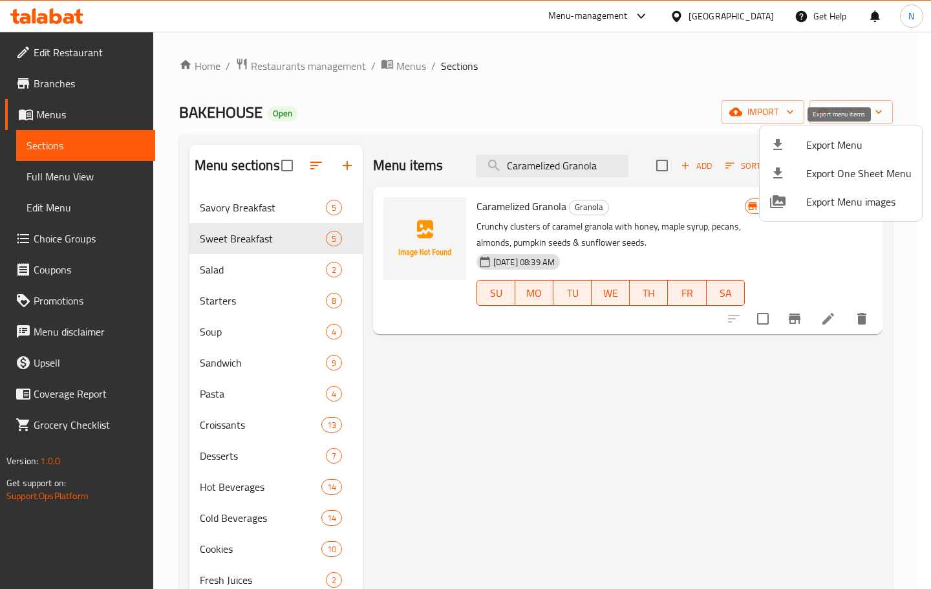
click at [844, 152] on span "Export Menu" at bounding box center [858, 145] width 105 height 16
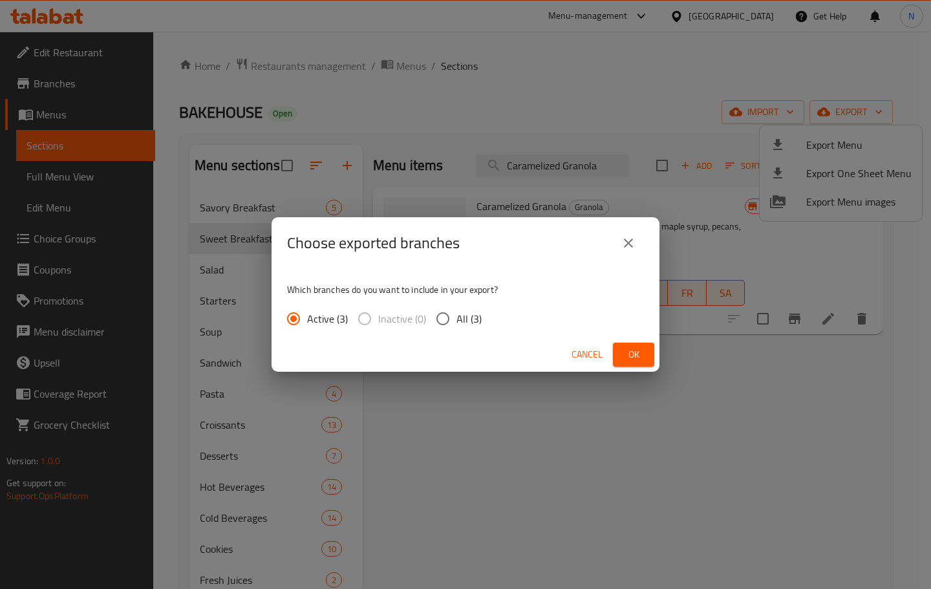
click at [634, 360] on span "Ok" at bounding box center [633, 355] width 21 height 16
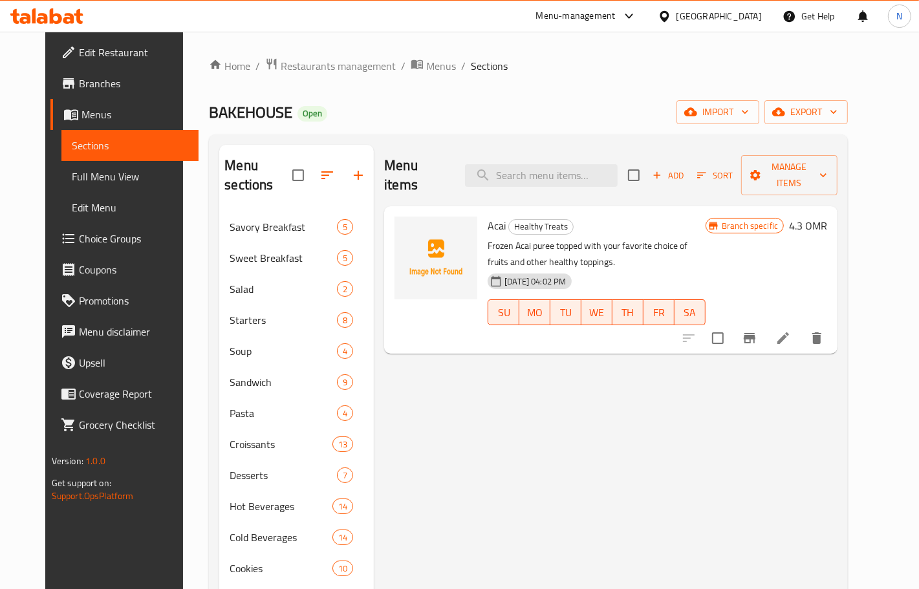
click at [92, 234] on span "Choice Groups" at bounding box center [133, 239] width 109 height 16
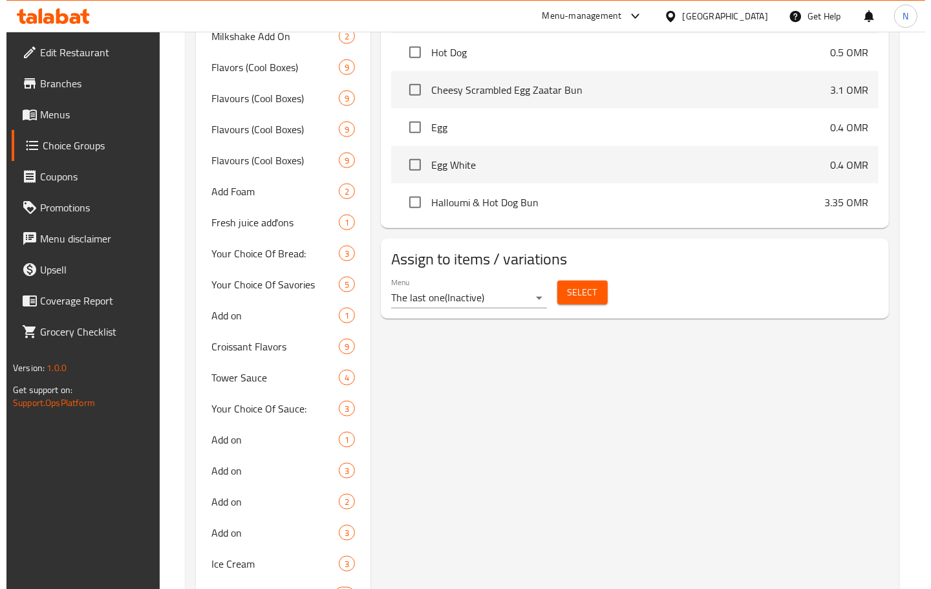
scroll to position [1051, 0]
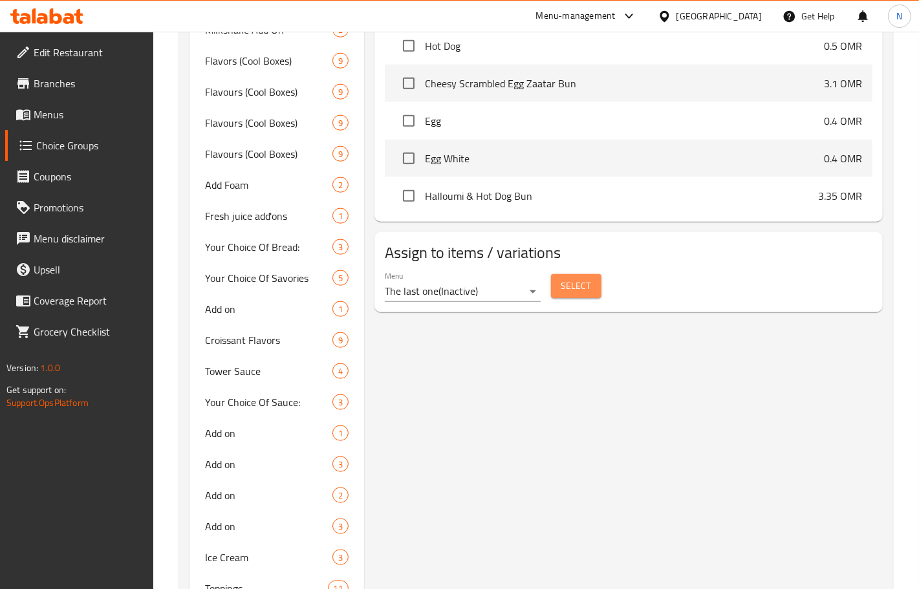
click at [562, 293] on span "Select" at bounding box center [576, 286] width 30 height 16
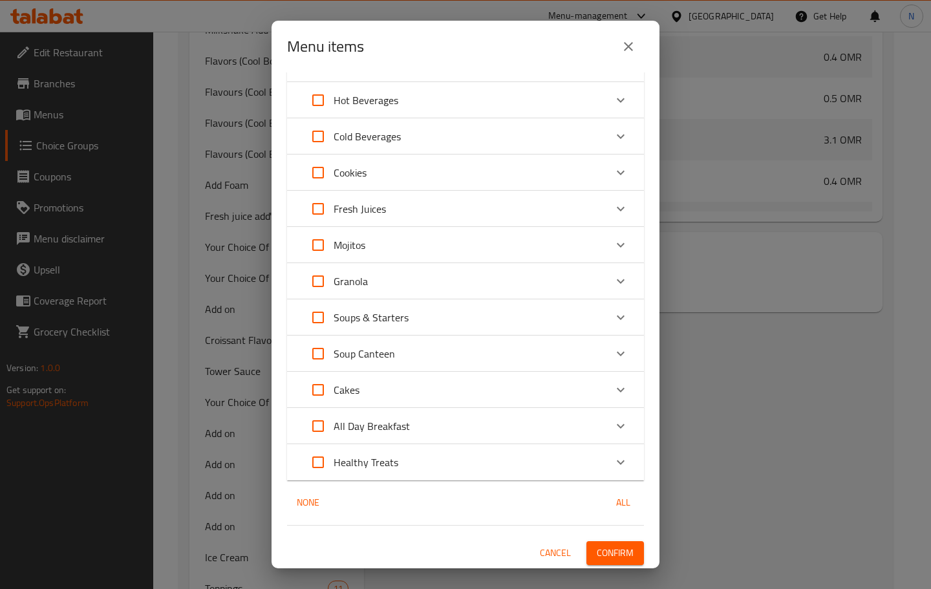
scroll to position [358, 0]
click at [404, 454] on div "Healthy Treats" at bounding box center [454, 461] width 303 height 31
click at [337, 524] on input "Expand" at bounding box center [336, 530] width 31 height 31
checkbox input "true"
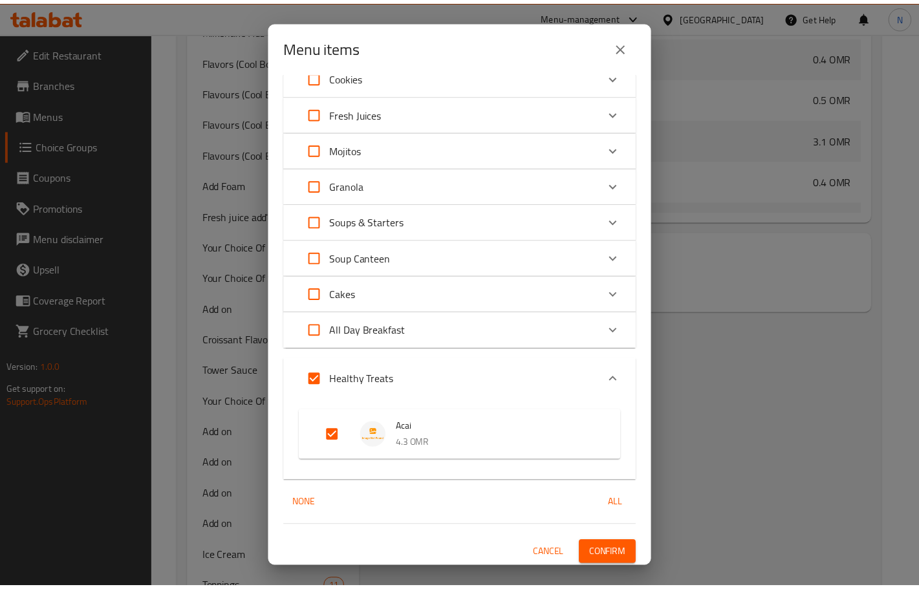
scroll to position [454, 0]
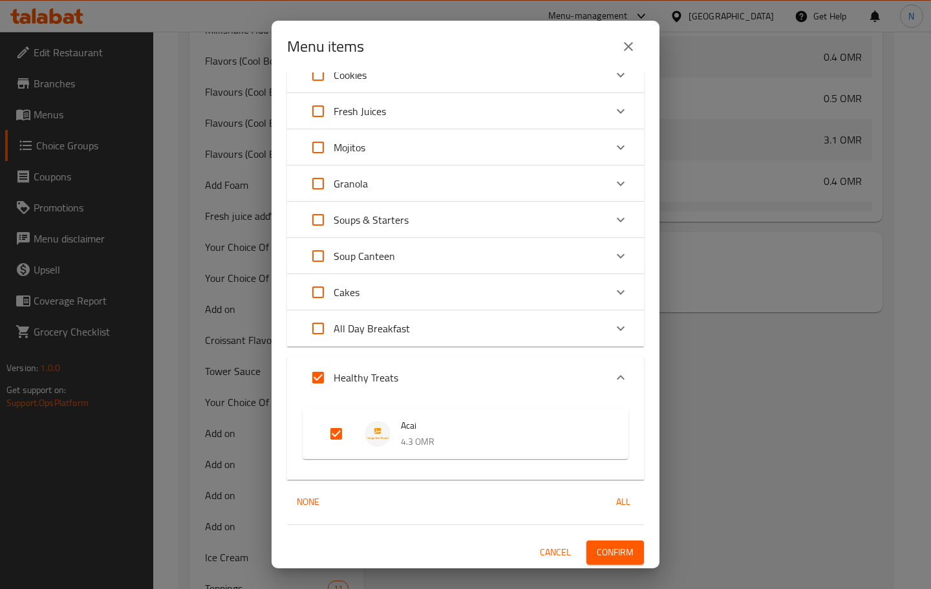
click at [606, 547] on span "Confirm" at bounding box center [615, 552] width 37 height 16
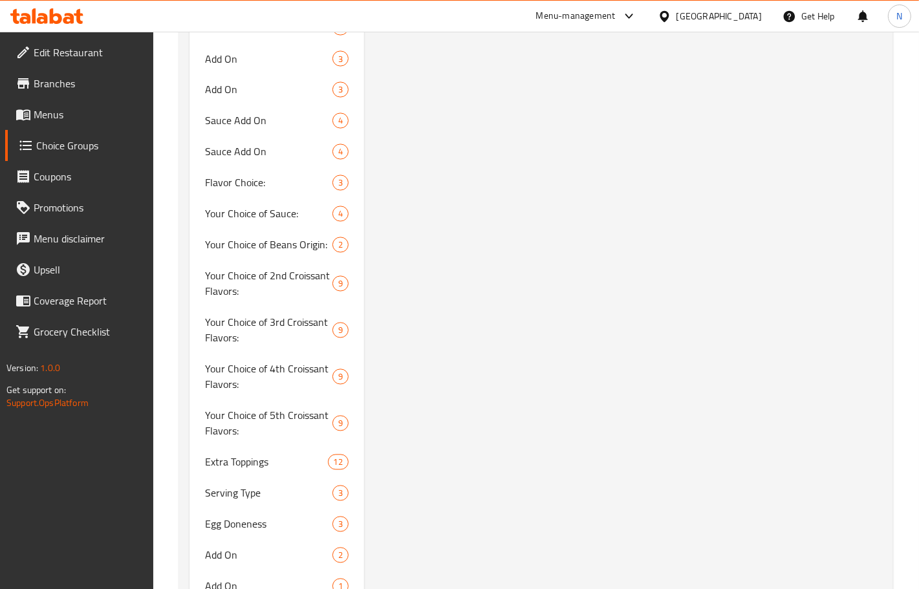
scroll to position [1778, 0]
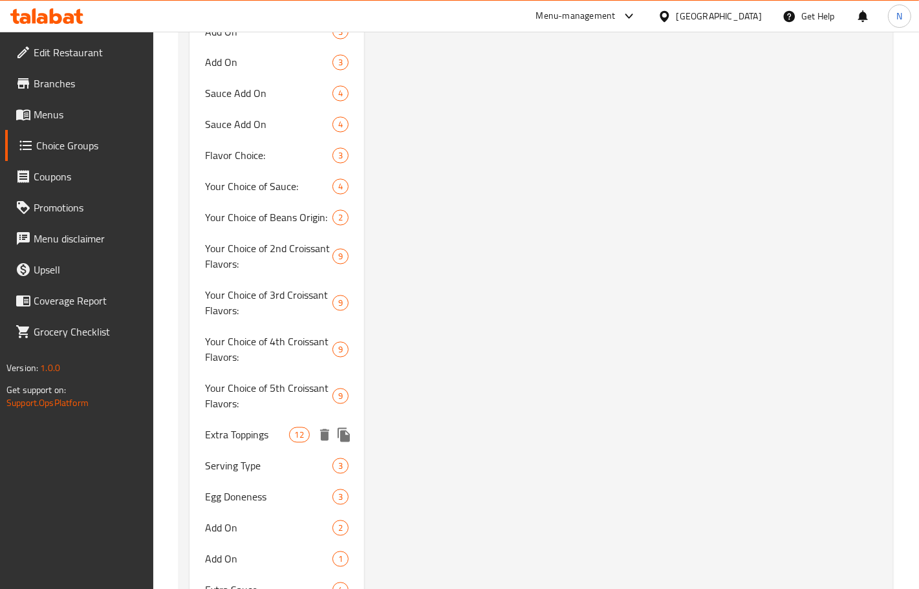
drag, startPoint x: 259, startPoint y: 432, endPoint x: 476, endPoint y: 463, distance: 218.8
click at [259, 432] on span "Extra Toppings" at bounding box center [247, 435] width 84 height 16
type input "Extra Toppings"
type input "0"
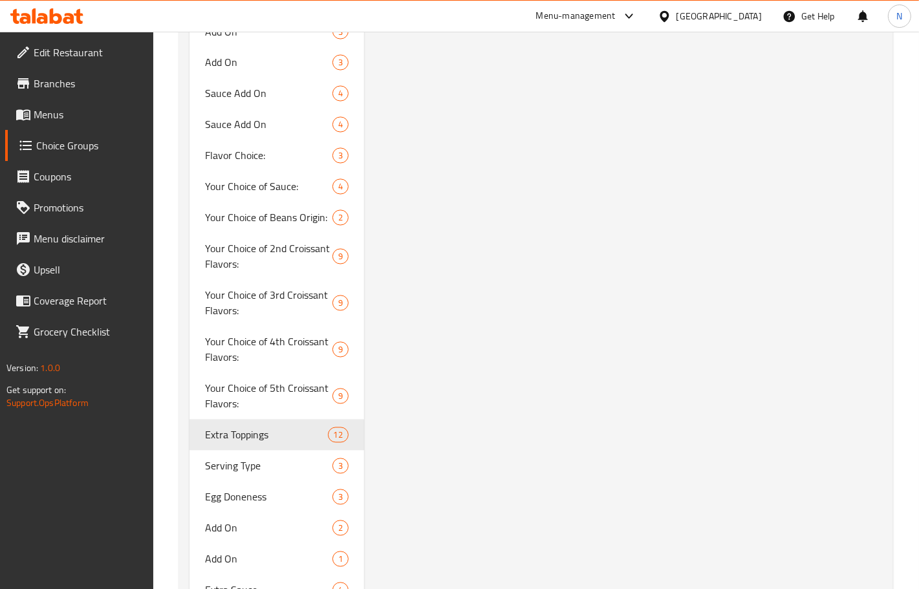
type input "6"
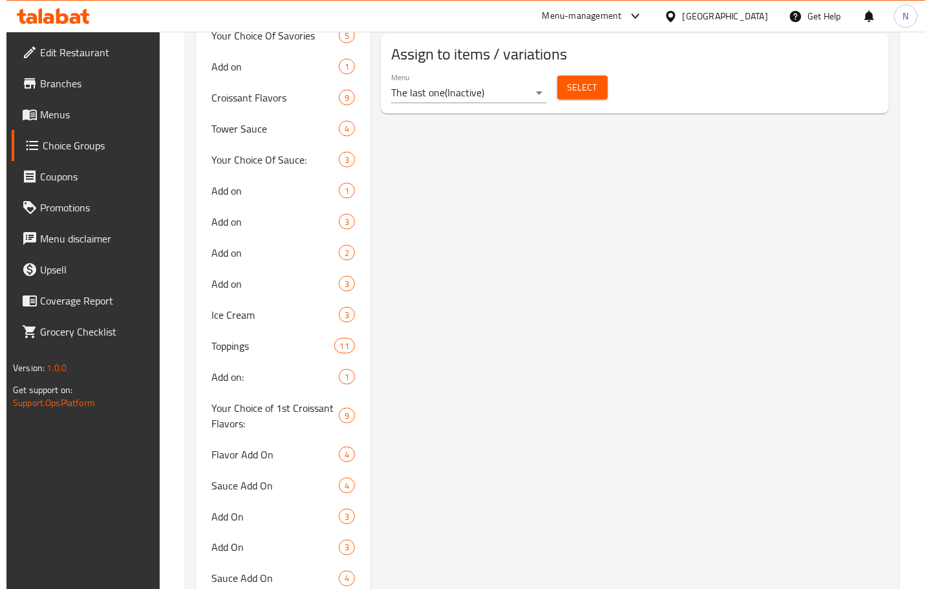
scroll to position [1212, 0]
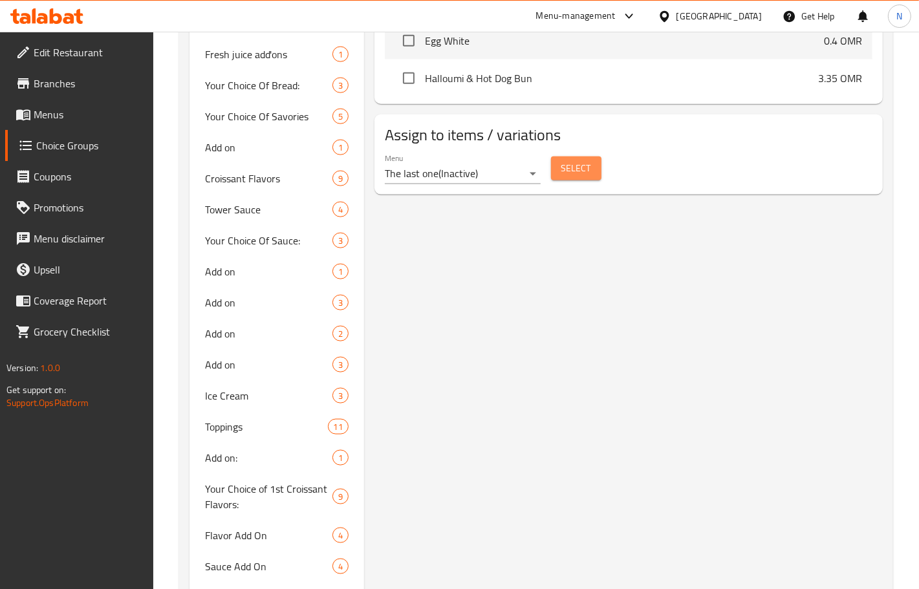
click at [562, 175] on span "Select" at bounding box center [576, 168] width 30 height 16
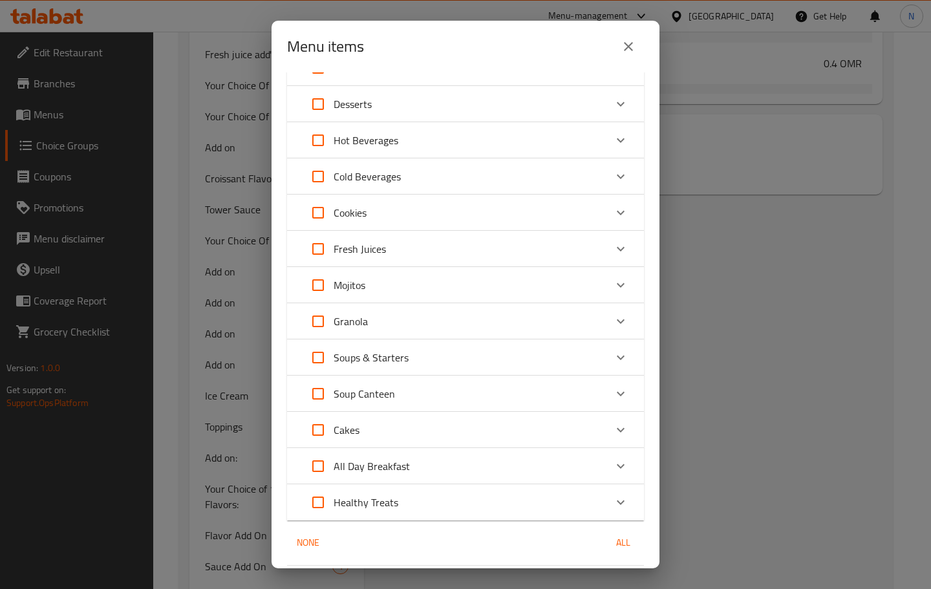
scroll to position [358, 0]
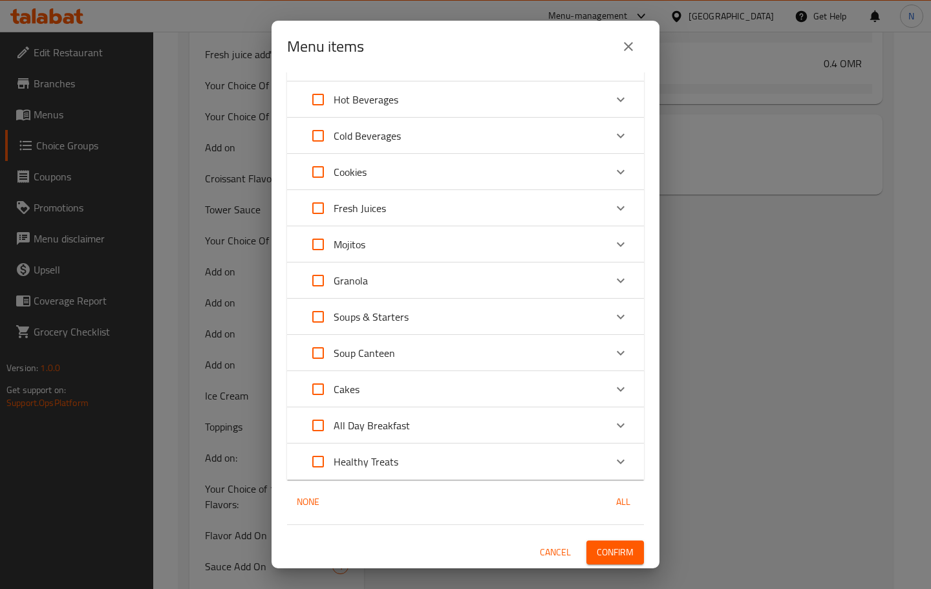
click at [406, 469] on div "Healthy Treats" at bounding box center [454, 461] width 303 height 31
drag, startPoint x: 334, startPoint y: 527, endPoint x: 535, endPoint y: 501, distance: 203.4
click at [335, 527] on input "Expand" at bounding box center [336, 530] width 31 height 31
checkbox input "true"
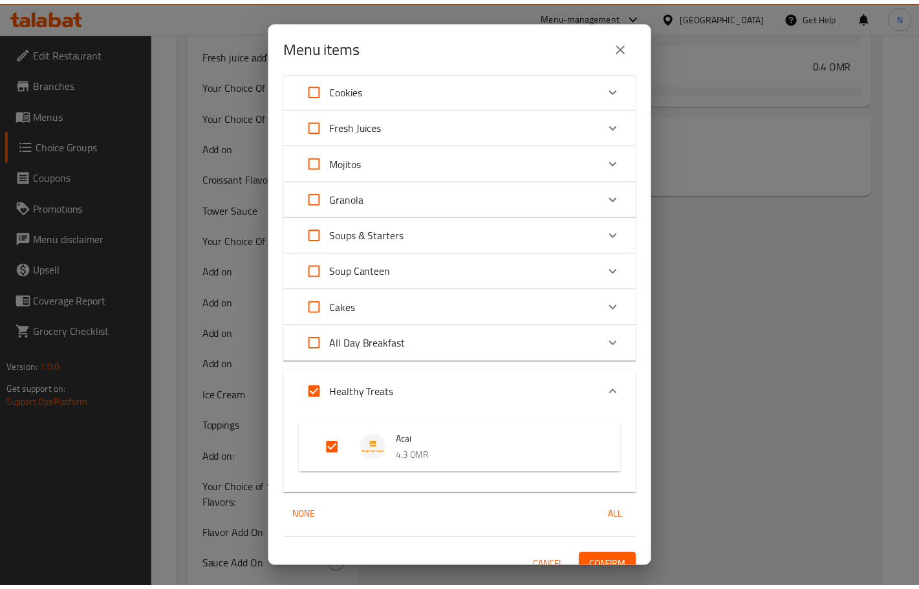
scroll to position [454, 0]
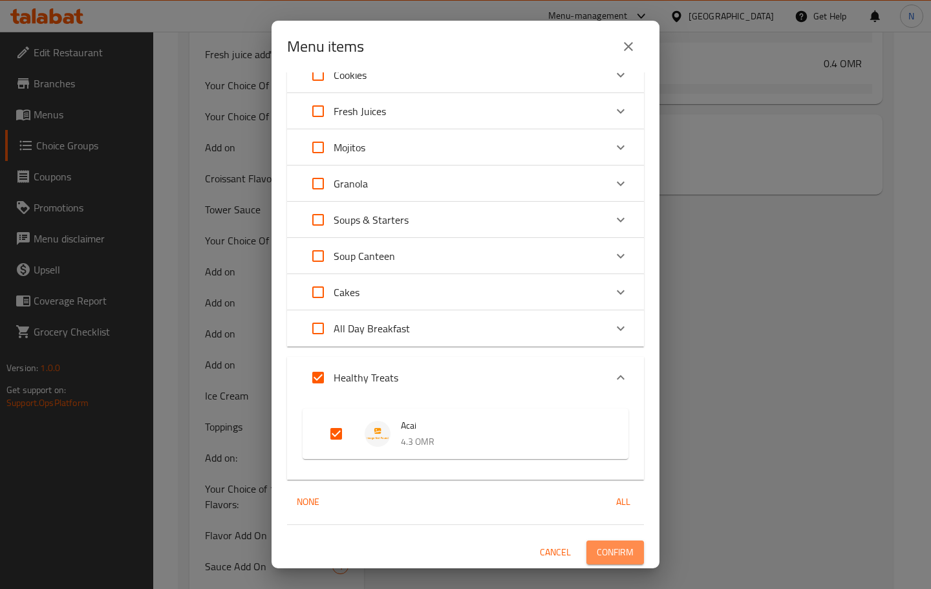
click at [597, 548] on span "Confirm" at bounding box center [615, 552] width 37 height 16
